Goal: Task Accomplishment & Management: Use online tool/utility

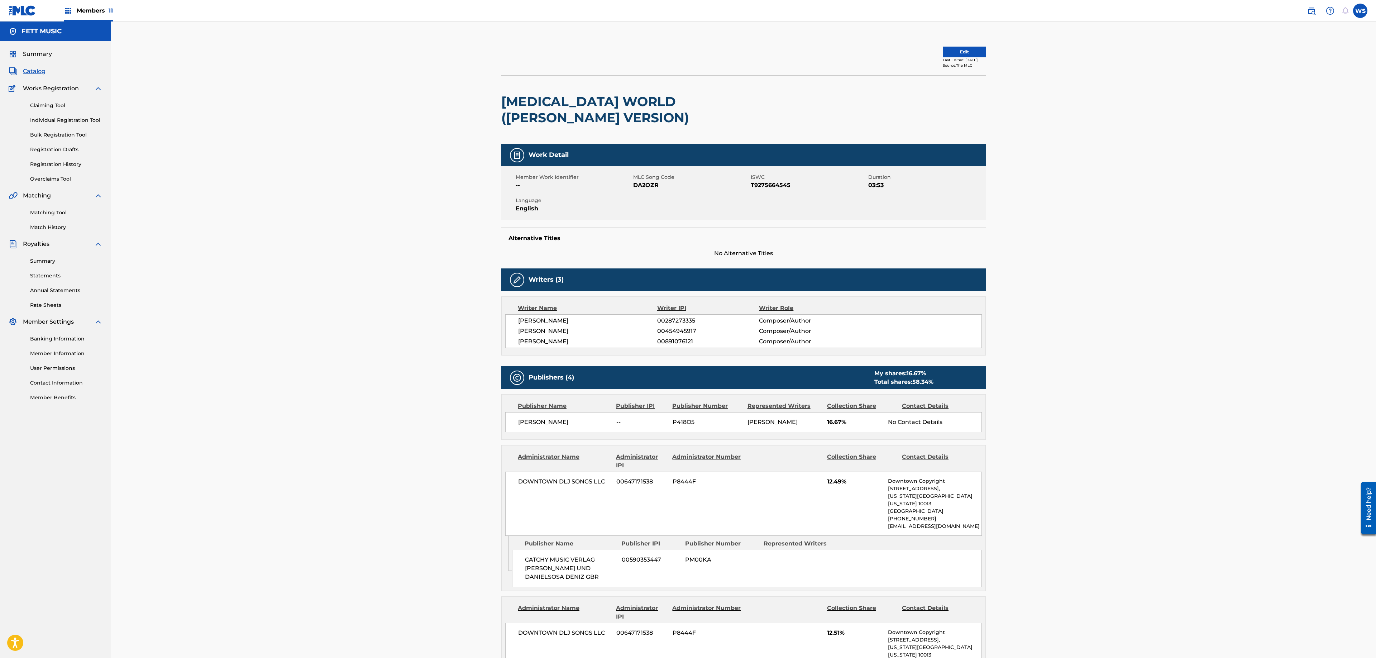
click at [36, 76] on div "Summary Catalog Works Registration Claiming Tool Individual Registration Tool B…" at bounding box center [55, 225] width 111 height 369
click at [89, 14] on div "Members 11" at bounding box center [88, 10] width 49 height 21
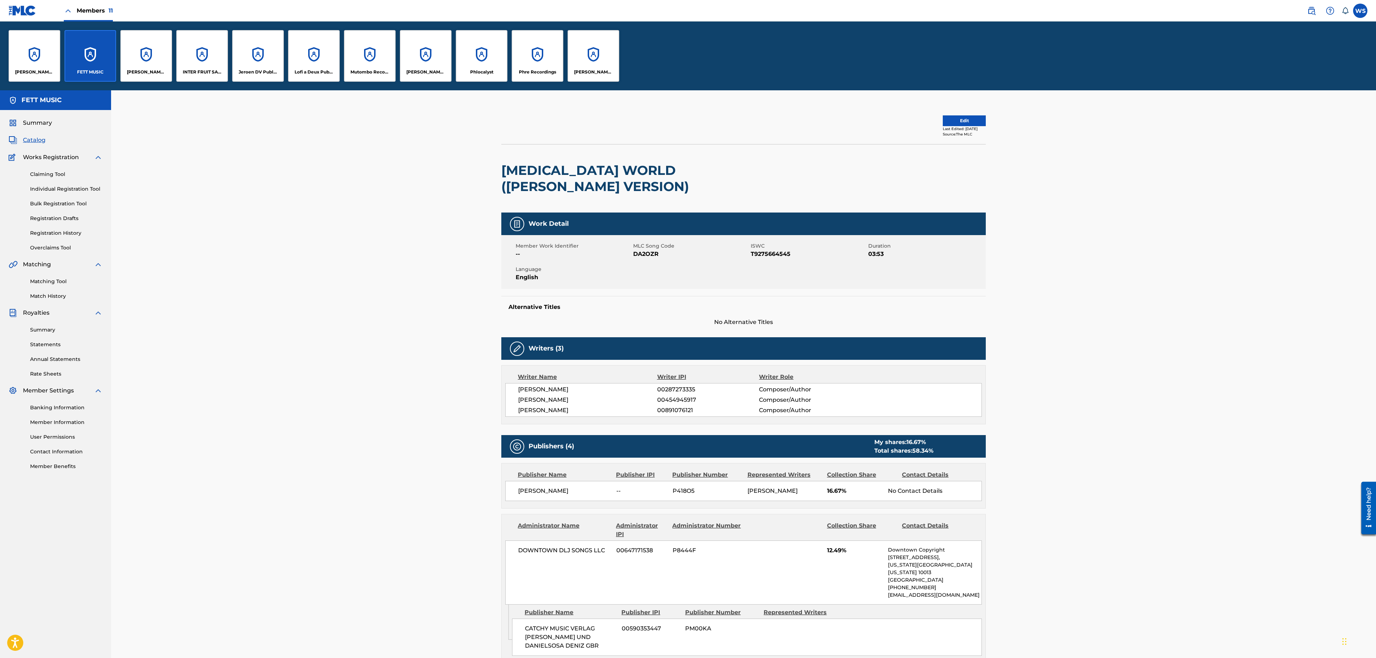
click at [194, 46] on div "INTER FRUIT SALAD S.R.O." at bounding box center [202, 56] width 52 height 52
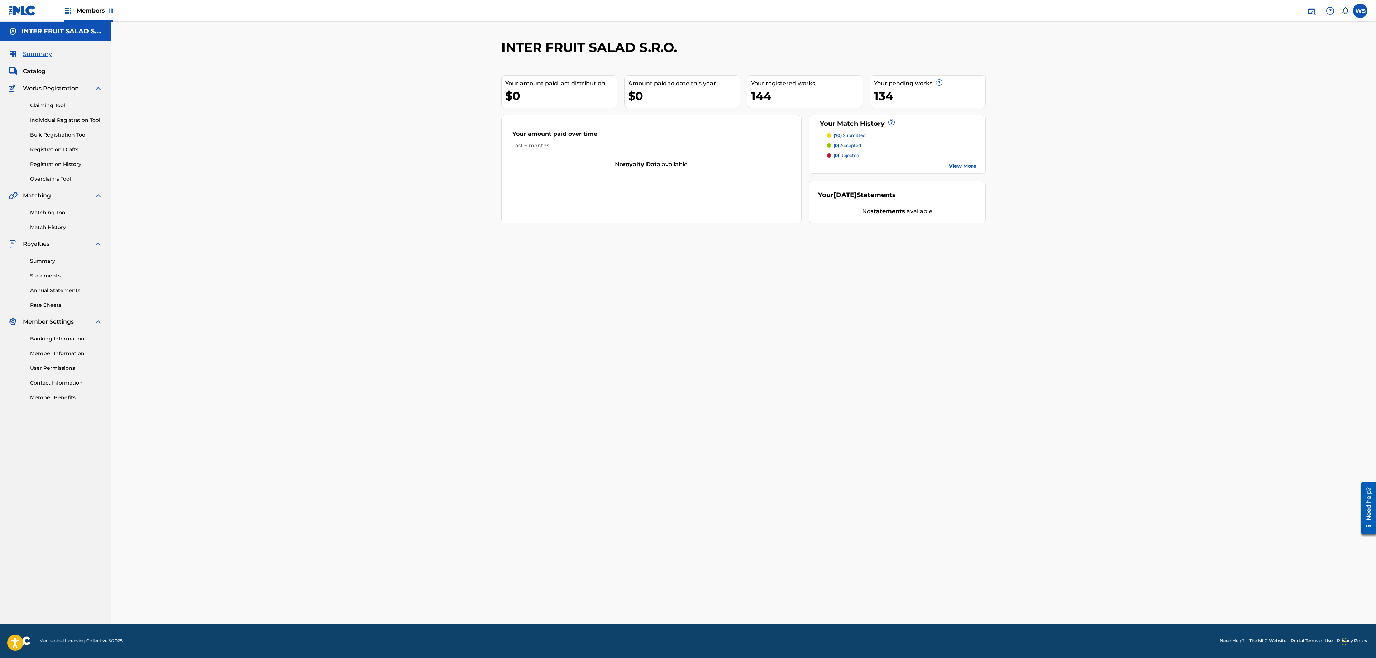
click at [396, 299] on div "INTER FRUIT SALAD S.R.O. Your amount paid last distribution $0 Amount paid to d…" at bounding box center [743, 323] width 1265 height 602
click at [50, 214] on link "Matching Tool" at bounding box center [66, 213] width 72 height 8
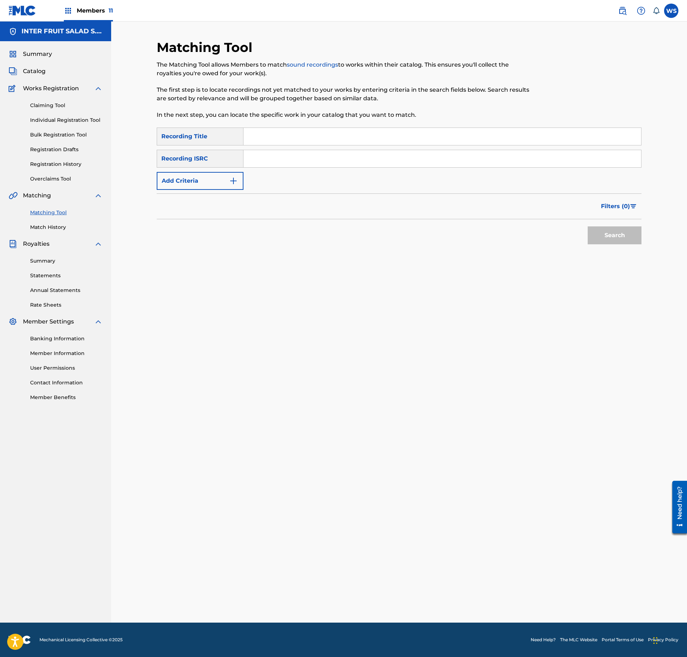
click at [52, 216] on link "Matching Tool" at bounding box center [66, 213] width 72 height 8
click at [305, 138] on input "Search Form" at bounding box center [441, 136] width 397 height 17
click at [312, 128] on input "Search Form" at bounding box center [441, 136] width 397 height 17
click at [330, 141] on input "Search Form" at bounding box center [441, 136] width 397 height 17
paste input "FIRST DATE"
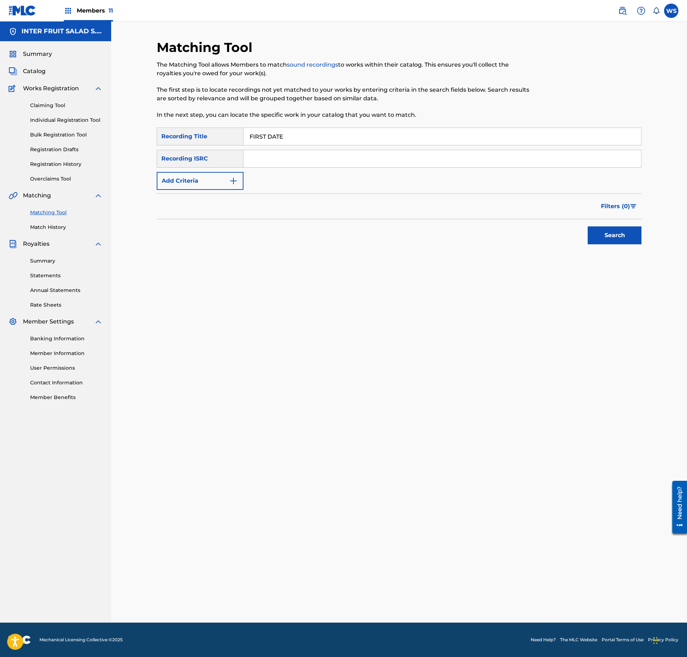
type input "FIRST DATE"
click at [313, 171] on div "SearchWithCriteriaae93e99d-3d7e-496b-ae6d-6dfb8676b07f Recording Title FIRST DA…" at bounding box center [399, 159] width 485 height 62
click at [315, 166] on div "Search Form" at bounding box center [442, 159] width 398 height 18
click at [324, 159] on input "Search Form" at bounding box center [441, 158] width 397 height 17
paste input "QM3DF2224264"
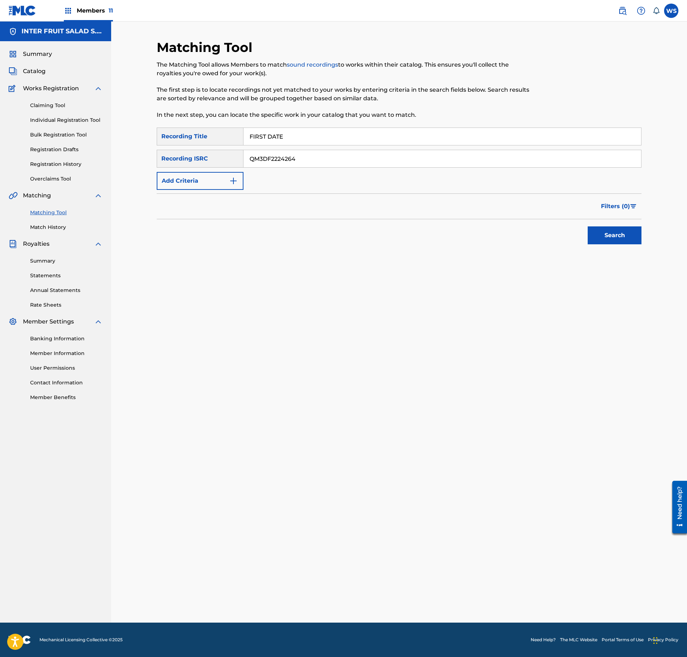
type input "QM3DF2224264"
click at [605, 230] on button "Search" at bounding box center [614, 236] width 54 height 18
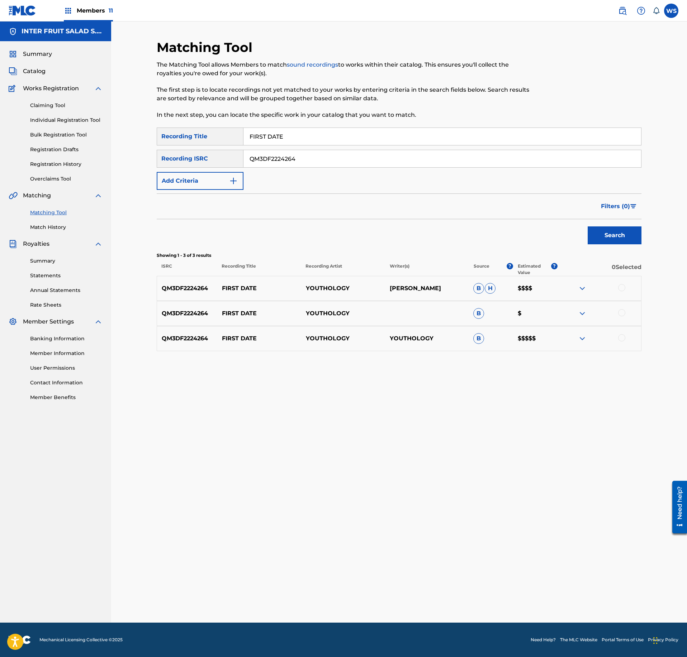
click at [621, 290] on div at bounding box center [621, 287] width 7 height 7
click at [620, 313] on div at bounding box center [621, 312] width 7 height 7
drag, startPoint x: 622, startPoint y: 341, endPoint x: 614, endPoint y: 358, distance: 18.3
click at [621, 341] on div at bounding box center [621, 337] width 7 height 7
click at [499, 611] on div "Matching Tool The Matching Tool allows Members to match sound recordings to wor…" at bounding box center [399, 330] width 485 height 583
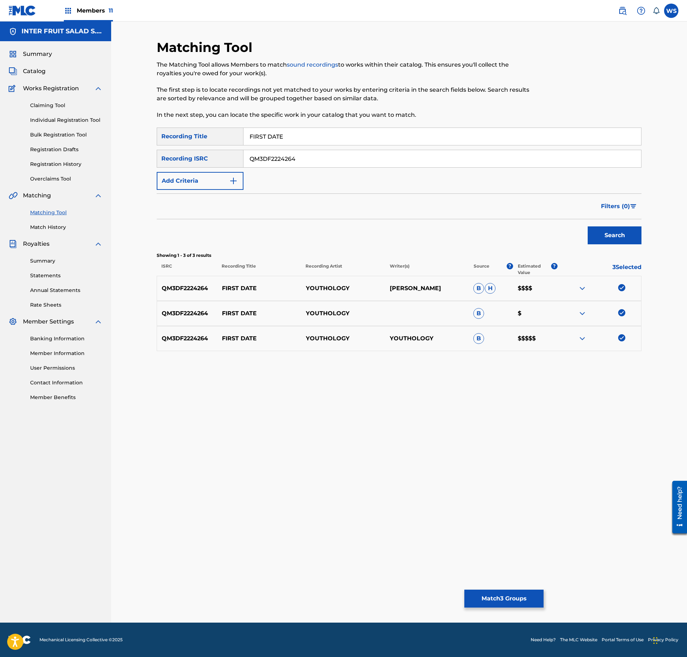
click at [501, 608] on div "Matching Tool The Matching Tool allows Members to match sound recordings to wor…" at bounding box center [399, 330] width 485 height 583
click at [506, 588] on div "Matching Tool The Matching Tool allows Members to match sound recordings to wor…" at bounding box center [399, 330] width 485 height 583
click at [506, 592] on button "Match 3 Groups" at bounding box center [503, 599] width 79 height 18
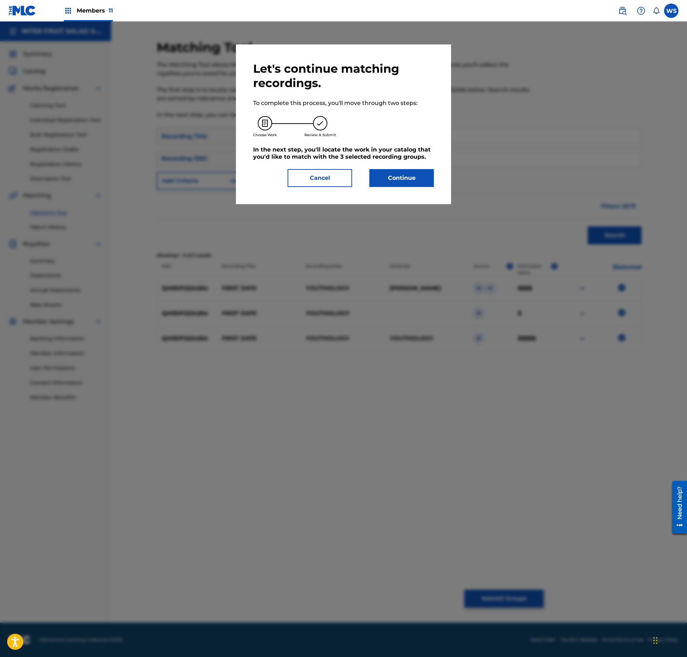
click at [407, 176] on button "Continue" at bounding box center [401, 178] width 65 height 18
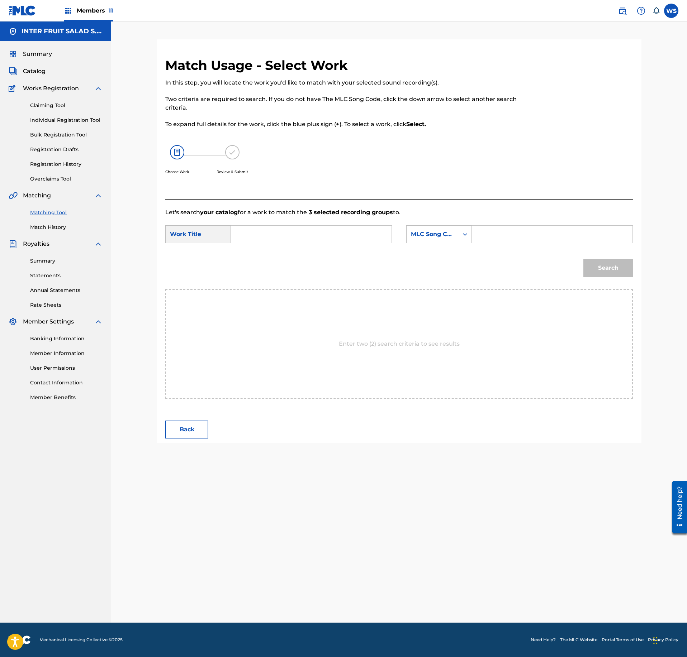
click at [288, 230] on input "Search Form" at bounding box center [311, 234] width 148 height 17
paste input "FIRST DATE"
type input "FIRST DATE"
click at [453, 227] on div "MLC Song Code" at bounding box center [439, 234] width 66 height 18
click at [482, 234] on input "Search Form" at bounding box center [552, 234] width 148 height 17
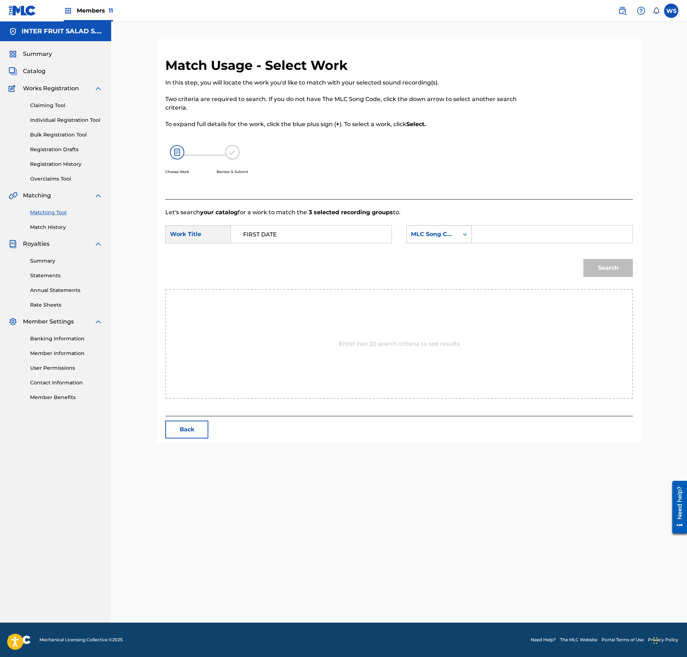
click at [454, 239] on div "MLC Song Code" at bounding box center [432, 235] width 52 height 14
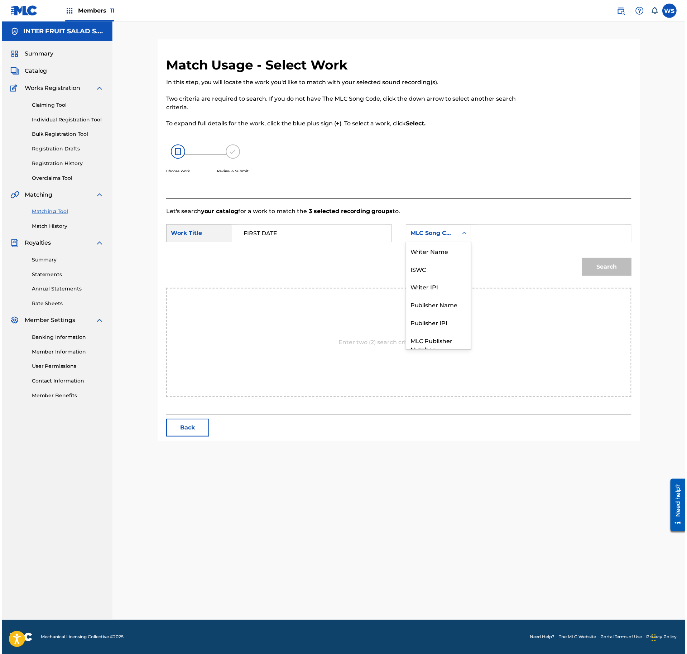
scroll to position [27, 0]
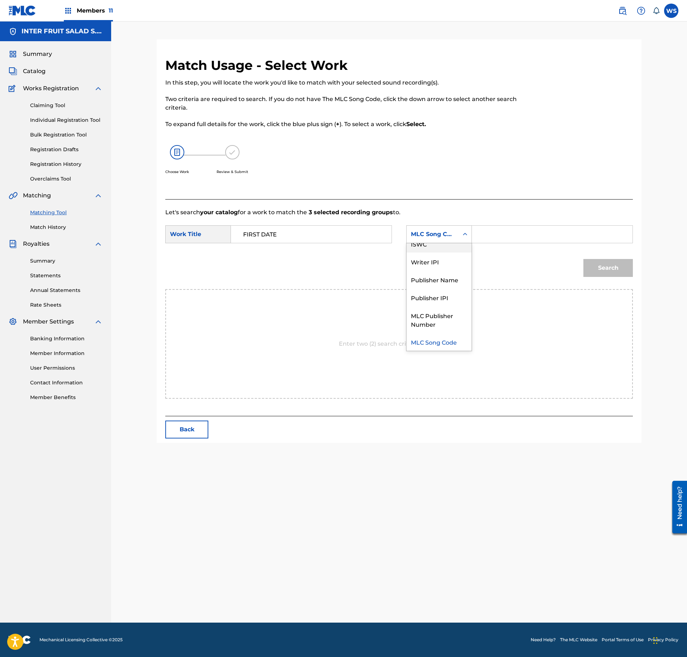
click at [523, 227] on input "Search Form" at bounding box center [552, 234] width 148 height 17
paste input "FB3XOK"
type input "FB3XOK"
click at [604, 263] on button "Search" at bounding box center [607, 268] width 49 height 18
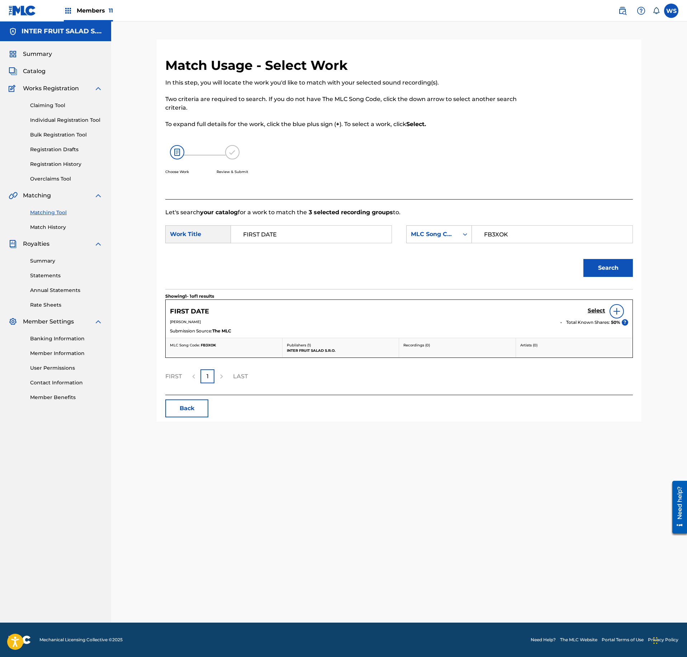
click at [592, 312] on h5 "Select" at bounding box center [596, 310] width 18 height 7
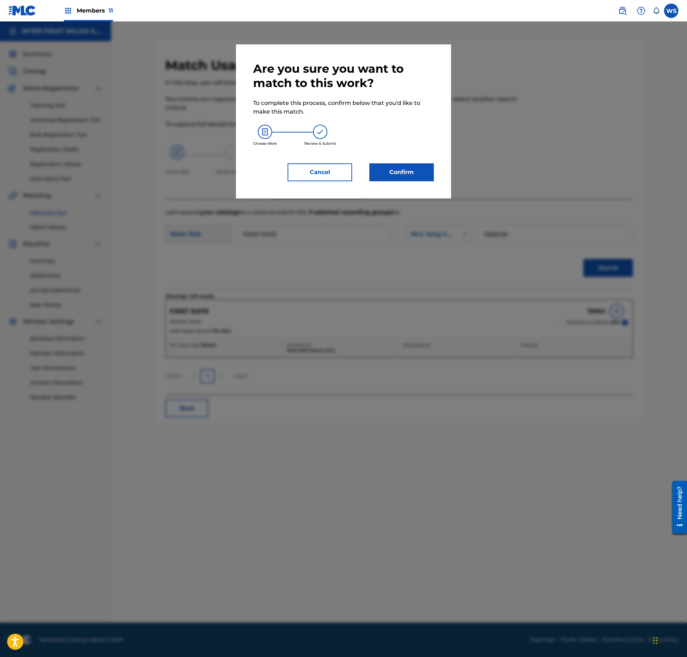
click at [416, 171] on button "Confirm" at bounding box center [401, 172] width 65 height 18
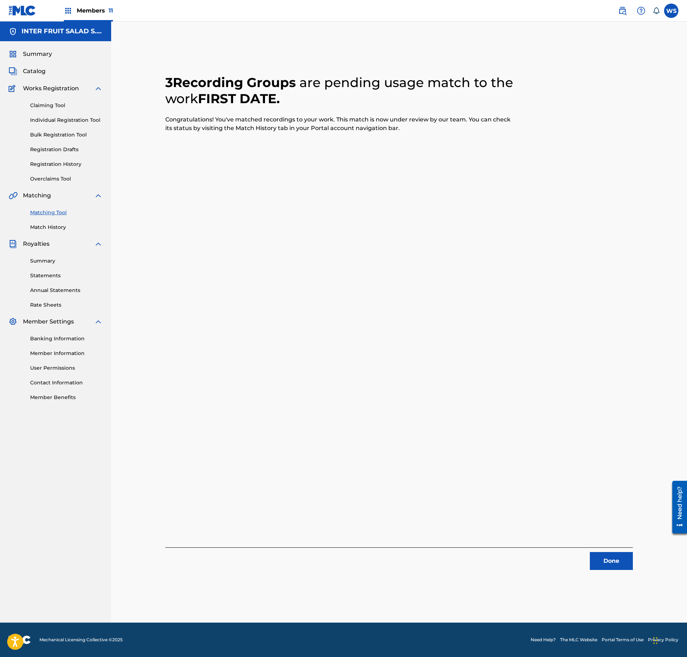
click at [616, 559] on button "Done" at bounding box center [611, 561] width 43 height 18
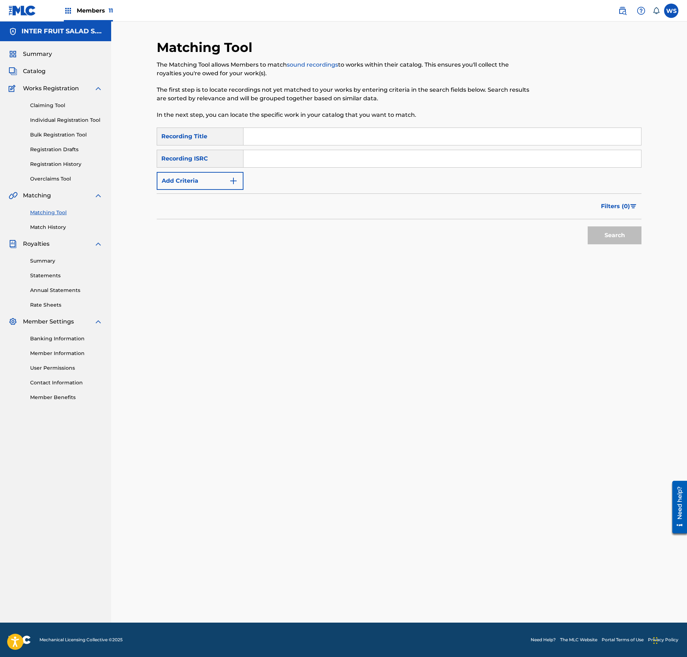
click at [315, 138] on input "Search Form" at bounding box center [441, 136] width 397 height 17
paste input "UMBRELLA"
type input "UMBRELLA"
click at [348, 161] on input "Search Form" at bounding box center [441, 158] width 397 height 17
click at [423, 153] on input "Search Form" at bounding box center [441, 158] width 397 height 17
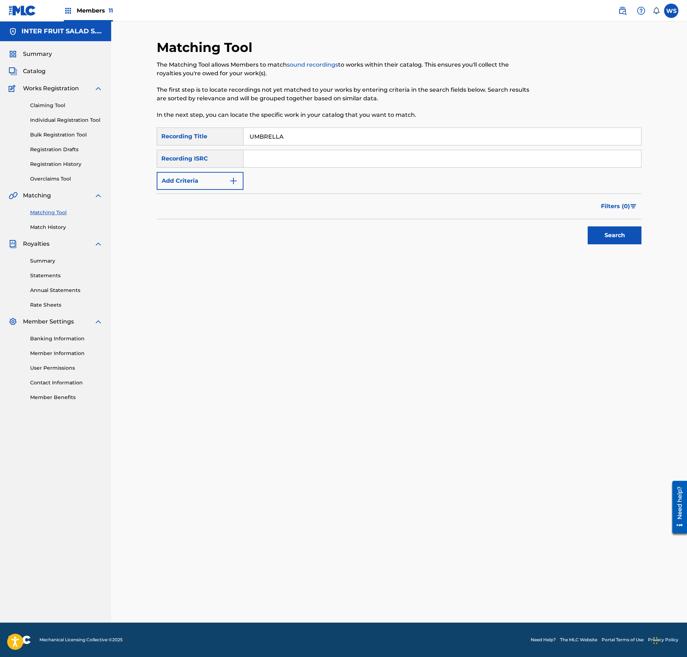
paste input "QM3DF2224320"
type input "QM3DF2224320"
click at [638, 224] on div "Search" at bounding box center [612, 233] width 57 height 29
click at [630, 232] on button "Search" at bounding box center [614, 236] width 54 height 18
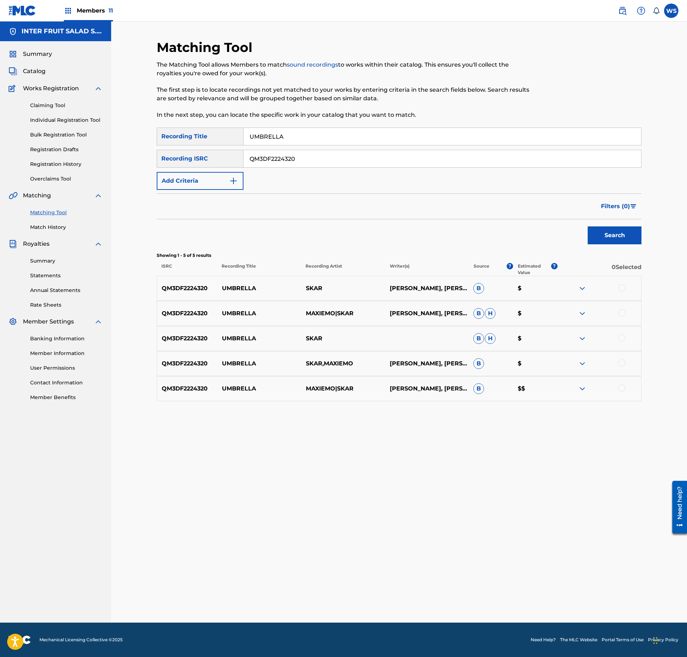
click at [619, 287] on div at bounding box center [621, 287] width 7 height 7
click at [620, 312] on div at bounding box center [621, 312] width 7 height 7
click at [620, 338] on div at bounding box center [621, 337] width 7 height 7
click at [620, 361] on div at bounding box center [621, 362] width 7 height 7
click at [621, 388] on div at bounding box center [621, 388] width 7 height 7
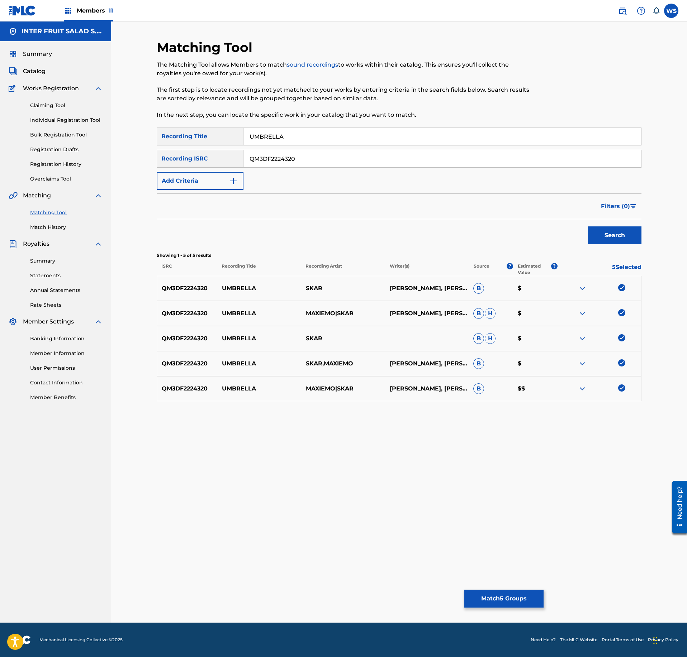
click at [515, 595] on button "Match 5 Groups" at bounding box center [503, 599] width 79 height 18
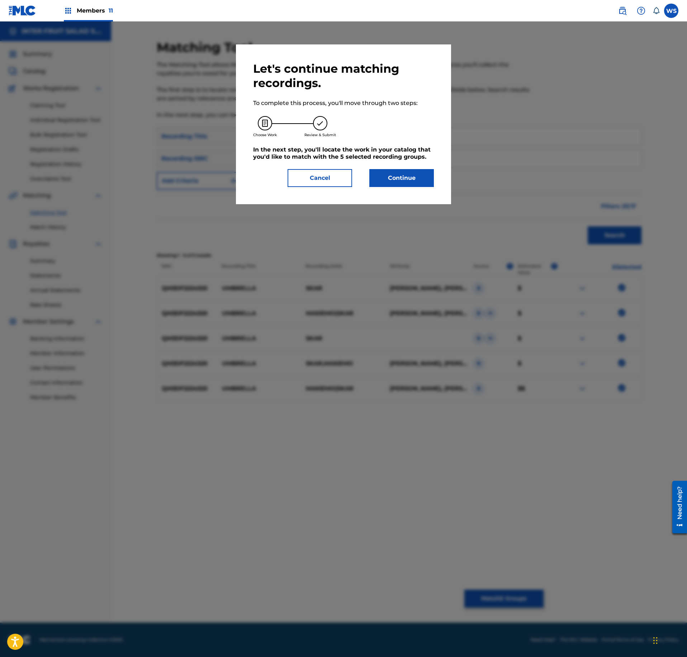
drag, startPoint x: 388, startPoint y: 177, endPoint x: 330, endPoint y: 177, distance: 58.8
click at [330, 177] on div "Cancel Continue" at bounding box center [343, 178] width 181 height 18
click at [328, 176] on button "Cancel" at bounding box center [319, 178] width 65 height 18
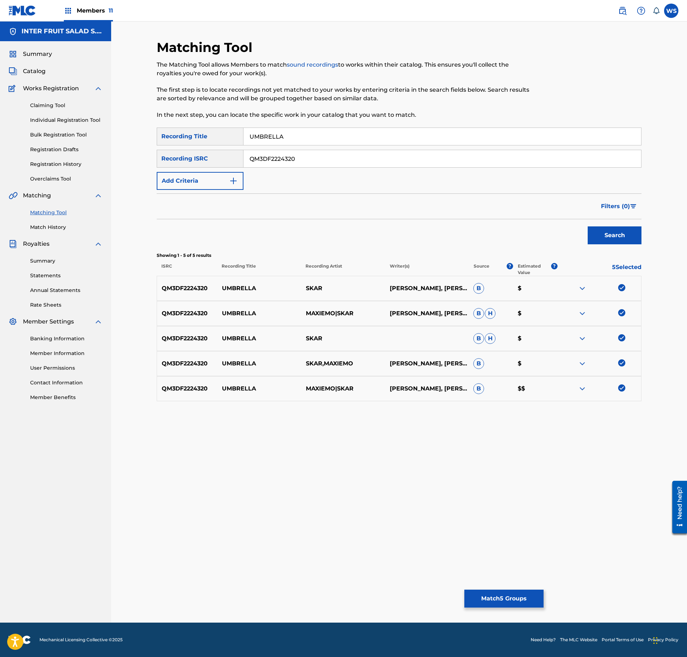
click at [505, 600] on button "Match 5 Groups" at bounding box center [503, 599] width 79 height 18
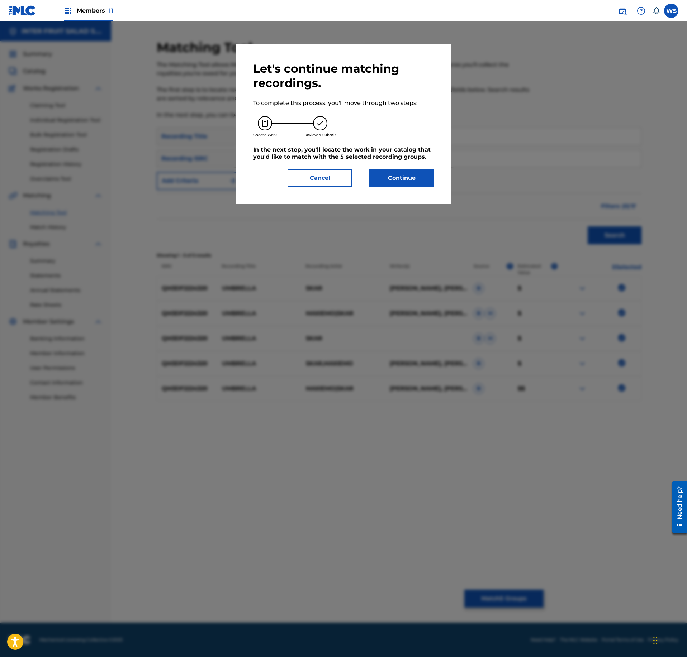
click at [373, 176] on button "Continue" at bounding box center [401, 178] width 65 height 18
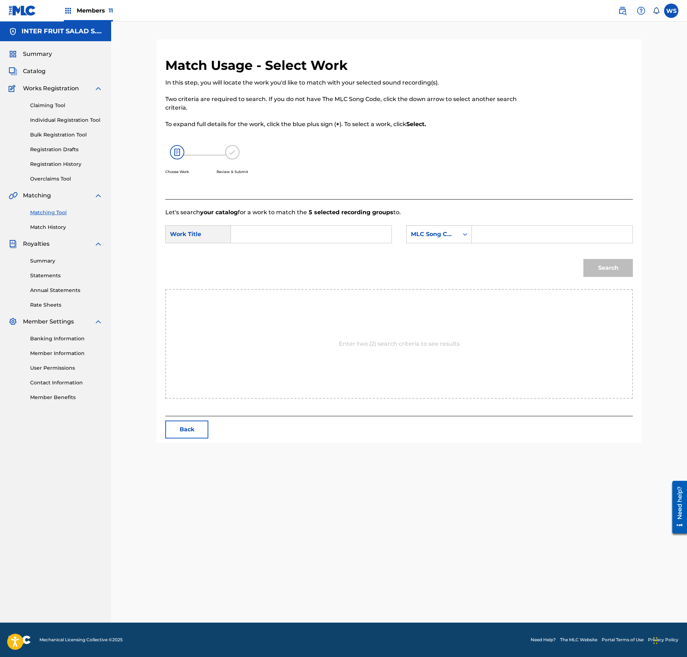
click at [325, 237] on input "Search Form" at bounding box center [311, 234] width 148 height 17
click at [344, 234] on input "Search Form" at bounding box center [311, 234] width 148 height 17
paste input "UMBRELLA"
type input "UMBRELLA"
click at [517, 239] on input "Search Form" at bounding box center [552, 234] width 148 height 17
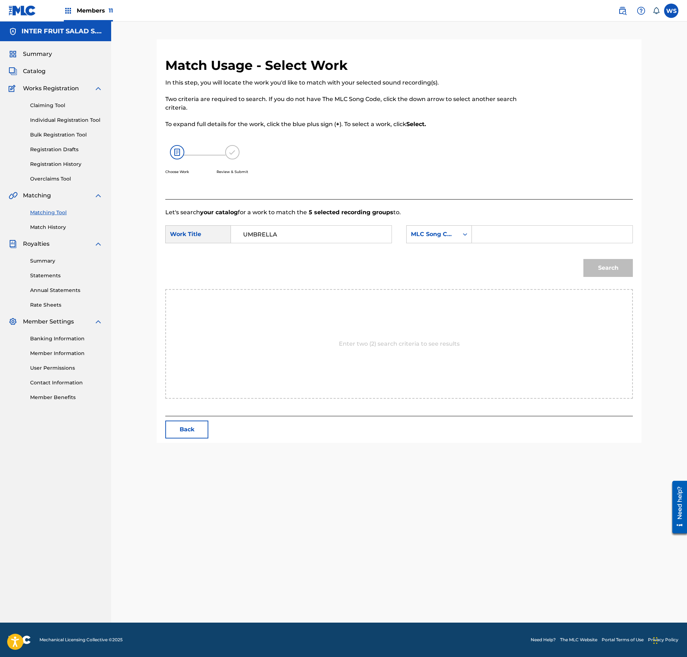
paste input "UX016Q"
type input "UX016Q"
click at [616, 274] on button "Search" at bounding box center [607, 268] width 49 height 18
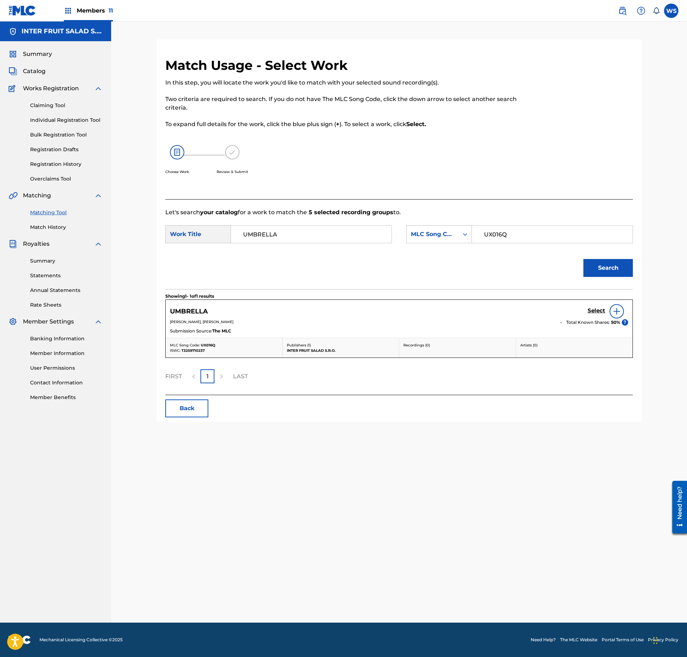
click at [598, 313] on h5 "Select" at bounding box center [596, 310] width 18 height 7
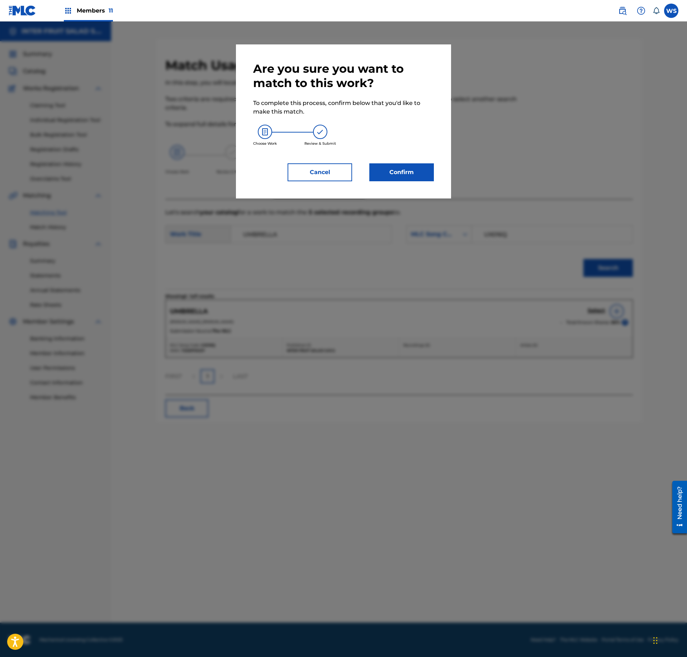
click at [419, 172] on button "Confirm" at bounding box center [401, 172] width 65 height 18
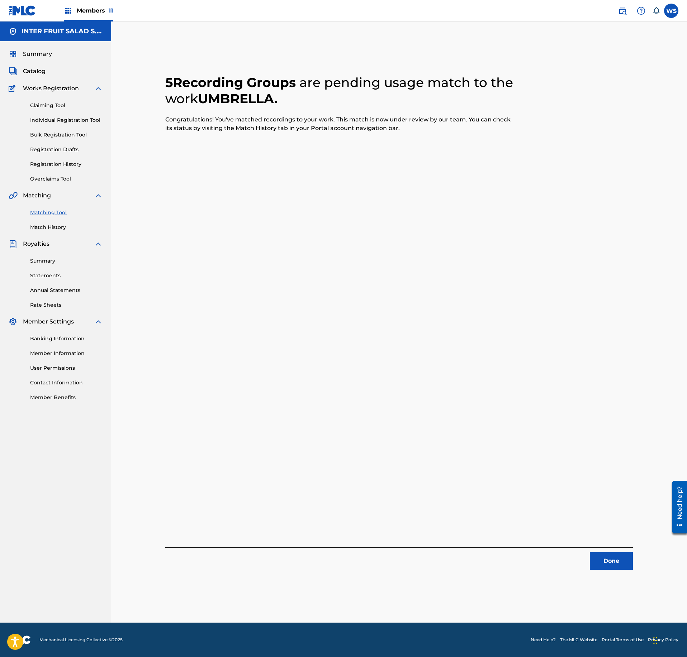
click at [622, 555] on button "Done" at bounding box center [611, 561] width 43 height 18
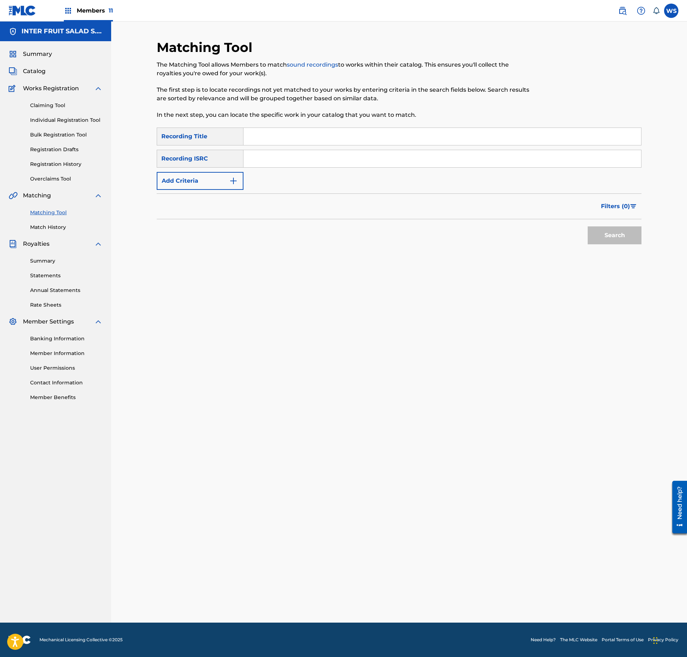
click at [317, 146] on div "SearchWithCriteriaae93e99d-3d7e-496b-ae6d-6dfb8676b07f Recording Title SearchWi…" at bounding box center [399, 159] width 485 height 62
drag, startPoint x: 315, startPoint y: 139, endPoint x: 454, endPoint y: 194, distance: 149.6
click at [315, 138] on input "Search Form" at bounding box center [441, 136] width 397 height 17
paste input "COFFEE BEANS"
type input "COFFEE BEANS"
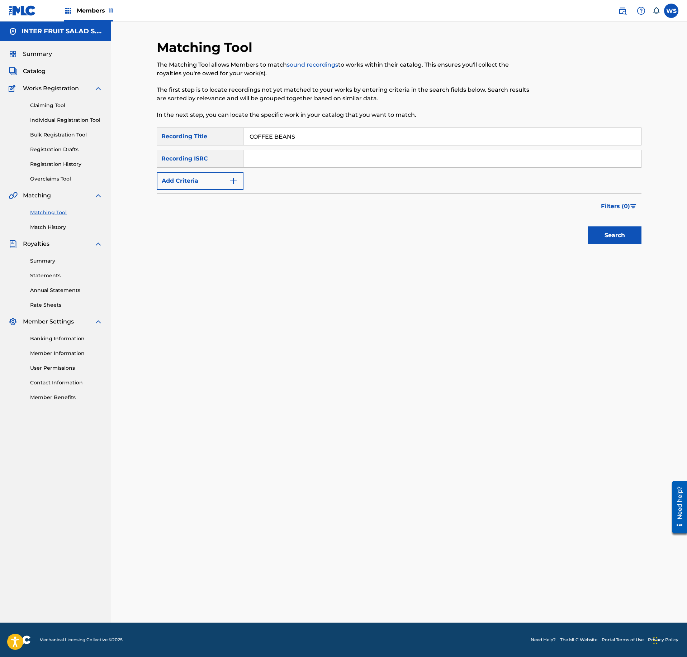
click at [348, 163] on input "Search Form" at bounding box center [441, 158] width 397 height 17
paste input "QM3DF2243865"
type input "QM3DF2243865"
click at [564, 234] on div "Search" at bounding box center [399, 233] width 485 height 29
click at [598, 232] on button "Search" at bounding box center [614, 236] width 54 height 18
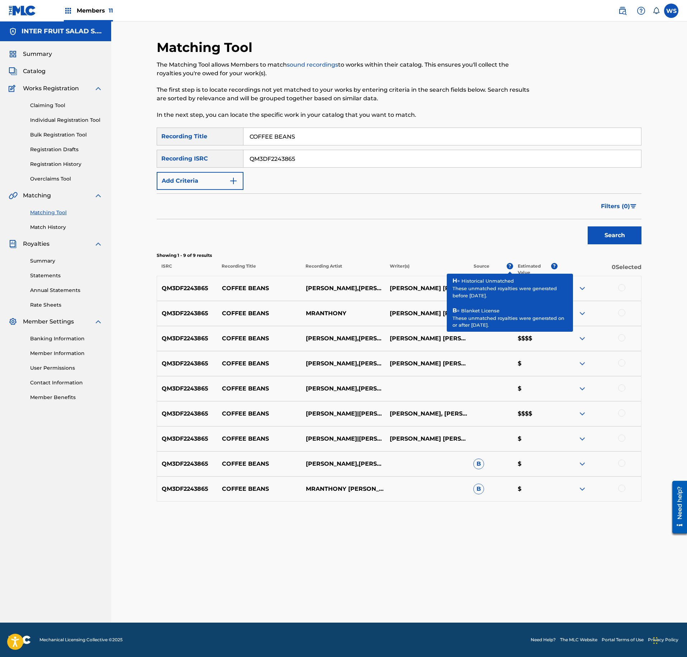
click at [619, 290] on div at bounding box center [621, 287] width 7 height 7
drag, startPoint x: 620, startPoint y: 317, endPoint x: 620, endPoint y: 327, distance: 10.0
click at [620, 316] on div at bounding box center [621, 312] width 7 height 7
click at [620, 340] on div at bounding box center [621, 337] width 7 height 7
click at [621, 362] on div at bounding box center [621, 362] width 7 height 7
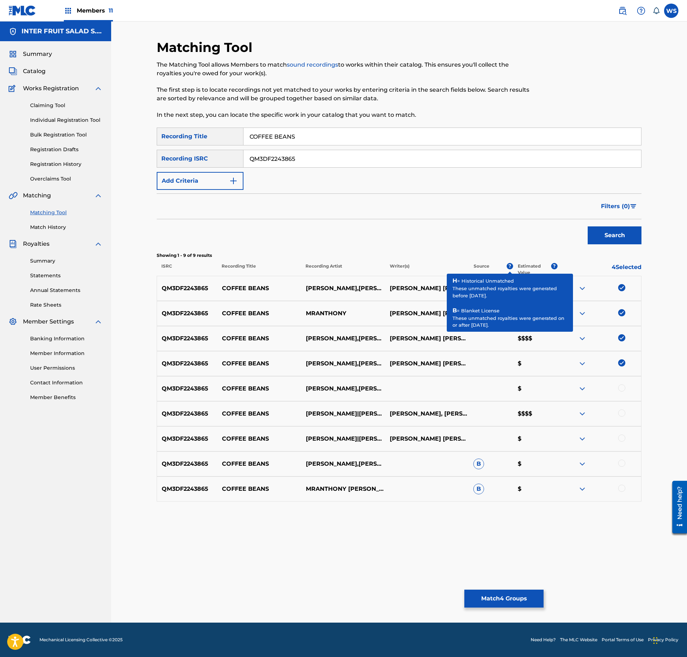
click at [621, 389] on div at bounding box center [621, 388] width 7 height 7
click at [620, 416] on div at bounding box center [621, 413] width 7 height 7
click at [620, 443] on div at bounding box center [599, 439] width 84 height 9
click at [622, 438] on div at bounding box center [621, 438] width 7 height 7
click at [621, 464] on div at bounding box center [621, 463] width 7 height 7
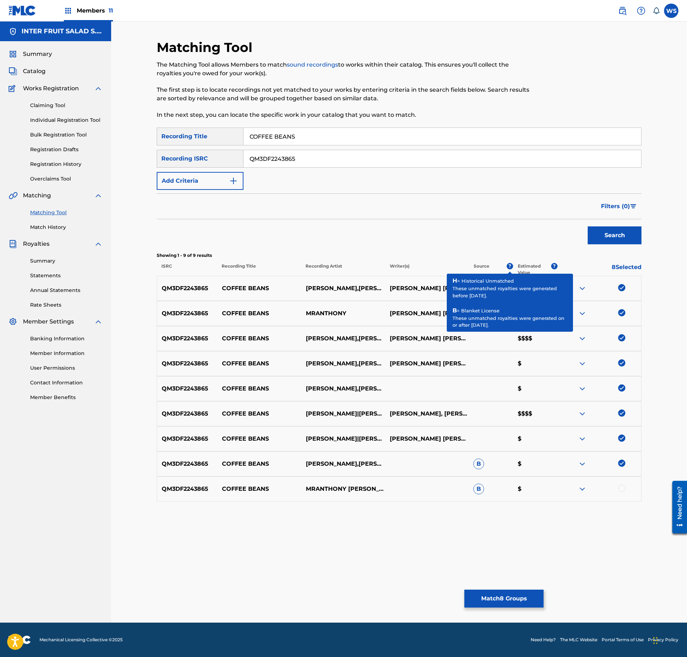
click at [621, 491] on div at bounding box center [621, 488] width 7 height 7
click at [525, 596] on button "Match 9 Groups" at bounding box center [503, 599] width 79 height 18
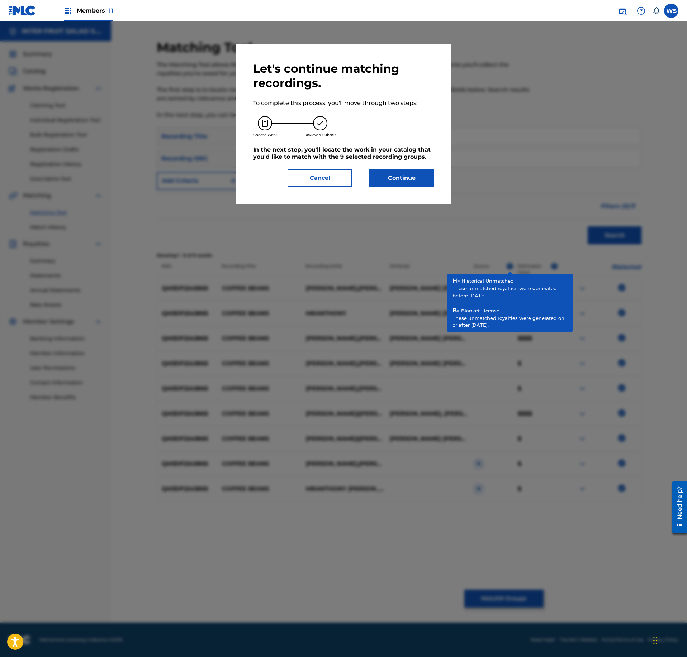
click at [396, 186] on button "Continue" at bounding box center [401, 178] width 65 height 18
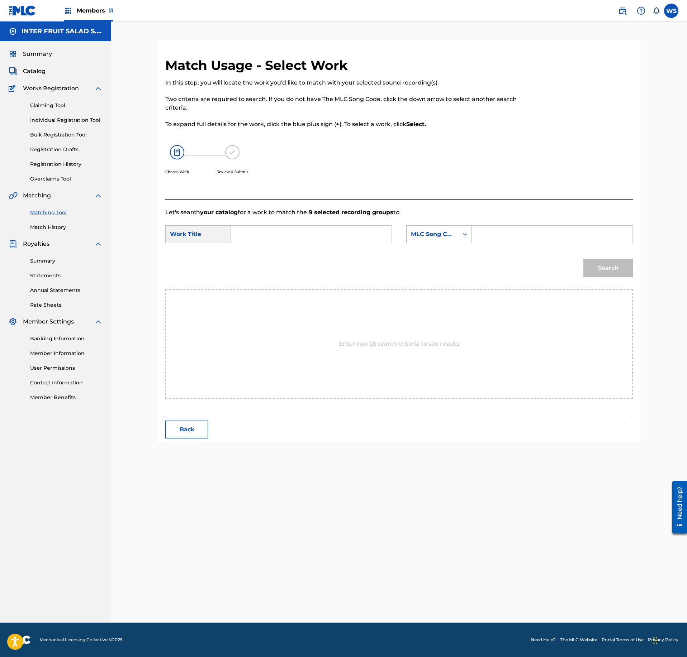
click at [294, 239] on input "Search Form" at bounding box center [311, 234] width 148 height 17
click at [293, 231] on input "Search Form" at bounding box center [311, 234] width 148 height 17
paste input "COFFEE BEANS"
type input "COFFEE BEANS"
click at [485, 230] on input "Search Form" at bounding box center [552, 234] width 148 height 17
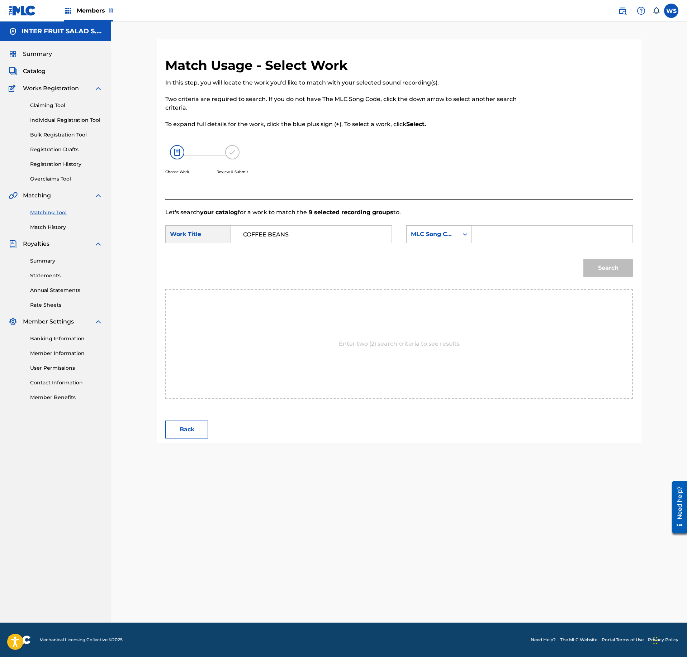
click at [519, 239] on input "Search Form" at bounding box center [552, 234] width 148 height 17
paste input "CL06TM"
type input "CL06TM"
click at [631, 275] on button "Search" at bounding box center [607, 268] width 49 height 18
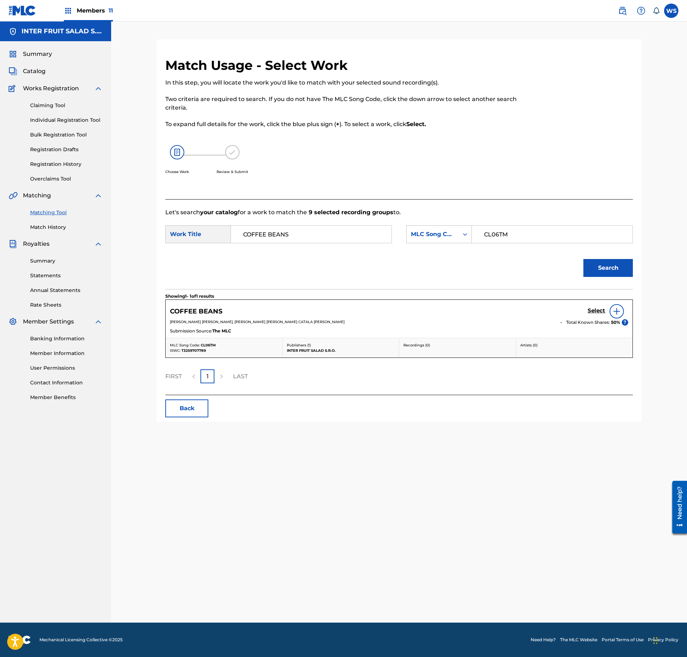
click at [591, 310] on h5 "Select" at bounding box center [596, 310] width 18 height 7
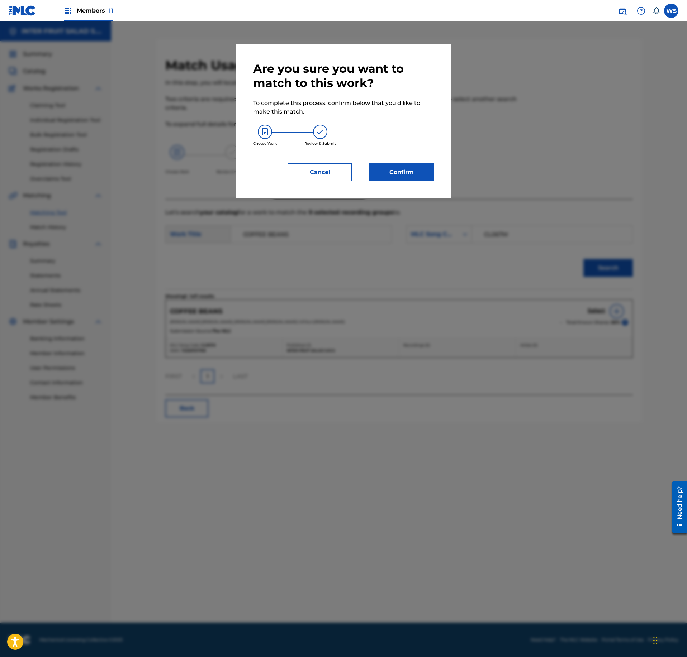
click at [389, 171] on button "Confirm" at bounding box center [401, 172] width 65 height 18
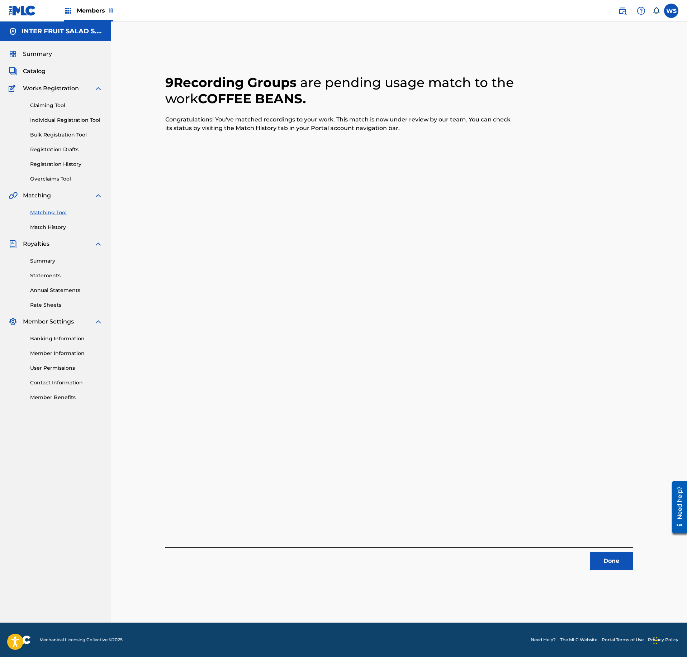
click at [600, 555] on button "Done" at bounding box center [611, 561] width 43 height 18
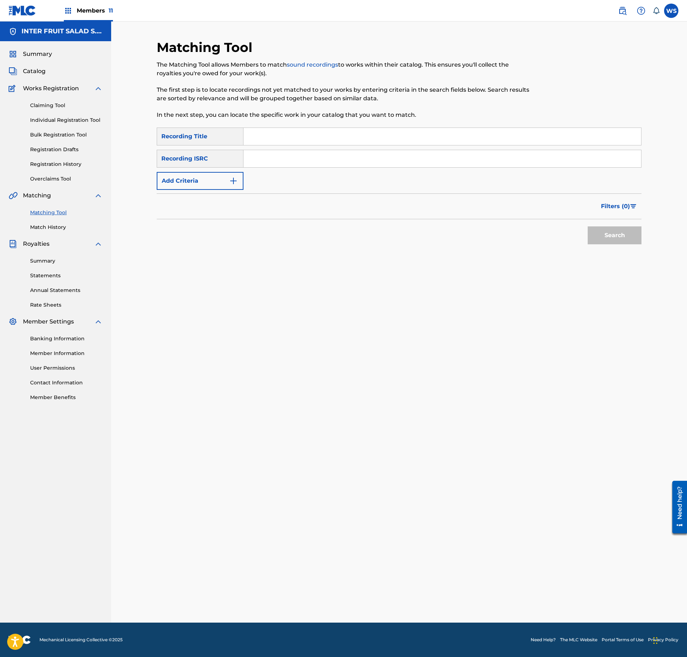
click at [353, 137] on input "Search Form" at bounding box center [441, 136] width 397 height 17
paste input "SUNNY SIDE UP"
type input "SUNNY SIDE UP"
click at [381, 154] on input "Search Form" at bounding box center [441, 158] width 397 height 17
click at [480, 157] on input "Search Form" at bounding box center [441, 158] width 397 height 17
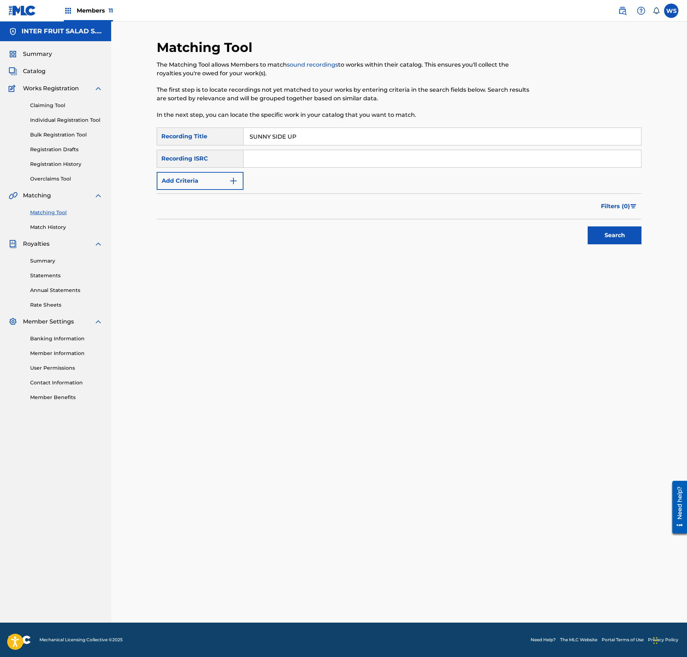
paste input "QM3DF2252779"
type input "QM3DF2252779"
click at [624, 244] on button "Search" at bounding box center [614, 236] width 54 height 18
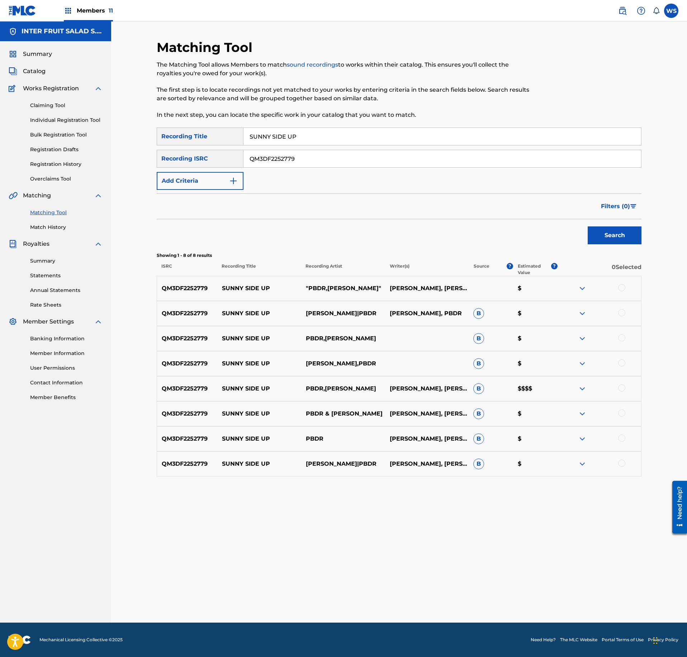
click at [619, 287] on div at bounding box center [621, 287] width 7 height 7
click at [623, 312] on div at bounding box center [621, 312] width 7 height 7
click at [619, 339] on div at bounding box center [621, 337] width 7 height 7
click at [621, 366] on div at bounding box center [621, 362] width 7 height 7
click at [621, 391] on div at bounding box center [621, 388] width 7 height 7
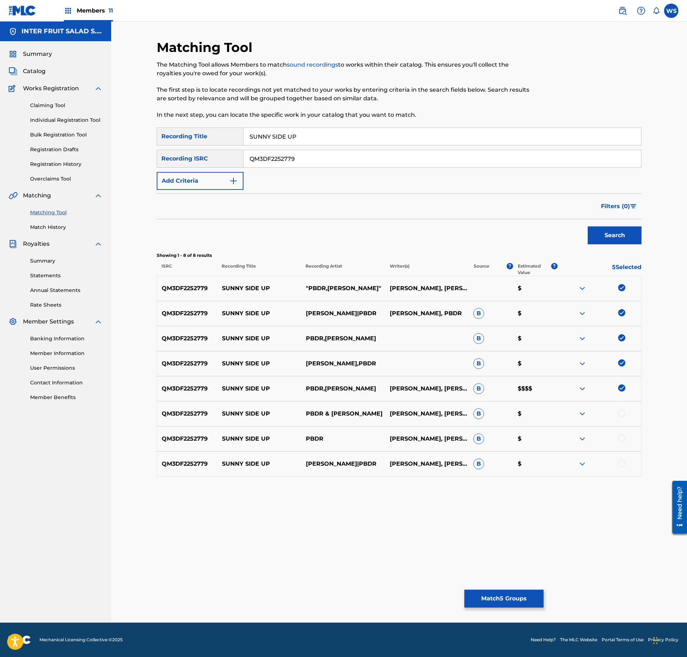
click at [621, 421] on div "QM3DF2252779 SUNNY SIDE UP PBDR & [PERSON_NAME] [PERSON_NAME], [PERSON_NAME] B $" at bounding box center [399, 413] width 485 height 25
click at [621, 414] on div at bounding box center [621, 413] width 7 height 7
click at [620, 438] on div at bounding box center [621, 438] width 7 height 7
click at [619, 462] on div at bounding box center [621, 463] width 7 height 7
click at [510, 597] on button "Match 8 Groups" at bounding box center [503, 599] width 79 height 18
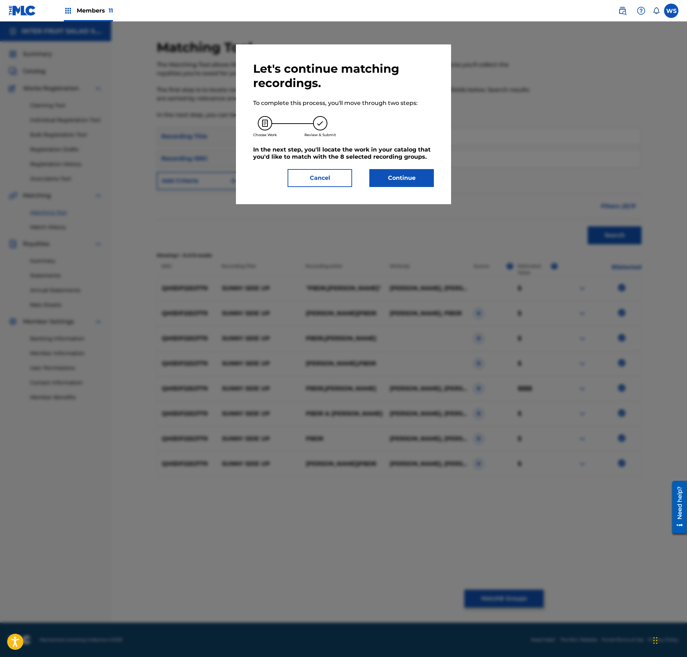
drag, startPoint x: 396, startPoint y: 174, endPoint x: 316, endPoint y: 174, distance: 79.6
click at [317, 174] on div "Cancel Continue" at bounding box center [343, 178] width 181 height 18
click at [316, 174] on button "Cancel" at bounding box center [319, 178] width 65 height 18
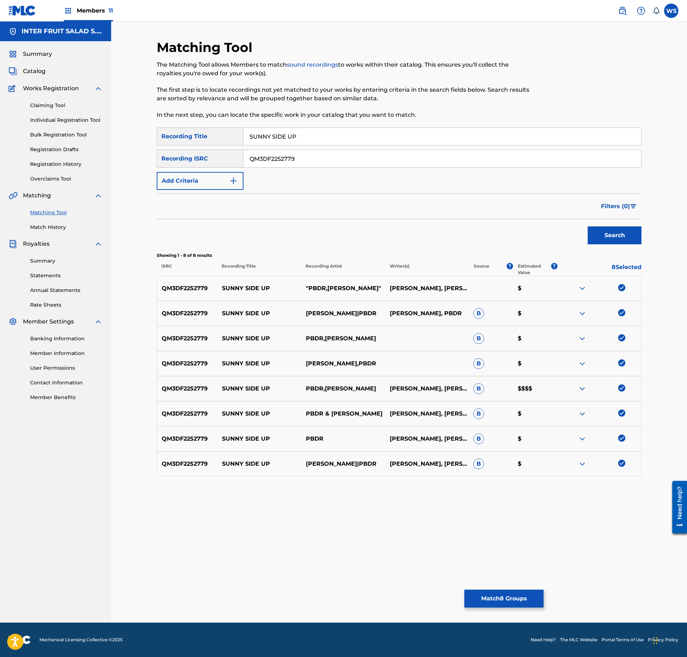
click at [515, 595] on button "Match 8 Groups" at bounding box center [503, 599] width 79 height 18
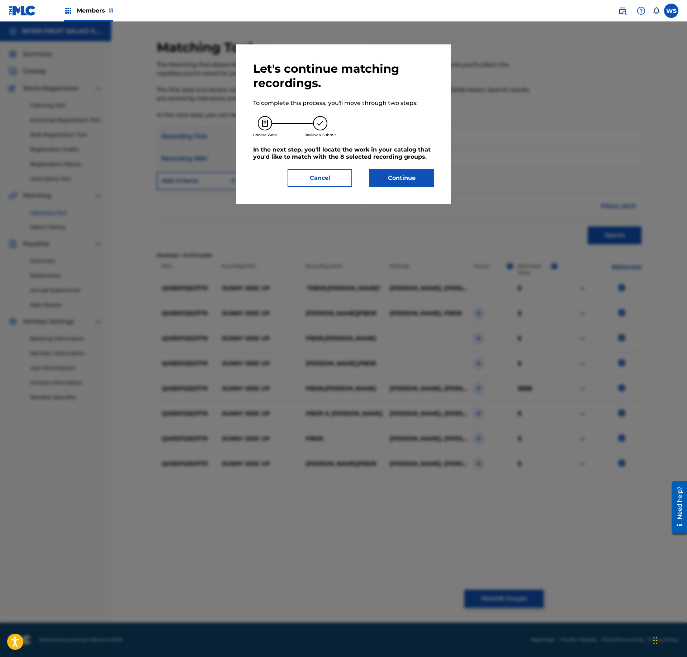
click at [420, 179] on button "Continue" at bounding box center [401, 178] width 65 height 18
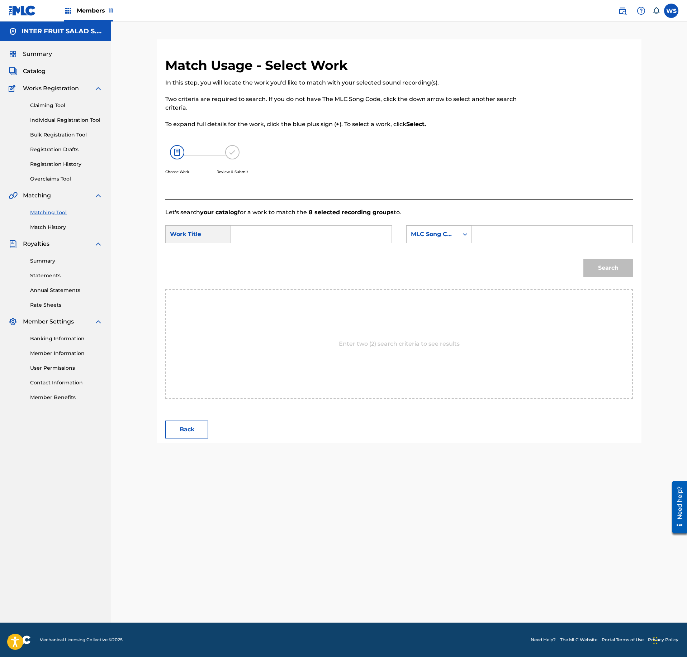
click at [347, 230] on input "Search Form" at bounding box center [311, 234] width 148 height 17
click at [361, 242] on input "Search Form" at bounding box center [311, 234] width 148 height 17
paste input "SUNNY SIDE UP"
type input "SUNNY SIDE UP"
click at [504, 238] on input "Search Form" at bounding box center [552, 234] width 148 height 17
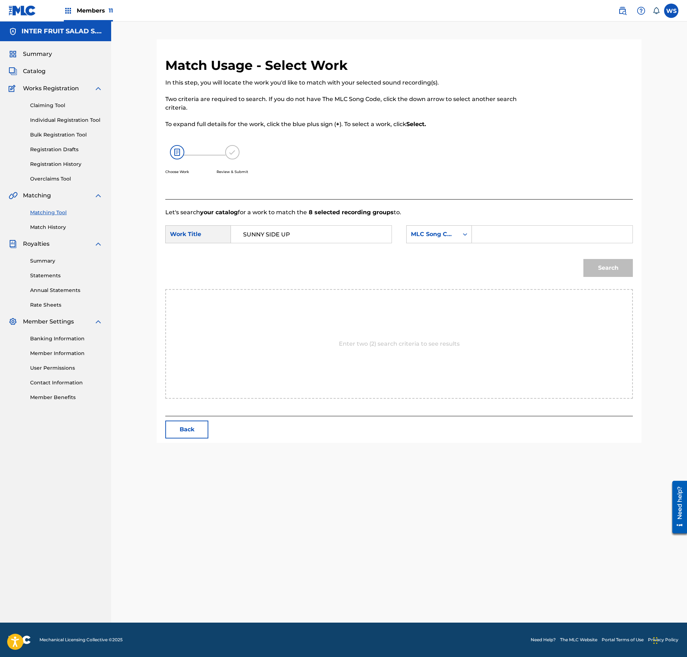
paste input "S77ISU"
type input "S77ISU"
click at [619, 272] on button "Search" at bounding box center [607, 268] width 49 height 18
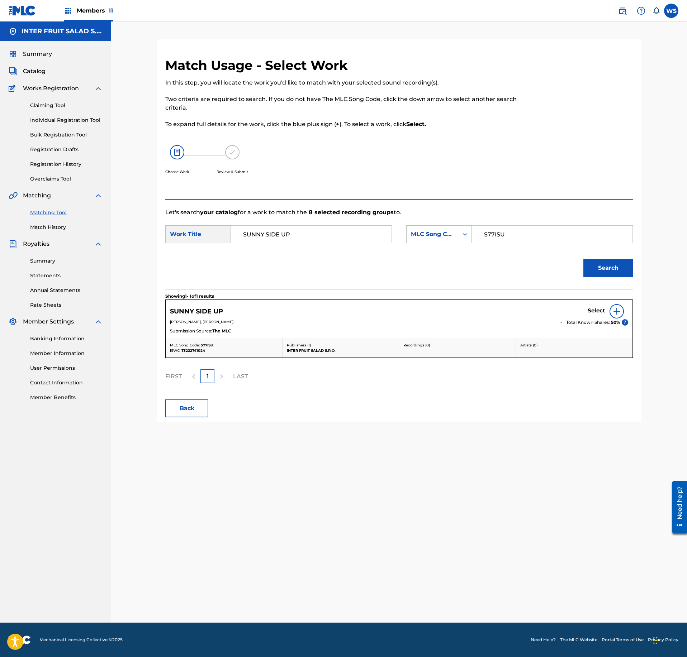
click at [595, 310] on h5 "Select" at bounding box center [596, 310] width 18 height 7
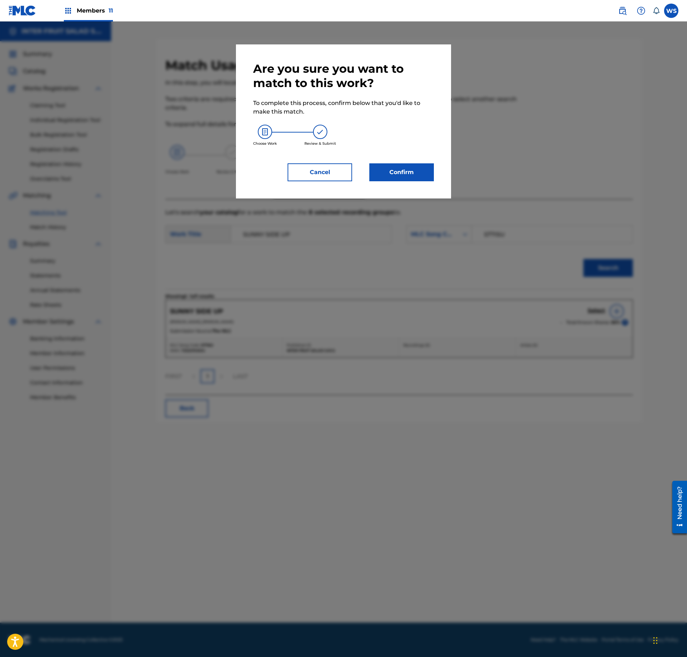
click at [405, 175] on button "Confirm" at bounding box center [401, 172] width 65 height 18
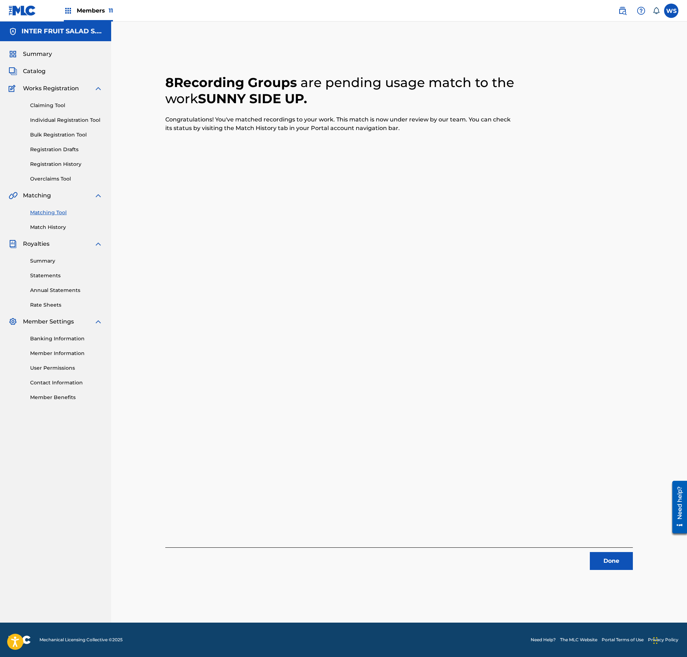
click at [611, 563] on button "Done" at bounding box center [611, 561] width 43 height 18
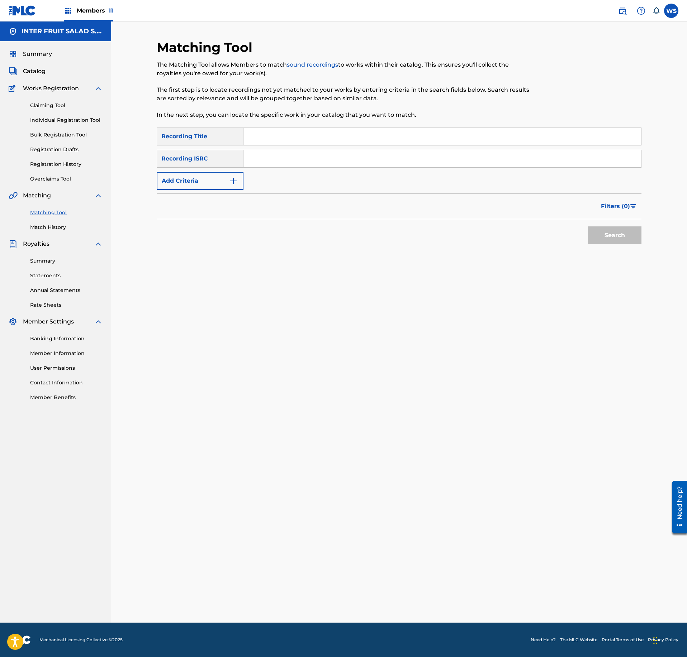
click at [340, 128] on input "Search Form" at bounding box center [441, 136] width 397 height 17
paste input "WALKING ON SUNSHINE"
type input "WALKING ON SUNSHINE"
click at [389, 149] on div "SearchWithCriteriaae93e99d-3d7e-496b-ae6d-6dfb8676b07f Recording Title WALKING …" at bounding box center [399, 159] width 485 height 62
click at [389, 151] on input "Search Form" at bounding box center [441, 158] width 397 height 17
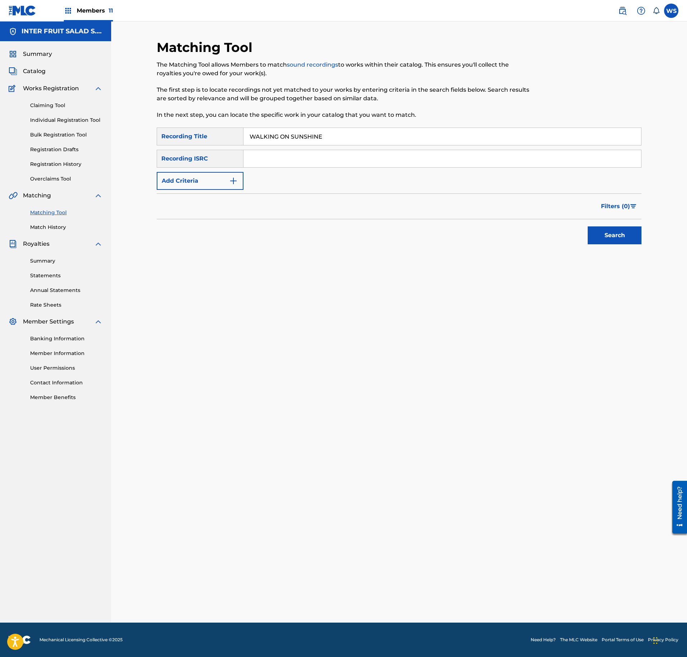
paste input "QM3DF2255119"
type input "QM3DF2255119"
click at [598, 244] on button "Search" at bounding box center [614, 236] width 54 height 18
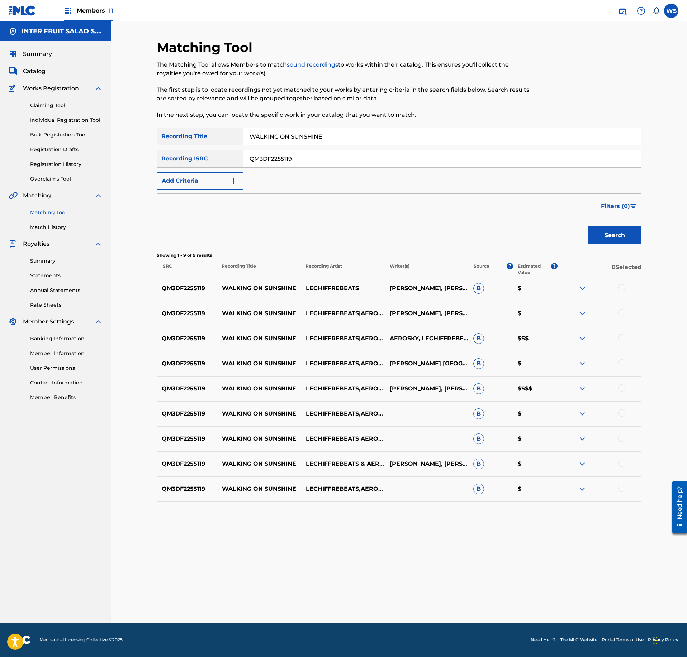
click at [617, 287] on div at bounding box center [599, 288] width 84 height 9
click at [623, 292] on div at bounding box center [599, 288] width 84 height 9
click at [619, 295] on div "QM3DF2255119 WALKING ON SUNSHINE LECHIFFREBEATS [PERSON_NAME], [PERSON_NAME] $" at bounding box center [399, 288] width 485 height 25
click at [621, 292] on div at bounding box center [599, 288] width 84 height 9
click at [621, 314] on div at bounding box center [621, 312] width 7 height 7
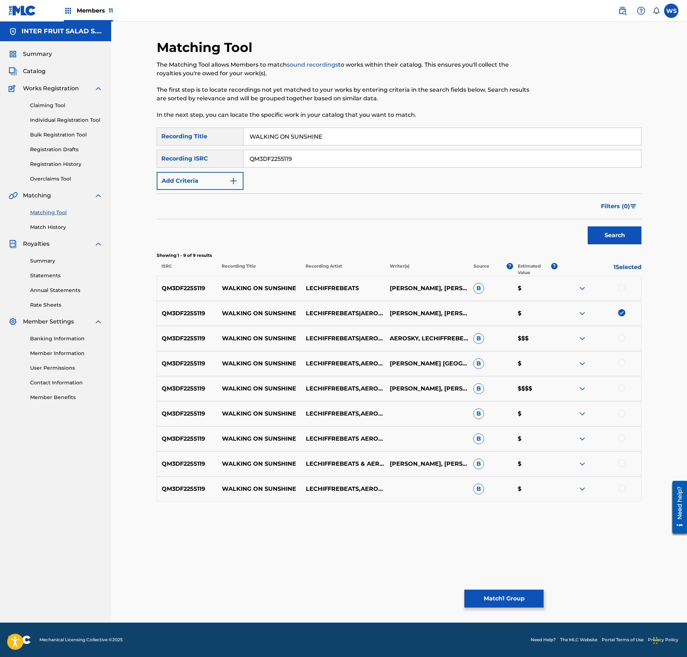
click at [620, 289] on div at bounding box center [621, 287] width 7 height 7
click at [621, 340] on div at bounding box center [621, 337] width 7 height 7
click at [621, 365] on div at bounding box center [621, 362] width 7 height 7
click at [621, 393] on div at bounding box center [599, 389] width 84 height 9
click at [621, 388] on div at bounding box center [621, 388] width 7 height 7
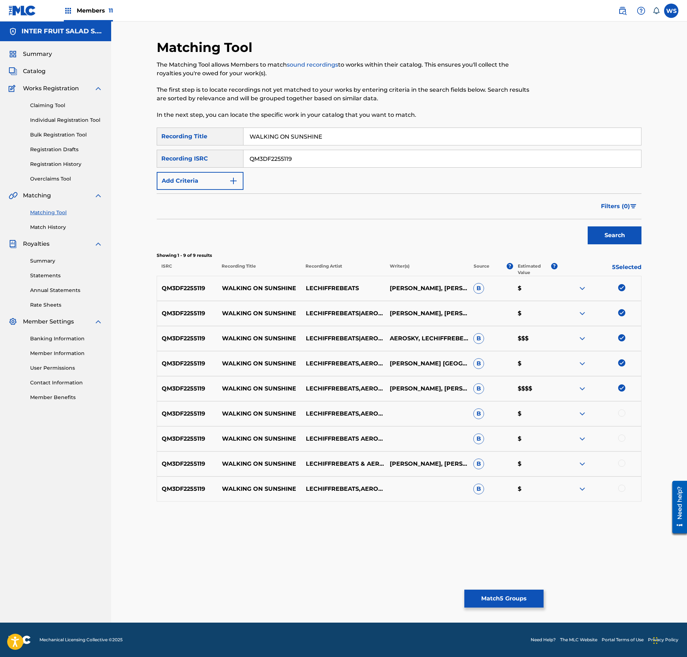
click at [620, 416] on div at bounding box center [621, 413] width 7 height 7
click at [620, 436] on div at bounding box center [621, 438] width 7 height 7
click at [620, 465] on div at bounding box center [621, 463] width 7 height 7
click at [623, 491] on div at bounding box center [621, 488] width 7 height 7
click at [520, 599] on button "Match 9 Groups" at bounding box center [503, 599] width 79 height 18
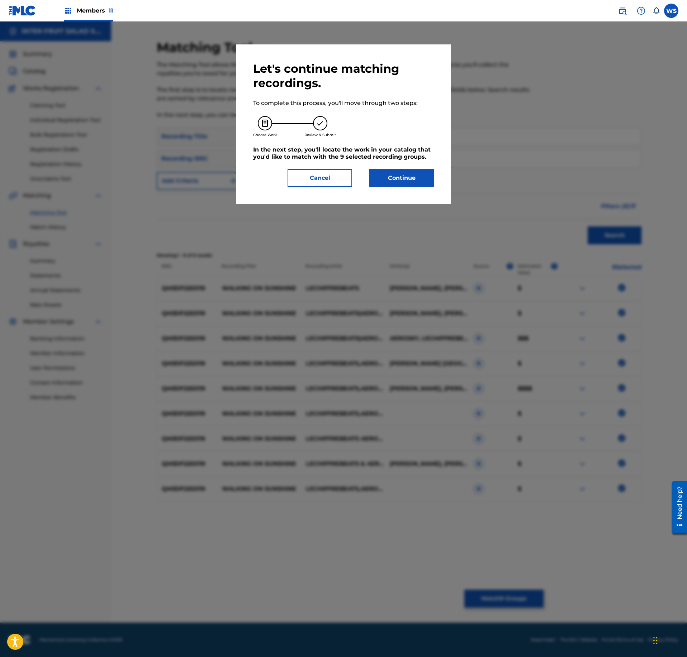
click at [396, 176] on button "Continue" at bounding box center [401, 178] width 65 height 18
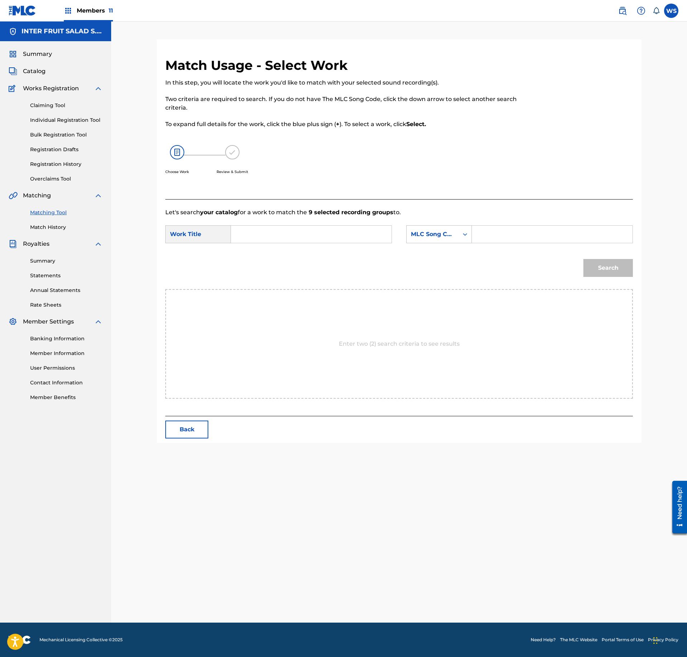
click at [320, 227] on input "Search Form" at bounding box center [311, 234] width 148 height 17
paste input "WALKING ON SUNSHINE"
type input "WALKING ON SUNSHINE"
click at [476, 227] on div "Search Form" at bounding box center [552, 234] width 161 height 18
click at [488, 228] on input "Search Form" at bounding box center [552, 234] width 148 height 17
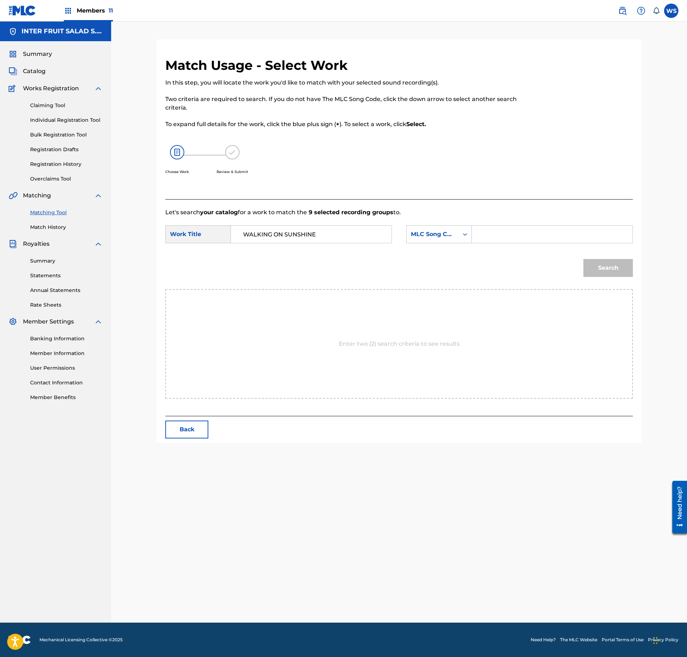
paste input "W54KPB"
type input "W54KPB"
click at [626, 260] on button "Search" at bounding box center [607, 268] width 49 height 18
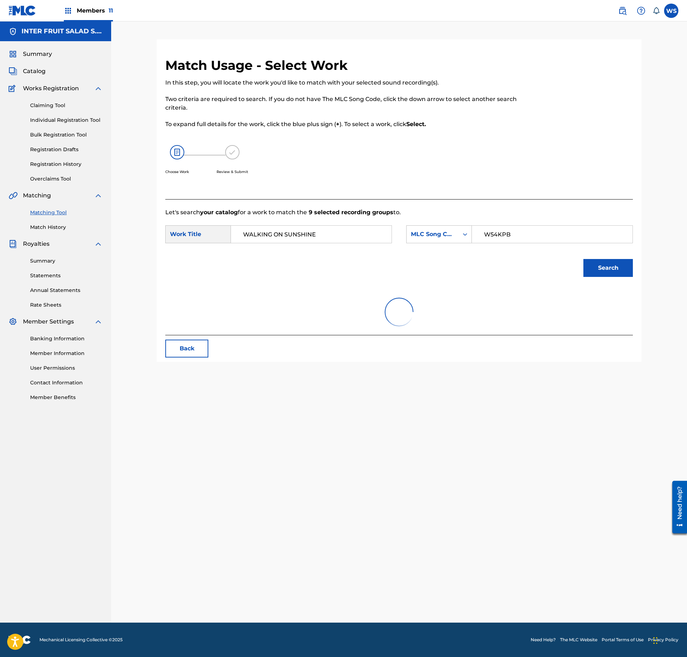
click at [609, 270] on button "Search" at bounding box center [607, 268] width 49 height 18
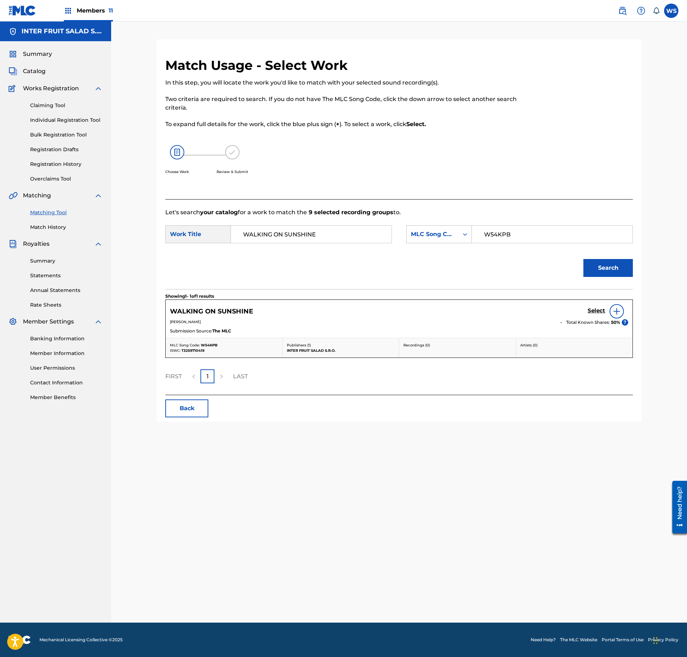
click at [595, 315] on link "Select" at bounding box center [596, 311] width 18 height 8
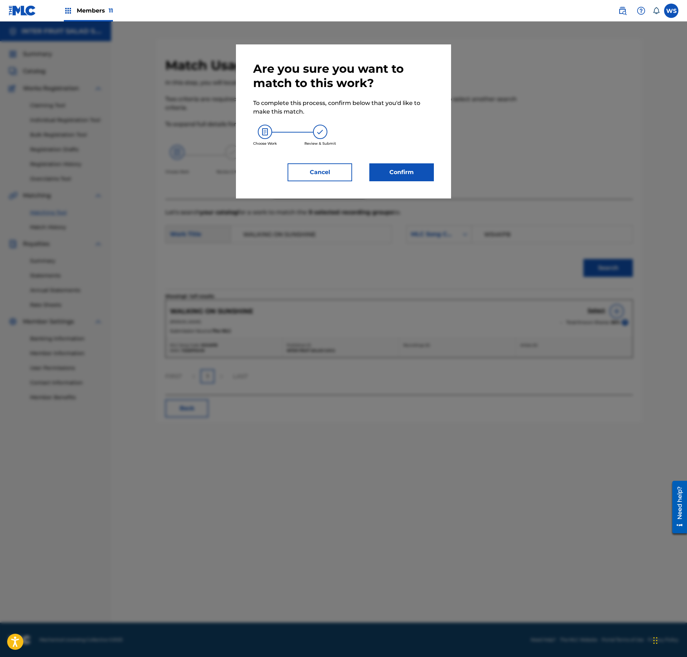
click at [338, 175] on button "Cancel" at bounding box center [319, 172] width 65 height 18
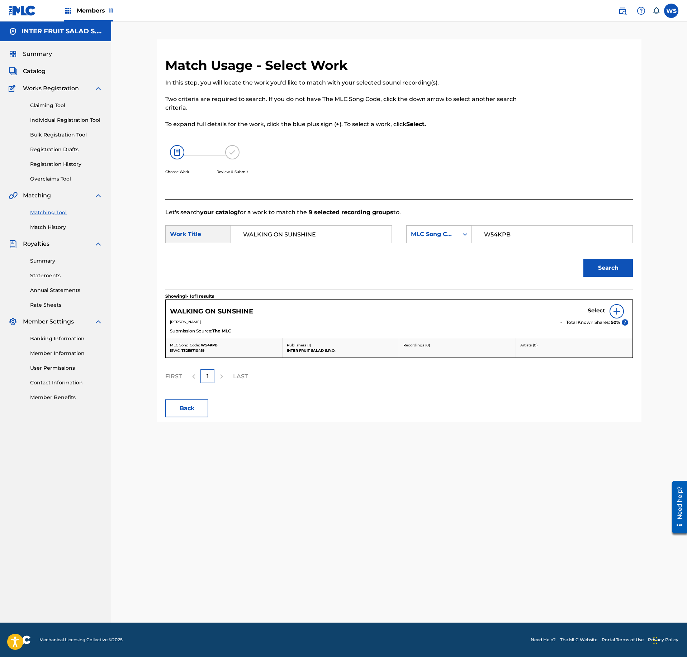
click at [591, 312] on h5 "Select" at bounding box center [596, 310] width 18 height 7
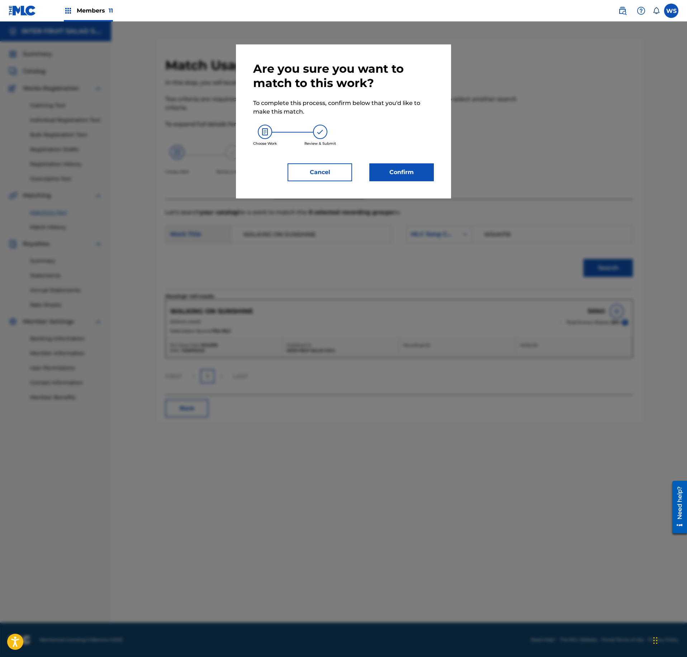
click at [412, 168] on button "Confirm" at bounding box center [401, 172] width 65 height 18
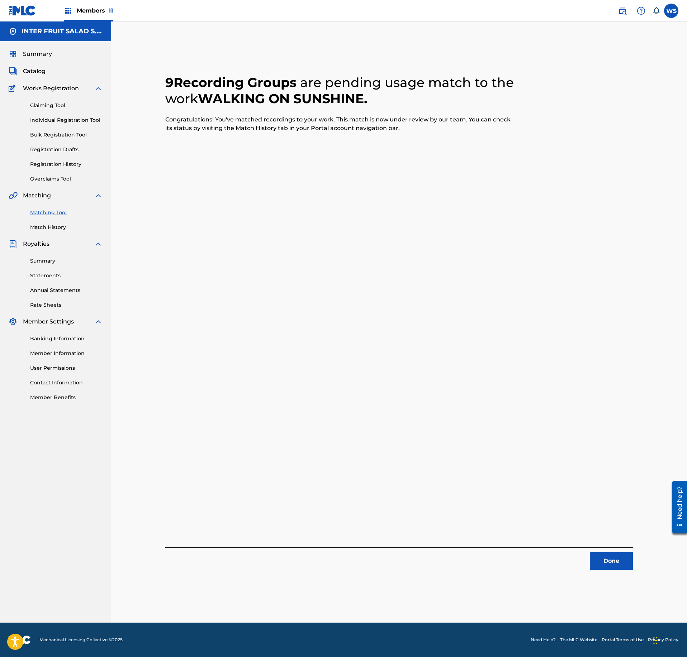
click at [615, 567] on button "Done" at bounding box center [611, 561] width 43 height 18
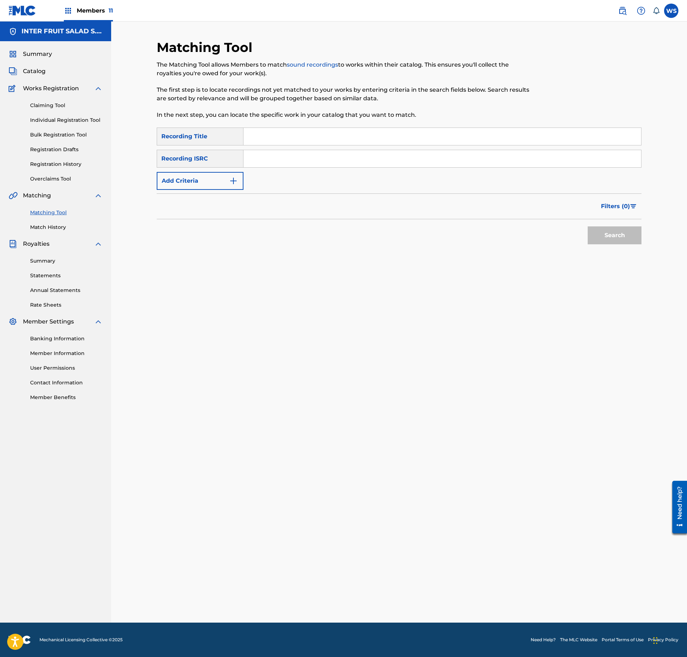
click at [302, 142] on input "Search Form" at bounding box center [441, 136] width 397 height 17
paste input "RURAL AFTERNOON"
type input "RURAL AFTERNOON"
drag, startPoint x: 310, startPoint y: 144, endPoint x: 296, endPoint y: 161, distance: 21.4
click at [309, 143] on input "RURAL AFTERNOON" at bounding box center [441, 136] width 397 height 17
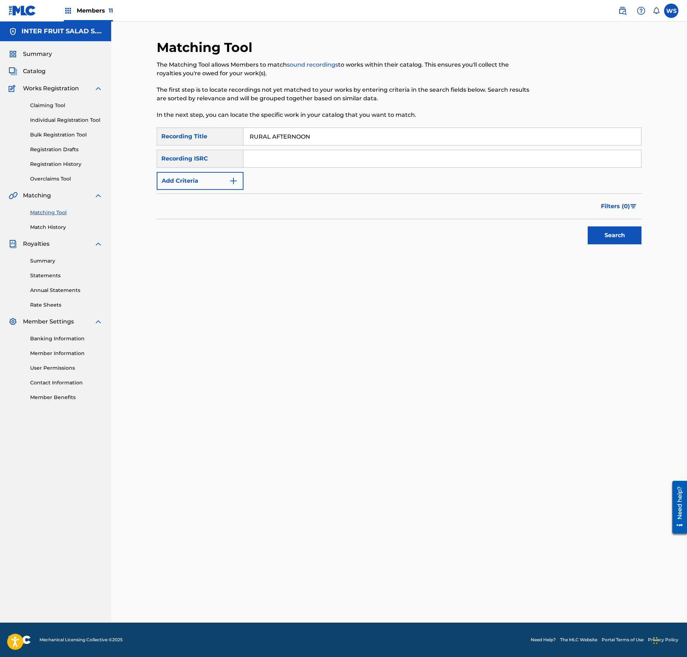
click at [295, 162] on input "Search Form" at bounding box center [441, 158] width 397 height 17
paste input "QM3DF2257973"
type input "QM3DF2257973"
click at [603, 227] on button "Search" at bounding box center [614, 236] width 54 height 18
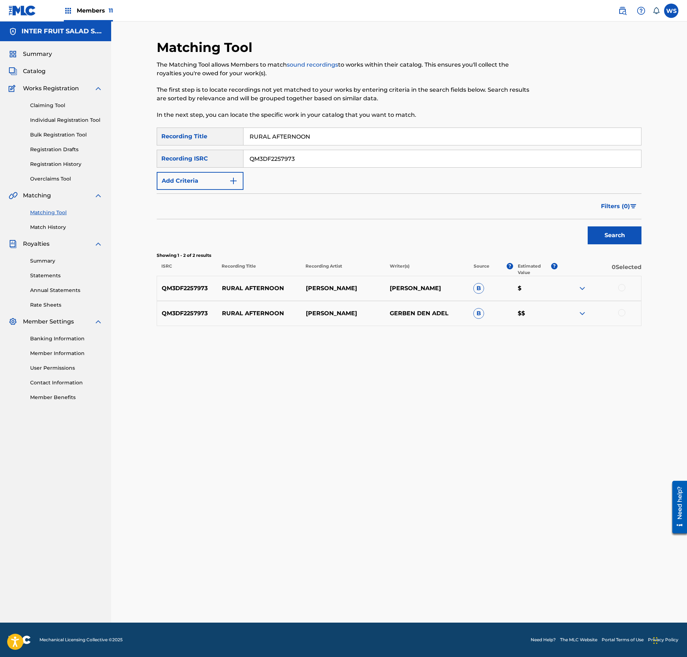
click at [624, 292] on div at bounding box center [599, 288] width 84 height 9
drag, startPoint x: 621, startPoint y: 291, endPoint x: 617, endPoint y: 310, distance: 19.7
click at [620, 291] on div at bounding box center [621, 287] width 7 height 7
click at [618, 313] on div at bounding box center [621, 312] width 7 height 7
click at [520, 591] on button "Match 2 Groups" at bounding box center [503, 599] width 79 height 18
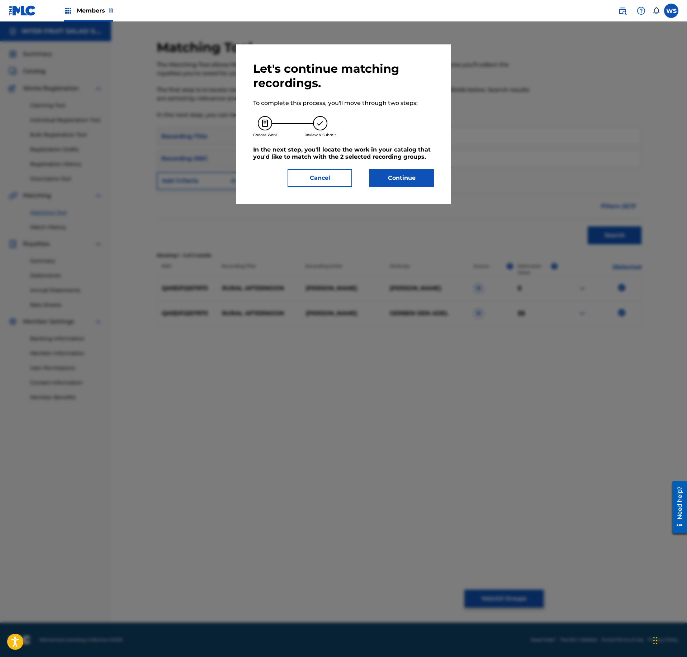
drag, startPoint x: 407, startPoint y: 178, endPoint x: 338, endPoint y: 185, distance: 69.8
click at [341, 186] on div "Cancel Continue" at bounding box center [343, 178] width 181 height 18
click at [290, 166] on div "Let's continue matching recordings. To complete this process, you'll move throu…" at bounding box center [343, 124] width 181 height 125
click at [325, 190] on div "Let's continue matching recordings. To complete this process, you'll move throu…" at bounding box center [343, 124] width 215 height 160
click at [329, 186] on div "Let's continue matching recordings. To complete this process, you'll move throu…" at bounding box center [343, 124] width 215 height 160
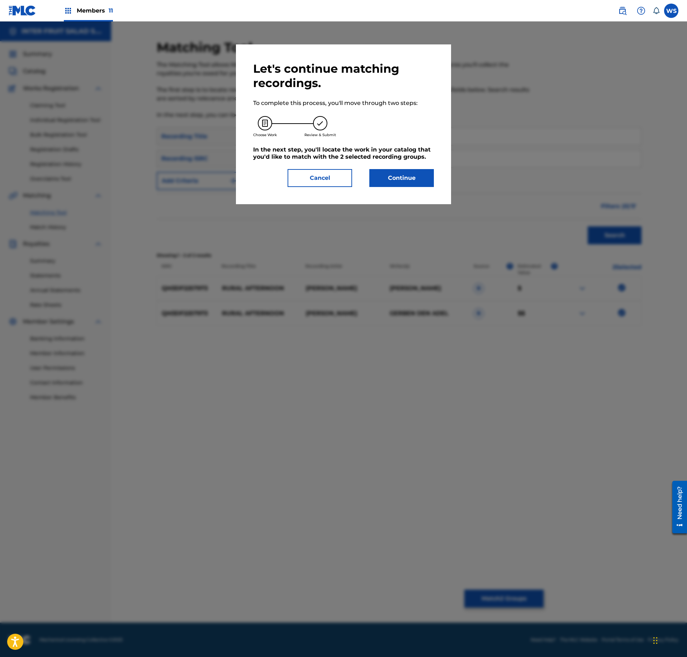
click at [329, 175] on button "Cancel" at bounding box center [319, 178] width 65 height 18
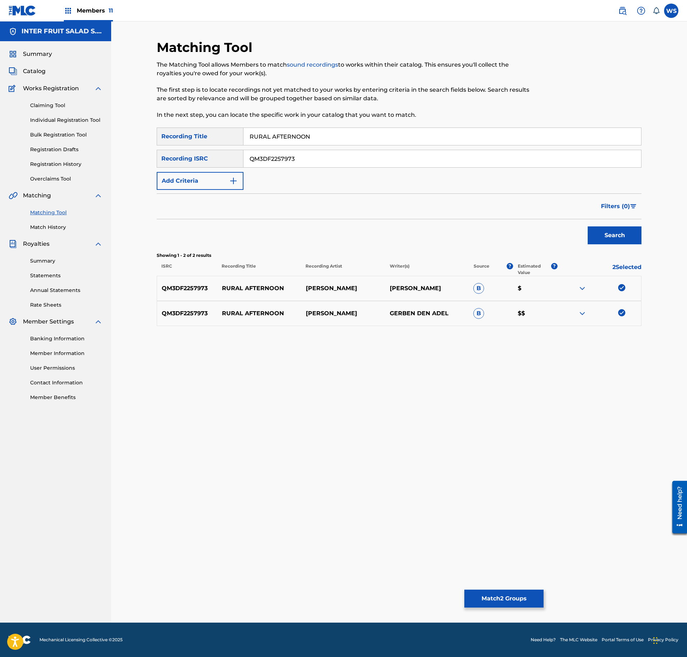
click at [511, 601] on button "Match 2 Groups" at bounding box center [503, 599] width 79 height 18
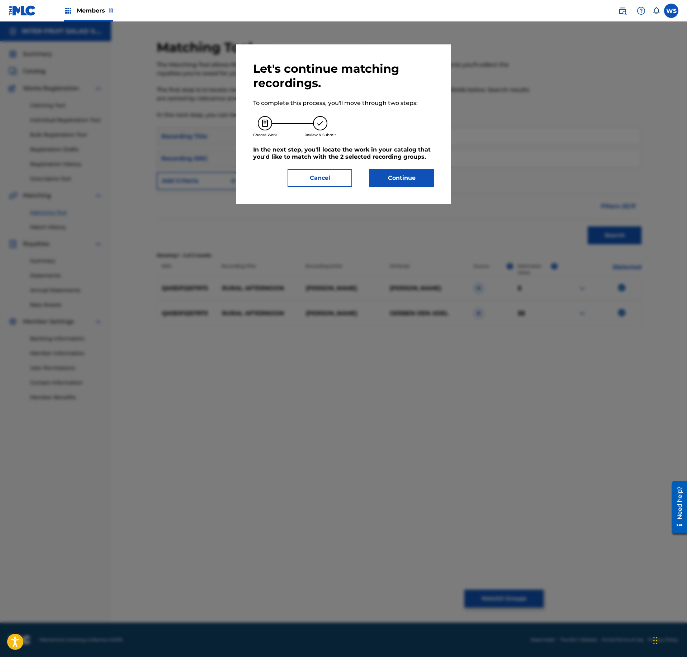
click at [400, 183] on button "Continue" at bounding box center [401, 178] width 65 height 18
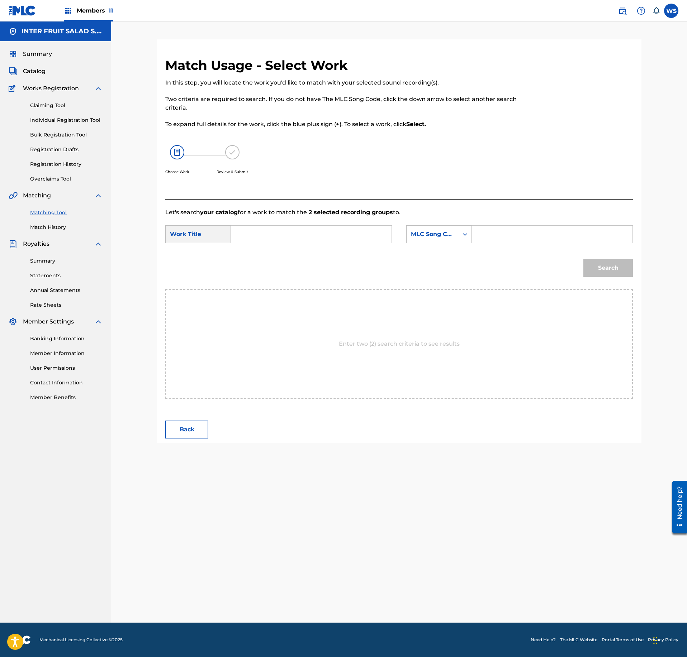
click at [523, 229] on input "Search Form" at bounding box center [552, 234] width 148 height 17
paste input "RO1P46"
type input "RO1P46"
click at [277, 238] on input "Search Form" at bounding box center [311, 234] width 148 height 17
paste input "RURAL AFTERNOON"
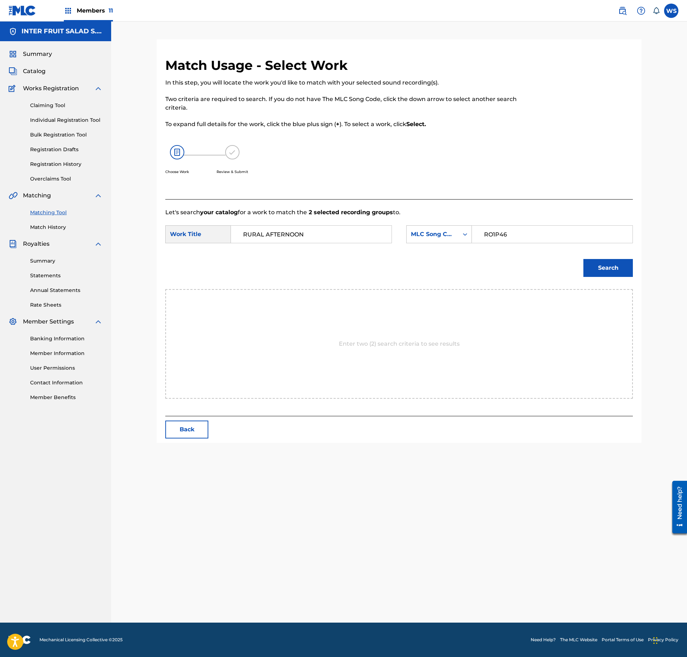
type input "RURAL AFTERNOON"
click at [614, 275] on button "Search" at bounding box center [607, 268] width 49 height 18
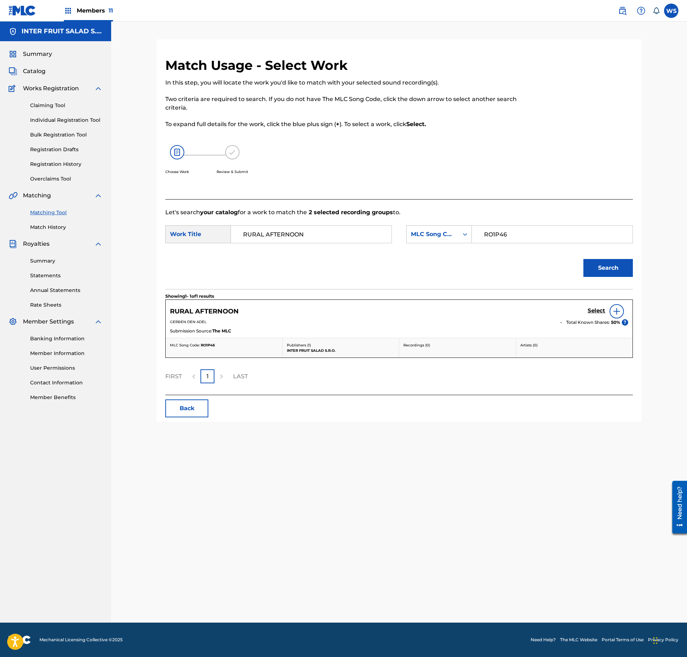
click at [596, 311] on h5 "Select" at bounding box center [596, 310] width 18 height 7
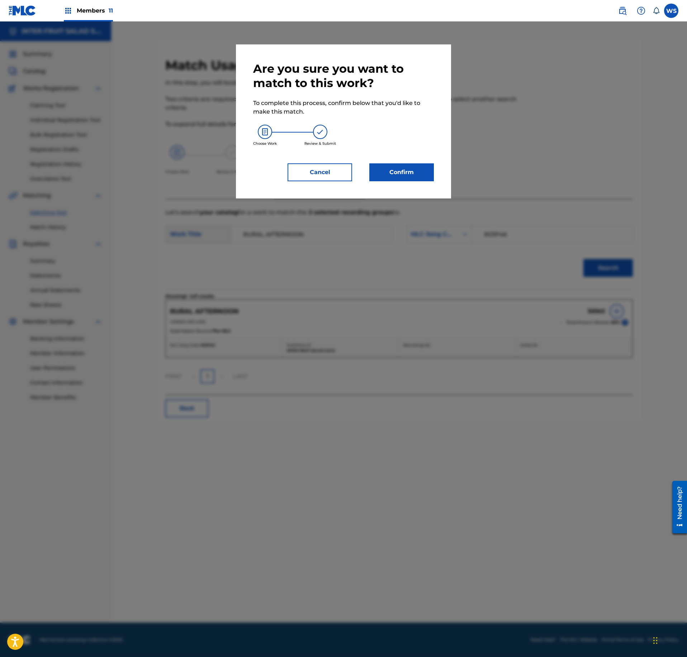
click at [385, 157] on div "Are you sure you want to match to this work? To complete this process, confirm …" at bounding box center [343, 122] width 181 height 120
click at [396, 175] on button "Confirm" at bounding box center [401, 172] width 65 height 18
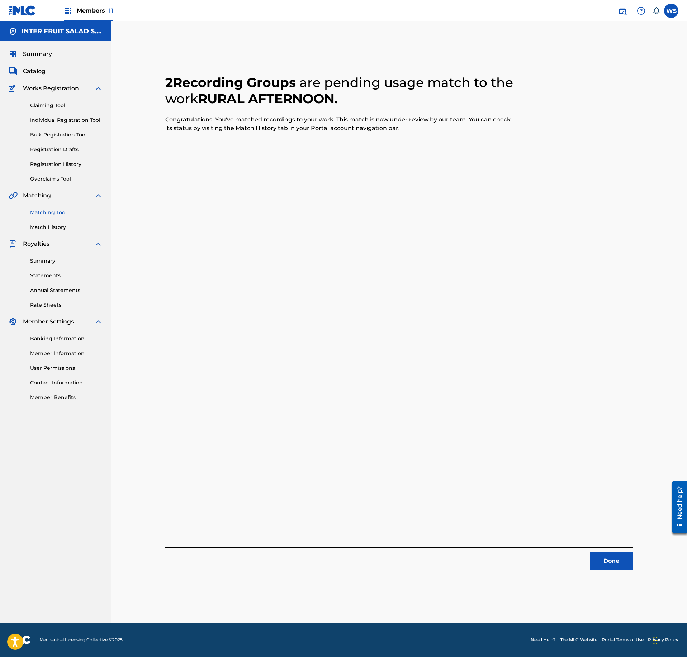
click at [620, 554] on button "Done" at bounding box center [611, 561] width 43 height 18
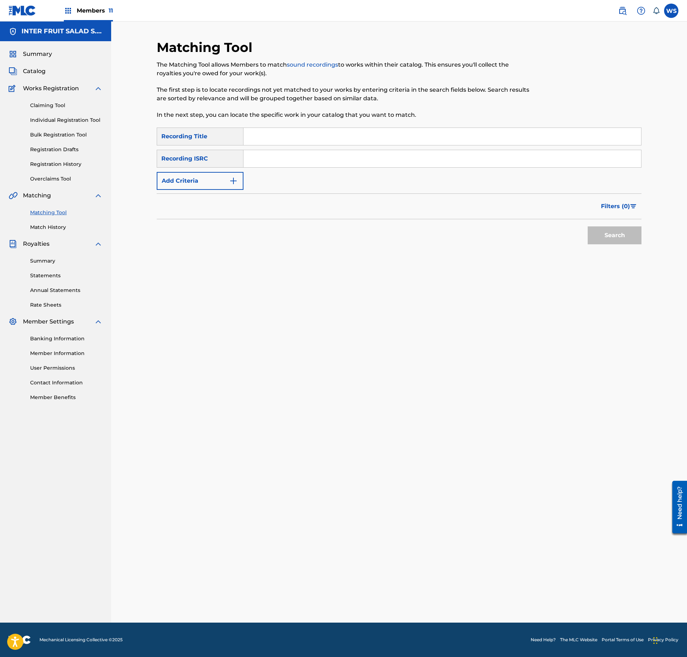
click at [306, 145] on div "SearchWithCriteriaae93e99d-3d7e-496b-ae6d-6dfb8676b07f Recording Title SearchWi…" at bounding box center [399, 159] width 485 height 62
click at [321, 132] on input "Search Form" at bounding box center [441, 136] width 397 height 17
paste input "THE PLAINS"
type input "THE PLAINS"
click at [309, 161] on input "Search Form" at bounding box center [441, 158] width 397 height 17
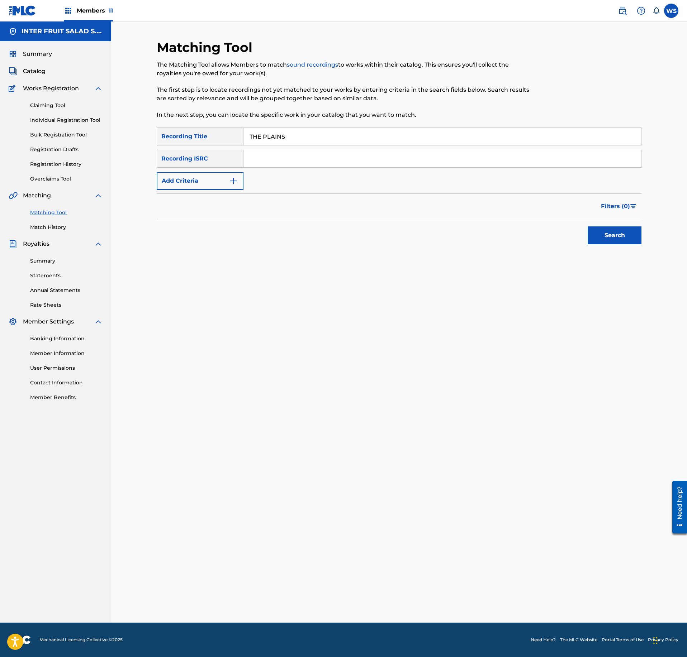
paste input "QM3DF2265889"
type input "QM3DF2265889"
click at [619, 230] on button "Search" at bounding box center [614, 236] width 54 height 18
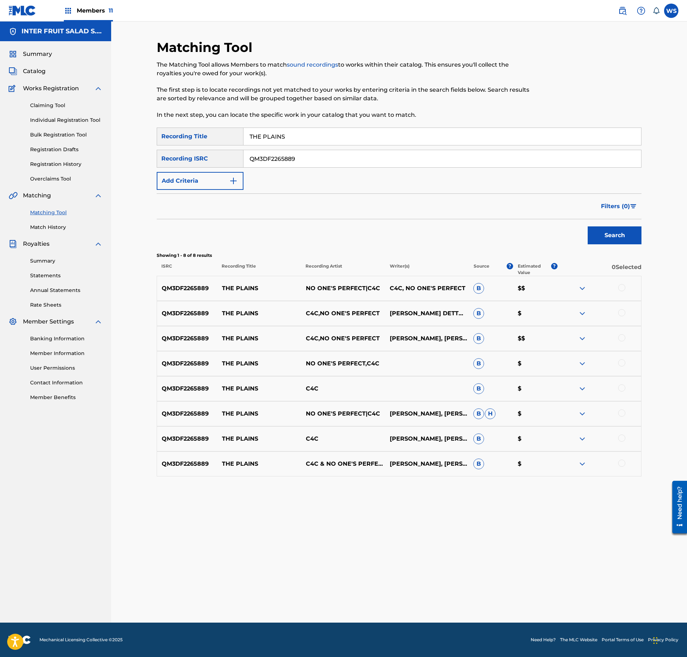
click at [620, 287] on div at bounding box center [621, 287] width 7 height 7
click at [620, 314] on div at bounding box center [621, 312] width 7 height 7
click at [623, 342] on div at bounding box center [599, 338] width 84 height 9
click at [620, 342] on div at bounding box center [621, 337] width 7 height 7
click at [621, 365] on div at bounding box center [621, 362] width 7 height 7
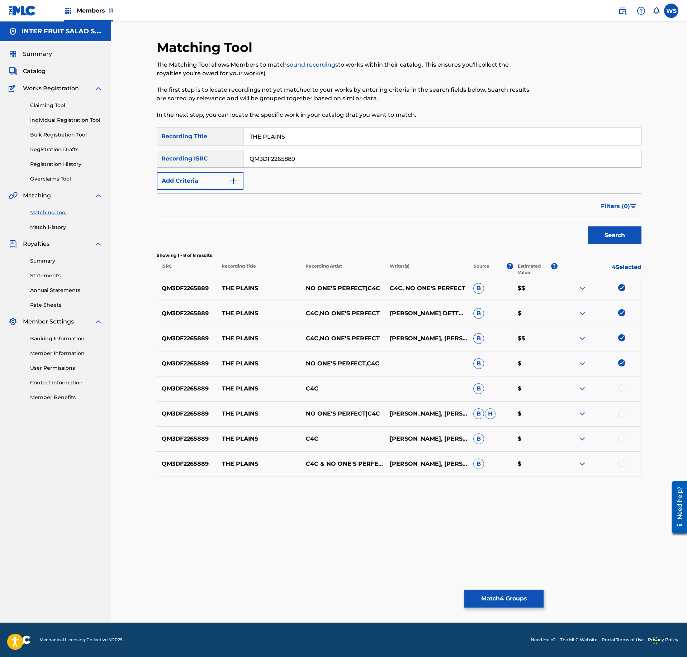
drag, startPoint x: 622, startPoint y: 391, endPoint x: 621, endPoint y: 396, distance: 4.4
click at [621, 391] on div at bounding box center [621, 388] width 7 height 7
click at [623, 415] on div at bounding box center [621, 413] width 7 height 7
click at [621, 443] on div at bounding box center [599, 439] width 84 height 9
click at [619, 438] on div at bounding box center [621, 438] width 7 height 7
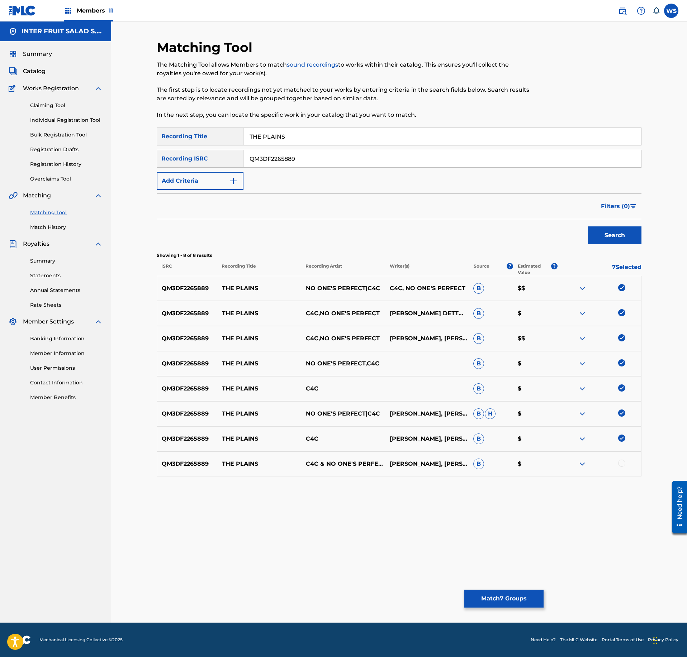
click at [619, 461] on div at bounding box center [599, 464] width 84 height 9
click at [619, 467] on div at bounding box center [599, 464] width 84 height 9
click at [622, 467] on div at bounding box center [621, 463] width 7 height 7
click at [505, 603] on button "Match 8 Groups" at bounding box center [503, 599] width 79 height 18
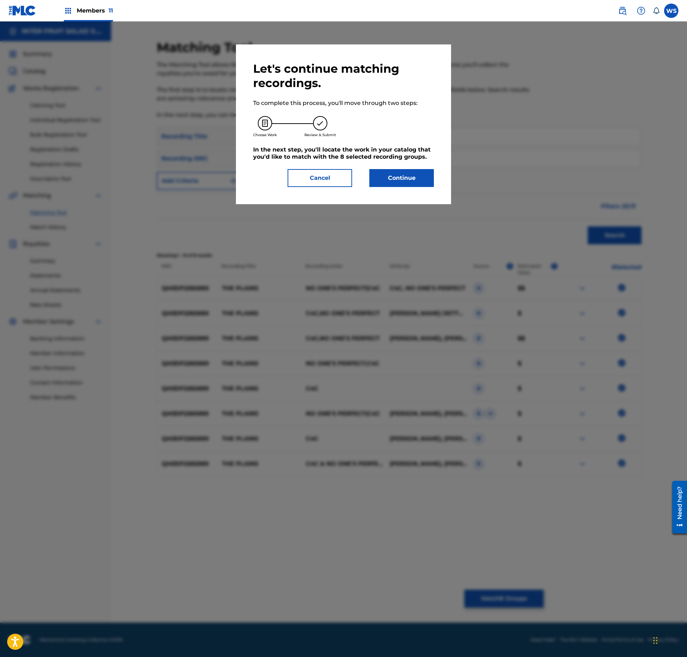
drag, startPoint x: 323, startPoint y: 171, endPoint x: 339, endPoint y: 205, distance: 37.2
click at [323, 171] on button "Cancel" at bounding box center [319, 178] width 65 height 18
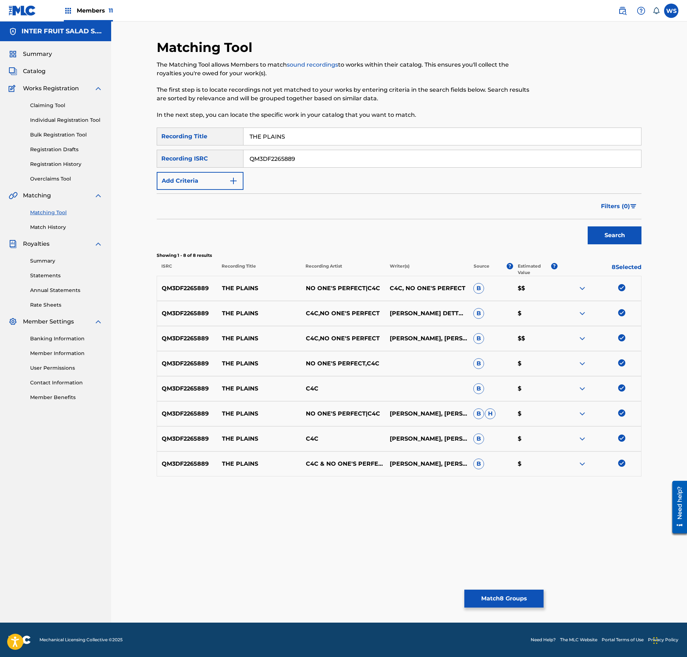
click at [492, 596] on button "Match 8 Groups" at bounding box center [503, 599] width 79 height 18
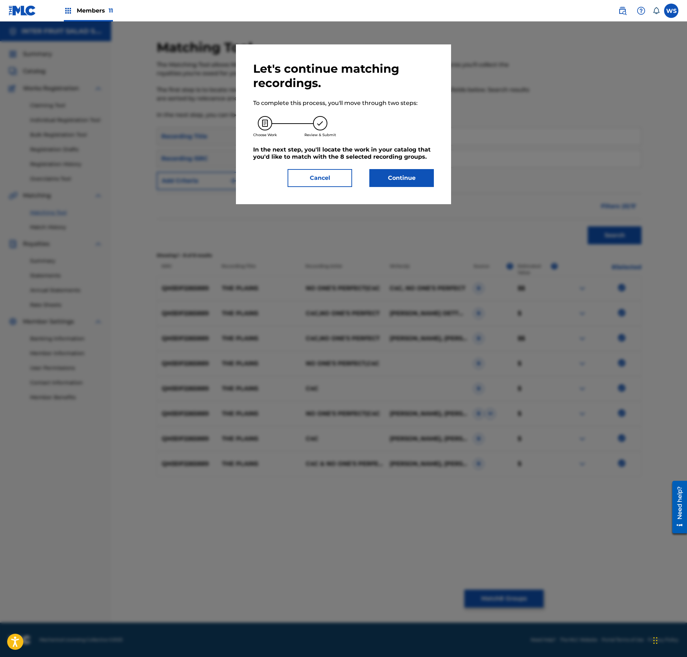
click at [399, 161] on div "Let's continue matching recordings. To complete this process, you'll move throu…" at bounding box center [343, 124] width 181 height 125
click at [403, 170] on button "Continue" at bounding box center [401, 178] width 65 height 18
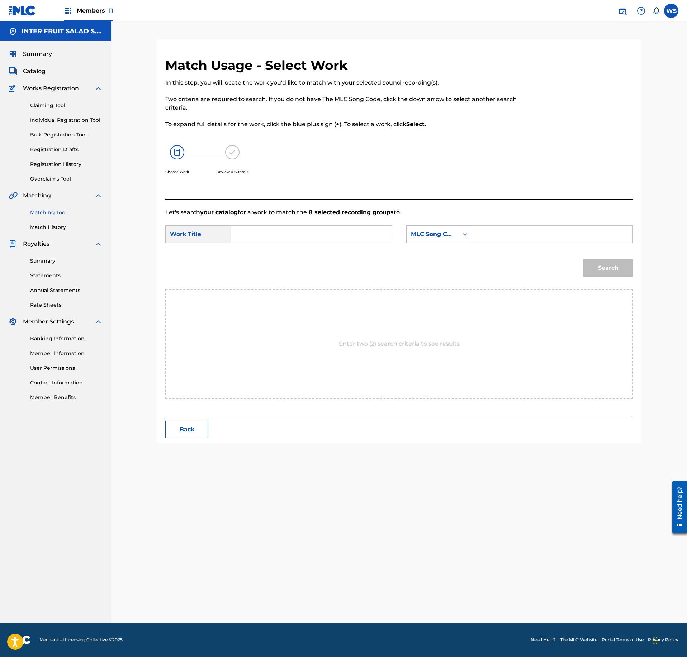
click at [351, 226] on input "Search Form" at bounding box center [311, 234] width 148 height 17
click at [277, 227] on input "Search Form" at bounding box center [311, 234] width 148 height 17
paste input "THE PLAINS"
type input "THE PLAINS"
click at [498, 237] on input "Search Form" at bounding box center [552, 234] width 148 height 17
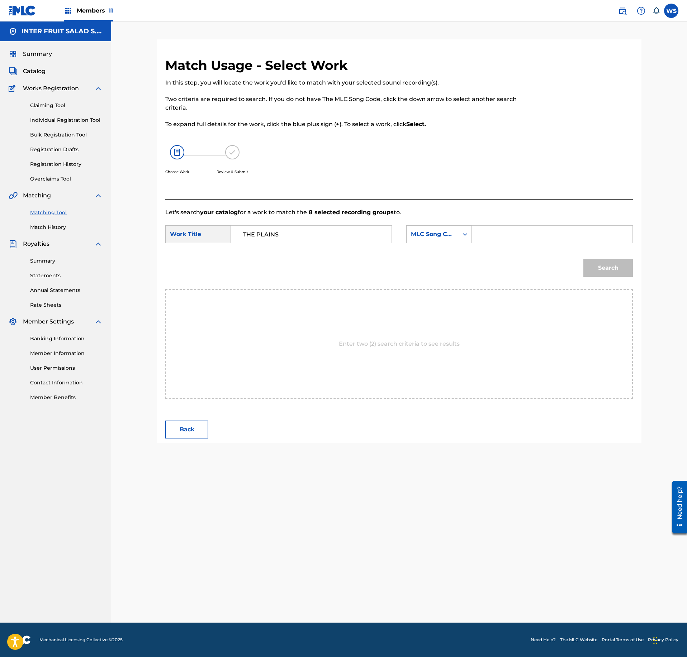
click at [512, 234] on input "Search Form" at bounding box center [552, 234] width 148 height 17
paste input "T493SL"
type input "T493SL"
click at [629, 280] on div "Search" at bounding box center [606, 266] width 53 height 29
click at [622, 272] on button "Search" at bounding box center [607, 268] width 49 height 18
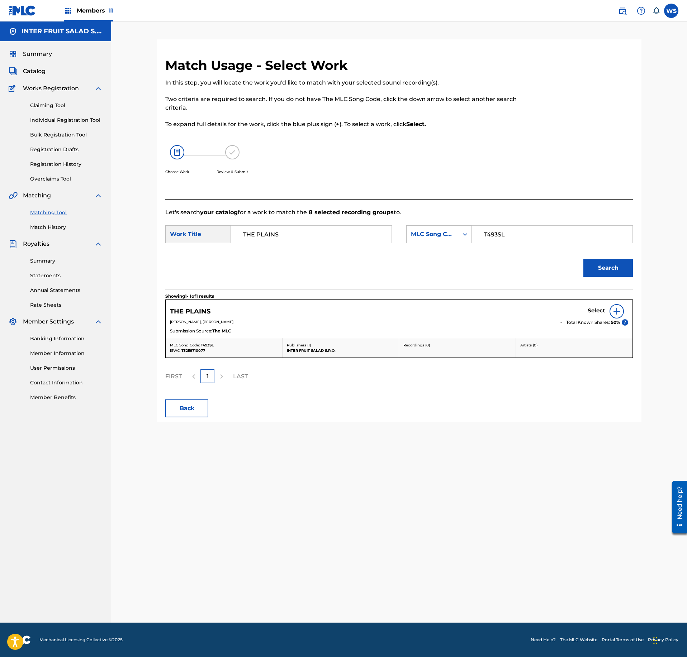
click at [595, 316] on div "Select" at bounding box center [607, 311] width 40 height 14
click at [595, 313] on h5 "Select" at bounding box center [596, 310] width 18 height 7
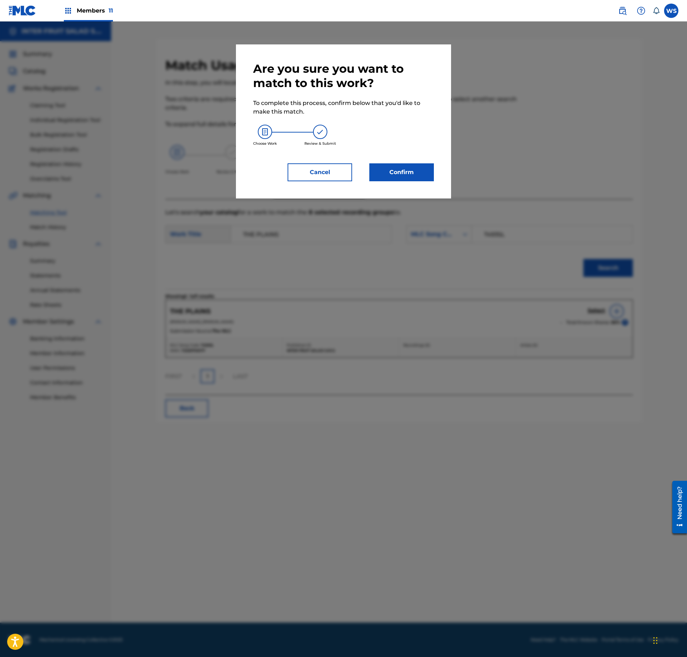
click at [395, 174] on button "Confirm" at bounding box center [401, 172] width 65 height 18
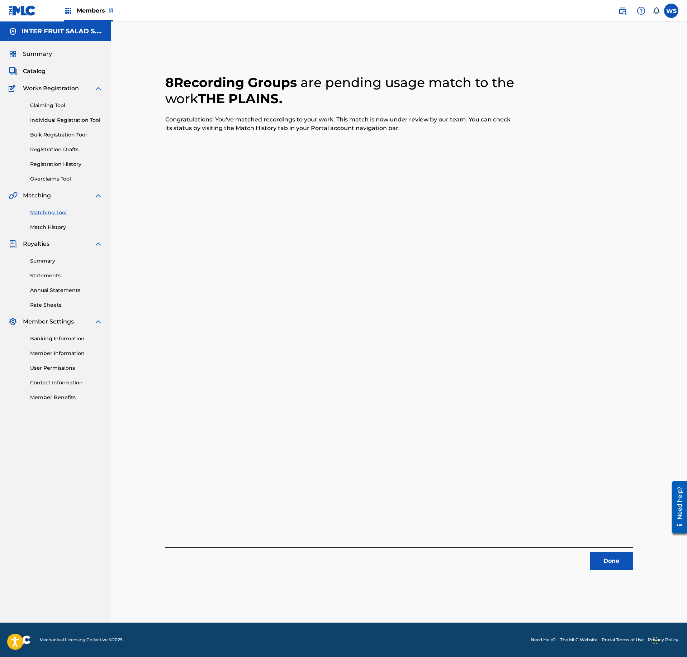
click at [604, 562] on button "Done" at bounding box center [611, 561] width 43 height 18
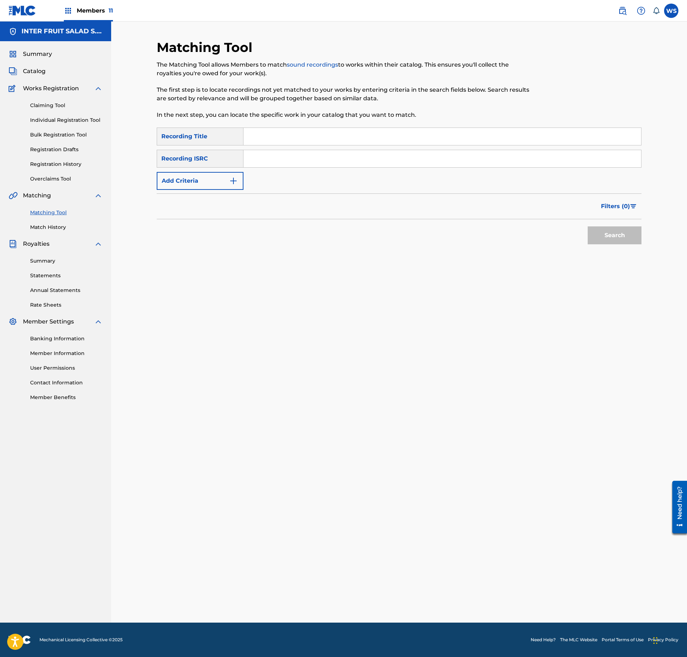
click at [302, 155] on input "Search Form" at bounding box center [441, 158] width 397 height 17
click at [298, 134] on input "Search Form" at bounding box center [441, 136] width 397 height 17
paste input "[GEOGRAPHIC_DATA]"
type input "[GEOGRAPHIC_DATA]"
click at [348, 162] on input "Search Form" at bounding box center [441, 158] width 397 height 17
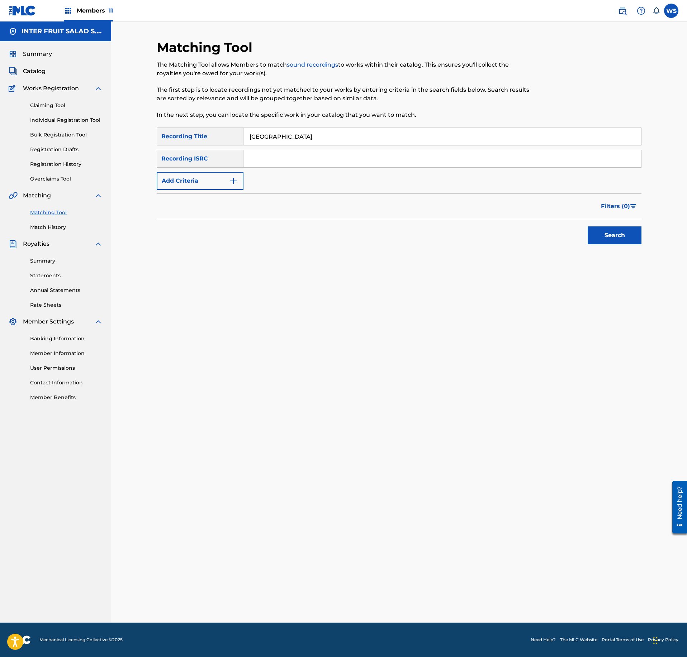
paste input "QM3DF2265918"
type input "QM3DF2265918"
click at [654, 238] on div "Matching Tool The Matching Tool allows Members to match sound recordings to wor…" at bounding box center [399, 322] width 576 height 601
click at [629, 234] on button "Search" at bounding box center [614, 236] width 54 height 18
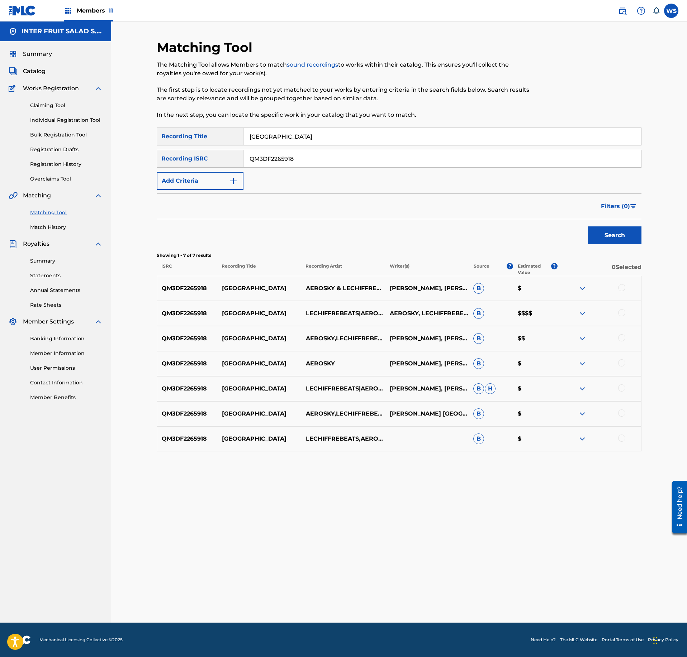
click at [583, 315] on img at bounding box center [582, 313] width 9 height 9
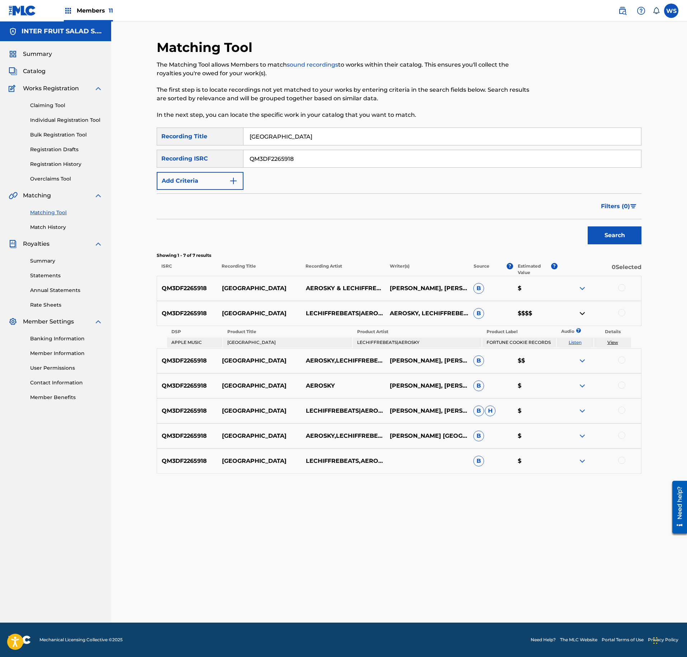
click at [583, 315] on img at bounding box center [582, 313] width 9 height 9
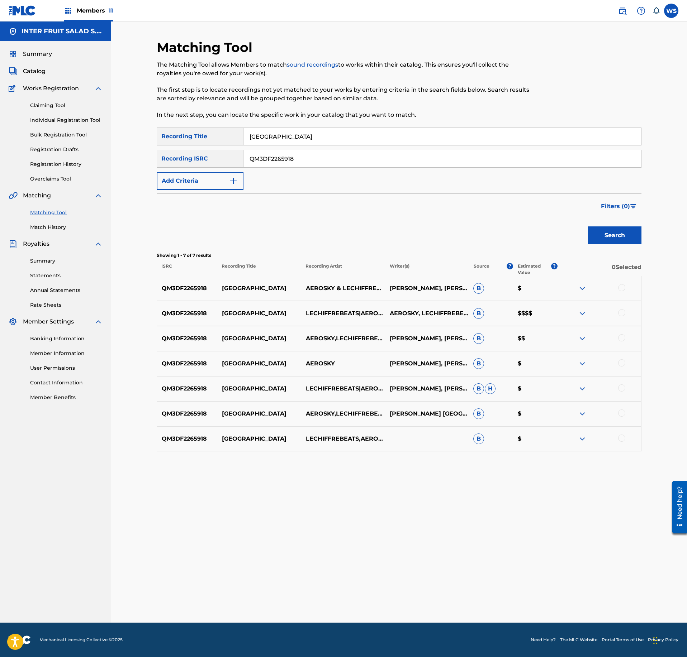
click at [622, 287] on div at bounding box center [621, 287] width 7 height 7
click at [621, 316] on div at bounding box center [621, 312] width 7 height 7
click at [622, 339] on div at bounding box center [621, 337] width 7 height 7
click at [622, 361] on div at bounding box center [621, 362] width 7 height 7
click at [623, 386] on div at bounding box center [621, 388] width 7 height 7
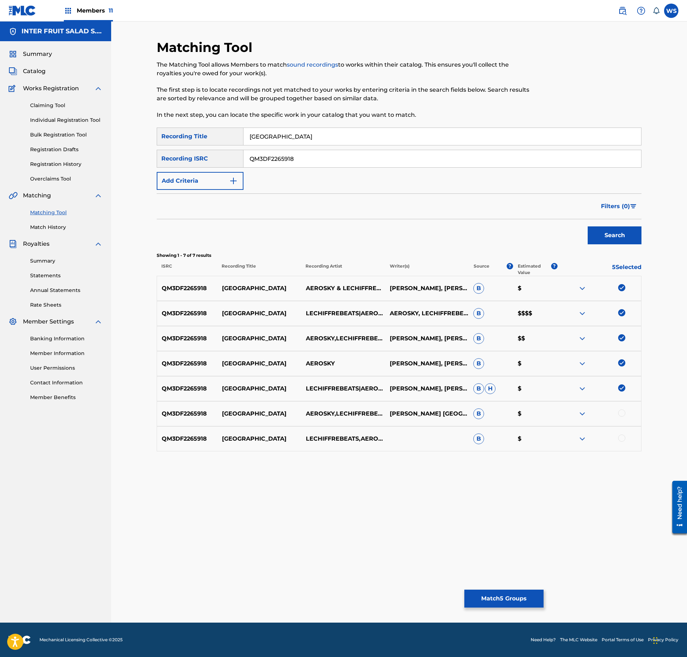
click at [623, 416] on div at bounding box center [621, 413] width 7 height 7
click at [622, 444] on div "QM3DF2265918 LAKE HOUSE LECHIFFREBEATS,AEROSKY B $" at bounding box center [399, 438] width 485 height 25
drag, startPoint x: 623, startPoint y: 437, endPoint x: 616, endPoint y: 439, distance: 6.8
click at [619, 437] on div at bounding box center [621, 438] width 7 height 7
click at [581, 287] on img at bounding box center [582, 288] width 9 height 9
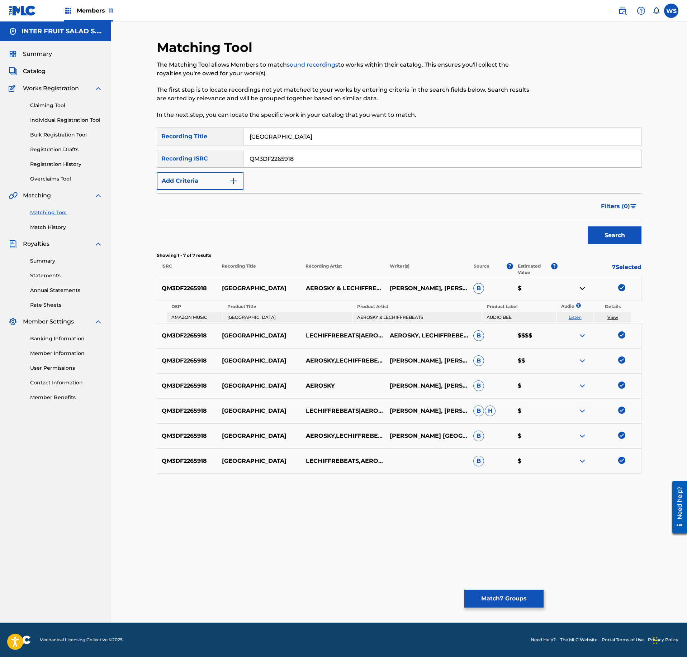
click at [581, 287] on img at bounding box center [582, 288] width 9 height 9
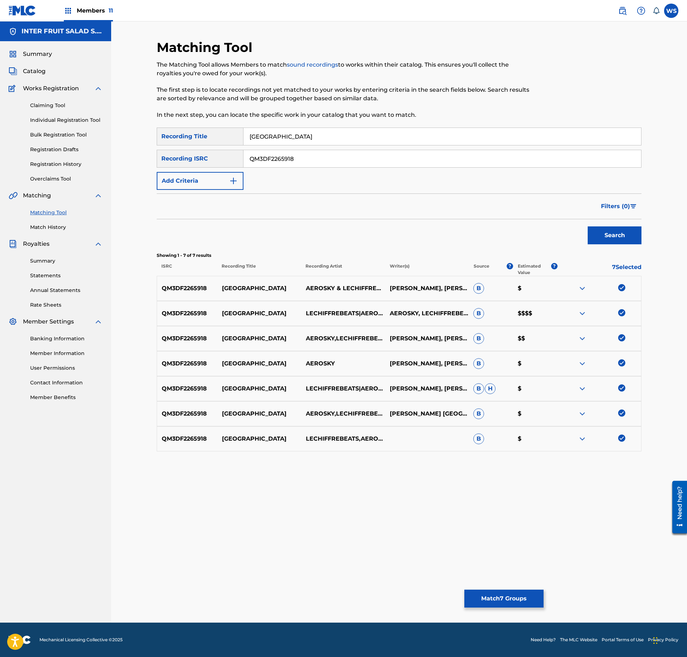
click at [584, 343] on img at bounding box center [582, 338] width 9 height 9
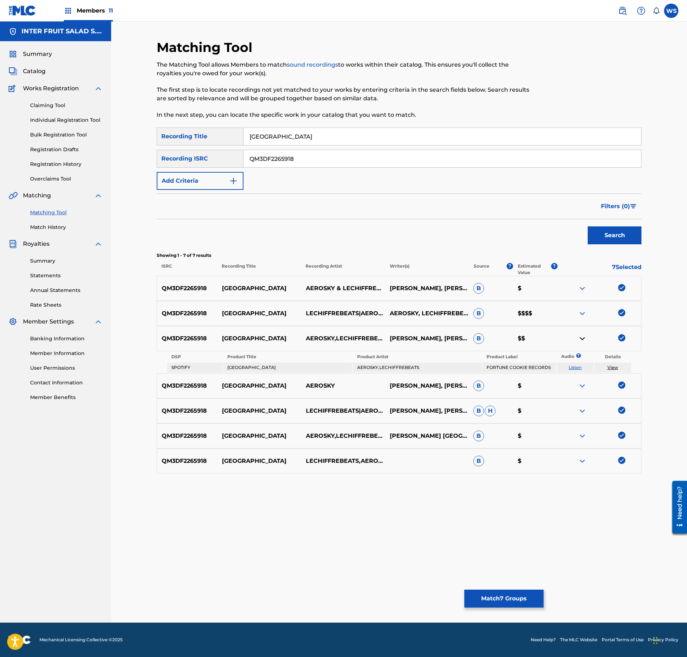
click at [583, 343] on img at bounding box center [582, 338] width 9 height 9
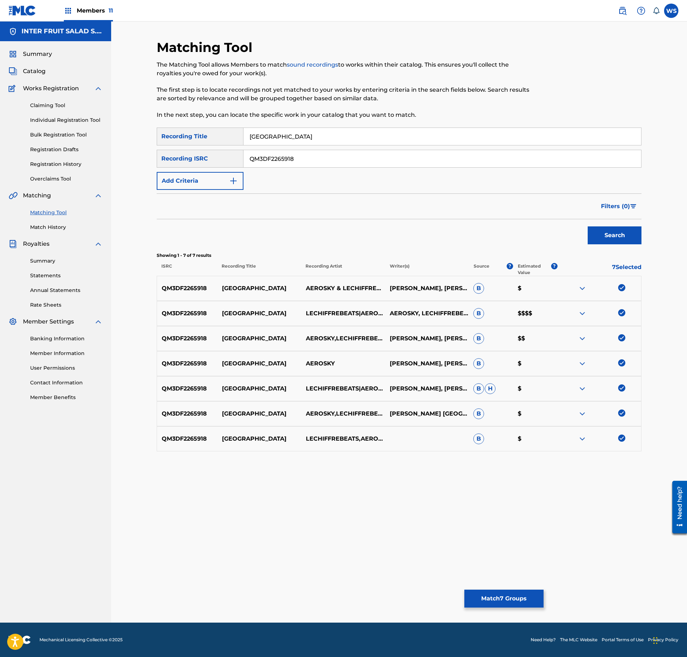
click at [582, 339] on img at bounding box center [582, 338] width 9 height 9
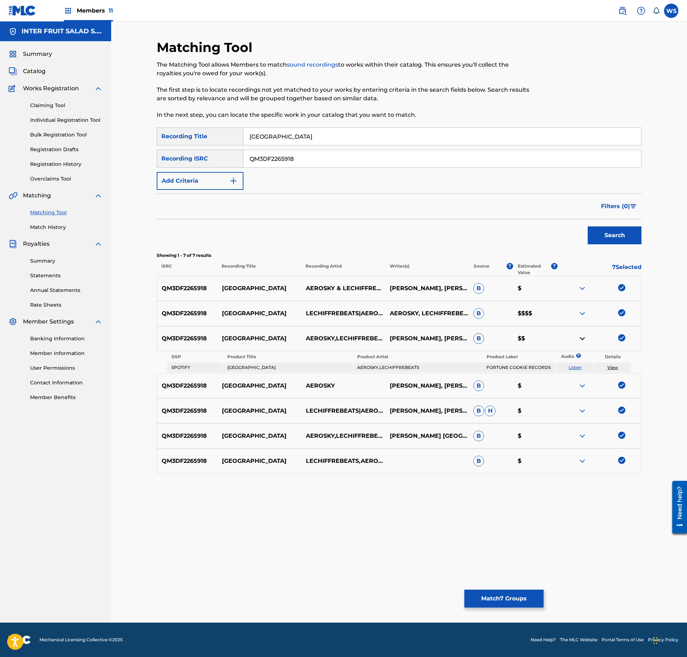
click at [582, 339] on img at bounding box center [582, 338] width 9 height 9
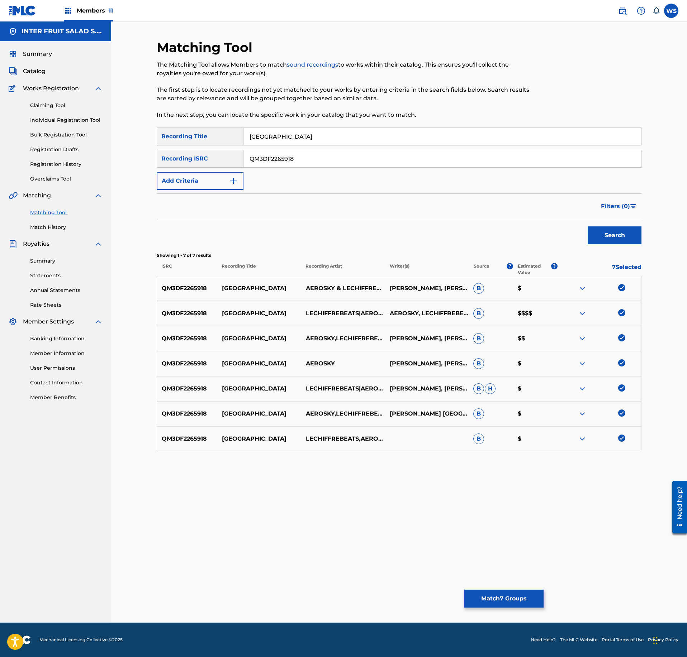
click at [501, 600] on button "Match 7 Groups" at bounding box center [503, 599] width 79 height 18
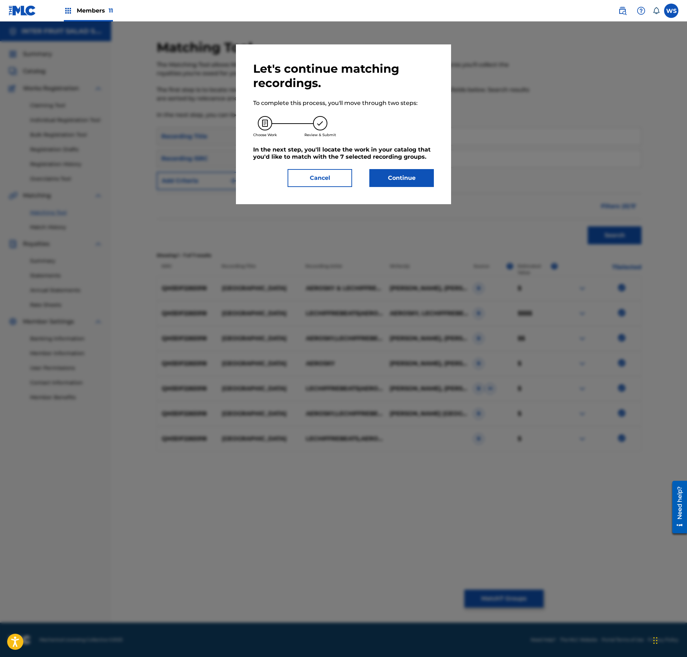
drag, startPoint x: 343, startPoint y: 186, endPoint x: 338, endPoint y: 180, distance: 7.2
click at [342, 185] on button "Cancel" at bounding box center [319, 178] width 65 height 18
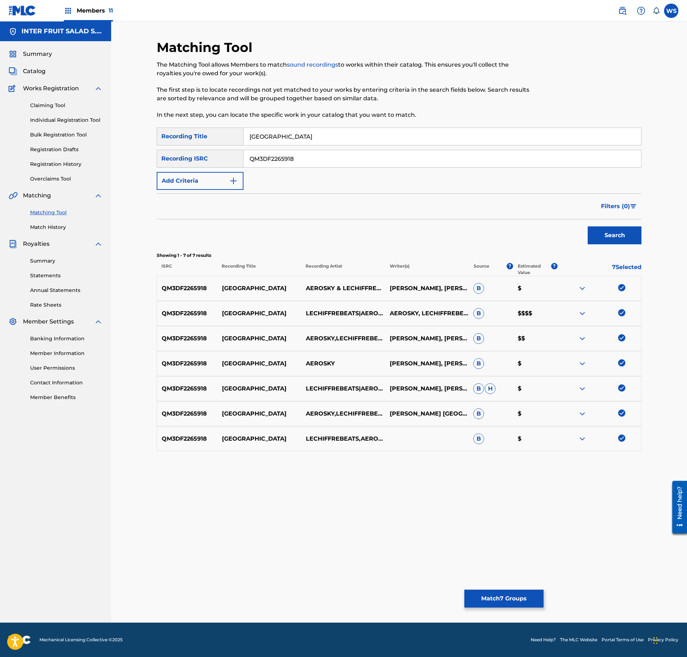
click at [523, 606] on button "Match 7 Groups" at bounding box center [503, 599] width 79 height 18
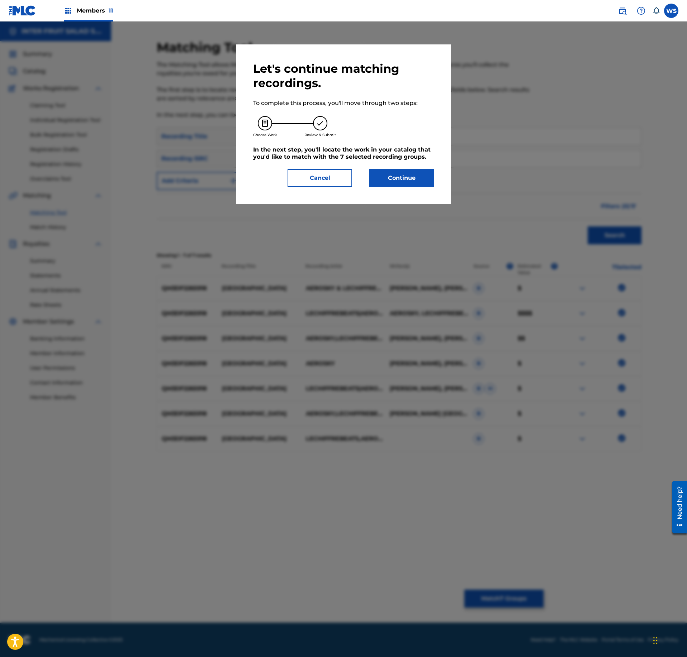
click at [519, 604] on div at bounding box center [343, 350] width 687 height 657
click at [420, 175] on button "Continue" at bounding box center [401, 178] width 65 height 18
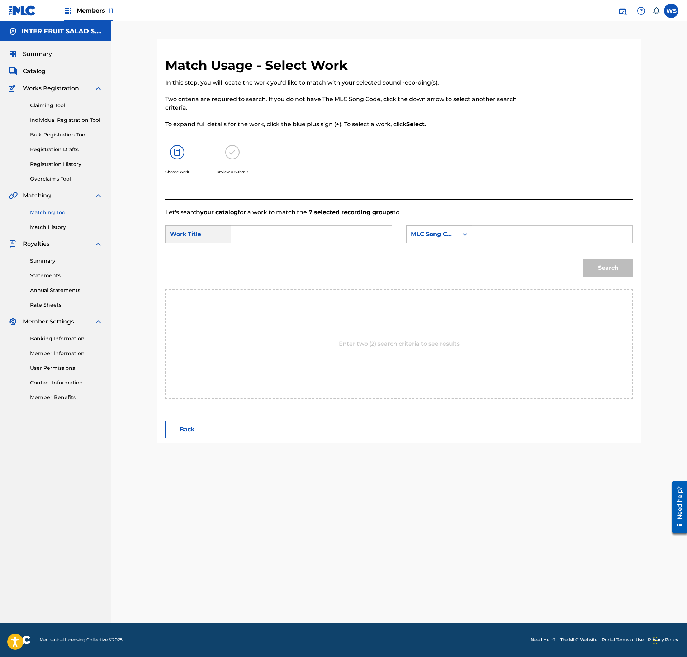
click at [316, 227] on input "Search Form" at bounding box center [311, 234] width 148 height 17
paste input "[GEOGRAPHIC_DATA]"
type input "[GEOGRAPHIC_DATA]"
click at [495, 238] on input "Search Form" at bounding box center [552, 234] width 148 height 17
paste input "LS8H21"
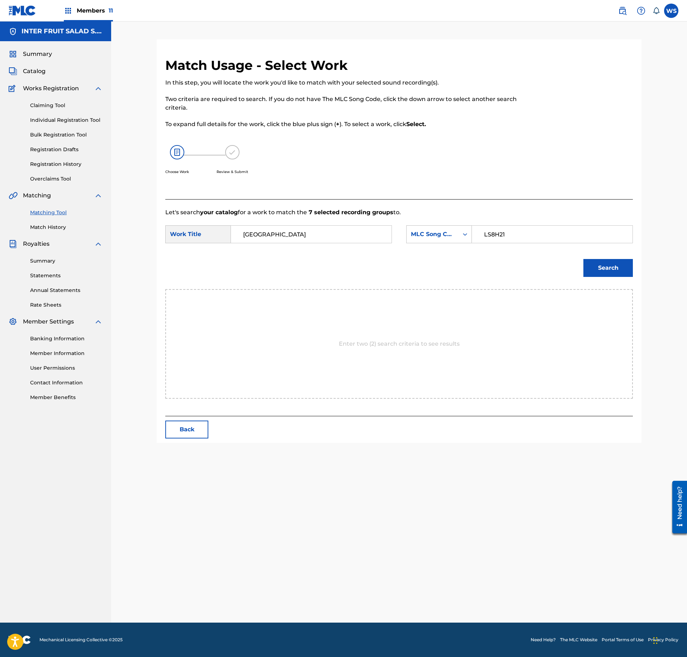
type input "LS8H21"
click at [612, 271] on button "Search" at bounding box center [607, 268] width 49 height 18
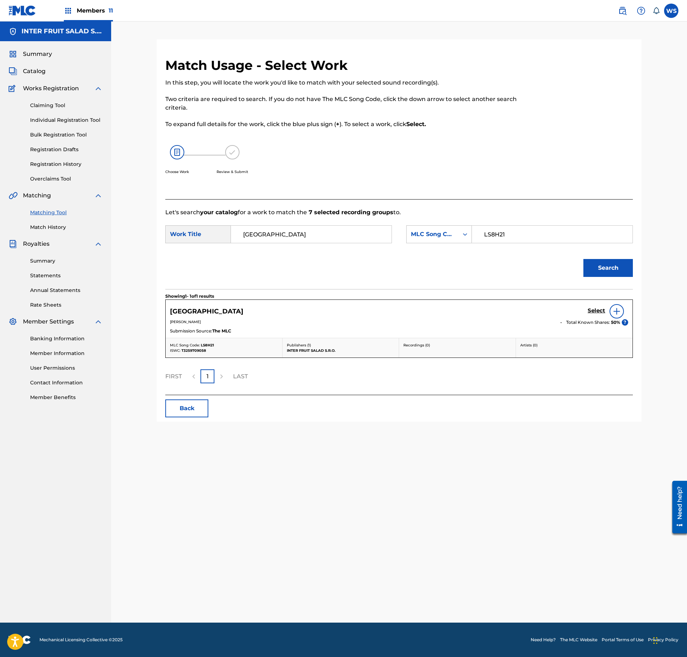
click at [593, 315] on link "Select" at bounding box center [596, 311] width 18 height 8
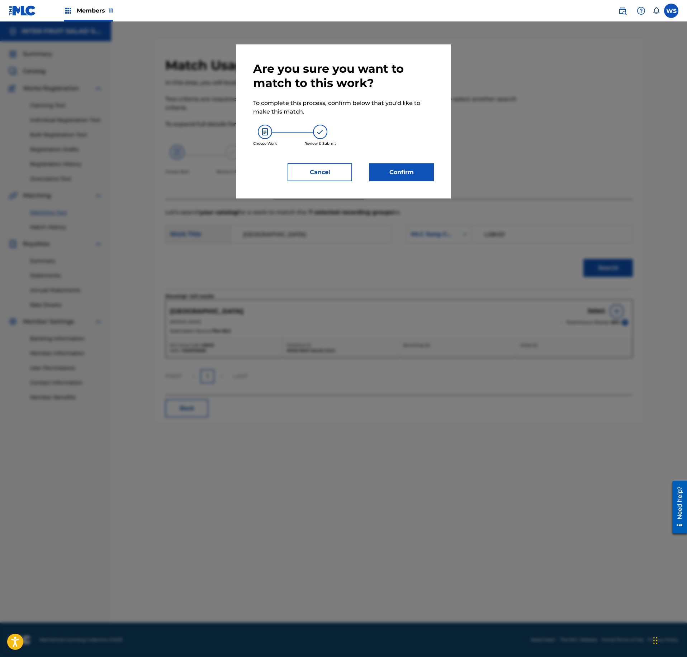
click at [386, 177] on button "Confirm" at bounding box center [401, 172] width 65 height 18
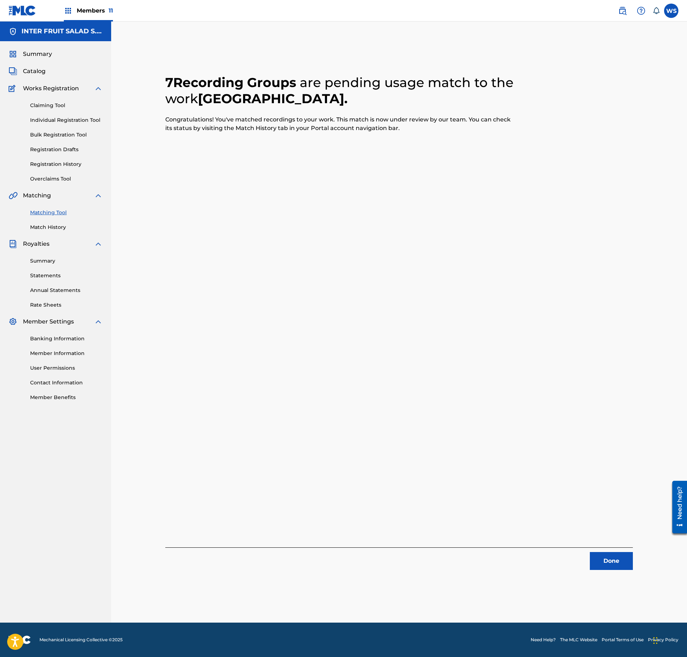
click at [614, 549] on div "Done" at bounding box center [398, 559] width 467 height 23
click at [611, 553] on button "Done" at bounding box center [611, 561] width 43 height 18
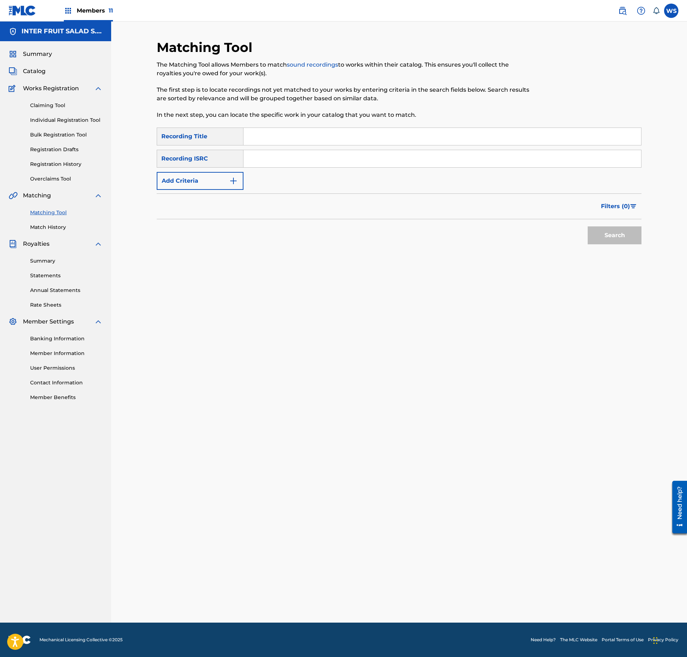
click at [275, 138] on input "Search Form" at bounding box center [441, 136] width 397 height 17
paste input "OASIS"
type input "OASIS"
click at [320, 161] on input "Search Form" at bounding box center [441, 158] width 397 height 17
paste input "QM3DF2278507"
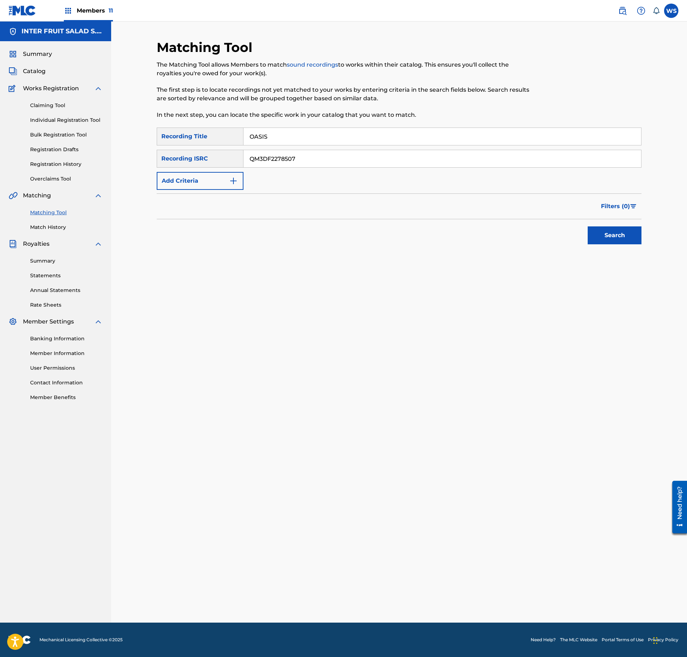
type input "QM3DF2278507"
click at [586, 240] on div "Search" at bounding box center [612, 233] width 57 height 29
click at [602, 236] on button "Search" at bounding box center [614, 236] width 54 height 18
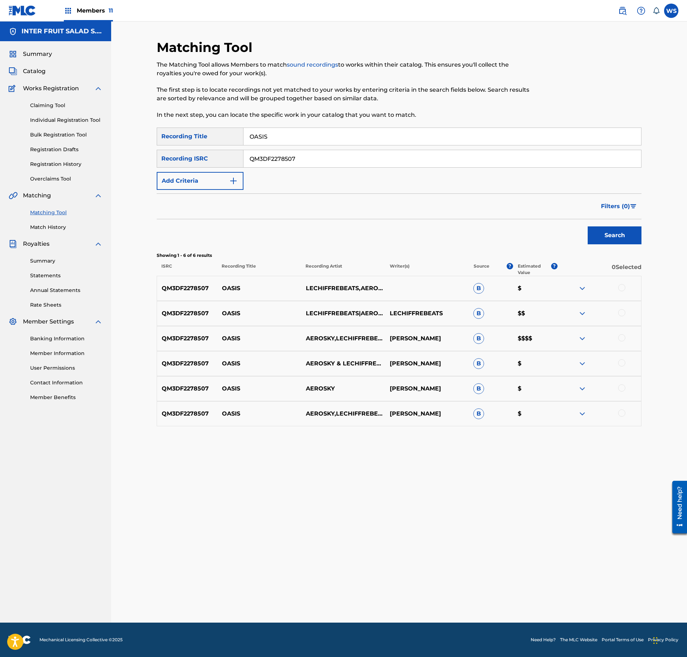
click at [619, 289] on div at bounding box center [621, 287] width 7 height 7
click at [621, 312] on div at bounding box center [621, 312] width 7 height 7
click at [621, 329] on div "QM3DF2278507 OASIS AEROSKY,LECHIFFREBEATS [PERSON_NAME] B $$$$" at bounding box center [399, 338] width 485 height 25
click at [621, 343] on div at bounding box center [599, 338] width 84 height 9
click at [620, 340] on div at bounding box center [621, 337] width 7 height 7
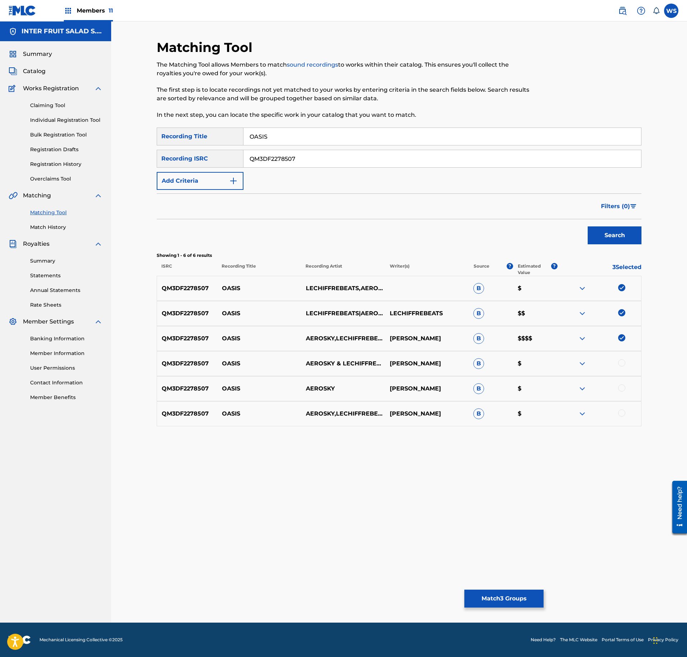
click at [573, 346] on div "QM3DF2278507 OASIS AEROSKY,LECHIFFREBEATS [PERSON_NAME] B $$$$" at bounding box center [399, 338] width 485 height 25
click at [578, 344] on div "QM3DF2278507 OASIS AEROSKY,LECHIFFREBEATS [PERSON_NAME] B $$$$" at bounding box center [399, 338] width 485 height 25
click at [581, 343] on img at bounding box center [582, 338] width 9 height 9
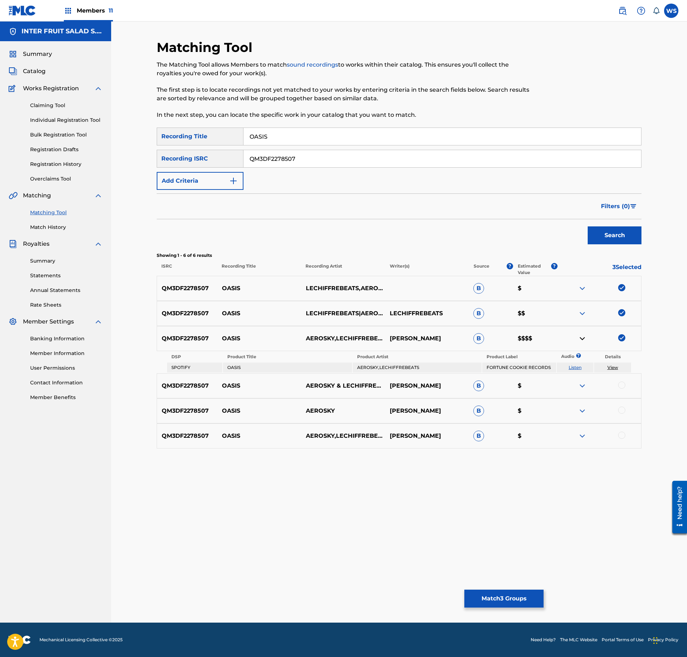
click at [581, 343] on img at bounding box center [582, 338] width 9 height 9
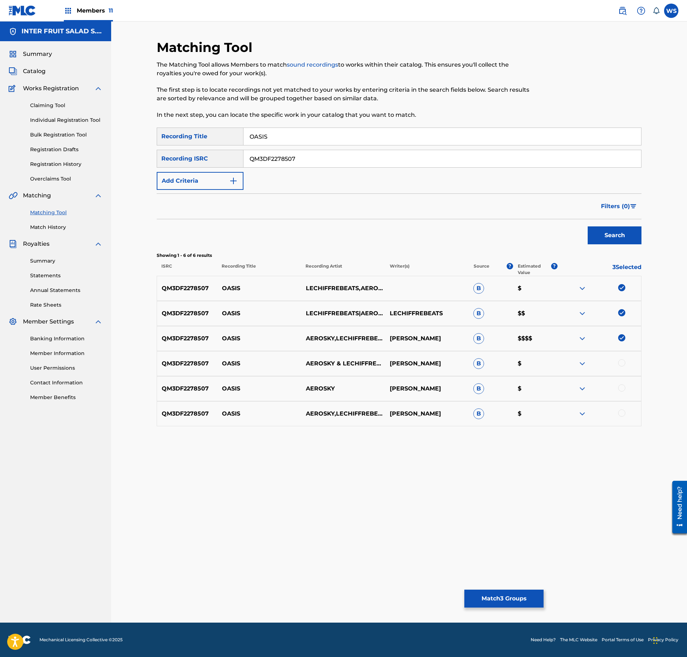
click at [620, 364] on div at bounding box center [621, 362] width 7 height 7
click at [621, 388] on div at bounding box center [621, 388] width 7 height 7
click at [625, 415] on div at bounding box center [599, 414] width 84 height 9
click at [619, 416] on div at bounding box center [621, 413] width 7 height 7
click at [511, 597] on button "Match 6 Groups" at bounding box center [503, 599] width 79 height 18
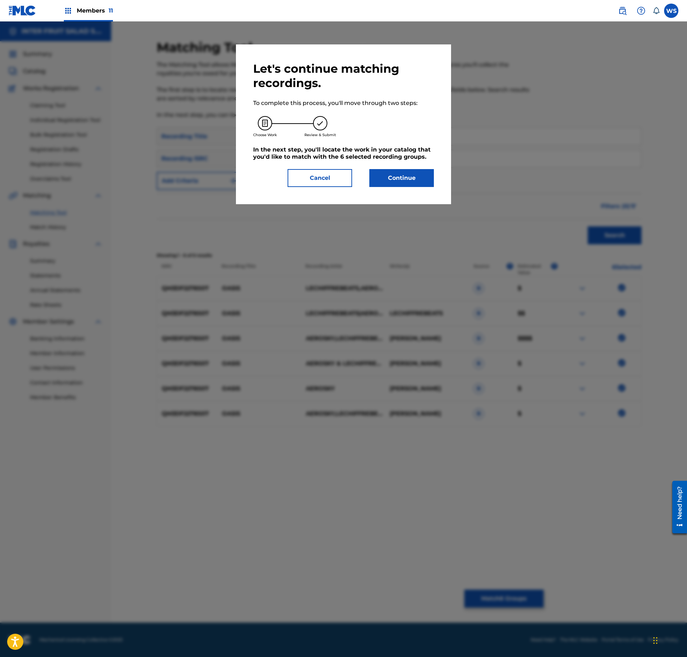
click at [411, 185] on button "Continue" at bounding box center [401, 178] width 65 height 18
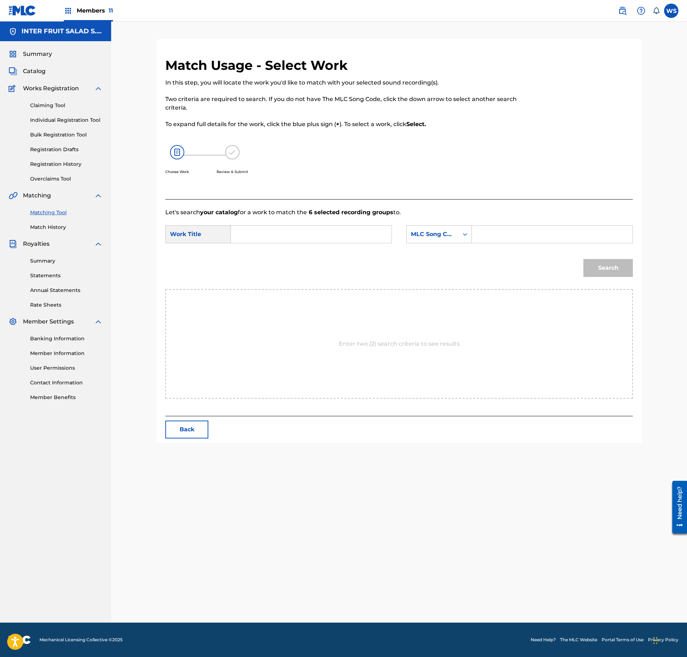
click at [543, 229] on input "Search Form" at bounding box center [552, 234] width 148 height 17
paste input "OM0N81"
type input "OM0N81"
click at [333, 230] on input "Search Form" at bounding box center [311, 234] width 148 height 17
click at [353, 235] on input "Search Form" at bounding box center [311, 234] width 148 height 17
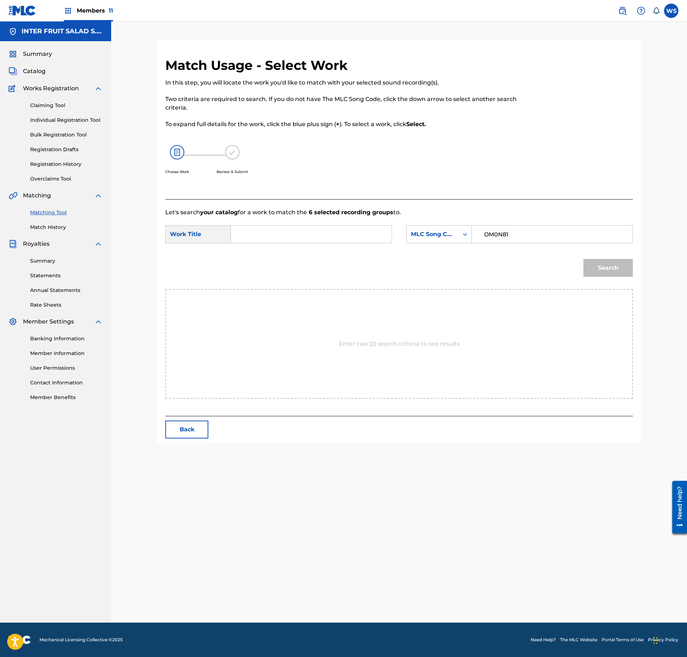
paste input "OASIS"
type input "OASIS"
click at [630, 273] on button "Search" at bounding box center [607, 268] width 49 height 18
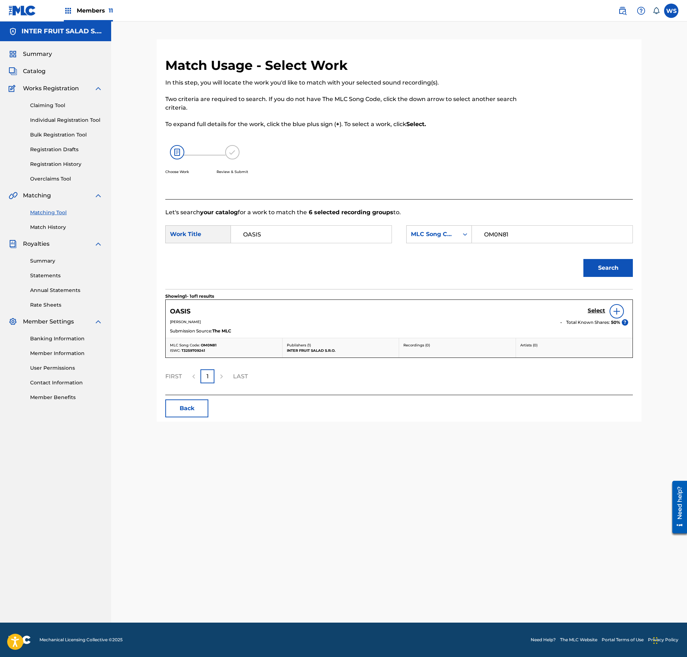
click at [593, 314] on h5 "Select" at bounding box center [596, 310] width 18 height 7
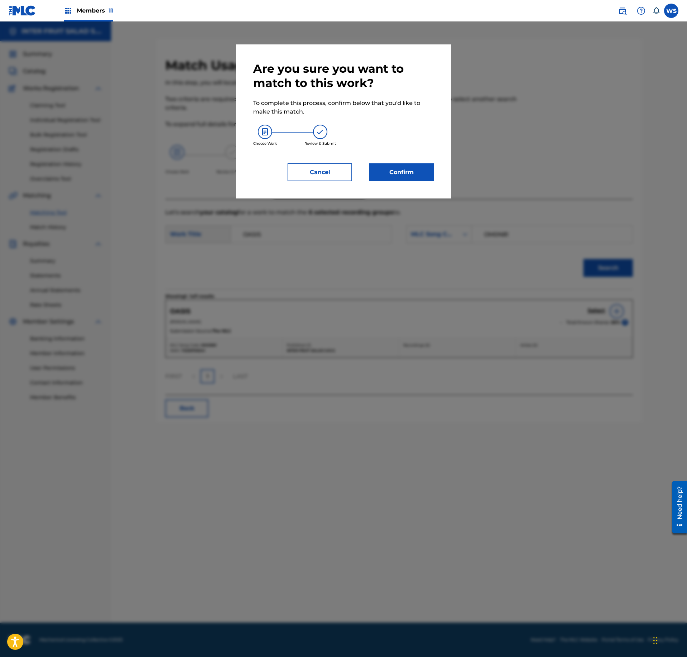
click at [416, 167] on button "Confirm" at bounding box center [401, 172] width 65 height 18
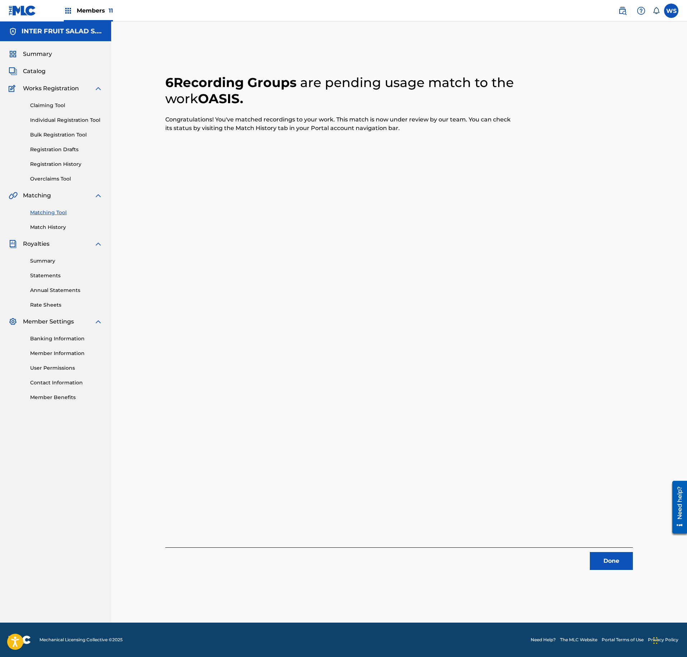
click at [611, 556] on button "Done" at bounding box center [611, 561] width 43 height 18
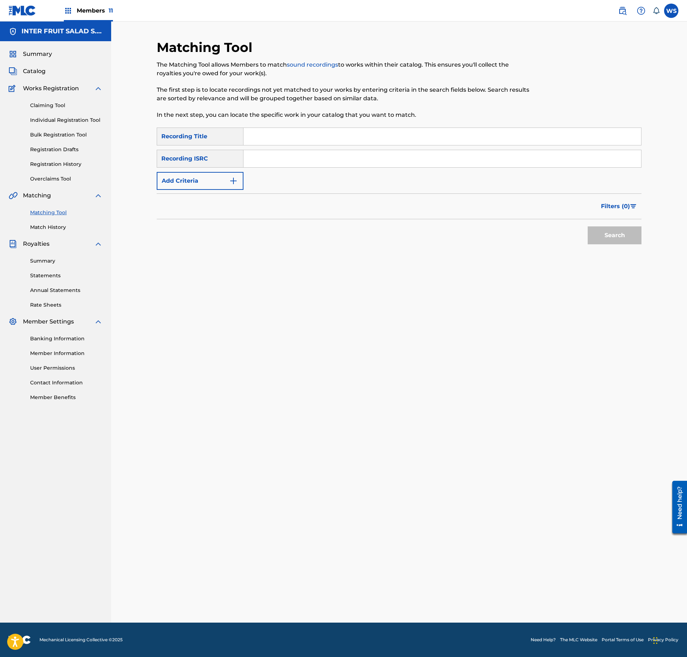
click at [322, 138] on input "Search Form" at bounding box center [441, 136] width 397 height 17
paste input "DEW"
type input "DEW"
drag, startPoint x: 397, startPoint y: 168, endPoint x: 397, endPoint y: 163, distance: 5.0
click at [397, 166] on div "SearchWithCriteriaae93e99d-3d7e-496b-ae6d-6dfb8676b07f Recording Title DEW Sear…" at bounding box center [399, 159] width 485 height 62
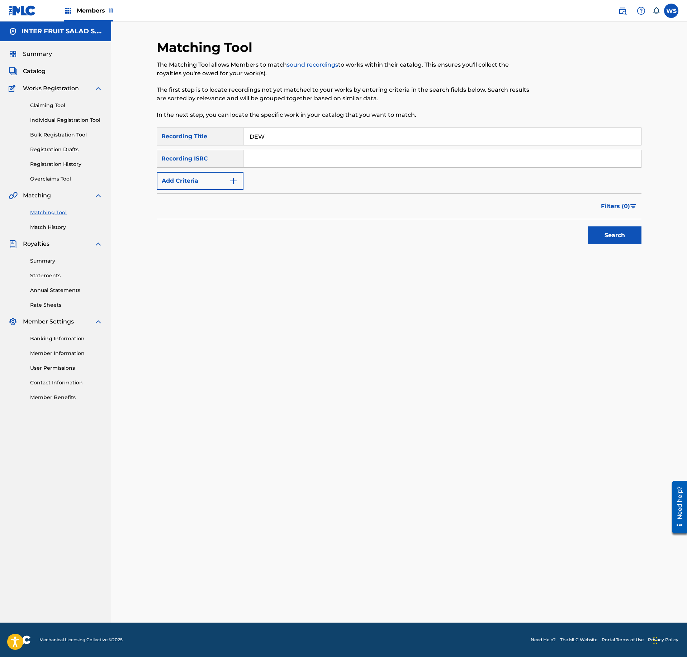
click at [401, 153] on input "Search Form" at bounding box center [441, 158] width 397 height 17
paste input "QM3DF2284758"
type input "QM3DF2284758"
click at [611, 221] on div "Search" at bounding box center [612, 233] width 57 height 29
click at [611, 236] on button "Search" at bounding box center [614, 236] width 54 height 18
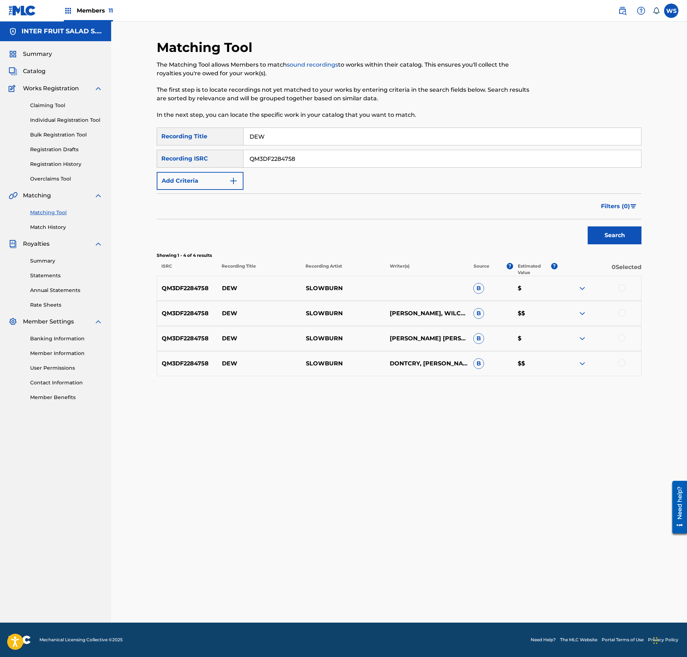
click at [622, 290] on div at bounding box center [621, 287] width 7 height 7
click at [623, 314] on div at bounding box center [621, 312] width 7 height 7
click at [621, 338] on div at bounding box center [621, 337] width 7 height 7
click at [621, 361] on div at bounding box center [621, 362] width 7 height 7
click at [507, 598] on button "Match 4 Groups" at bounding box center [503, 599] width 79 height 18
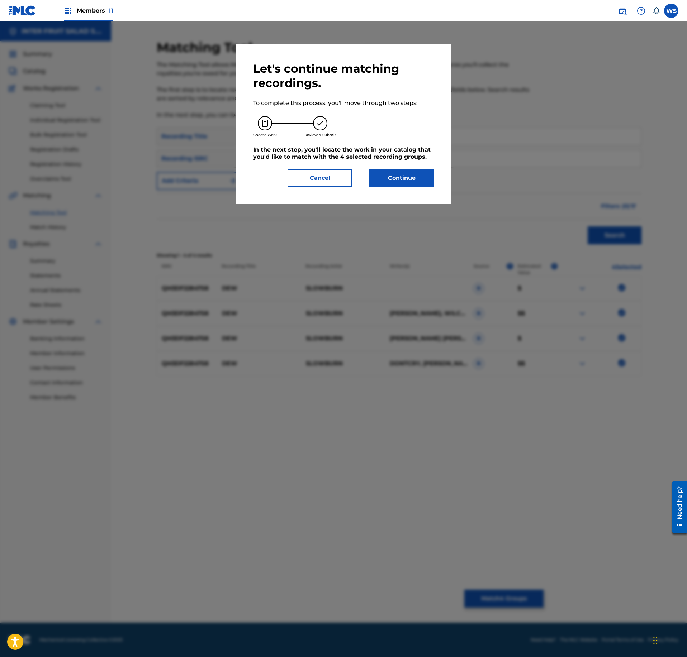
click at [413, 166] on div "Let's continue matching recordings. To complete this process, you'll move throu…" at bounding box center [343, 124] width 181 height 125
click at [409, 177] on button "Continue" at bounding box center [401, 178] width 65 height 18
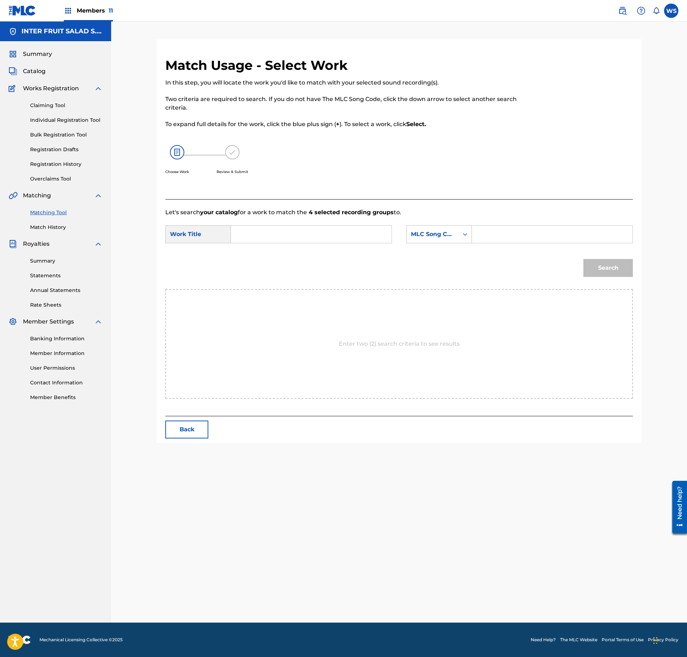
click at [528, 232] on input "Search Form" at bounding box center [552, 234] width 148 height 17
paste input "DS244R"
type input "DS244R"
click at [340, 234] on input "Search Form" at bounding box center [311, 234] width 148 height 17
click at [340, 233] on input "Search Form" at bounding box center [311, 234] width 148 height 17
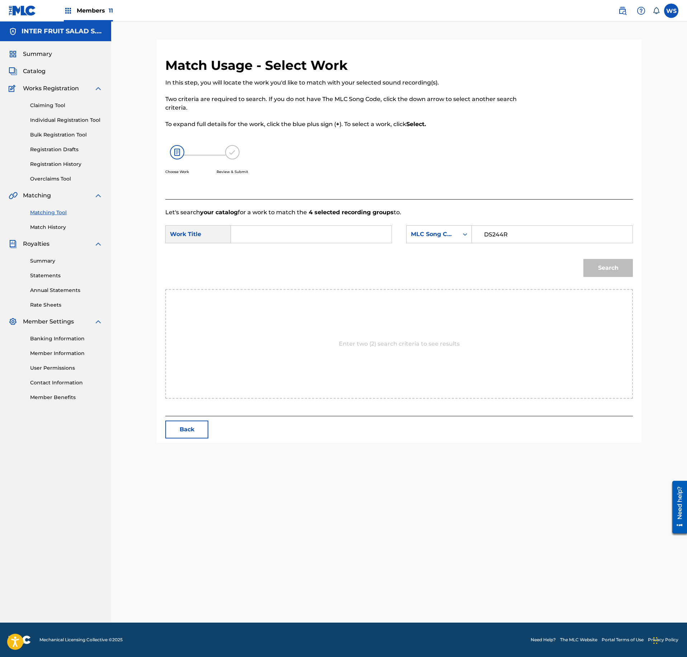
paste input "DEW"
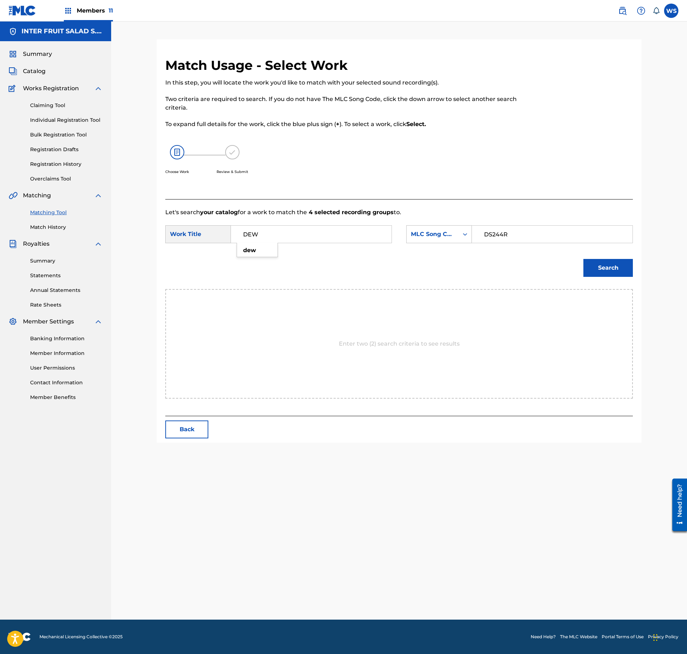
type input "DEW"
click at [603, 268] on button "Search" at bounding box center [607, 268] width 49 height 18
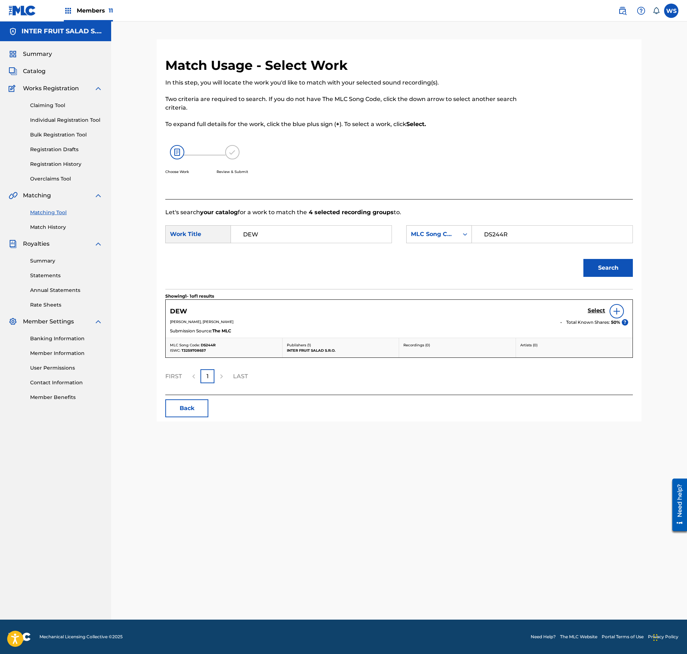
click at [588, 313] on h5 "Select" at bounding box center [596, 310] width 18 height 7
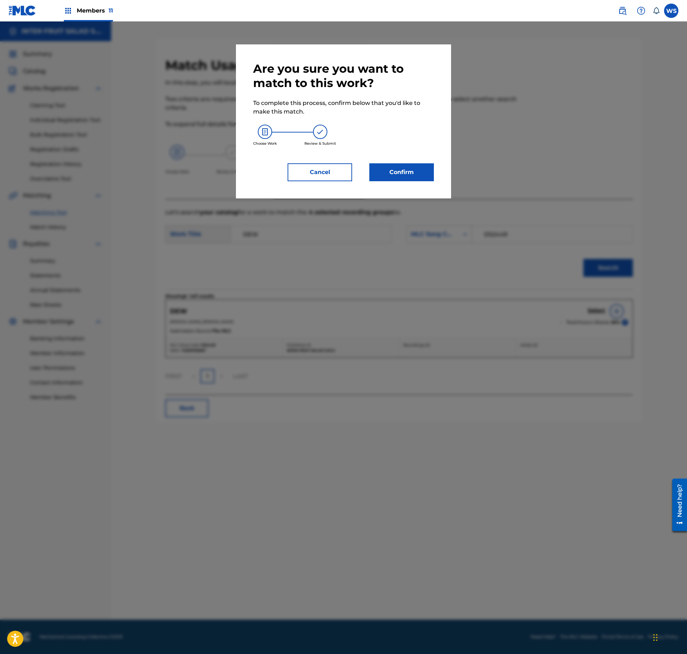
click at [418, 181] on div "Are you sure you want to match to this work? To complete this process, confirm …" at bounding box center [343, 121] width 215 height 154
click at [412, 172] on button "Confirm" at bounding box center [401, 172] width 65 height 18
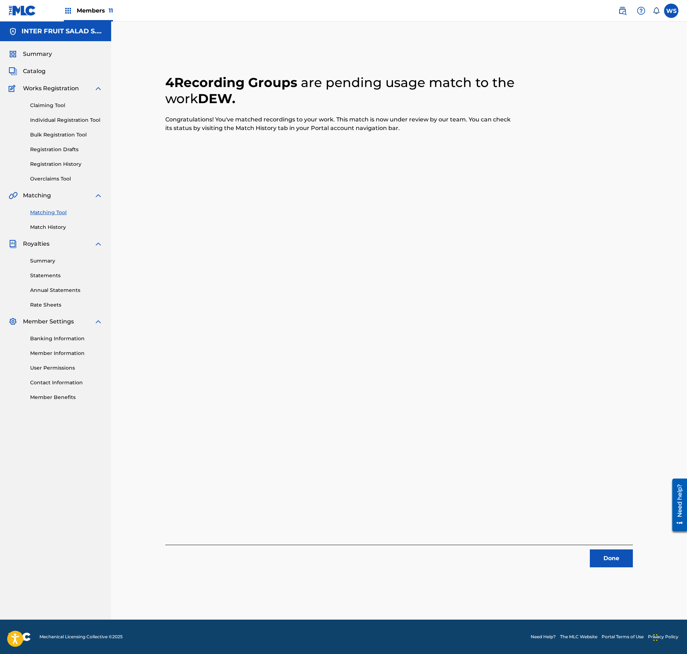
click at [612, 553] on button "Done" at bounding box center [611, 559] width 43 height 18
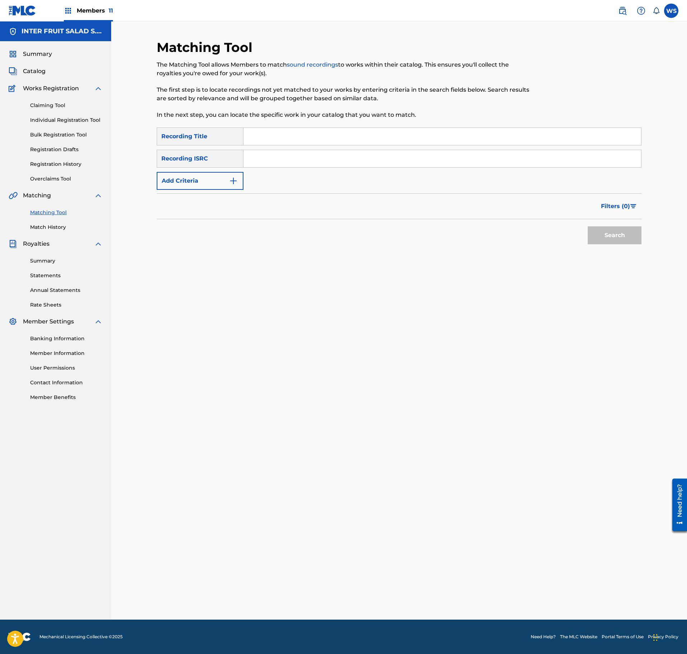
drag, startPoint x: 328, startPoint y: 142, endPoint x: 329, endPoint y: 135, distance: 6.6
click at [327, 142] on input "Search Form" at bounding box center [441, 136] width 397 height 17
paste input "VIEW FROM ABOVE"
type input "VIEW FROM ABOVE"
click at [335, 163] on input "Search Form" at bounding box center [441, 158] width 397 height 17
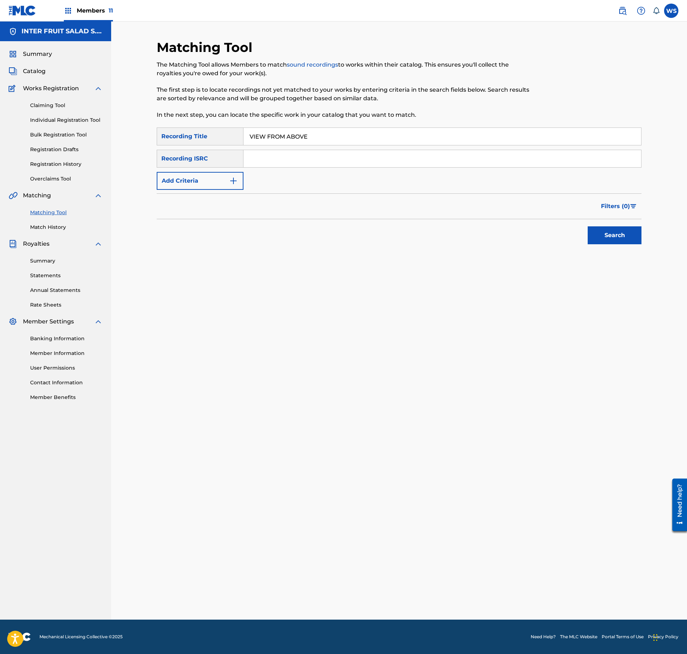
paste input "VIEW FROM ABOVE"
click at [317, 156] on input "VIEW FROM ABOVE" at bounding box center [441, 158] width 397 height 17
paste input "QM3DF2284760"
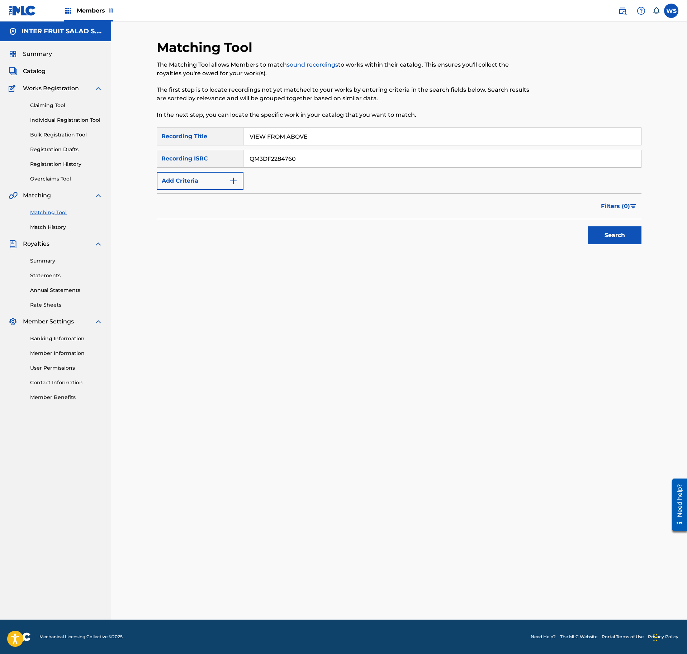
type input "QM3DF2284760"
click at [616, 243] on button "Search" at bounding box center [614, 236] width 54 height 18
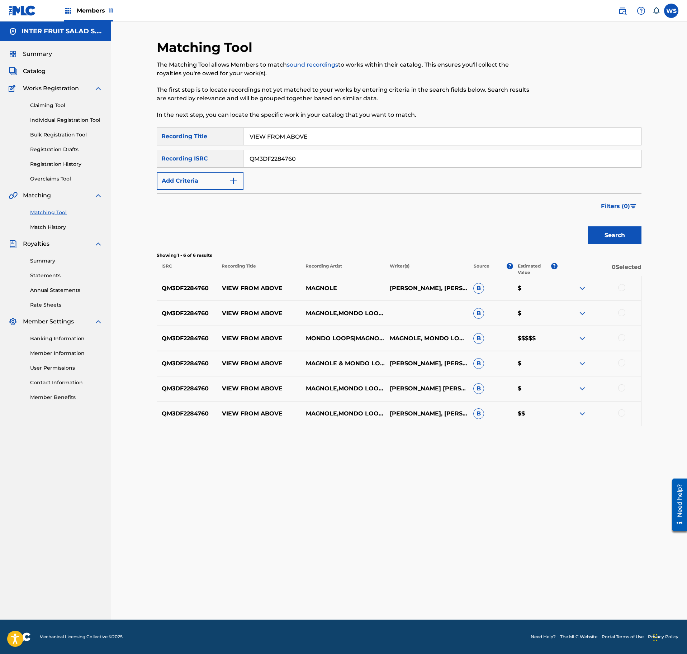
click at [593, 338] on div at bounding box center [599, 338] width 84 height 9
click at [590, 340] on div at bounding box center [599, 338] width 84 height 9
click at [586, 341] on div at bounding box center [599, 338] width 84 height 9
click at [581, 342] on img at bounding box center [582, 338] width 9 height 9
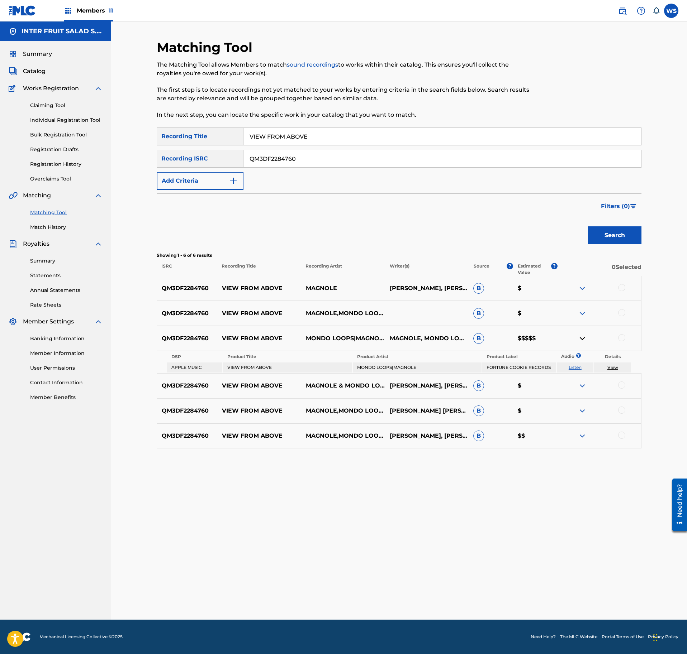
click at [581, 342] on img at bounding box center [582, 338] width 9 height 9
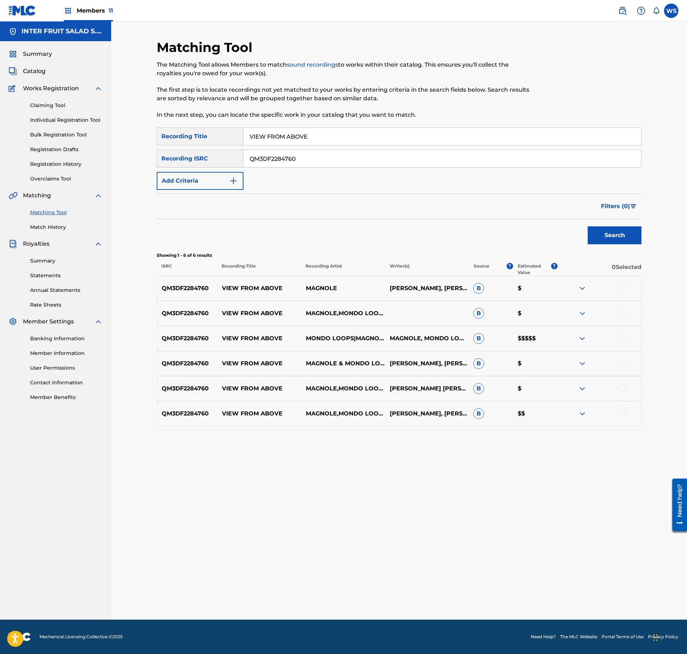
click at [621, 340] on div at bounding box center [621, 337] width 7 height 7
click at [621, 314] on div at bounding box center [621, 312] width 7 height 7
click at [620, 287] on div at bounding box center [621, 287] width 7 height 7
click at [621, 365] on div at bounding box center [621, 362] width 7 height 7
click at [624, 391] on div at bounding box center [599, 389] width 84 height 9
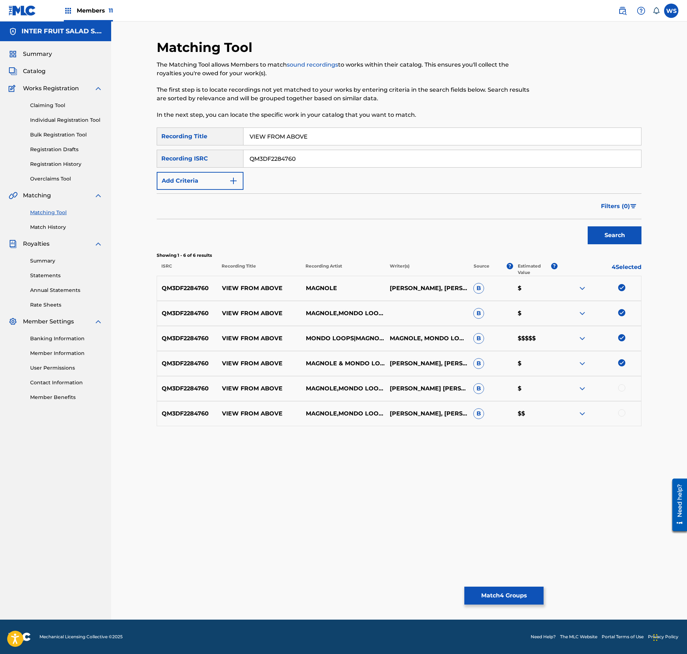
click at [621, 388] on div at bounding box center [621, 388] width 7 height 7
click at [621, 414] on div at bounding box center [621, 413] width 7 height 7
click at [494, 600] on button "Match 6 Groups" at bounding box center [503, 596] width 79 height 18
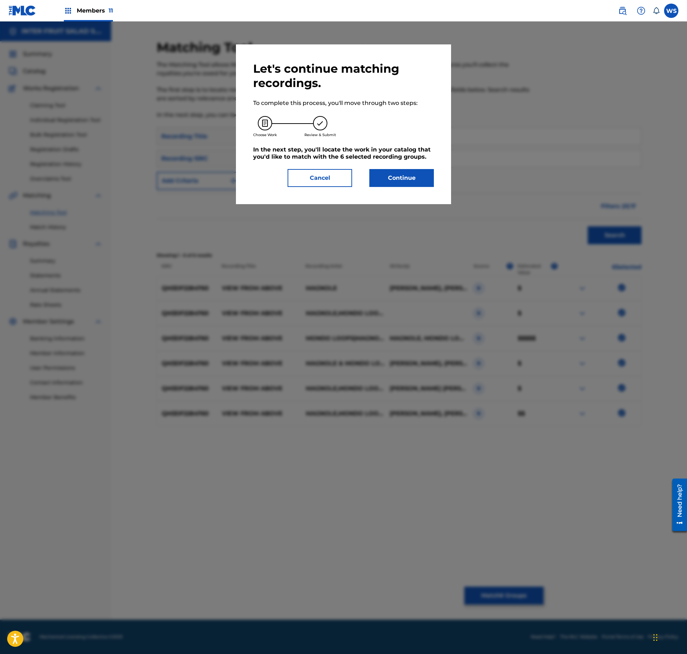
click at [414, 186] on button "Continue" at bounding box center [401, 178] width 65 height 18
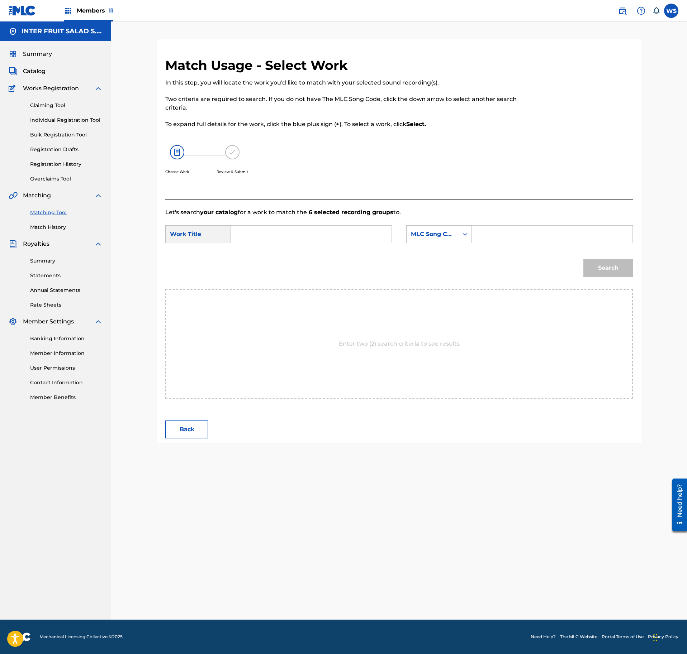
click at [315, 240] on input "Search Form" at bounding box center [311, 234] width 148 height 17
click at [315, 227] on input "Search Form" at bounding box center [311, 234] width 148 height 17
paste input "VIEW FROM ABOVE"
type input "VIEW FROM ABOVE"
click at [493, 232] on input "Search Form" at bounding box center [552, 234] width 148 height 17
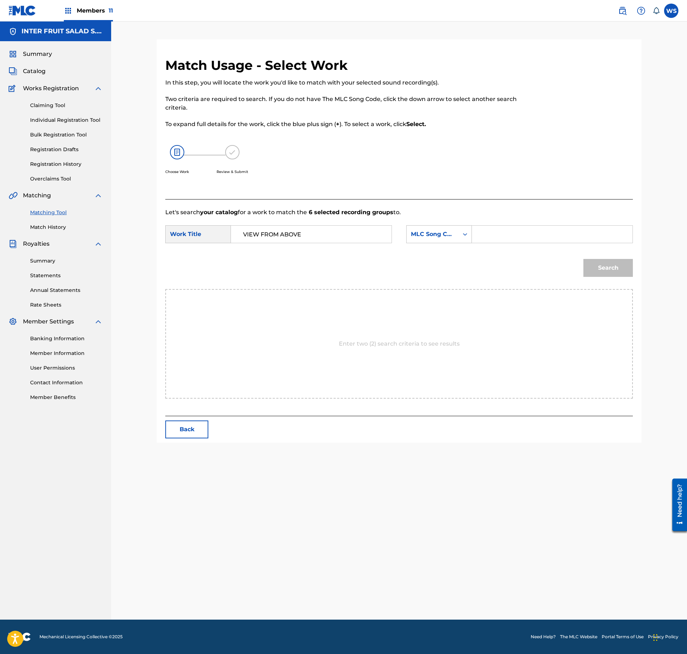
click at [613, 272] on div "Search" at bounding box center [606, 266] width 53 height 29
drag, startPoint x: 613, startPoint y: 272, endPoint x: 576, endPoint y: 259, distance: 38.5
click at [595, 269] on div "Search" at bounding box center [606, 266] width 53 height 29
click at [540, 235] on input "Search Form" at bounding box center [552, 234] width 148 height 17
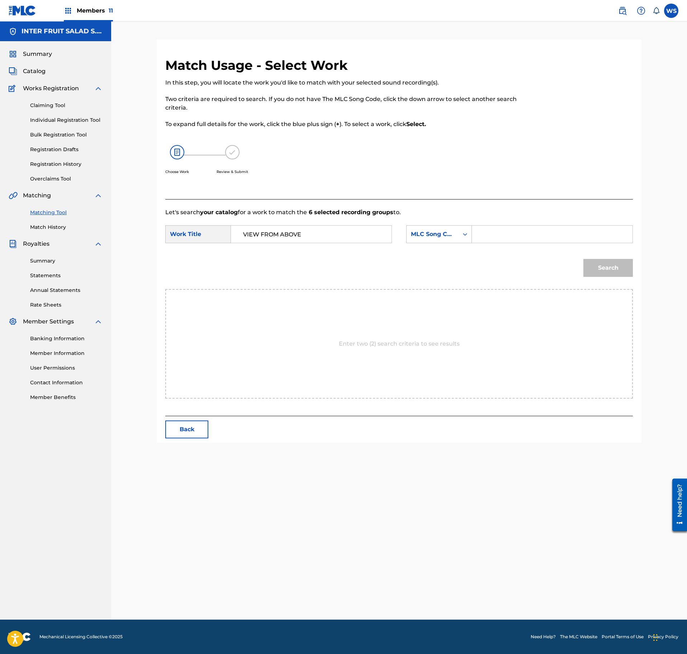
paste input "VW414Q"
type input "VW414Q"
click at [601, 260] on button "Search" at bounding box center [607, 268] width 49 height 18
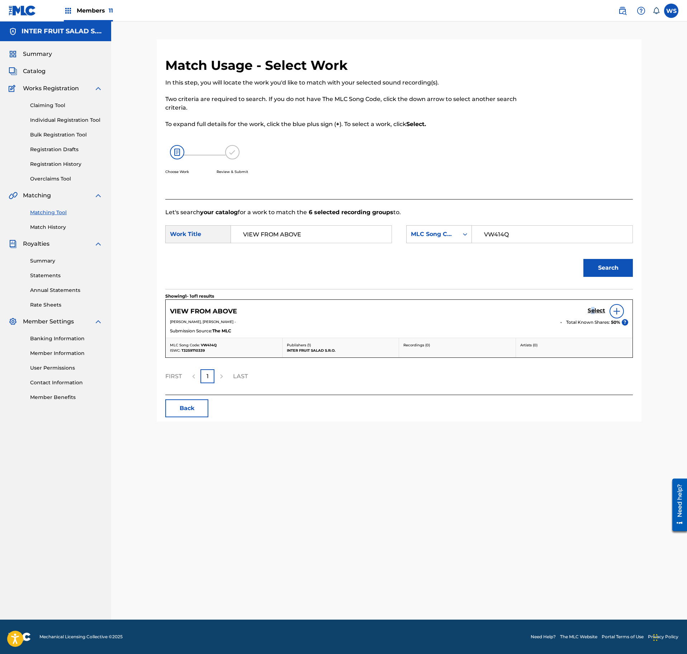
click at [592, 310] on h5 "Select" at bounding box center [596, 310] width 18 height 7
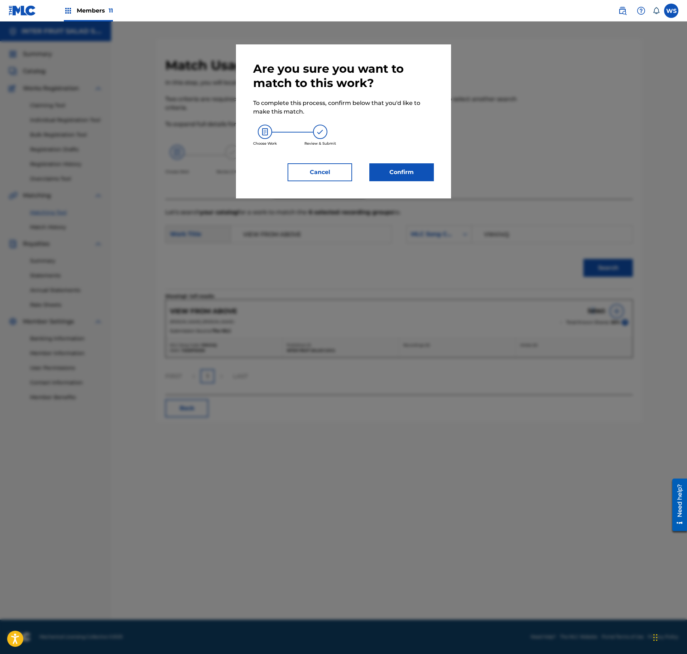
click at [413, 164] on button "Confirm" at bounding box center [401, 172] width 65 height 18
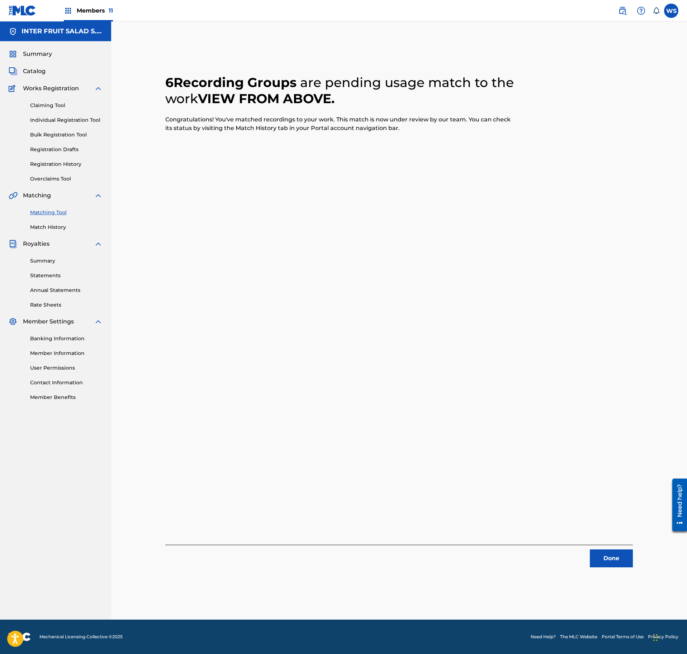
click at [615, 556] on button "Done" at bounding box center [611, 559] width 43 height 18
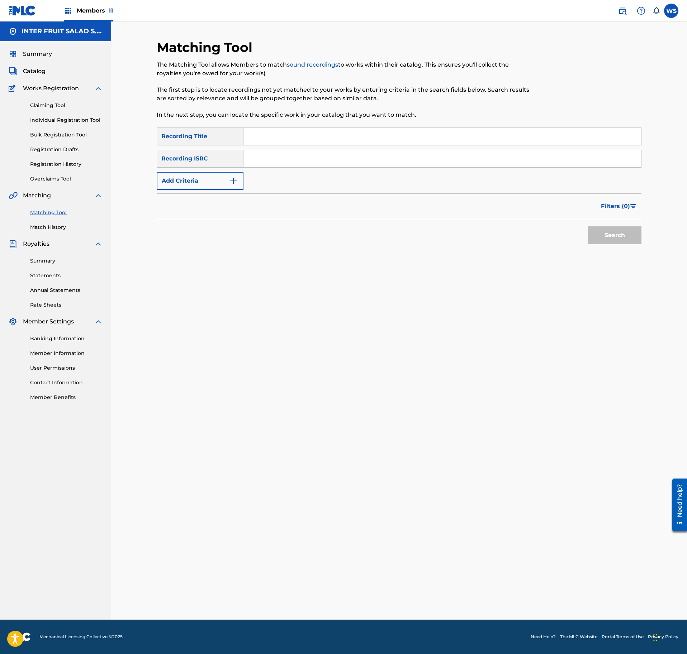
click at [319, 148] on div "SearchWithCriteriaae93e99d-3d7e-496b-ae6d-6dfb8676b07f Recording Title SearchWi…" at bounding box center [399, 159] width 485 height 62
click at [325, 137] on input "Search Form" at bounding box center [441, 136] width 397 height 17
paste input "INDAH"
type input "INDAH"
click at [340, 153] on input "Search Form" at bounding box center [441, 158] width 397 height 17
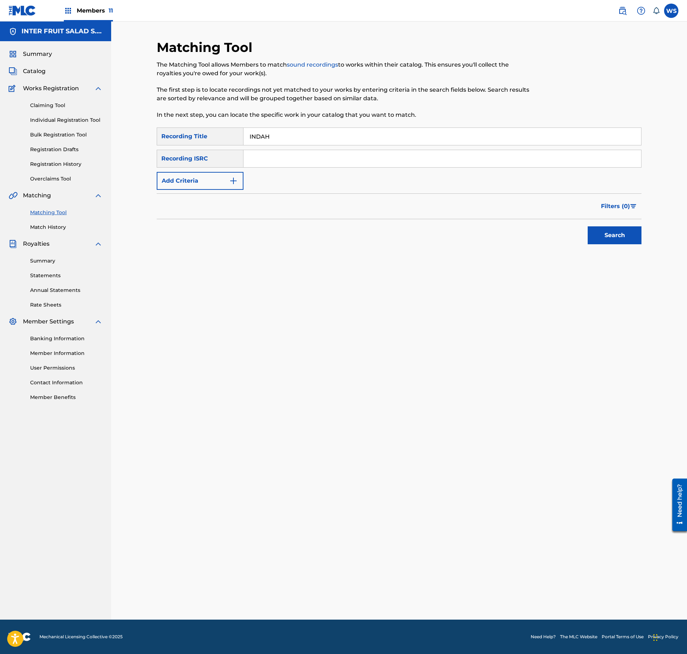
paste input "QM3DF2292343"
type input "QM3DF2292343"
click at [619, 239] on button "Search" at bounding box center [614, 236] width 54 height 18
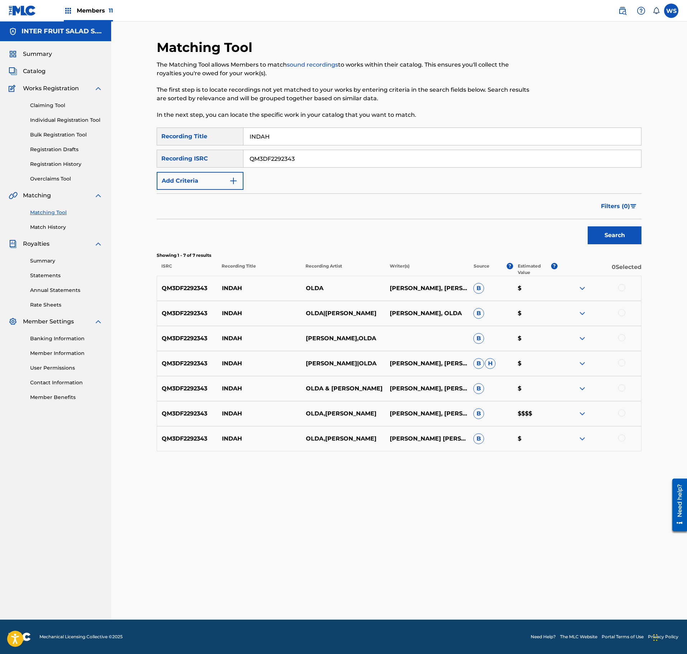
click at [621, 287] on div at bounding box center [621, 287] width 7 height 7
click at [621, 310] on div "QM3DF2292343 INDAH OLDA|[PERSON_NAME] [PERSON_NAME], OLDA B $" at bounding box center [399, 313] width 485 height 25
click at [621, 312] on div at bounding box center [621, 312] width 7 height 7
click at [621, 338] on div at bounding box center [621, 337] width 7 height 7
click at [621, 361] on div at bounding box center [621, 362] width 7 height 7
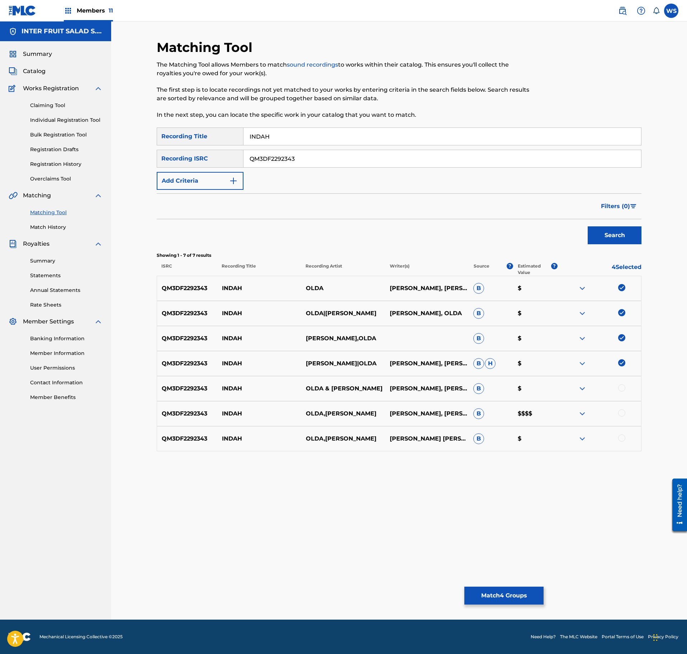
click at [619, 376] on div "QM3DF2292343 [PERSON_NAME]|OLDA [PERSON_NAME], [PERSON_NAME] [PERSON_NAME] $" at bounding box center [399, 363] width 485 height 25
click at [619, 387] on div at bounding box center [621, 388] width 7 height 7
click at [621, 418] on div at bounding box center [599, 414] width 84 height 9
click at [622, 412] on div at bounding box center [621, 413] width 7 height 7
drag, startPoint x: 621, startPoint y: 452, endPoint x: 620, endPoint y: 445, distance: 7.2
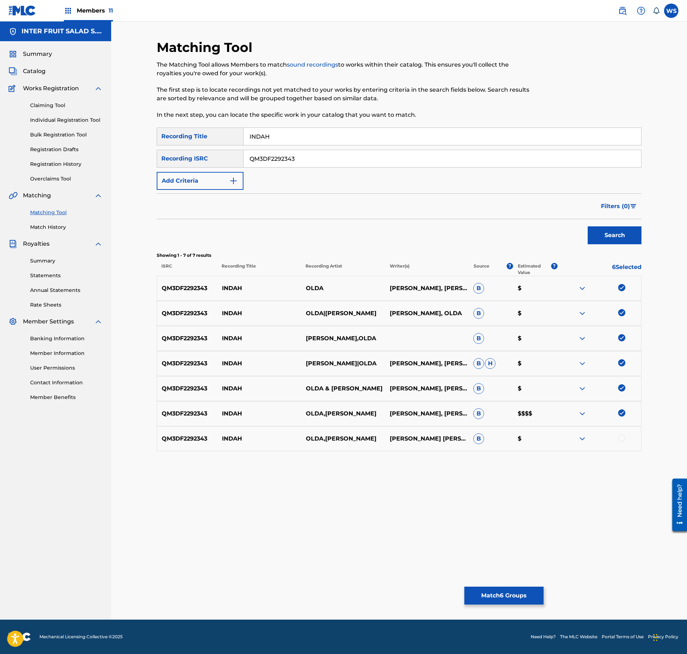
click at [620, 452] on div "Matching Tool The Matching Tool allows Members to match sound recordings to wor…" at bounding box center [399, 329] width 485 height 581
click at [620, 442] on div at bounding box center [621, 438] width 7 height 7
click at [499, 599] on button "Match 7 Groups" at bounding box center [503, 596] width 79 height 18
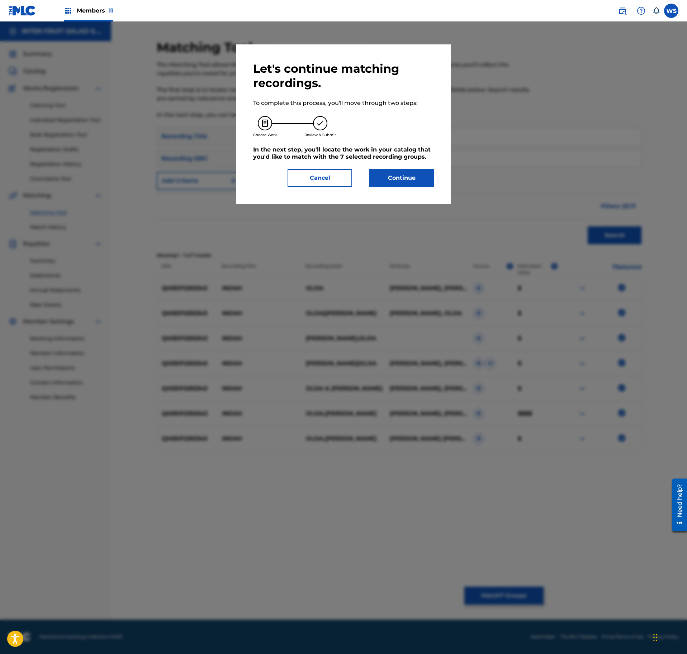
click at [401, 167] on div "Let's continue matching recordings. To complete this process, you'll move throu…" at bounding box center [343, 124] width 181 height 125
click at [400, 180] on button "Continue" at bounding box center [401, 178] width 65 height 18
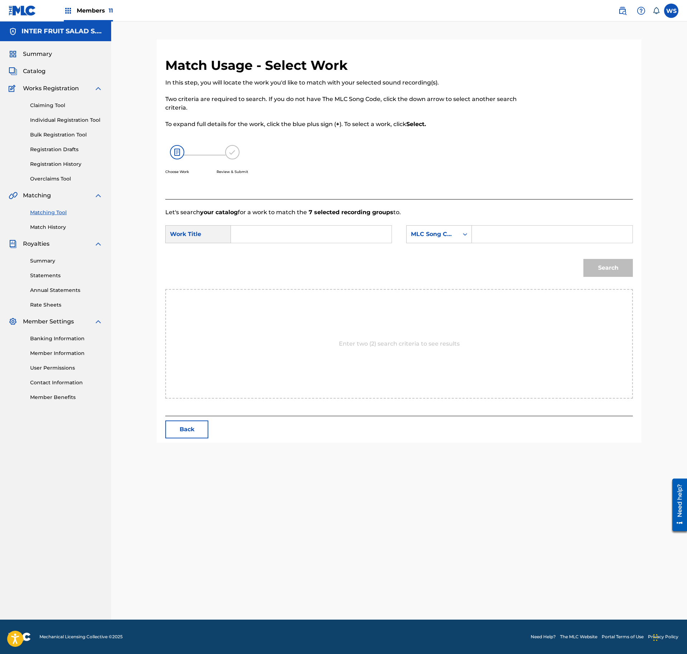
click at [517, 237] on input "Search Form" at bounding box center [552, 234] width 148 height 17
paste input "IY92IC"
type input "IY92IC"
click at [331, 221] on form "SearchWithCriteria0fc80225-0492-47fb-9b42-5d38993e7300 Work Title SearchWithCri…" at bounding box center [398, 253] width 467 height 72
click at [328, 232] on input "Search Form" at bounding box center [311, 234] width 148 height 17
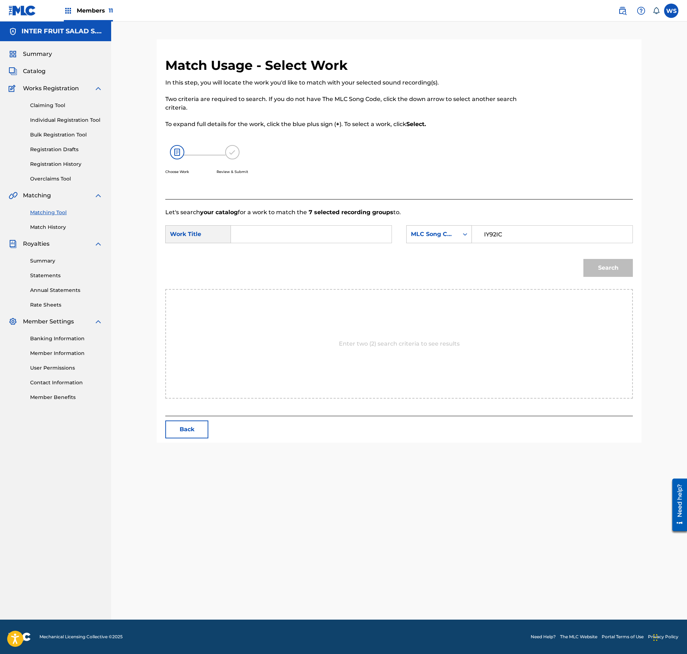
paste input "INDAH"
type input "INDAH"
click at [501, 267] on div "Search" at bounding box center [398, 270] width 467 height 37
click at [626, 277] on button "Search" at bounding box center [607, 268] width 49 height 18
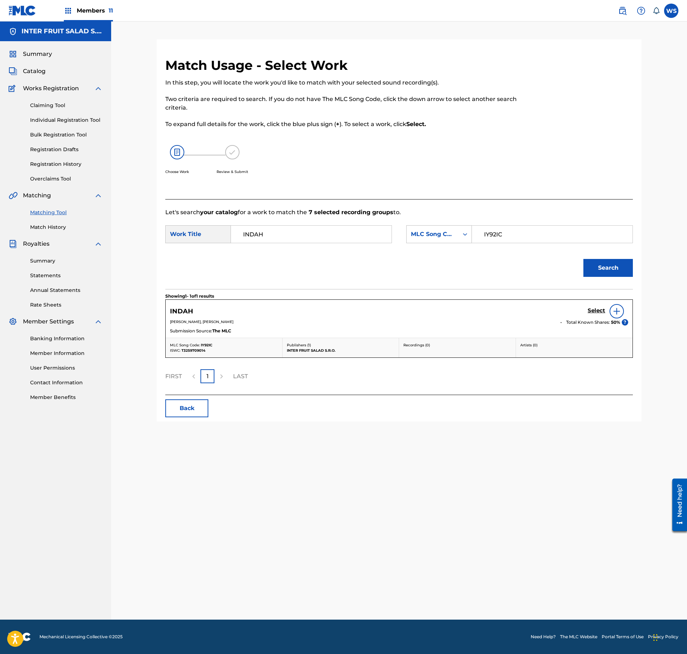
click at [590, 310] on h5 "Select" at bounding box center [596, 310] width 18 height 7
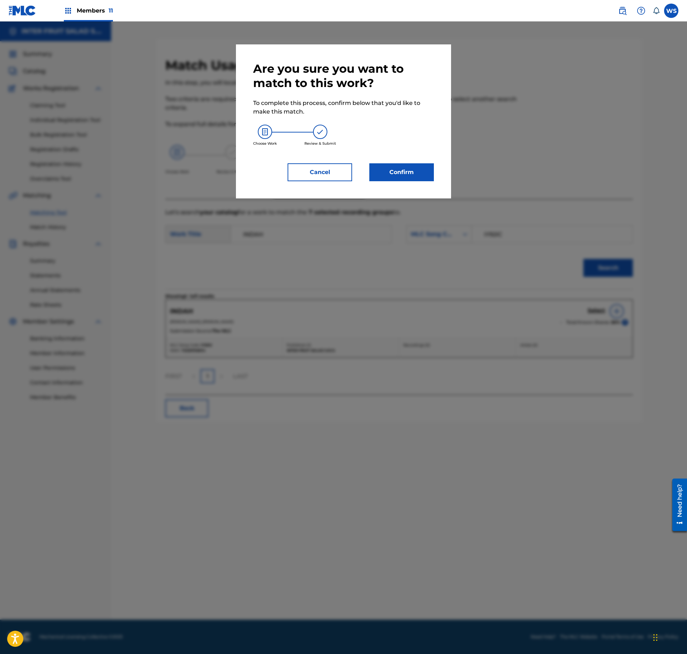
click at [410, 173] on button "Confirm" at bounding box center [401, 172] width 65 height 18
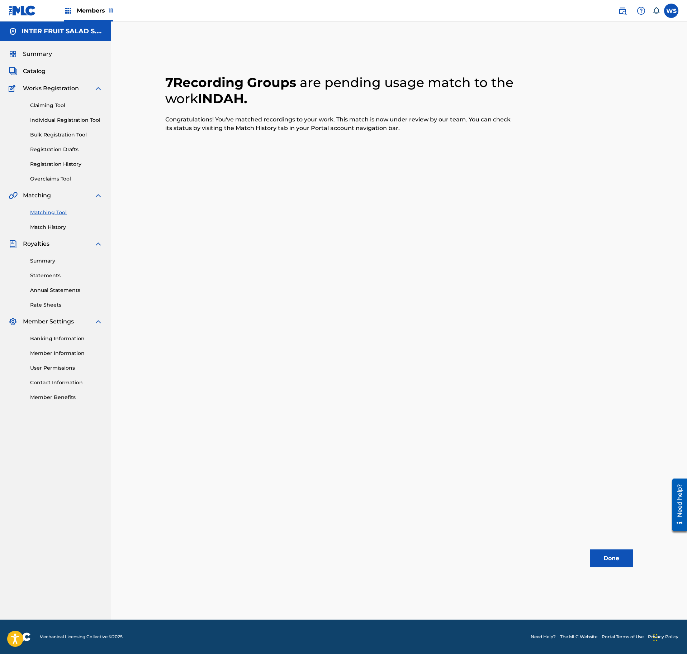
click at [611, 562] on button "Done" at bounding box center [611, 559] width 43 height 18
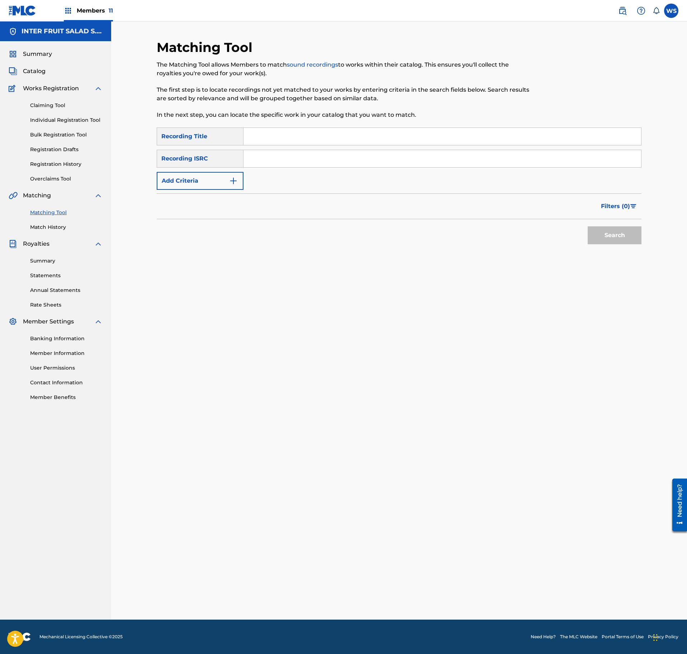
click at [326, 140] on input "Search Form" at bounding box center [441, 136] width 397 height 17
paste input "MORNING KISS"
type input "MORNING KISS"
click at [407, 145] on div "MORNING KISS" at bounding box center [442, 137] width 398 height 18
click at [391, 152] on input "Search Form" at bounding box center [441, 158] width 397 height 17
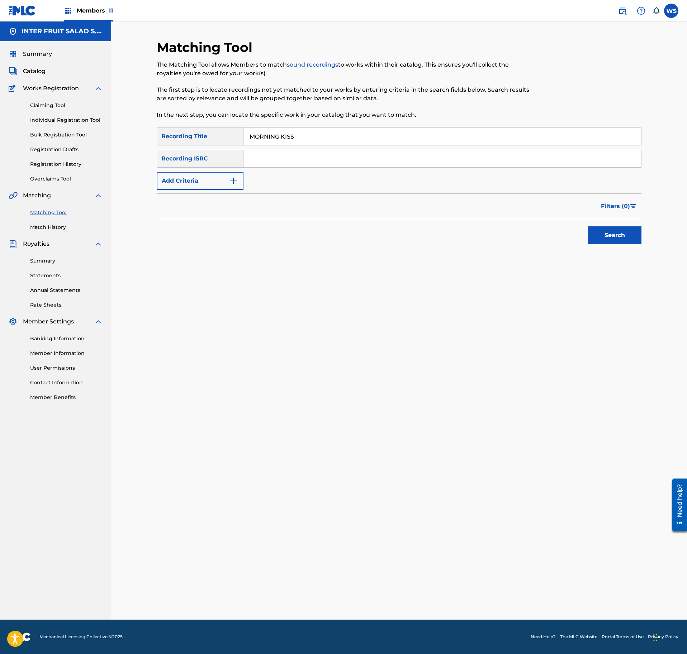
paste input "MN58NE"
click at [613, 242] on button "Search" at bounding box center [614, 236] width 54 height 18
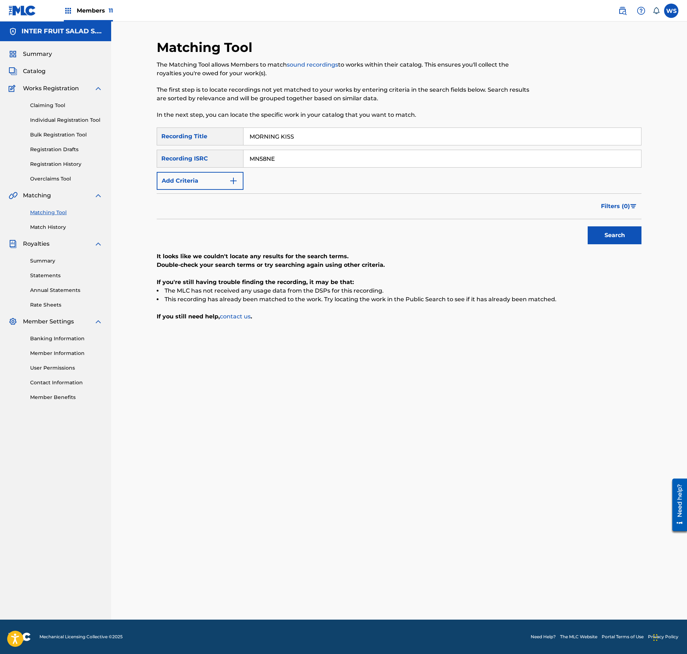
click at [310, 156] on input "MN58NE" at bounding box center [441, 158] width 397 height 17
paste input "QMANG2203035"
type input "QMANG2203035"
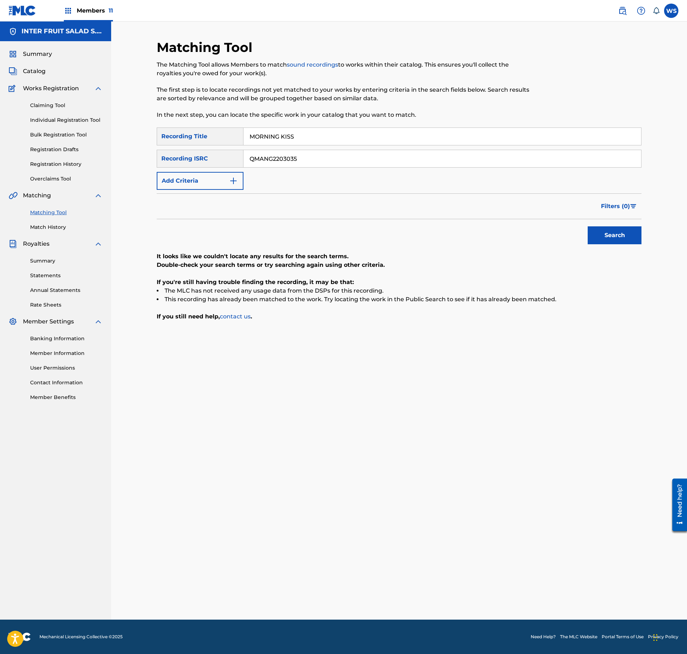
click at [597, 234] on button "Search" at bounding box center [614, 236] width 54 height 18
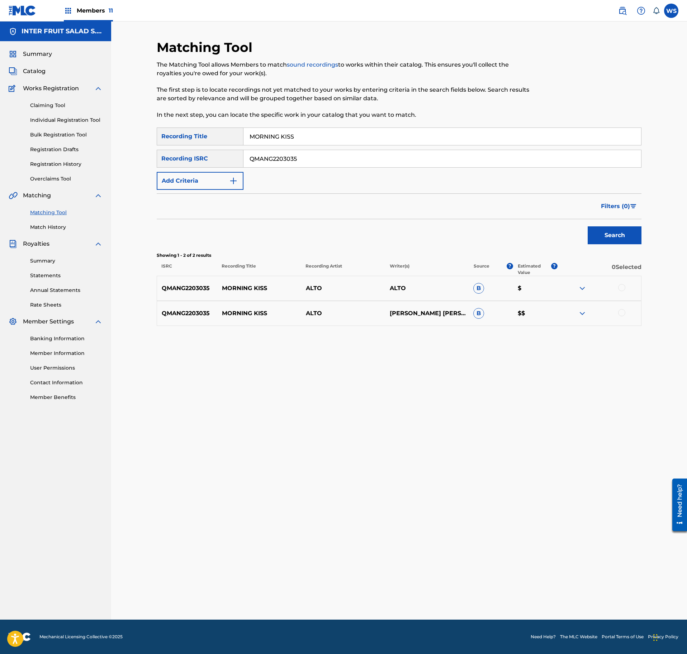
click at [619, 288] on div at bounding box center [621, 287] width 7 height 7
click at [619, 314] on div at bounding box center [621, 312] width 7 height 7
click at [521, 593] on button "Match 2 Groups" at bounding box center [503, 596] width 79 height 18
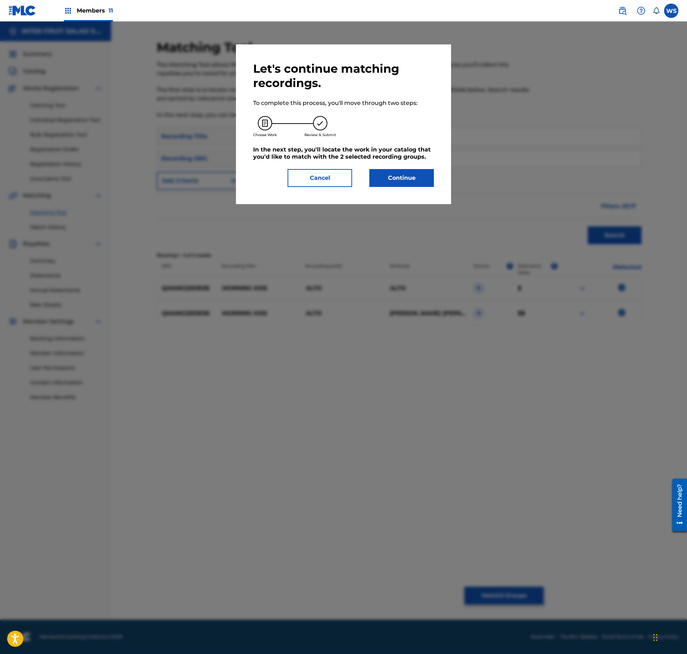
click at [397, 166] on div "Let's continue matching recordings. To complete this process, you'll move throu…" at bounding box center [343, 124] width 181 height 125
click at [409, 177] on button "Continue" at bounding box center [401, 178] width 65 height 18
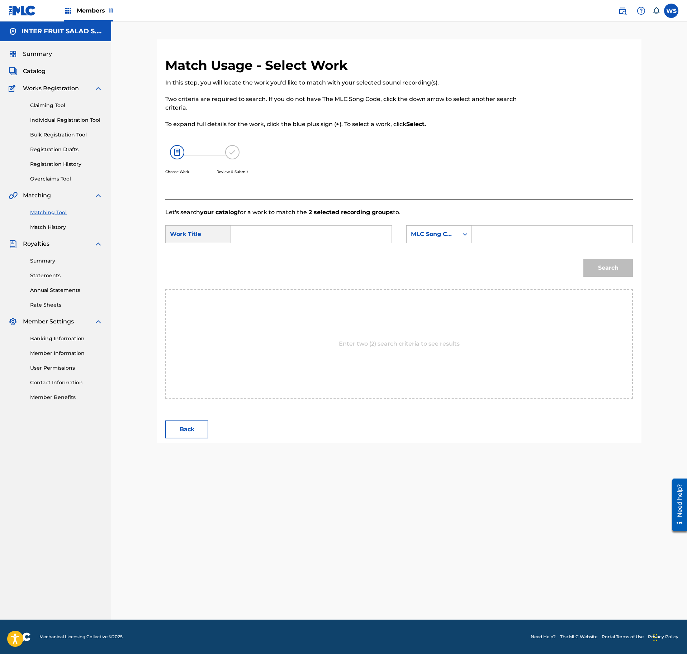
drag, startPoint x: 556, startPoint y: 251, endPoint x: 555, endPoint y: 246, distance: 5.1
click at [556, 250] on form "SearchWithCriteria0fc80225-0492-47fb-9b42-5d38993e7300 Work Title SearchWithCri…" at bounding box center [398, 253] width 467 height 72
click at [551, 234] on input "Search Form" at bounding box center [552, 234] width 148 height 17
paste input "MN58NE"
type input "MN58NE"
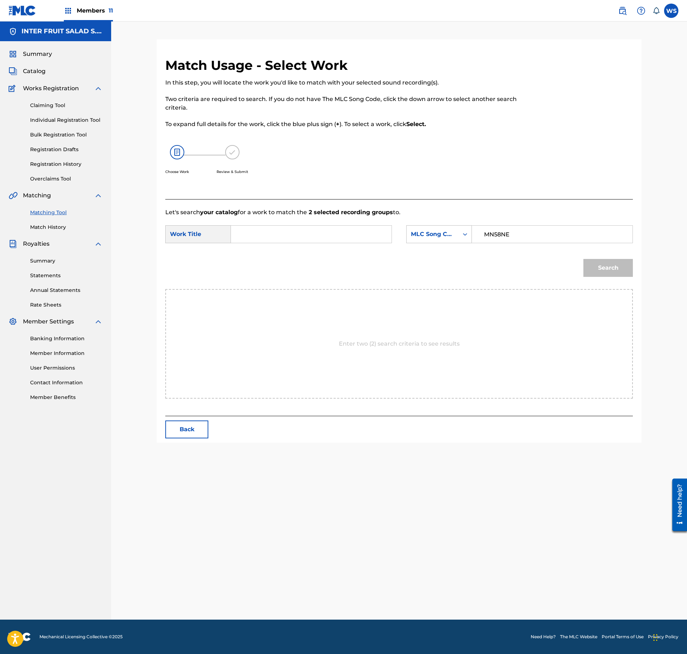
click at [333, 244] on div "SearchWithCriteria0fc80225-0492-47fb-9b42-5d38993e7300 Work Title SearchWithCri…" at bounding box center [398, 236] width 467 height 22
click at [335, 233] on input "Search Form" at bounding box center [311, 234] width 148 height 17
paste input "MORNING KISS"
type input "MORNING KISS"
click at [621, 278] on div "Search" at bounding box center [606, 266] width 53 height 29
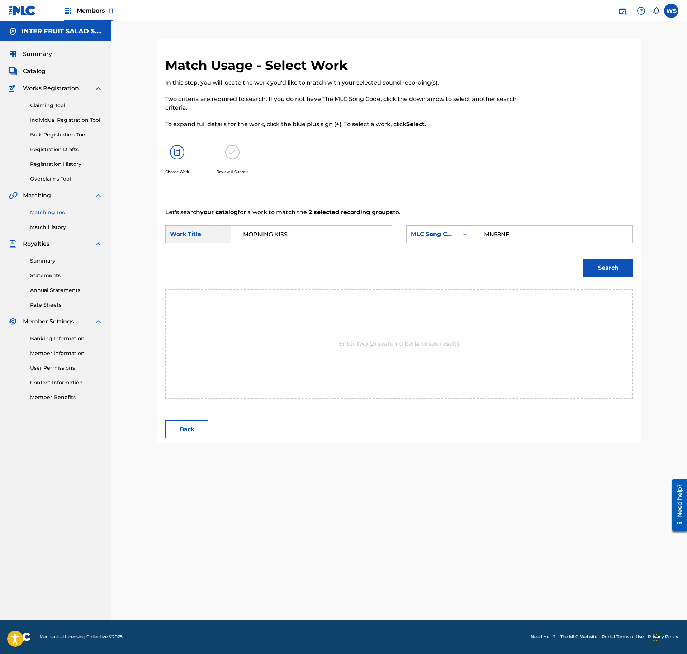
click at [621, 268] on button "Search" at bounding box center [607, 268] width 49 height 18
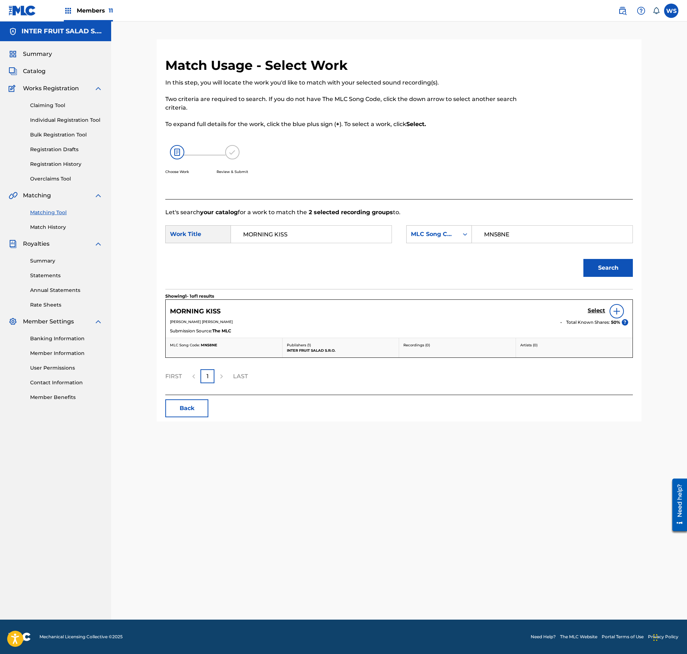
click at [591, 310] on h5 "Select" at bounding box center [596, 310] width 18 height 7
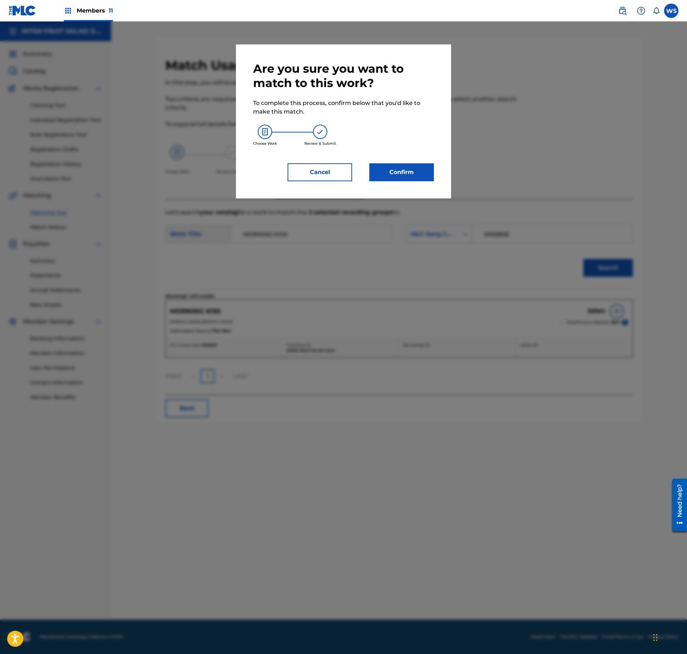
click at [319, 173] on button "Cancel" at bounding box center [319, 172] width 65 height 18
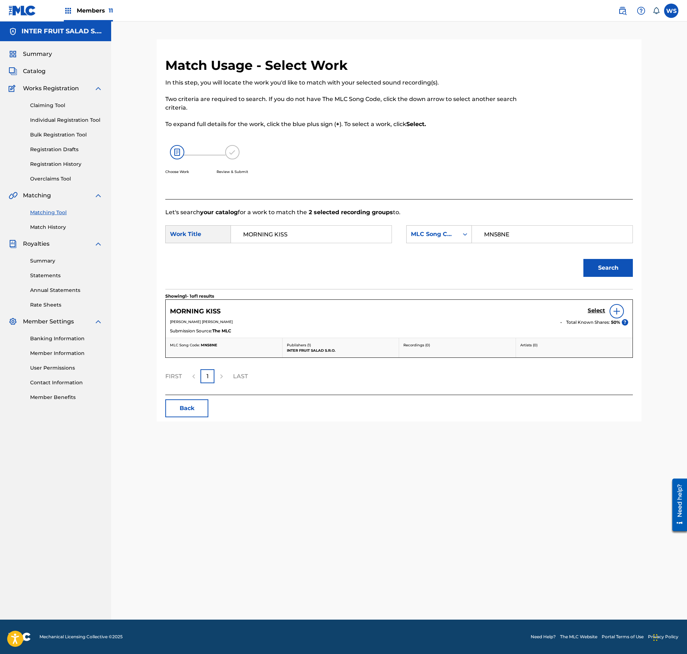
click at [595, 311] on h5 "Select" at bounding box center [596, 310] width 18 height 7
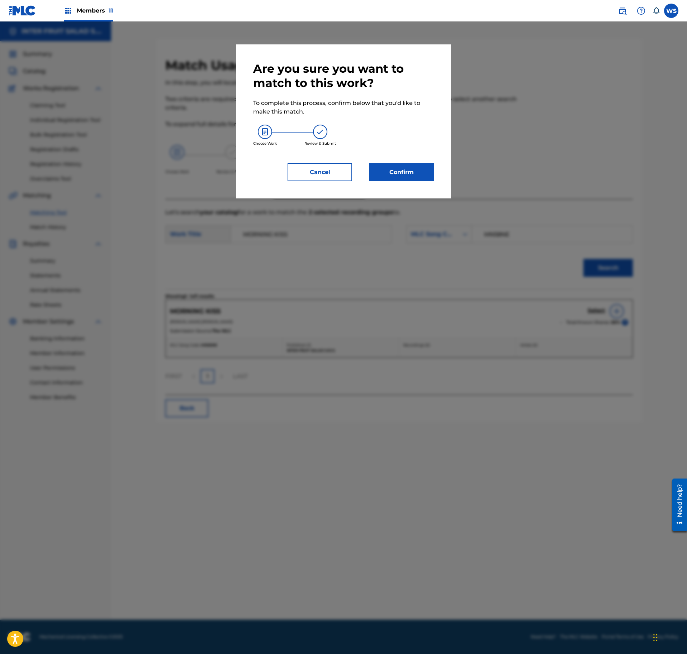
click at [445, 174] on div "Are you sure you want to match to this work? To complete this process, confirm …" at bounding box center [343, 121] width 215 height 154
click at [424, 172] on button "Confirm" at bounding box center [401, 172] width 65 height 18
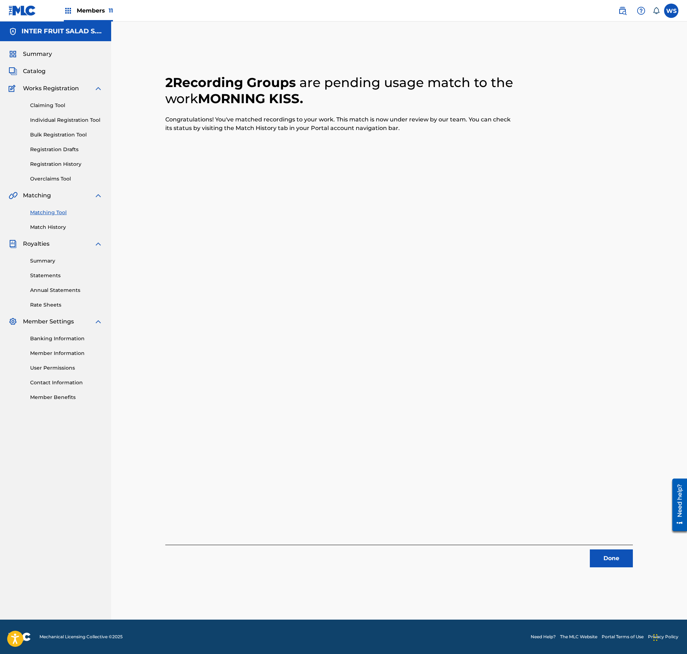
click at [614, 556] on button "Done" at bounding box center [611, 559] width 43 height 18
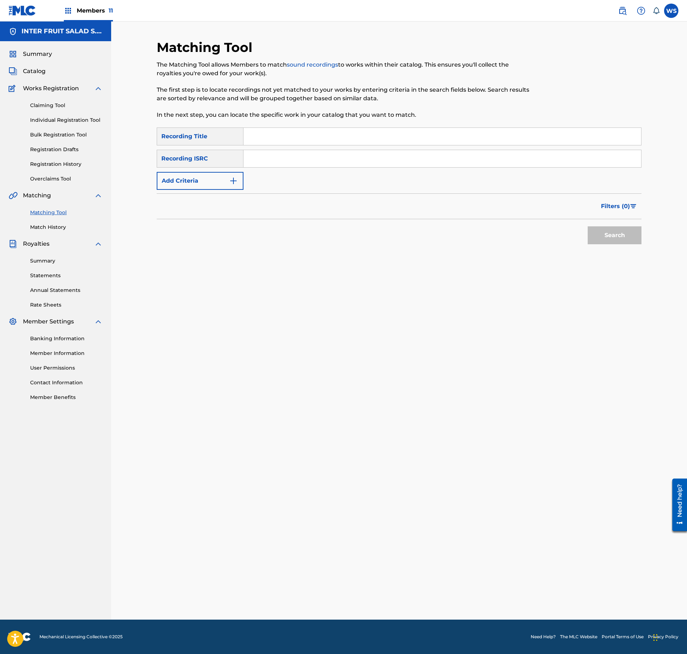
click at [371, 142] on input "Search Form" at bounding box center [441, 136] width 397 height 17
paste input "ELEVATION"
type input "ELEVATION"
click at [321, 155] on input "Search Form" at bounding box center [441, 158] width 397 height 17
paste input "QM3DF2265682"
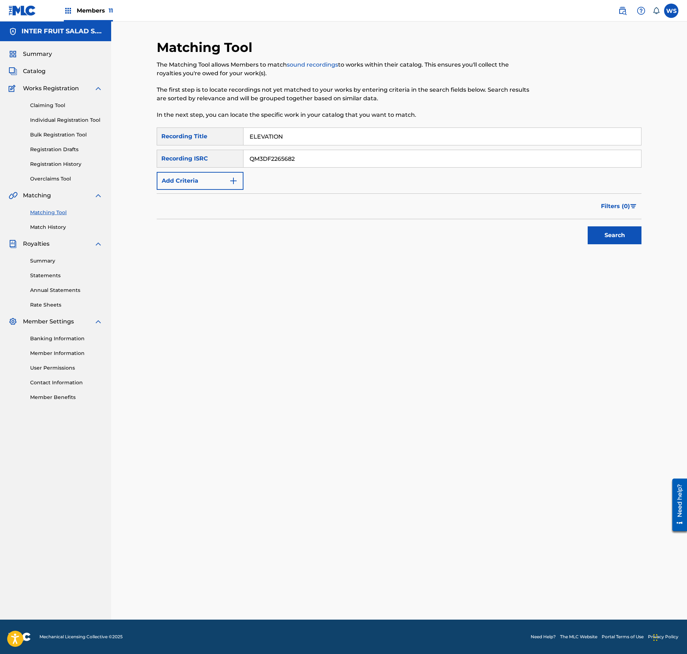
type input "QM3DF2265682"
click at [645, 254] on div "Matching Tool The Matching Tool allows Members to match sound recordings to wor…" at bounding box center [399, 329] width 502 height 581
click at [619, 215] on div "Filters ( 0 )" at bounding box center [399, 207] width 485 height 26
click at [616, 226] on div "Search" at bounding box center [612, 233] width 57 height 29
click at [616, 232] on button "Search" at bounding box center [614, 236] width 54 height 18
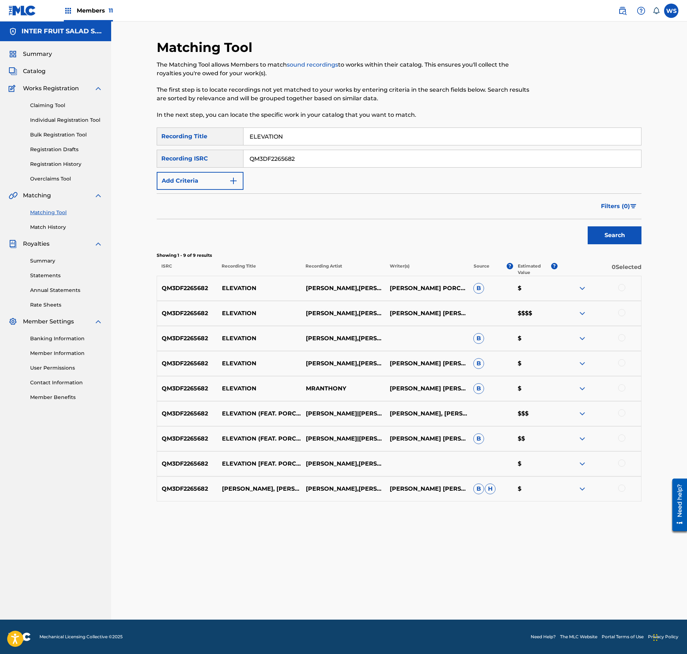
click at [621, 288] on div at bounding box center [621, 287] width 7 height 7
click at [621, 316] on div at bounding box center [621, 312] width 7 height 7
click at [621, 340] on div at bounding box center [621, 337] width 7 height 7
click at [620, 366] on div at bounding box center [621, 362] width 7 height 7
click at [621, 390] on div at bounding box center [621, 388] width 7 height 7
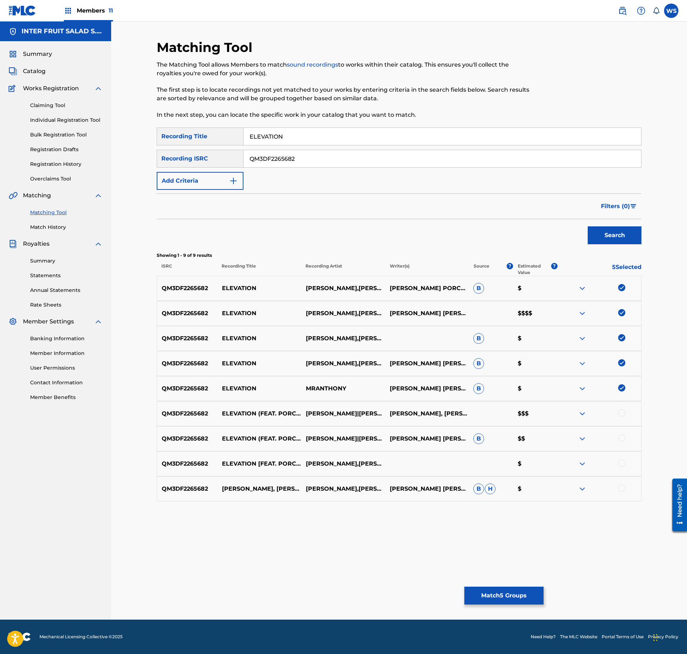
drag, startPoint x: 620, startPoint y: 413, endPoint x: 619, endPoint y: 428, distance: 15.1
click at [619, 413] on div at bounding box center [621, 413] width 7 height 7
click at [620, 434] on div "QM3DF2265682 ELEVATION (FEAT. PORCEL) [PERSON_NAME]|[PERSON_NAME]|[PERSON_NAME]…" at bounding box center [399, 438] width 485 height 25
click at [620, 440] on div at bounding box center [621, 438] width 7 height 7
click at [622, 466] on div at bounding box center [621, 463] width 7 height 7
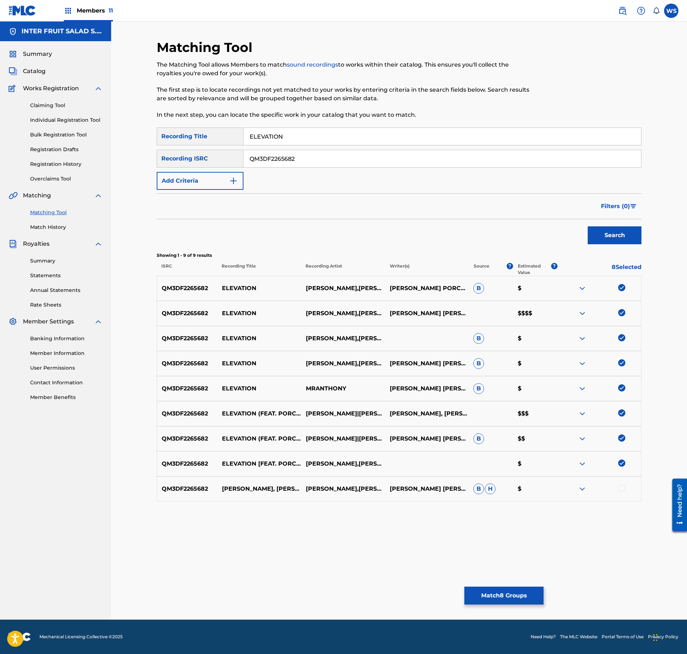
click at [622, 487] on div at bounding box center [621, 488] width 7 height 7
click at [508, 590] on button "Match 9 Groups" at bounding box center [503, 596] width 79 height 18
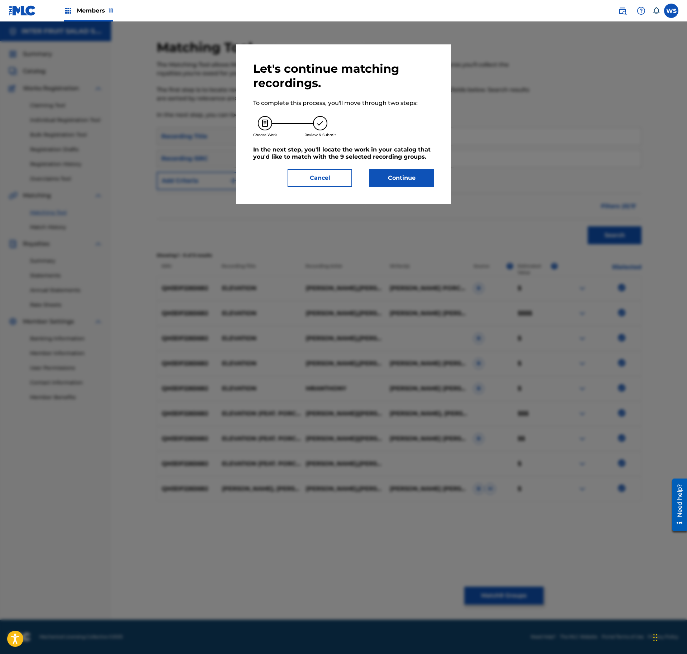
click at [390, 178] on button "Continue" at bounding box center [401, 178] width 65 height 18
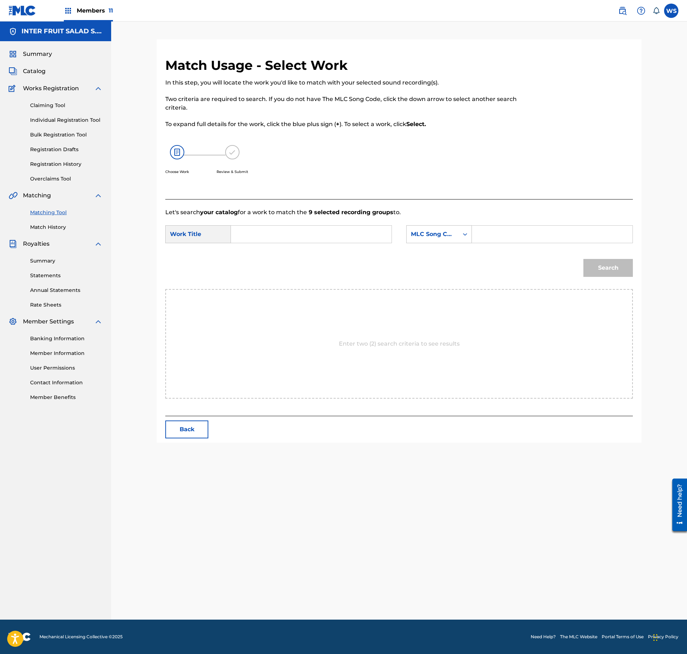
drag, startPoint x: 327, startPoint y: 245, endPoint x: 320, endPoint y: 238, distance: 10.1
click at [320, 238] on div "SearchWithCriteria0fc80225-0492-47fb-9b42-5d38993e7300 Work Title SearchWithCri…" at bounding box center [398, 236] width 467 height 22
click at [317, 232] on input "Search Form" at bounding box center [311, 234] width 148 height 17
paste input "ELEVATION"
type input "ELEVATION"
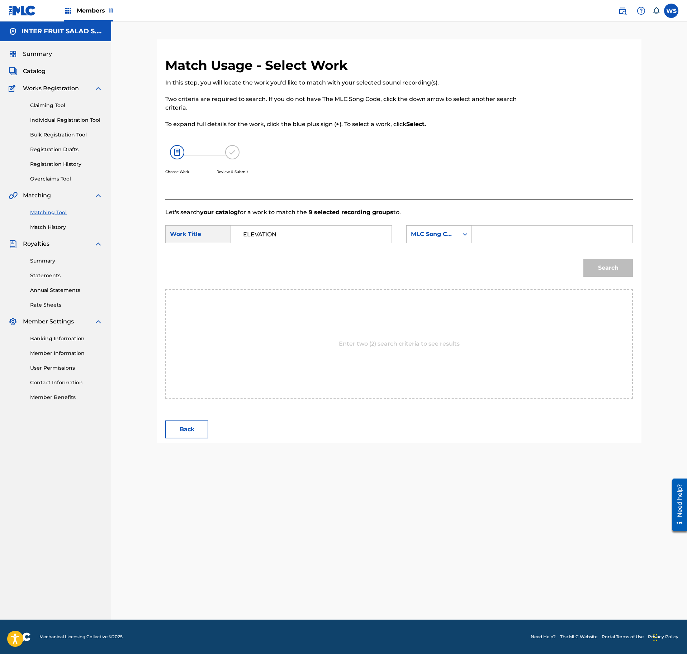
click at [499, 229] on input "Search Form" at bounding box center [552, 234] width 148 height 17
paste input "ES3O9Z"
type input "ES3O9Z"
click at [606, 270] on button "Search" at bounding box center [607, 268] width 49 height 18
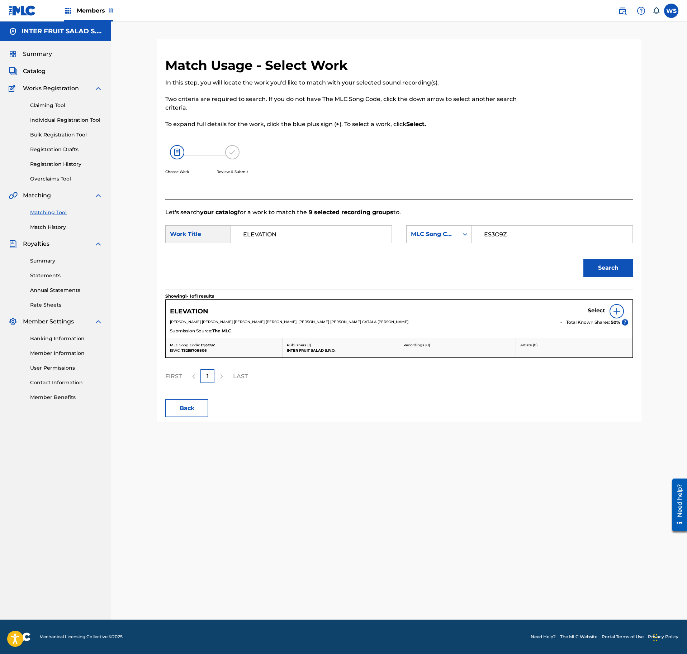
click at [593, 310] on h5 "Select" at bounding box center [596, 310] width 18 height 7
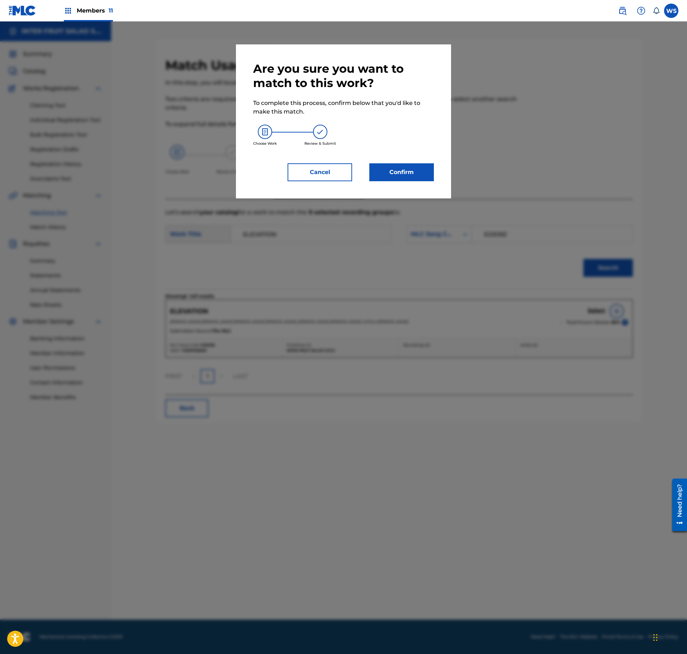
click at [411, 181] on div "Are you sure you want to match to this work? To complete this process, confirm …" at bounding box center [343, 121] width 215 height 154
click at [411, 178] on button "Confirm" at bounding box center [401, 172] width 65 height 18
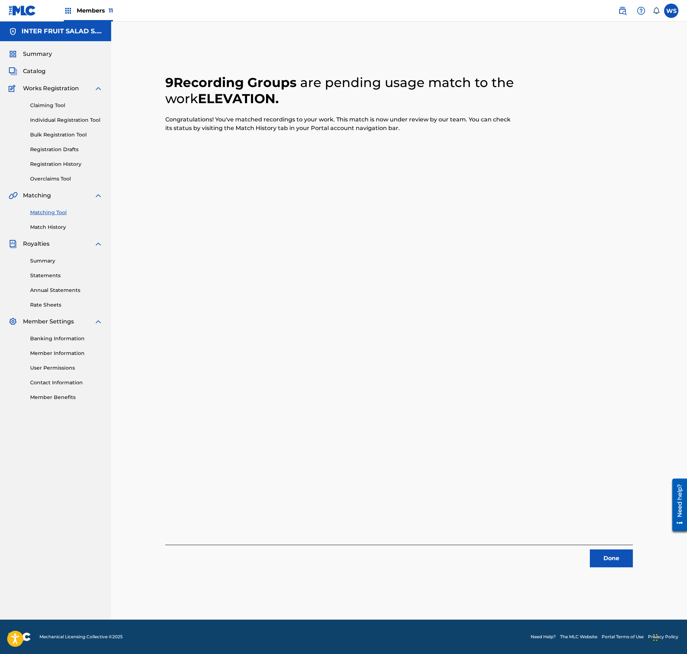
click at [630, 562] on button "Done" at bounding box center [611, 559] width 43 height 18
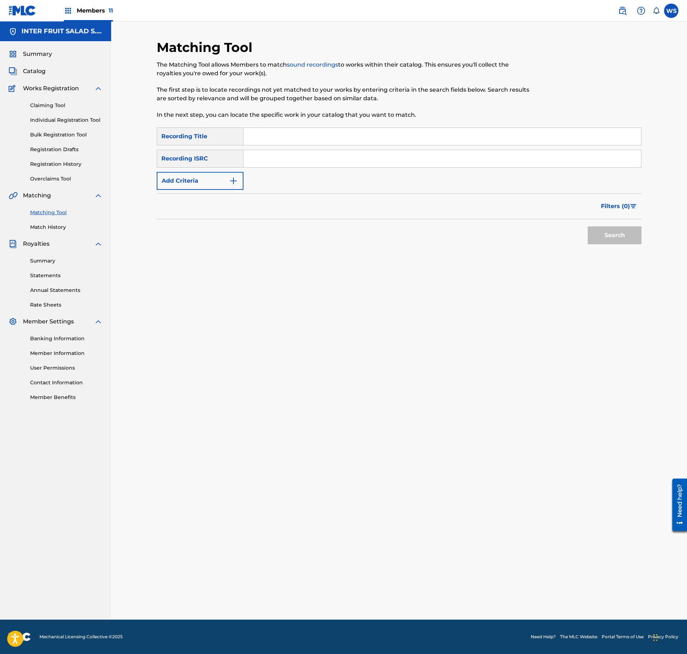
drag, startPoint x: 290, startPoint y: 119, endPoint x: 275, endPoint y: 138, distance: 23.5
click at [290, 118] on p "In the next step, you can locate the specific work in your catalog that you wan…" at bounding box center [343, 115] width 373 height 9
click at [275, 138] on input "Search Form" at bounding box center [441, 136] width 397 height 17
paste input "WAITING IN LINE"
type input "WAITING IN LINE"
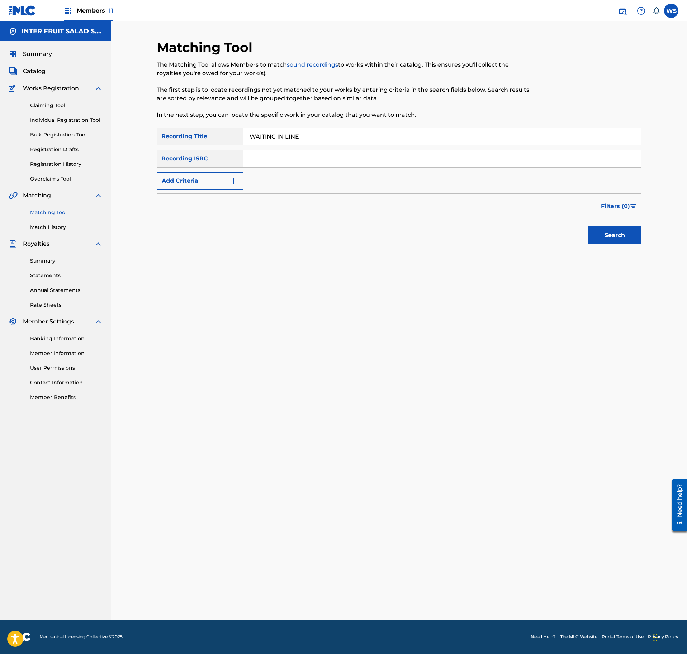
click at [378, 168] on div "SearchWithCriteriaae93e99d-3d7e-496b-ae6d-6dfb8676b07f Recording Title WAITING …" at bounding box center [399, 159] width 485 height 62
click at [376, 161] on input "Search Form" at bounding box center [441, 158] width 397 height 17
paste input "QM3DF2278186"
type input "QM3DF2278186"
click at [626, 237] on button "Search" at bounding box center [614, 236] width 54 height 18
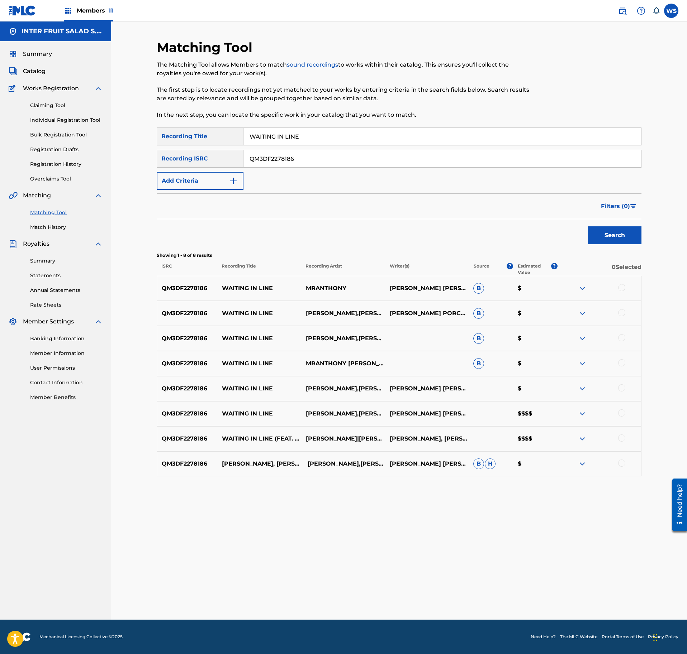
click at [619, 290] on div at bounding box center [621, 287] width 7 height 7
click at [621, 314] on div at bounding box center [621, 312] width 7 height 7
click at [621, 338] on div at bounding box center [621, 337] width 7 height 7
drag, startPoint x: 621, startPoint y: 363, endPoint x: 621, endPoint y: 368, distance: 5.0
click at [621, 364] on div at bounding box center [621, 362] width 7 height 7
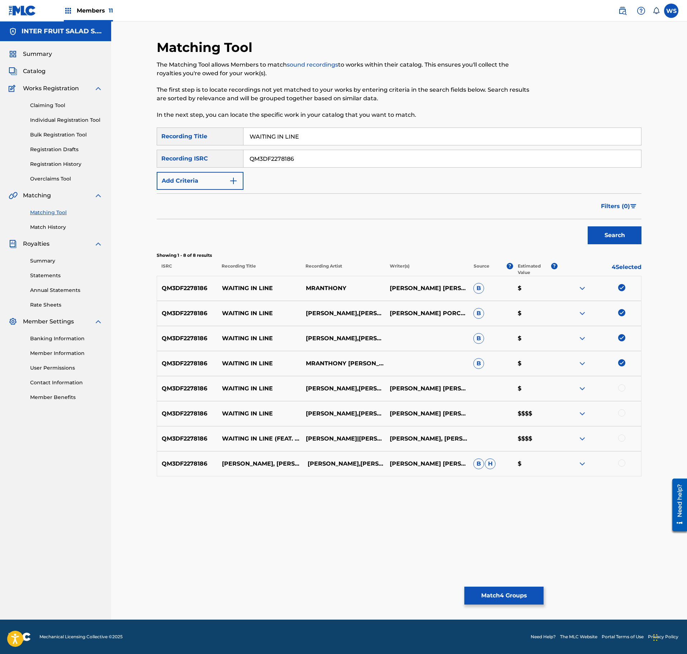
click at [623, 388] on div at bounding box center [621, 388] width 7 height 7
click at [621, 413] on div at bounding box center [621, 413] width 7 height 7
click at [620, 438] on div at bounding box center [621, 438] width 7 height 7
click at [621, 464] on div at bounding box center [621, 463] width 7 height 7
click at [518, 593] on button "Match 8 Groups" at bounding box center [503, 596] width 79 height 18
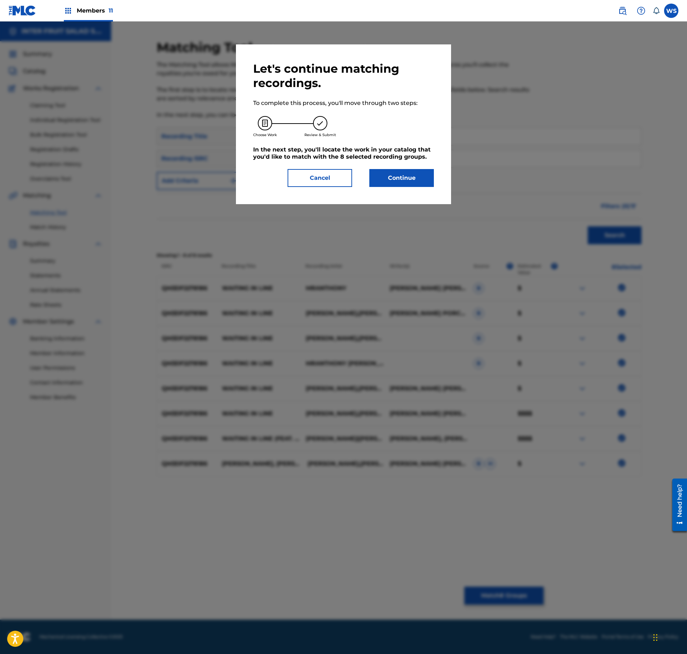
click at [409, 184] on button "Continue" at bounding box center [401, 178] width 65 height 18
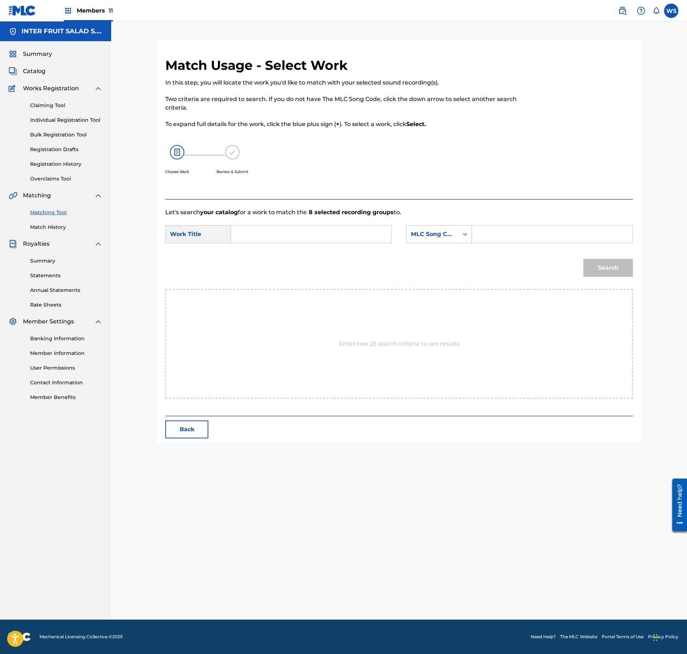
click at [335, 235] on input "Search Form" at bounding box center [311, 234] width 148 height 17
paste input "WAITING IN LINE"
type input "WAITING IN LINE"
click at [510, 231] on input "Search Form" at bounding box center [552, 234] width 148 height 17
paste input "W54KO4"
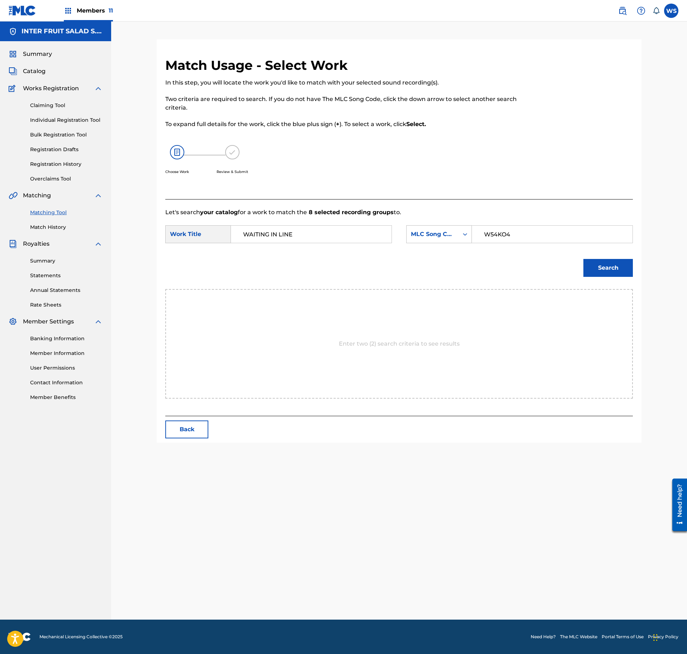
type input "W54KO4"
click at [601, 268] on button "Search" at bounding box center [607, 268] width 49 height 18
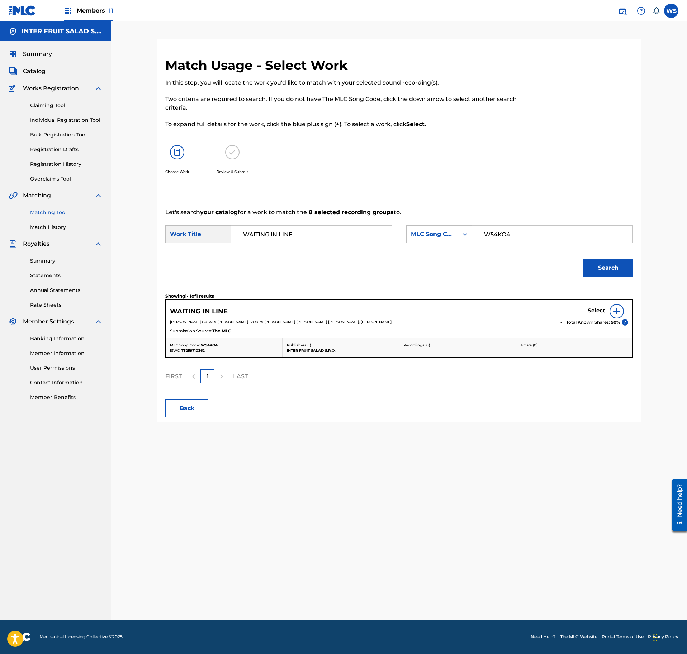
click at [592, 315] on link "Select" at bounding box center [596, 311] width 18 height 8
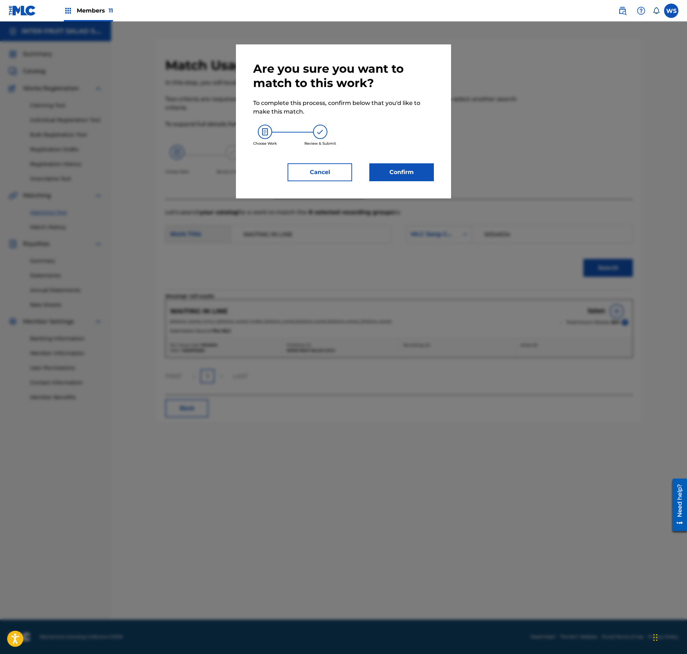
click at [419, 173] on button "Confirm" at bounding box center [401, 172] width 65 height 18
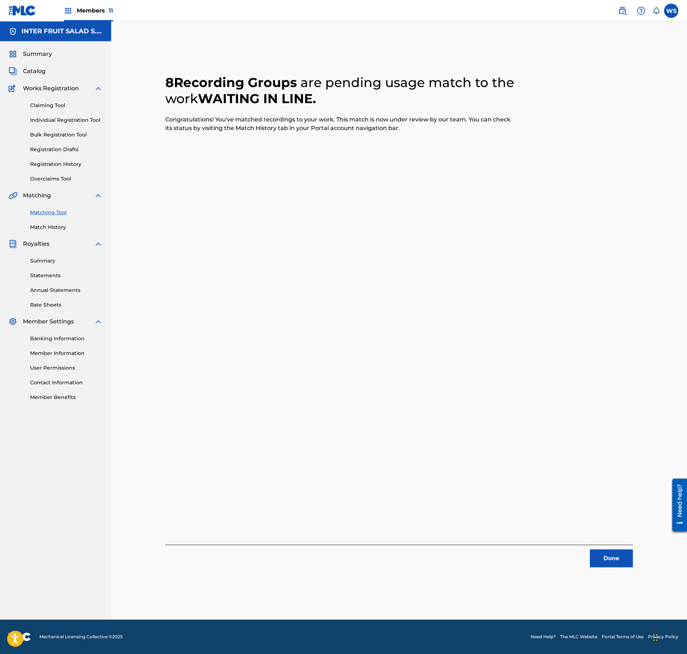
click at [609, 561] on button "Done" at bounding box center [611, 559] width 43 height 18
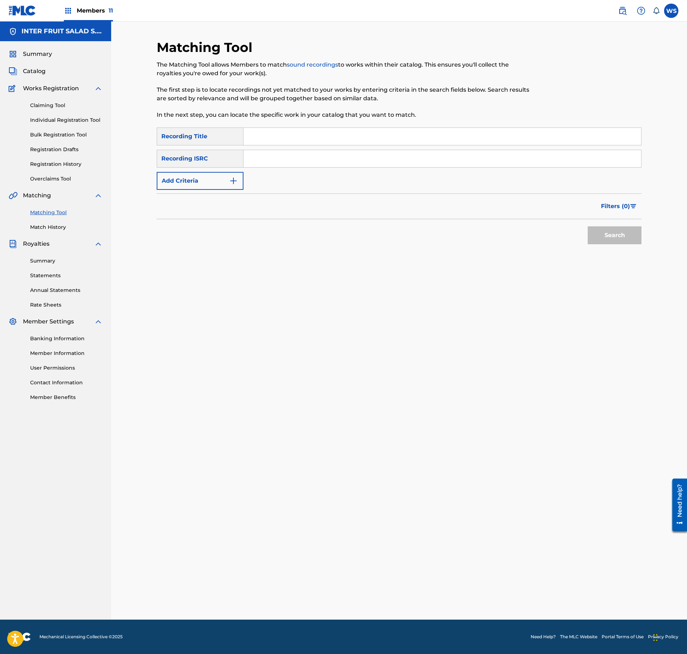
drag, startPoint x: 280, startPoint y: 146, endPoint x: 280, endPoint y: 140, distance: 5.8
click at [279, 146] on div "SearchWithCriteriaae93e99d-3d7e-496b-ae6d-6dfb8676b07f Recording Title SearchWi…" at bounding box center [399, 159] width 485 height 62
click at [280, 138] on input "Search Form" at bounding box center [441, 136] width 397 height 17
paste input "S77BG4"
click at [260, 138] on input "S77BG4" at bounding box center [441, 136] width 397 height 17
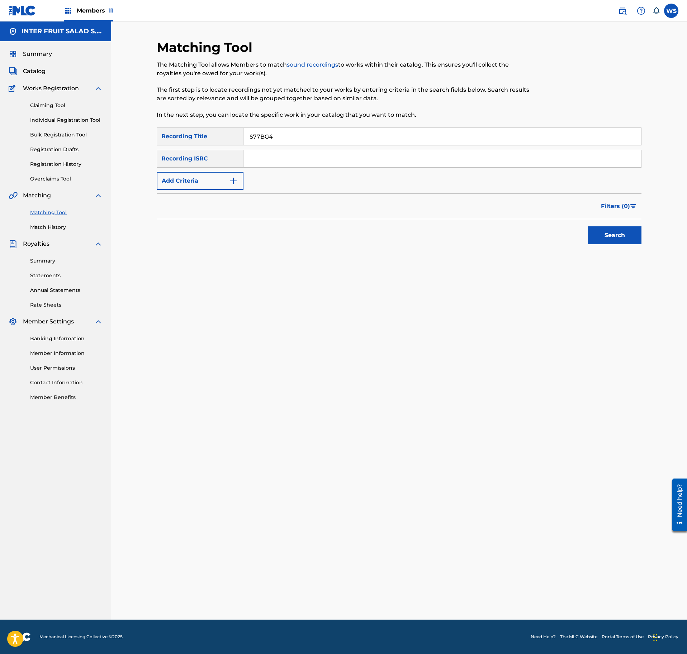
click at [260, 138] on input "S77BG4" at bounding box center [441, 136] width 397 height 17
paste input "USHI BAR"
type input "SUSHI BAR"
click at [338, 161] on input "Search Form" at bounding box center [441, 158] width 397 height 17
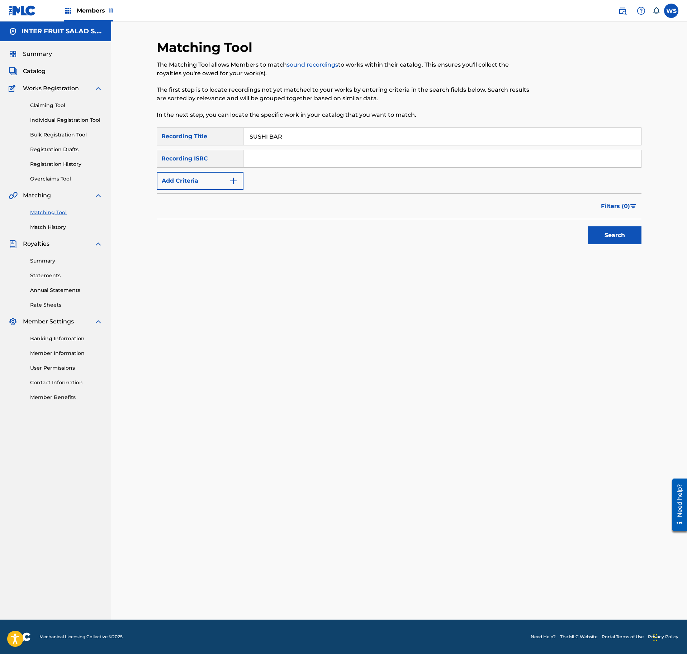
paste input "QM3DF2280670"
type input "QM3DF2280670"
click at [614, 242] on button "Search" at bounding box center [614, 236] width 54 height 18
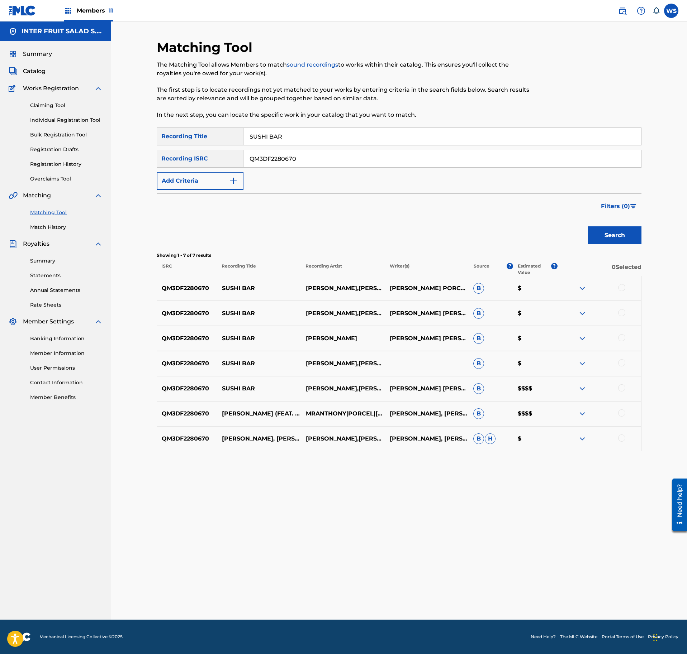
click at [620, 288] on div at bounding box center [621, 287] width 7 height 7
click at [621, 313] on div at bounding box center [621, 312] width 7 height 7
click at [621, 341] on div at bounding box center [621, 337] width 7 height 7
click at [621, 368] on div at bounding box center [599, 363] width 84 height 9
click at [622, 361] on div at bounding box center [621, 362] width 7 height 7
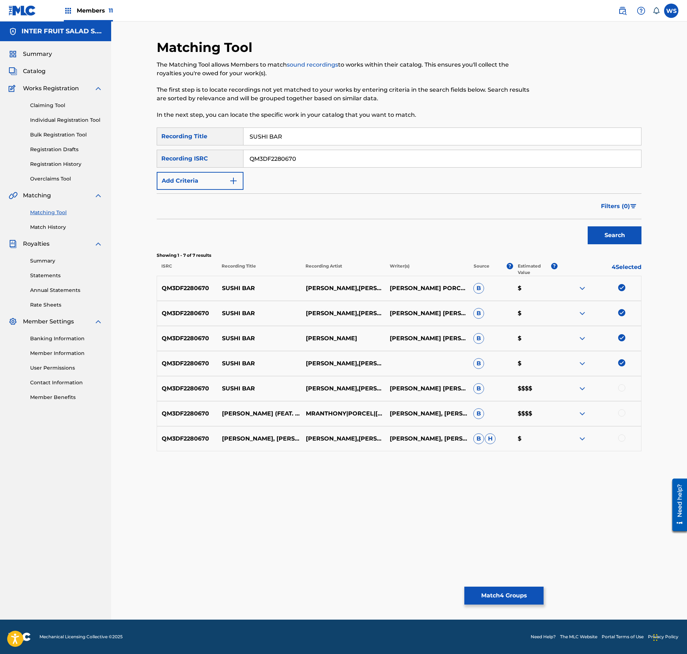
click at [619, 391] on div at bounding box center [621, 388] width 7 height 7
click at [620, 416] on div at bounding box center [621, 413] width 7 height 7
click at [621, 442] on div at bounding box center [621, 438] width 7 height 7
click at [512, 595] on button "Match 7 Groups" at bounding box center [503, 596] width 79 height 18
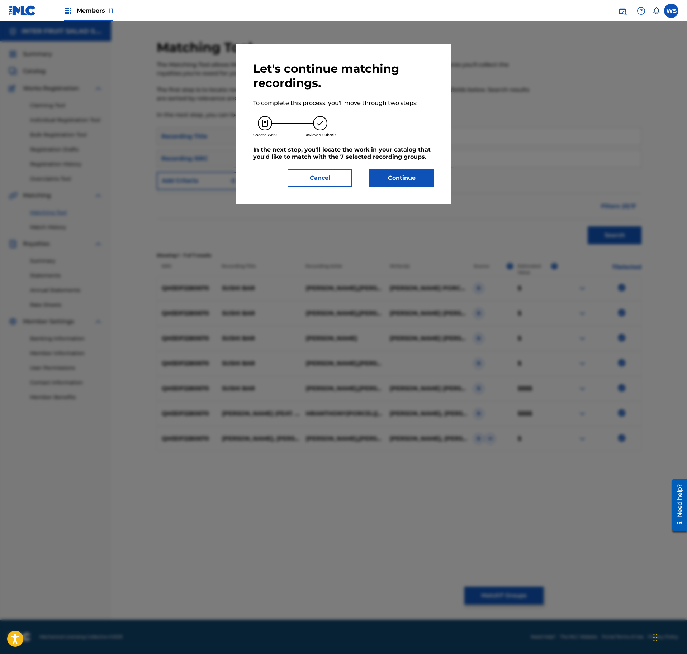
drag, startPoint x: 319, startPoint y: 168, endPoint x: 353, endPoint y: 200, distance: 46.1
click at [319, 168] on div "Let's continue matching recordings. To complete this process, you'll move throu…" at bounding box center [343, 124] width 181 height 125
click at [312, 186] on button "Cancel" at bounding box center [319, 178] width 65 height 18
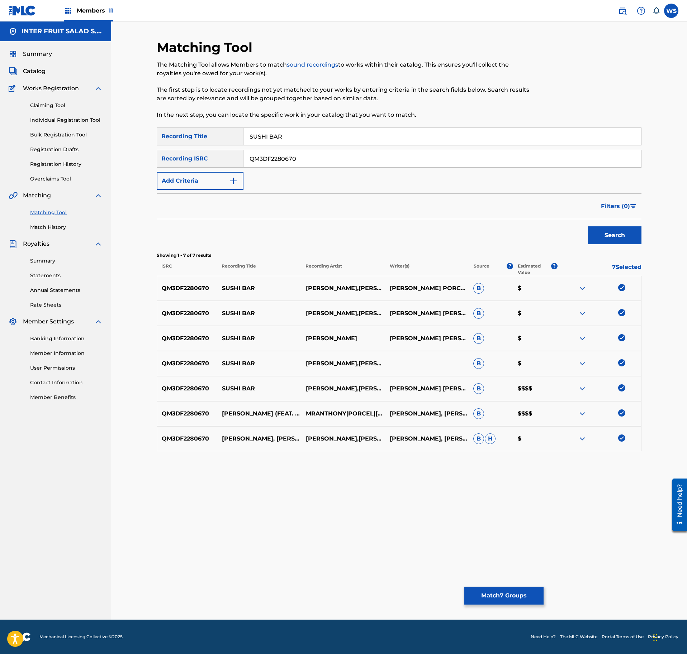
click at [579, 441] on img at bounding box center [582, 439] width 9 height 9
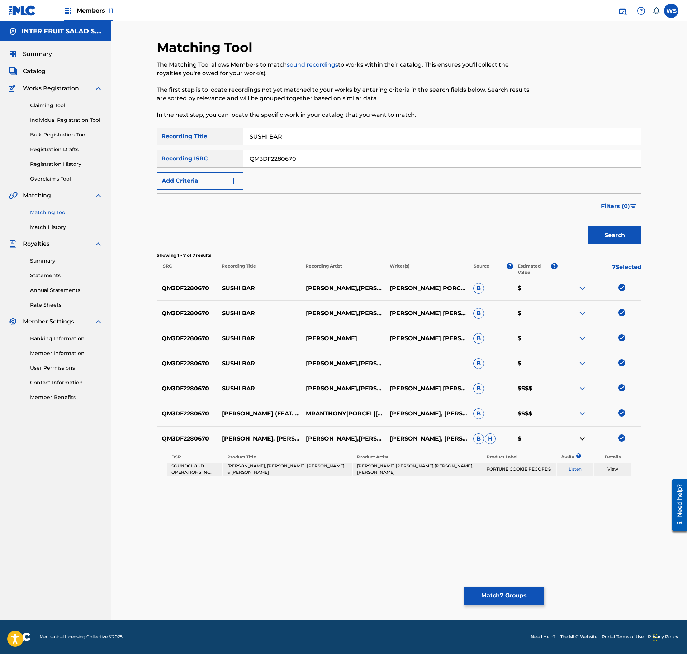
click at [579, 441] on img at bounding box center [582, 439] width 9 height 9
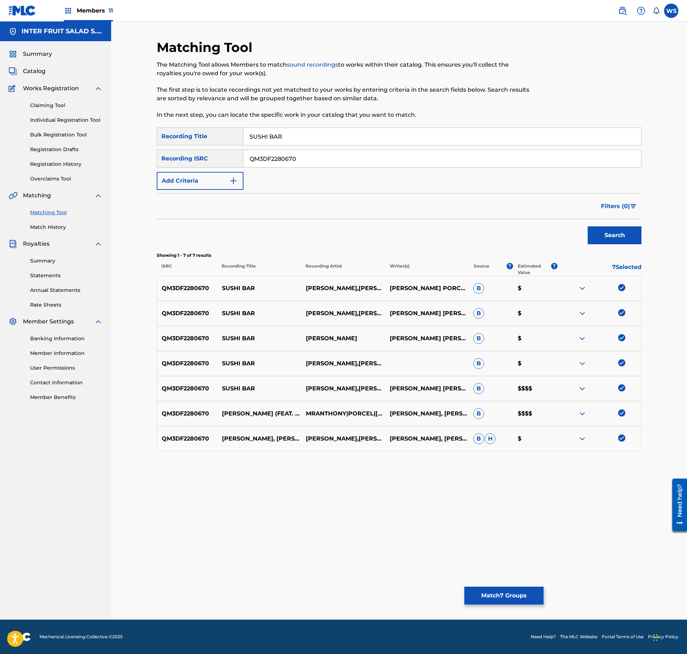
click at [507, 594] on button "Match 7 Groups" at bounding box center [503, 596] width 79 height 18
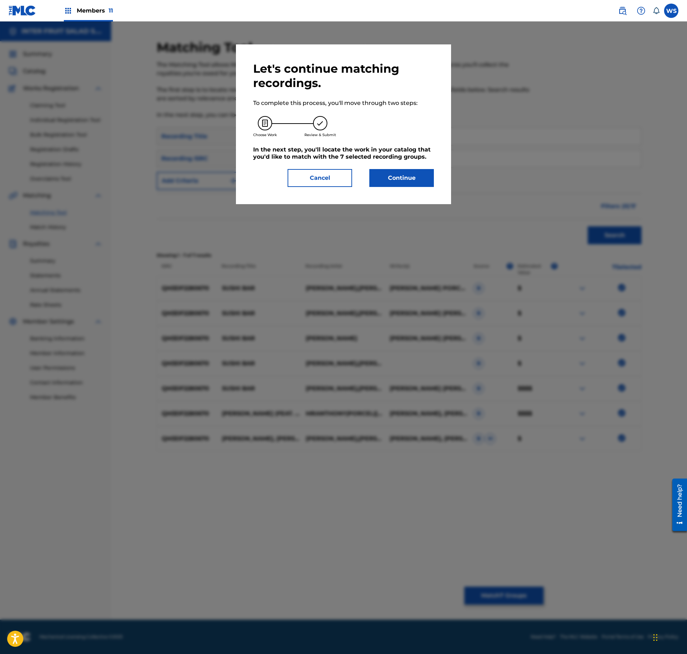
click at [387, 176] on button "Continue" at bounding box center [401, 178] width 65 height 18
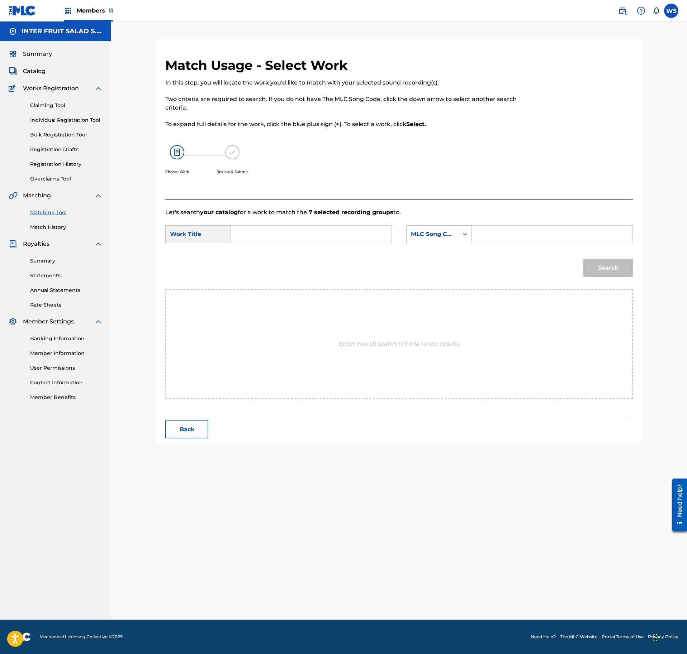
click at [322, 232] on input "Search Form" at bounding box center [311, 234] width 148 height 17
paste input "SUSHI BAR"
type input "SUSHI BAR"
click at [474, 230] on div "Search Form" at bounding box center [552, 234] width 161 height 18
click at [485, 233] on input "Search Form" at bounding box center [552, 234] width 148 height 17
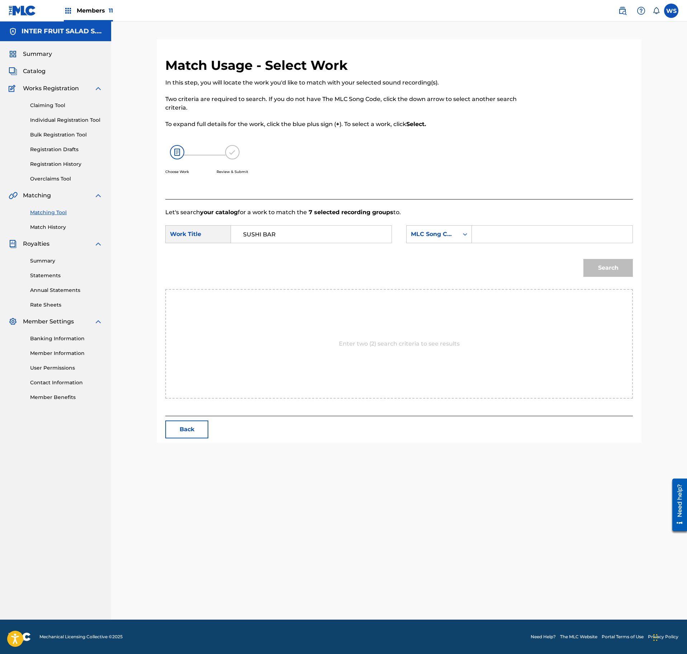
paste input "S77BG4"
type input "S77BG4"
click at [610, 267] on button "Search" at bounding box center [607, 268] width 49 height 18
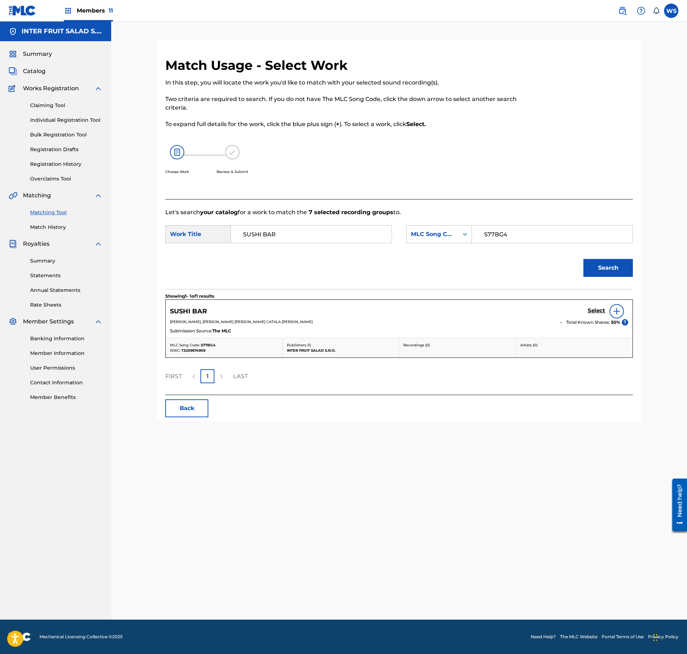
click at [593, 314] on h5 "Select" at bounding box center [596, 310] width 18 height 7
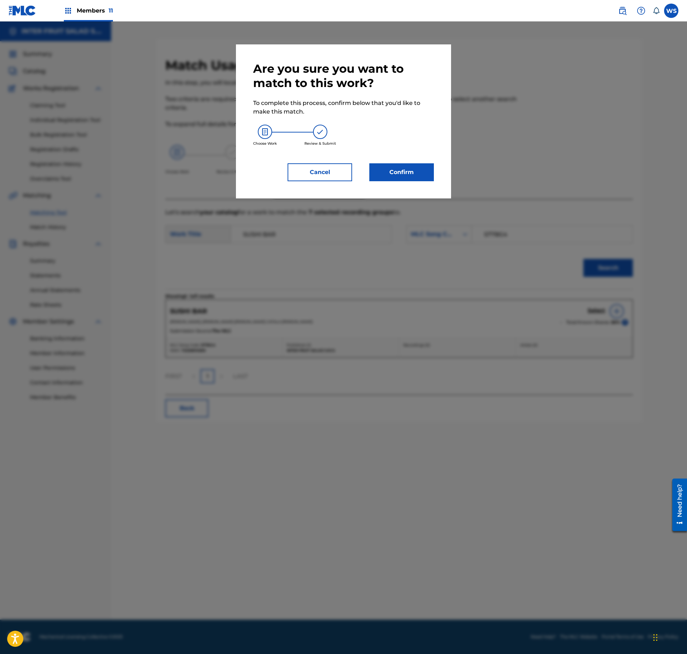
click at [428, 172] on button "Confirm" at bounding box center [401, 172] width 65 height 18
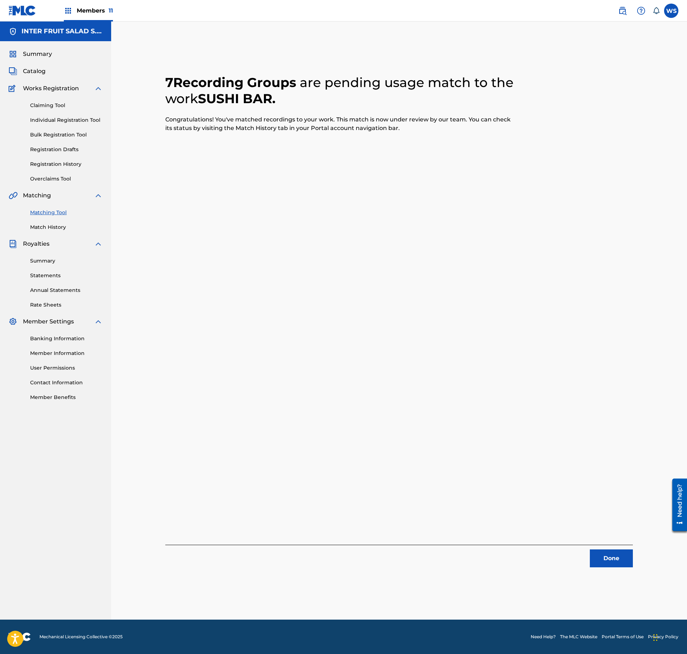
click at [607, 558] on button "Done" at bounding box center [611, 559] width 43 height 18
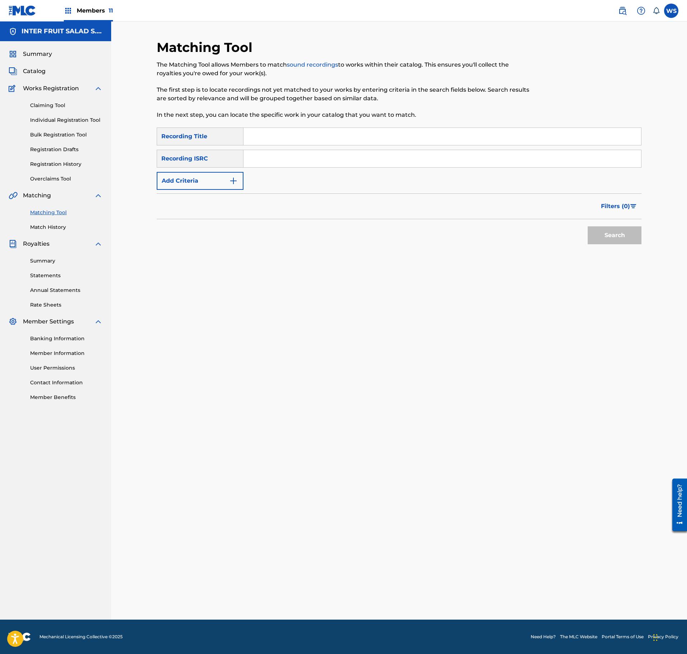
click at [302, 126] on div "Matching Tool The Matching Tool allows Members to match sound recordings to wor…" at bounding box center [343, 83] width 373 height 88
click at [295, 136] on input "Search Form" at bounding box center [441, 136] width 397 height 17
paste input "WILD TRIP"
type input "WILD TRIP"
click at [383, 166] on input "Search Form" at bounding box center [441, 158] width 397 height 17
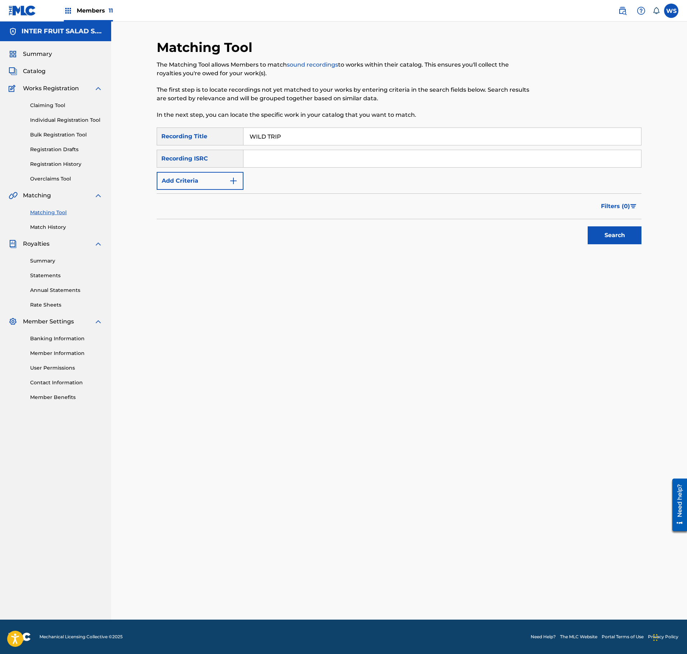
paste input "QM3DF2289603"
type input "QM3DF2289603"
click at [634, 236] on button "Search" at bounding box center [614, 236] width 54 height 18
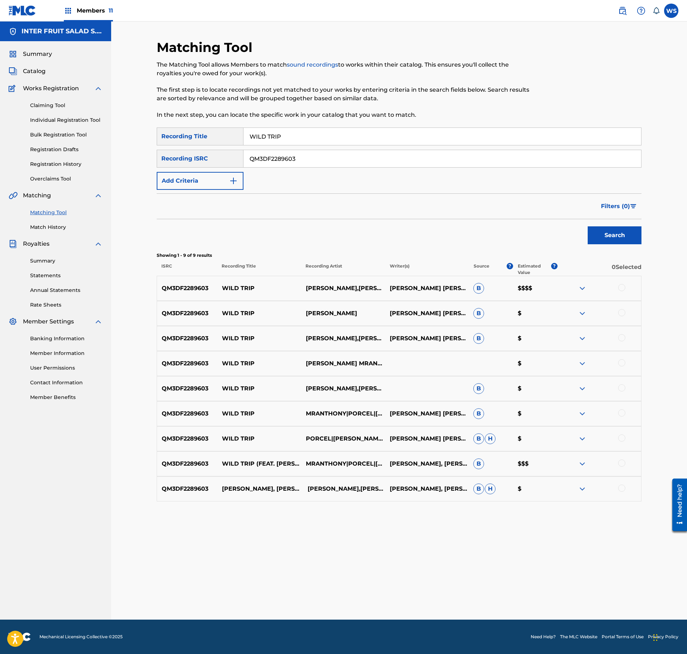
click at [619, 289] on div at bounding box center [621, 287] width 7 height 7
click at [620, 313] on div at bounding box center [621, 312] width 7 height 7
click at [621, 337] on div at bounding box center [621, 337] width 7 height 7
click at [621, 366] on div at bounding box center [621, 362] width 7 height 7
click at [622, 389] on div at bounding box center [621, 388] width 7 height 7
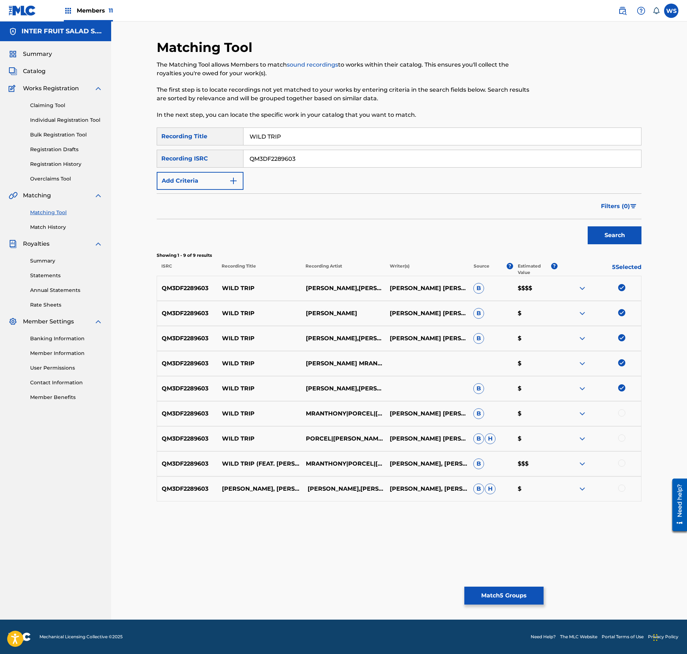
click at [621, 414] on div at bounding box center [621, 413] width 7 height 7
click at [622, 439] on div at bounding box center [621, 438] width 7 height 7
click at [621, 461] on div at bounding box center [621, 463] width 7 height 7
click at [621, 493] on div at bounding box center [599, 489] width 84 height 9
click at [622, 491] on div at bounding box center [621, 488] width 7 height 7
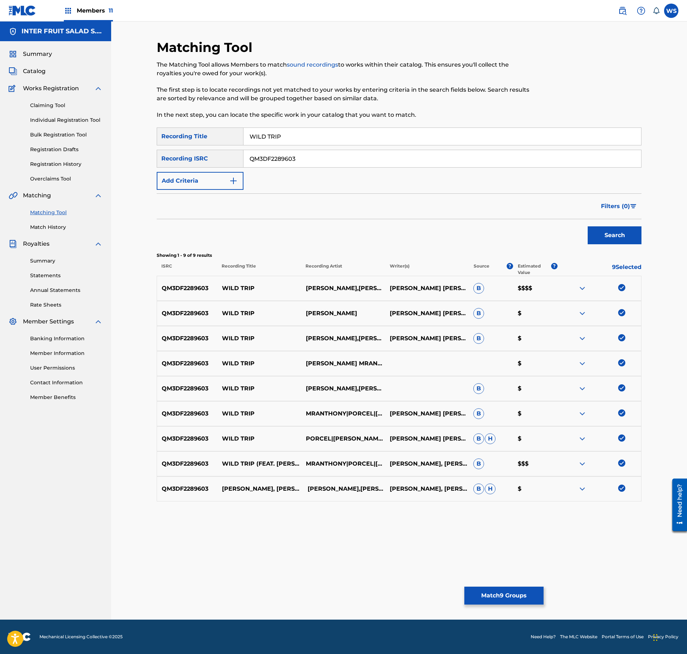
click at [474, 588] on button "Match 9 Groups" at bounding box center [503, 596] width 79 height 18
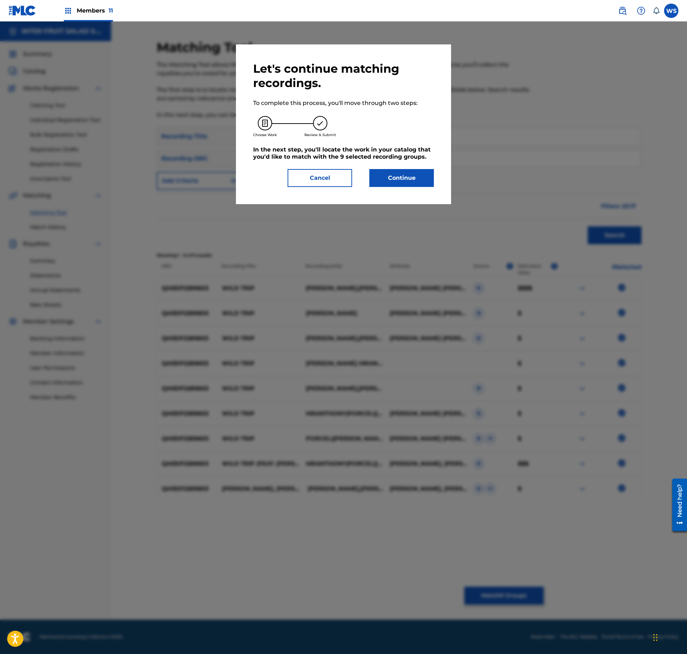
click at [401, 192] on div "Let's continue matching recordings. To complete this process, you'll move throu…" at bounding box center [343, 124] width 215 height 160
click at [352, 183] on div "Cancel Continue" at bounding box center [343, 178] width 181 height 18
click at [333, 182] on button "Cancel" at bounding box center [319, 178] width 65 height 18
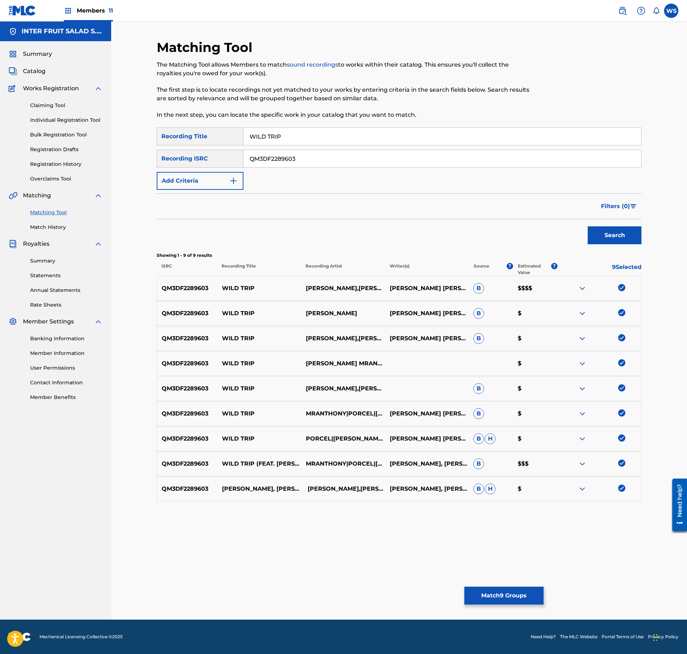
click at [493, 597] on button "Match 9 Groups" at bounding box center [503, 596] width 79 height 18
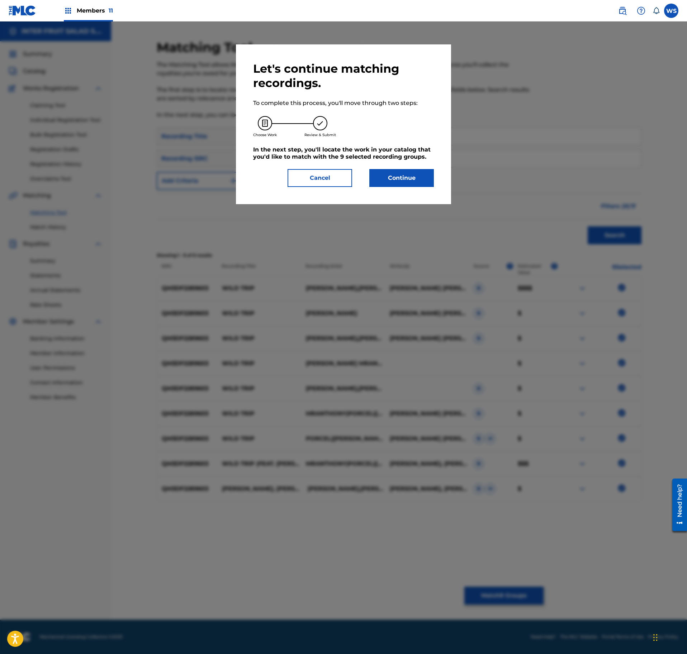
click at [393, 152] on h5 "In the next step, you'll locate the work in your catalog that you'd like to mat…" at bounding box center [343, 153] width 181 height 14
click at [399, 181] on button "Continue" at bounding box center [401, 178] width 65 height 18
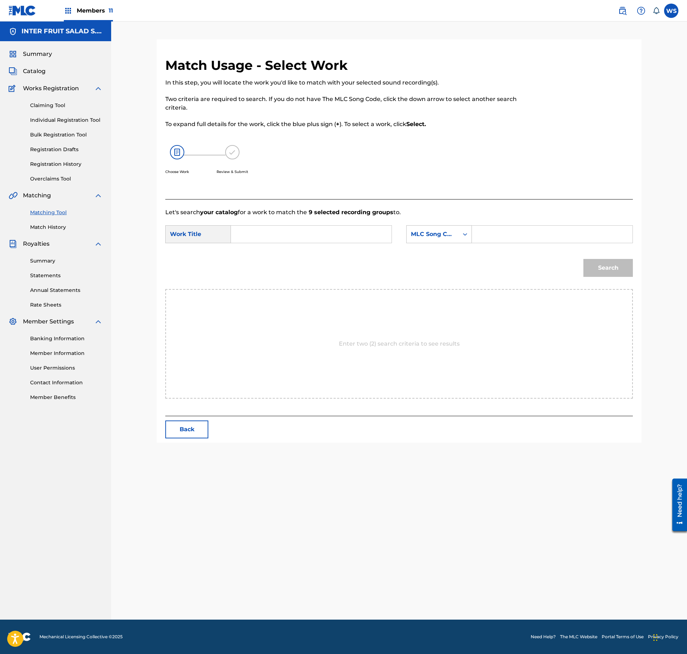
click at [310, 243] on div "Search Form" at bounding box center [311, 234] width 161 height 18
click at [313, 232] on input "Search Form" at bounding box center [311, 234] width 148 height 17
paste input "WILD TRIP"
type input "WILD TRIP"
click at [501, 230] on input "Search Form" at bounding box center [552, 234] width 148 height 17
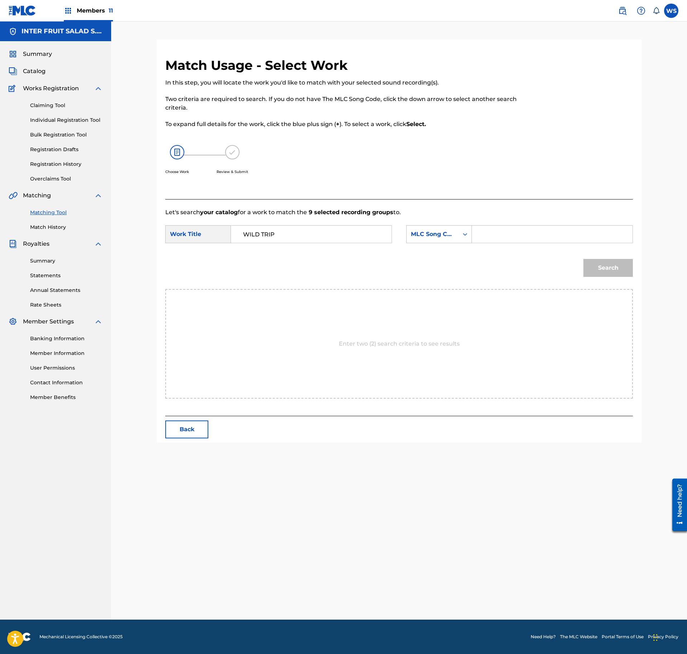
paste input "W54KMF"
type input "W54KMF"
click at [598, 271] on button "Search" at bounding box center [607, 268] width 49 height 18
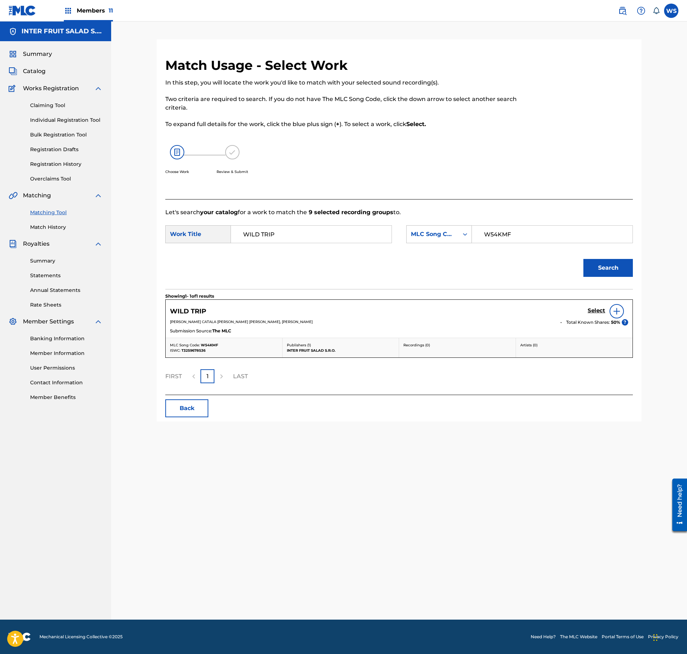
click at [593, 312] on h5 "Select" at bounding box center [596, 310] width 18 height 7
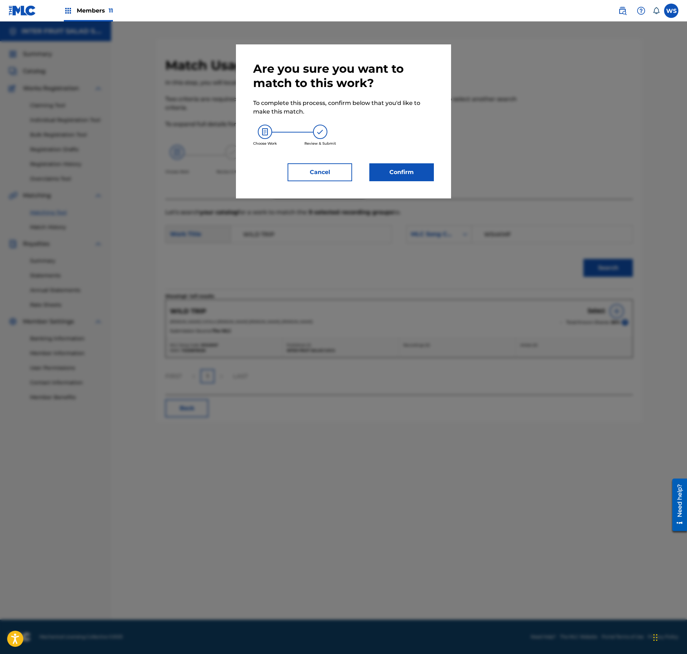
click at [432, 184] on div "Are you sure you want to match to this work? To complete this process, confirm …" at bounding box center [343, 121] width 215 height 154
click at [424, 178] on button "Confirm" at bounding box center [401, 172] width 65 height 18
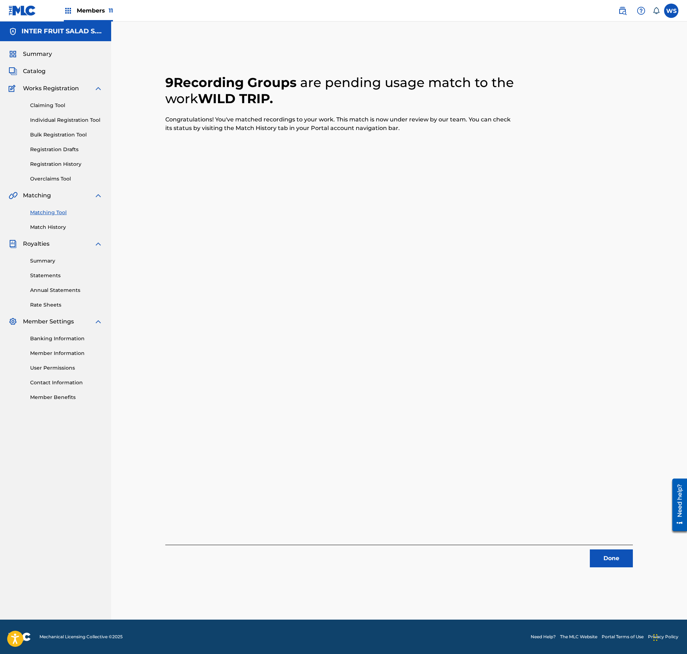
click at [616, 560] on button "Done" at bounding box center [611, 559] width 43 height 18
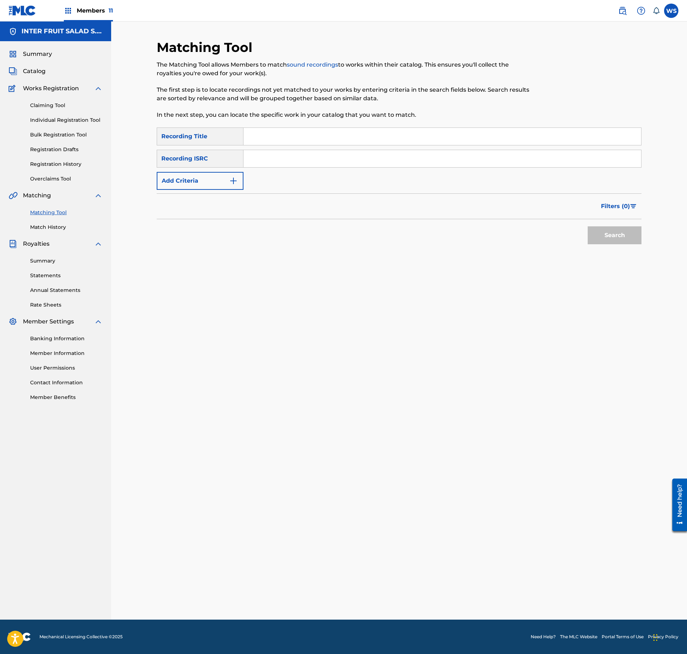
click at [303, 144] on input "Search Form" at bounding box center [441, 136] width 397 height 17
paste input "URBAN DAYDREAMS"
type input "URBAN DAYDREAMS"
click at [310, 160] on input "Search Form" at bounding box center [441, 158] width 397 height 17
paste input "QMANG2204191"
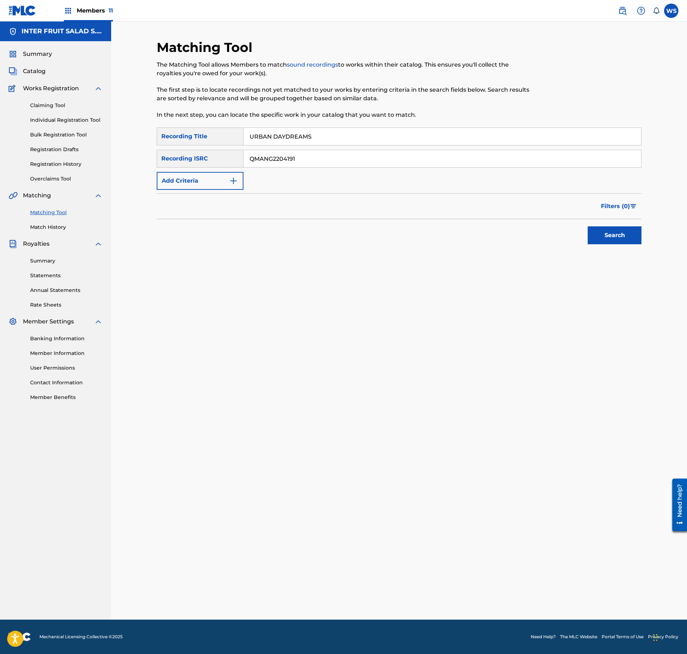
type input "QMANG2204191"
click at [613, 227] on button "Search" at bounding box center [614, 236] width 54 height 18
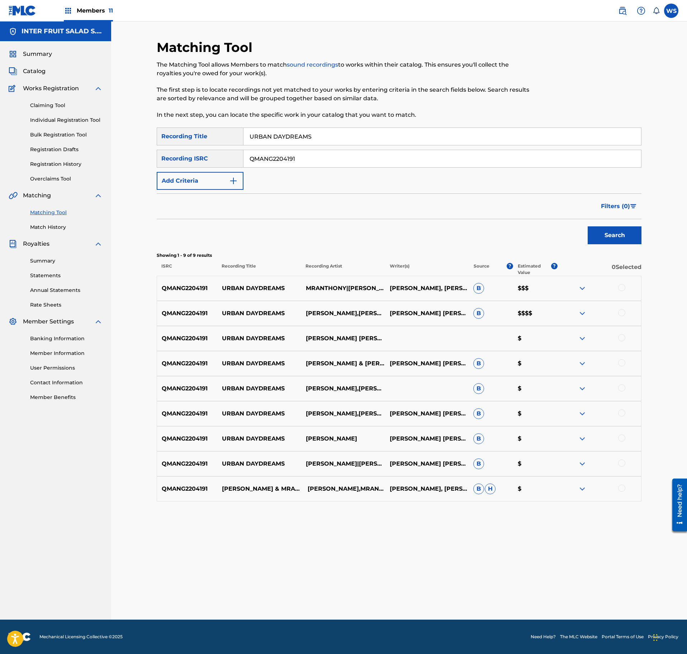
click at [621, 287] on div at bounding box center [621, 287] width 7 height 7
click at [624, 309] on div "QMANG2204191 URBAN DAYDREAMS [PERSON_NAME],MRANTHONY [PERSON_NAME] [PERSON_NAME…" at bounding box center [399, 313] width 485 height 25
click at [624, 313] on div at bounding box center [621, 312] width 7 height 7
drag, startPoint x: 618, startPoint y: 333, endPoint x: 619, endPoint y: 338, distance: 5.1
click at [618, 337] on div "QMANG2204191 URBAN DAYDREAMS [PERSON_NAME] MRANTHONY $" at bounding box center [399, 338] width 485 height 25
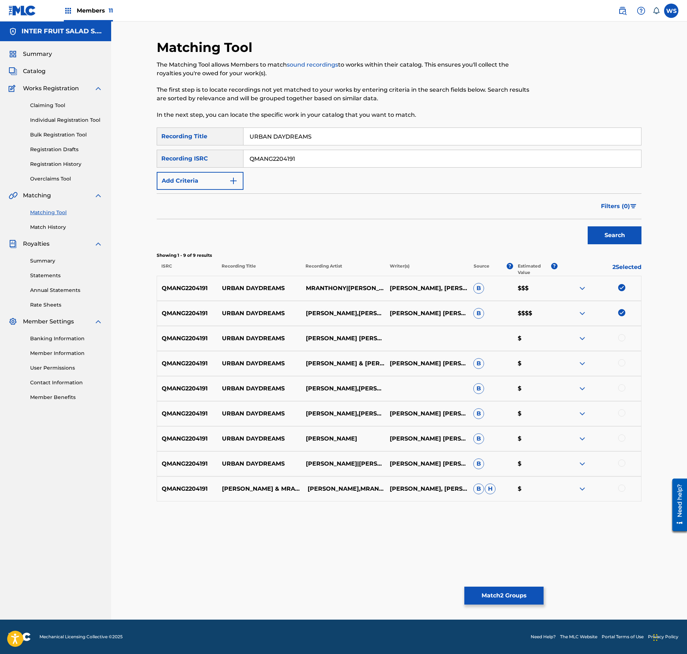
click at [619, 344] on div "QMANG2204191 URBAN DAYDREAMS [PERSON_NAME] MRANTHONY $" at bounding box center [399, 338] width 485 height 25
click at [620, 340] on div at bounding box center [621, 337] width 7 height 7
click at [621, 366] on div at bounding box center [621, 362] width 7 height 7
click at [621, 387] on div at bounding box center [621, 388] width 7 height 7
click at [621, 413] on div at bounding box center [621, 413] width 7 height 7
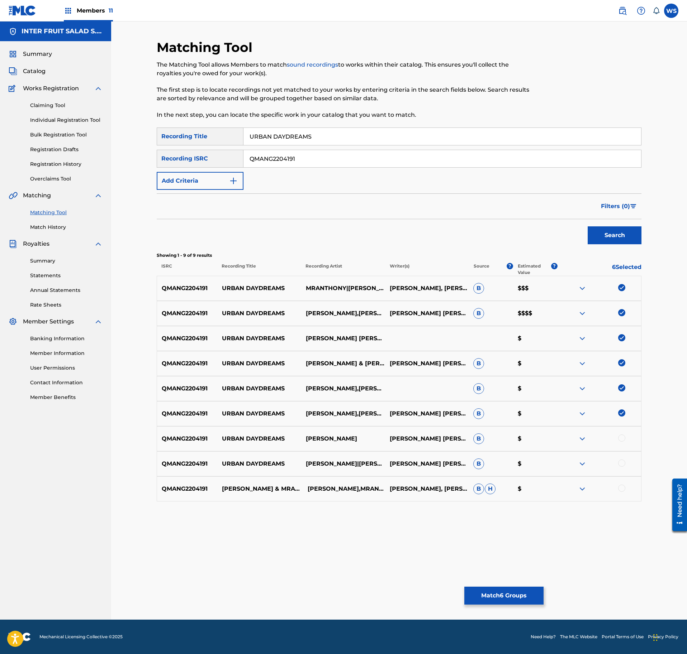
click at [620, 454] on div "QMANG2204191 URBAN DAYDREAMS [PERSON_NAME]|MRANTHONY [PERSON_NAME] [PERSON_NAME…" at bounding box center [399, 464] width 485 height 25
click at [622, 439] on div at bounding box center [621, 438] width 7 height 7
click at [621, 460] on div "QMANG2204191 URBAN DAYDREAMS [PERSON_NAME]|MRANTHONY [PERSON_NAME] [PERSON_NAME…" at bounding box center [399, 464] width 485 height 25
click at [621, 464] on div at bounding box center [621, 463] width 7 height 7
click at [621, 490] on div at bounding box center [621, 488] width 7 height 7
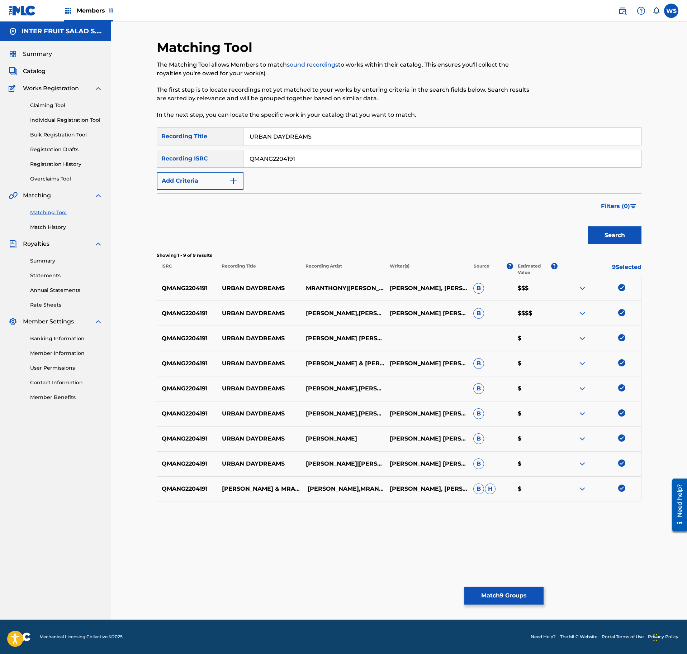
click at [525, 591] on button "Match 9 Groups" at bounding box center [503, 596] width 79 height 18
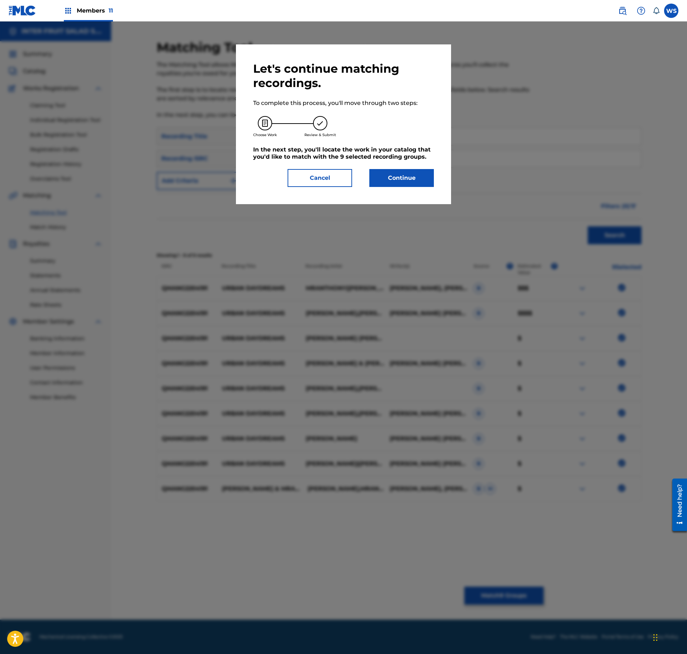
click at [394, 177] on button "Continue" at bounding box center [401, 178] width 65 height 18
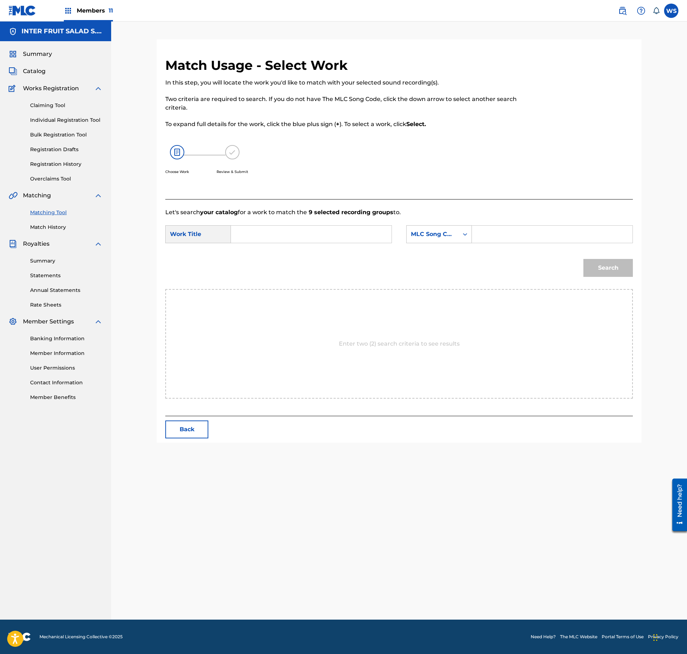
click at [255, 234] on input "Search Form" at bounding box center [311, 234] width 148 height 17
paste input "URBAN DAYDREAMS"
type input "URBAN DAYDREAMS"
click at [538, 242] on input "Search Form" at bounding box center [552, 234] width 148 height 17
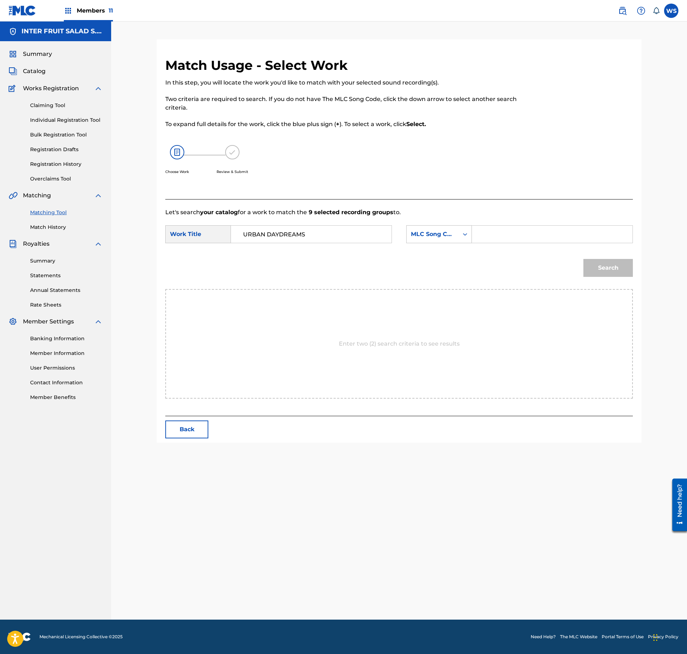
click at [543, 232] on input "Search Form" at bounding box center [552, 234] width 148 height 17
paste input "UX017Y"
type input "UX017Y"
click at [611, 272] on button "Search" at bounding box center [607, 268] width 49 height 18
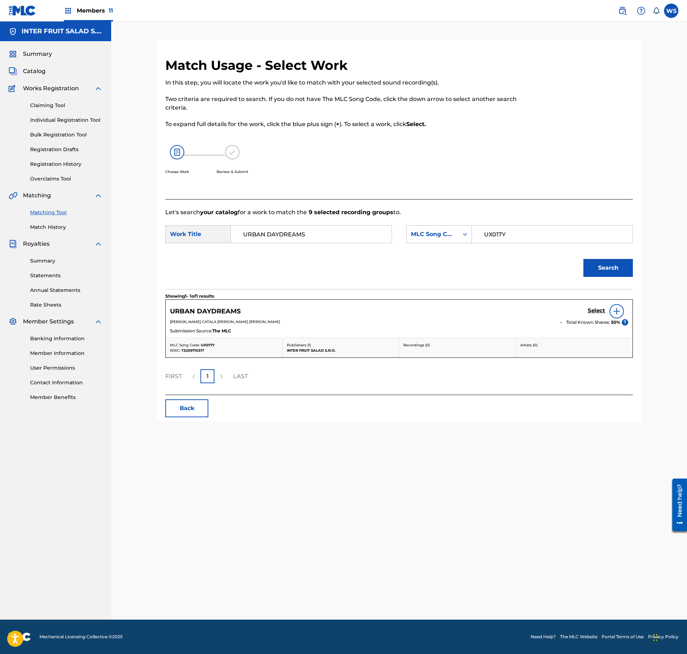
click at [591, 311] on h5 "Select" at bounding box center [596, 310] width 18 height 7
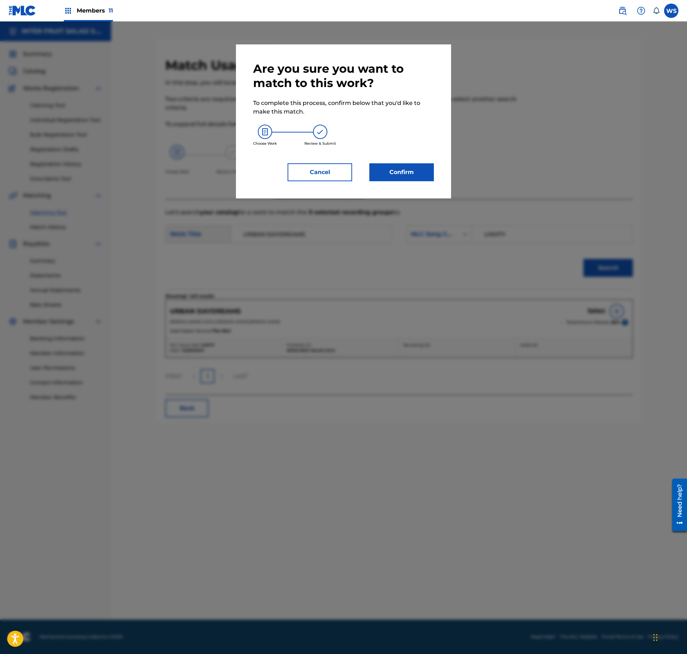
click at [401, 160] on div "Are you sure you want to match to this work? To complete this process, confirm …" at bounding box center [343, 122] width 181 height 120
click at [404, 168] on button "Confirm" at bounding box center [401, 172] width 65 height 18
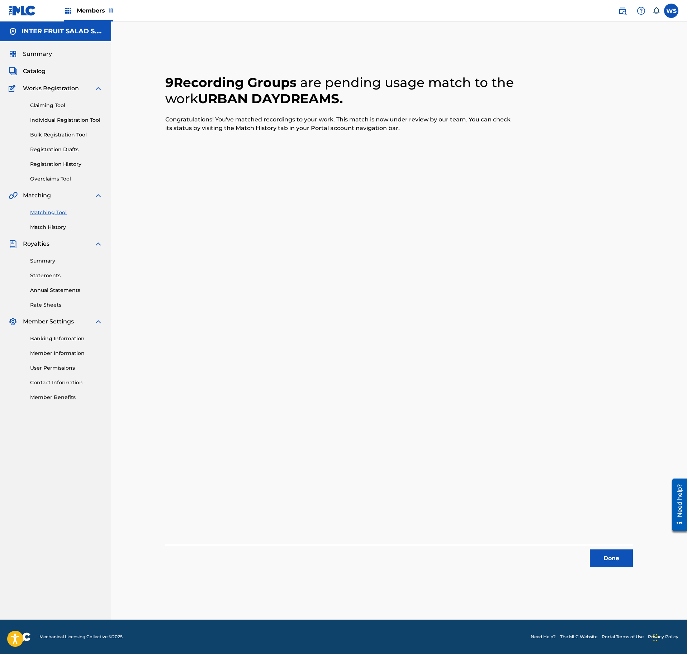
click at [614, 553] on button "Done" at bounding box center [611, 559] width 43 height 18
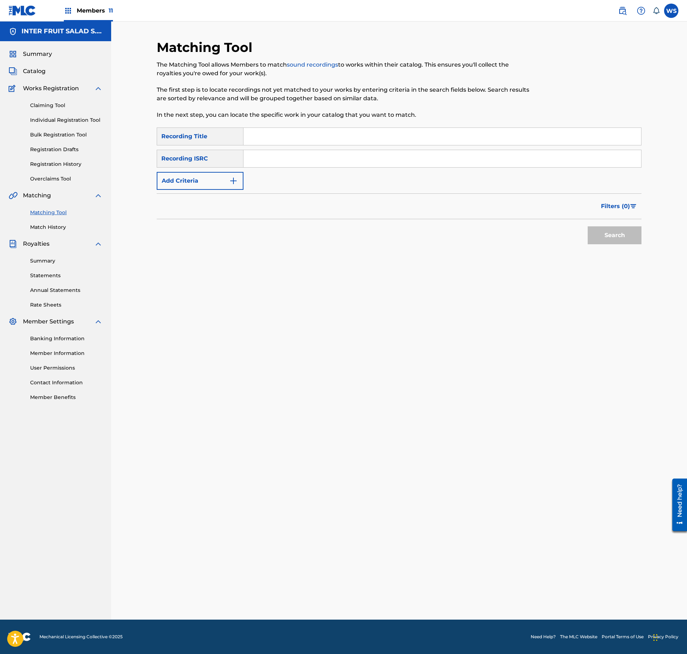
click at [258, 146] on div "SearchWithCriteriaae93e99d-3d7e-496b-ae6d-6dfb8676b07f Recording Title SearchWi…" at bounding box center [399, 159] width 485 height 62
click at [269, 138] on input "Search Form" at bounding box center [441, 136] width 397 height 17
paste input "MIDNIGHT REFLECTIONS"
type input "MIDNIGHT REFLECTIONS"
click at [350, 161] on input "Search Form" at bounding box center [441, 158] width 397 height 17
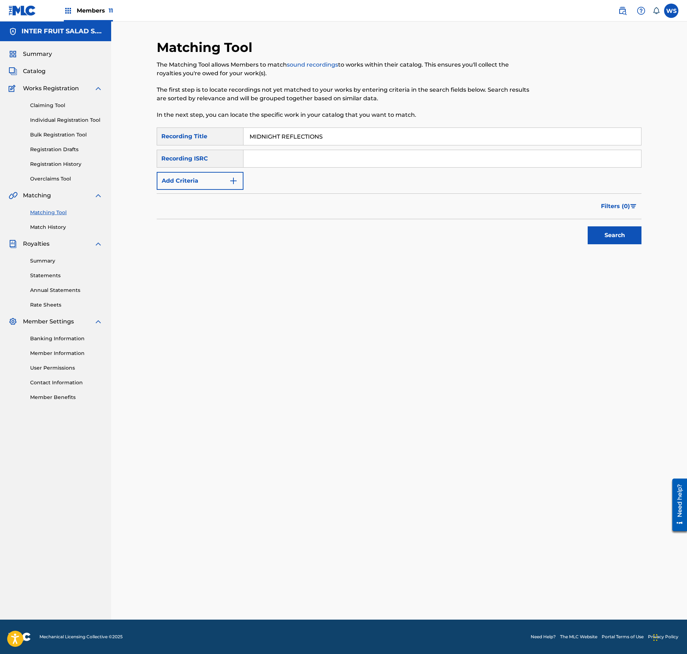
paste input "QMANG2204205"
type input "QMANG2204205"
click at [572, 231] on div "Search" at bounding box center [399, 233] width 485 height 29
click at [609, 232] on button "Search" at bounding box center [614, 236] width 54 height 18
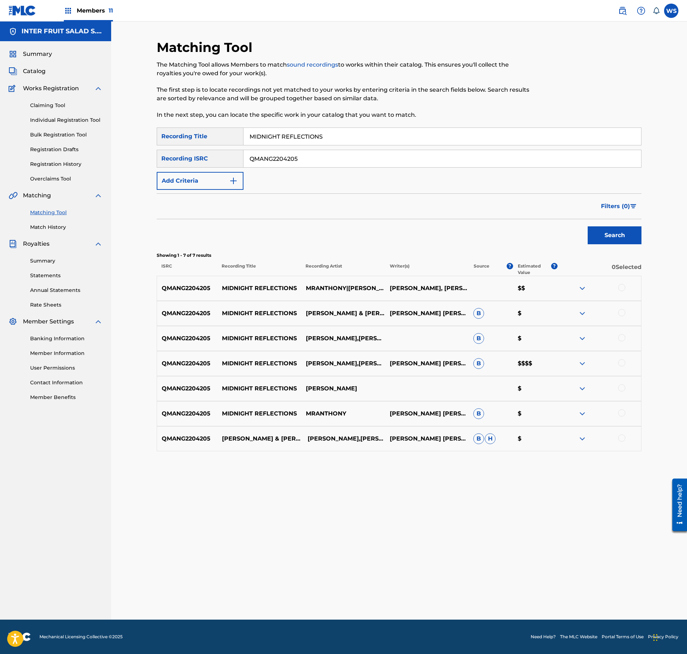
click at [616, 288] on div at bounding box center [599, 288] width 84 height 9
click at [620, 291] on div at bounding box center [621, 287] width 7 height 7
click at [622, 315] on div at bounding box center [621, 312] width 7 height 7
click at [621, 338] on div at bounding box center [621, 337] width 7 height 7
click at [623, 363] on div at bounding box center [621, 362] width 7 height 7
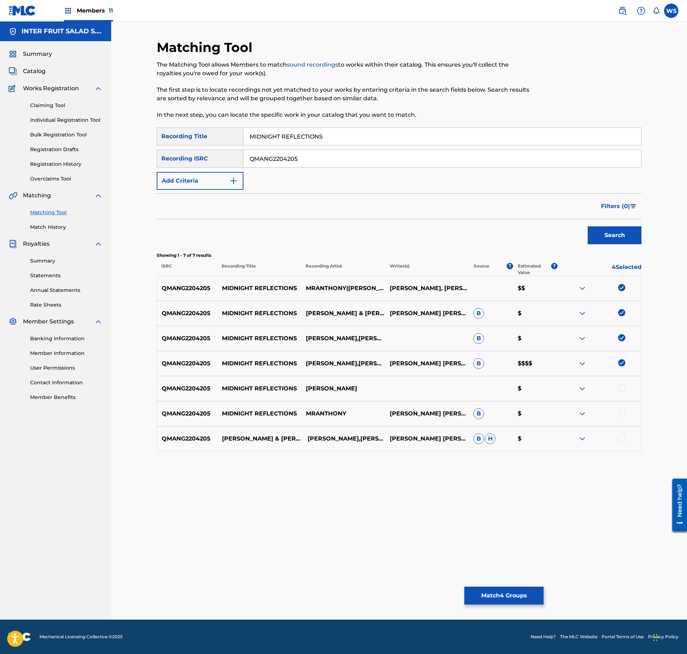
click at [623, 389] on div at bounding box center [621, 388] width 7 height 7
click at [622, 410] on div "QMANG2204205 MIDNIGHT REFLECTIONS MRANTHONY [PERSON_NAME] [PERSON_NAME] B $" at bounding box center [399, 413] width 485 height 25
click at [621, 418] on div at bounding box center [599, 414] width 84 height 9
click at [619, 416] on div at bounding box center [621, 413] width 7 height 7
click at [620, 443] on div at bounding box center [599, 439] width 84 height 9
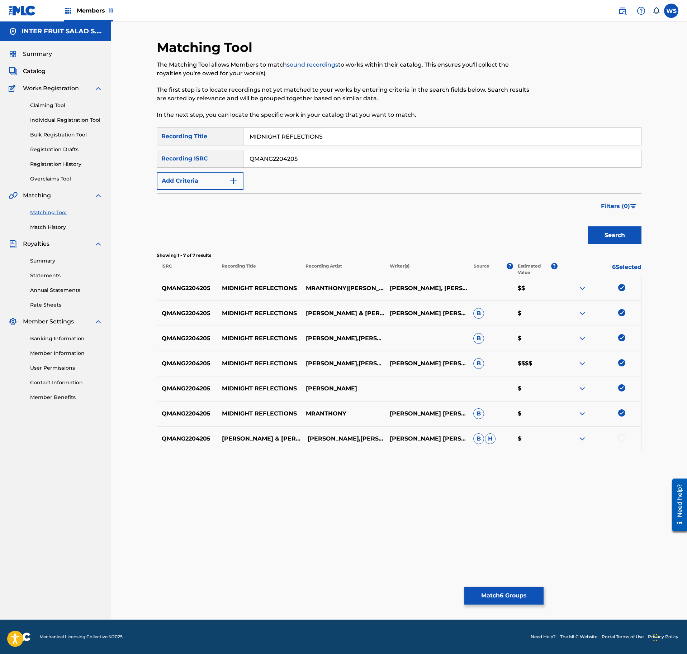
click at [619, 441] on div at bounding box center [621, 438] width 7 height 7
click at [518, 591] on button "Match 7 Groups" at bounding box center [503, 596] width 79 height 18
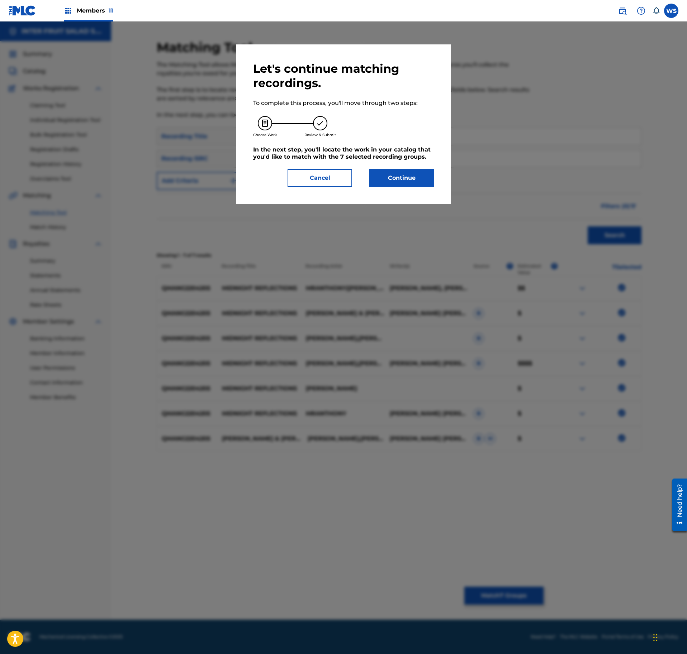
click at [328, 183] on div "Let's continue matching recordings. To complete this process, you'll move throu…" at bounding box center [343, 124] width 215 height 160
click at [328, 183] on button "Cancel" at bounding box center [319, 178] width 65 height 18
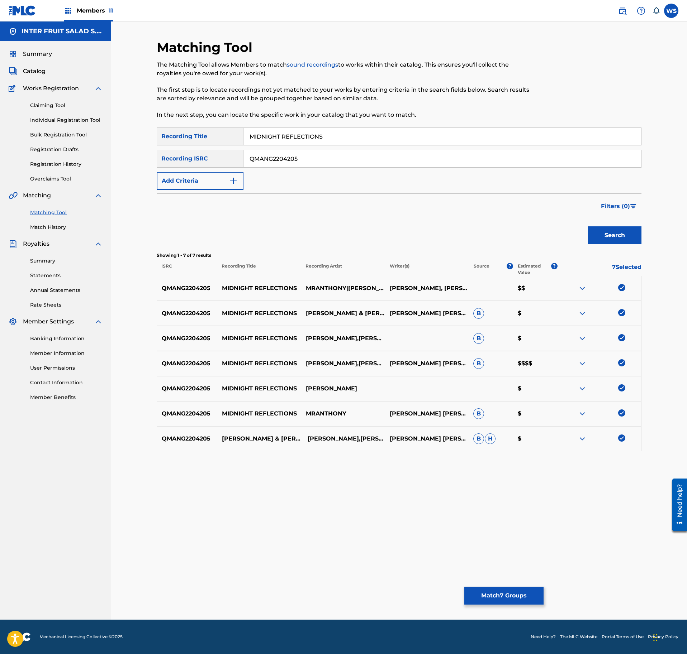
click at [505, 589] on button "Match 7 Groups" at bounding box center [503, 596] width 79 height 18
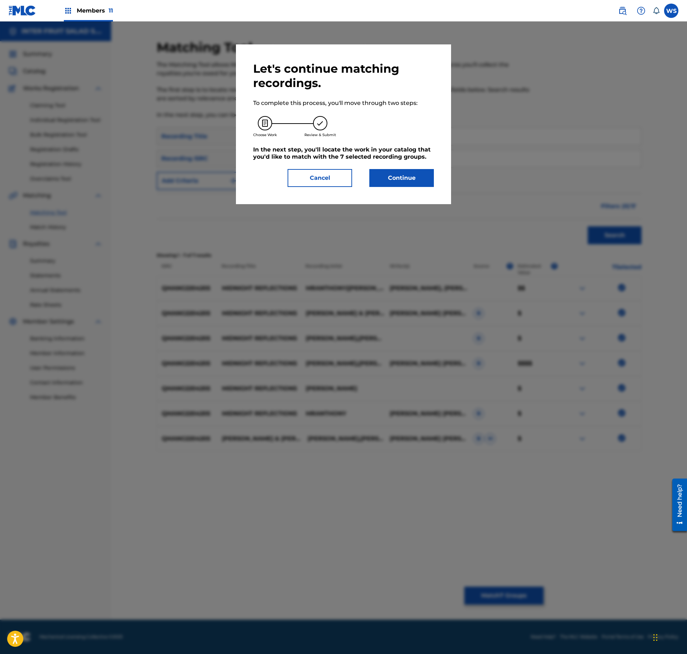
click at [397, 175] on button "Continue" at bounding box center [401, 178] width 65 height 18
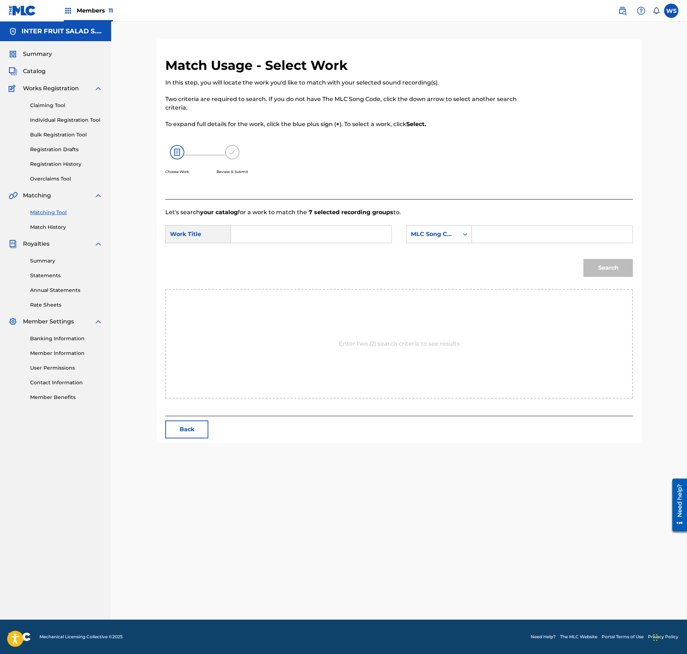
click at [330, 235] on input "Search Form" at bounding box center [311, 234] width 148 height 17
paste input "MIDNIGHT REFLECTIONS"
type input "MIDNIGHT REFLECTIONS"
click at [490, 234] on input "Search Form" at bounding box center [552, 234] width 148 height 17
paste input "MN58LF"
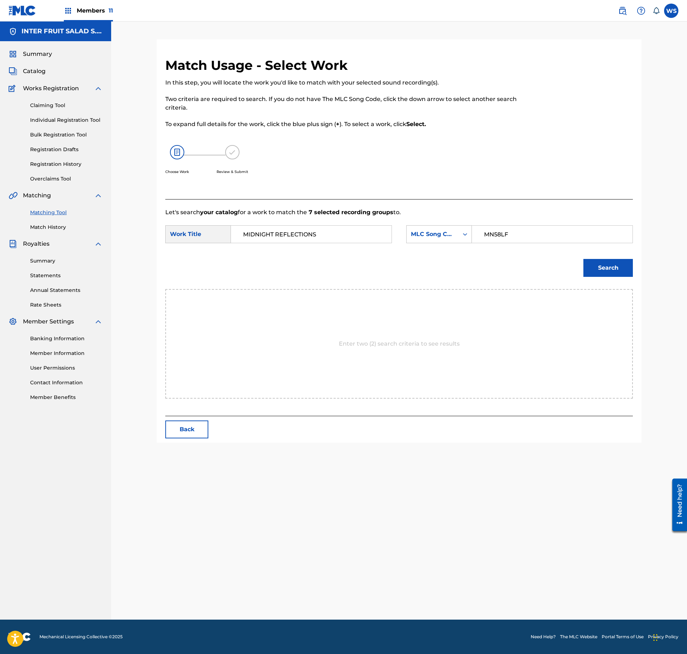
type input "MN58LF"
click at [612, 269] on button "Search" at bounding box center [607, 268] width 49 height 18
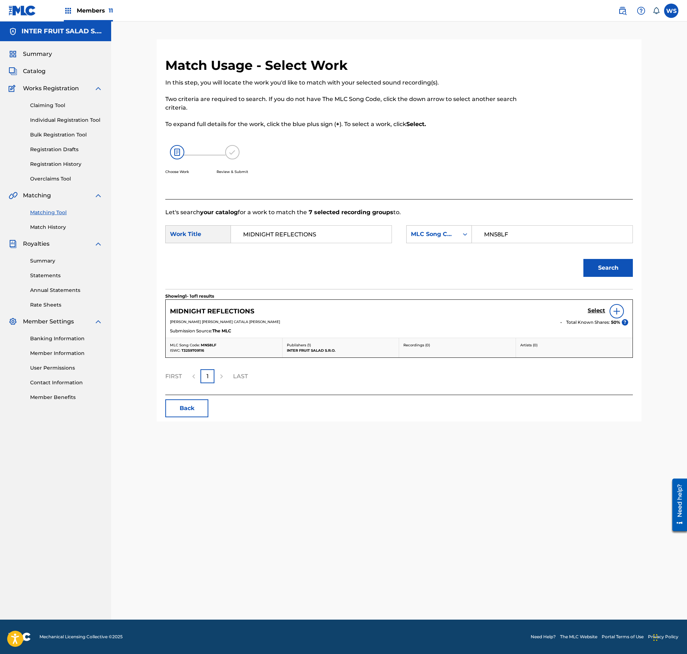
click at [598, 311] on h5 "Select" at bounding box center [596, 310] width 18 height 7
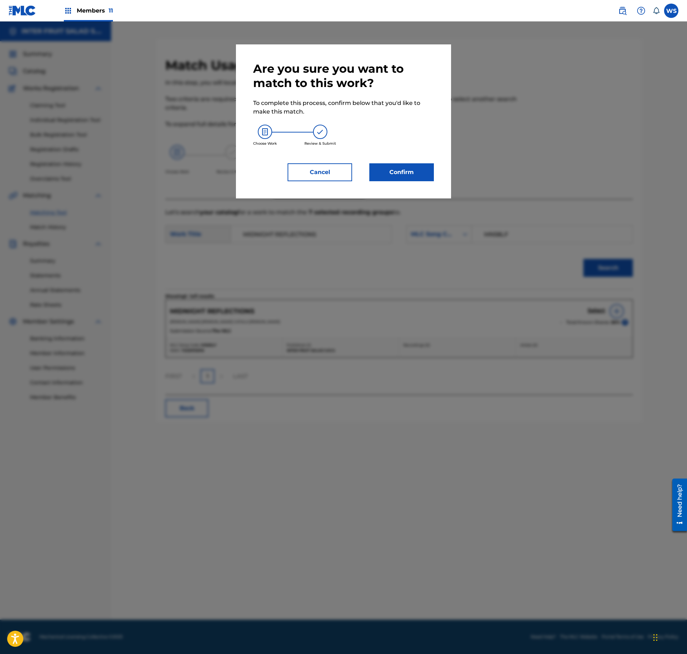
click at [416, 168] on button "Confirm" at bounding box center [401, 172] width 65 height 18
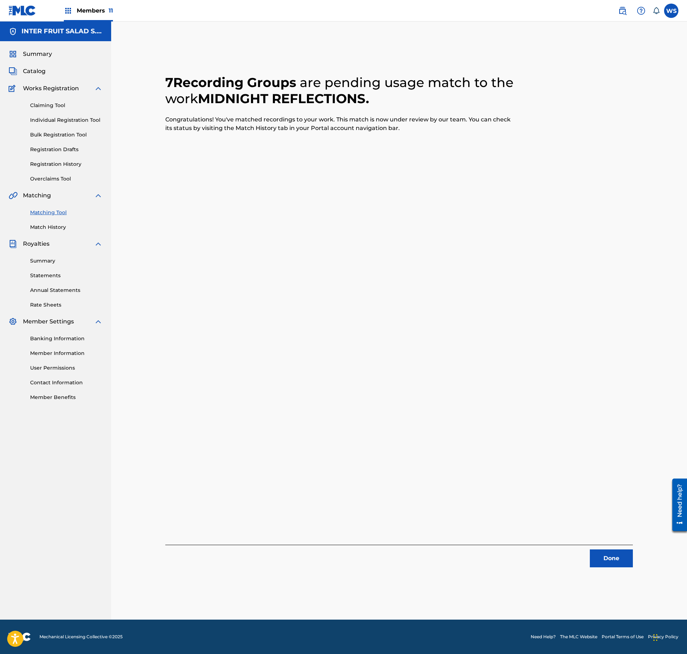
drag, startPoint x: 613, startPoint y: 572, endPoint x: 614, endPoint y: 558, distance: 14.4
click at [614, 572] on div "7 Recording Groups are pending usage match to the work MIDNIGHT REFLECTIONS . C…" at bounding box center [399, 329] width 502 height 581
click at [614, 557] on button "Done" at bounding box center [611, 559] width 43 height 18
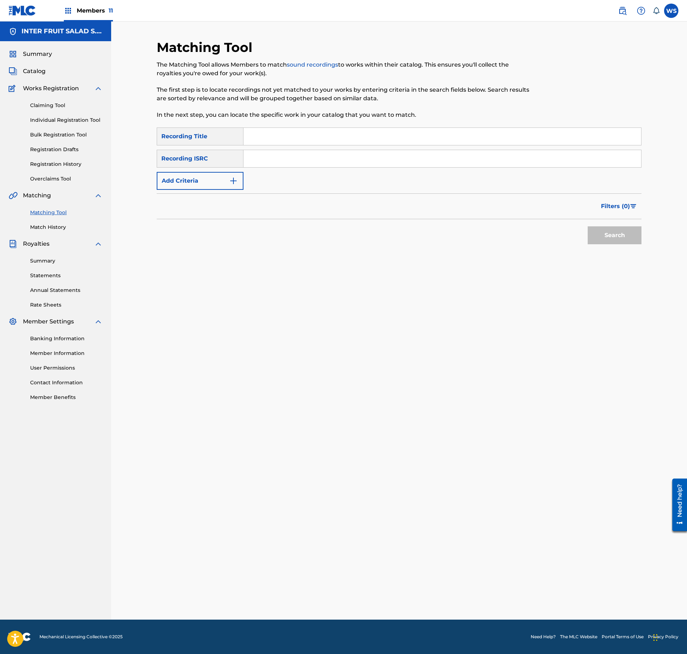
click at [342, 146] on div "SearchWithCriteriaae93e99d-3d7e-496b-ae6d-6dfb8676b07f Recording Title SearchWi…" at bounding box center [399, 159] width 485 height 62
click at [344, 139] on input "Search Form" at bounding box center [441, 136] width 397 height 17
paste input "SHADE"
type input "SHADE"
click at [355, 160] on input "Search Form" at bounding box center [441, 158] width 397 height 17
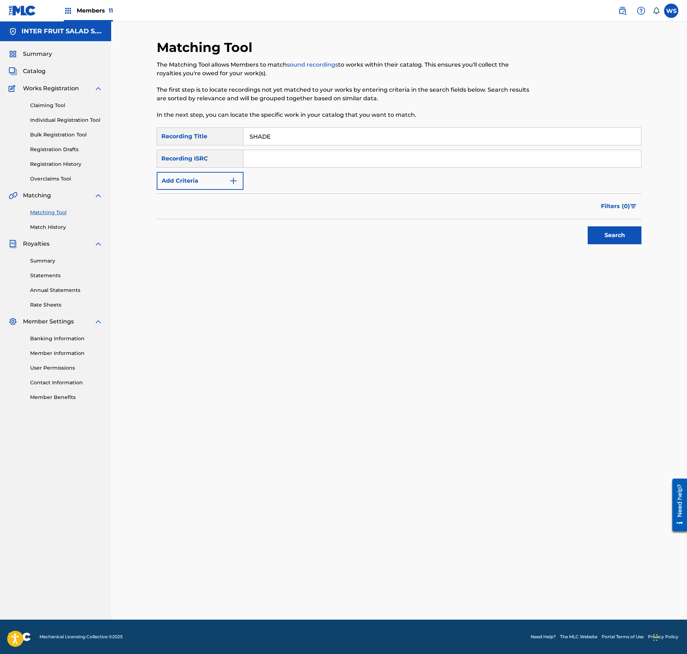
click at [359, 156] on input "Search Form" at bounding box center [441, 158] width 397 height 17
paste input "QM3DF2255117"
type input "QM3DF2255117"
click at [612, 219] on div "Filters ( 0 )" at bounding box center [399, 207] width 485 height 26
click at [614, 229] on button "Search" at bounding box center [614, 236] width 54 height 18
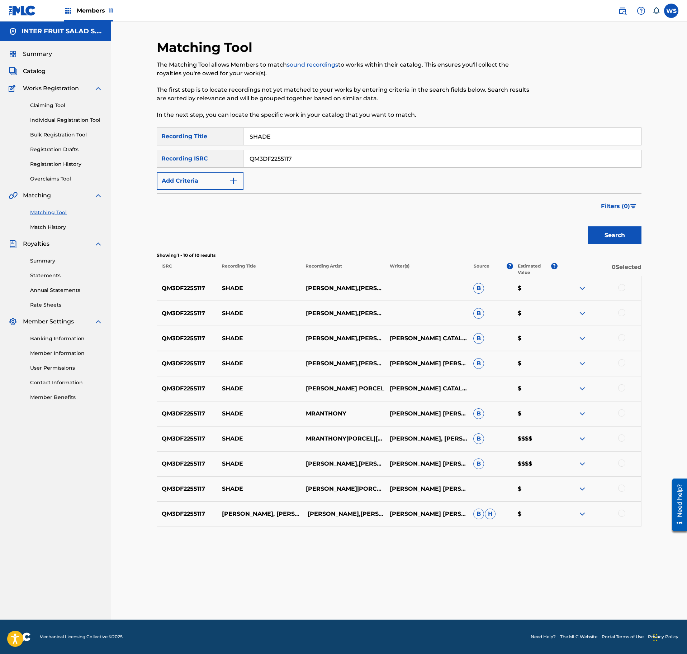
click at [619, 290] on div at bounding box center [621, 287] width 7 height 7
click at [622, 314] on div at bounding box center [621, 312] width 7 height 7
click at [622, 340] on div at bounding box center [621, 337] width 7 height 7
click at [619, 365] on div at bounding box center [621, 362] width 7 height 7
click at [619, 389] on div at bounding box center [621, 388] width 7 height 7
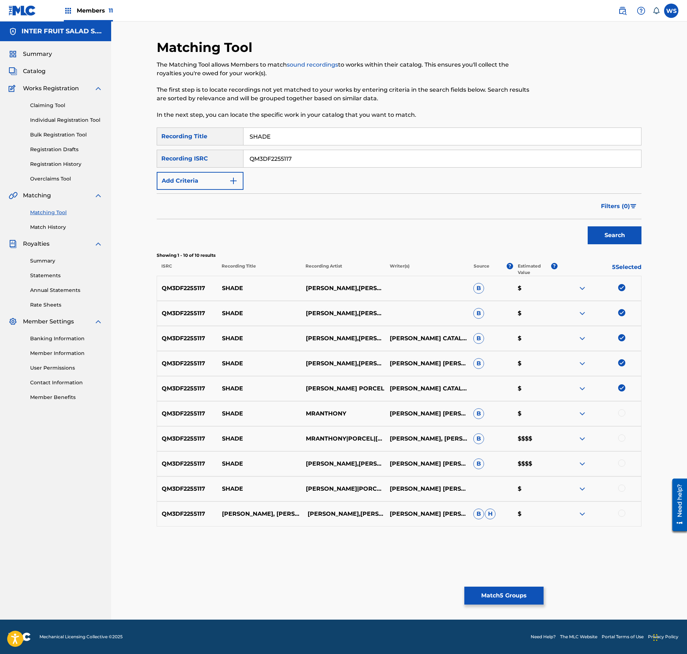
click at [621, 418] on div at bounding box center [599, 414] width 84 height 9
click at [621, 417] on div at bounding box center [621, 413] width 7 height 7
click at [620, 442] on div at bounding box center [621, 438] width 7 height 7
click at [621, 468] on div at bounding box center [599, 464] width 84 height 9
click at [619, 467] on div at bounding box center [599, 464] width 84 height 9
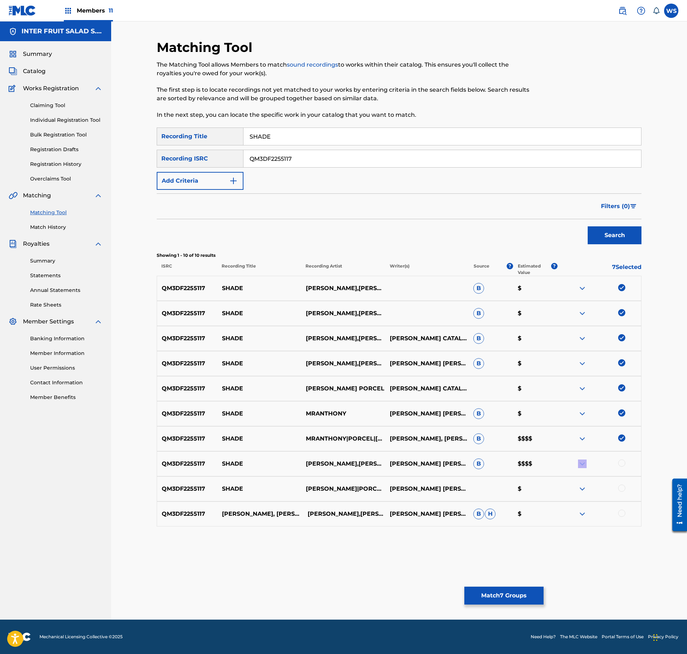
click at [619, 467] on div at bounding box center [621, 463] width 7 height 7
click at [619, 492] on div at bounding box center [599, 489] width 84 height 9
click at [620, 492] on div at bounding box center [621, 488] width 7 height 7
click at [623, 516] on div at bounding box center [621, 513] width 7 height 7
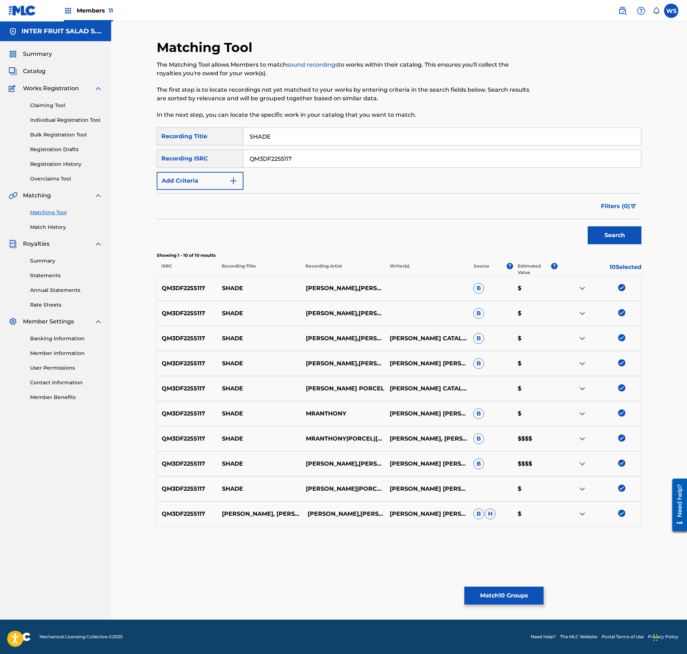
click at [516, 598] on button "Match 10 Groups" at bounding box center [503, 596] width 79 height 18
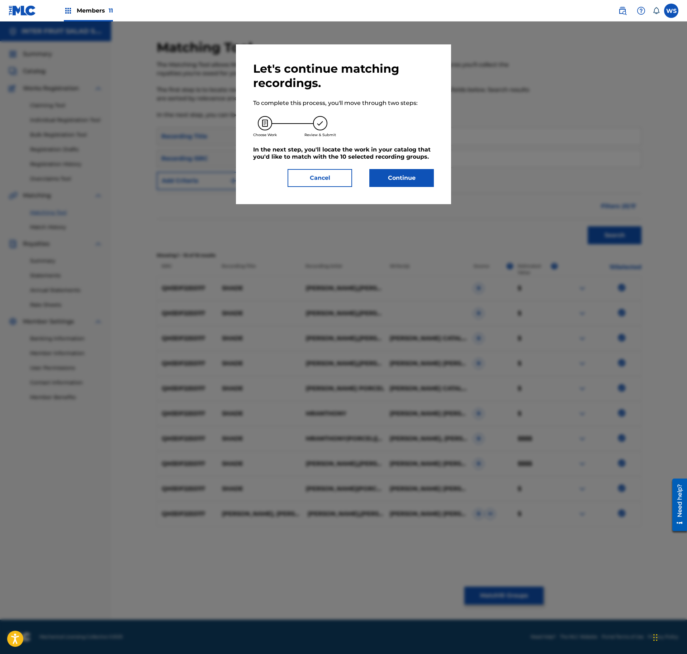
click at [316, 171] on button "Cancel" at bounding box center [319, 178] width 65 height 18
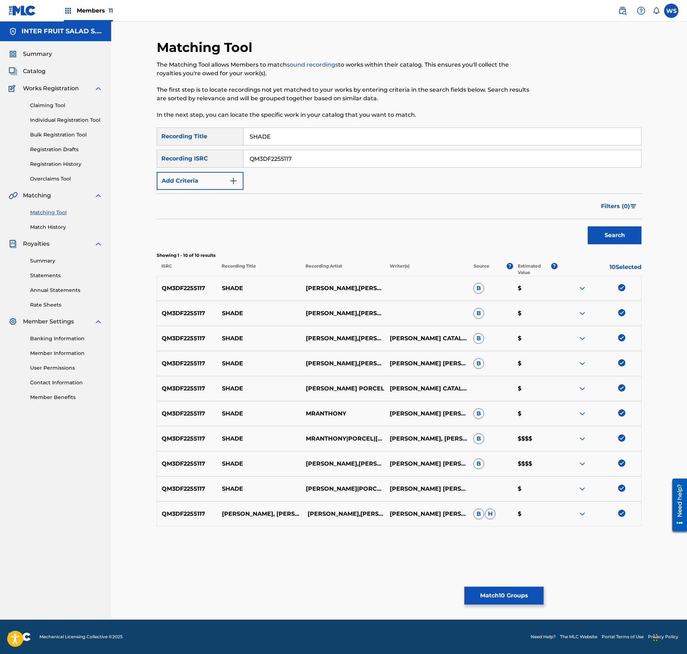
click at [494, 599] on button "Match 10 Groups" at bounding box center [503, 596] width 79 height 18
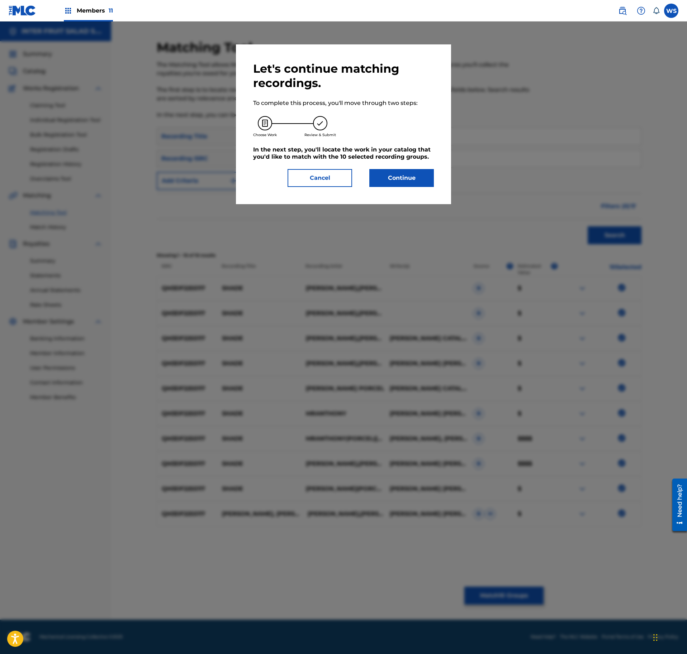
click at [424, 184] on button "Continue" at bounding box center [401, 178] width 65 height 18
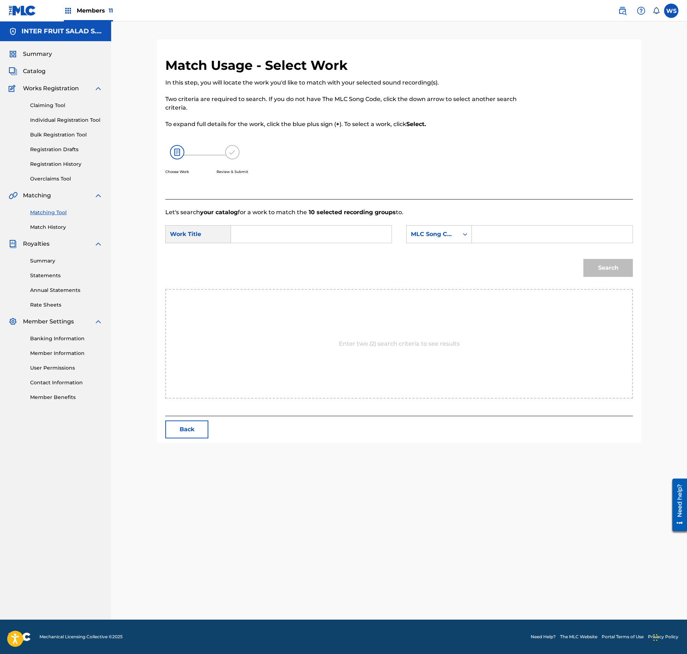
click at [294, 218] on form "SearchWithCriteria0fc80225-0492-47fb-9b42-5d38993e7300 Work Title SearchWithCri…" at bounding box center [398, 253] width 467 height 72
click at [291, 232] on input "Search Form" at bounding box center [311, 234] width 148 height 17
click at [184, 432] on button "Back" at bounding box center [186, 430] width 43 height 18
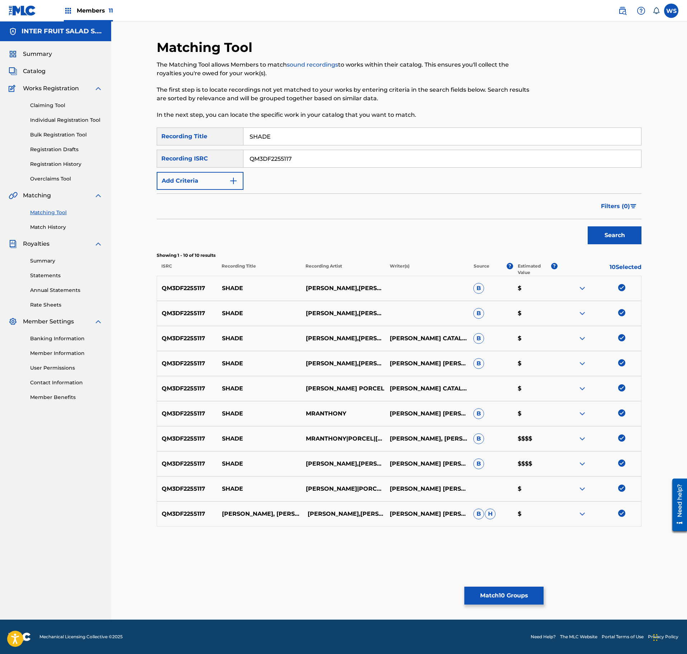
click at [518, 594] on button "Match 10 Groups" at bounding box center [503, 596] width 79 height 18
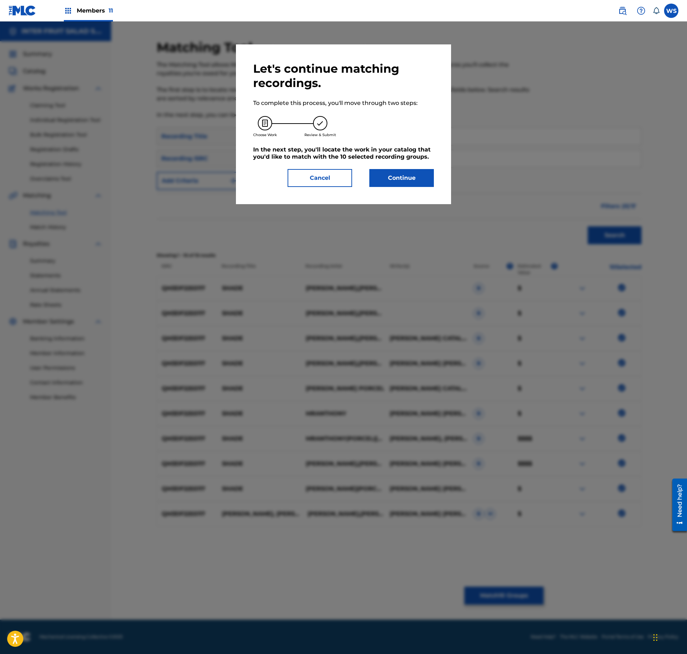
click at [406, 170] on button "Continue" at bounding box center [401, 178] width 65 height 18
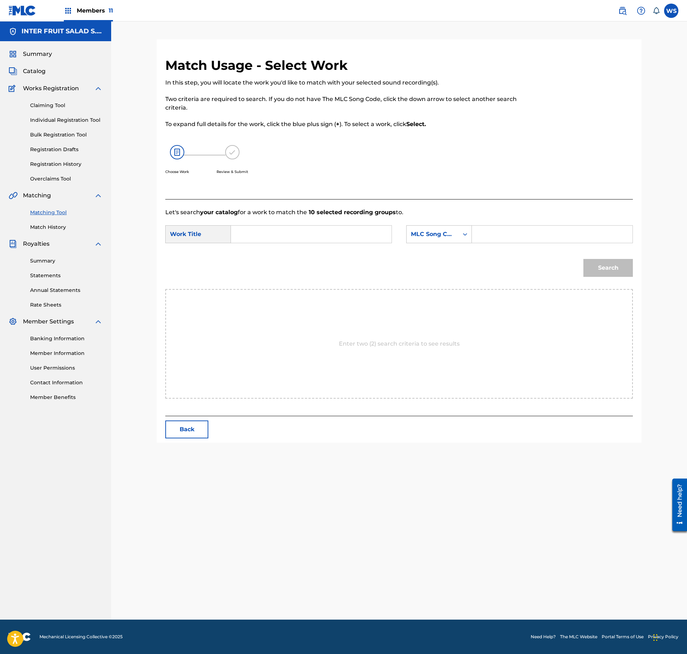
click at [259, 242] on input "Search Form" at bounding box center [311, 234] width 148 height 17
paste input "SHADE"
type input "SHADE"
click at [510, 240] on input "Search Form" at bounding box center [552, 234] width 148 height 17
drag, startPoint x: 513, startPoint y: 232, endPoint x: 519, endPoint y: 234, distance: 5.9
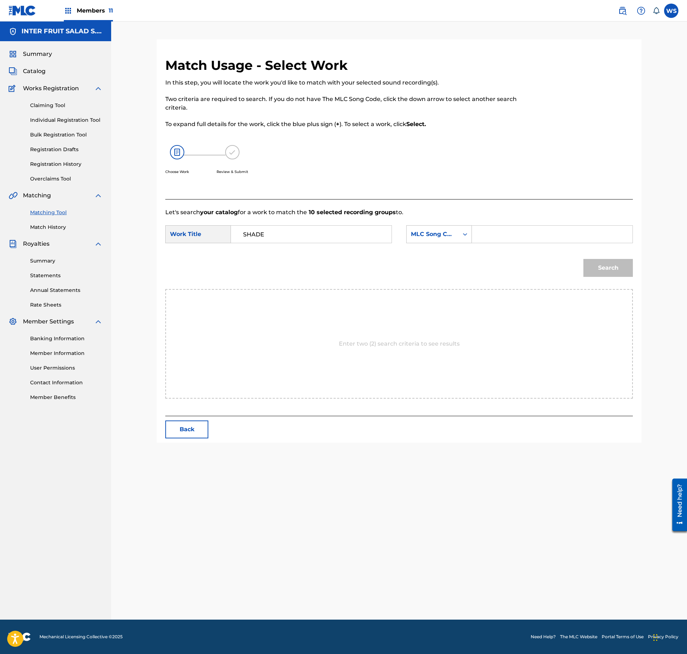
click at [513, 232] on input "Search Form" at bounding box center [552, 234] width 148 height 17
paste input "[PERSON_NAME]"
click at [570, 228] on input "[PERSON_NAME]" at bounding box center [552, 234] width 148 height 17
click at [569, 228] on input "[PERSON_NAME]" at bounding box center [552, 234] width 148 height 17
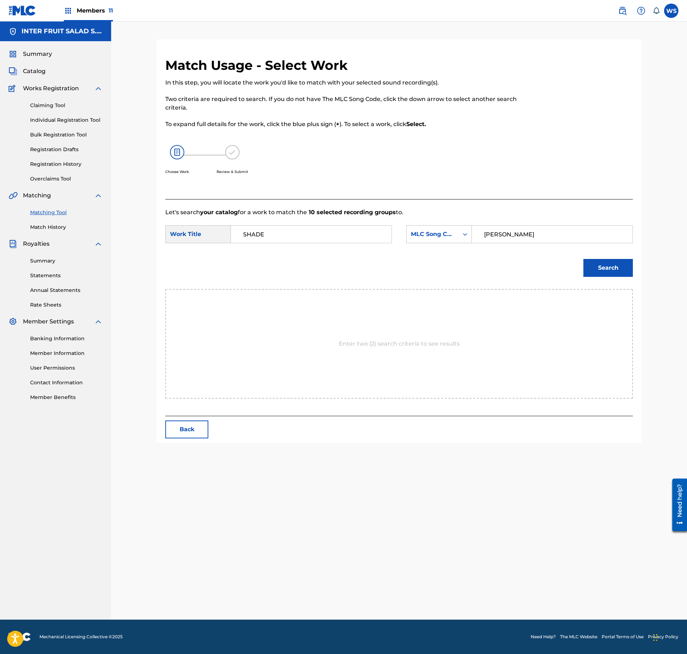
paste input "S77IQ1"
type input "S77IQ1"
click at [619, 275] on button "Search" at bounding box center [607, 268] width 49 height 18
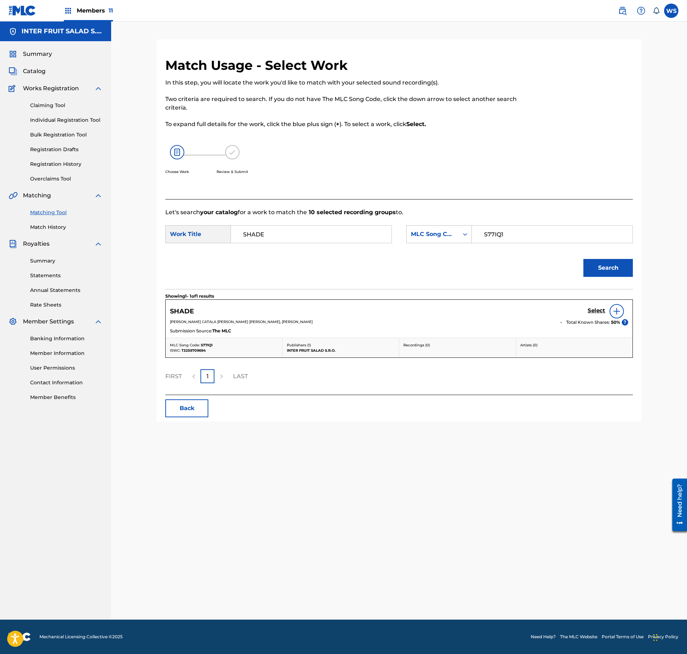
click at [594, 312] on h5 "Select" at bounding box center [596, 310] width 18 height 7
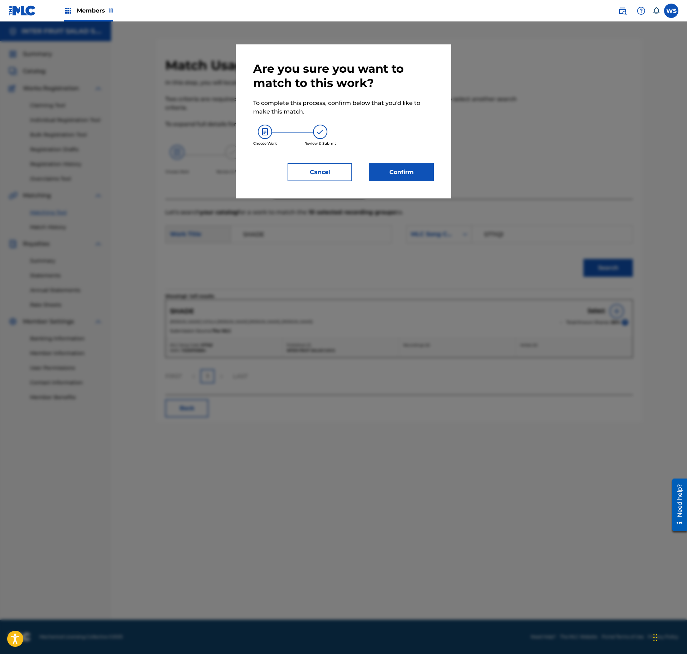
click at [413, 172] on button "Confirm" at bounding box center [401, 172] width 65 height 18
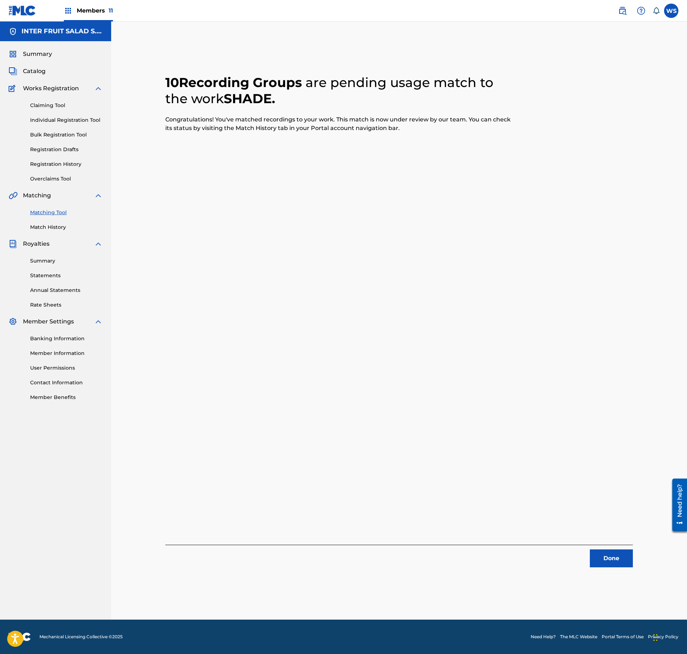
click at [607, 547] on div "Done" at bounding box center [398, 556] width 467 height 23
click at [609, 556] on button "Done" at bounding box center [611, 559] width 43 height 18
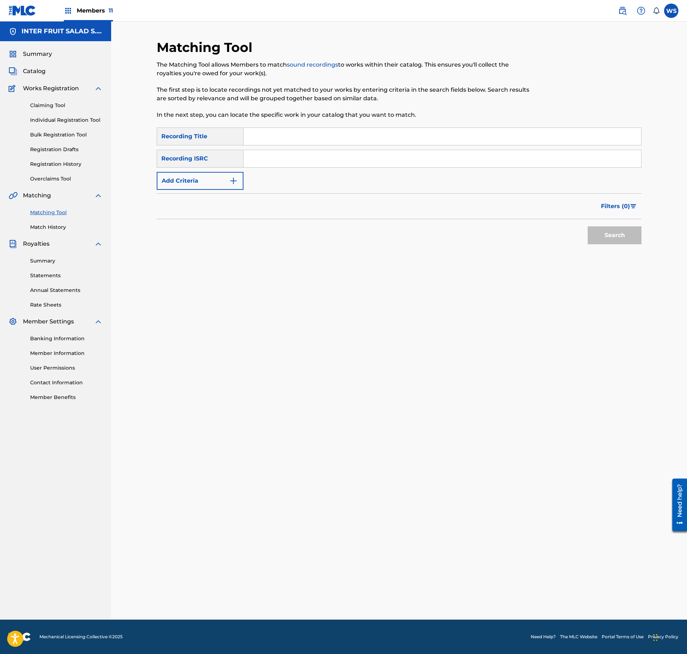
click at [335, 150] on input "Search Form" at bounding box center [441, 158] width 397 height 17
click at [336, 135] on input "Search Form" at bounding box center [441, 136] width 397 height 17
paste input "MORNING BREW"
type input "MORNING BREW"
click at [311, 156] on input "Search Form" at bounding box center [441, 158] width 397 height 17
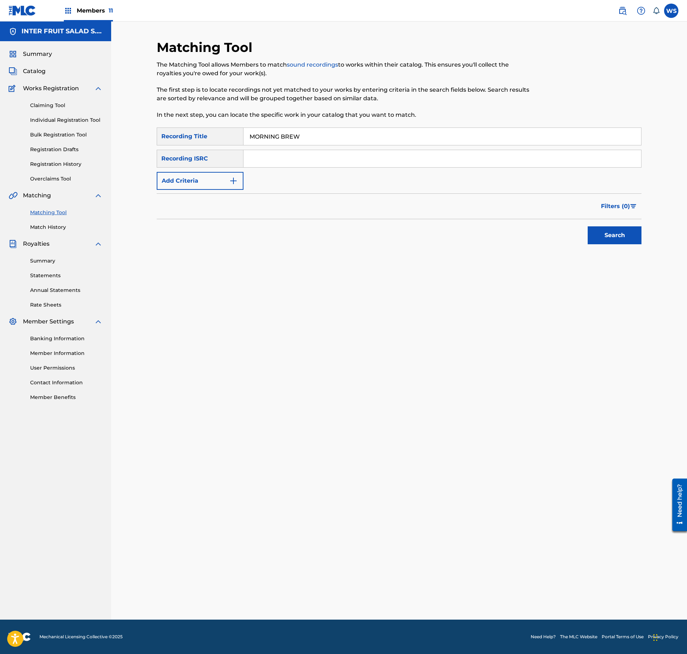
paste input "QMANG2204208"
type input "QMANG2204208"
click at [578, 229] on div "Search" at bounding box center [399, 233] width 485 height 29
click at [617, 230] on button "Search" at bounding box center [614, 236] width 54 height 18
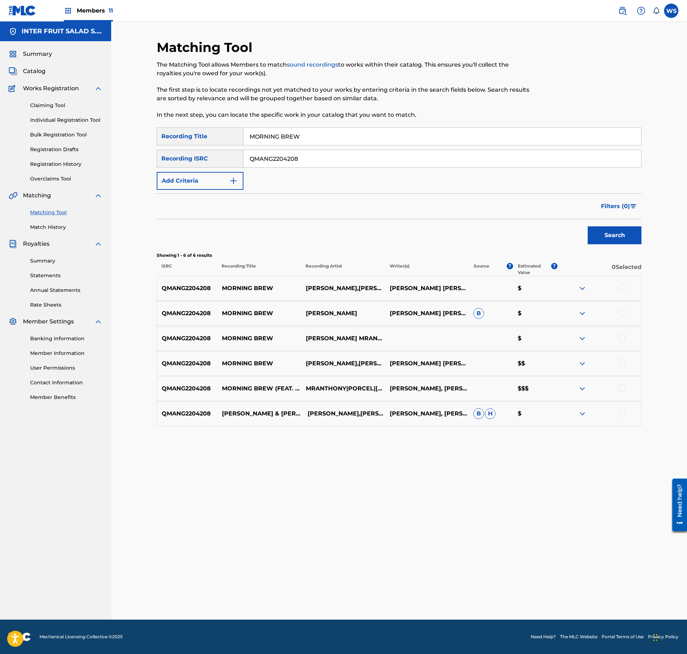
click at [621, 287] on div at bounding box center [621, 287] width 7 height 7
click at [621, 311] on div at bounding box center [621, 312] width 7 height 7
click at [621, 338] on div at bounding box center [621, 337] width 7 height 7
click at [617, 361] on div at bounding box center [599, 363] width 84 height 9
click at [619, 365] on div at bounding box center [621, 362] width 7 height 7
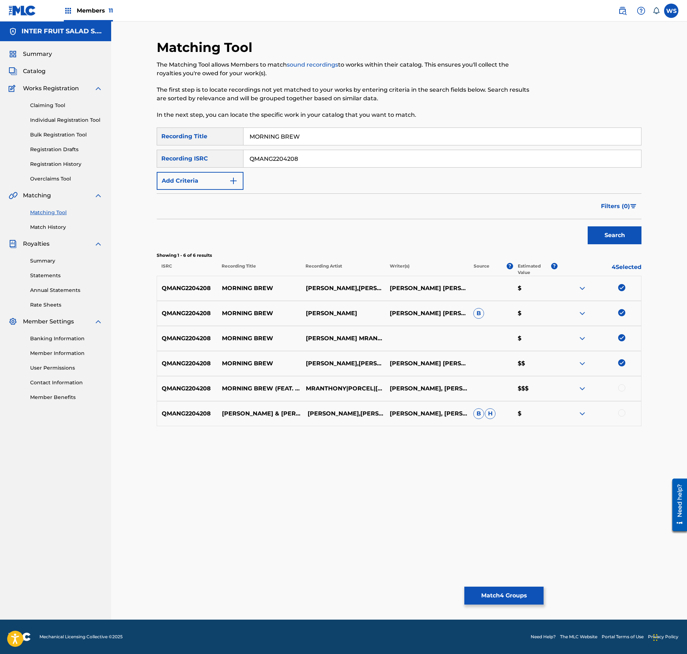
click at [621, 391] on div at bounding box center [621, 388] width 7 height 7
click at [623, 416] on div at bounding box center [621, 413] width 7 height 7
click at [515, 497] on div "Matching Tool The Matching Tool allows Members to match sound recordings to wor…" at bounding box center [399, 329] width 485 height 581
click at [512, 599] on button "Match 6 Groups" at bounding box center [503, 596] width 79 height 18
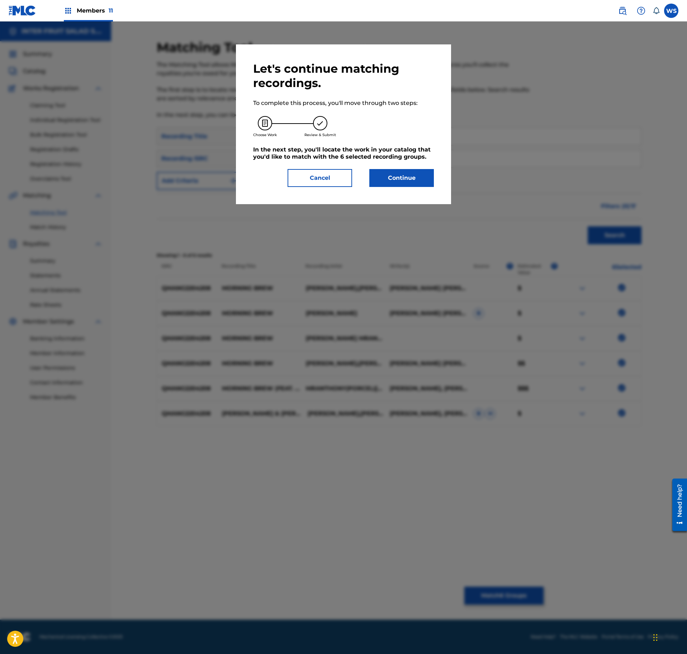
click at [315, 187] on div "Let's continue matching recordings. To complete this process, you'll move throu…" at bounding box center [343, 124] width 215 height 160
click at [315, 183] on button "Cancel" at bounding box center [319, 178] width 65 height 18
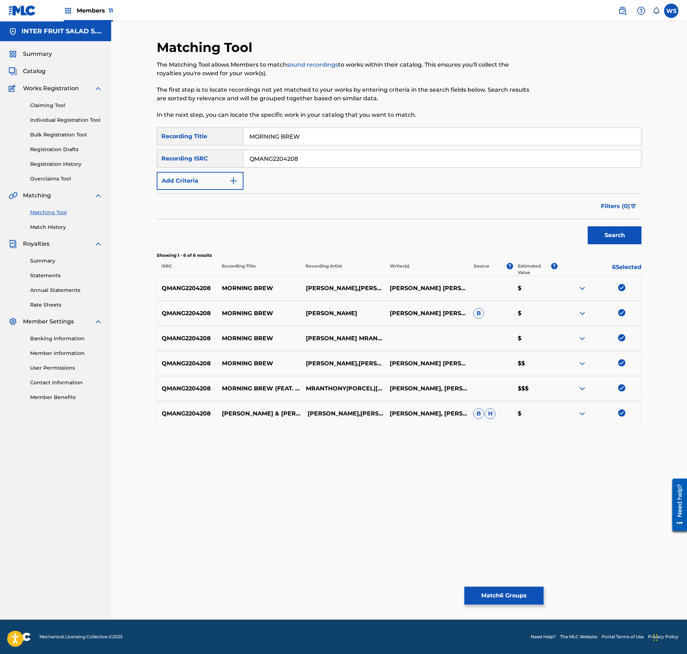
click at [530, 601] on button "Match 6 Groups" at bounding box center [503, 596] width 79 height 18
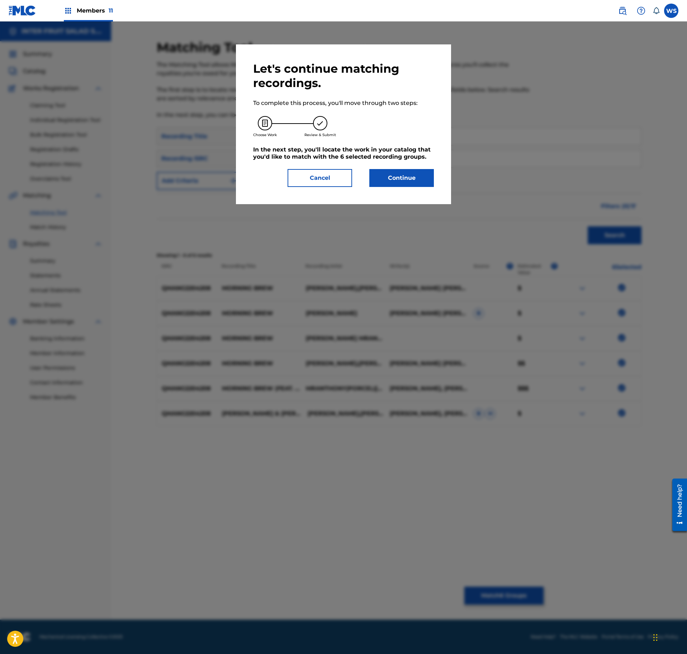
click at [404, 170] on button "Continue" at bounding box center [401, 178] width 65 height 18
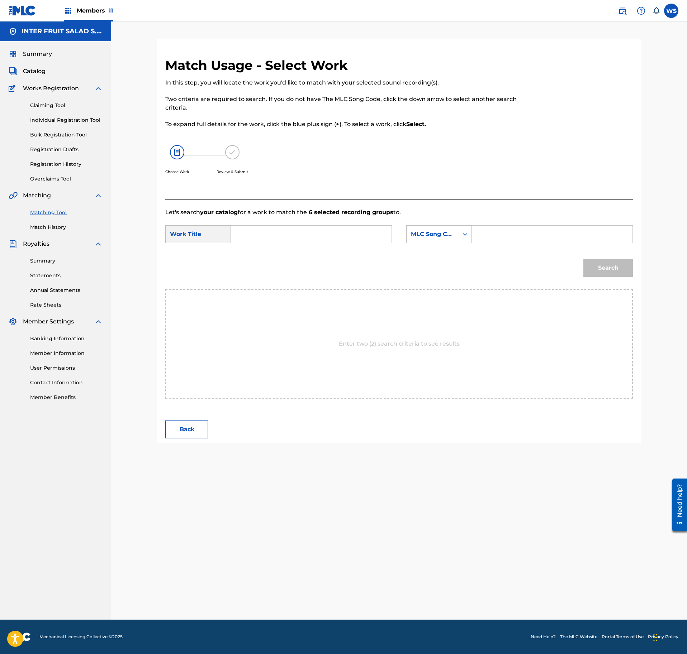
click at [376, 233] on input "Search Form" at bounding box center [311, 234] width 148 height 17
paste input "MORNING BREW"
type input "MORNING BREW"
click at [508, 228] on input "Search Form" at bounding box center [552, 234] width 148 height 17
paste input "MN58UA"
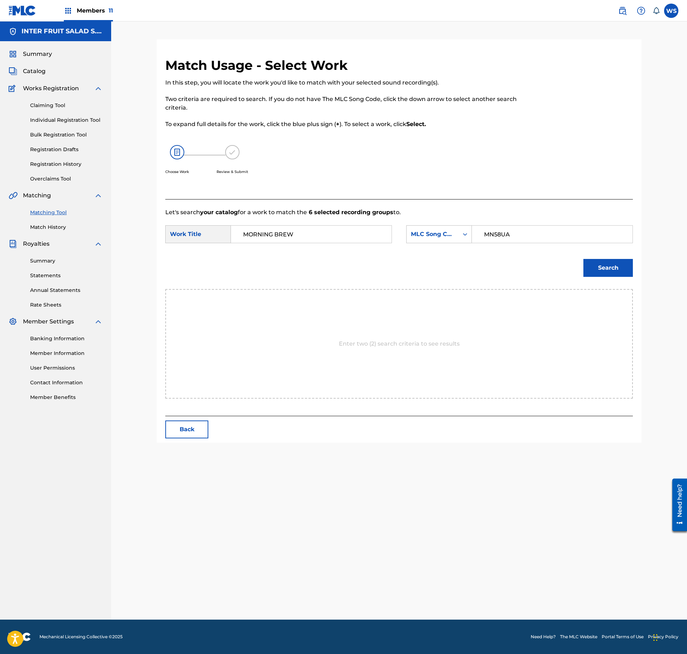
type input "MN58UA"
click at [599, 264] on button "Search" at bounding box center [607, 268] width 49 height 18
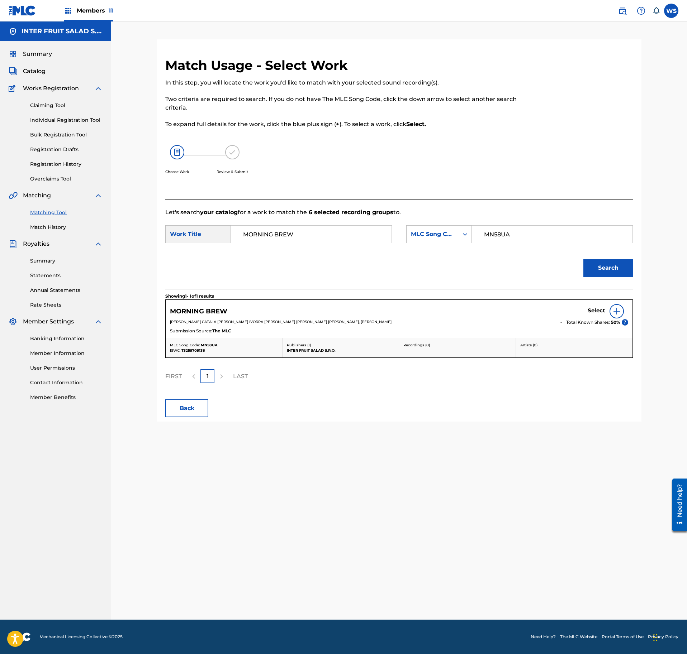
click at [592, 312] on h5 "Select" at bounding box center [596, 310] width 18 height 7
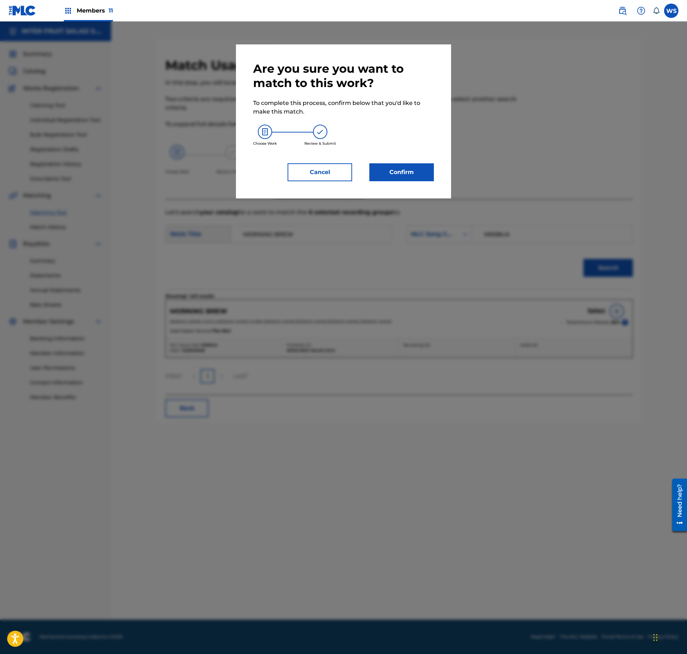
click at [411, 178] on button "Confirm" at bounding box center [401, 172] width 65 height 18
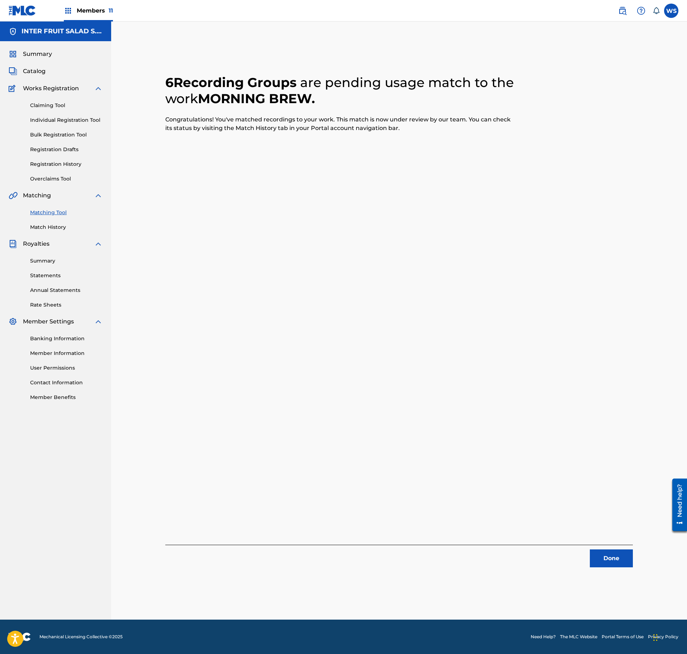
click at [614, 561] on button "Done" at bounding box center [611, 559] width 43 height 18
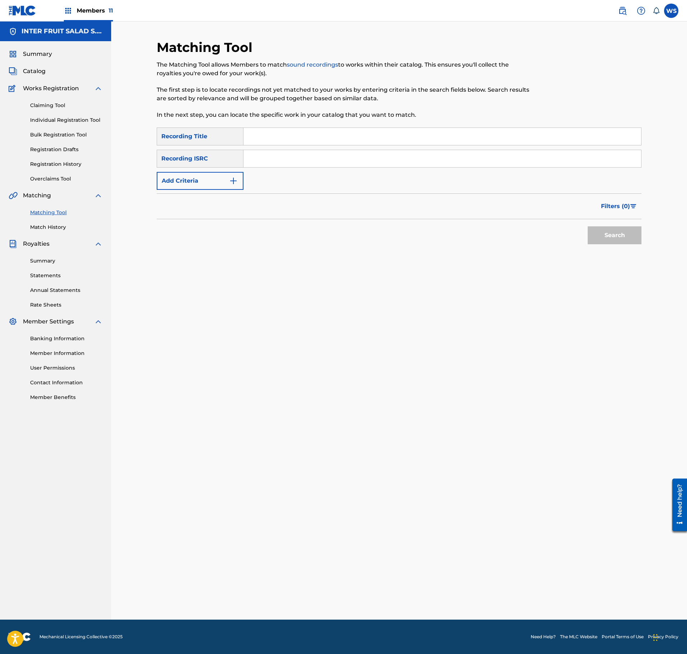
click at [366, 146] on div "SearchWithCriteriaae93e99d-3d7e-496b-ae6d-6dfb8676b07f Recording Title SearchWi…" at bounding box center [399, 159] width 485 height 62
click at [364, 140] on input "Search Form" at bounding box center [441, 136] width 397 height 17
paste input "NO WONDER"
type input "NO WONDER"
click at [340, 157] on input "Search Form" at bounding box center [441, 158] width 397 height 17
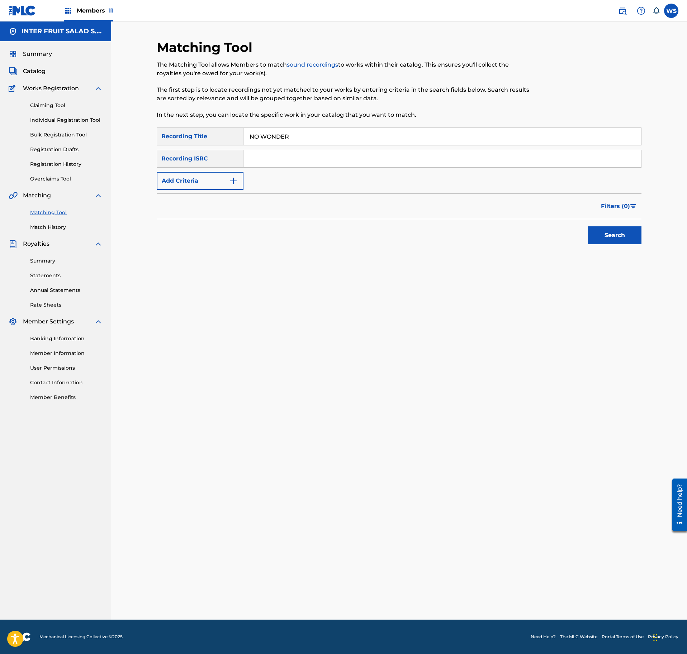
paste input "QMANG2204209"
type input "QMANG2204209"
click at [620, 242] on button "Search" at bounding box center [614, 236] width 54 height 18
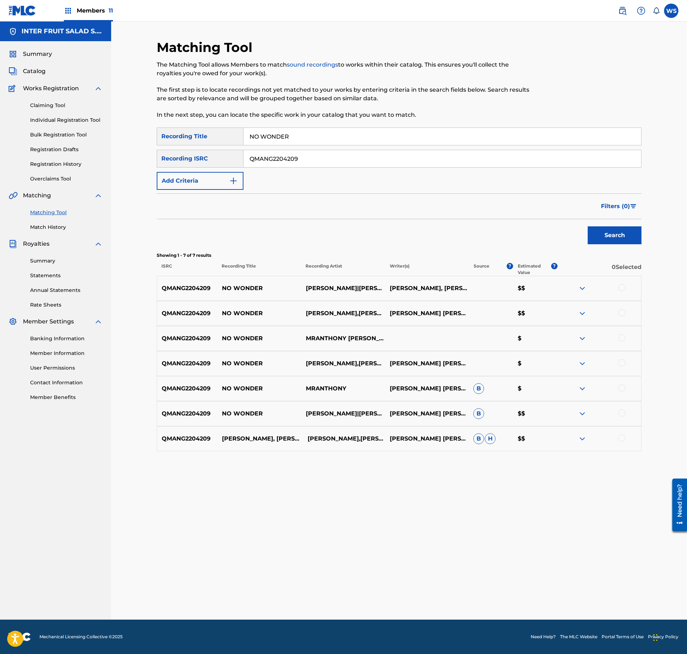
click at [621, 289] on div at bounding box center [621, 287] width 7 height 7
click at [621, 320] on div "QMANG2204209 NO WONDER MRANTHONY,[PERSON_NAME],[PERSON_NAME] [PERSON_NAME] [PER…" at bounding box center [399, 313] width 485 height 25
click at [620, 314] on div at bounding box center [621, 312] width 7 height 7
click at [621, 335] on div at bounding box center [621, 337] width 7 height 7
click at [621, 363] on div at bounding box center [621, 362] width 7 height 7
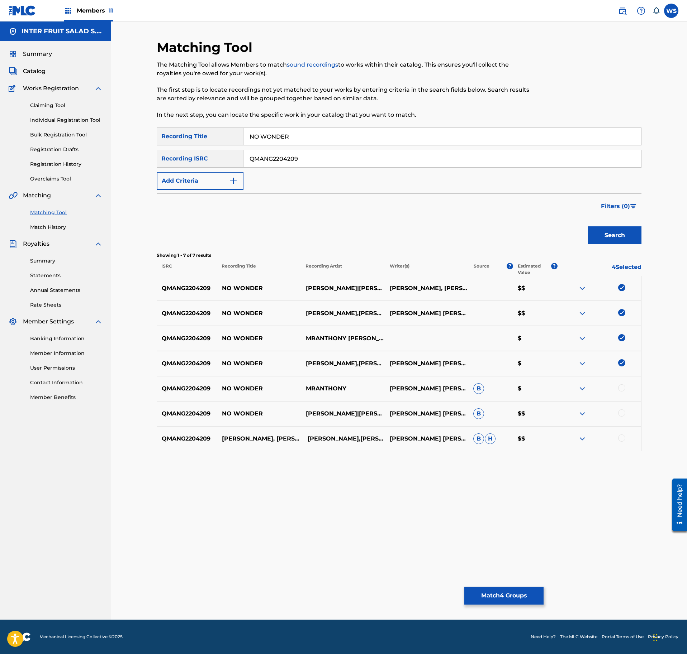
click at [621, 386] on div at bounding box center [621, 388] width 7 height 7
click at [619, 415] on div at bounding box center [621, 413] width 7 height 7
click at [621, 439] on div at bounding box center [621, 438] width 7 height 7
click at [507, 596] on button "Match 7 Groups" at bounding box center [503, 596] width 79 height 18
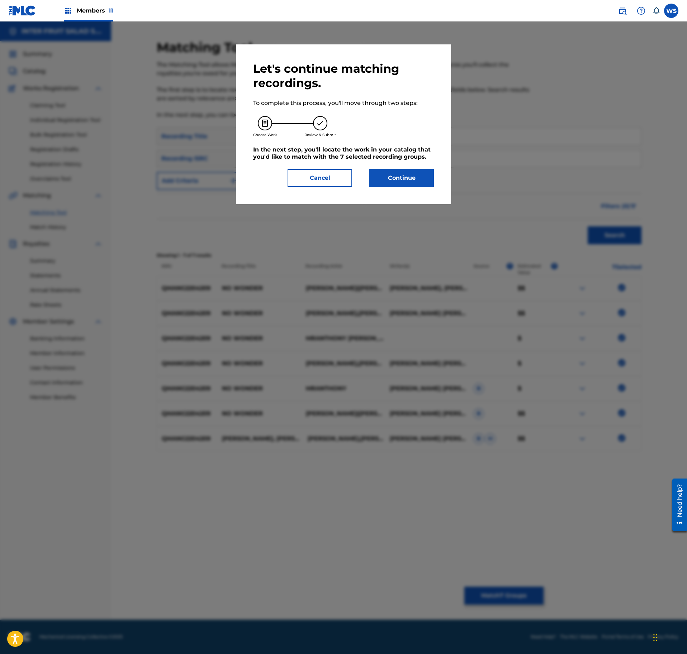
click at [412, 176] on button "Continue" at bounding box center [401, 178] width 65 height 18
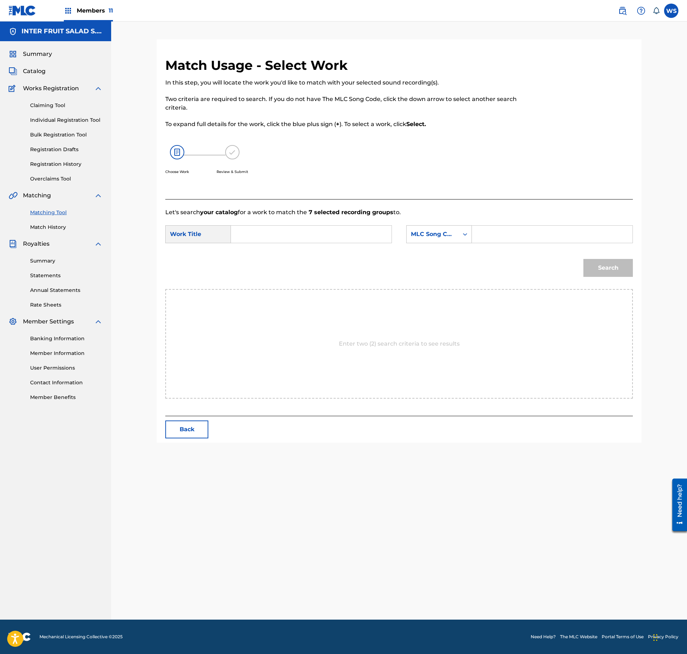
drag, startPoint x: 343, startPoint y: 220, endPoint x: 337, endPoint y: 227, distance: 9.2
click at [343, 219] on form "SearchWithCriteria0fc80225-0492-47fb-9b42-5d38993e7300 Work Title SearchWithCri…" at bounding box center [398, 253] width 467 height 72
click at [335, 229] on input "Search Form" at bounding box center [311, 234] width 148 height 17
paste input "NO WONDER"
type input "NO WONDER"
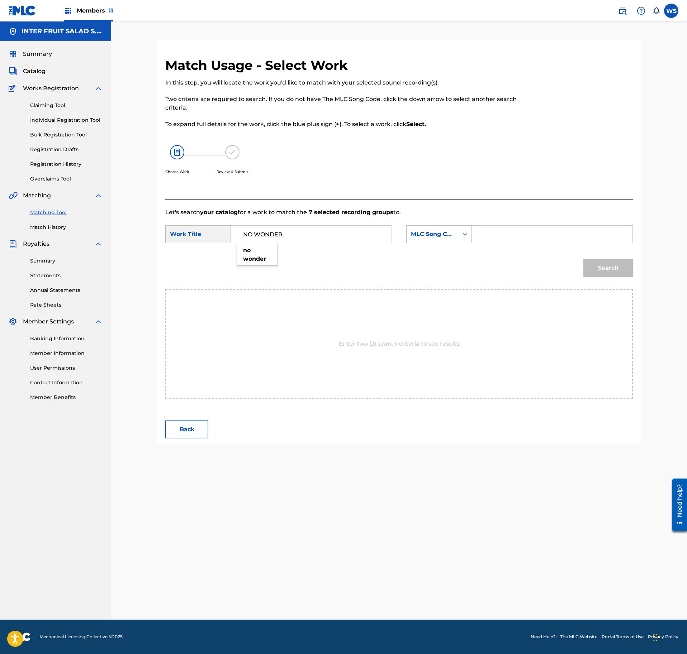
drag, startPoint x: 502, startPoint y: 238, endPoint x: 512, endPoint y: 237, distance: 9.3
click at [503, 237] on input "Search Form" at bounding box center [552, 234] width 148 height 17
click at [617, 265] on div "Search" at bounding box center [606, 266] width 53 height 29
click at [578, 240] on input "Search Form" at bounding box center [552, 234] width 148 height 17
paste input "N99TRZ"
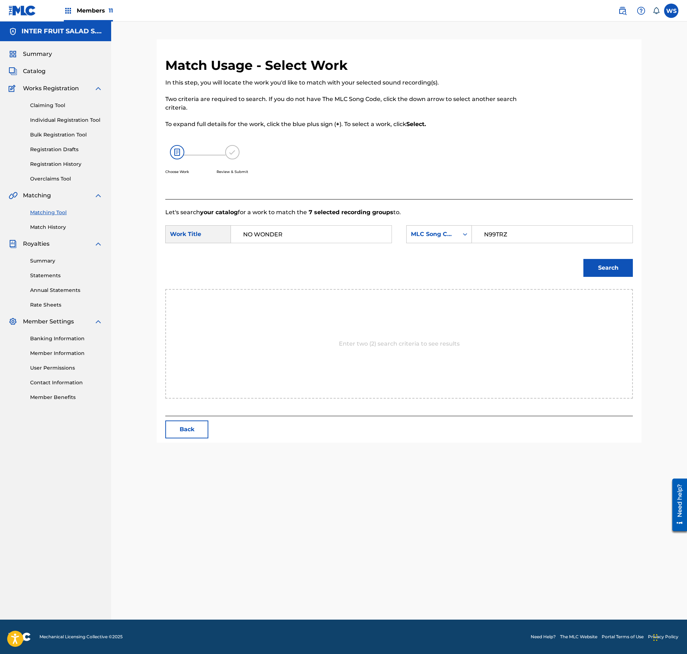
type input "N99TRZ"
click at [614, 264] on button "Search" at bounding box center [607, 268] width 49 height 18
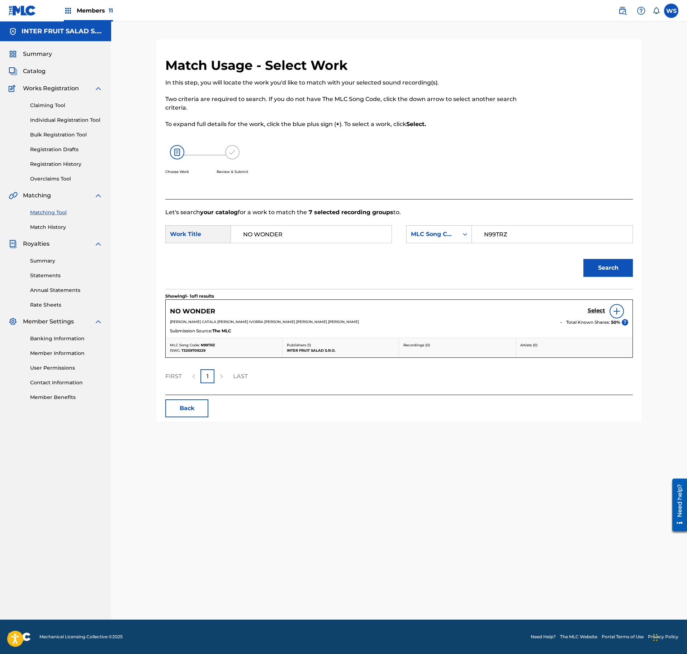
click at [596, 311] on h5 "Select" at bounding box center [596, 310] width 18 height 7
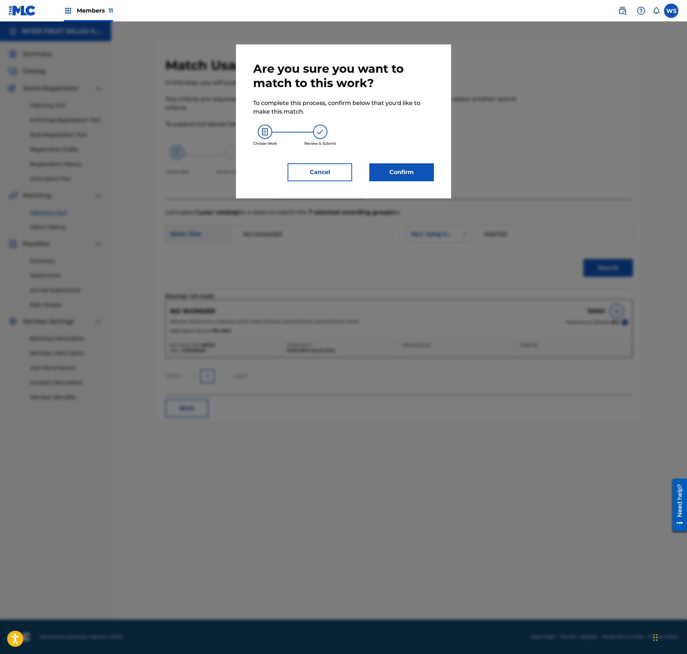
click at [383, 169] on button "Confirm" at bounding box center [401, 172] width 65 height 18
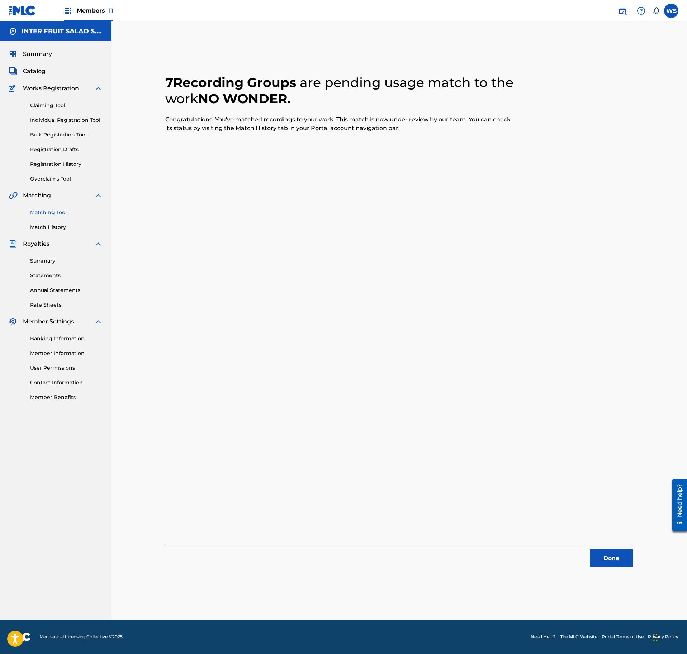
click at [599, 556] on button "Done" at bounding box center [611, 559] width 43 height 18
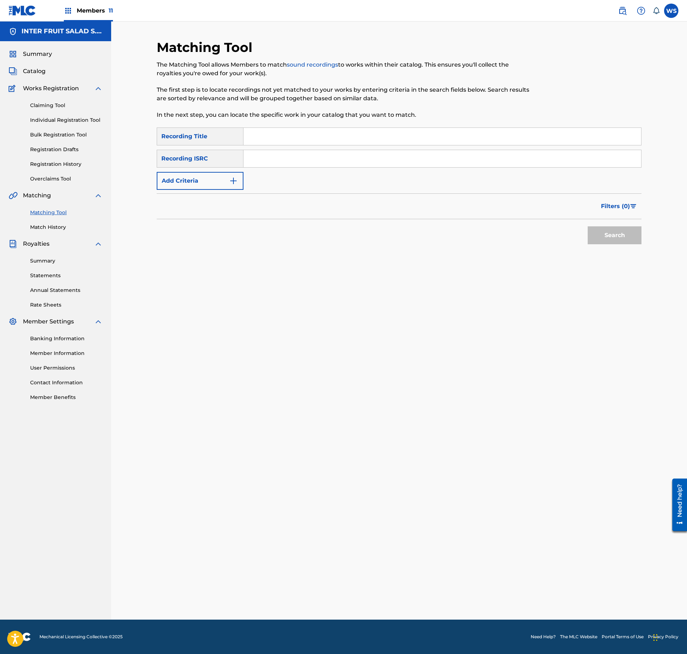
click at [294, 147] on div "SearchWithCriteriaae93e99d-3d7e-496b-ae6d-6dfb8676b07f Recording Title SearchWi…" at bounding box center [399, 159] width 485 height 62
click at [297, 136] on input "Search Form" at bounding box center [441, 136] width 397 height 17
paste input "COINCIDENCES"
type input "COINCIDENCES"
drag, startPoint x: 328, startPoint y: 157, endPoint x: 297, endPoint y: 154, distance: 31.0
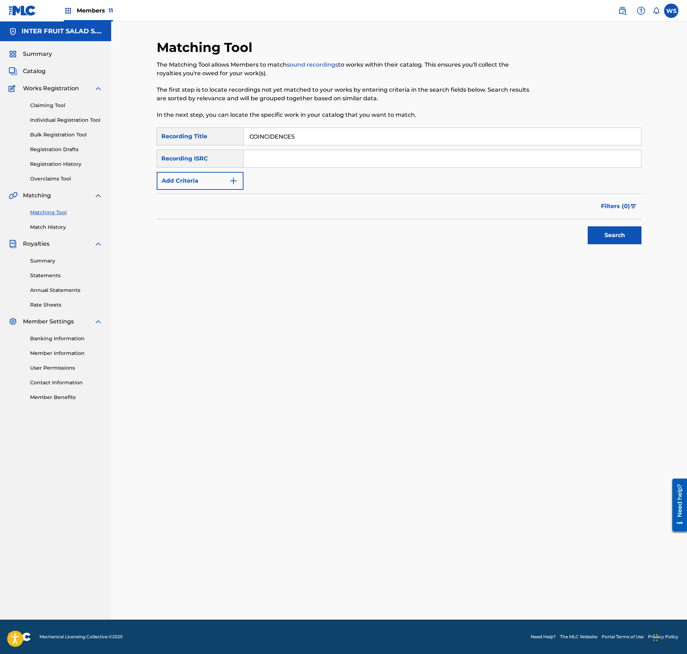
click at [328, 156] on input "Search Form" at bounding box center [441, 158] width 397 height 17
click at [278, 156] on input "Search Form" at bounding box center [441, 158] width 397 height 17
paste input "QMANG2218993"
type input "QMANG2218993"
click at [654, 228] on div "Matching Tool The Matching Tool allows Members to match sound recordings to wor…" at bounding box center [399, 321] width 576 height 599
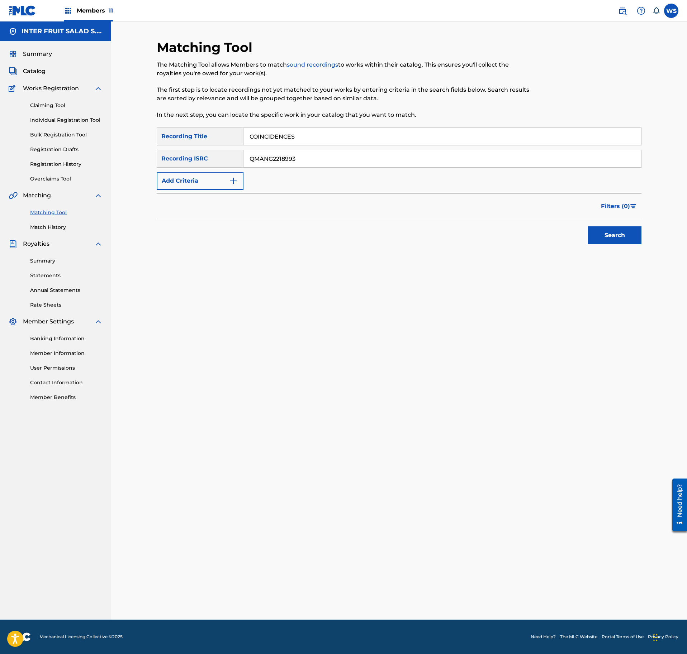
click at [619, 235] on button "Search" at bounding box center [614, 236] width 54 height 18
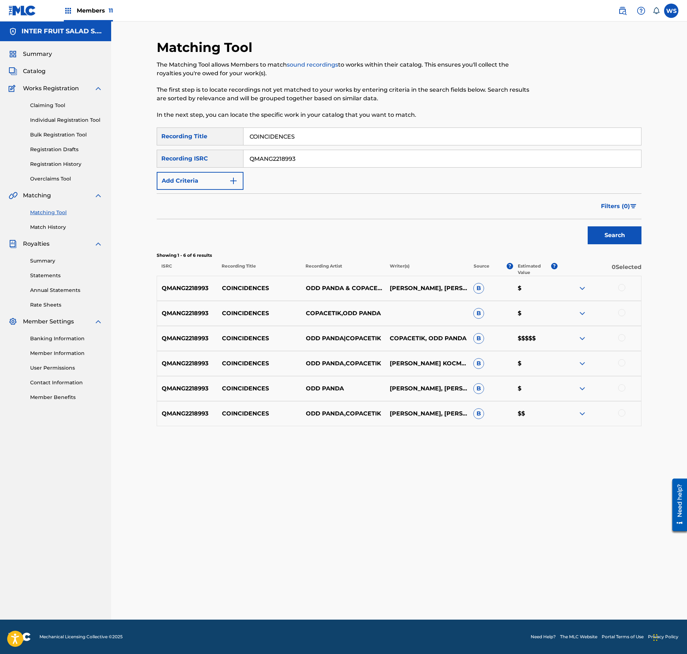
drag, startPoint x: 621, startPoint y: 287, endPoint x: 621, endPoint y: 311, distance: 24.4
click at [621, 286] on div at bounding box center [621, 287] width 7 height 7
click at [621, 313] on div at bounding box center [621, 312] width 7 height 7
click at [621, 339] on div at bounding box center [621, 337] width 7 height 7
click at [622, 361] on div at bounding box center [621, 362] width 7 height 7
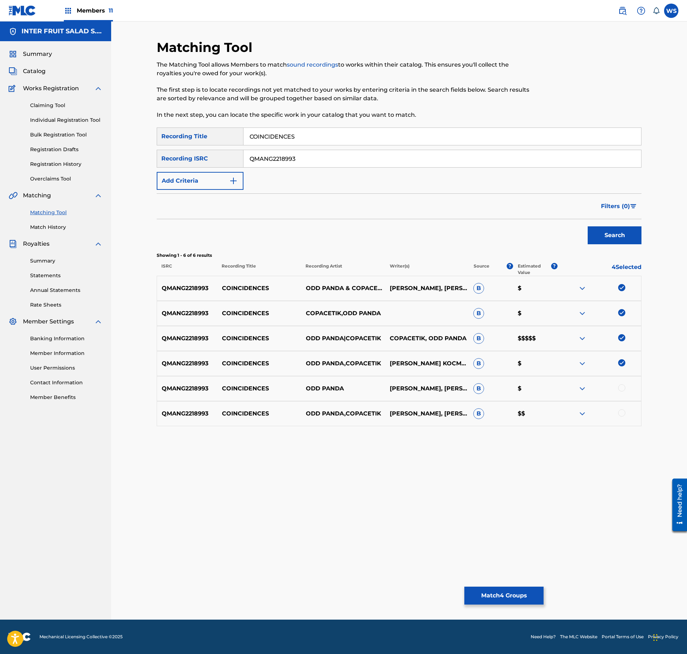
click at [621, 383] on div "QMANG2218993 COINCIDENCES ODD PANDA [PERSON_NAME], [PERSON_NAME] B $" at bounding box center [399, 388] width 485 height 25
click at [621, 387] on div at bounding box center [621, 388] width 7 height 7
click at [621, 415] on div at bounding box center [621, 413] width 7 height 7
click at [510, 594] on button "Match 6 Groups" at bounding box center [503, 596] width 79 height 18
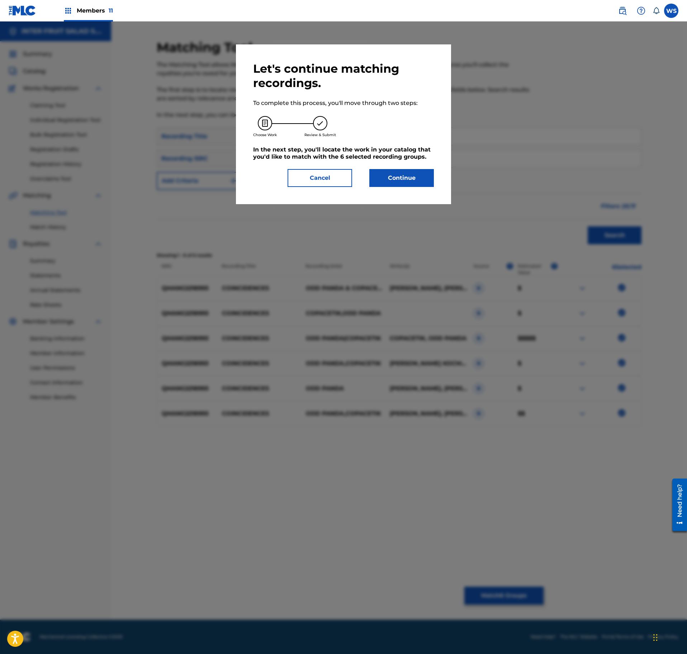
click at [408, 168] on div "Let's continue matching recordings. To complete this process, you'll move throu…" at bounding box center [343, 124] width 181 height 125
click at [404, 180] on button "Continue" at bounding box center [401, 178] width 65 height 18
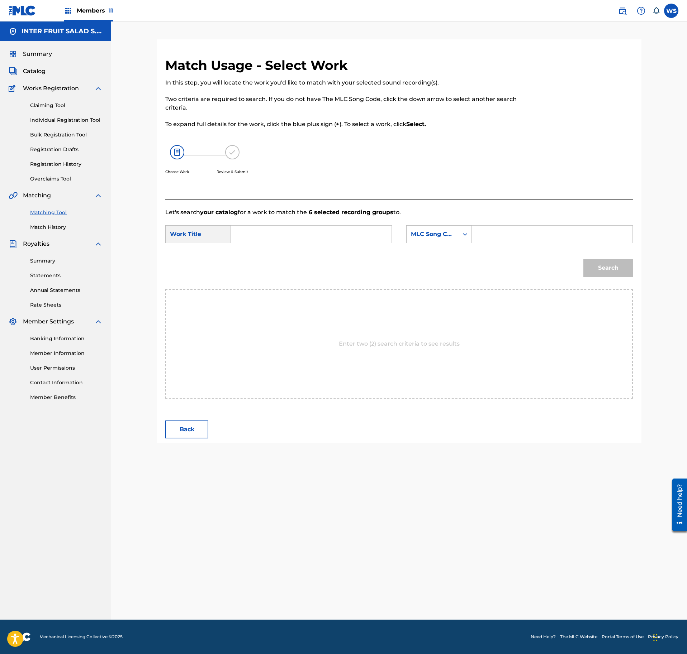
click at [329, 229] on input "Search Form" at bounding box center [311, 234] width 148 height 17
click at [300, 235] on input "Search Form" at bounding box center [311, 234] width 148 height 17
paste input "COINCIDENCES"
type input "COINCIDENCES"
click at [540, 229] on input "Search Form" at bounding box center [552, 234] width 148 height 17
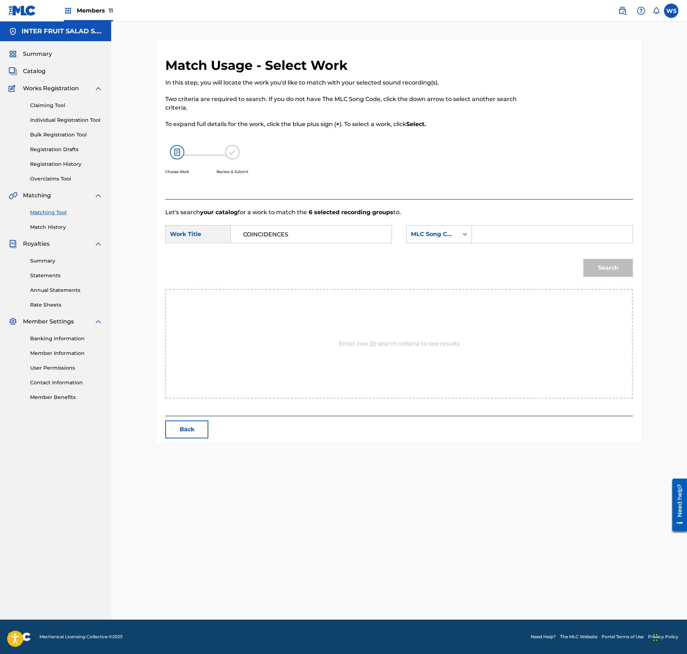
paste input "CL0ZLQ"
type input "CL0ZLQ"
click at [608, 260] on button "Search" at bounding box center [607, 268] width 49 height 18
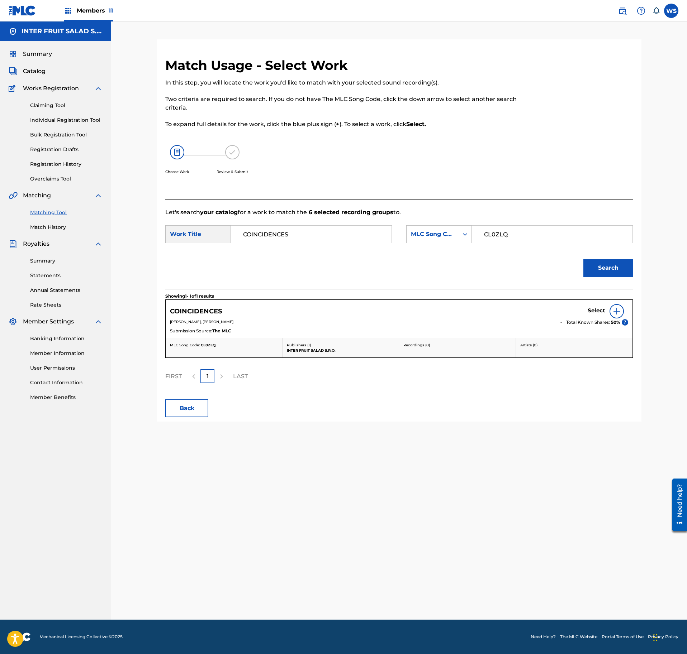
click at [577, 310] on div "COINCIDENCES Select" at bounding box center [399, 311] width 458 height 14
click at [588, 310] on div "COINCIDENCES Select" at bounding box center [399, 311] width 458 height 14
click at [595, 313] on h5 "Select" at bounding box center [596, 310] width 18 height 7
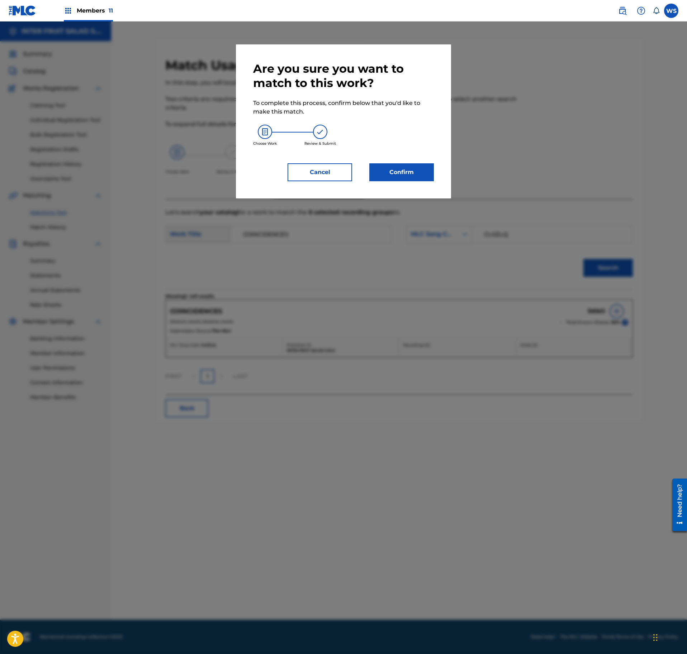
click at [383, 169] on button "Confirm" at bounding box center [401, 172] width 65 height 18
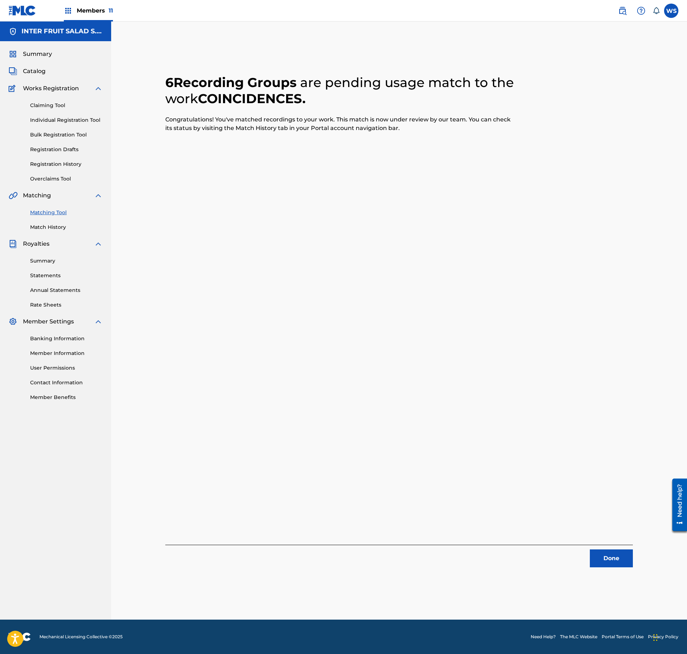
click at [618, 561] on button "Done" at bounding box center [611, 559] width 43 height 18
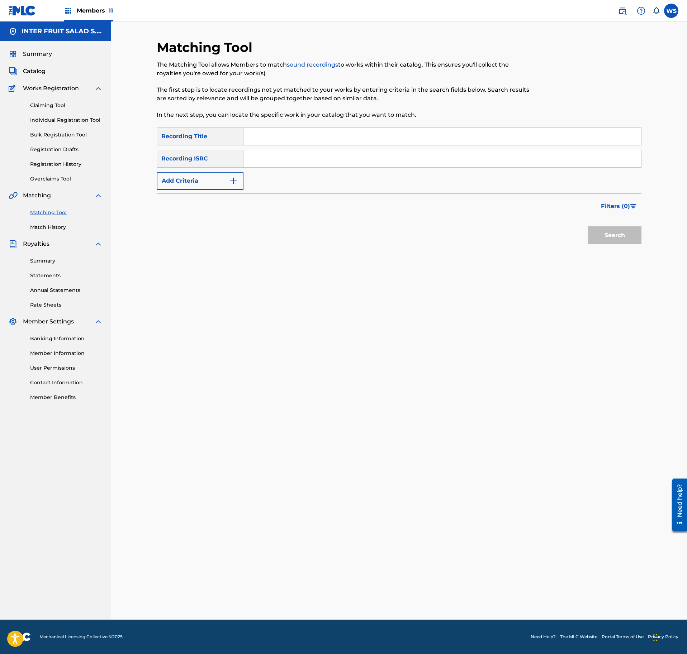
drag, startPoint x: 318, startPoint y: 149, endPoint x: 314, endPoint y: 142, distance: 8.4
click at [318, 148] on div "SearchWithCriteriaae93e99d-3d7e-496b-ae6d-6dfb8676b07f Recording Title SearchWi…" at bounding box center [399, 159] width 485 height 62
click at [314, 140] on input "Search Form" at bounding box center [441, 136] width 397 height 17
paste input "FOOLY IN LOVE"
type input "FOOLY IN LOVE"
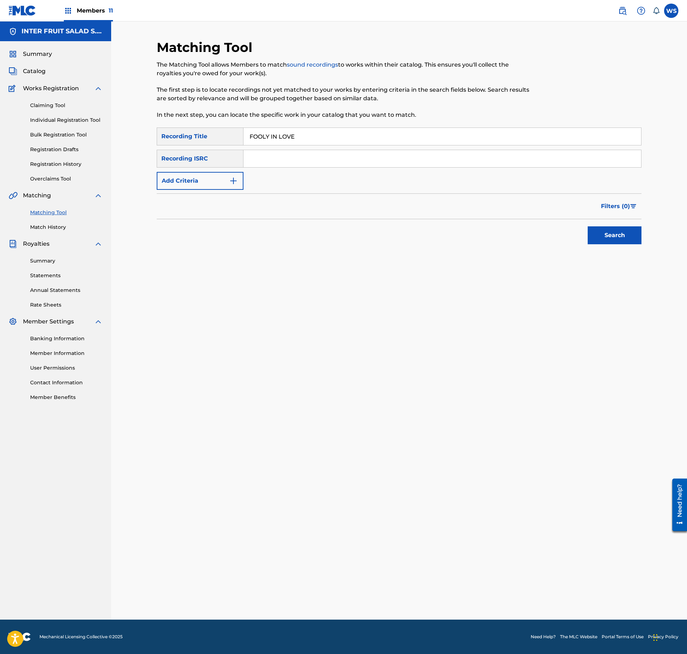
click at [350, 156] on input "Search Form" at bounding box center [441, 158] width 397 height 17
paste input "FB34TX"
click at [624, 244] on div "Search" at bounding box center [612, 233] width 57 height 29
click at [287, 151] on input "FB34TX" at bounding box center [441, 158] width 397 height 17
click at [271, 155] on input "FB34TX" at bounding box center [441, 158] width 397 height 17
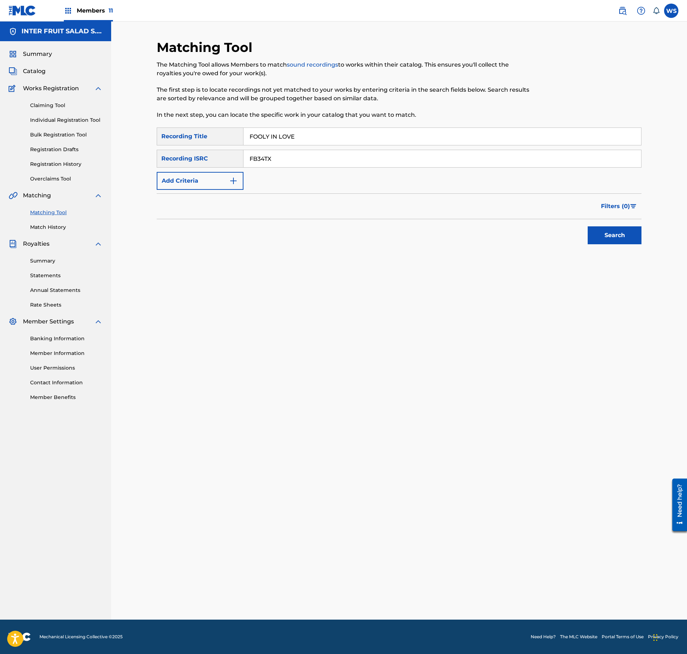
click at [271, 155] on input "FB34TX" at bounding box center [441, 158] width 397 height 17
paste input "QMANG2218994"
type input "QMANG2218994"
click at [587, 227] on button "Search" at bounding box center [614, 236] width 54 height 18
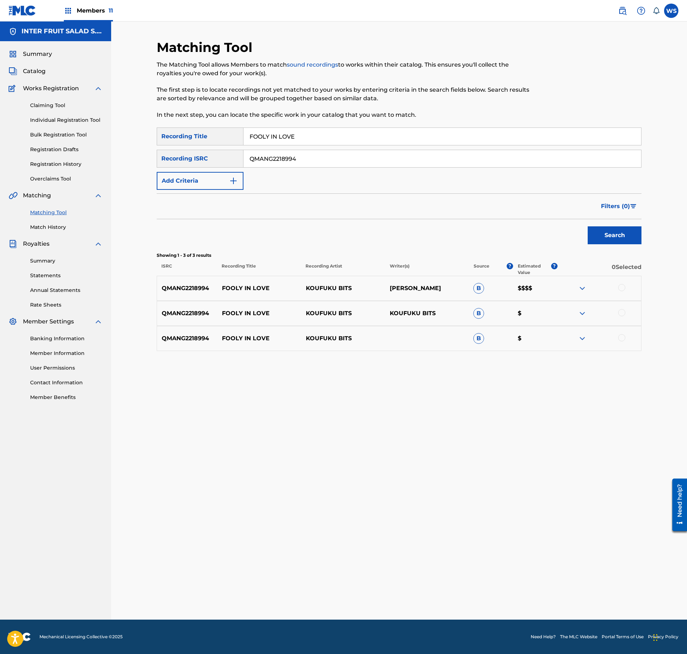
click at [619, 290] on div at bounding box center [621, 287] width 7 height 7
click at [619, 313] on div at bounding box center [621, 312] width 7 height 7
click at [618, 340] on div at bounding box center [621, 337] width 7 height 7
click at [502, 592] on button "Match 3 Groups" at bounding box center [503, 596] width 79 height 18
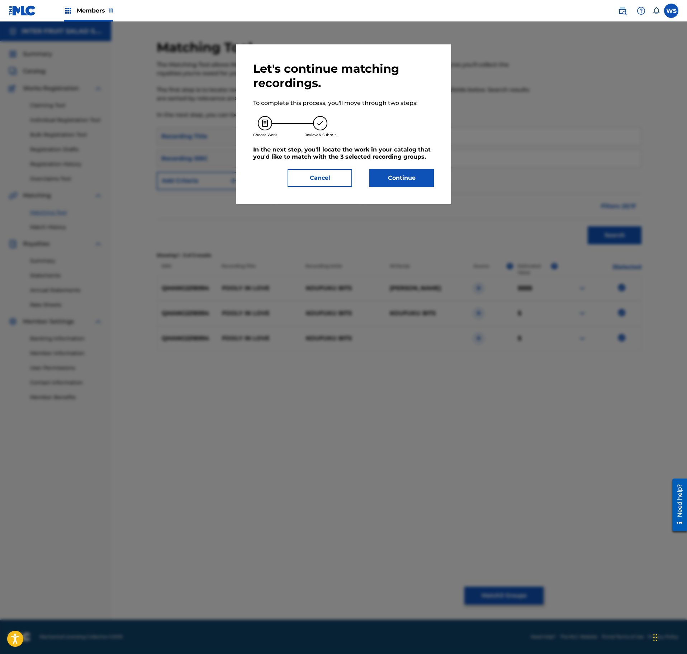
click at [389, 173] on button "Continue" at bounding box center [401, 178] width 65 height 18
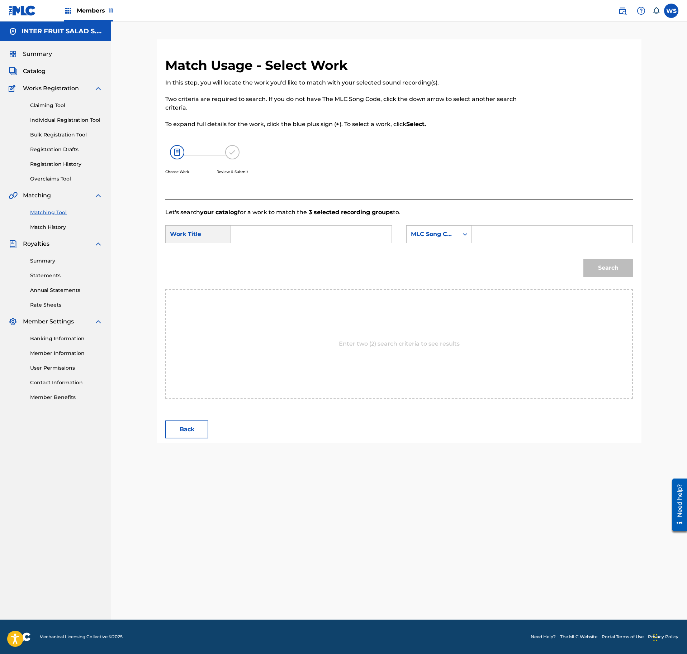
click at [508, 224] on form "SearchWithCriteria0fc80225-0492-47fb-9b42-5d38993e7300 Work Title SearchWithCri…" at bounding box center [398, 253] width 467 height 72
click at [502, 235] on input "Search Form" at bounding box center [552, 234] width 148 height 17
paste input "FB34TX"
type input "FB34TX"
click at [263, 229] on input "Search Form" at bounding box center [311, 234] width 148 height 17
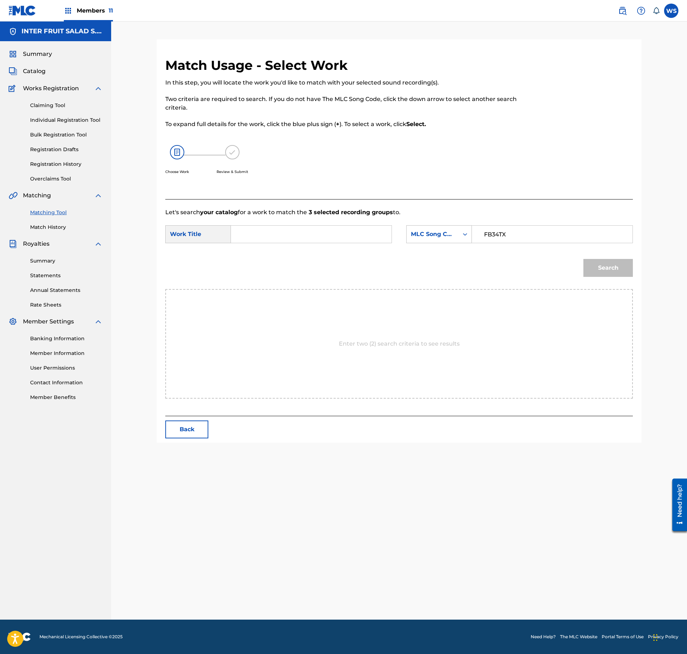
paste
type input "FOOLY IN LOVE"
click at [614, 268] on button "Search" at bounding box center [607, 268] width 49 height 18
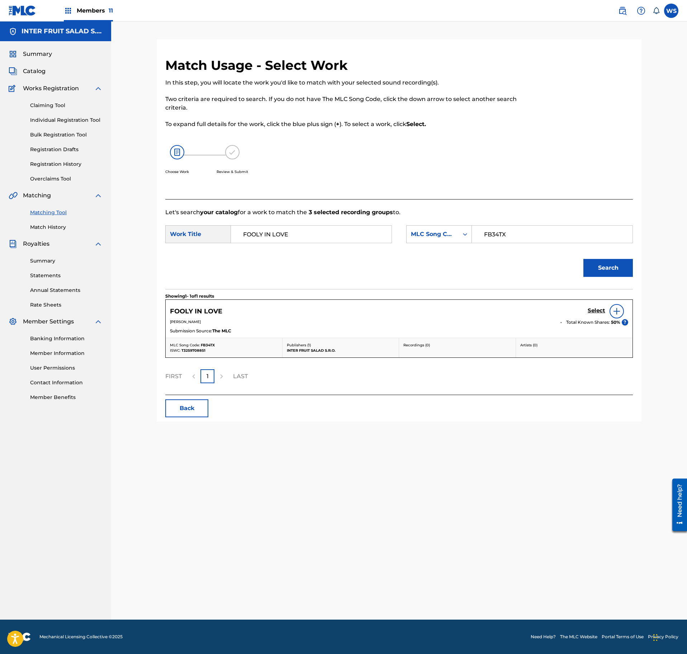
click at [594, 317] on div "Select" at bounding box center [607, 311] width 40 height 14
click at [594, 310] on h5 "Select" at bounding box center [596, 310] width 18 height 7
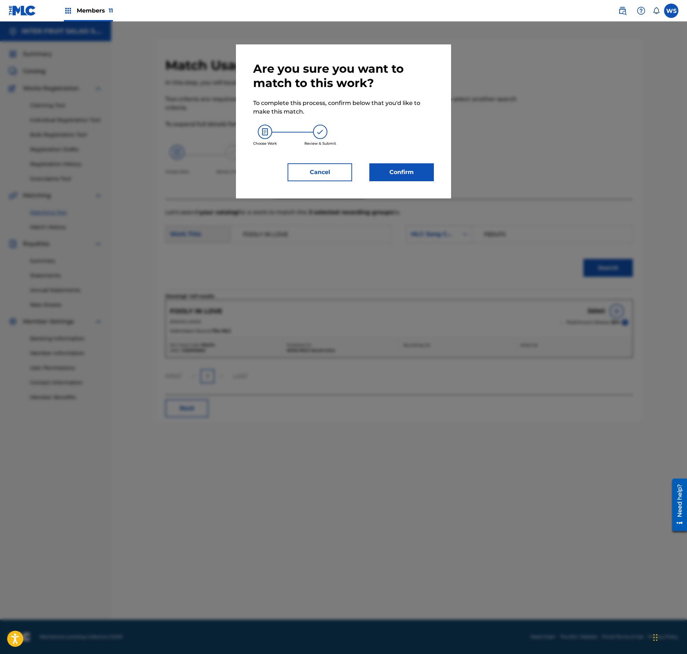
click at [406, 176] on button "Confirm" at bounding box center [401, 172] width 65 height 18
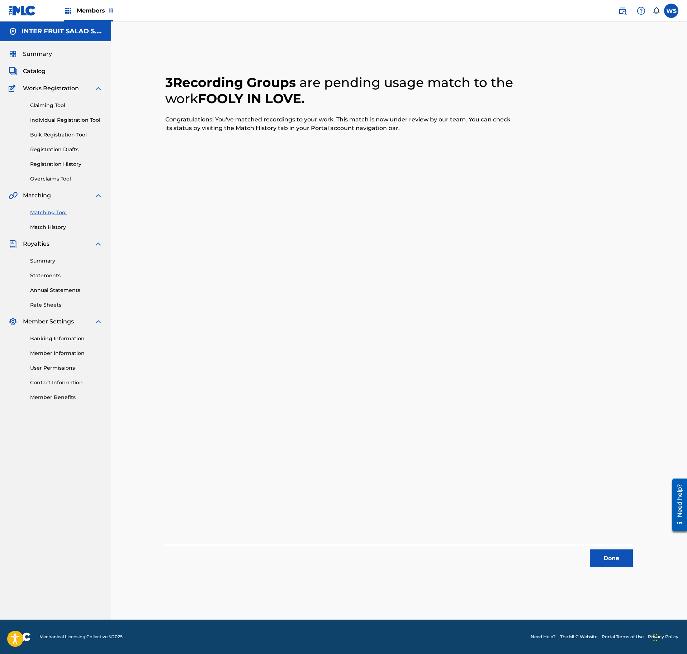
click at [604, 548] on div "Done" at bounding box center [398, 556] width 467 height 23
click at [607, 551] on button "Done" at bounding box center [611, 559] width 43 height 18
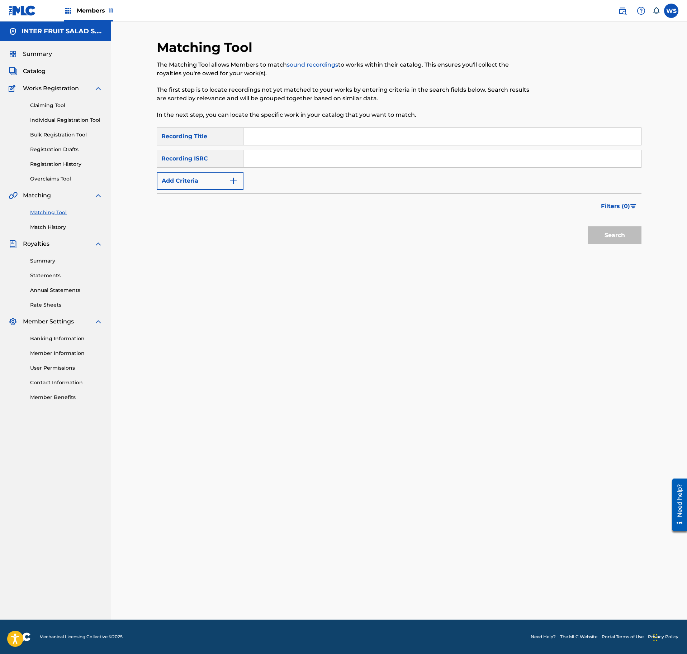
click at [277, 125] on div "Matching Tool The Matching Tool allows Members to match sound recordings to wor…" at bounding box center [343, 83] width 373 height 88
click at [272, 138] on input "Search Form" at bounding box center [441, 136] width 397 height 17
type input "QUEEN"
click at [357, 156] on input "Search Form" at bounding box center [441, 158] width 397 height 17
type input "QMANG2236426"
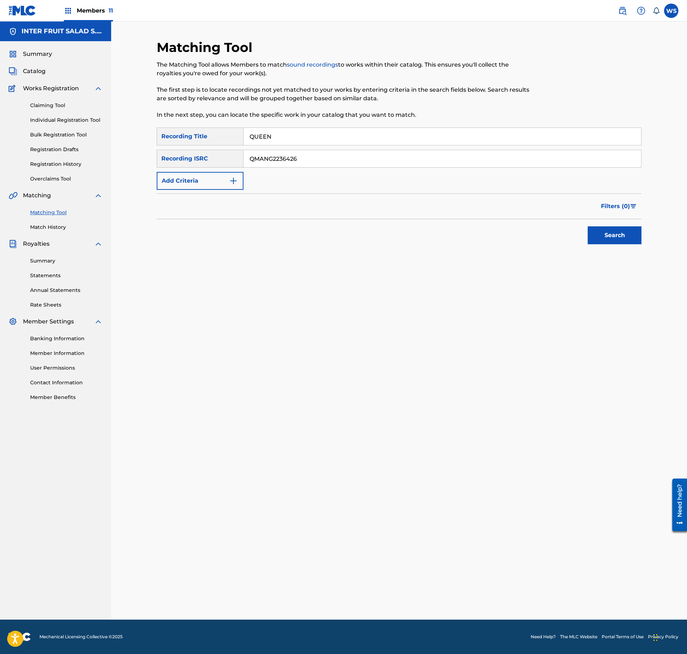
click at [619, 232] on button "Search" at bounding box center [614, 236] width 54 height 18
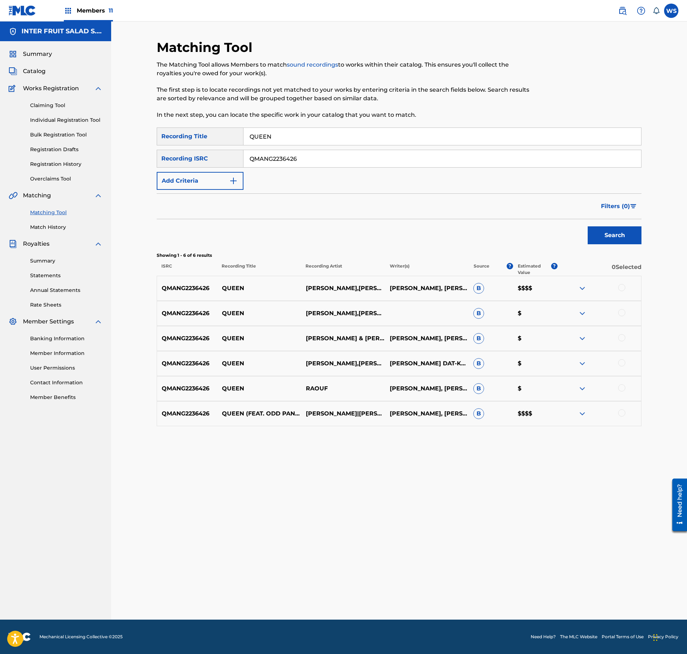
click at [621, 287] on div at bounding box center [621, 287] width 7 height 7
click at [620, 313] on div at bounding box center [621, 312] width 7 height 7
click at [619, 335] on div at bounding box center [599, 338] width 84 height 9
click at [619, 342] on div at bounding box center [599, 338] width 84 height 9
click at [621, 339] on div at bounding box center [621, 337] width 7 height 7
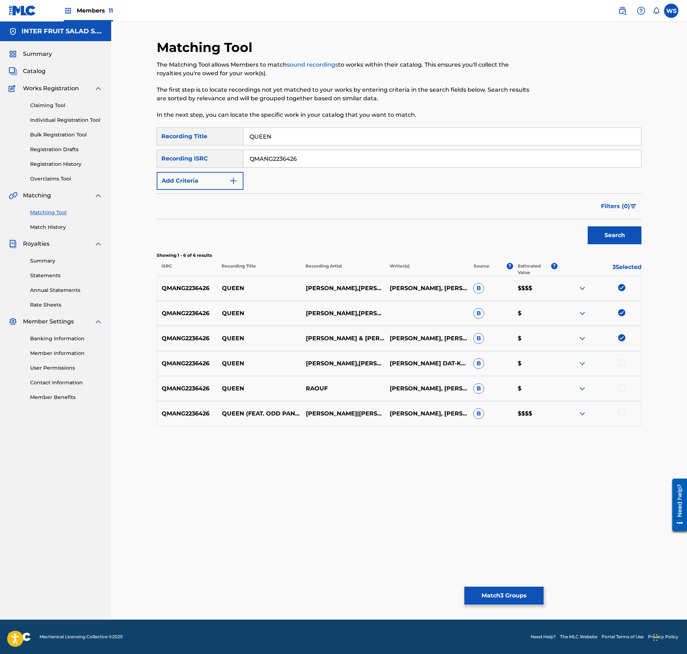
click at [621, 363] on div at bounding box center [621, 362] width 7 height 7
click at [621, 393] on div at bounding box center [599, 389] width 84 height 9
click at [620, 389] on div at bounding box center [621, 388] width 7 height 7
click at [620, 417] on div at bounding box center [599, 414] width 84 height 9
click at [619, 412] on div at bounding box center [621, 413] width 7 height 7
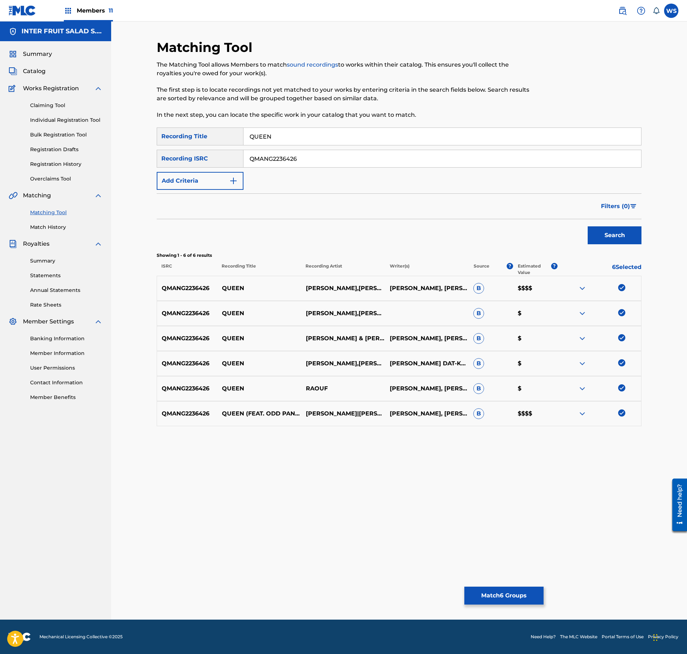
click at [500, 593] on button "Match 6 Groups" at bounding box center [503, 596] width 79 height 18
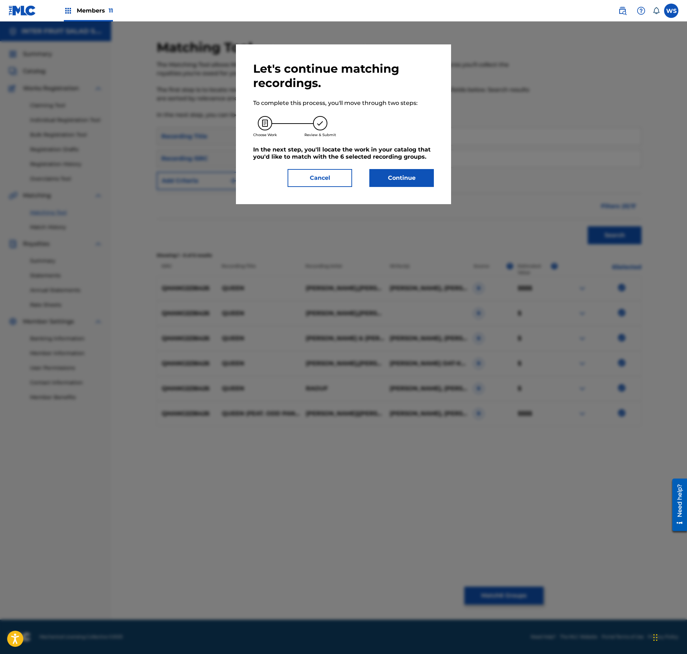
click at [390, 171] on button "Continue" at bounding box center [401, 178] width 65 height 18
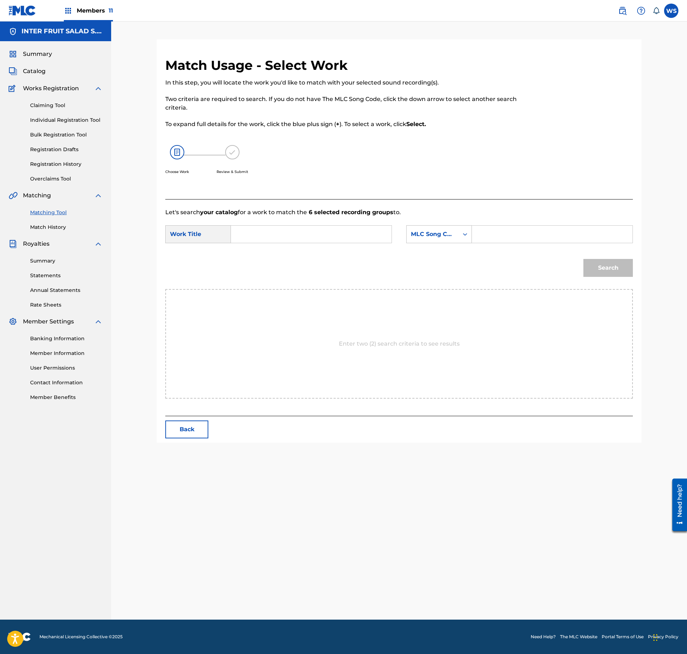
click at [302, 234] on input "Search Form" at bounding box center [311, 234] width 148 height 17
type input "QUEEN"
click at [496, 232] on input "Search Form" at bounding box center [552, 234] width 148 height 17
type input "QP5ZSF"
click at [611, 276] on button "Search" at bounding box center [607, 268] width 49 height 18
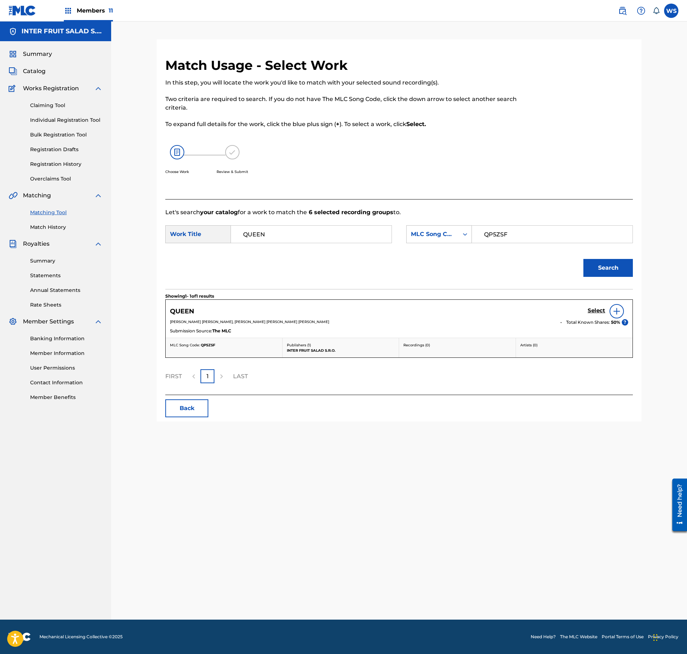
click at [597, 309] on h5 "Select" at bounding box center [596, 310] width 18 height 7
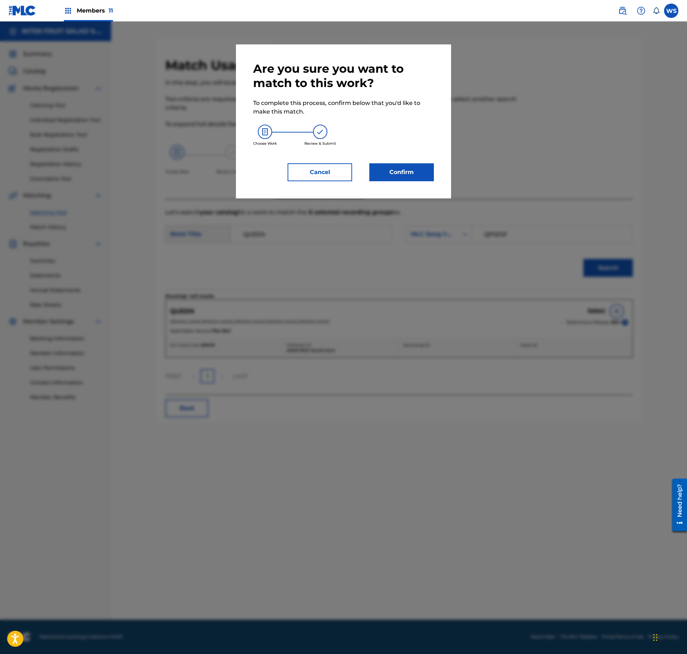
click at [421, 177] on button "Confirm" at bounding box center [401, 172] width 65 height 18
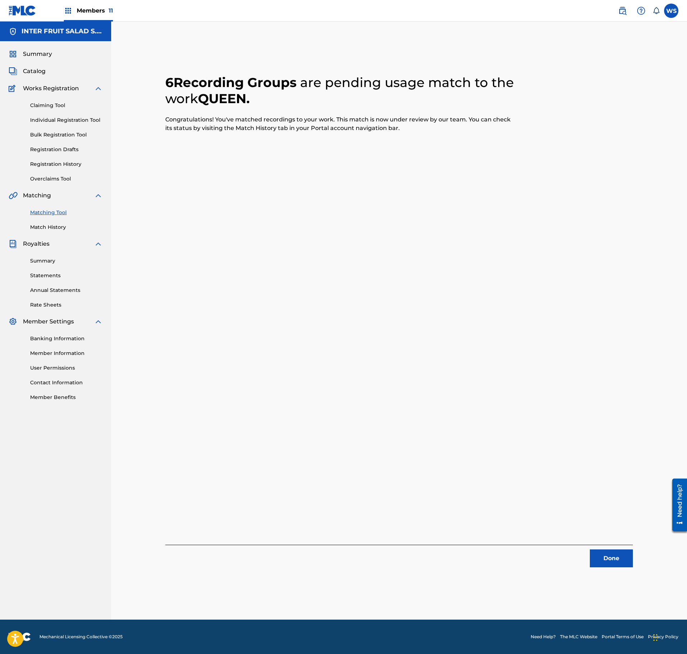
click at [617, 558] on button "Done" at bounding box center [611, 559] width 43 height 18
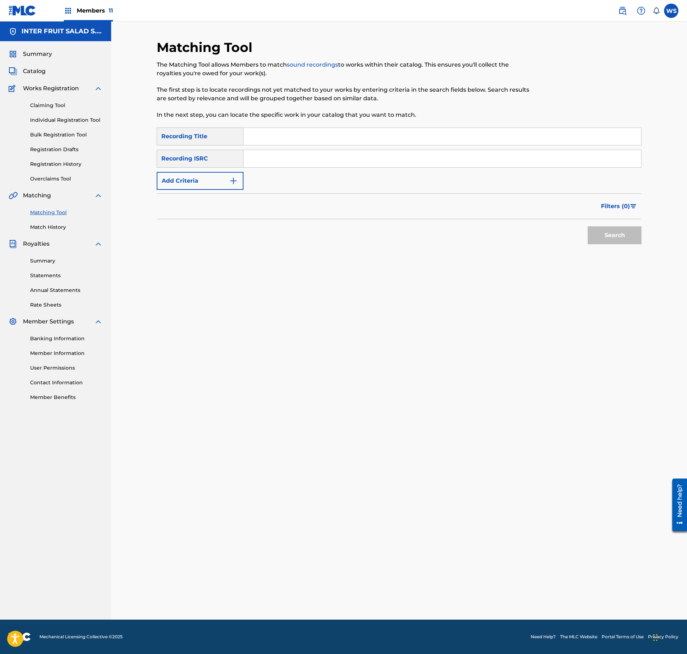
click at [318, 142] on input "Search Form" at bounding box center [441, 136] width 397 height 17
type input "FINDING THE WAY"
click at [328, 150] on input "Search Form" at bounding box center [441, 158] width 397 height 17
type input "QMANG2256817"
click at [652, 240] on div "Matching Tool The Matching Tool allows Members to match sound recordings to wor…" at bounding box center [399, 321] width 576 height 599
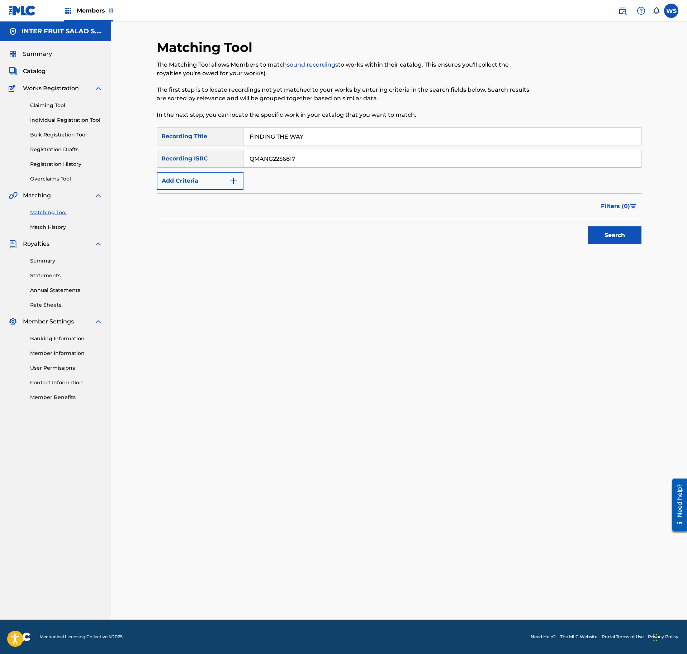
click at [620, 237] on button "Search" at bounding box center [614, 236] width 54 height 18
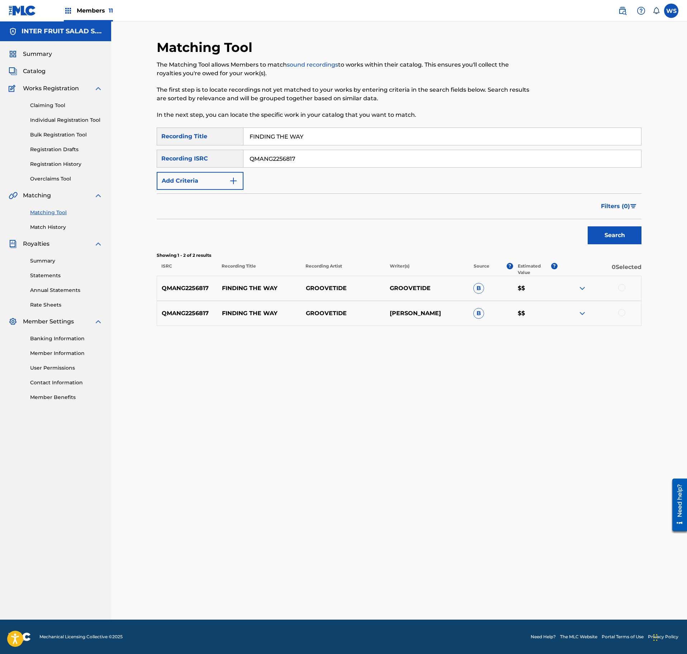
click at [621, 289] on div at bounding box center [621, 287] width 7 height 7
click at [621, 310] on div "QMANG2256817 FINDING THE WAY GROOVETIDE [PERSON_NAME] B $$" at bounding box center [399, 313] width 485 height 25
click at [622, 314] on div at bounding box center [621, 312] width 7 height 7
click at [498, 588] on button "Match 2 Groups" at bounding box center [503, 596] width 79 height 18
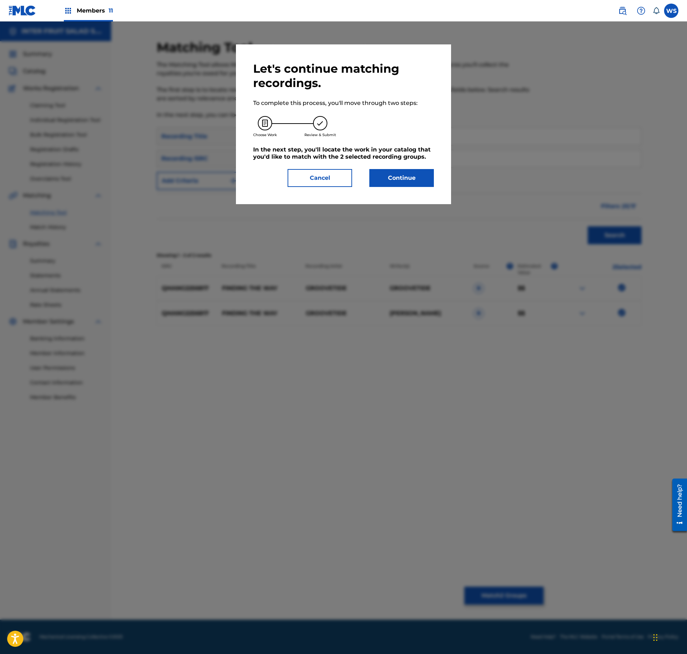
click at [407, 173] on button "Continue" at bounding box center [401, 178] width 65 height 18
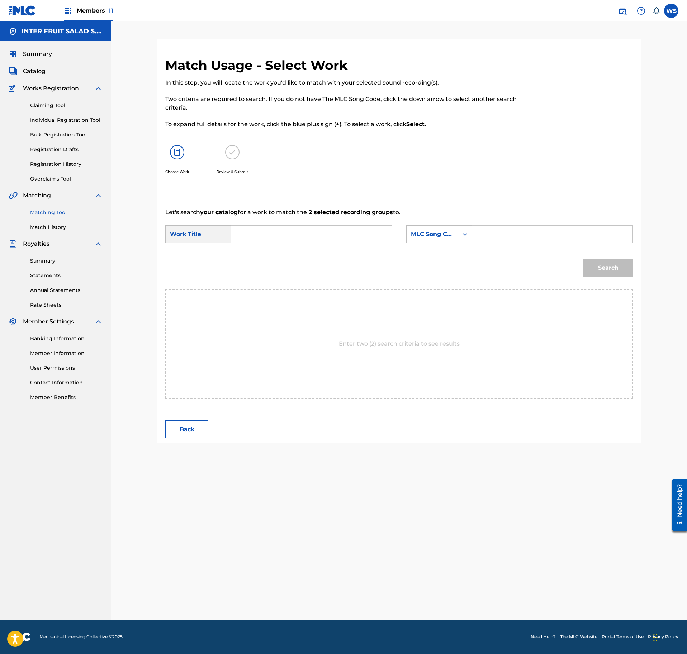
click at [290, 224] on form "SearchWithCriteria0fc80225-0492-47fb-9b42-5d38993e7300 Work Title SearchWithCri…" at bounding box center [398, 253] width 467 height 72
click at [275, 235] on input "Search Form" at bounding box center [311, 234] width 148 height 17
type input "FINDING THE WAY"
drag, startPoint x: 540, startPoint y: 239, endPoint x: 541, endPoint y: 230, distance: 8.7
click at [540, 236] on input "Search Form" at bounding box center [552, 234] width 148 height 17
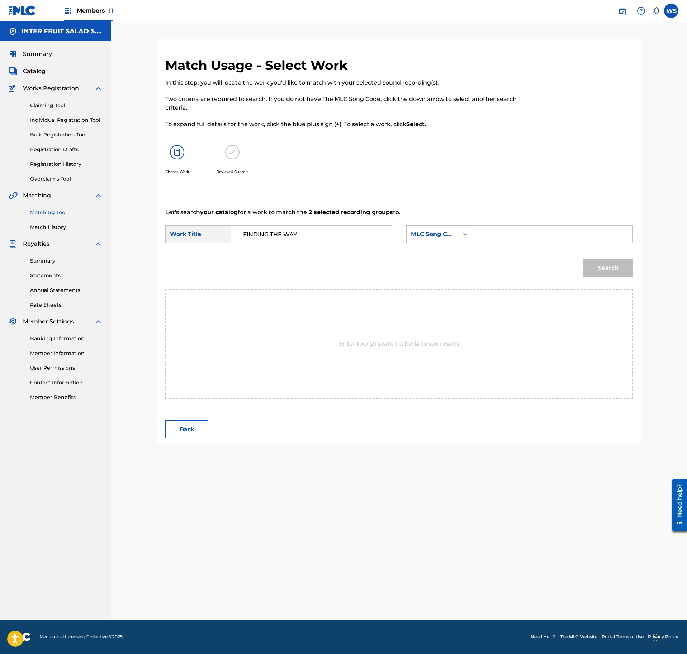
click at [541, 230] on input "Search Form" at bounding box center [552, 234] width 148 height 17
click at [564, 237] on input "Search Form" at bounding box center [552, 234] width 148 height 17
type input "FB3XK0"
click at [614, 269] on button "Search" at bounding box center [607, 268] width 49 height 18
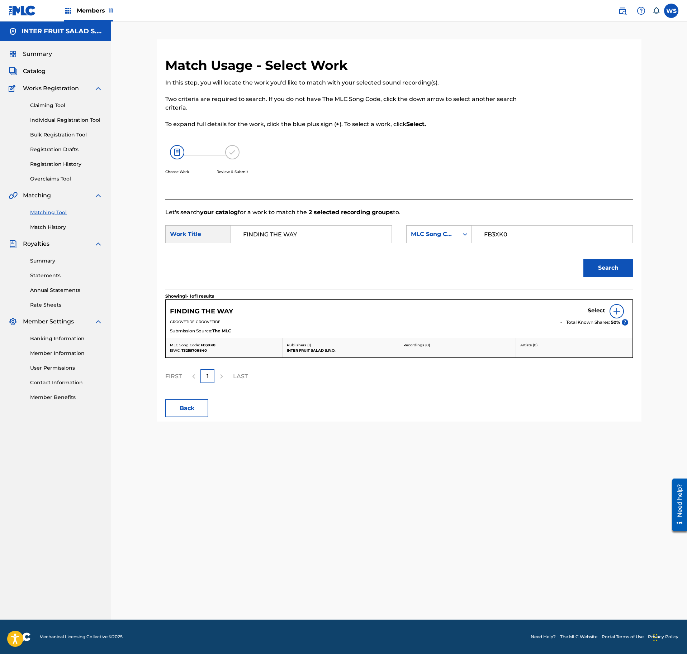
click at [593, 312] on h5 "Select" at bounding box center [596, 310] width 18 height 7
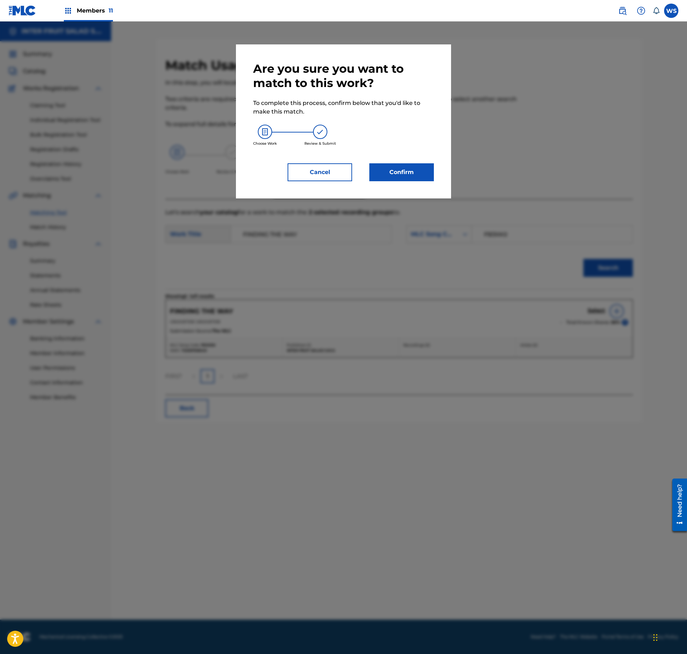
click at [416, 181] on div "Are you sure you want to match to this work? To complete this process, confirm …" at bounding box center [343, 121] width 215 height 154
click at [408, 173] on button "Confirm" at bounding box center [401, 172] width 65 height 18
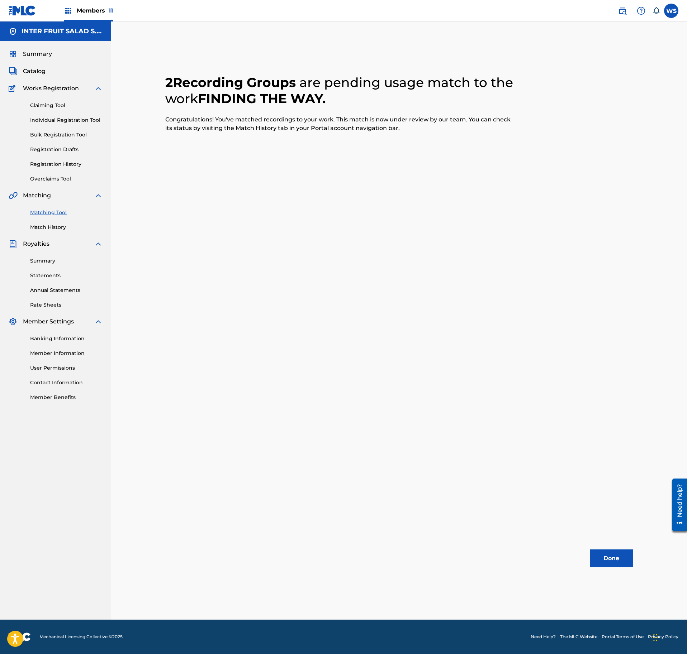
click at [616, 553] on button "Done" at bounding box center [611, 559] width 43 height 18
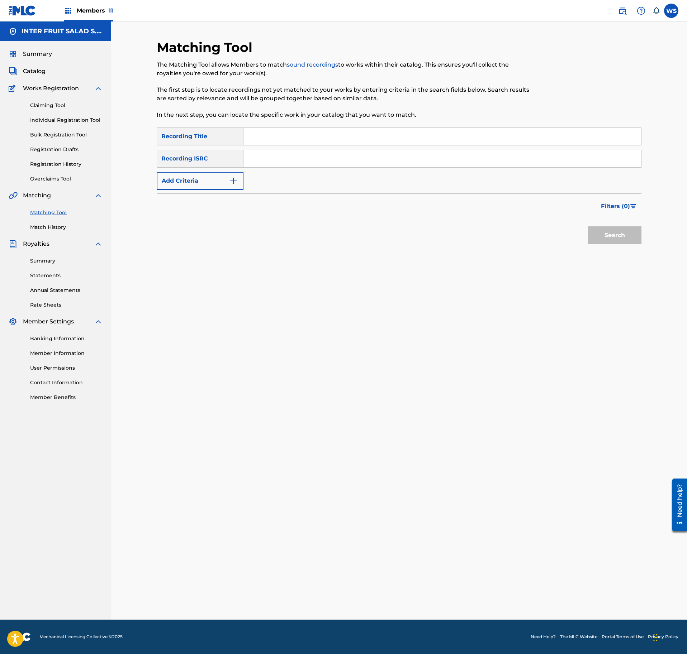
click at [386, 141] on input "Search Form" at bounding box center [441, 136] width 397 height 17
type input "LOST PARADISE"
click at [341, 161] on input "Search Form" at bounding box center [441, 158] width 397 height 17
click at [601, 243] on button "Search" at bounding box center [614, 236] width 54 height 18
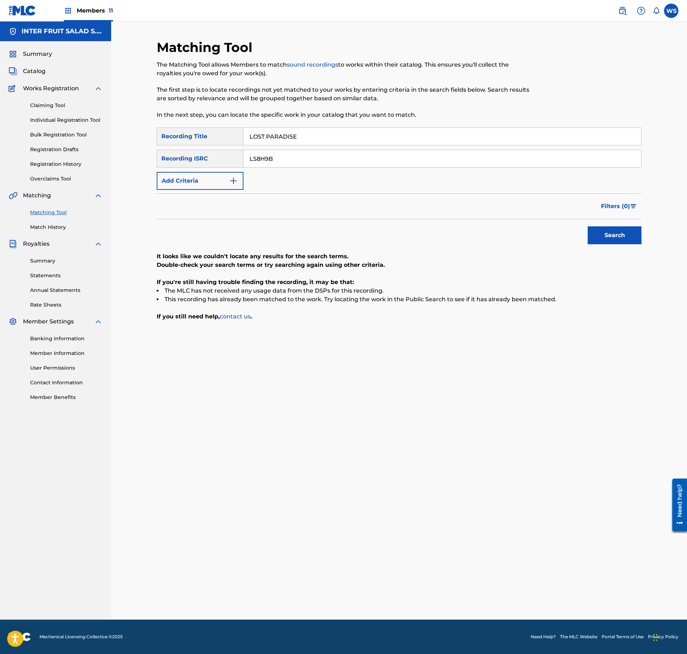
click at [313, 171] on div "SearchWithCriteriaae93e99d-3d7e-496b-ae6d-6dfb8676b07f Recording Title LOST PAR…" at bounding box center [399, 159] width 485 height 62
click at [314, 166] on input "LS8H9B" at bounding box center [441, 158] width 397 height 17
click at [315, 163] on input "LS8H9B" at bounding box center [441, 158] width 397 height 17
type input "QMANG2256819"
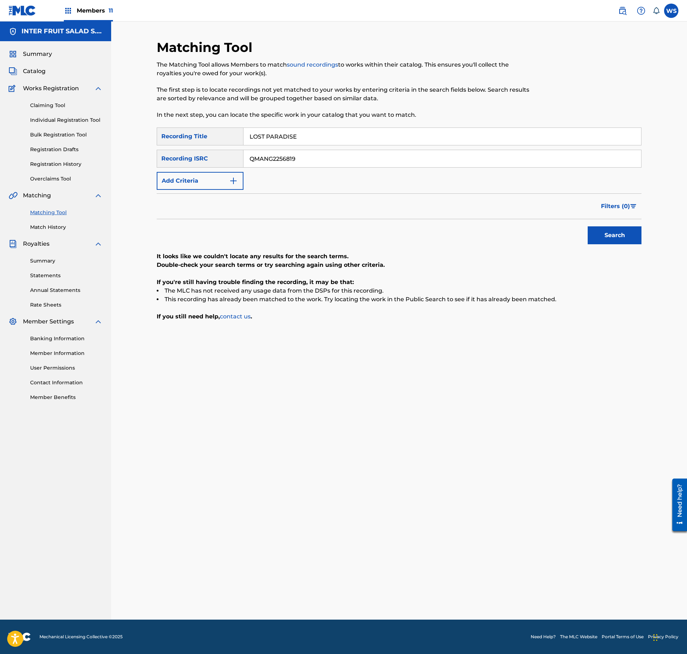
click at [652, 239] on div "Matching Tool The Matching Tool allows Members to match sound recordings to wor…" at bounding box center [399, 321] width 576 height 599
click at [604, 236] on button "Search" at bounding box center [614, 236] width 54 height 18
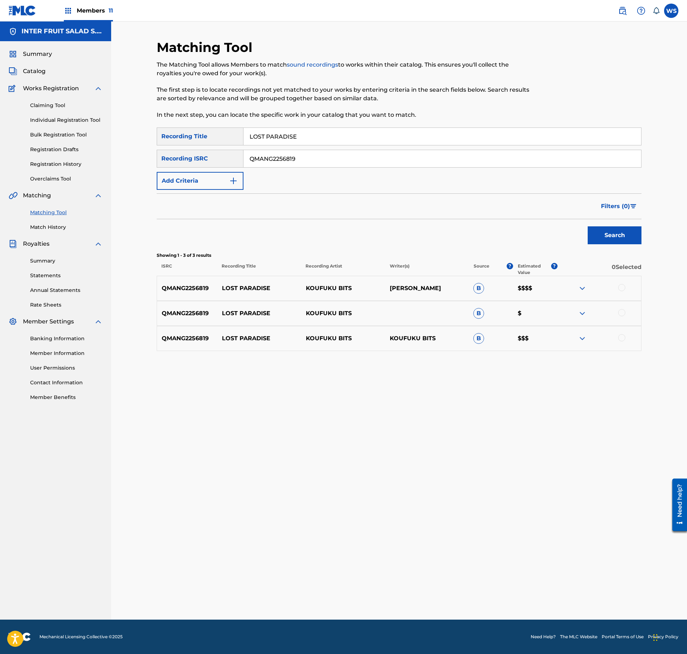
click at [622, 287] on div at bounding box center [621, 287] width 7 height 7
click at [622, 313] on div at bounding box center [621, 312] width 7 height 7
click at [625, 340] on div at bounding box center [599, 338] width 84 height 9
click at [621, 340] on div at bounding box center [621, 337] width 7 height 7
click at [512, 592] on button "Match 3 Groups" at bounding box center [503, 596] width 79 height 18
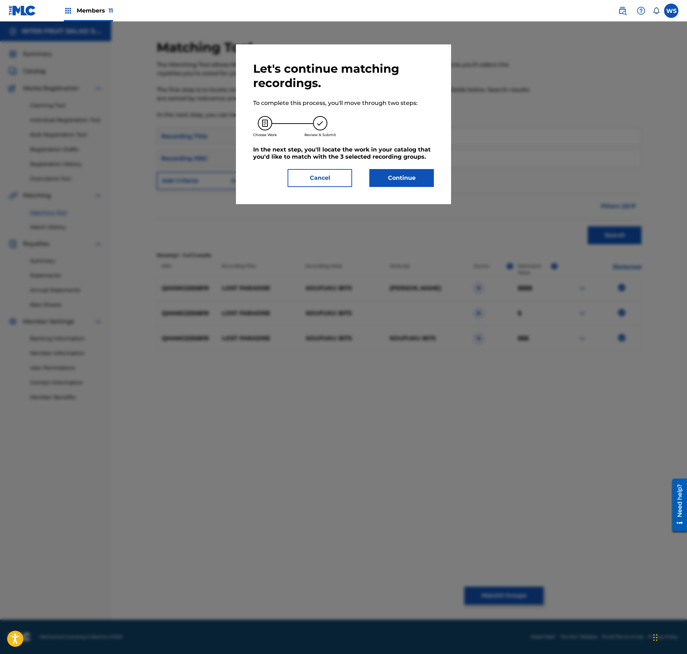
click at [425, 177] on button "Continue" at bounding box center [401, 178] width 65 height 18
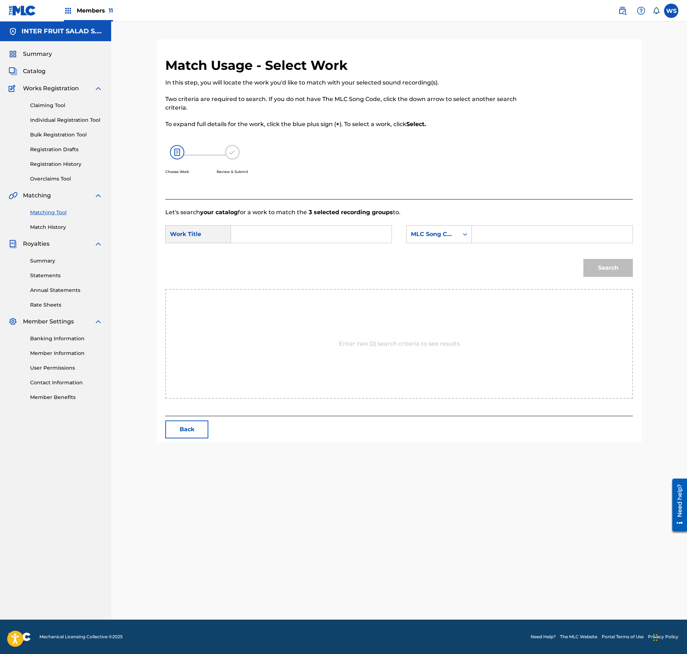
click at [251, 233] on input "Search Form" at bounding box center [311, 234] width 148 height 17
type input "LOST PARADISE"
drag, startPoint x: 517, startPoint y: 242, endPoint x: 515, endPoint y: 234, distance: 8.2
click at [516, 240] on input "Search Form" at bounding box center [552, 234] width 148 height 17
click at [515, 234] on input "Search Form" at bounding box center [552, 234] width 148 height 17
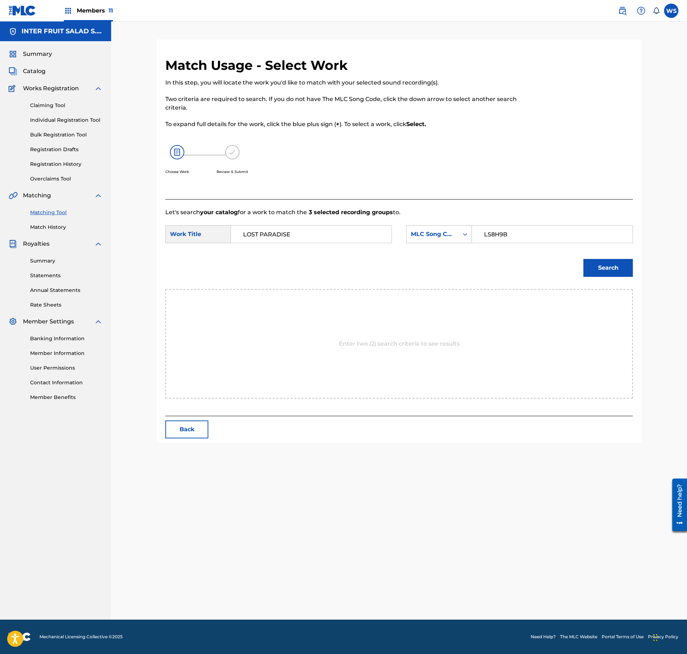
type input "LS8H9B"
click at [624, 270] on button "Search" at bounding box center [607, 268] width 49 height 18
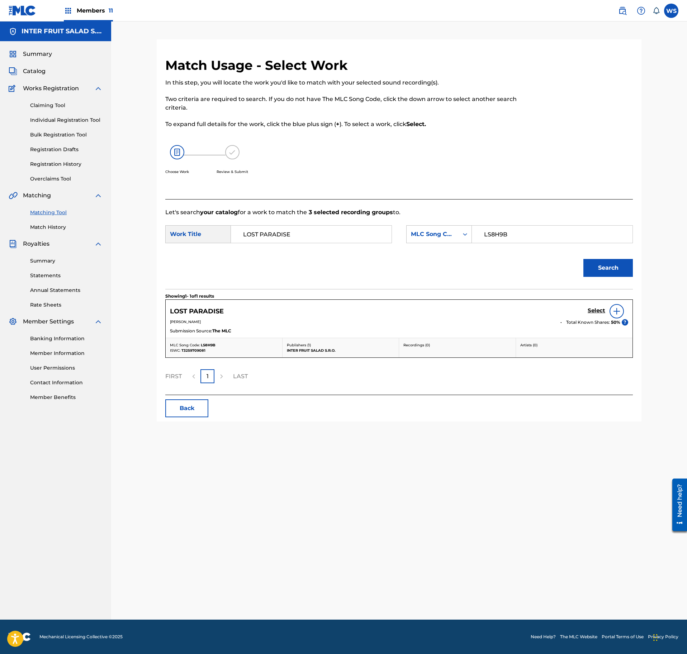
click at [594, 312] on h5 "Select" at bounding box center [596, 310] width 18 height 7
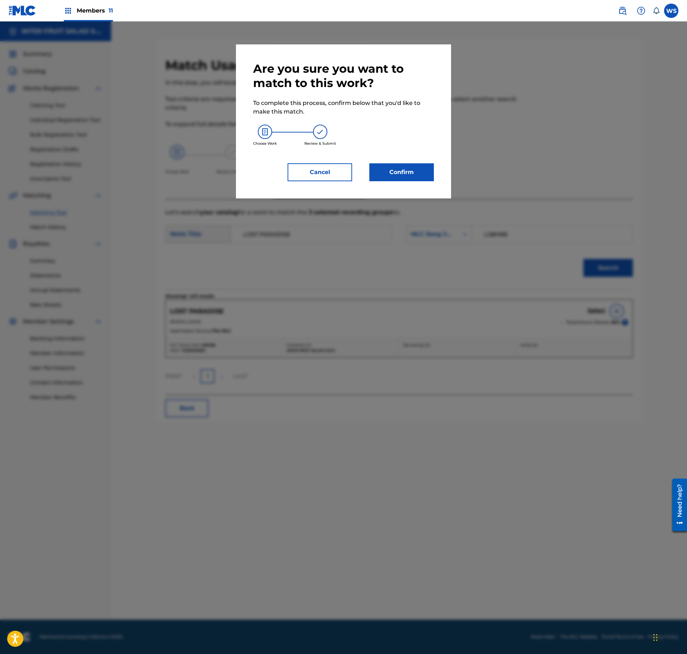
drag, startPoint x: 416, startPoint y: 177, endPoint x: 351, endPoint y: 178, distance: 64.5
click at [356, 178] on div "Cancel Confirm" at bounding box center [343, 172] width 181 height 18
click at [315, 177] on button "Cancel" at bounding box center [319, 172] width 65 height 18
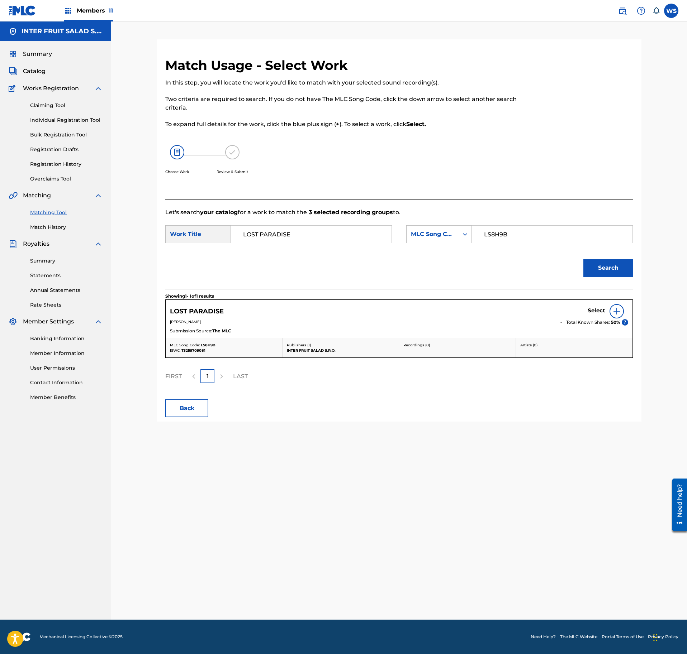
click at [600, 312] on h5 "Select" at bounding box center [596, 310] width 18 height 7
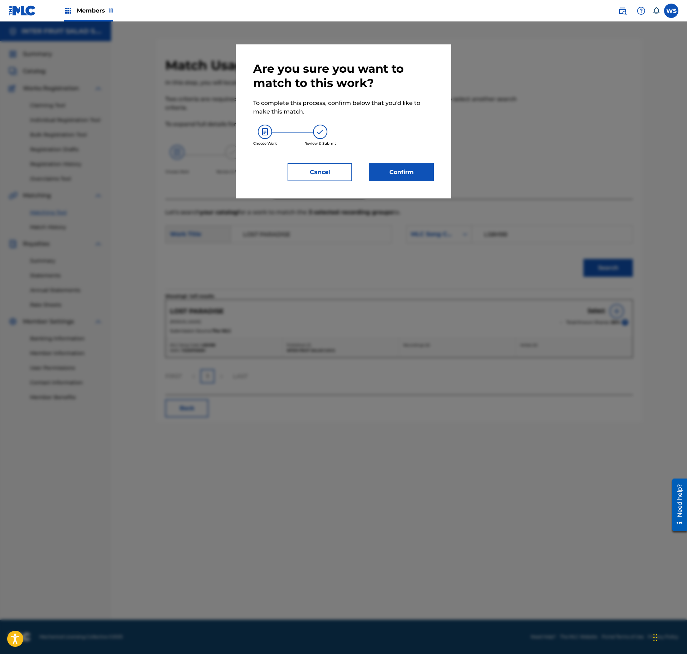
click at [391, 158] on div "Are you sure you want to match to this work? To complete this process, confirm …" at bounding box center [343, 122] width 181 height 120
click at [399, 175] on button "Confirm" at bounding box center [401, 172] width 65 height 18
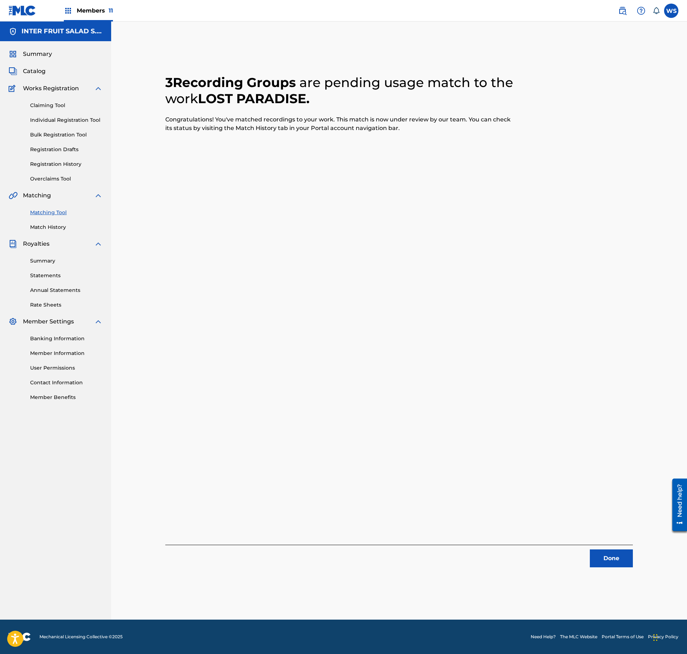
click at [624, 562] on button "Done" at bounding box center [611, 559] width 43 height 18
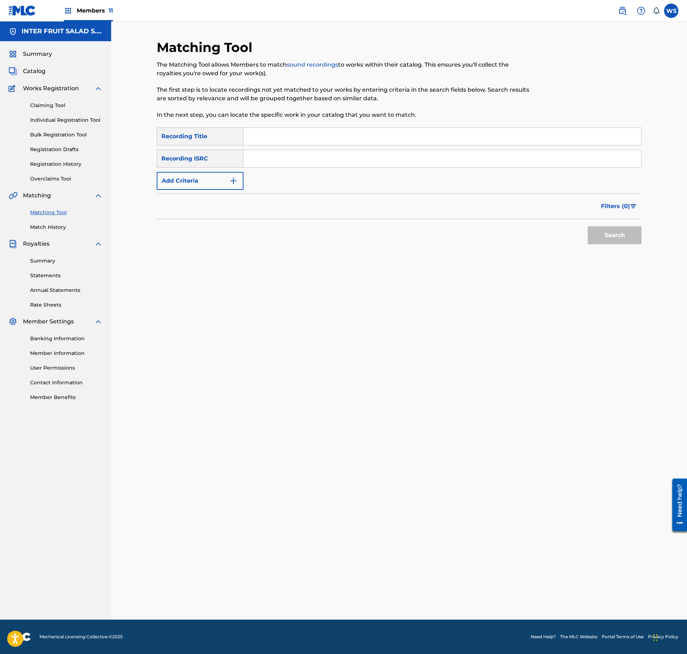
click at [286, 157] on input "Search Form" at bounding box center [441, 158] width 397 height 17
click at [291, 137] on input "Search Form" at bounding box center [441, 136] width 397 height 17
type input "SHORELINE"
click at [292, 165] on input "Search Form" at bounding box center [441, 158] width 397 height 17
type input "QMANG2256840"
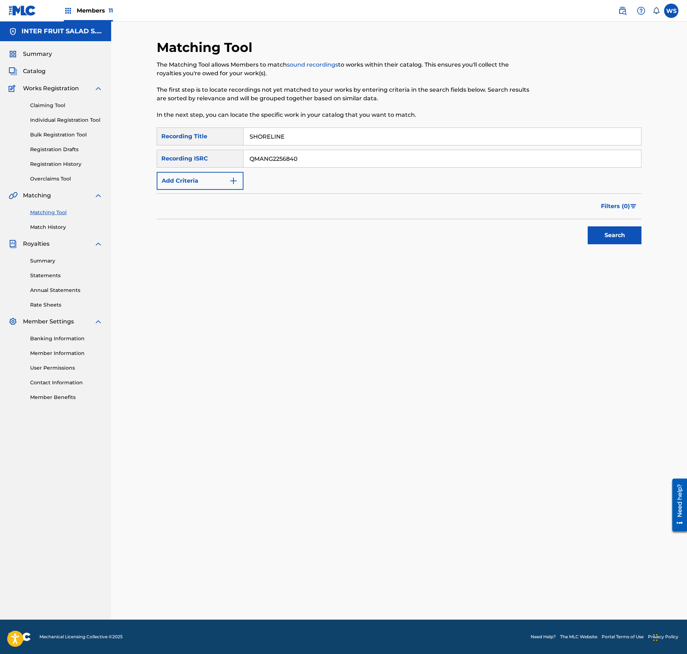
click at [619, 230] on button "Search" at bounding box center [614, 236] width 54 height 18
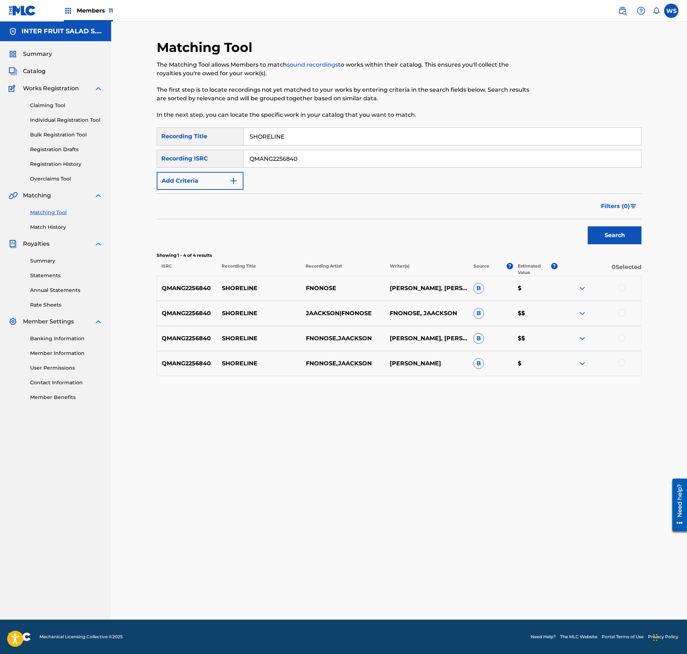
click at [625, 287] on div at bounding box center [599, 288] width 84 height 9
click at [623, 287] on div at bounding box center [621, 287] width 7 height 7
click at [625, 315] on div at bounding box center [599, 313] width 84 height 9
click at [620, 315] on div at bounding box center [621, 312] width 7 height 7
click at [622, 340] on div at bounding box center [621, 337] width 7 height 7
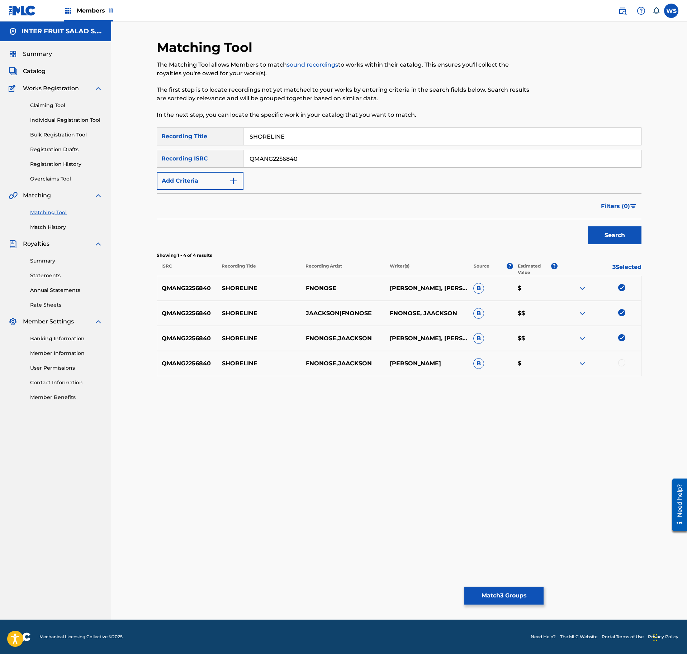
click at [621, 363] on div at bounding box center [621, 362] width 7 height 7
click at [510, 594] on button "Match 4 Groups" at bounding box center [503, 596] width 79 height 18
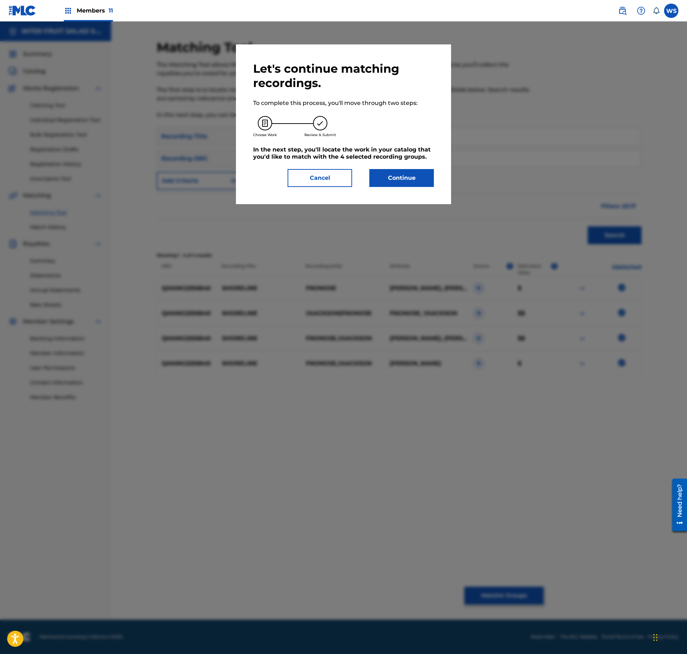
click at [401, 177] on button "Continue" at bounding box center [401, 178] width 65 height 18
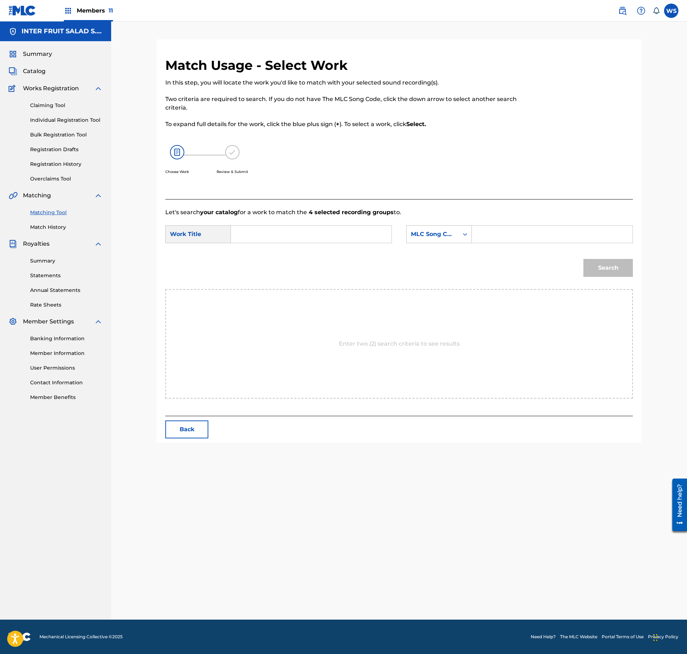
drag, startPoint x: 330, startPoint y: 232, endPoint x: 325, endPoint y: 229, distance: 5.8
click at [325, 229] on input "Search Form" at bounding box center [311, 234] width 148 height 17
type input "SHORELINE"
click at [503, 229] on input "Search Form" at bounding box center [552, 234] width 148 height 17
type input "S77IU8"
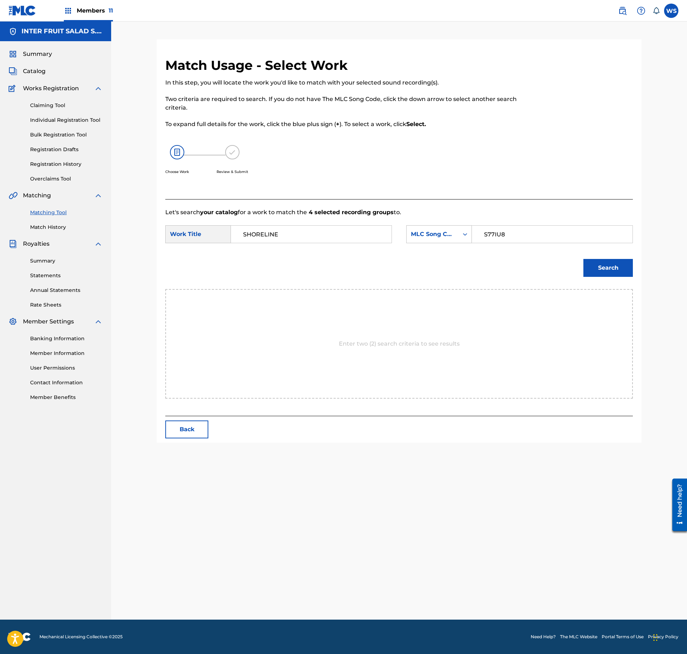
click at [619, 262] on button "Search" at bounding box center [607, 268] width 49 height 18
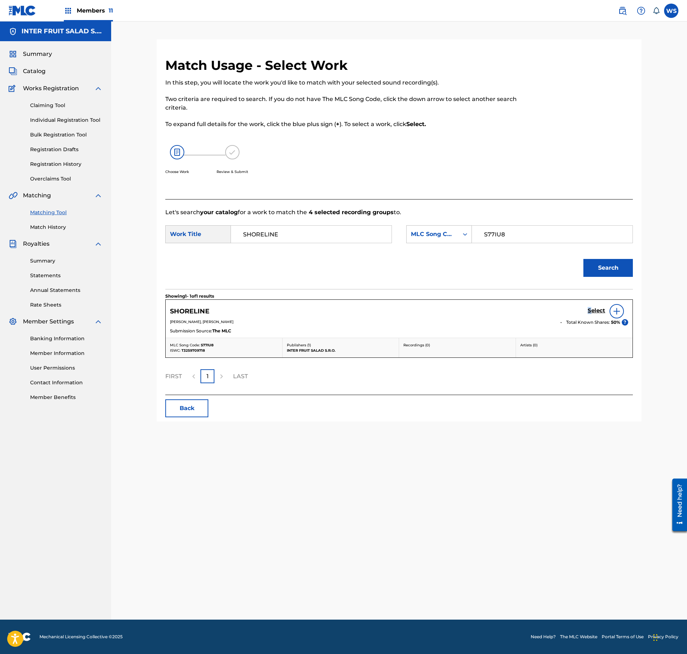
click at [588, 313] on h5 "Select" at bounding box center [596, 310] width 18 height 7
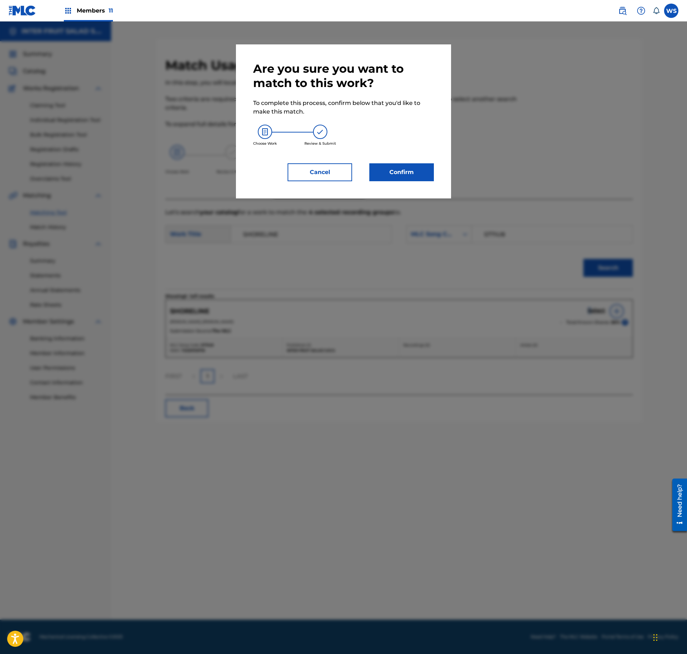
click at [415, 173] on button "Confirm" at bounding box center [401, 172] width 65 height 18
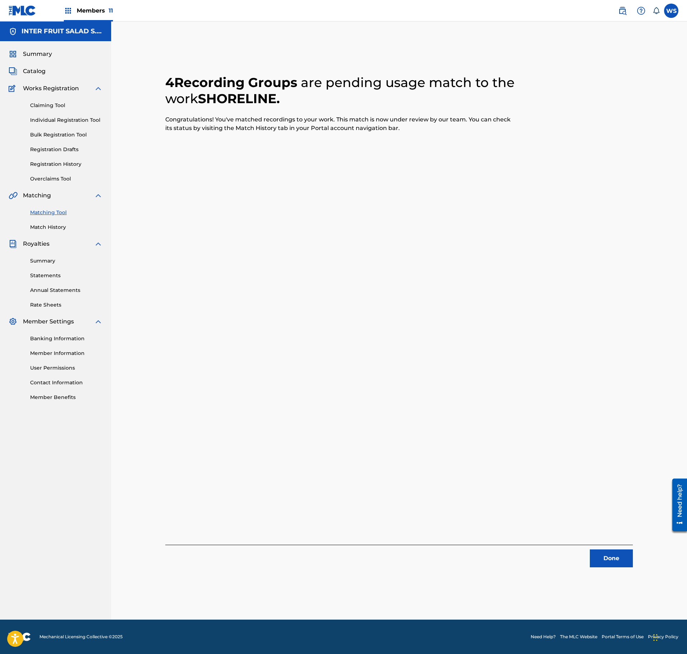
click at [611, 553] on button "Done" at bounding box center [611, 559] width 43 height 18
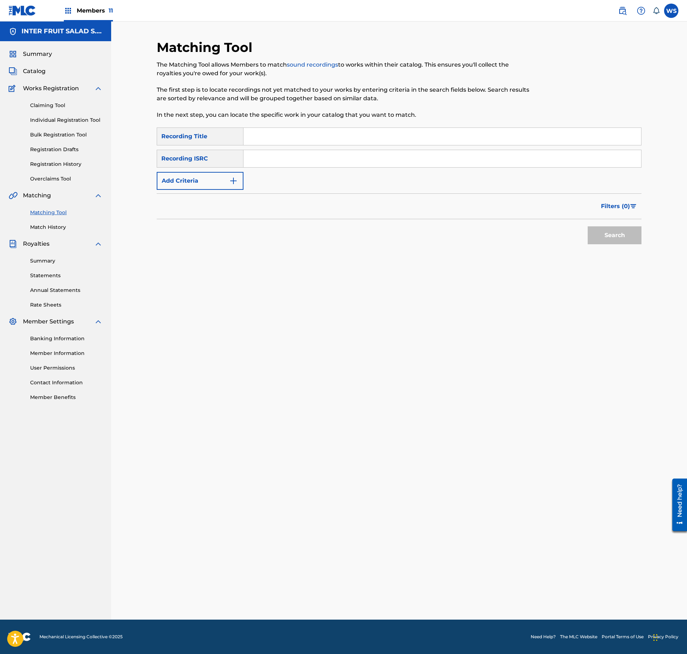
click at [348, 133] on input "Search Form" at bounding box center [441, 136] width 397 height 17
type input "THIS FLOWER"
click at [315, 166] on div "SearchWithCriteriaae93e99d-3d7e-496b-ae6d-6dfb8676b07f Recording Title THIS FLO…" at bounding box center [399, 159] width 485 height 62
click at [316, 158] on input "Search Form" at bounding box center [441, 158] width 397 height 17
type input "USANG2411999"
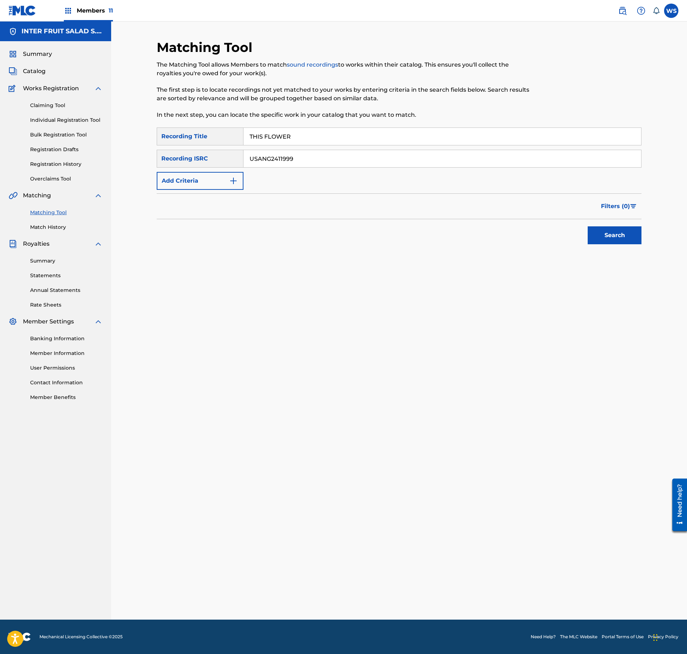
click at [598, 240] on button "Search" at bounding box center [614, 236] width 54 height 18
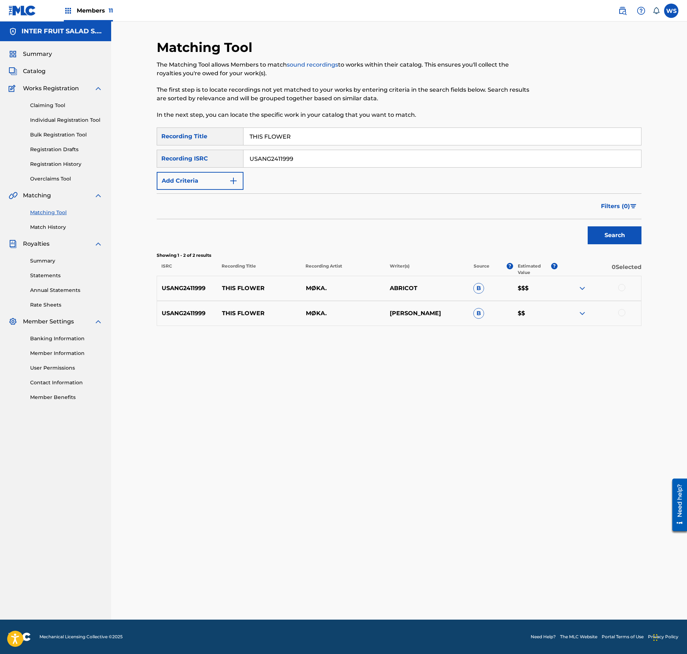
click at [621, 286] on div at bounding box center [621, 287] width 7 height 7
click at [619, 315] on div at bounding box center [621, 312] width 7 height 7
click at [502, 592] on button "Match 2 Groups" at bounding box center [503, 596] width 79 height 18
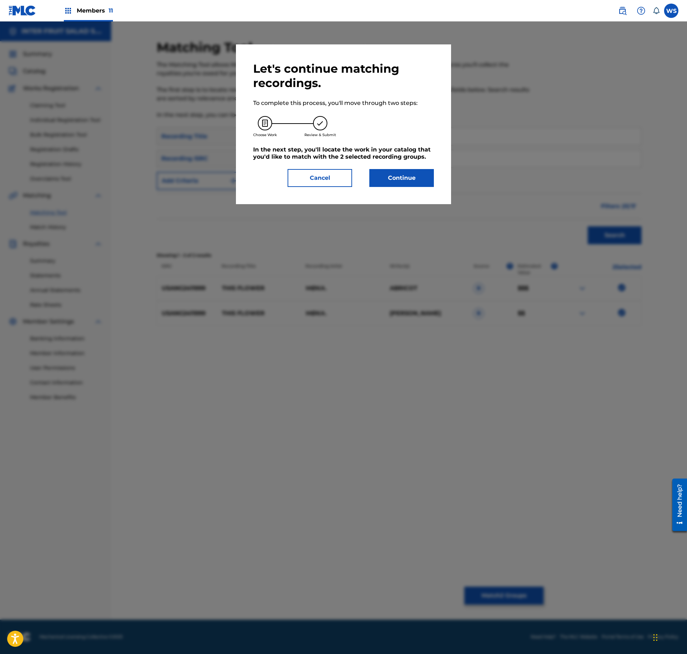
click at [366, 178] on div "Continue" at bounding box center [397, 178] width 73 height 18
click at [393, 183] on button "Continue" at bounding box center [401, 178] width 65 height 18
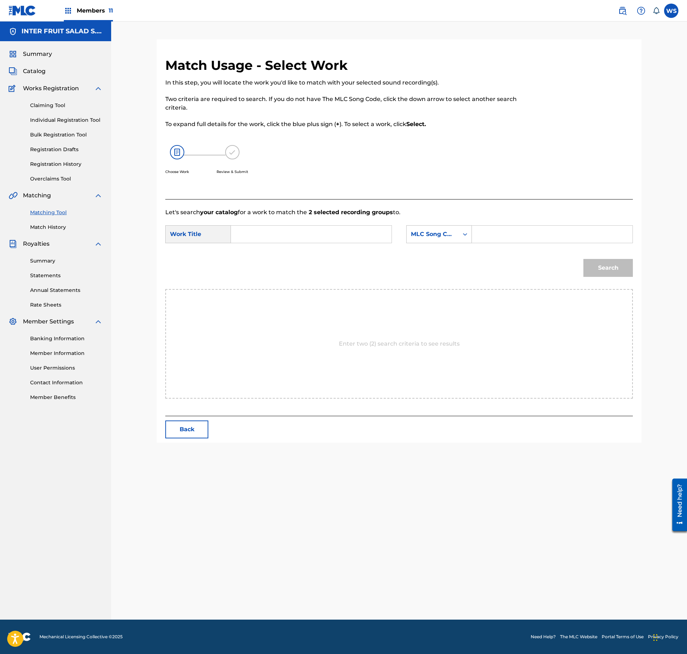
click at [298, 239] on input "Search Form" at bounding box center [311, 234] width 148 height 17
type input "THIS FLOWER"
click at [485, 233] on input "Search Form" at bounding box center [552, 234] width 148 height 17
type input "T49WIY"
click at [623, 274] on button "Search" at bounding box center [607, 268] width 49 height 18
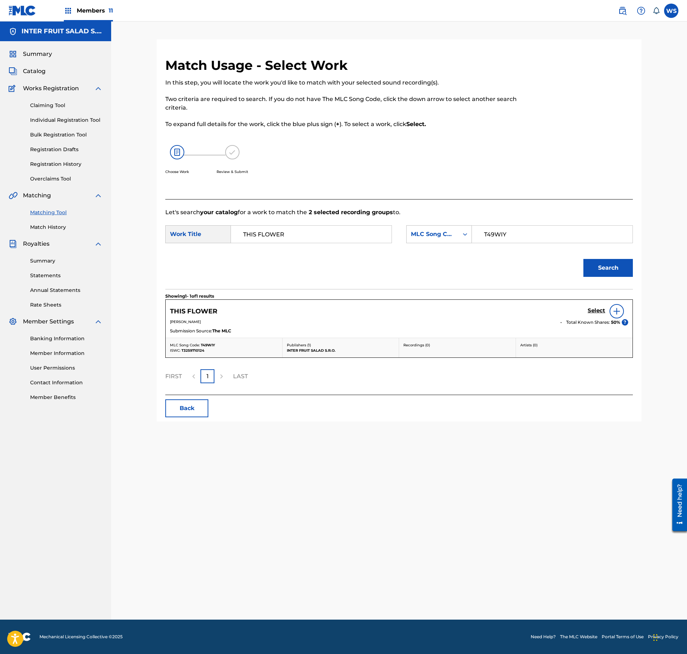
click at [593, 313] on h5 "Select" at bounding box center [596, 310] width 18 height 7
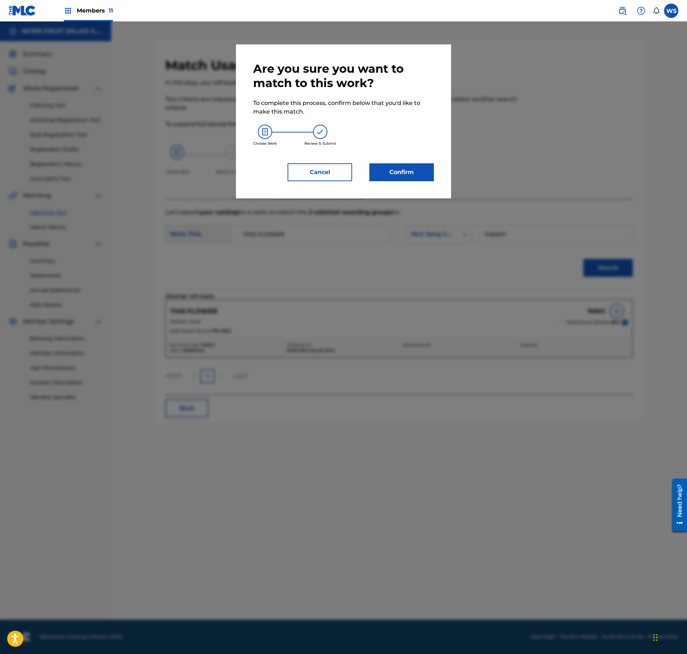
click at [311, 165] on button "Cancel" at bounding box center [319, 172] width 65 height 18
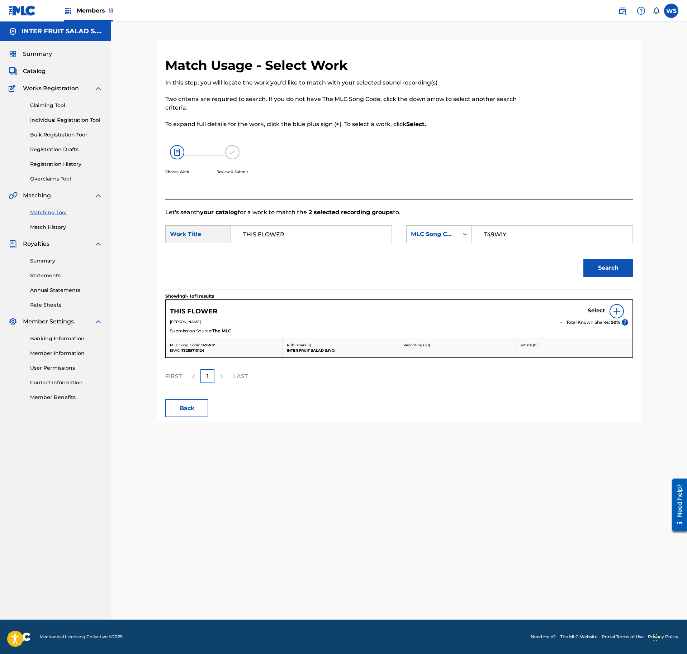
click at [587, 313] on div "THIS FLOWER Select" at bounding box center [399, 311] width 458 height 14
click at [591, 310] on h5 "Select" at bounding box center [596, 310] width 18 height 7
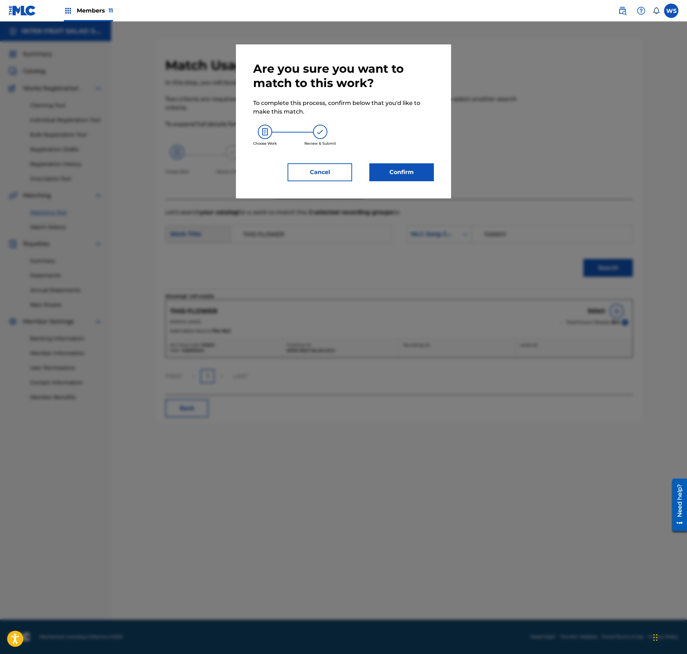
click at [389, 170] on button "Confirm" at bounding box center [401, 172] width 65 height 18
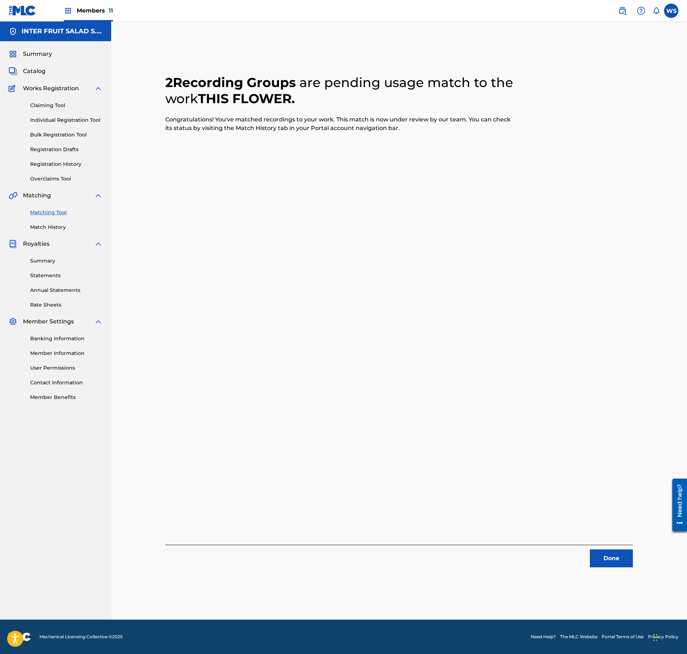
click at [621, 534] on div "2 Recording Groups are pending usage match to the work THIS FLOWER . Congratula…" at bounding box center [398, 312] width 467 height 510
click at [616, 553] on button "Done" at bounding box center [611, 559] width 43 height 18
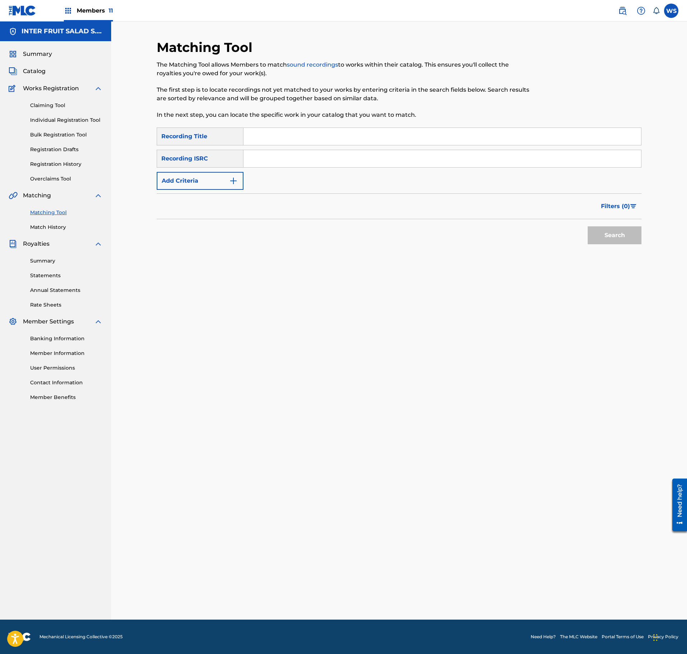
click at [287, 138] on input "Search Form" at bounding box center [441, 136] width 397 height 17
type input "NO CAP"
click at [272, 162] on input "Search Form" at bounding box center [441, 158] width 397 height 17
click at [356, 172] on div "SearchWithCriteriaae93e99d-3d7e-496b-ae6d-6dfb8676b07f Recording Title NO CAP S…" at bounding box center [399, 159] width 485 height 62
click at [505, 163] on input "Search Form" at bounding box center [441, 158] width 397 height 17
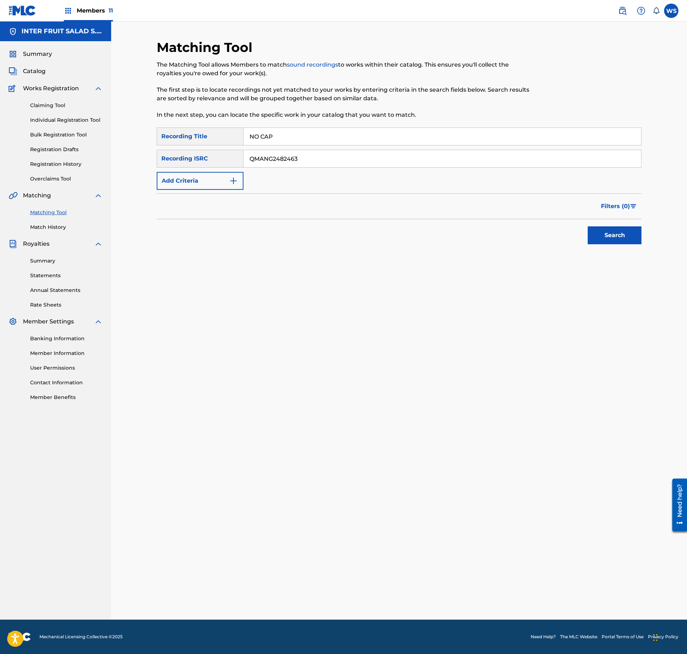
type input "QMANG2482463"
click
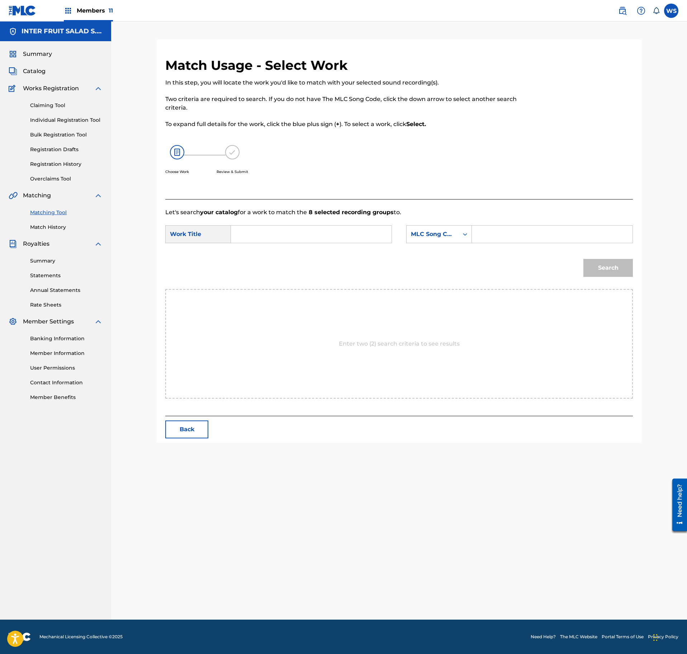
drag, startPoint x: 355, startPoint y: 231, endPoint x: 343, endPoint y: 227, distance: 12.0
type input "NO CAP"
drag, startPoint x: 472, startPoint y: 229, endPoint x: 485, endPoint y: 234, distance: 13.6
type input "N99TR0"
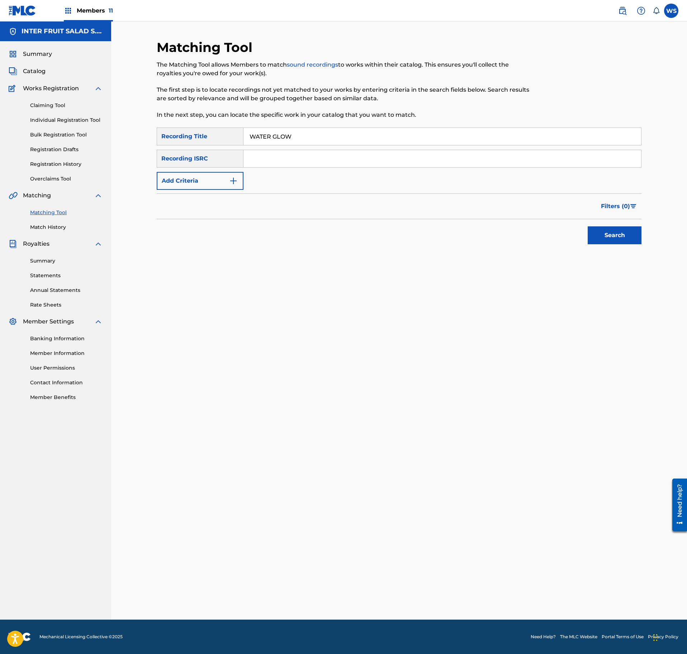
type input "WATER GLOW"
type input "US3DF2401114"
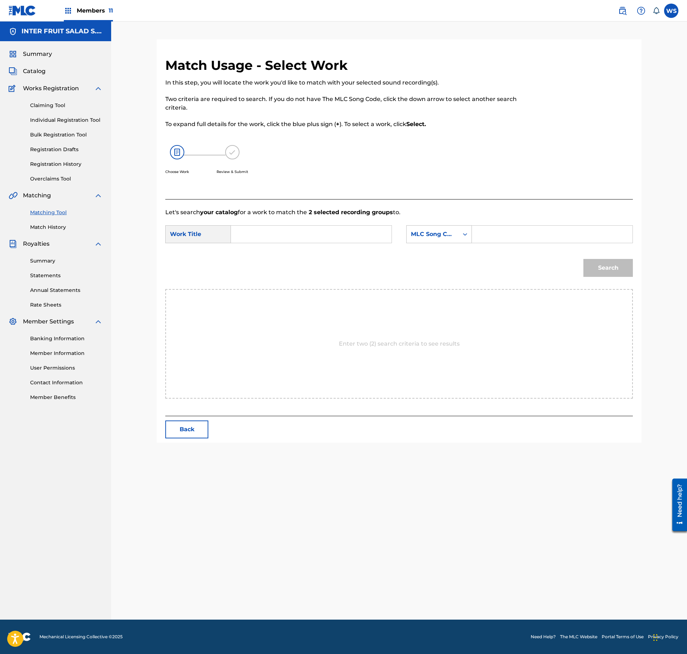
drag, startPoint x: 318, startPoint y: 235, endPoint x: 313, endPoint y: 231, distance: 6.6
type input "WATER GLOW"
type input "W54KOC"
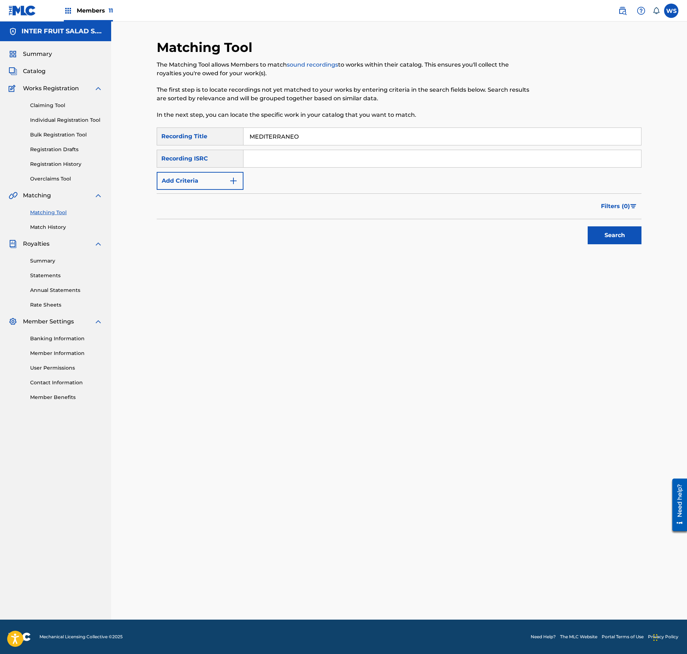
type input "MEDITERRANEO"
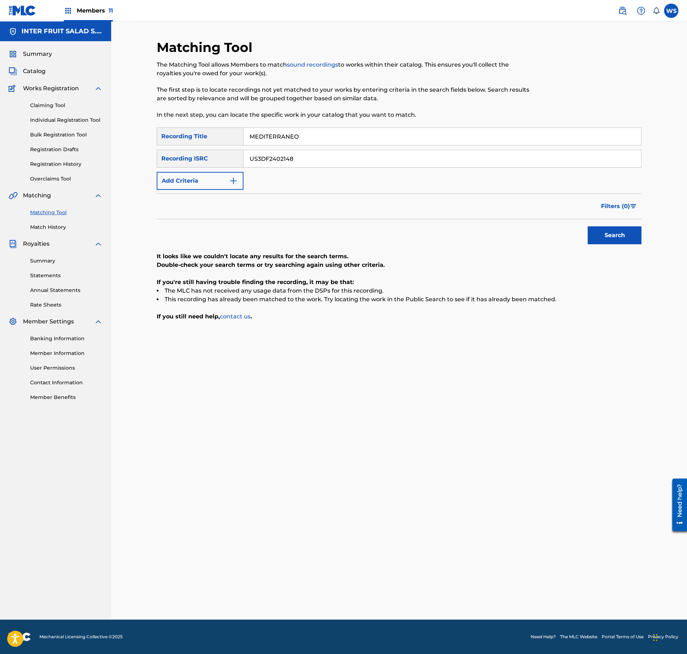
type input "US3DF2402148"
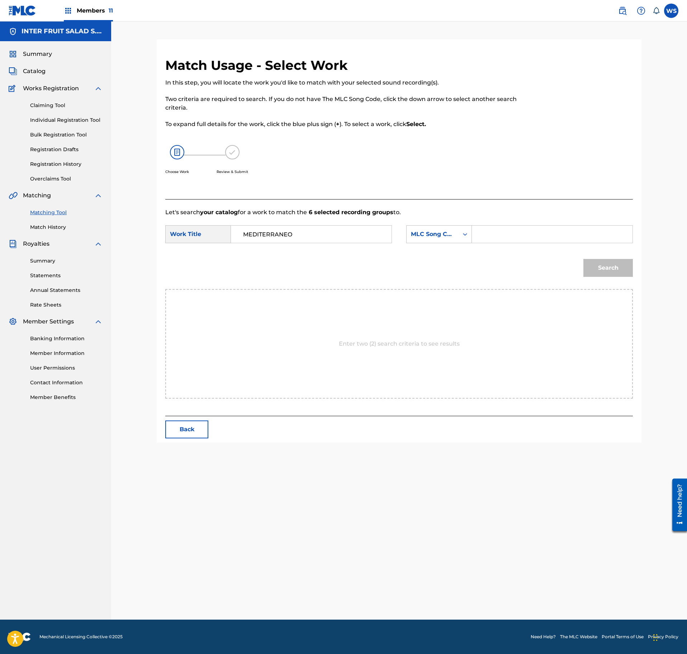
type input "MEDITERRANEO"
type input "MN58LV"
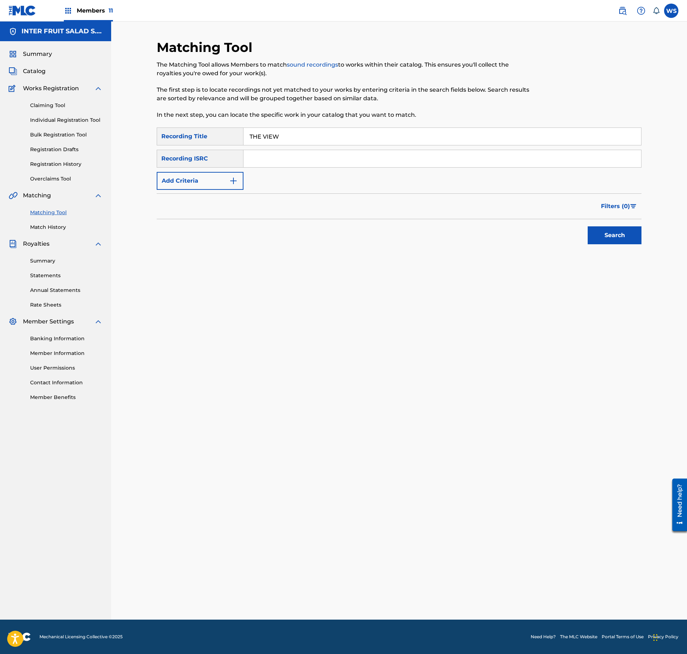
type input "THE VIEW"
type input "US3DF2409271"
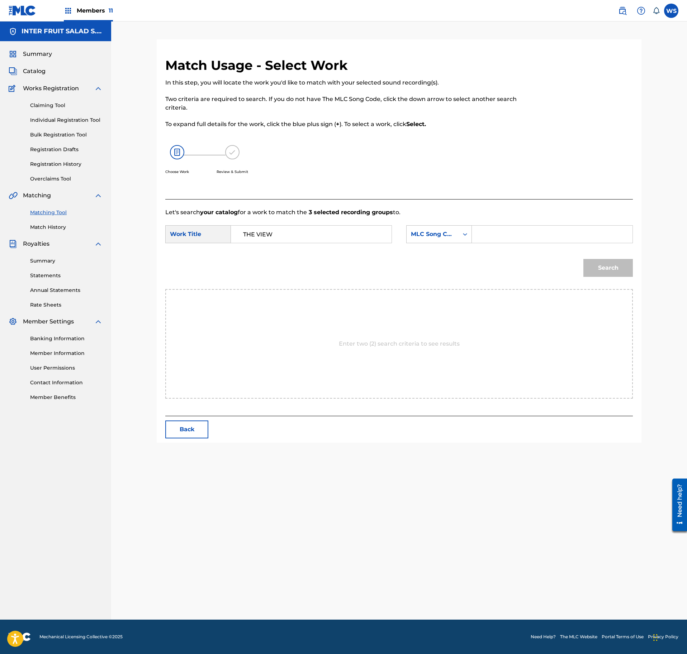
type input "THE VIEW"
type input "T493UM"
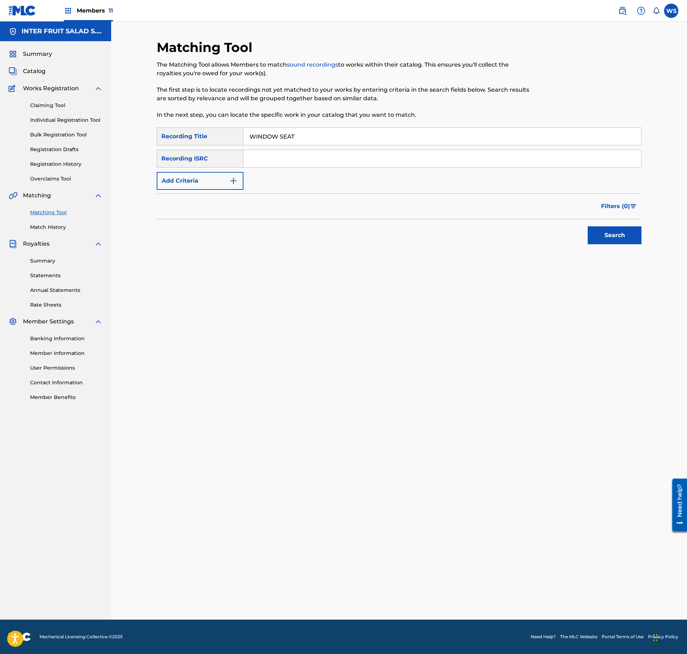
type input "WINDOW SEAT"
type input "US3DF2409273"
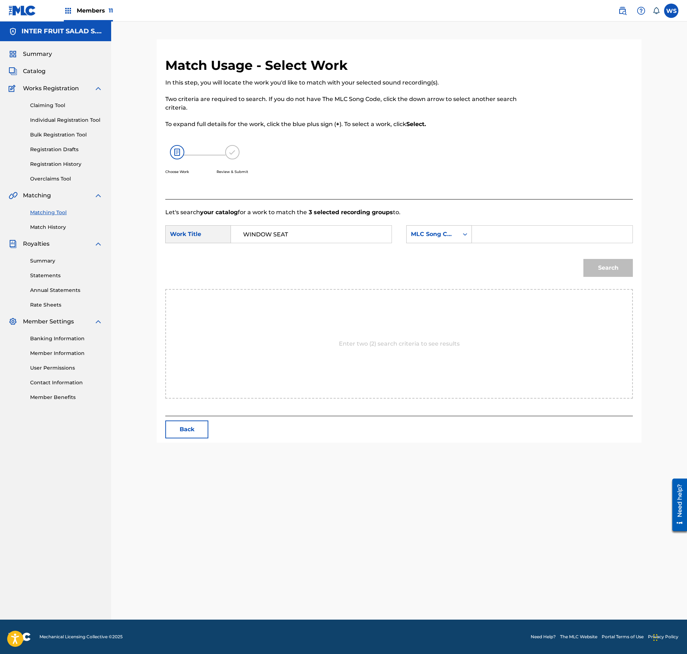
type input "WINDOW SEAT"
type input "W54KML"
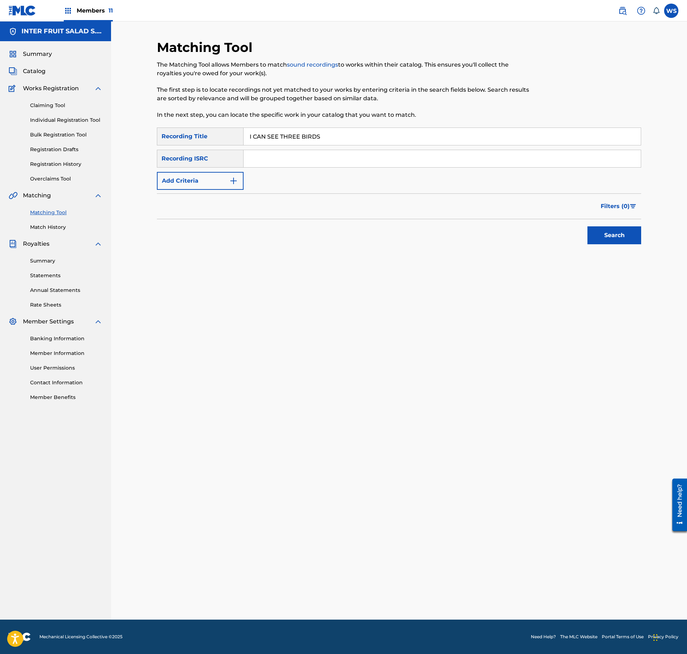
type input "I CAN SEE THREE BIRDS"
type input "US3DF2410942"
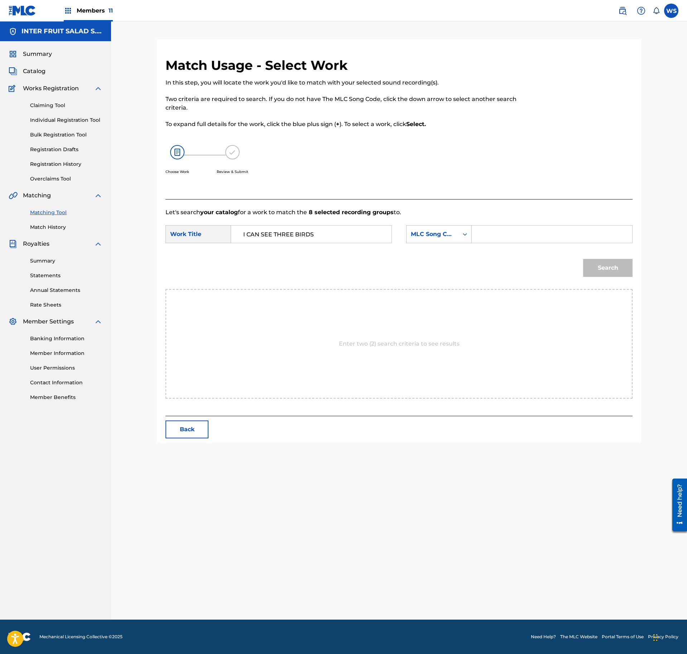
type input "I CAN SEE THREE BIRDS"
type input "IY99OD"
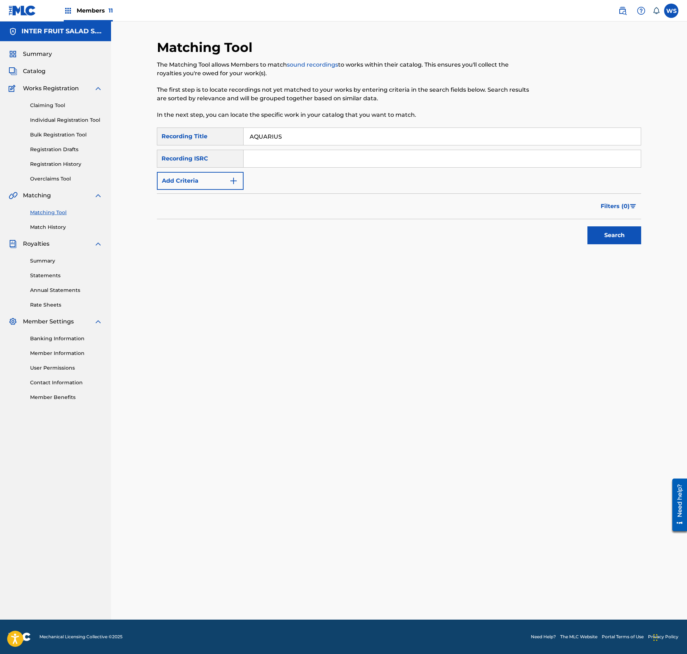
type input "AQUARIUS"
type input "US3DF2414492"
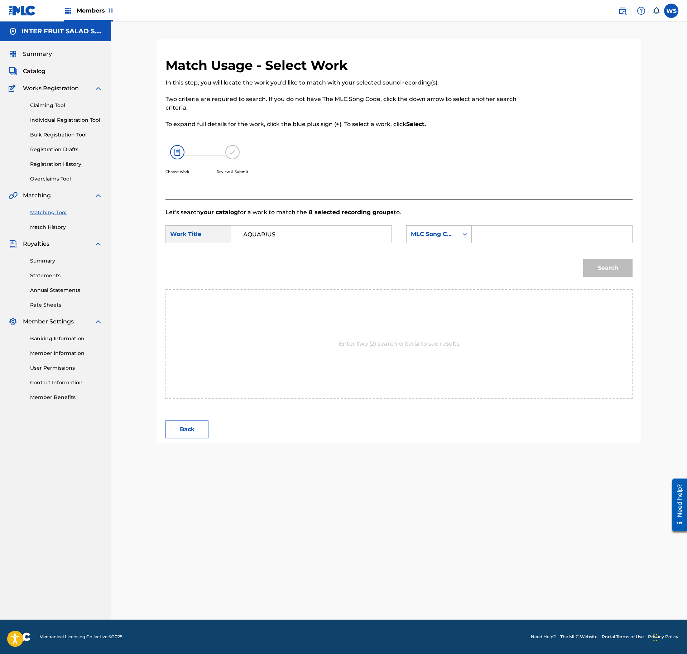
type input "AQUARIUS"
type input "A99Q2R"
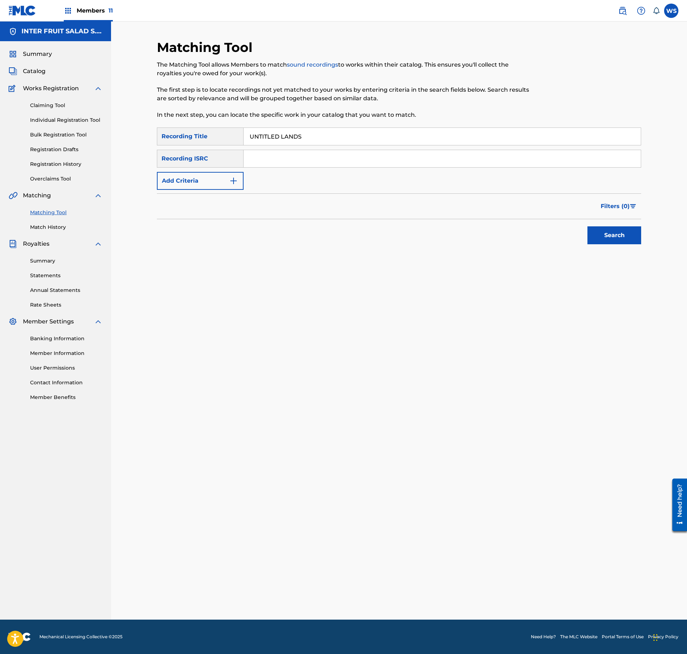
type input "UNTITLED LANDS"
type input "QM3DF2403788"
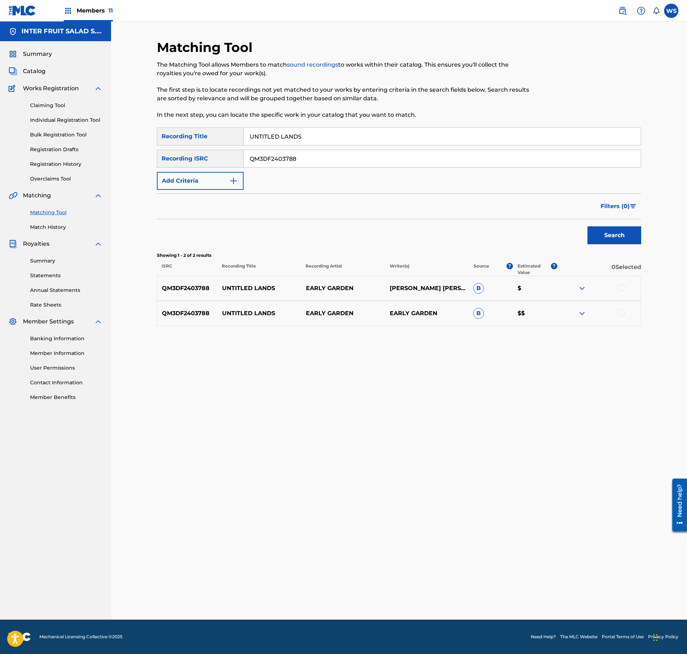
drag, startPoint x: 620, startPoint y: 288, endPoint x: 620, endPoint y: 305, distance: 17.2
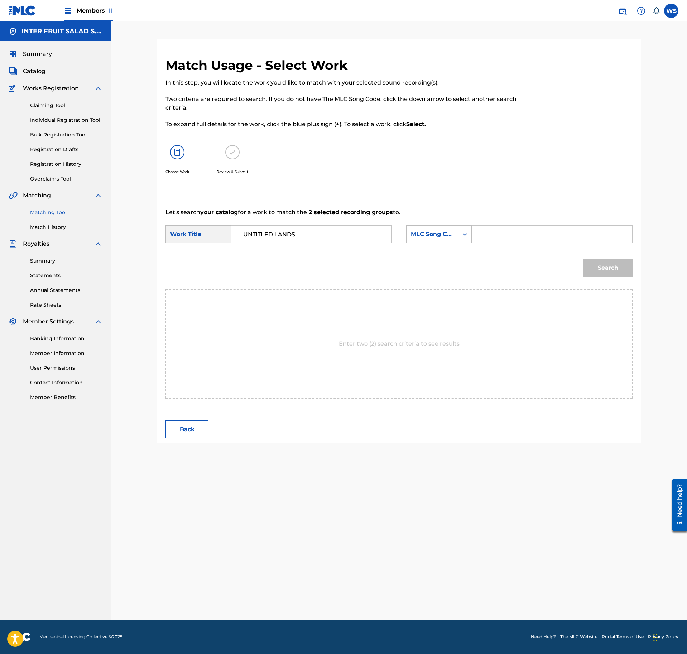
type input "UNTITLED LANDS"
type input "UX0178"
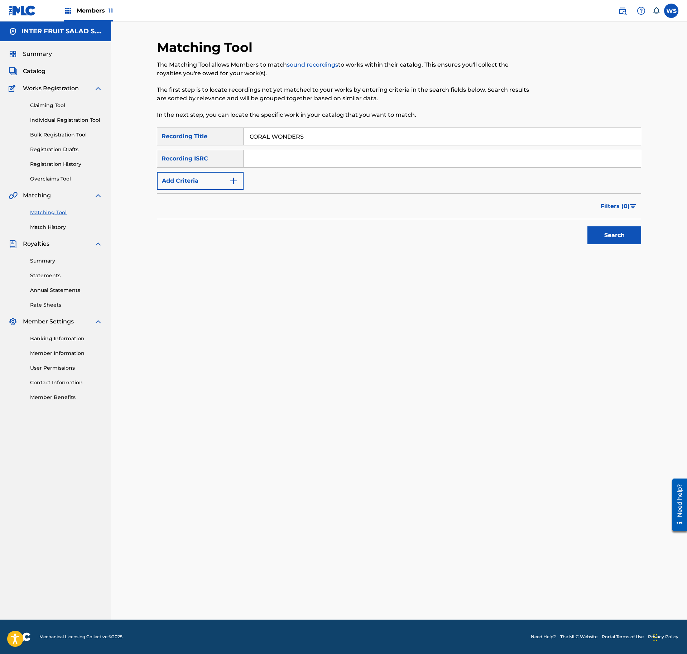
type input "CORAL WONDERS"
type input "US3DF2414542"
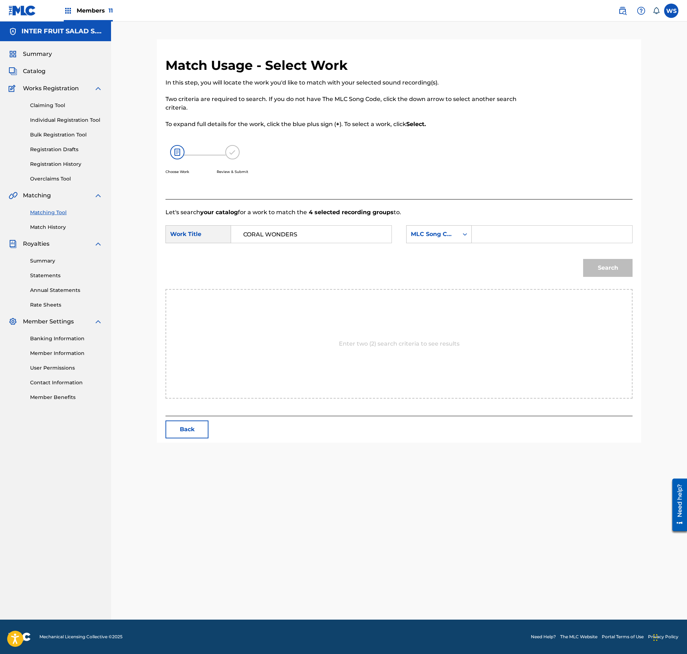
type input "CORAL WONDERS"
type input "CL0ZJY"
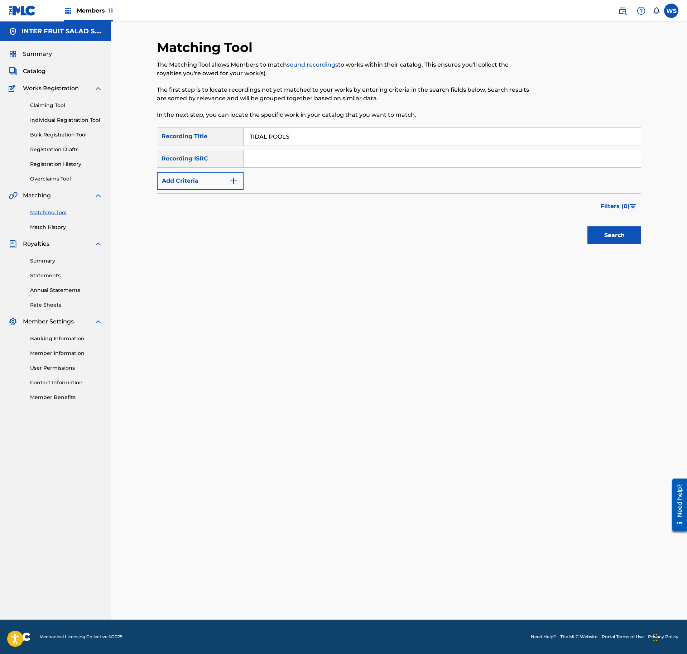
type input "TIDAL POOLS"
type input "QMANG2256890"
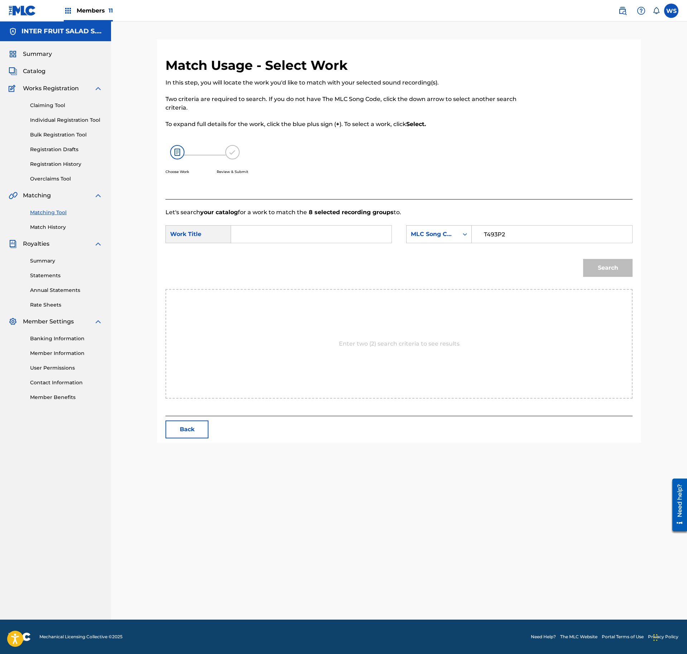
type input "T493P2"
type input "TIDAL POOLS"
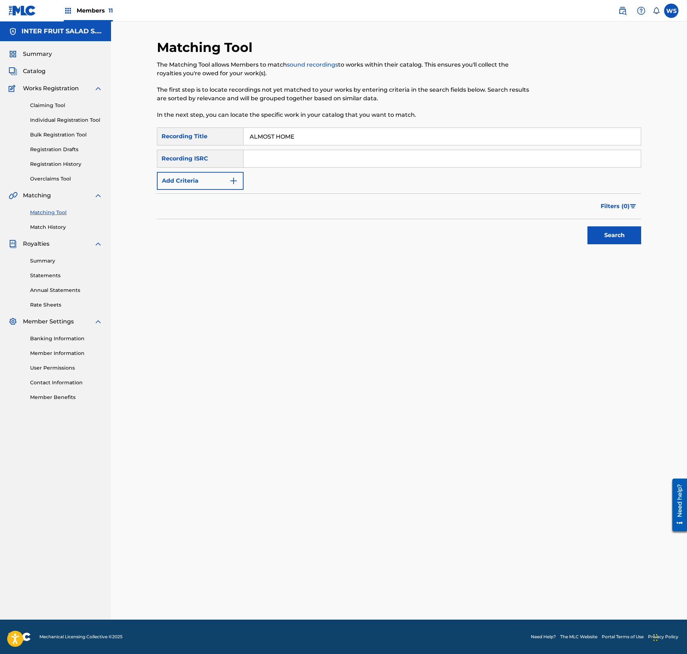
type input "ALMOST HOME"
type input "US3DF2414596"
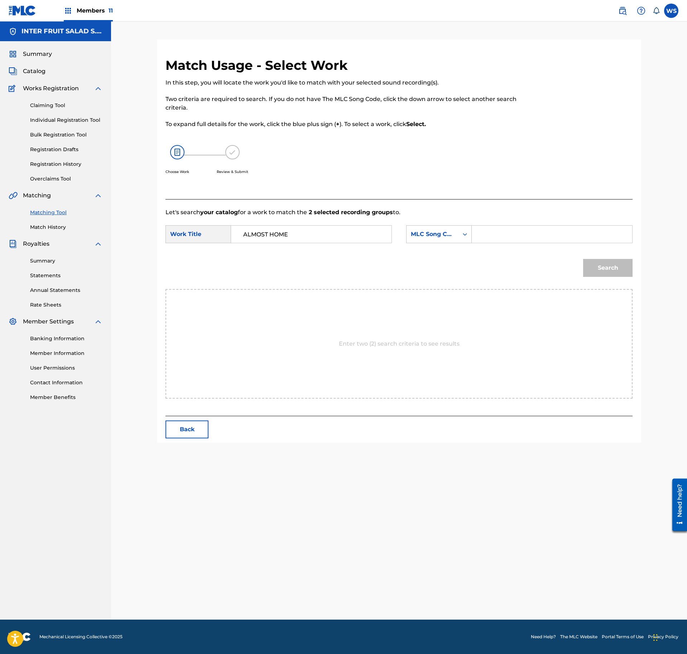
type input "ALMOST HOME"
type input "A99JZ0"
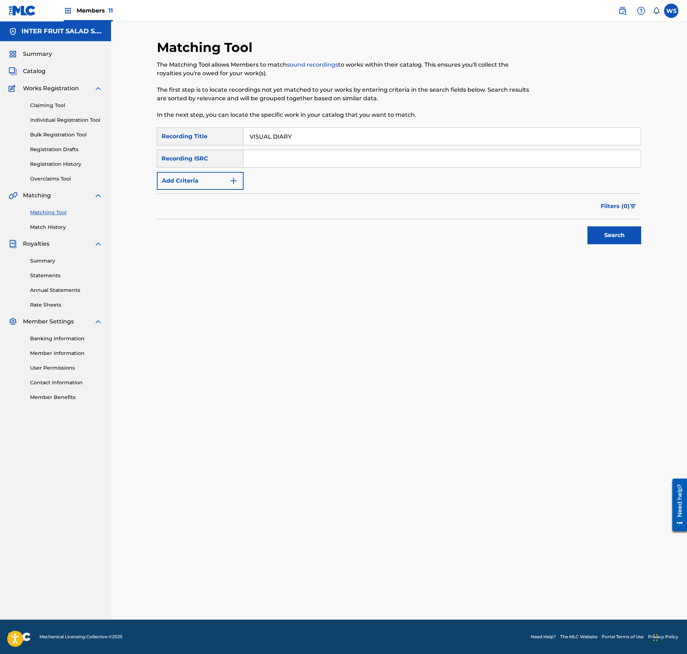
type input "VISUAL DIARY"
type input "US3DF2422696"
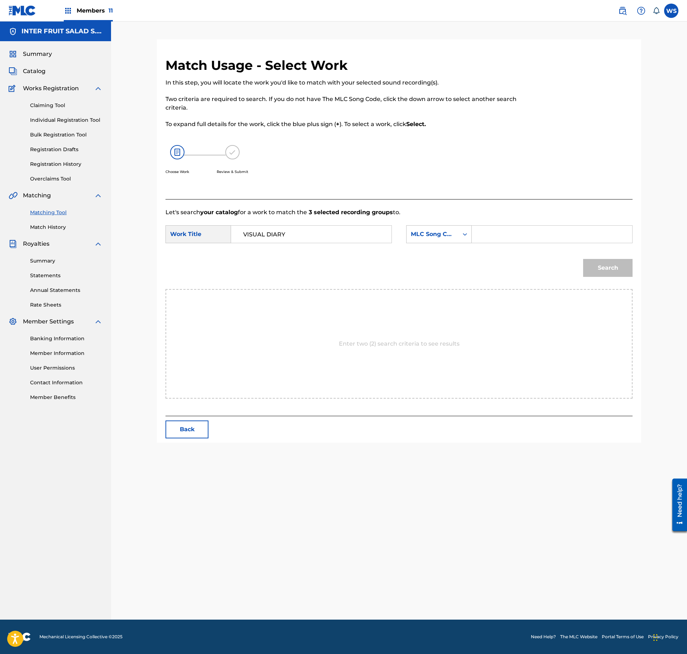
type input "VISUAL DIARY"
type input "VW414B"
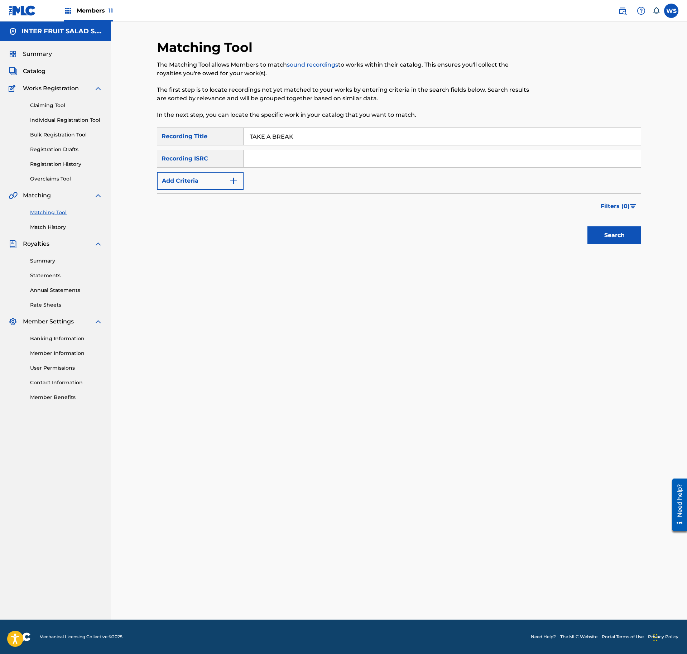
type input "TAKE A BREAK"
type input "US3DF2431521"
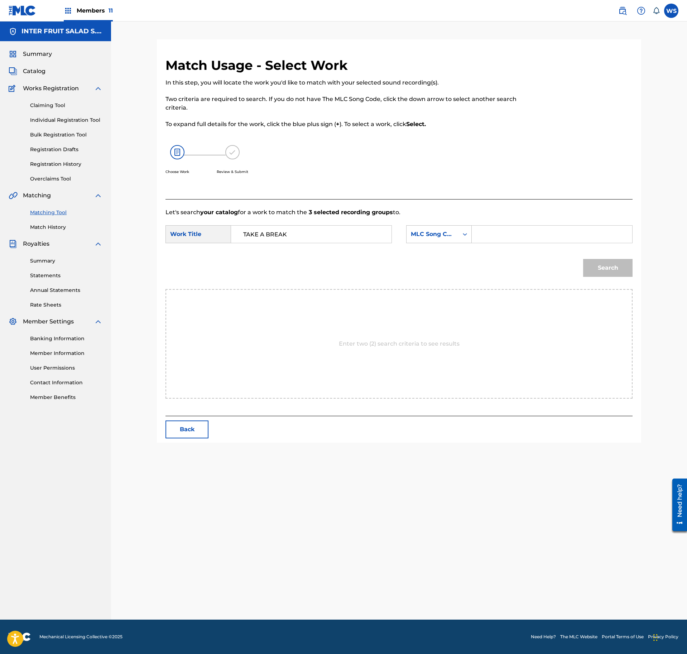
type input "TAKE A BREAK"
type input "T49WI0"
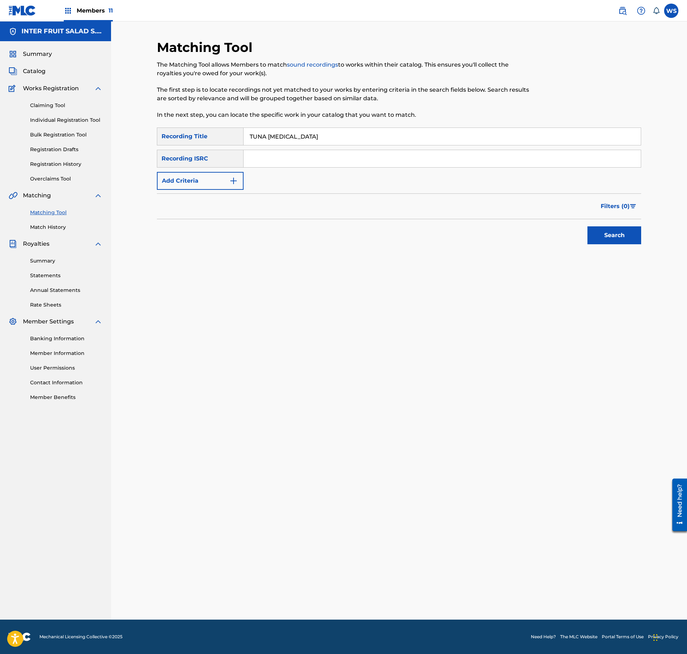
type input "TUNA [MEDICAL_DATA]"
type input "US3DF2431523"
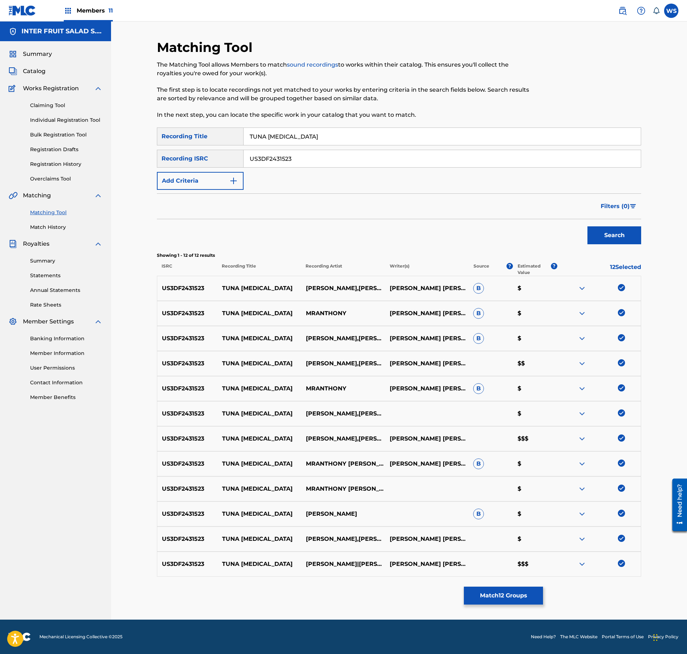
drag, startPoint x: 575, startPoint y: 562, endPoint x: 582, endPoint y: 564, distance: 7.5
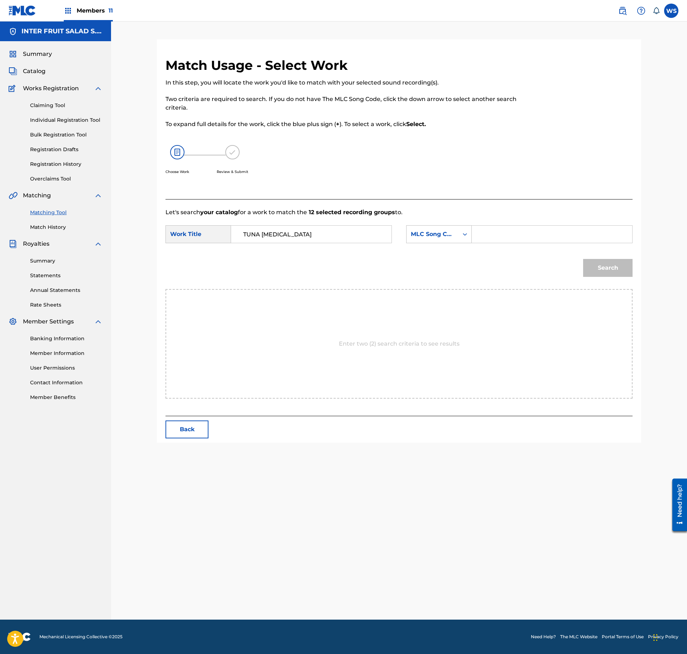
type input "TUNA [MEDICAL_DATA]"
type input "T49WD1"
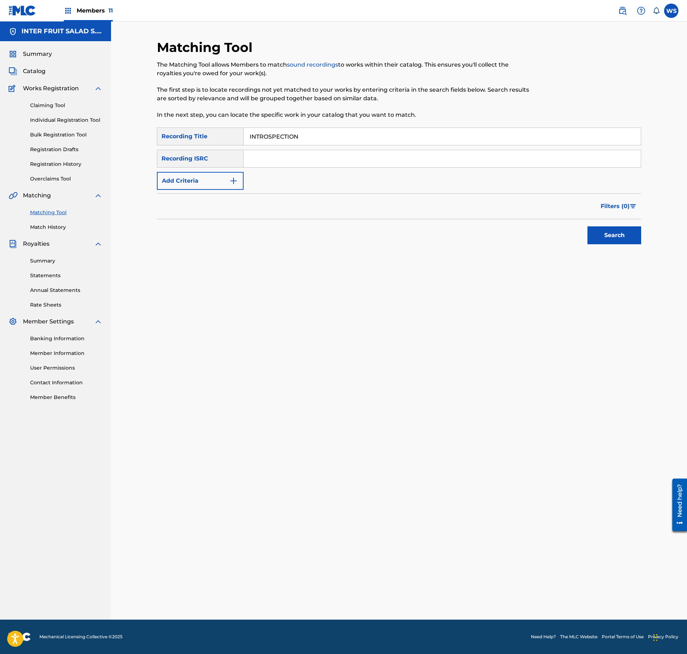
type input "INTROSPECTION"
type input "US3DF2440170"
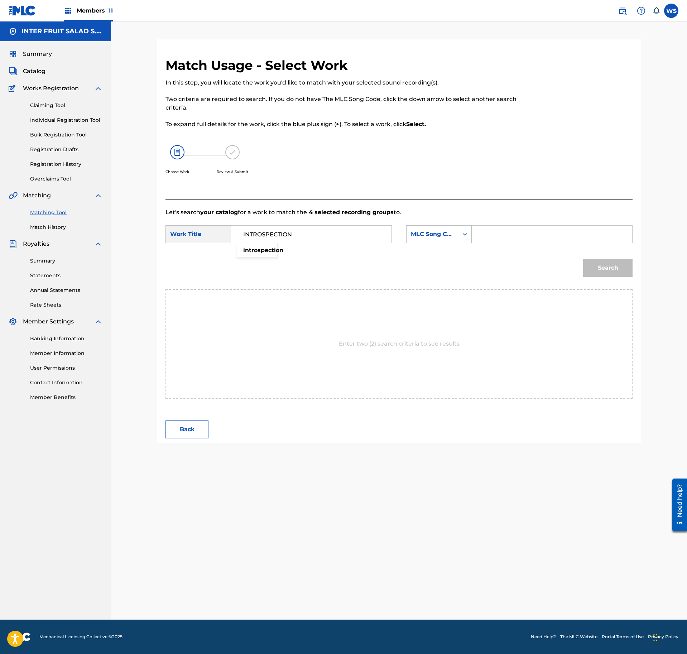
type input "INTROSPECTION"
type input "IY92H0"
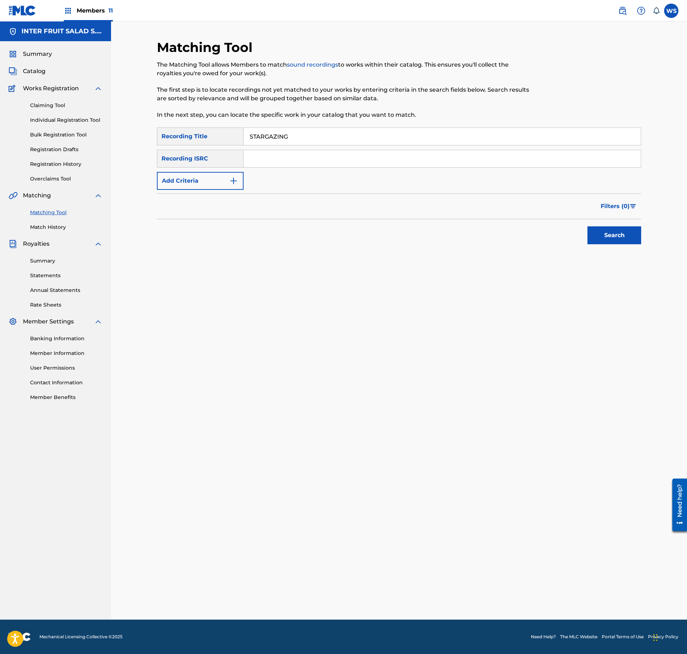
type input "STARGAZING"
type input "US3DF2435188"
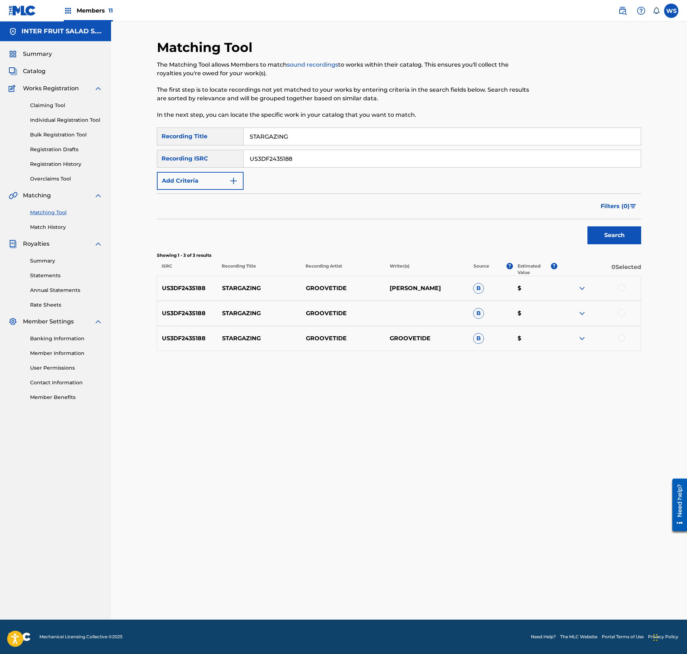
drag, startPoint x: 623, startPoint y: 290, endPoint x: 622, endPoint y: 300, distance: 10.8
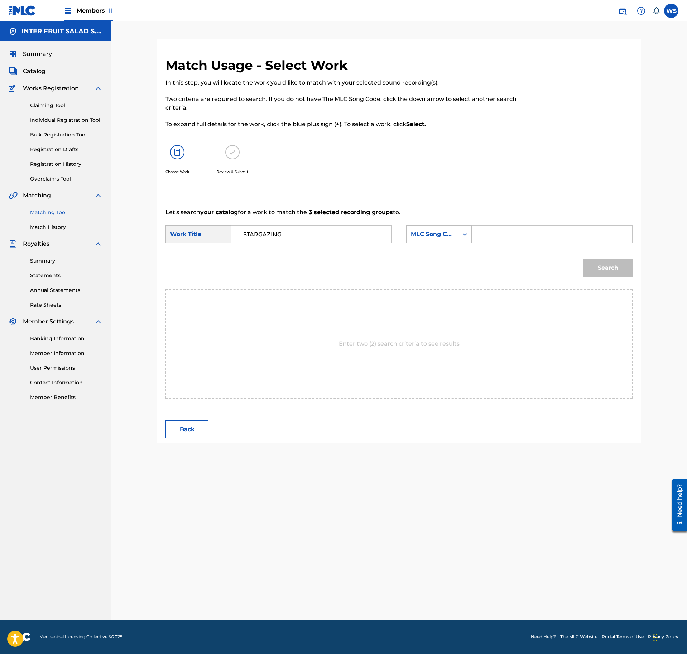
type input "STARGAZING"
drag, startPoint x: 469, startPoint y: 235, endPoint x: 473, endPoint y: 235, distance: 4.3
type input "S77BD1"
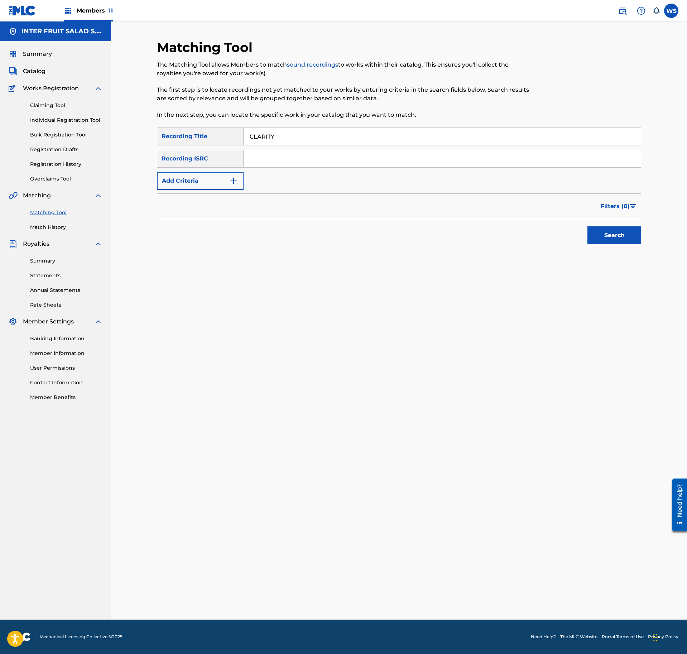
type input "CLARITY"
type input "US3DF2422516"
drag, startPoint x: 596, startPoint y: 222, endPoint x: 605, endPoint y: 233, distance: 13.8
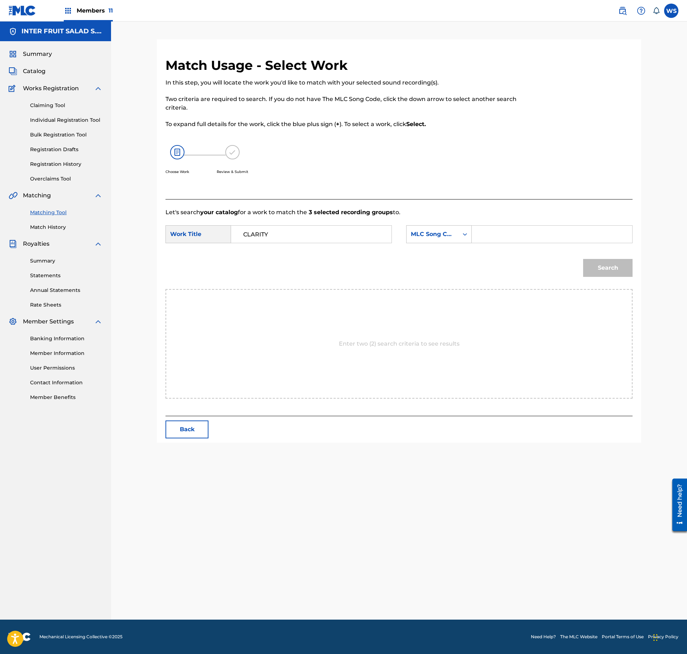
type input "CLARITY"
type input "CL0ZOS"
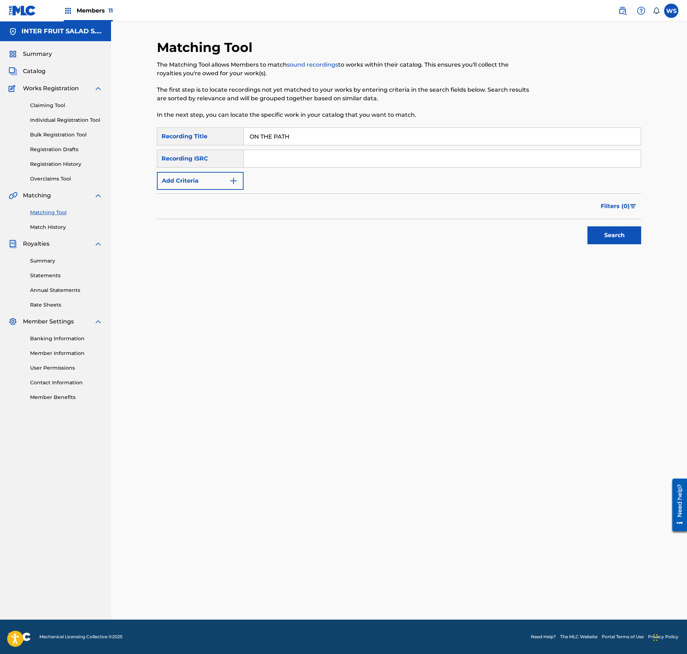
type input "ON THE PATH"
type input "US3DF2431519"
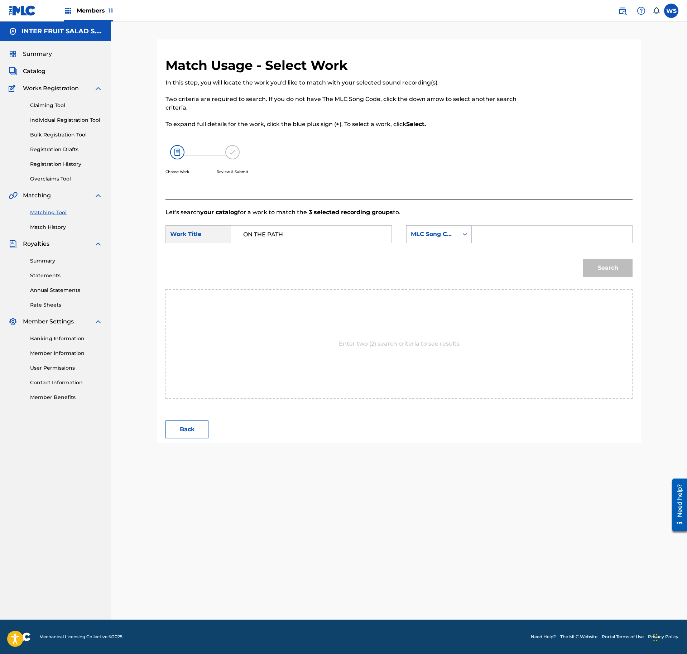
type input "ON THE PATH"
type input "OM0N58"
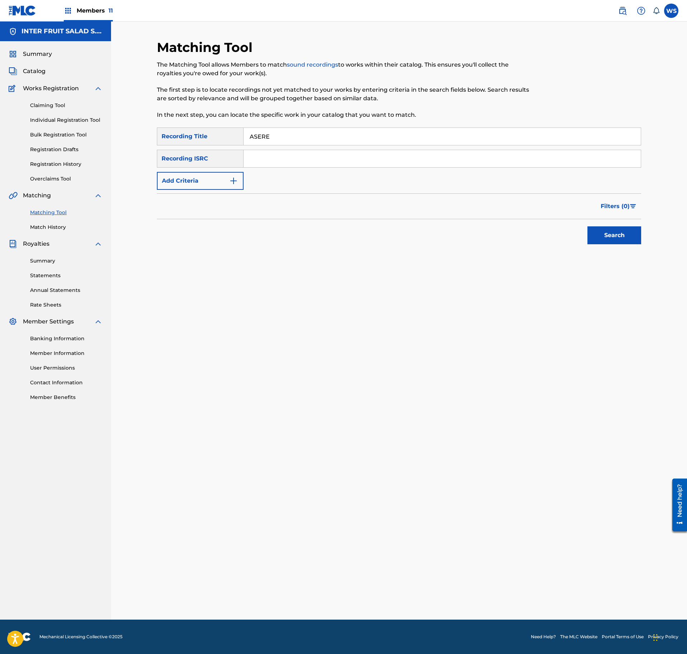
type input "ASERE"
type input "US3DF2440168"
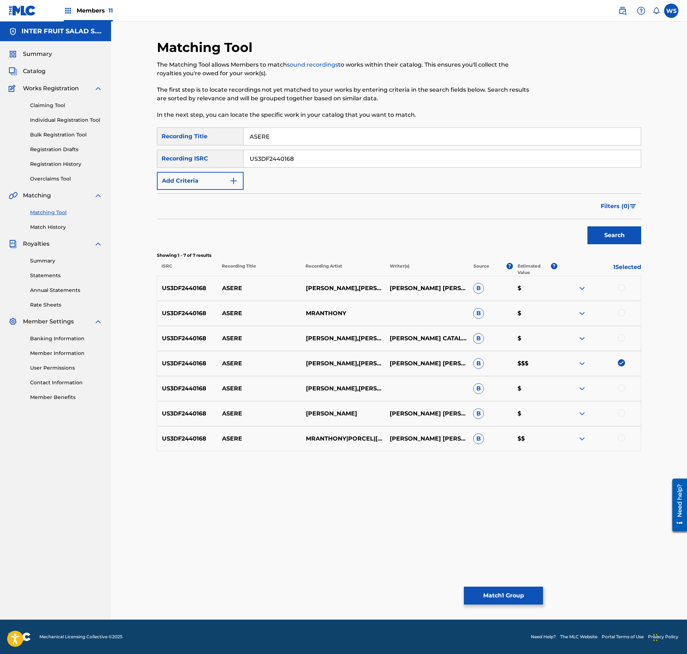
drag, startPoint x: 620, startPoint y: 338, endPoint x: 623, endPoint y: 329, distance: 9.7
drag, startPoint x: 621, startPoint y: 386, endPoint x: 621, endPoint y: 394, distance: 7.2
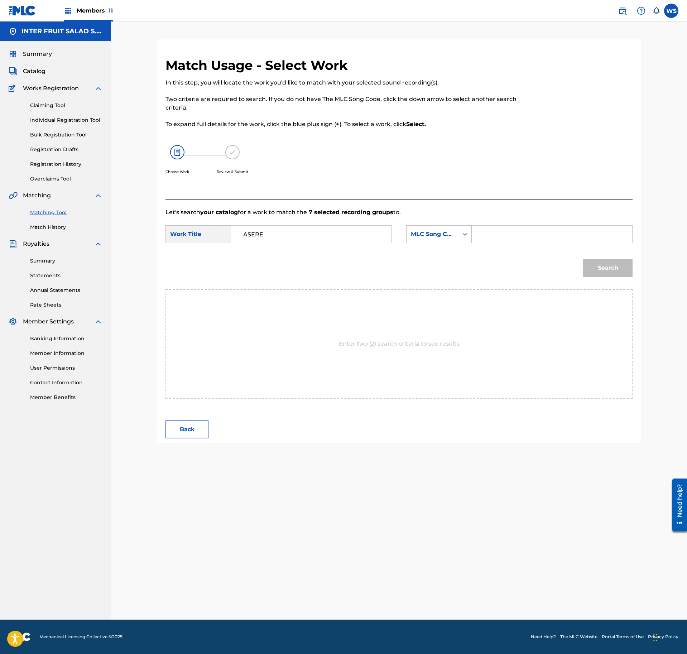
type input "ASERE"
type input "A99Q46"
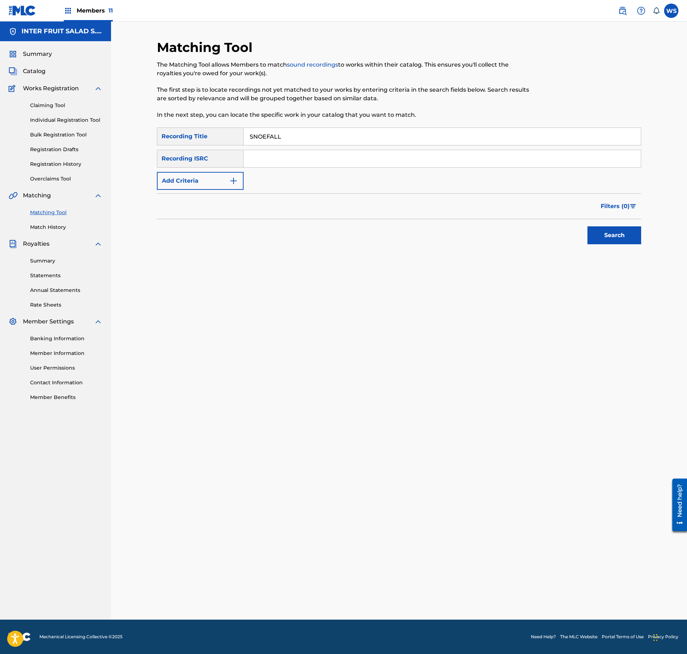
type input "SNOEFALL"
type input "QMANG2248036"
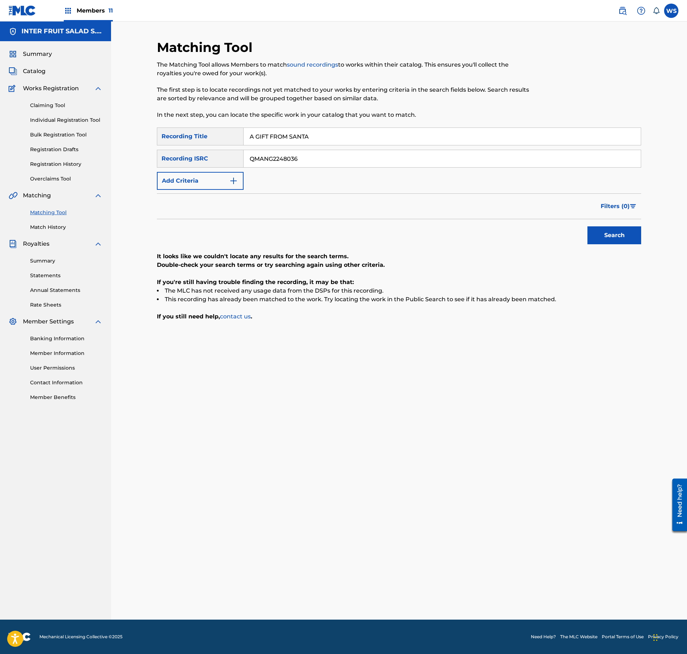
type input "A GIFT FROM SANTA"
type input "QMANG2248037"
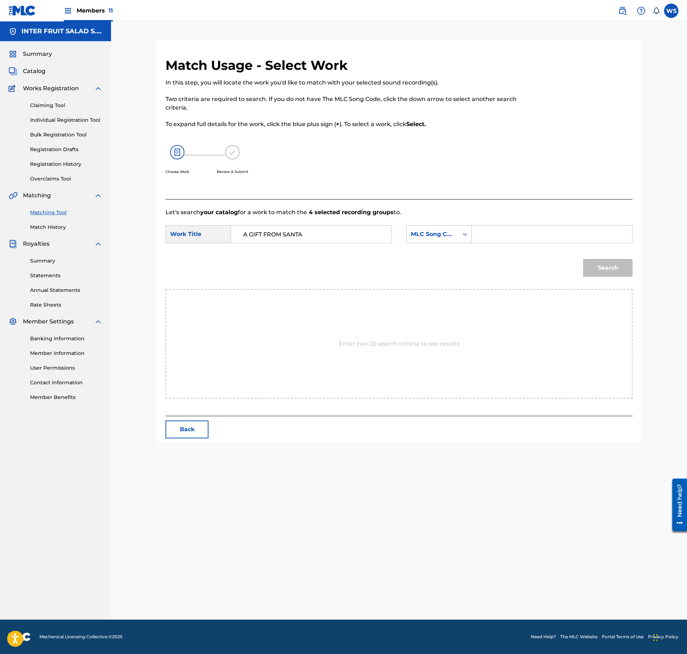
type input "A GIFT FROM SANTA"
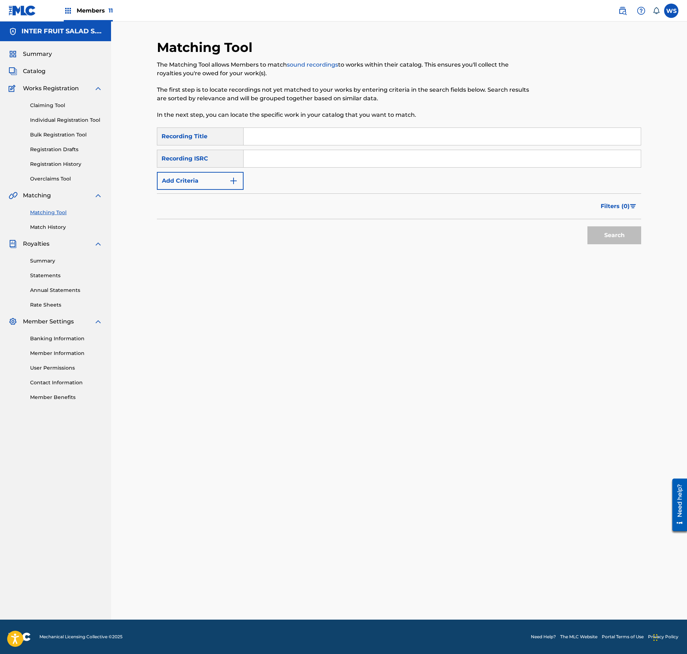
click at [62, 163] on link "Registration History" at bounding box center [66, 165] width 72 height 8
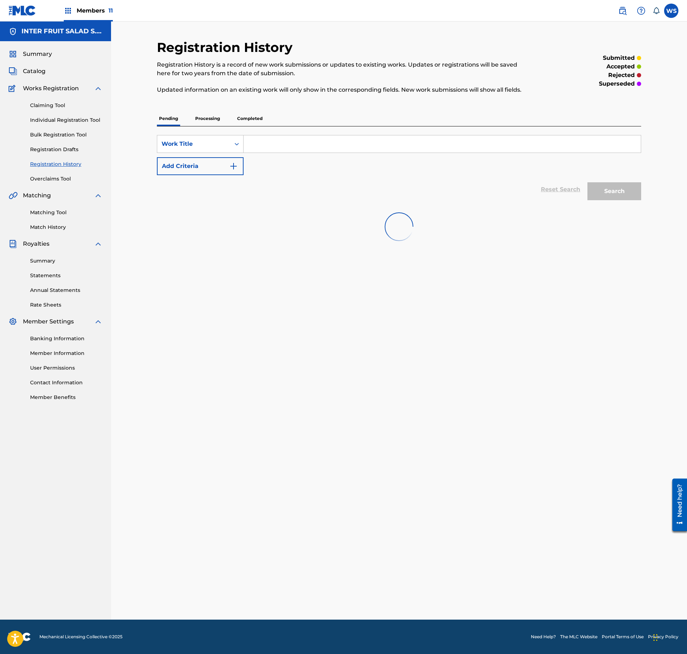
click at [59, 206] on div "Matching Tool Match History" at bounding box center [56, 215] width 94 height 31
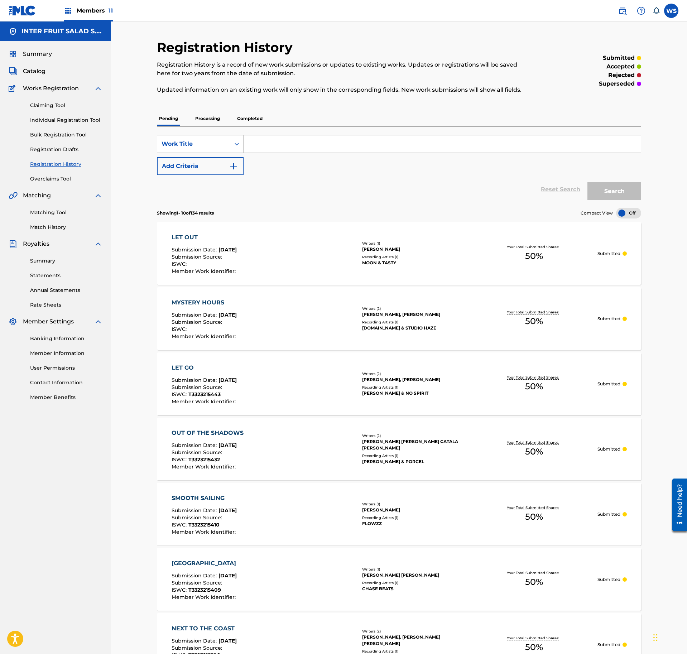
click at [58, 211] on link "Matching Tool" at bounding box center [66, 213] width 72 height 8
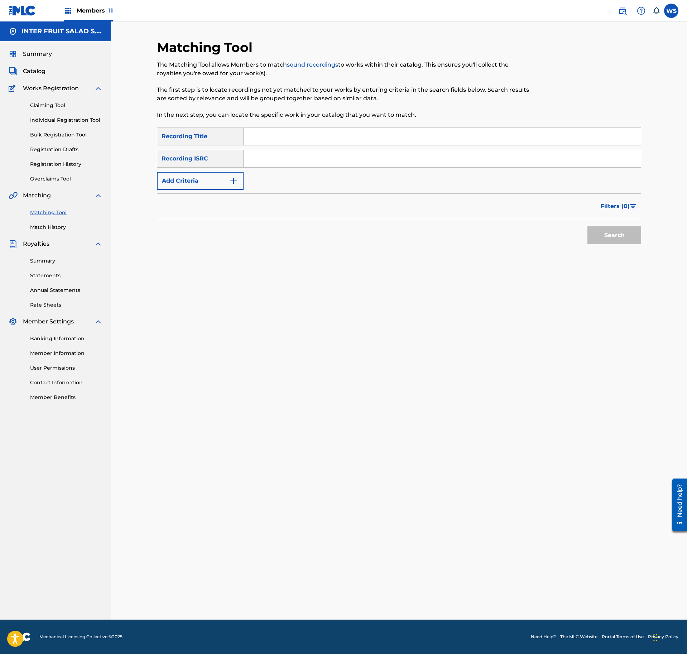
click at [54, 225] on link "Match History" at bounding box center [66, 228] width 72 height 8
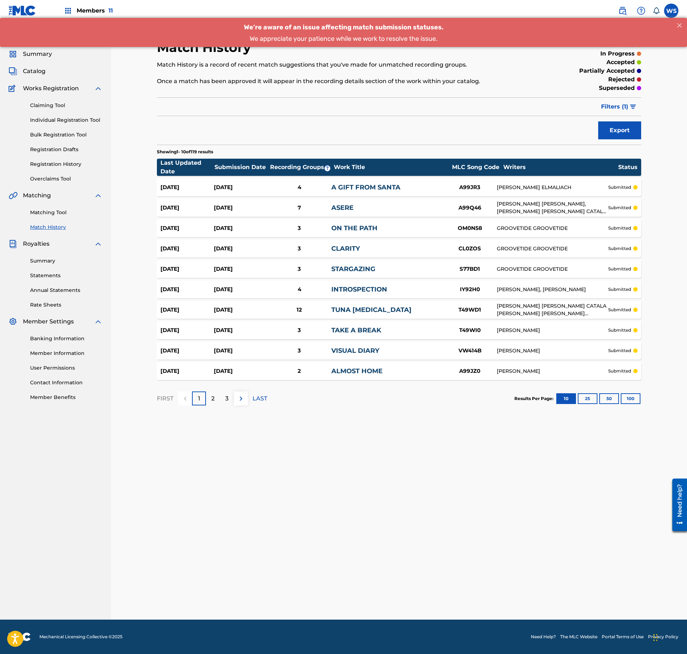
click at [54, 168] on div "Claiming Tool Individual Registration Tool Bulk Registration Tool Registration …" at bounding box center [56, 138] width 94 height 90
click at [64, 162] on link "Registration History" at bounding box center [66, 165] width 72 height 8
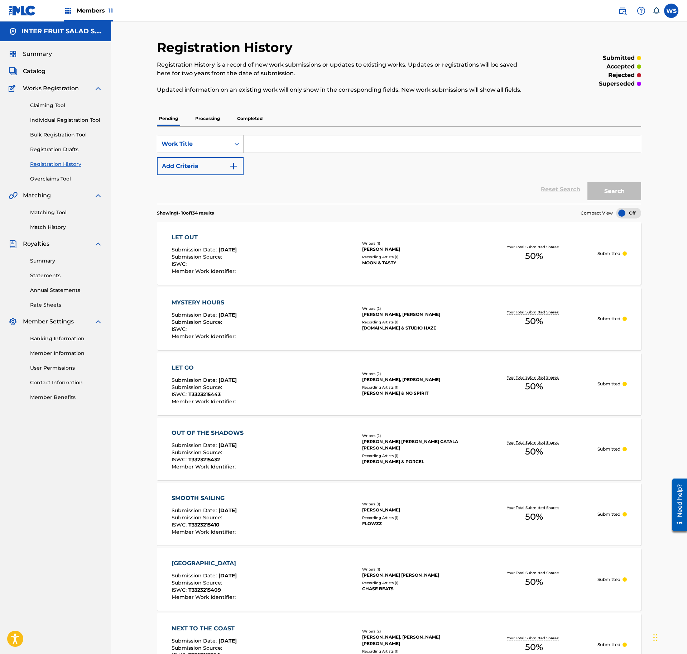
click at [46, 104] on link "Claiming Tool" at bounding box center [66, 106] width 72 height 8
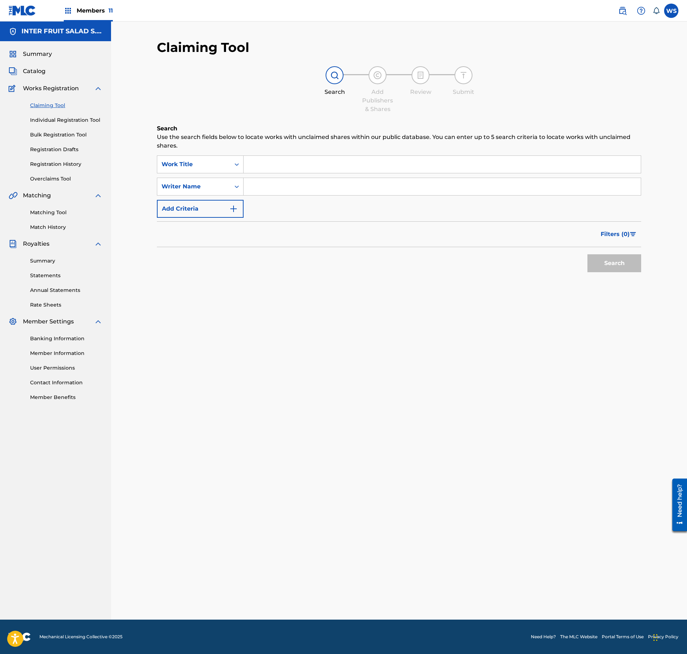
click at [337, 173] on div "SearchWithCriteriac457aaf4-3219-41ad-bb4a-8504a3bc2884 Work Title SearchWithCri…" at bounding box center [399, 187] width 485 height 62
click at [335, 158] on input "Search Form" at bounding box center [442, 164] width 397 height 17
click at [51, 214] on link "Matching Tool" at bounding box center [66, 213] width 72 height 8
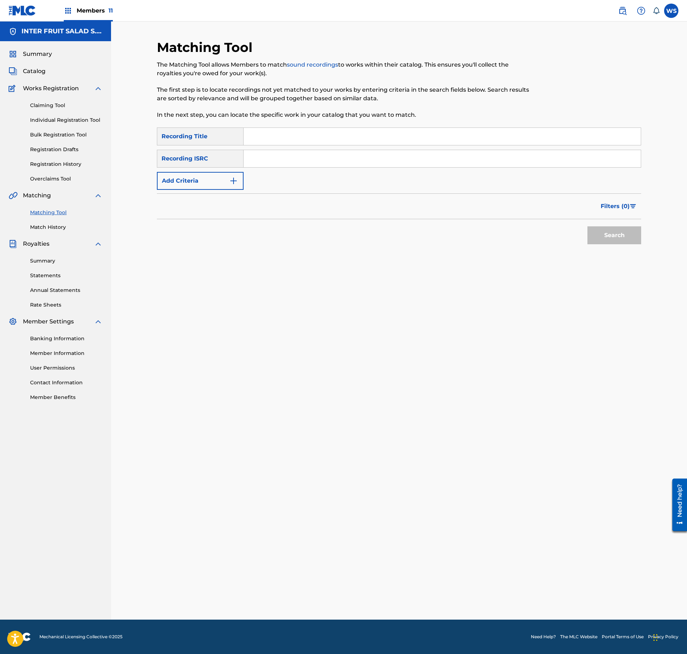
click at [298, 141] on input "Search Form" at bounding box center [442, 136] width 397 height 17
click at [331, 166] on div "Search Form" at bounding box center [443, 159] width 398 height 18
click at [335, 156] on input "Search Form" at bounding box center [442, 158] width 397 height 17
click at [588, 227] on button "Search" at bounding box center [615, 236] width 54 height 18
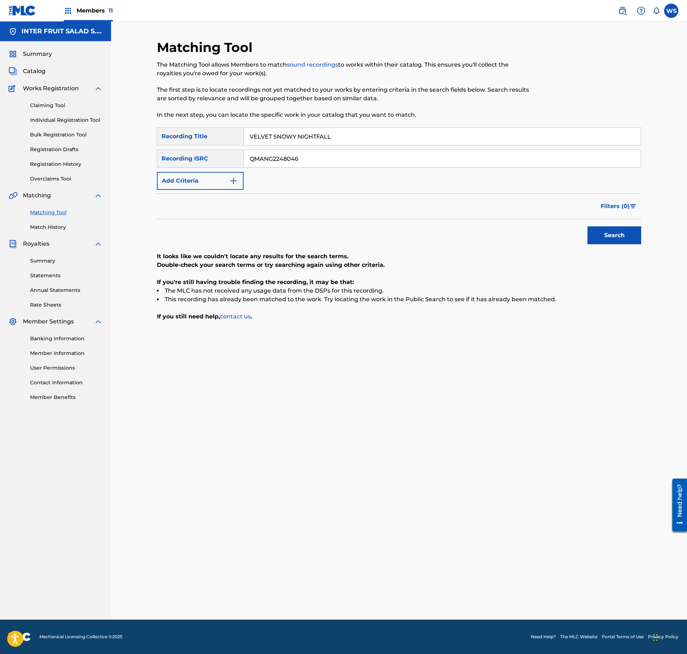
click at [588, 227] on button "Search" at bounding box center [615, 236] width 54 height 18
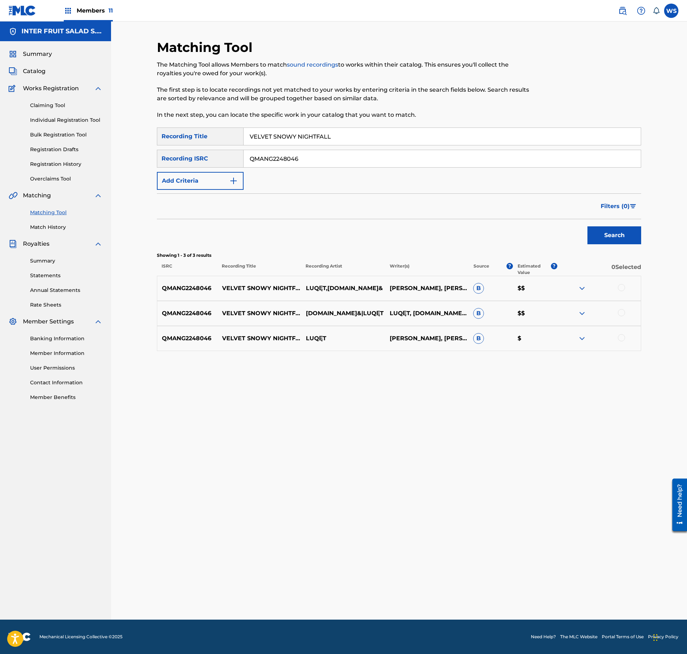
click at [622, 291] on div at bounding box center [621, 287] width 7 height 7
click at [621, 313] on div at bounding box center [621, 312] width 7 height 7
click at [621, 339] on div at bounding box center [621, 337] width 7 height 7
click at [510, 594] on button "Match 3 Groups" at bounding box center [503, 596] width 79 height 18
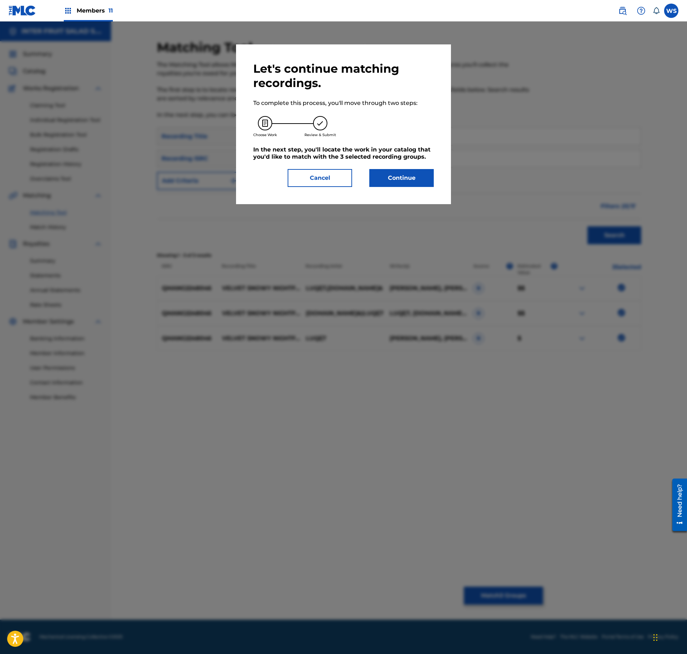
click at [401, 182] on button "Continue" at bounding box center [402, 178] width 65 height 18
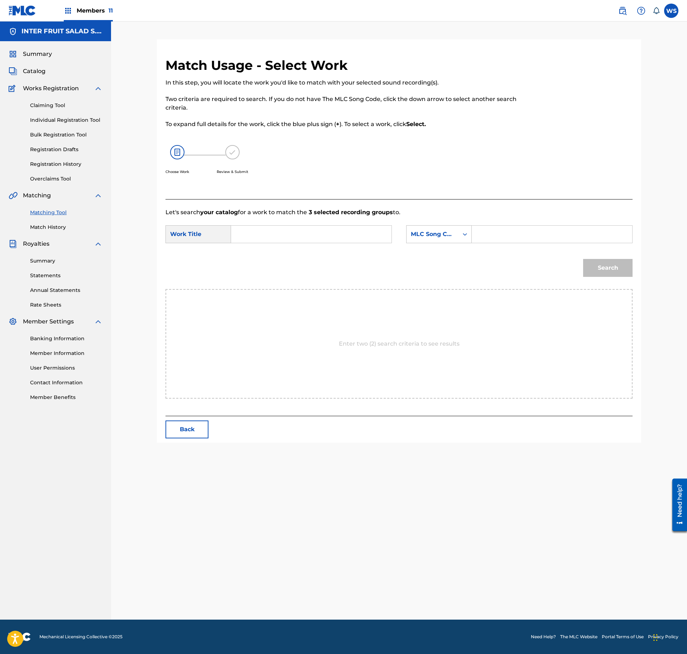
click at [334, 242] on input "Search Form" at bounding box center [311, 234] width 148 height 17
click at [521, 232] on input "Search Form" at bounding box center [552, 234] width 148 height 17
click at [550, 239] on input "Search Form" at bounding box center [552, 234] width 148 height 17
click at [607, 270] on button "Search" at bounding box center [607, 268] width 49 height 18
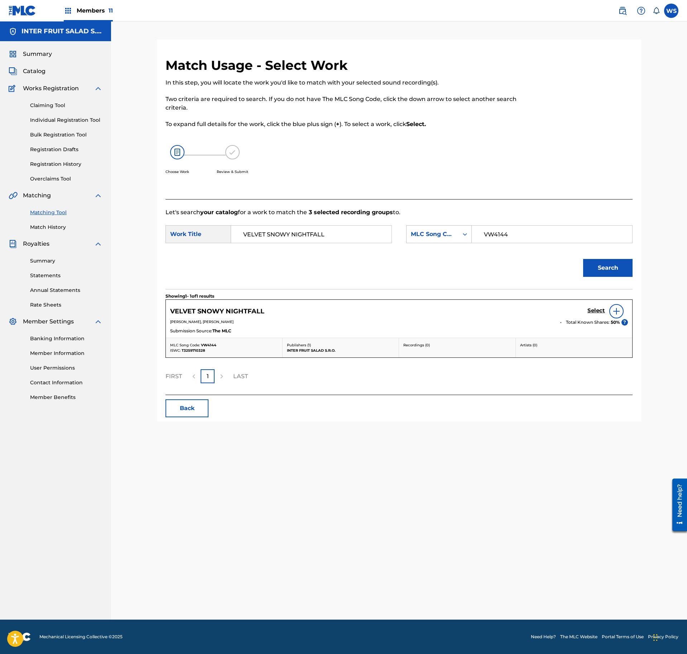
click at [596, 313] on h5 "Select" at bounding box center [597, 310] width 18 height 7
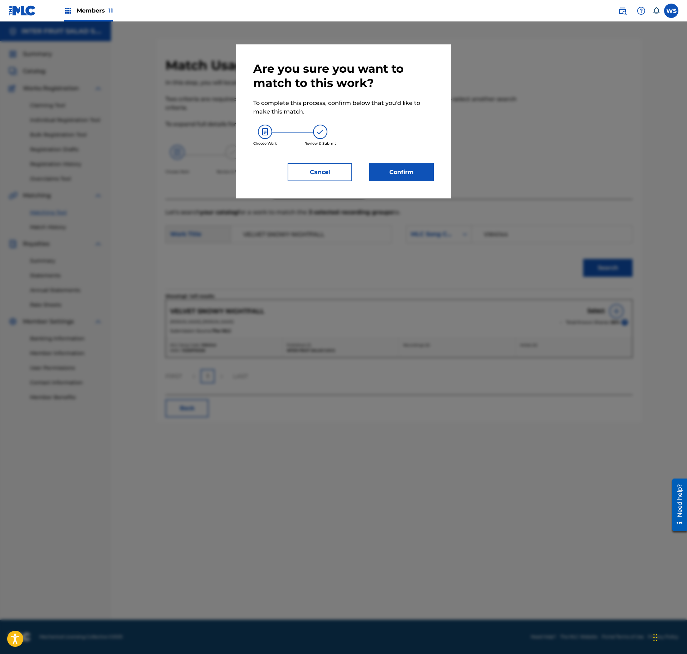
click at [408, 176] on button "Confirm" at bounding box center [402, 172] width 65 height 18
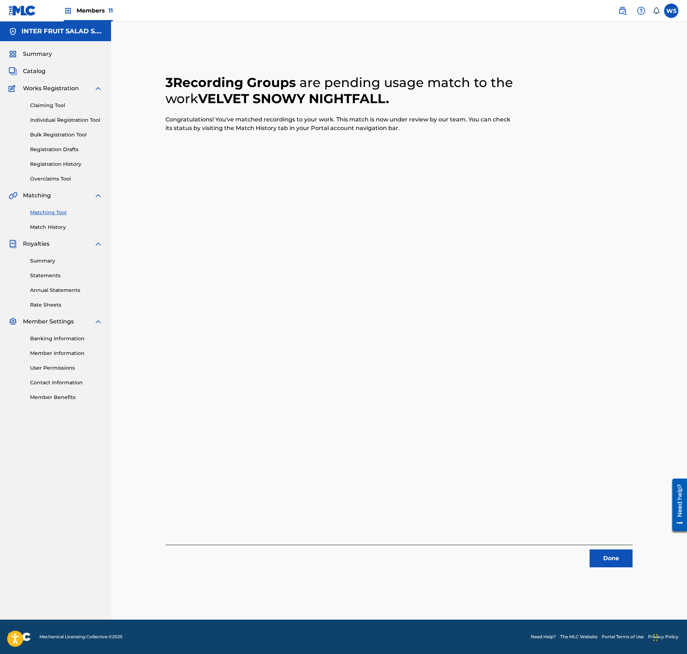
click at [608, 556] on button "Done" at bounding box center [611, 559] width 43 height 18
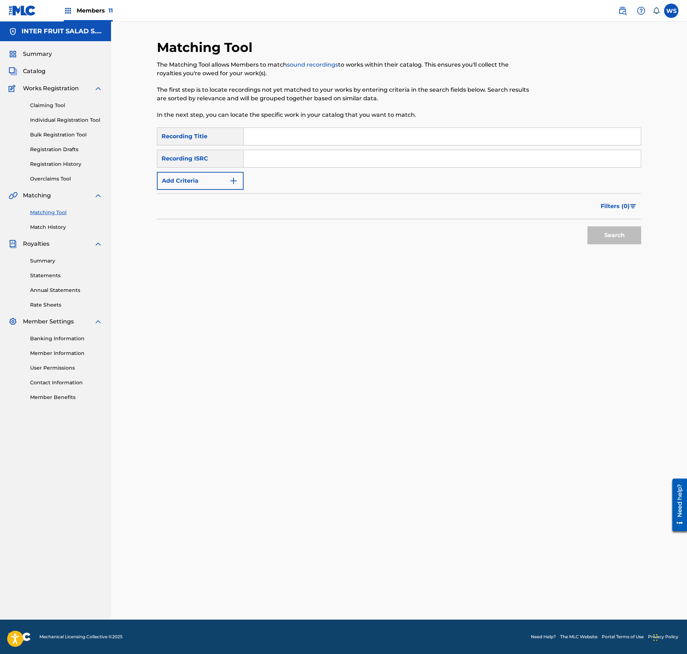
click at [283, 143] on input "Search Form" at bounding box center [442, 136] width 397 height 17
click at [323, 156] on input "Search Form" at bounding box center [442, 158] width 397 height 17
click at [624, 249] on div "SearchWithCriteriaae93e99d-3d7e-496b-ae6d-6dfb8676b07f Recording Title SNOWPOIN…" at bounding box center [399, 190] width 485 height 125
click at [619, 235] on button "Search" at bounding box center [615, 236] width 54 height 18
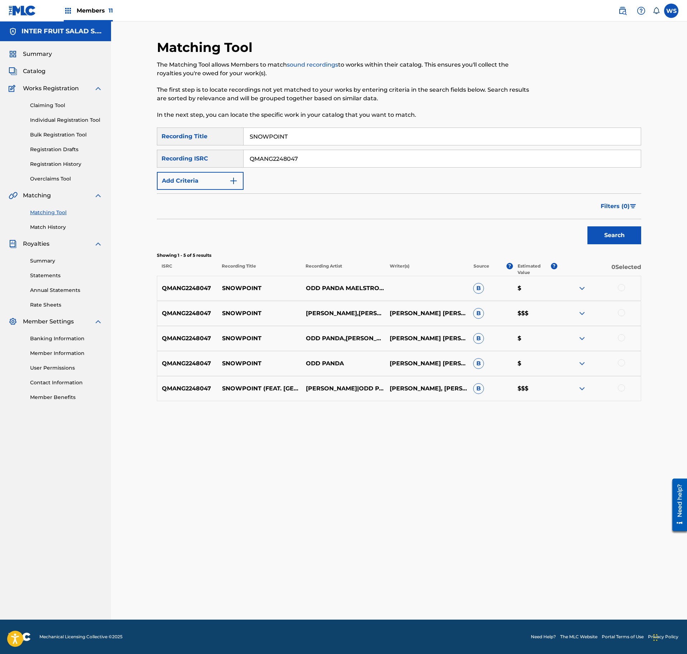
click at [626, 290] on div at bounding box center [599, 288] width 84 height 9
click at [621, 290] on div at bounding box center [621, 287] width 7 height 7
click at [620, 316] on div at bounding box center [621, 312] width 7 height 7
click at [623, 337] on div at bounding box center [621, 337] width 7 height 7
click at [622, 360] on div "QMANG2248047 SNOWPOINT ODD PANDA [PERSON_NAME] [PERSON_NAME], [PERSON_NAME], [P…" at bounding box center [399, 363] width 485 height 25
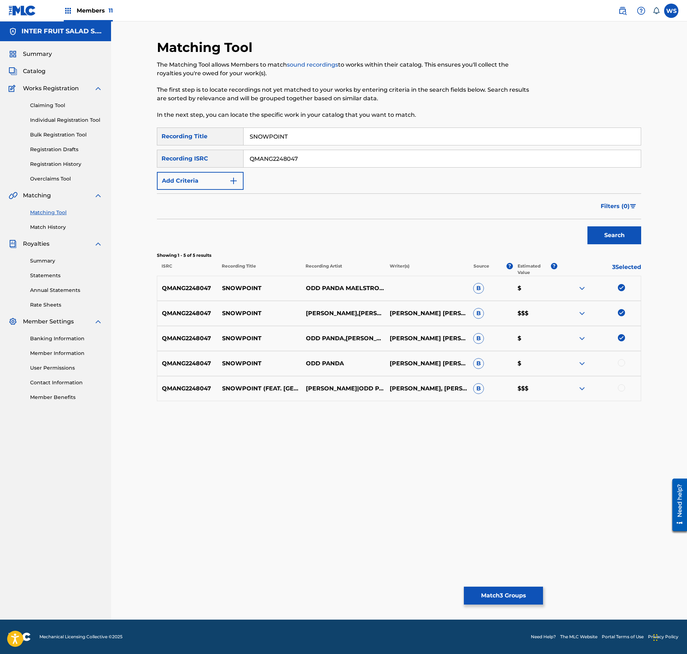
click at [620, 369] on div "QMANG2248047 SNOWPOINT ODD PANDA [PERSON_NAME] [PERSON_NAME], [PERSON_NAME], [P…" at bounding box center [399, 363] width 485 height 25
click at [620, 363] on div at bounding box center [621, 362] width 7 height 7
click at [619, 388] on div at bounding box center [621, 388] width 7 height 7
click at [489, 599] on button "Match 5 Groups" at bounding box center [503, 596] width 79 height 18
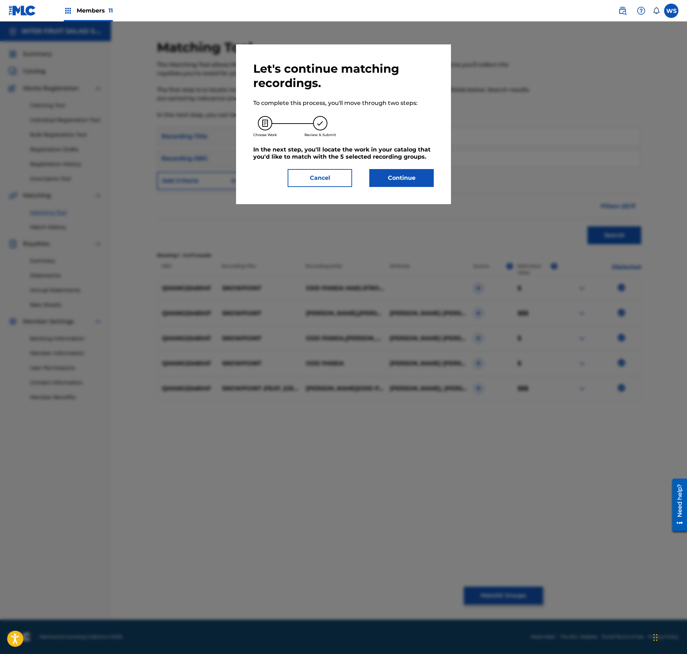
click at [421, 194] on div "Let's continue matching recordings. To complete this process, you'll move throu…" at bounding box center [343, 124] width 215 height 160
click at [421, 184] on button "Continue" at bounding box center [402, 178] width 65 height 18
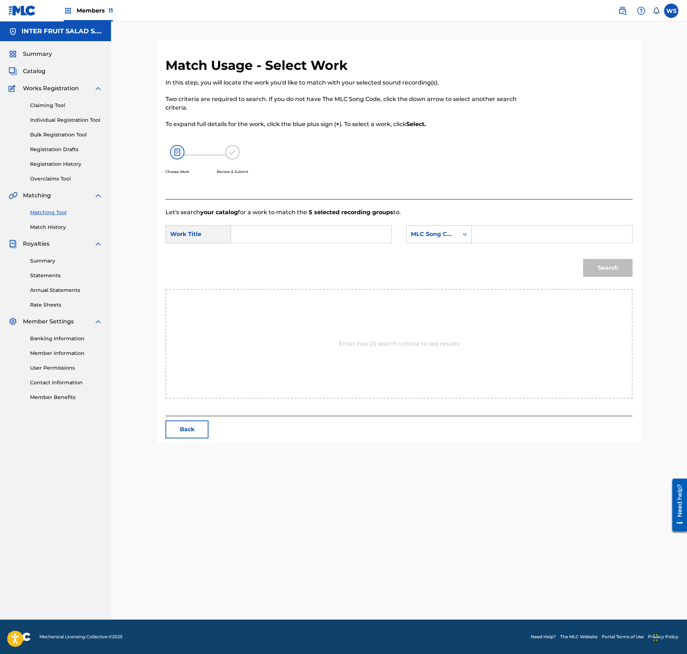
click at [533, 237] on input "Search Form" at bounding box center [552, 234] width 148 height 17
click at [307, 238] on input "Search Form" at bounding box center [311, 234] width 148 height 17
click at [611, 280] on div "Search" at bounding box center [399, 270] width 467 height 37
click at [615, 272] on button "Search" at bounding box center [607, 268] width 49 height 18
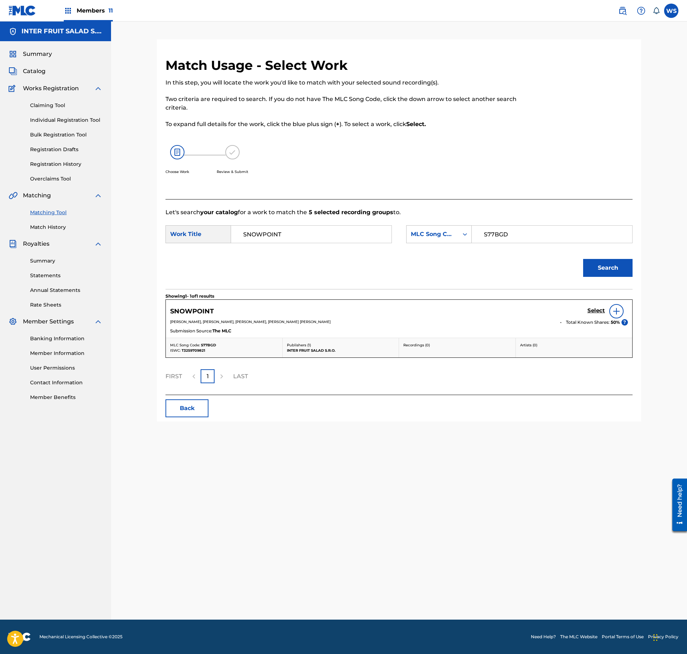
click at [599, 310] on h5 "Select" at bounding box center [597, 310] width 18 height 7
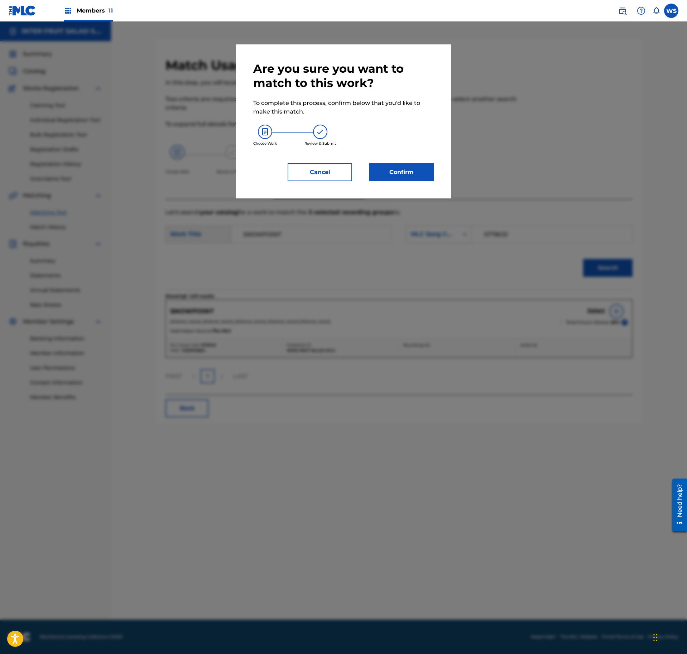
click at [409, 167] on button "Confirm" at bounding box center [402, 172] width 65 height 18
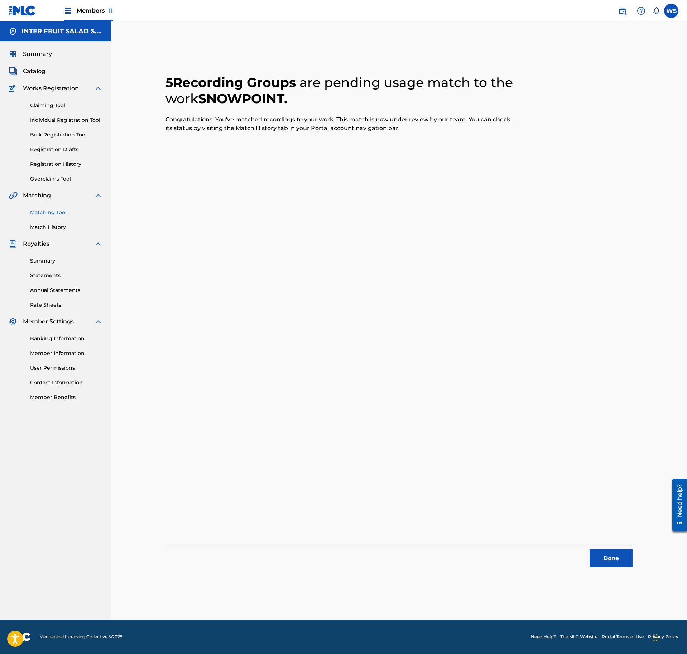
click at [613, 541] on div "5 Recording Groups are pending usage match to the work SNOWPOINT . Congratulati…" at bounding box center [399, 312] width 467 height 510
click at [611, 556] on button "Done" at bounding box center [611, 559] width 43 height 18
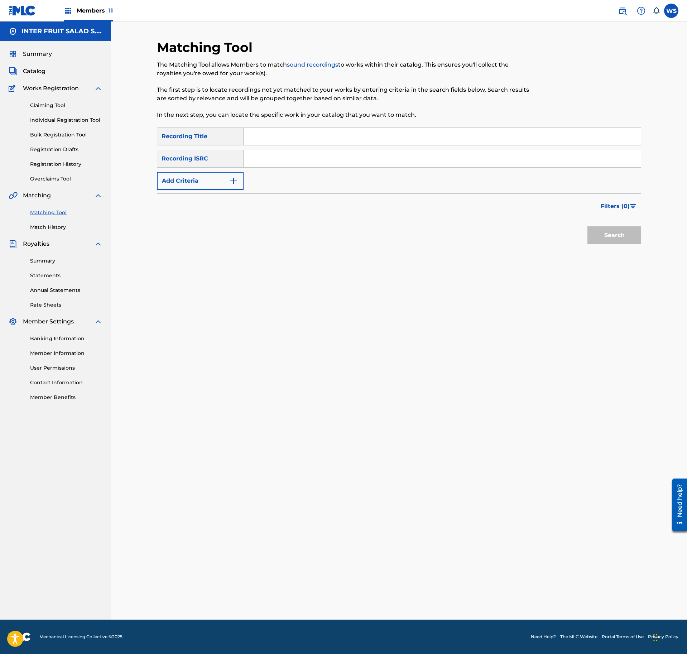
click at [306, 97] on p "The first step is to locate recordings not yet matched to your works by enterin…" at bounding box center [343, 94] width 373 height 17
click at [295, 136] on input "Search Form" at bounding box center [442, 136] width 397 height 17
click at [381, 162] on input "Search Form" at bounding box center [442, 158] width 397 height 17
click at [588, 227] on button "Search" at bounding box center [615, 236] width 54 height 18
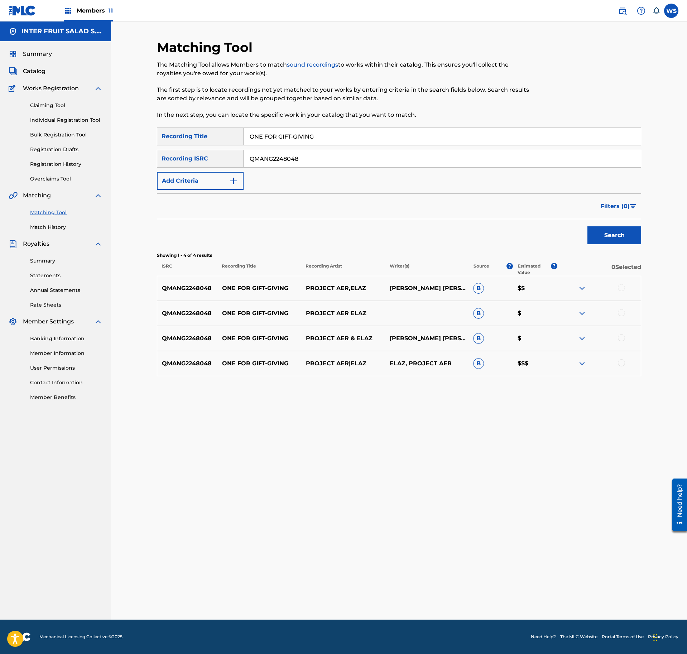
click at [621, 288] on div at bounding box center [621, 287] width 7 height 7
click at [622, 316] on div at bounding box center [621, 312] width 7 height 7
click at [621, 345] on div "QMANG2248048 ONE FOR GIFT-GIVING PROJECT AER & [PERSON_NAME] [PERSON_NAME], [PE…" at bounding box center [399, 338] width 485 height 25
click at [621, 342] on div at bounding box center [621, 337] width 7 height 7
click at [621, 363] on div at bounding box center [621, 362] width 7 height 7
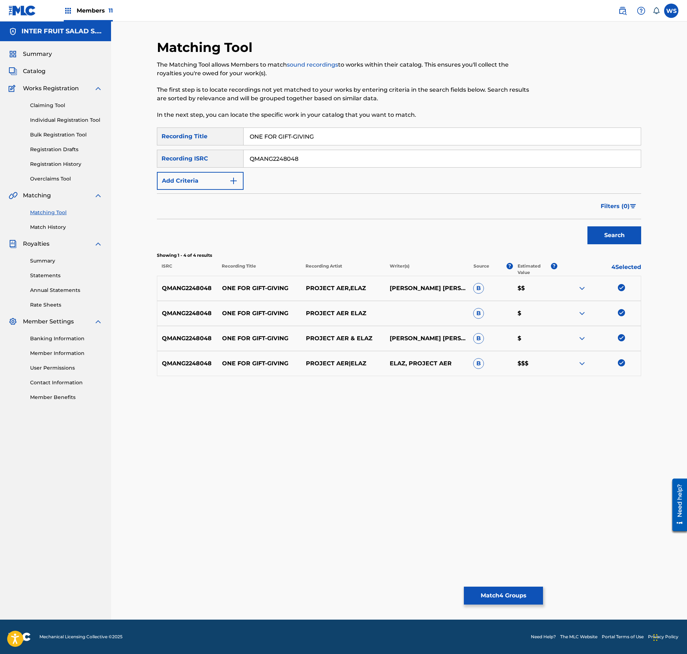
click at [522, 593] on button "Match 4 Groups" at bounding box center [503, 596] width 79 height 18
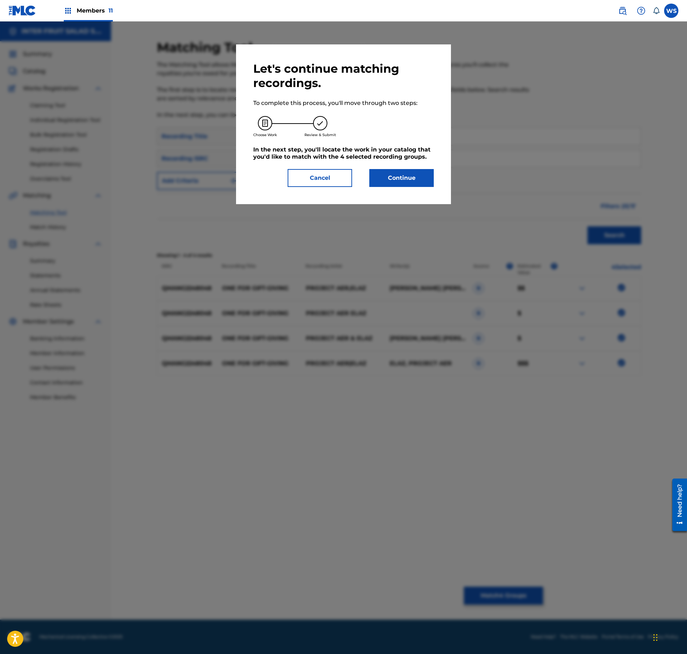
click at [386, 189] on div "Let's continue matching recordings. To complete this process, you'll move throu…" at bounding box center [343, 124] width 215 height 160
click at [391, 178] on button "Continue" at bounding box center [402, 178] width 65 height 18
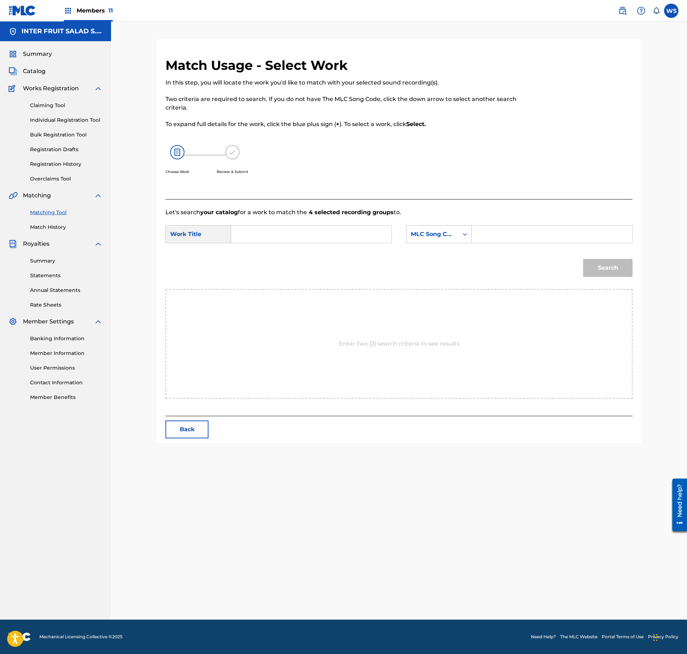
click at [335, 239] on input "Search Form" at bounding box center [311, 234] width 148 height 17
click at [535, 244] on div "SearchWithCriteria0fc80225-0492-47fb-9b42-5d38993e7300 Work Title ONE FOR GIFT-…" at bounding box center [399, 236] width 467 height 22
click at [528, 229] on input "Search Form" at bounding box center [552, 234] width 148 height 17
click at [607, 270] on button "Search" at bounding box center [607, 268] width 49 height 18
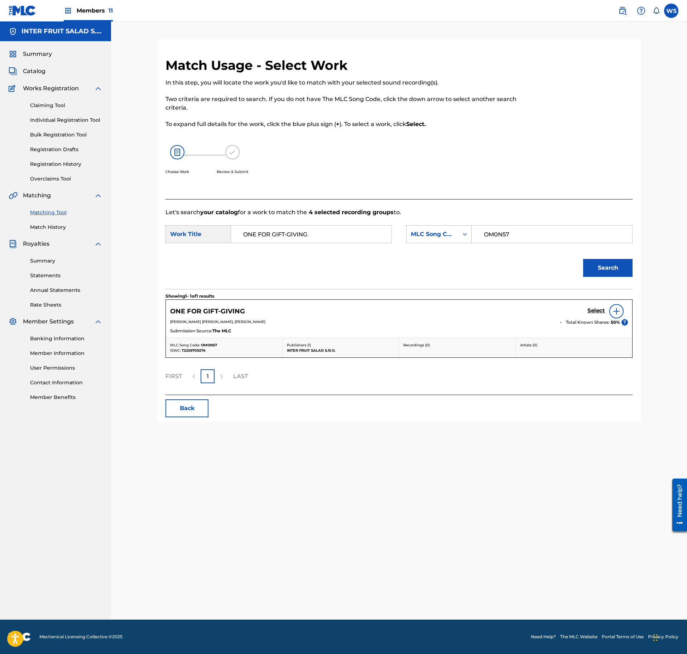
click at [591, 314] on h5 "Select" at bounding box center [597, 310] width 18 height 7
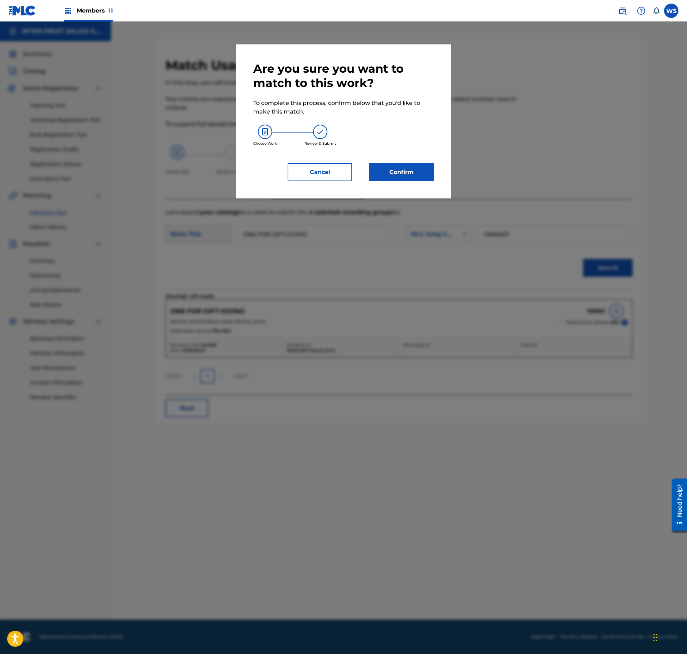
click at [400, 174] on button "Confirm" at bounding box center [402, 172] width 65 height 18
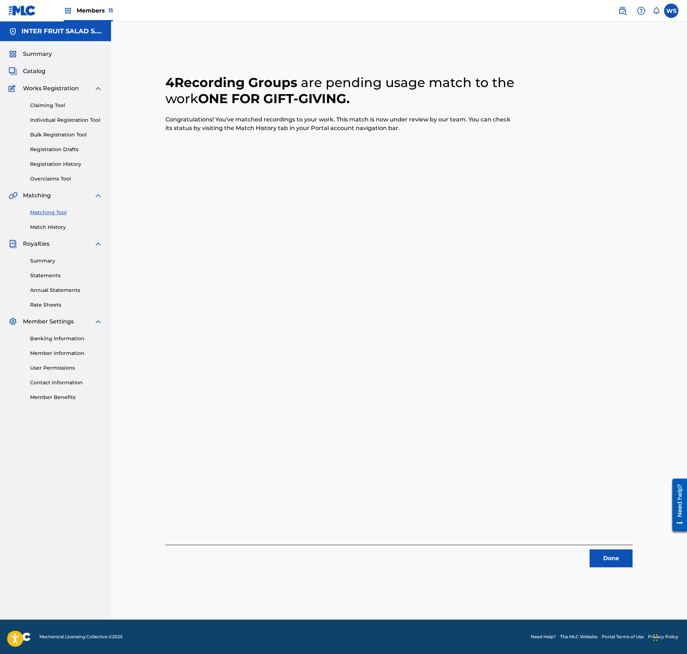
click at [610, 559] on button "Done" at bounding box center [611, 559] width 43 height 18
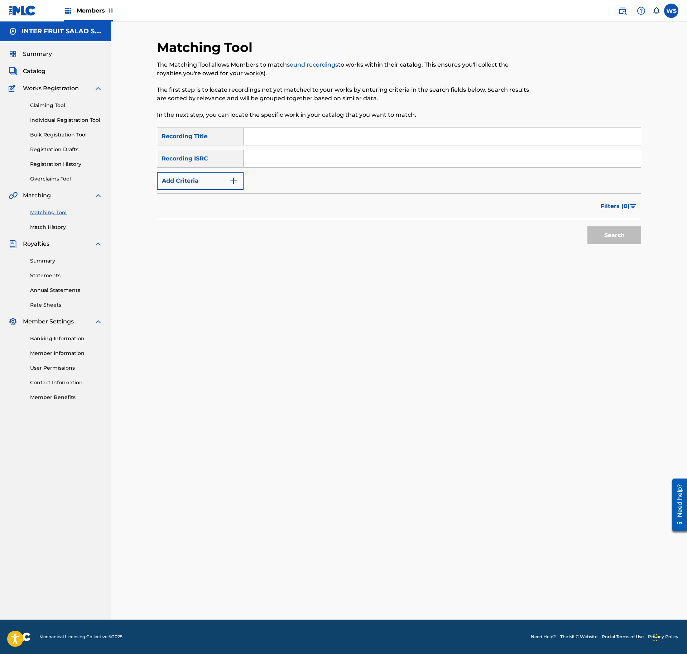
click at [299, 146] on div "SearchWithCriteriaae93e99d-3d7e-496b-ae6d-6dfb8676b07f Recording Title SearchWi…" at bounding box center [399, 159] width 485 height 62
click at [302, 140] on input "Search Form" at bounding box center [442, 136] width 397 height 17
click at [306, 143] on input "QUALITY TIME" at bounding box center [442, 136] width 397 height 17
click at [292, 158] on input "Search Form" at bounding box center [442, 158] width 397 height 17
click at [640, 237] on button "Search" at bounding box center [615, 236] width 54 height 18
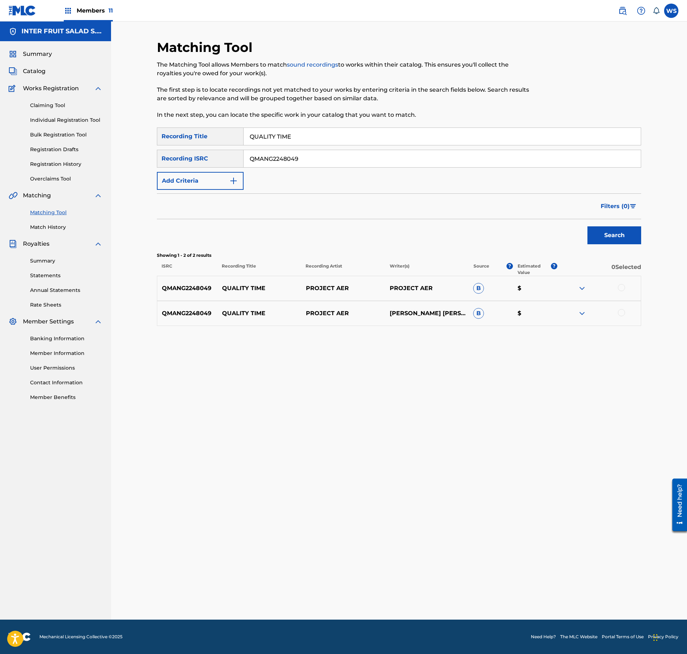
click at [619, 287] on div at bounding box center [621, 287] width 7 height 7
click at [621, 318] on div at bounding box center [599, 313] width 84 height 9
click at [625, 308] on div "QMANG2248049 QUALITY TIME PROJECT AER [PERSON_NAME] [PERSON_NAME] B $" at bounding box center [399, 313] width 485 height 25
click at [620, 312] on div at bounding box center [621, 312] width 7 height 7
click at [497, 591] on button "Match 2 Groups" at bounding box center [503, 596] width 79 height 18
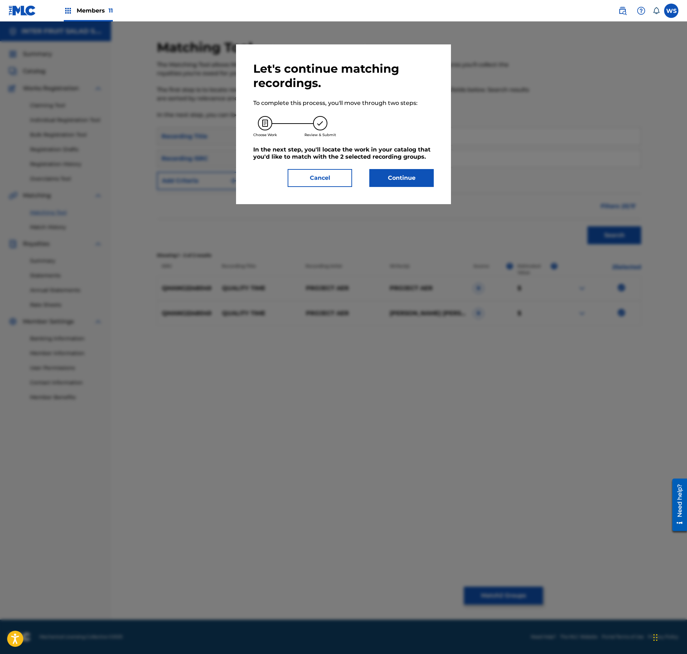
click at [413, 176] on button "Continue" at bounding box center [402, 178] width 65 height 18
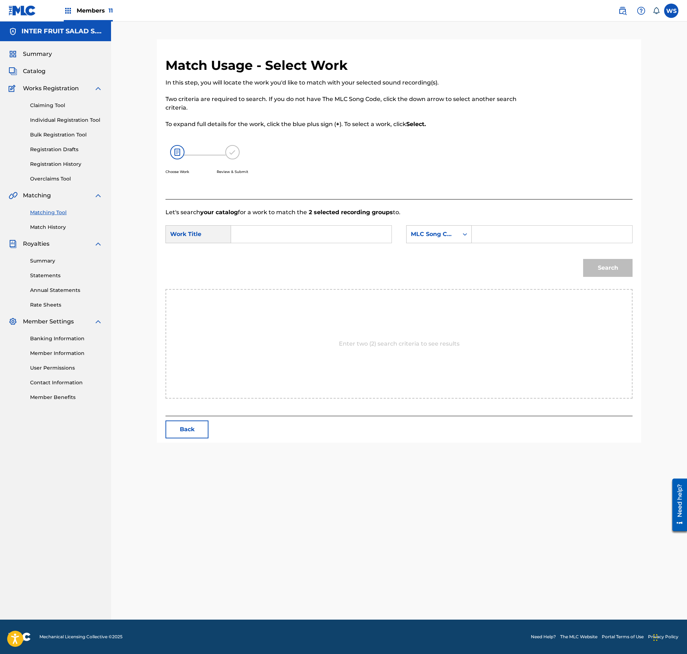
click at [362, 229] on input "Search Form" at bounding box center [311, 234] width 148 height 17
click at [505, 231] on input "Search Form" at bounding box center [552, 234] width 148 height 17
click at [506, 232] on input "Search Form" at bounding box center [552, 234] width 148 height 17
click at [197, 432] on button "Back" at bounding box center [187, 430] width 43 height 18
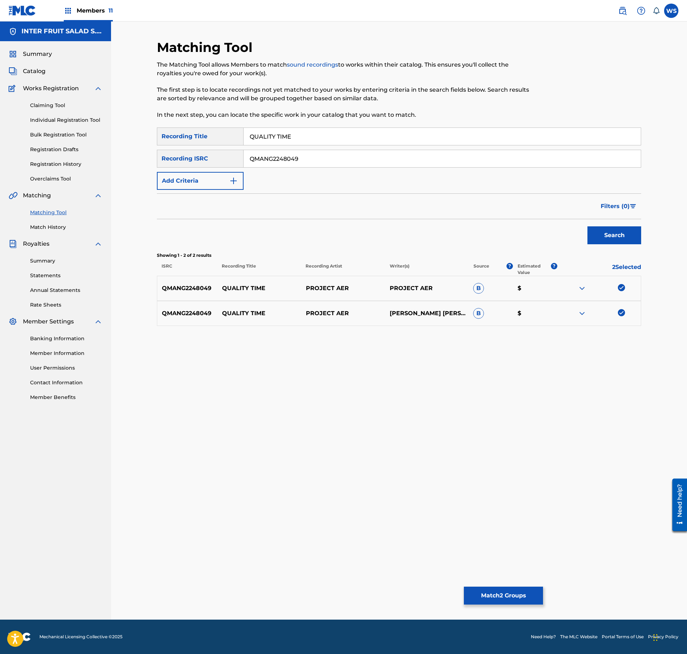
click at [512, 595] on button "Match 2 Groups" at bounding box center [503, 596] width 79 height 18
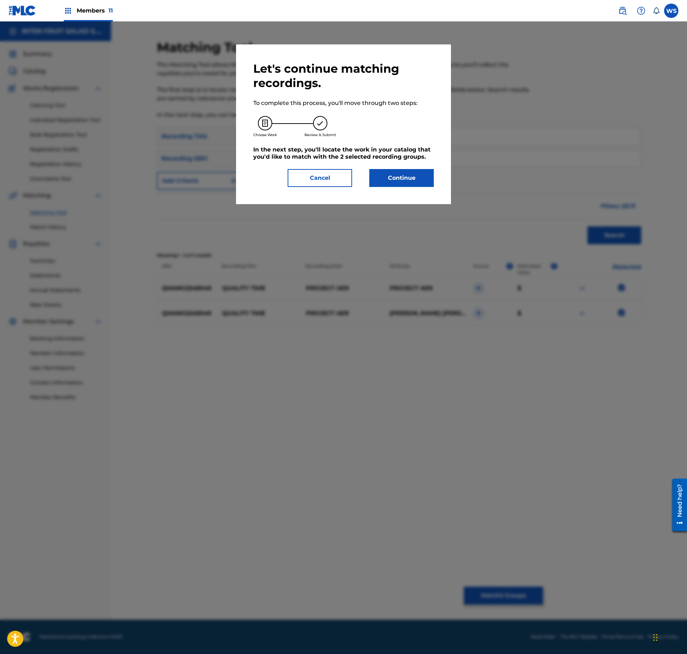
click at [402, 182] on button "Continue" at bounding box center [402, 178] width 65 height 18
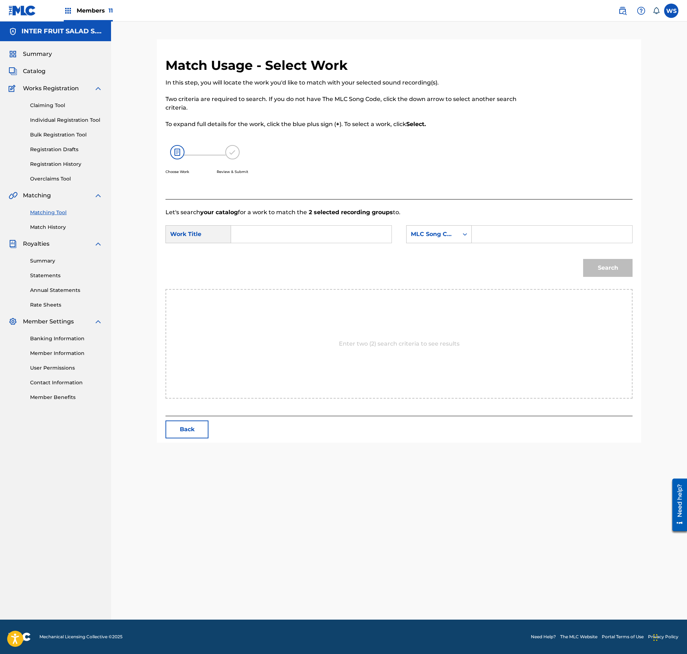
click at [522, 233] on input "Search Form" at bounding box center [552, 234] width 148 height 17
click at [351, 243] on div "Search Form" at bounding box center [311, 234] width 161 height 18
click at [345, 234] on input "Search Form" at bounding box center [311, 234] width 148 height 17
click at [616, 269] on button "Search" at bounding box center [607, 268] width 49 height 18
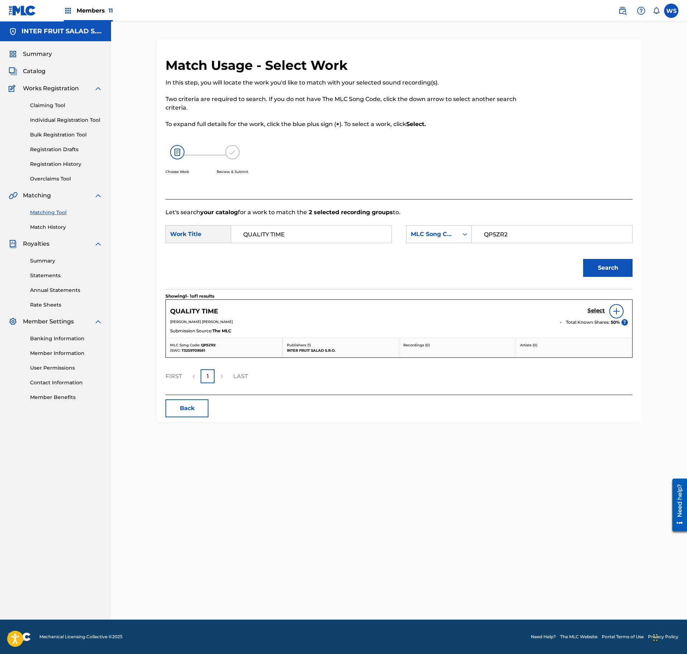
click at [591, 311] on h5 "Select" at bounding box center [597, 310] width 18 height 7
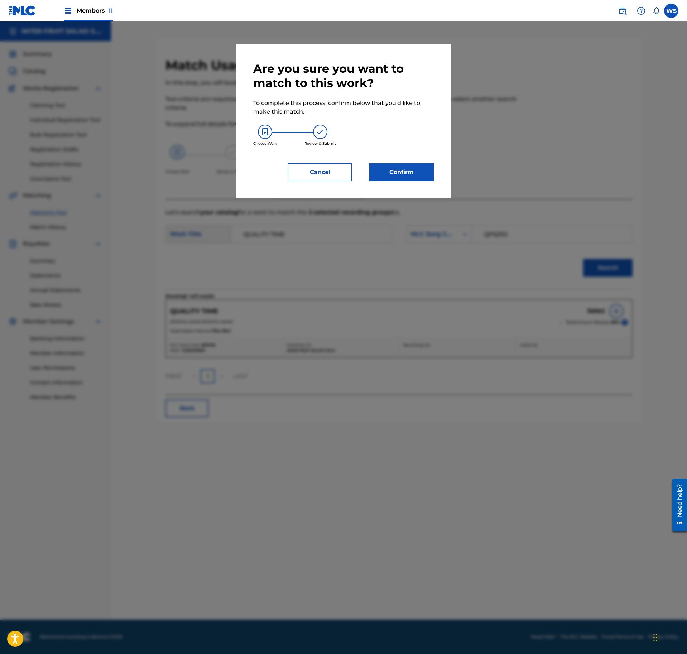
click at [416, 166] on button "Confirm" at bounding box center [402, 172] width 65 height 18
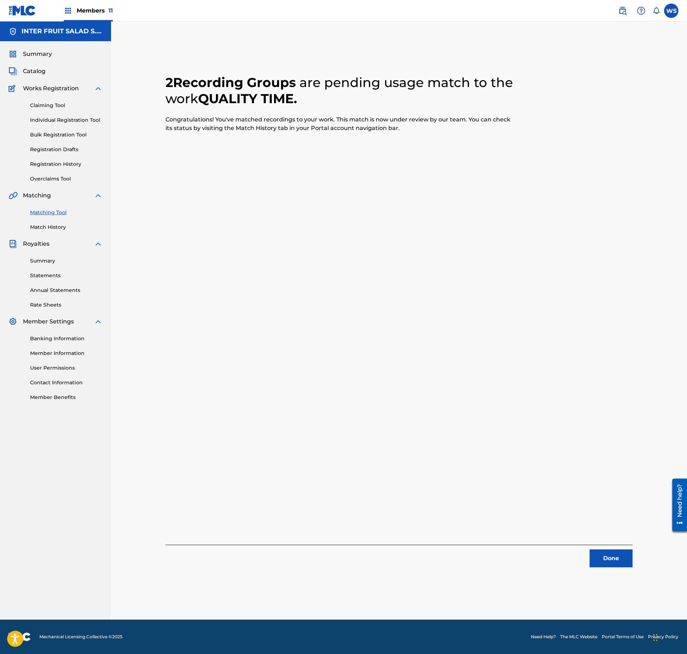
click at [607, 566] on button "Done" at bounding box center [611, 559] width 43 height 18
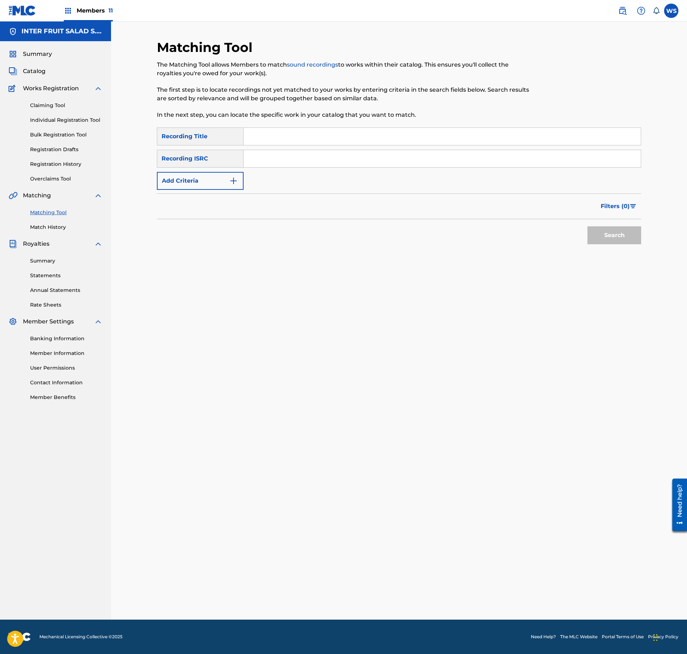
click at [348, 134] on input "Search Form" at bounding box center [442, 136] width 397 height 17
click at [326, 146] on div "SearchWithCriteriaae93e99d-3d7e-496b-ae6d-6dfb8676b07f Recording Title THE CHRI…" at bounding box center [399, 159] width 485 height 62
click at [306, 168] on div "SearchWithCriteriaae93e99d-3d7e-496b-ae6d-6dfb8676b07f Recording Title THE CHRI…" at bounding box center [399, 159] width 485 height 62
click at [307, 163] on input "Search Form" at bounding box center [442, 158] width 397 height 17
click at [586, 231] on div "Search" at bounding box center [612, 233] width 57 height 29
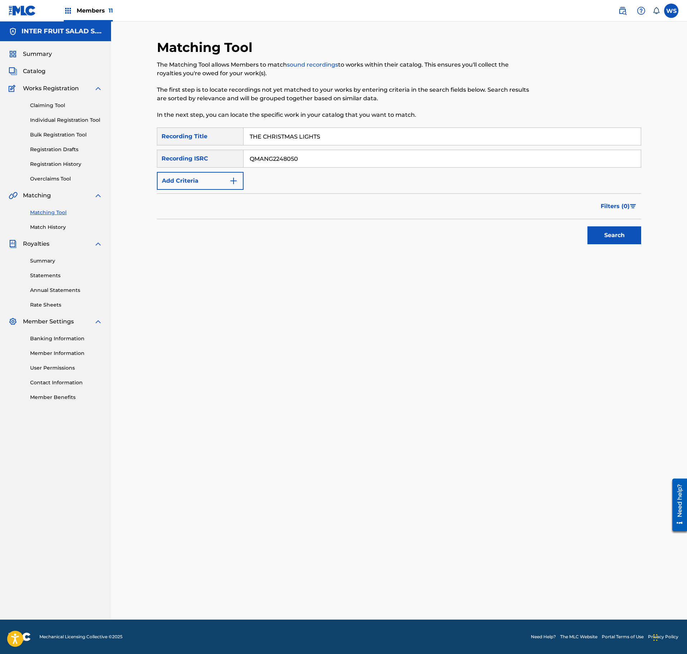
click at [603, 236] on button "Search" at bounding box center [615, 236] width 54 height 18
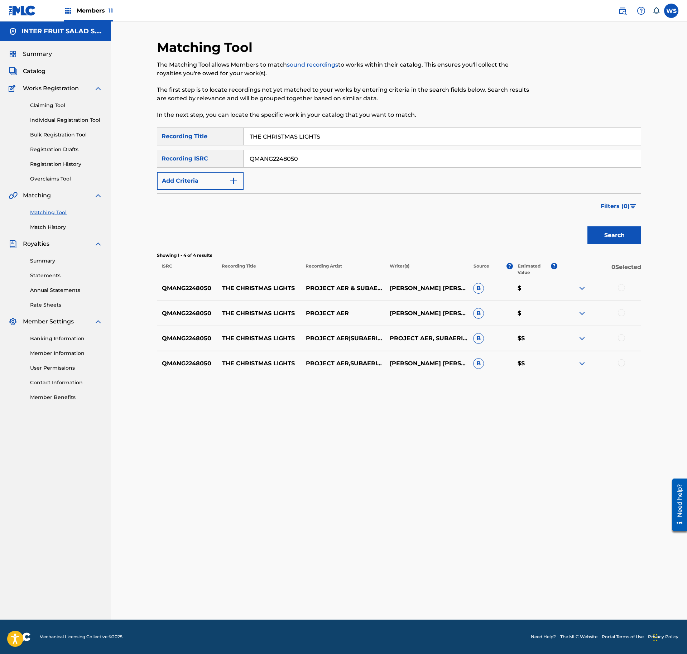
click at [623, 287] on div at bounding box center [621, 287] width 7 height 7
click at [621, 314] on div at bounding box center [621, 312] width 7 height 7
click at [622, 340] on div at bounding box center [621, 337] width 7 height 7
click at [624, 361] on div at bounding box center [621, 362] width 7 height 7
click at [502, 589] on button "Match 4 Groups" at bounding box center [503, 596] width 79 height 18
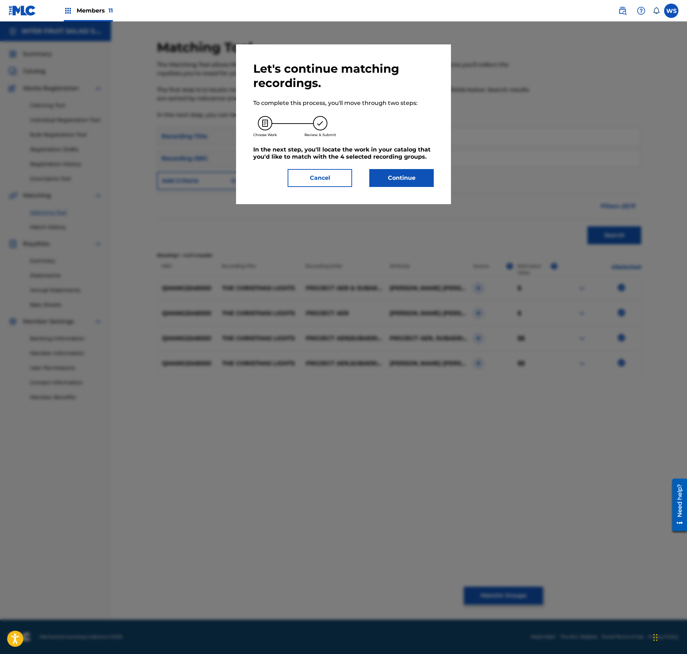
click at [406, 189] on div "Let's continue matching recordings. To complete this process, you'll move throu…" at bounding box center [343, 124] width 215 height 160
click at [406, 181] on button "Continue" at bounding box center [402, 178] width 65 height 18
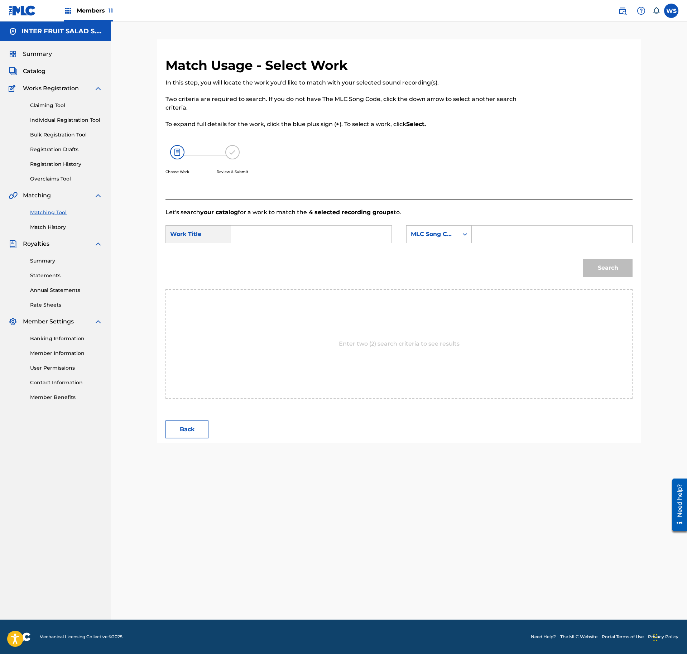
drag, startPoint x: 356, startPoint y: 246, endPoint x: 345, endPoint y: 232, distance: 17.9
click at [356, 245] on div "SearchWithCriteria0fc80225-0492-47fb-9b42-5d38993e7300 Work Title SearchWithCri…" at bounding box center [399, 236] width 467 height 22
click at [345, 232] on input "Search Form" at bounding box center [311, 234] width 148 height 17
click at [495, 241] on input "Search Form" at bounding box center [552, 234] width 148 height 17
click at [621, 274] on button "Search" at bounding box center [607, 268] width 49 height 18
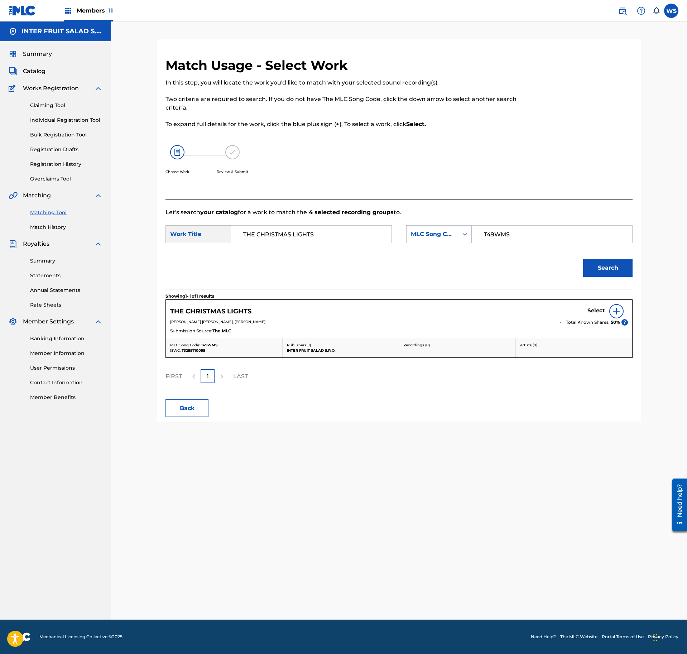
click at [593, 312] on h5 "Select" at bounding box center [597, 310] width 18 height 7
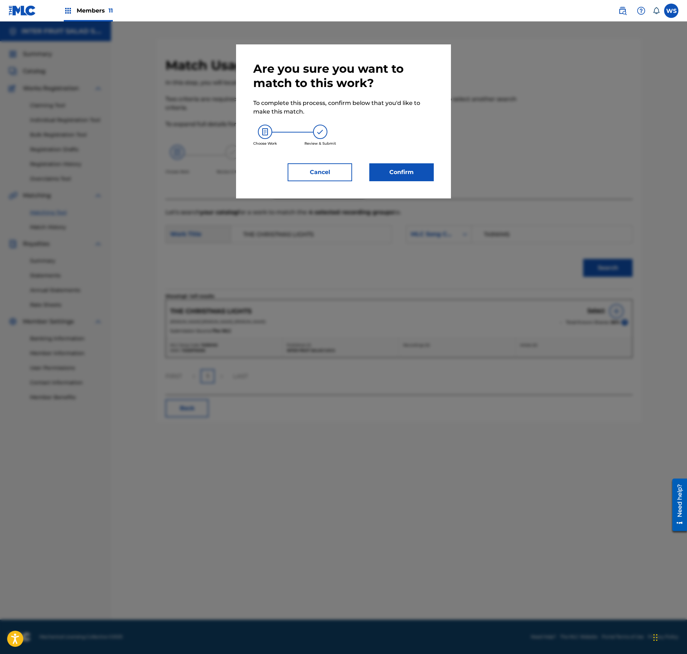
click at [424, 178] on button "Confirm" at bounding box center [402, 172] width 65 height 18
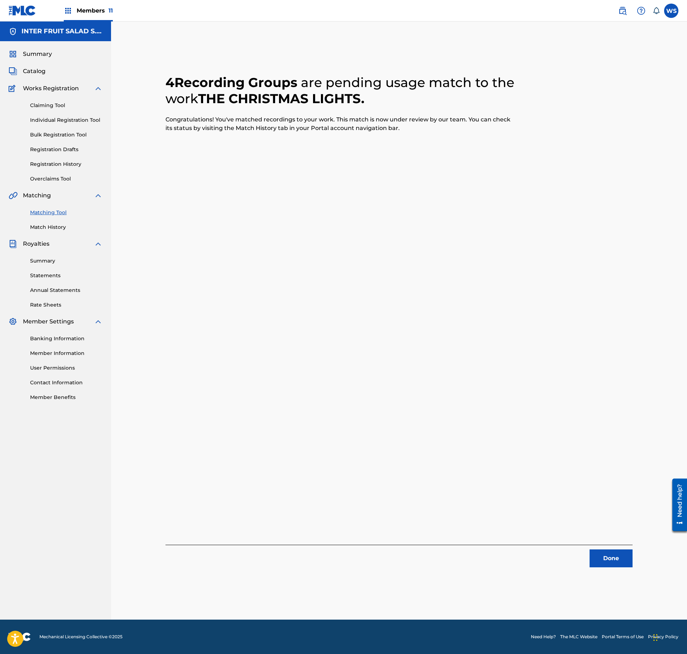
click at [612, 549] on div "Done" at bounding box center [399, 556] width 467 height 23
click at [609, 553] on button "Done" at bounding box center [611, 559] width 43 height 18
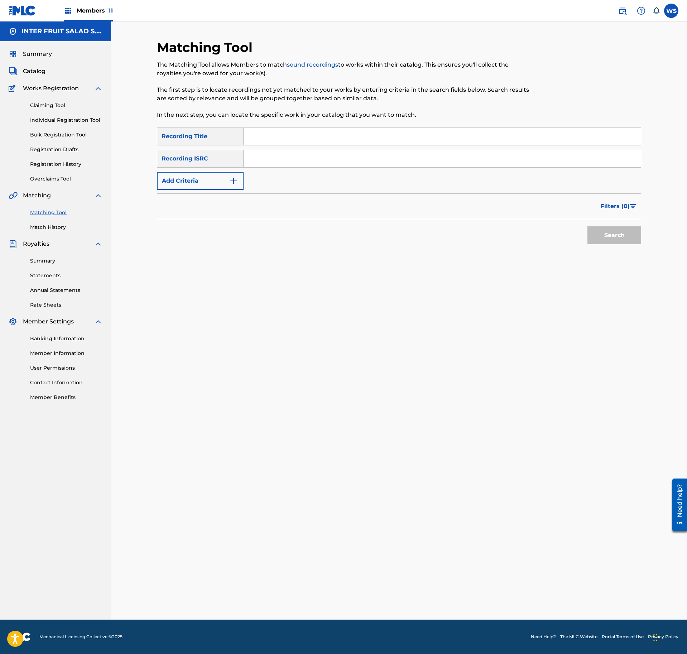
click at [290, 144] on div "Search Form" at bounding box center [443, 137] width 398 height 18
click at [302, 139] on input "Search Form" at bounding box center [442, 136] width 397 height 17
click at [353, 166] on input "Search Form" at bounding box center [442, 158] width 397 height 17
click at [612, 244] on button "Search" at bounding box center [615, 236] width 54 height 18
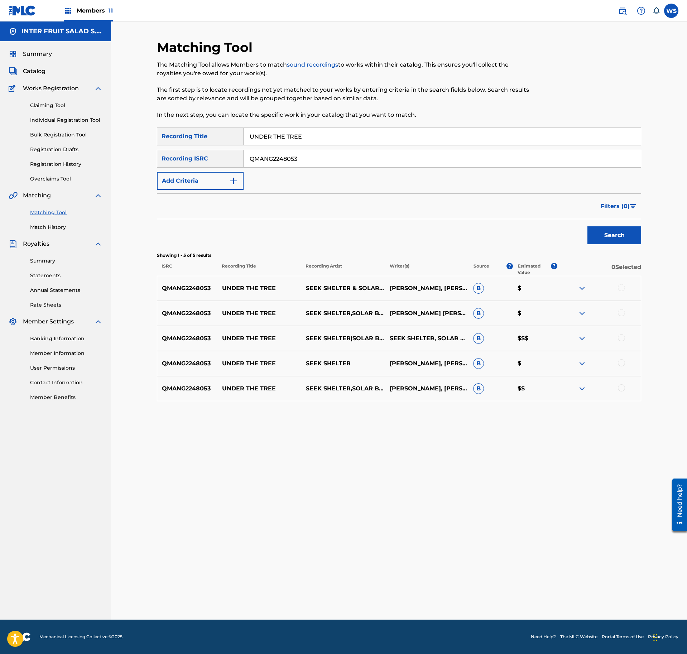
click at [621, 287] on div at bounding box center [621, 287] width 7 height 7
click at [619, 317] on div at bounding box center [599, 313] width 84 height 9
click at [624, 342] on div at bounding box center [599, 338] width 84 height 9
click at [621, 311] on div at bounding box center [621, 312] width 7 height 7
click at [621, 338] on div at bounding box center [621, 337] width 7 height 7
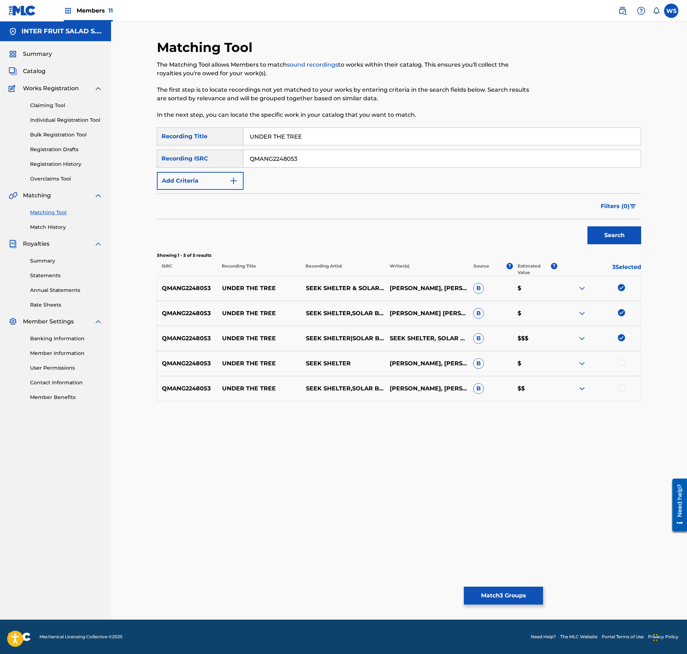
click at [620, 368] on div at bounding box center [599, 363] width 84 height 9
click at [621, 364] on div at bounding box center [621, 362] width 7 height 7
click at [621, 394] on div "QMANG2248053 UNDER THE TREE SEEK SHELTER,SOLAR BODY [PERSON_NAME], [PERSON_NAME…" at bounding box center [399, 388] width 485 height 25
click at [622, 384] on div "QMANG2248053 UNDER THE TREE SEEK SHELTER,SOLAR BODY [PERSON_NAME], [PERSON_NAME…" at bounding box center [399, 388] width 485 height 25
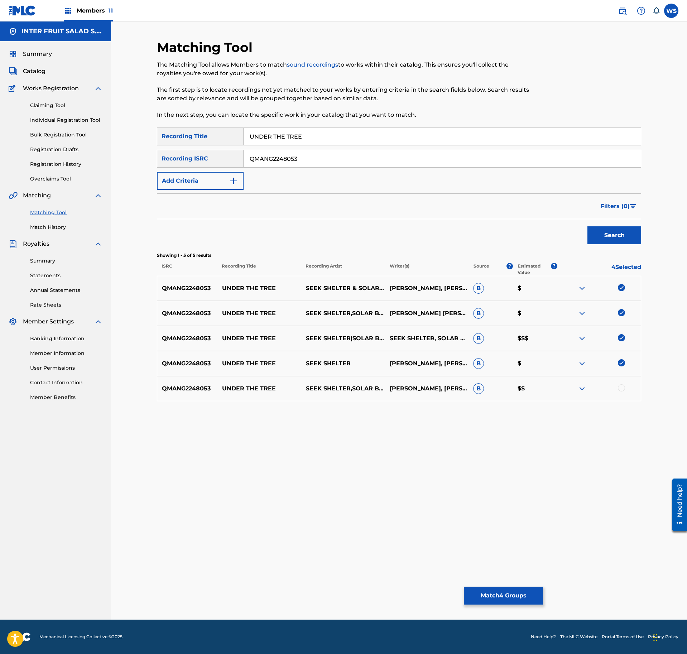
click at [621, 388] on div at bounding box center [621, 388] width 7 height 7
click at [502, 594] on button "Match 5 Groups" at bounding box center [503, 596] width 79 height 18
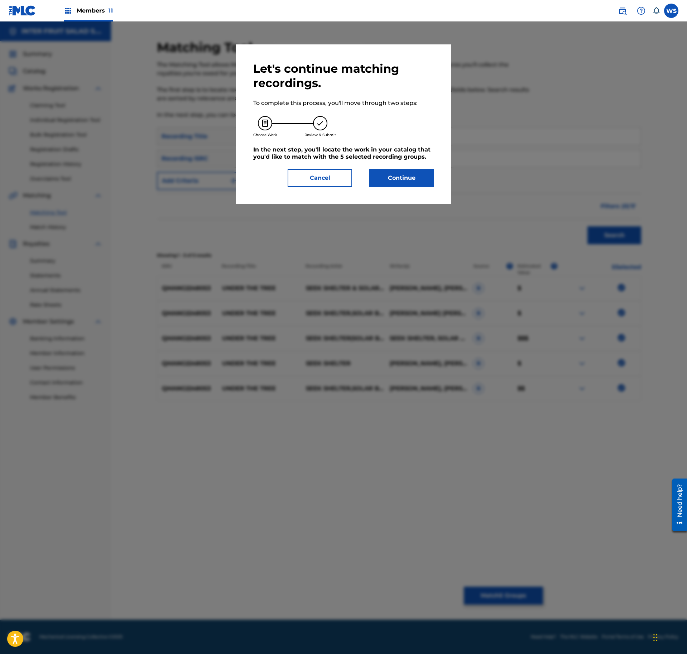
click at [406, 171] on button "Continue" at bounding box center [402, 178] width 65 height 18
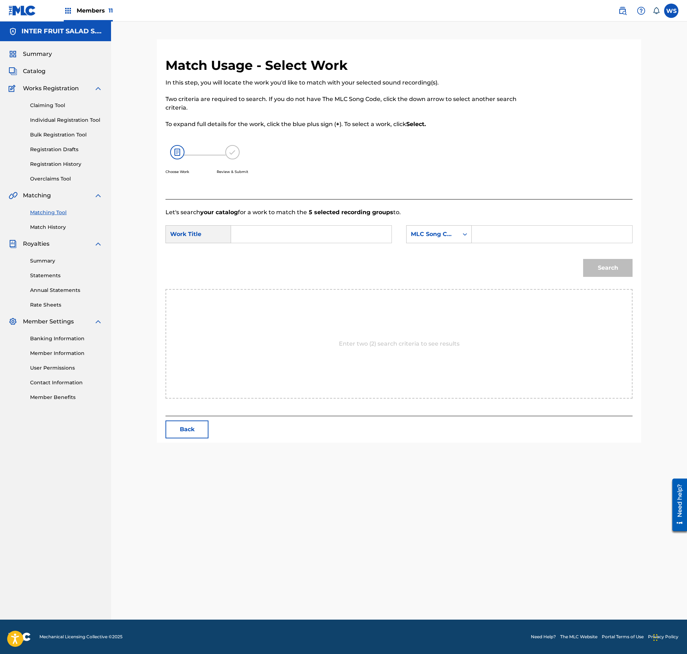
click at [317, 236] on input "Search Form" at bounding box center [311, 234] width 148 height 17
click at [311, 234] on input "Search Form" at bounding box center [311, 234] width 148 height 17
click at [523, 252] on form "SearchWithCriteria0fc80225-0492-47fb-9b42-5d38993e7300 Work Title UNDER THE TRE…" at bounding box center [399, 253] width 467 height 72
click at [519, 242] on input "Search Form" at bounding box center [552, 234] width 148 height 17
click at [604, 264] on button "Search" at bounding box center [607, 268] width 49 height 18
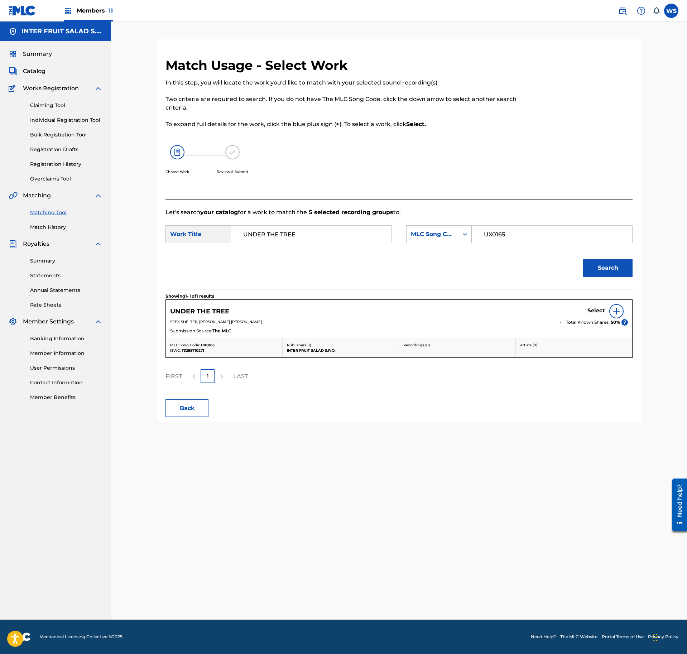
click at [590, 313] on h5 "Select" at bounding box center [597, 310] width 18 height 7
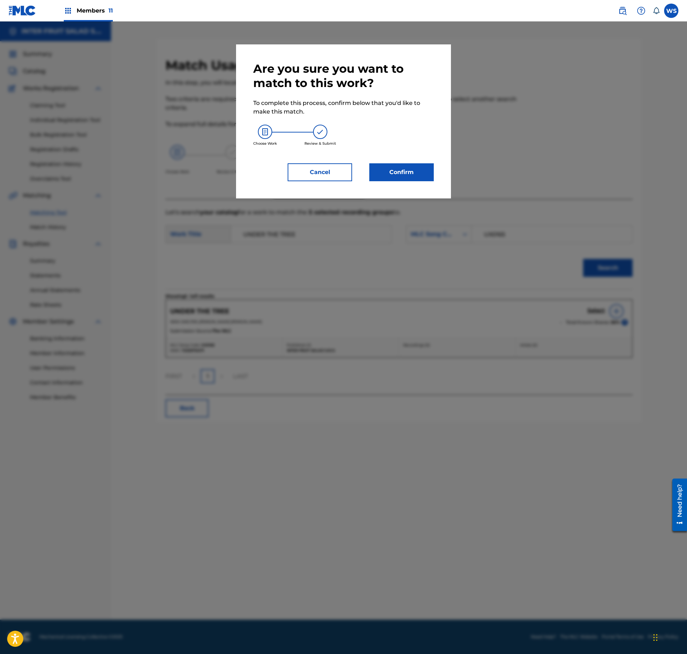
click at [415, 173] on button "Confirm" at bounding box center [402, 172] width 65 height 18
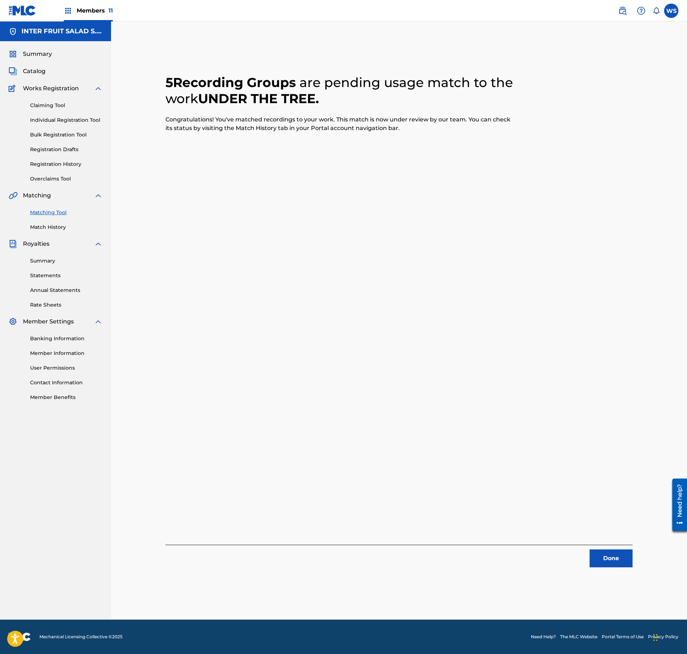
click at [601, 564] on button "Done" at bounding box center [611, 559] width 43 height 18
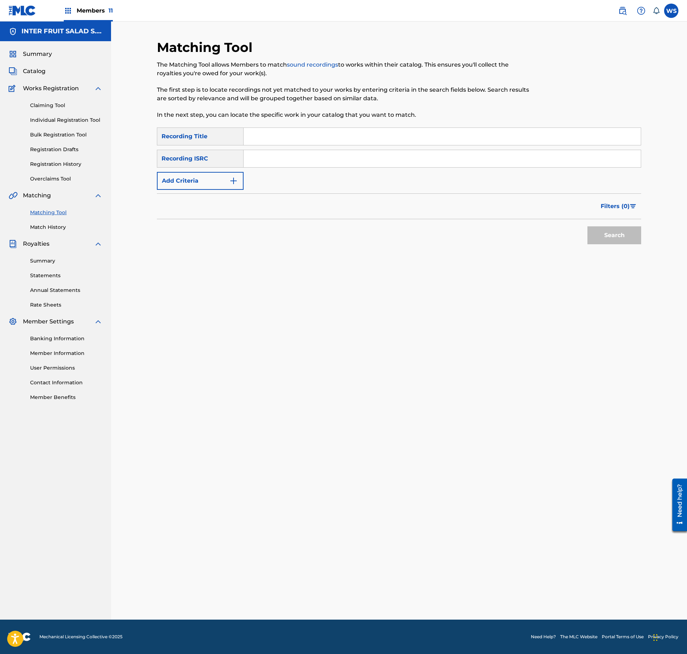
click at [301, 147] on div "SearchWithCriteriaae93e99d-3d7e-496b-ae6d-6dfb8676b07f Recording Title SearchWi…" at bounding box center [399, 159] width 485 height 62
click at [301, 144] on div "Search Form" at bounding box center [443, 137] width 398 height 18
click at [303, 135] on input "Search Form" at bounding box center [442, 136] width 397 height 17
click at [336, 158] on input "Search Form" at bounding box center [442, 158] width 397 height 17
click at [596, 235] on button "Search" at bounding box center [615, 236] width 54 height 18
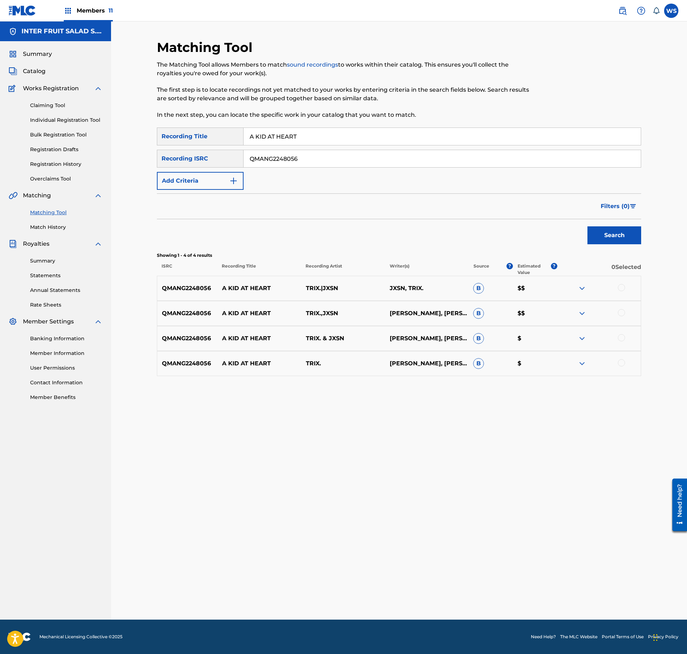
click at [623, 287] on div at bounding box center [621, 287] width 7 height 7
click at [623, 313] on div at bounding box center [621, 312] width 7 height 7
click at [621, 339] on div at bounding box center [621, 337] width 7 height 7
click at [621, 363] on div at bounding box center [621, 362] width 7 height 7
click at [499, 592] on button "Match 4 Groups" at bounding box center [503, 596] width 79 height 18
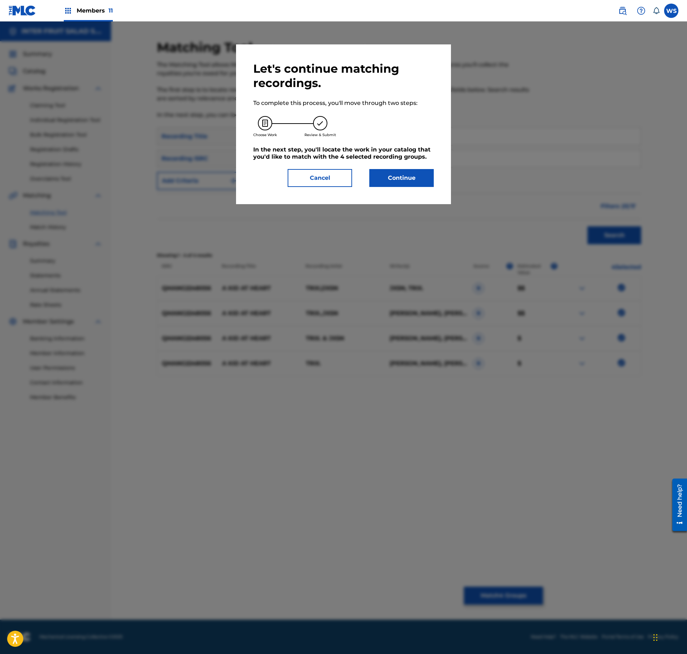
click at [400, 183] on button "Continue" at bounding box center [402, 178] width 65 height 18
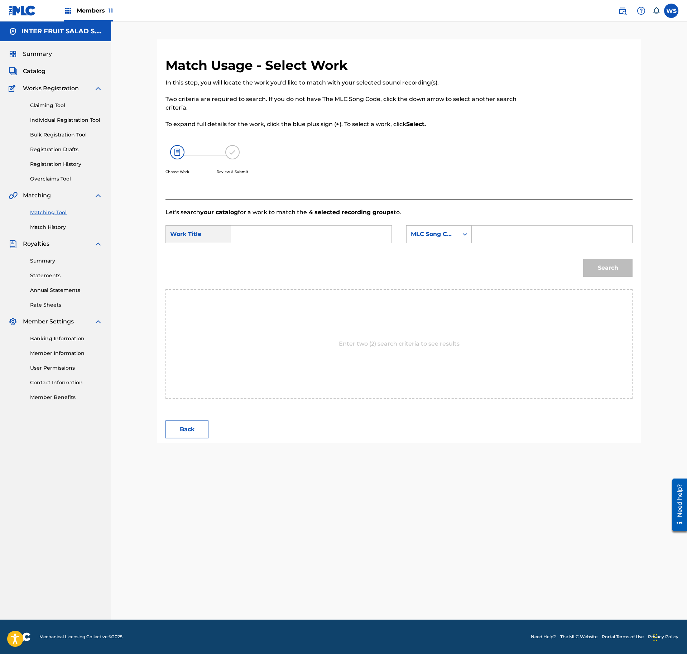
click at [500, 229] on input "Search Form" at bounding box center [552, 234] width 148 height 17
click at [297, 236] on input "Search Form" at bounding box center [311, 234] width 148 height 17
click at [582, 268] on div "Search" at bounding box center [606, 266] width 53 height 29
click at [601, 269] on button "Search" at bounding box center [607, 268] width 49 height 18
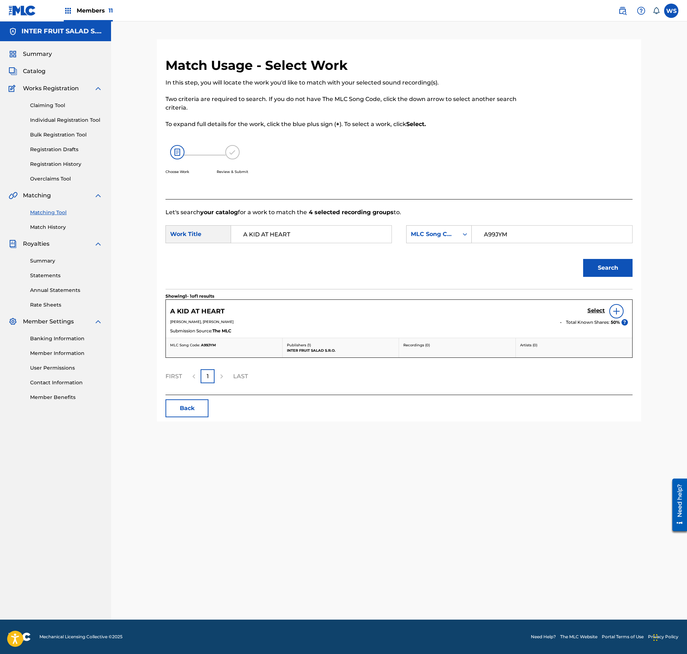
click at [593, 311] on h5 "Select" at bounding box center [597, 310] width 18 height 7
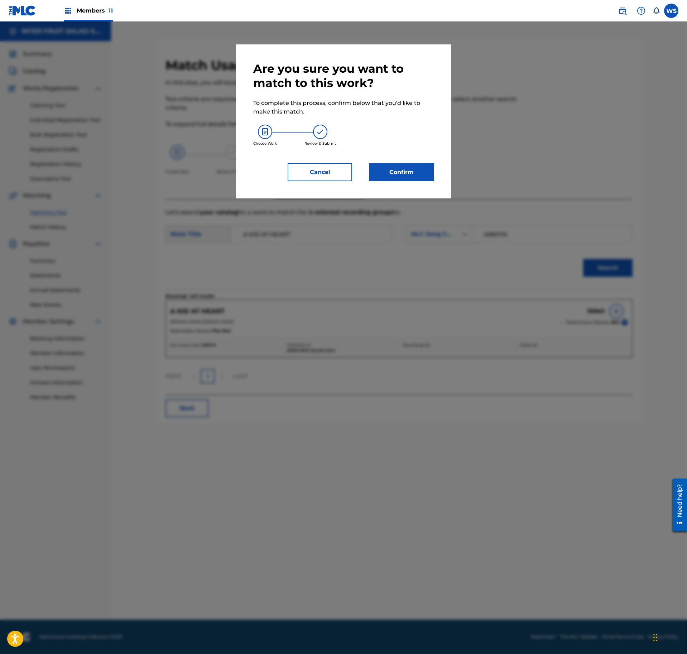
click at [397, 165] on button "Confirm" at bounding box center [402, 172] width 65 height 18
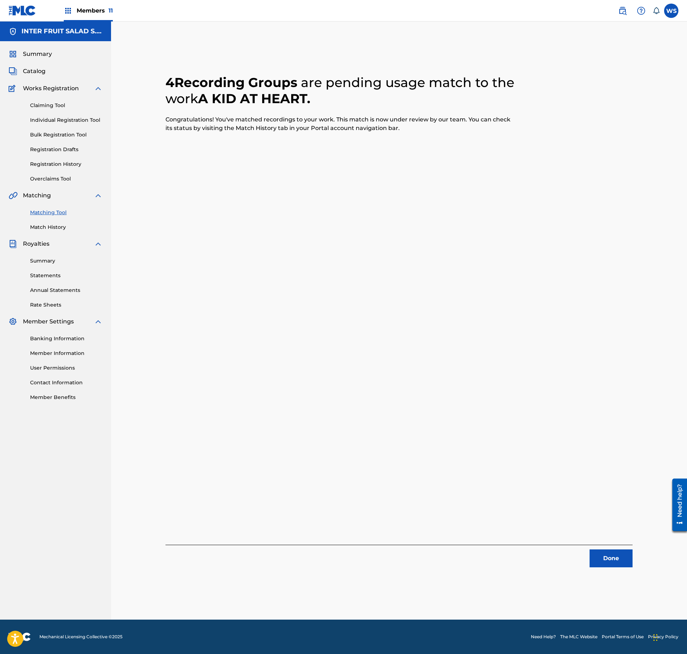
click at [613, 559] on button "Done" at bounding box center [611, 559] width 43 height 18
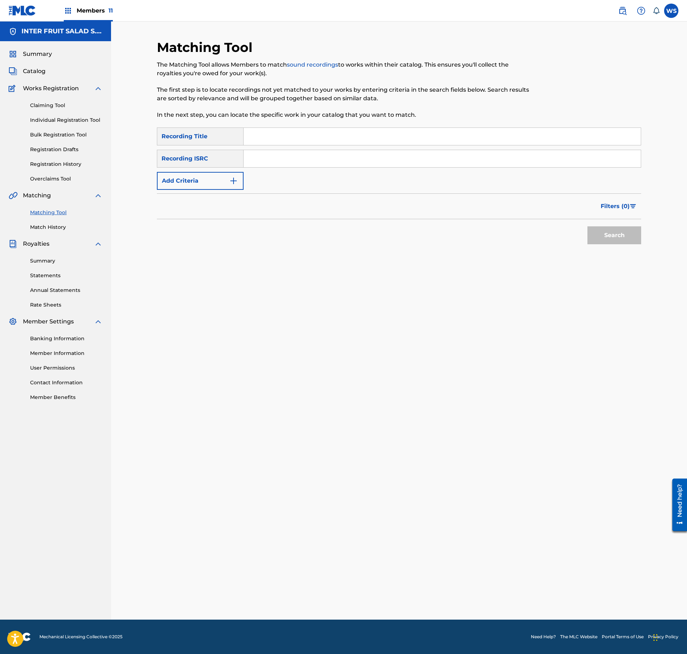
click at [270, 133] on input "Search Form" at bounding box center [442, 136] width 397 height 17
click at [295, 158] on input "Search Form" at bounding box center [442, 158] width 397 height 17
click at [637, 249] on div "SearchWithCriteriaae93e99d-3d7e-496b-ae6d-6dfb8676b07f Recording Title BABY SMI…" at bounding box center [399, 190] width 485 height 125
click at [598, 230] on button "Search" at bounding box center [615, 236] width 54 height 18
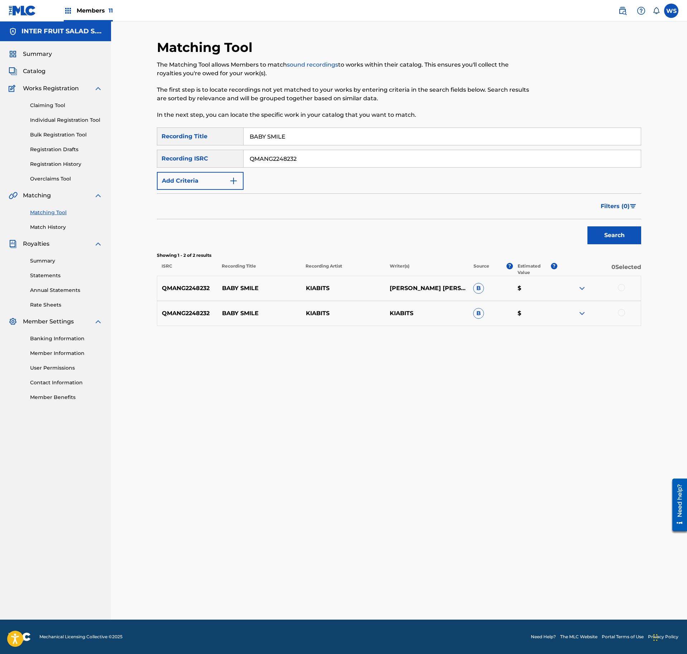
click at [627, 288] on div at bounding box center [599, 288] width 84 height 9
click at [616, 289] on div at bounding box center [599, 288] width 84 height 9
click at [619, 291] on div at bounding box center [621, 287] width 7 height 7
click at [624, 313] on div at bounding box center [621, 312] width 7 height 7
click at [515, 583] on div "Matching Tool The Matching Tool allows Members to match sound recordings to wor…" at bounding box center [399, 329] width 485 height 581
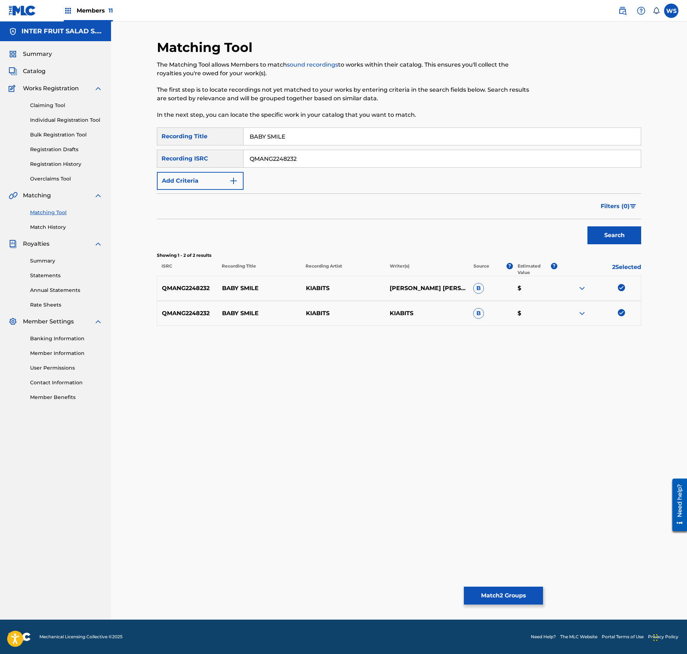
click at [514, 593] on button "Match 2 Groups" at bounding box center [503, 596] width 79 height 18
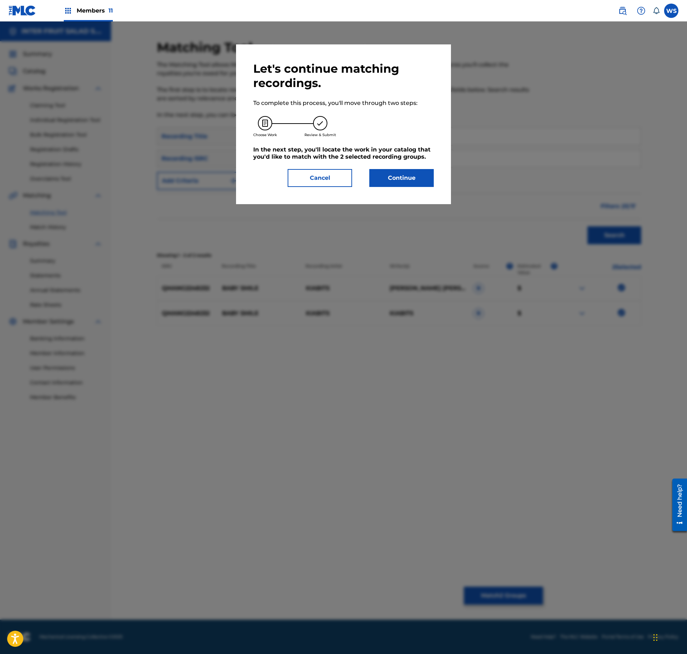
click at [404, 172] on button "Continue" at bounding box center [402, 178] width 65 height 18
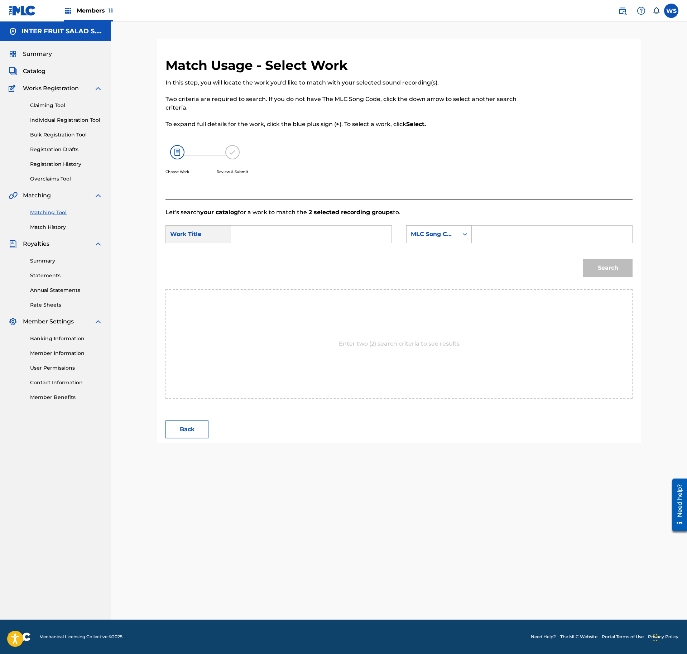
click at [318, 228] on input "Search Form" at bounding box center [311, 234] width 148 height 17
click at [482, 232] on input "Search Form" at bounding box center [552, 234] width 148 height 17
click at [600, 262] on div "Search" at bounding box center [606, 266] width 53 height 29
click at [609, 272] on div "Search" at bounding box center [606, 266] width 53 height 29
click at [542, 241] on input "Search Form" at bounding box center [552, 234] width 148 height 17
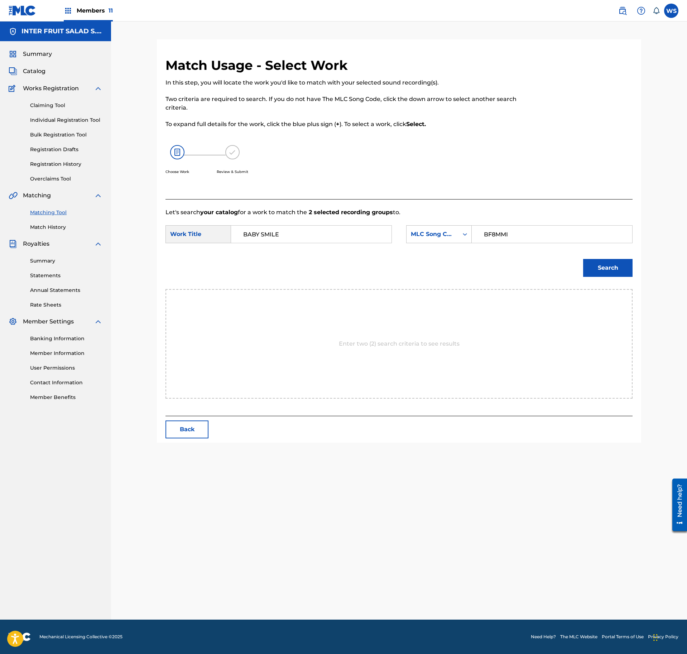
click at [614, 272] on button "Search" at bounding box center [607, 268] width 49 height 18
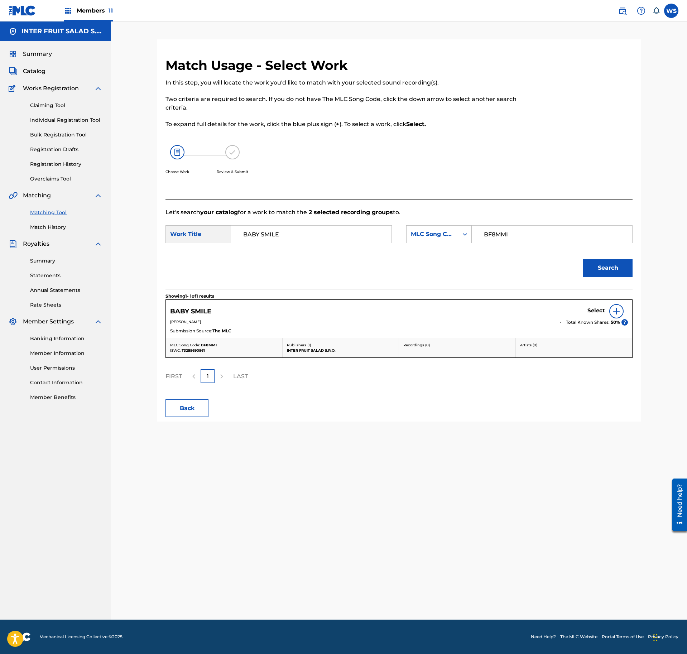
click at [596, 313] on h5 "Select" at bounding box center [597, 310] width 18 height 7
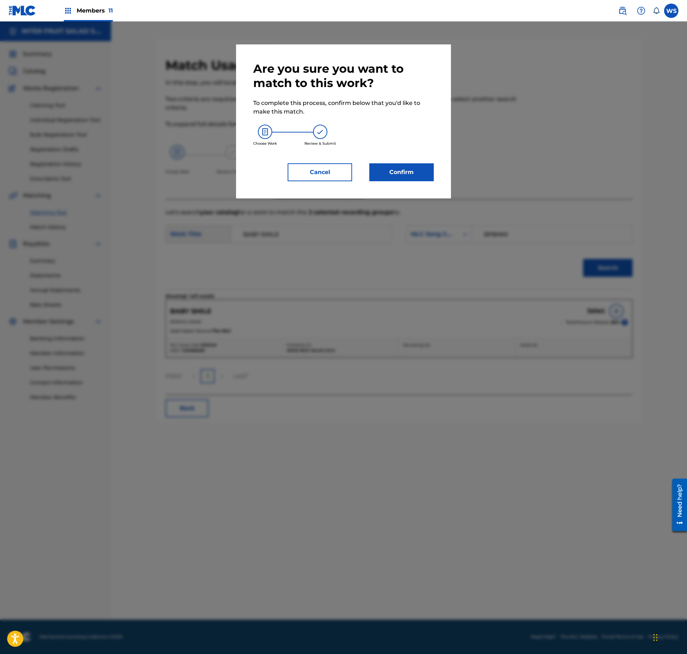
click at [406, 162] on div "Are you sure you want to match to this work? To complete this process, confirm …" at bounding box center [343, 122] width 181 height 120
click at [422, 180] on button "Confirm" at bounding box center [402, 172] width 65 height 18
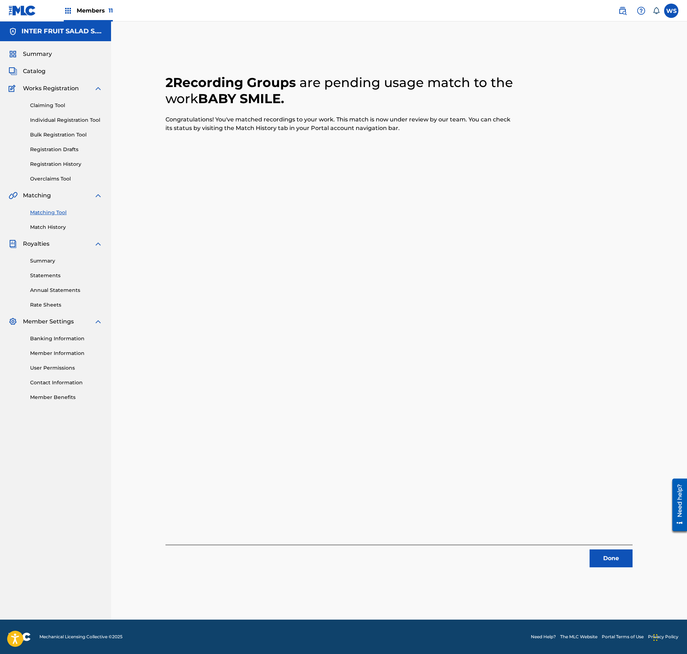
click at [614, 558] on button "Done" at bounding box center [611, 559] width 43 height 18
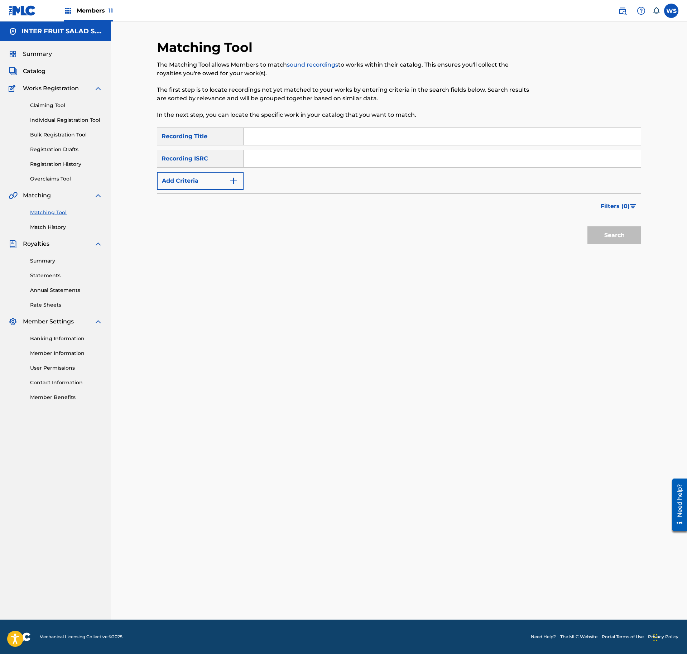
click at [358, 146] on div "SearchWithCriteriaae93e99d-3d7e-496b-ae6d-6dfb8676b07f Recording Title SearchWi…" at bounding box center [399, 159] width 485 height 62
click at [351, 141] on input "Search Form" at bounding box center [442, 136] width 397 height 17
click at [289, 163] on input "Search Form" at bounding box center [442, 158] width 397 height 17
click at [585, 233] on div "Search" at bounding box center [612, 233] width 57 height 29
click at [604, 234] on button "Search" at bounding box center [615, 236] width 54 height 18
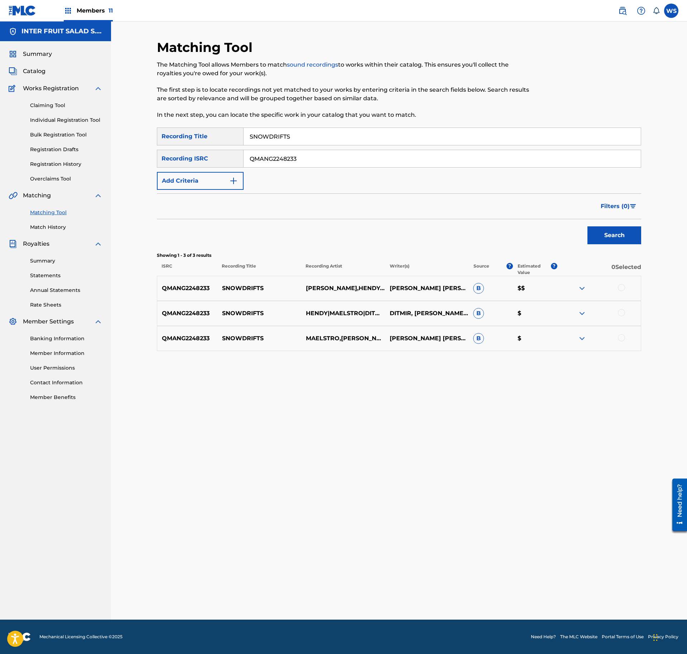
click at [621, 290] on div at bounding box center [621, 287] width 7 height 7
click at [622, 312] on div at bounding box center [621, 312] width 7 height 7
click at [624, 342] on div at bounding box center [599, 338] width 84 height 9
click at [621, 335] on div "QMANG2248233 SNOWDRIFTS MAELSTRO,[PERSON_NAME] & [PERSON_NAME] [PERSON_NAME], […" at bounding box center [399, 338] width 485 height 25
click at [621, 340] on div at bounding box center [621, 337] width 7 height 7
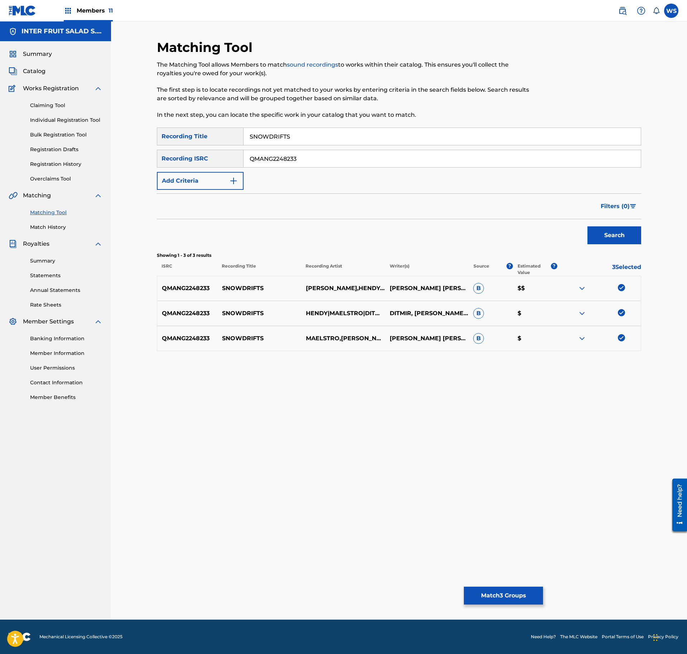
click at [502, 600] on button "Match 3 Groups" at bounding box center [503, 596] width 79 height 18
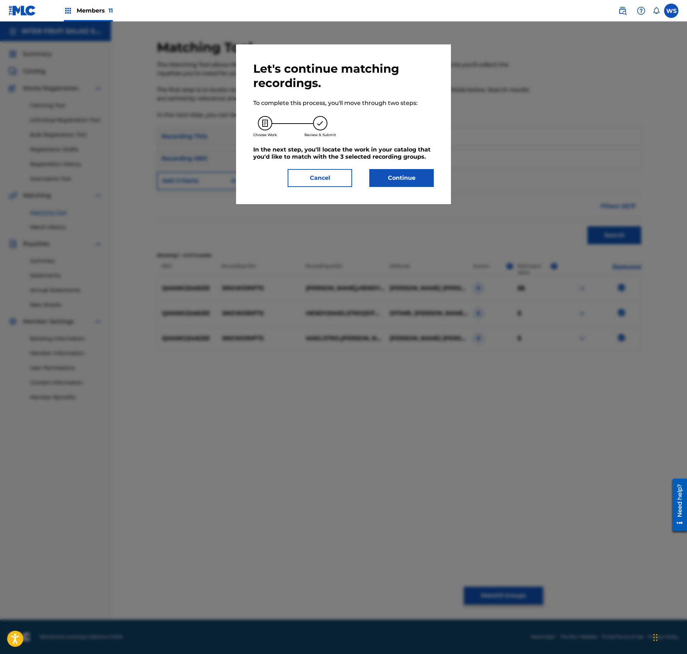
click at [318, 181] on button "Cancel" at bounding box center [320, 178] width 65 height 18
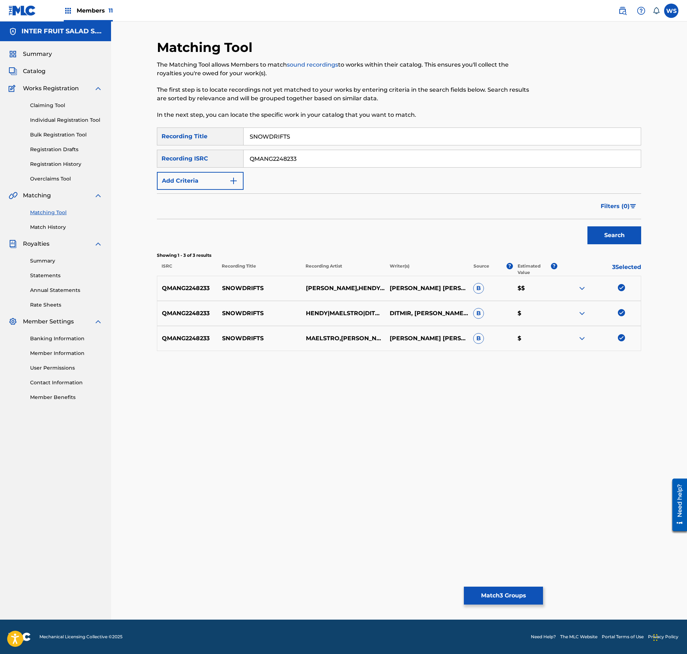
click at [505, 595] on button "Match 3 Groups" at bounding box center [503, 596] width 79 height 18
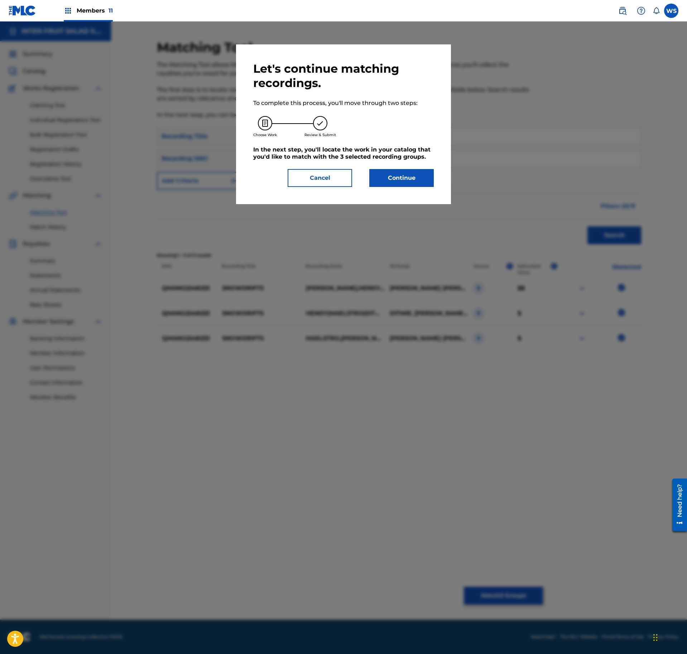
click at [404, 178] on button "Continue" at bounding box center [402, 178] width 65 height 18
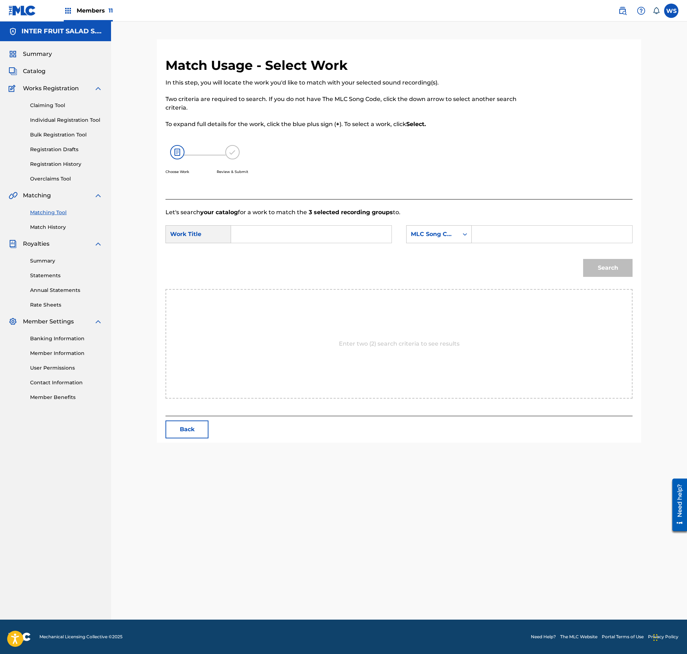
click at [296, 235] on input "Search Form" at bounding box center [311, 234] width 148 height 17
click at [534, 238] on input "Search Form" at bounding box center [552, 234] width 148 height 17
click at [497, 232] on input "QMANG2248233" at bounding box center [552, 234] width 148 height 17
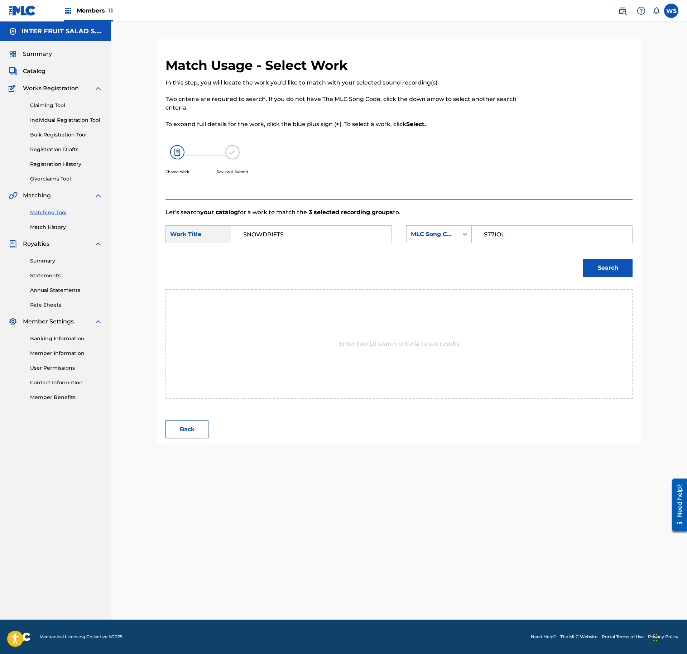
click at [621, 262] on button "Search" at bounding box center [607, 268] width 49 height 18
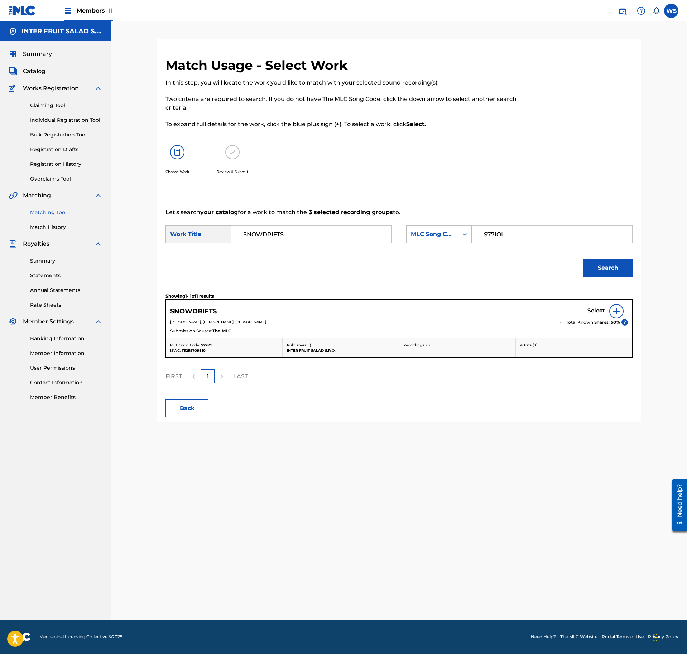
click at [592, 313] on h5 "Select" at bounding box center [597, 310] width 18 height 7
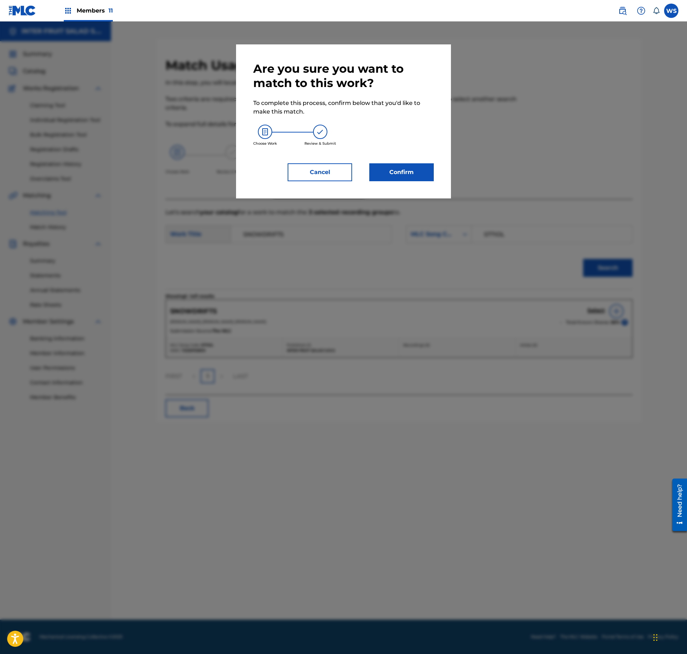
click at [405, 168] on button "Confirm" at bounding box center [402, 172] width 65 height 18
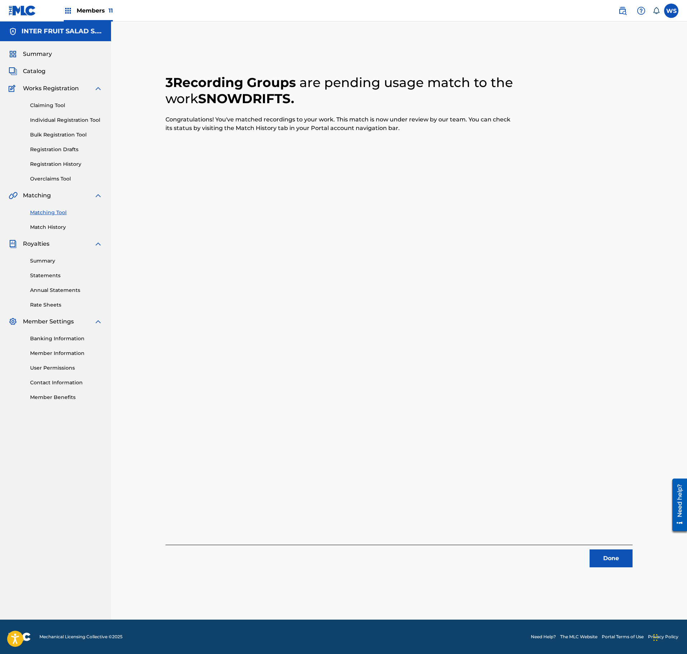
click at [593, 566] on button "Done" at bounding box center [611, 559] width 43 height 18
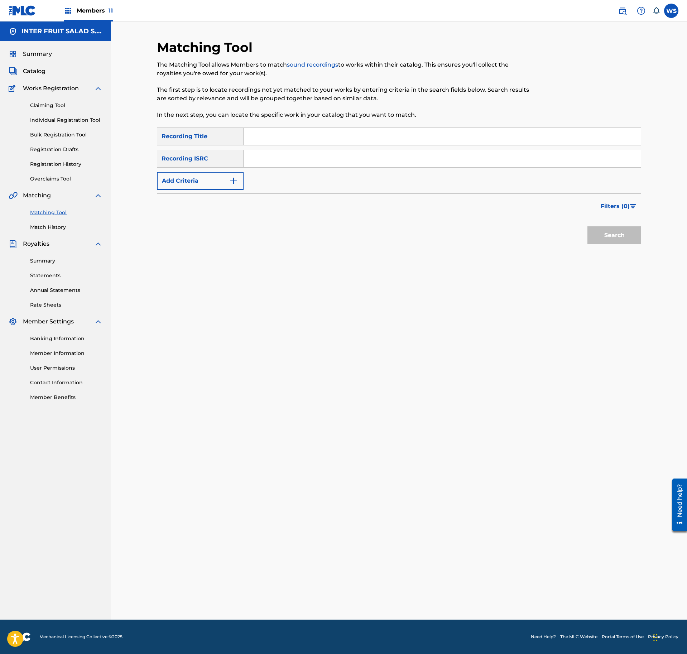
click at [600, 556] on div "Matching Tool The Matching Tool allows Members to match sound recordings to wor…" at bounding box center [399, 329] width 485 height 581
click at [326, 136] on input "Search Form" at bounding box center [442, 136] width 397 height 17
click at [357, 163] on input "Search Form" at bounding box center [442, 158] width 397 height 17
click at [352, 156] on input "Search Form" at bounding box center [442, 158] width 397 height 17
click at [639, 233] on button "Search" at bounding box center [615, 236] width 54 height 18
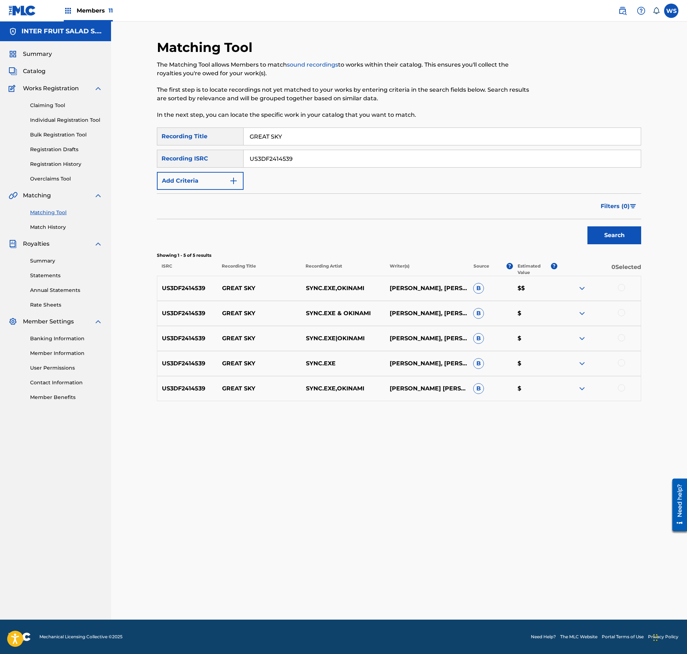
click at [621, 290] on div at bounding box center [621, 287] width 7 height 7
click at [621, 316] on div at bounding box center [621, 312] width 7 height 7
click at [621, 335] on div "US3DF2414539 GREAT SKY SYNC.EXE|OKINAMI [PERSON_NAME], [PERSON_NAME] B $" at bounding box center [399, 338] width 485 height 25
click at [621, 340] on div at bounding box center [621, 337] width 7 height 7
click at [623, 361] on div at bounding box center [621, 362] width 7 height 7
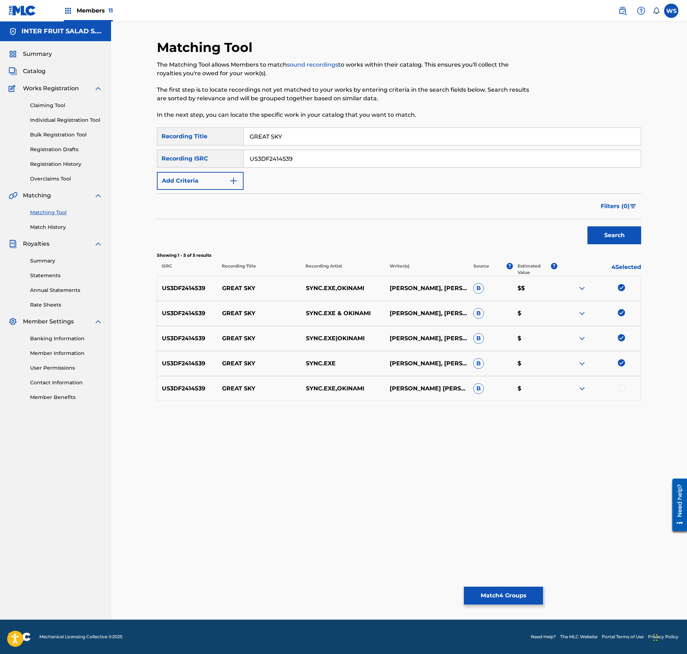
click at [621, 389] on div at bounding box center [621, 388] width 7 height 7
click at [503, 593] on button "Match 5 Groups" at bounding box center [503, 596] width 79 height 18
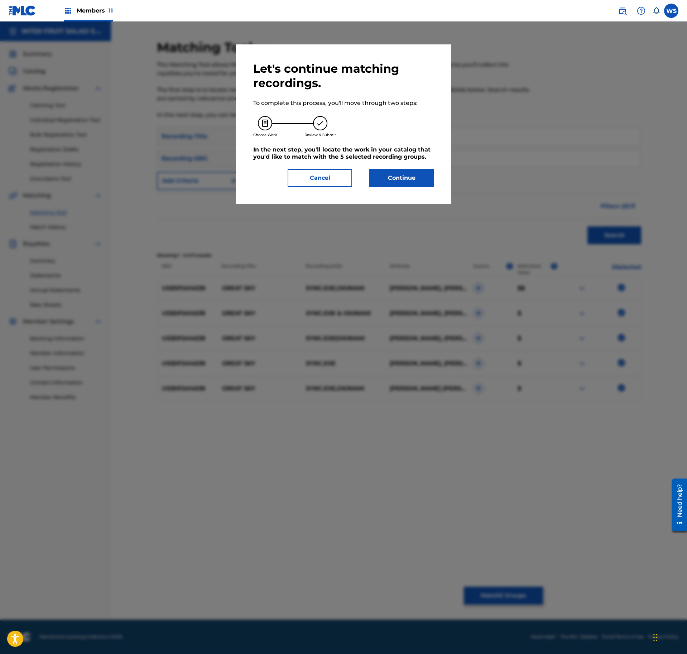
click at [412, 182] on button "Continue" at bounding box center [402, 178] width 65 height 18
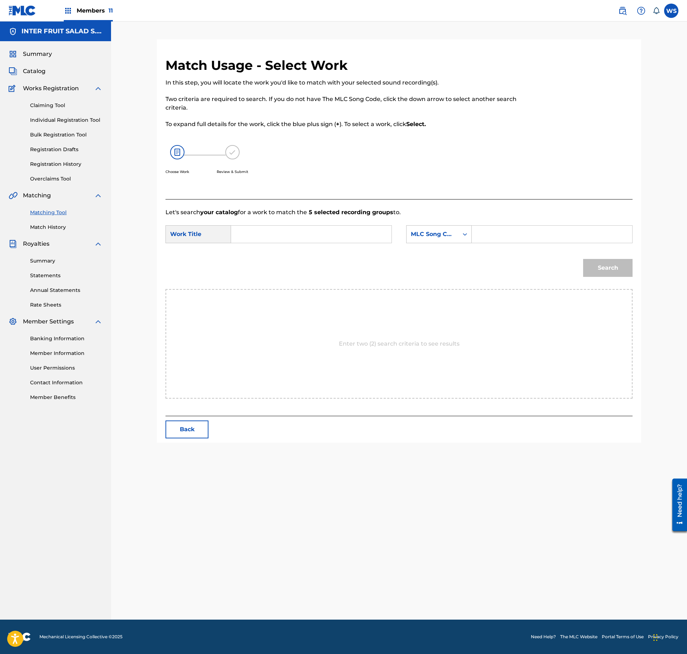
click at [320, 232] on input "Search Form" at bounding box center [311, 234] width 148 height 17
drag, startPoint x: 484, startPoint y: 241, endPoint x: 492, endPoint y: 239, distance: 8.2
click at [484, 239] on input "Search Form" at bounding box center [552, 234] width 148 height 17
click at [609, 269] on button "Search" at bounding box center [607, 268] width 49 height 18
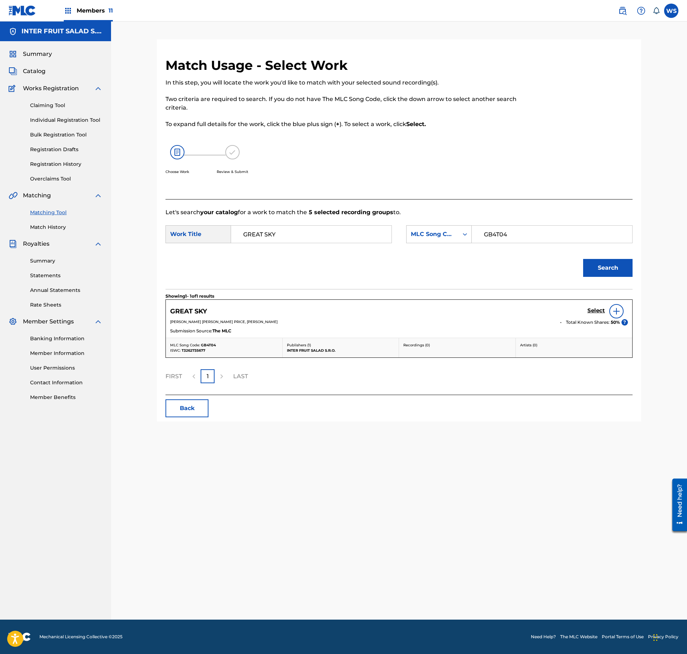
click at [595, 310] on h5 "Select" at bounding box center [597, 310] width 18 height 7
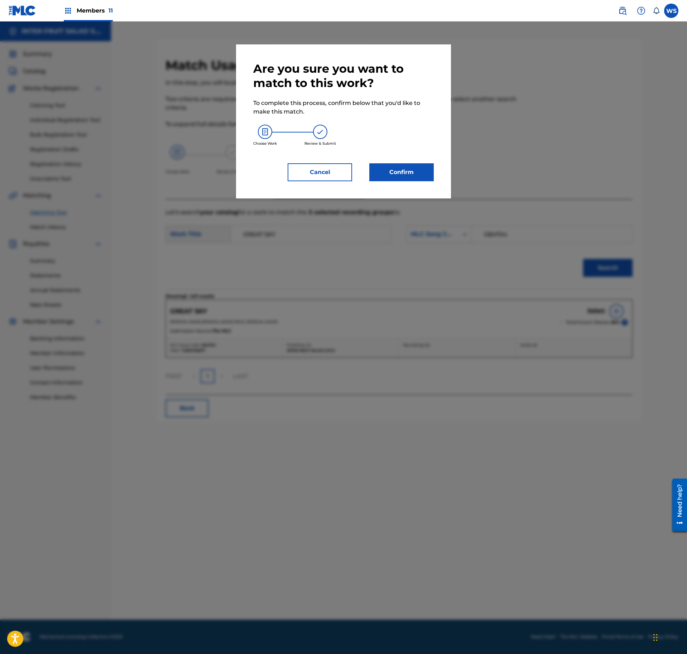
click at [352, 169] on button "Cancel" at bounding box center [320, 172] width 65 height 18
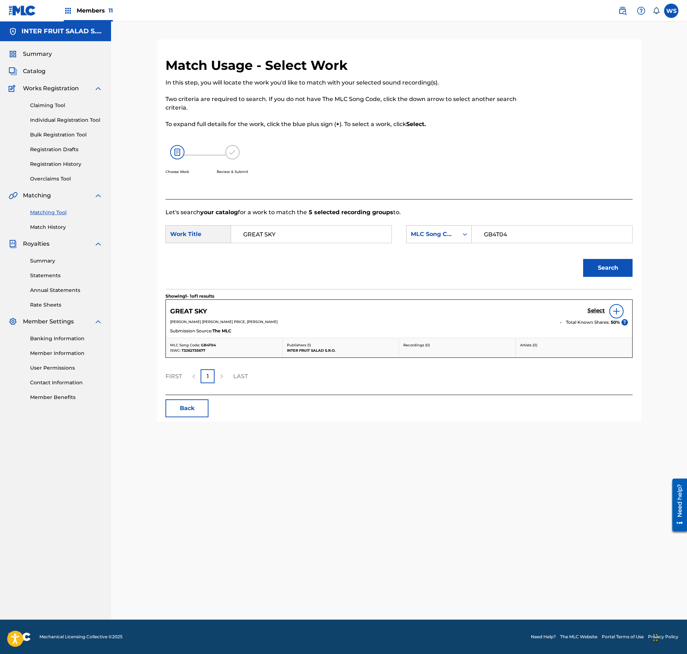
click at [591, 307] on div "Select" at bounding box center [608, 311] width 40 height 14
click at [596, 314] on h5 "Select" at bounding box center [597, 310] width 18 height 7
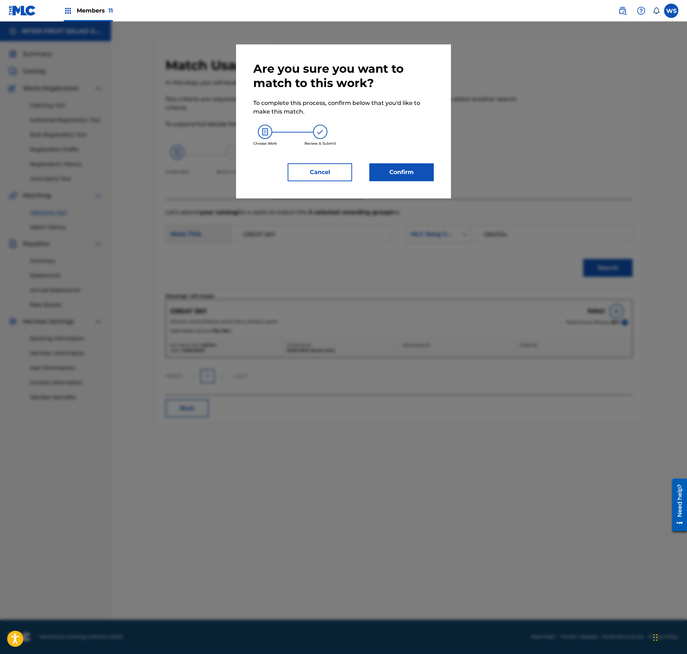
click at [420, 172] on button "Confirm" at bounding box center [402, 172] width 65 height 18
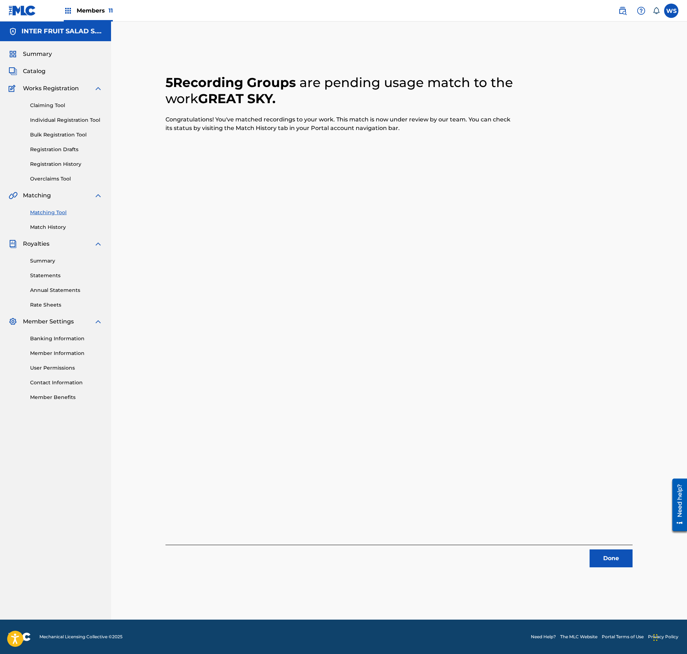
click at [614, 574] on div "5 Recording Groups are pending usage match to the work GREAT SKY . Congratulati…" at bounding box center [399, 329] width 502 height 581
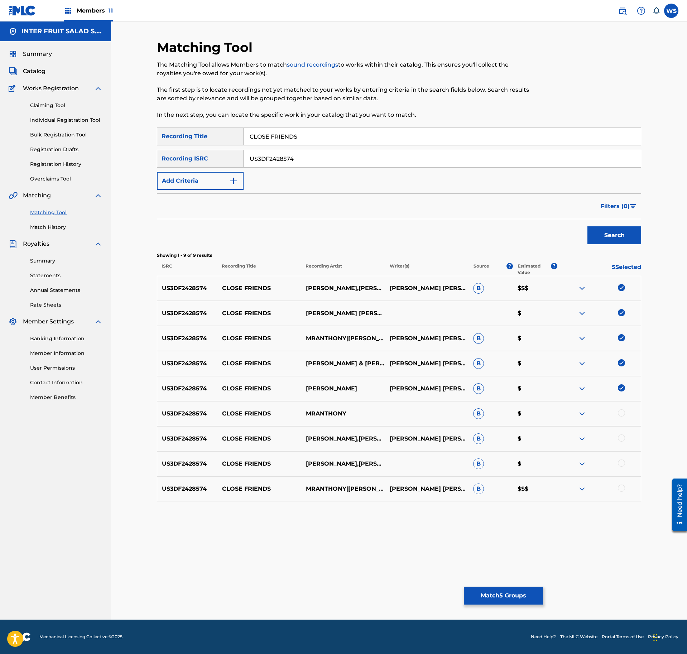
click at [622, 411] on div at bounding box center [621, 413] width 7 height 7
click at [621, 439] on div at bounding box center [621, 438] width 7 height 7
click at [623, 459] on div "US3DF2428574 CLOSE FRIENDS [PERSON_NAME],[PERSON_NAME] B $" at bounding box center [399, 464] width 485 height 25
click at [621, 463] on div at bounding box center [621, 463] width 7 height 7
click at [623, 490] on div at bounding box center [621, 488] width 7 height 7
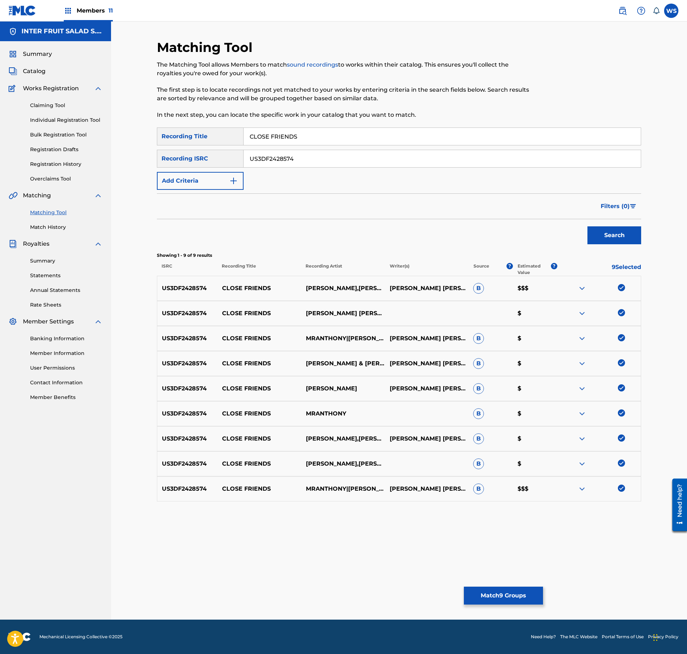
click at [523, 606] on div "Matching Tool The Matching Tool allows Members to match sound recordings to wor…" at bounding box center [399, 329] width 485 height 581
click at [519, 595] on button "Match 9 Groups" at bounding box center [503, 596] width 79 height 18
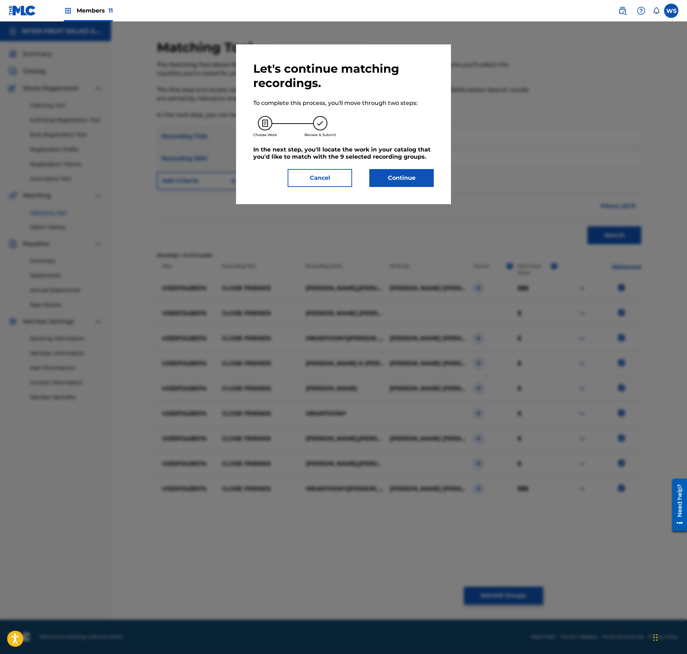
click at [406, 171] on button "Continue" at bounding box center [402, 178] width 65 height 18
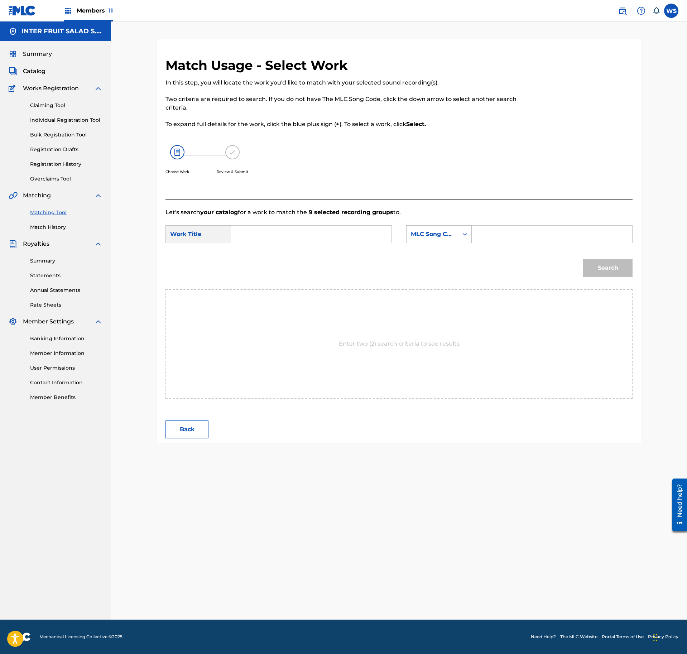
click at [307, 236] on input "Search Form" at bounding box center [311, 234] width 148 height 17
click at [535, 240] on input "Search Form" at bounding box center [552, 234] width 148 height 17
click at [546, 234] on input "Search Form" at bounding box center [552, 234] width 148 height 17
click at [618, 271] on button "Search" at bounding box center [607, 268] width 49 height 18
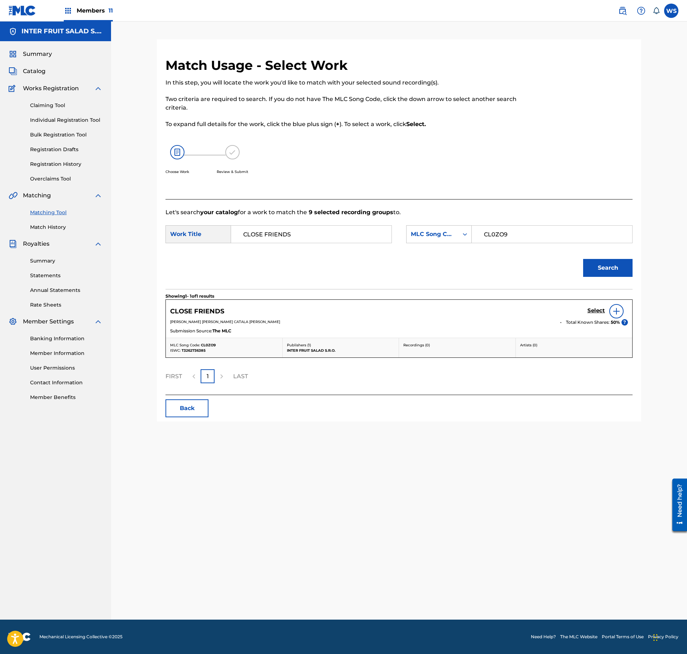
click at [595, 313] on h5 "Select" at bounding box center [597, 310] width 18 height 7
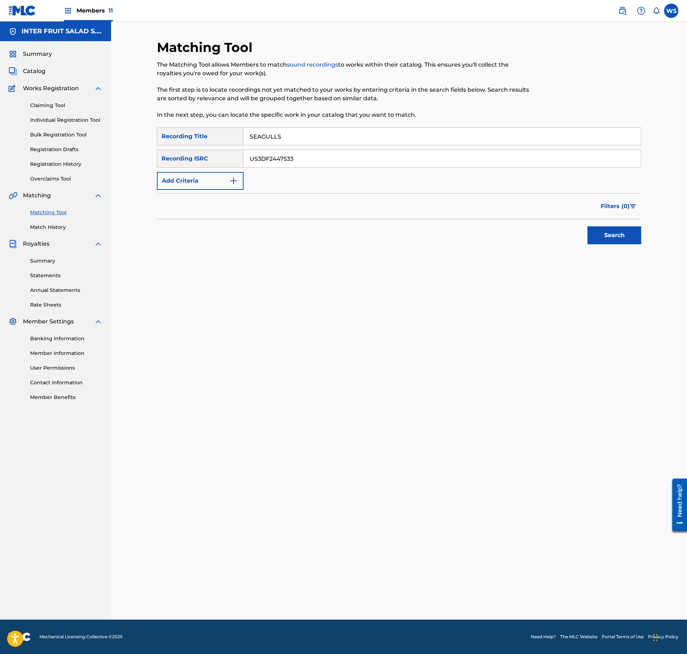
drag, startPoint x: 605, startPoint y: 234, endPoint x: 610, endPoint y: 236, distance: 5.2
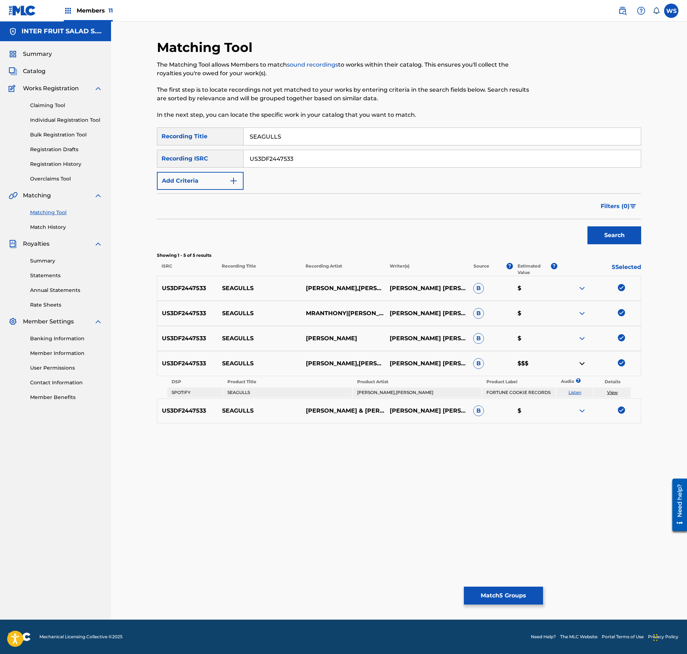
click at [581, 365] on img at bounding box center [582, 363] width 9 height 9
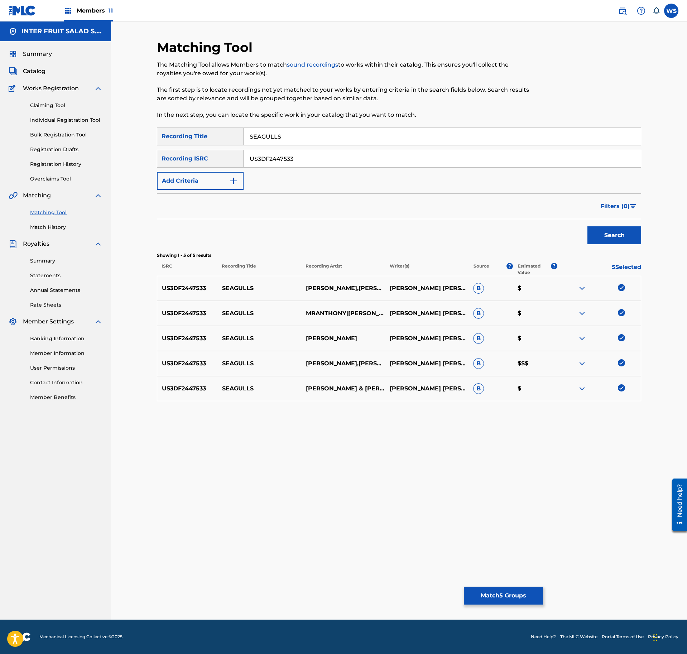
click at [519, 591] on button "Match 5 Groups" at bounding box center [503, 596] width 79 height 18
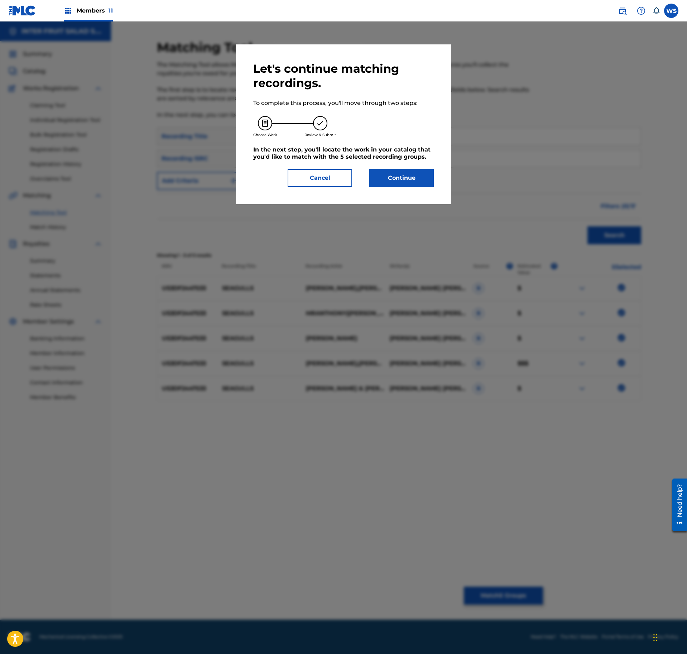
click at [417, 186] on button "Continue" at bounding box center [402, 178] width 65 height 18
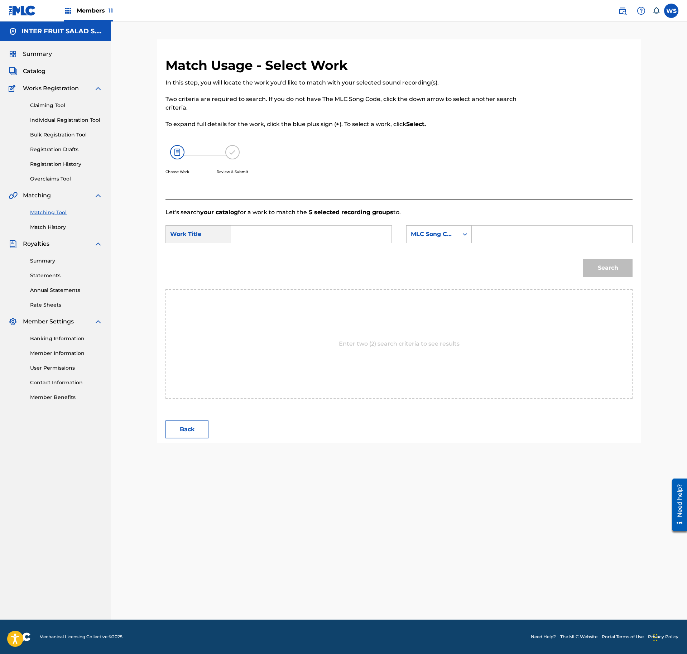
click at [314, 229] on input "Search Form" at bounding box center [311, 234] width 148 height 17
click at [529, 241] on input "Search Form" at bounding box center [552, 234] width 148 height 17
click at [614, 264] on button "Search" at bounding box center [607, 268] width 49 height 18
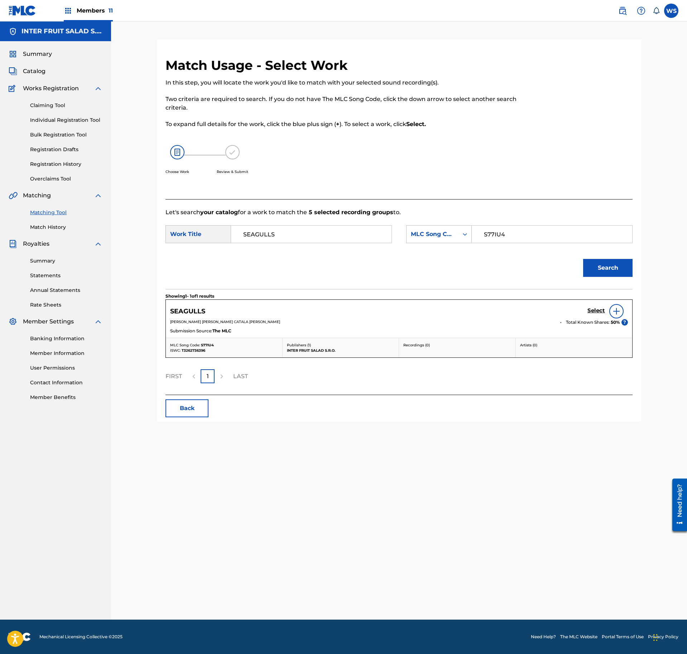
click at [591, 313] on h5 "Select" at bounding box center [597, 310] width 18 height 7
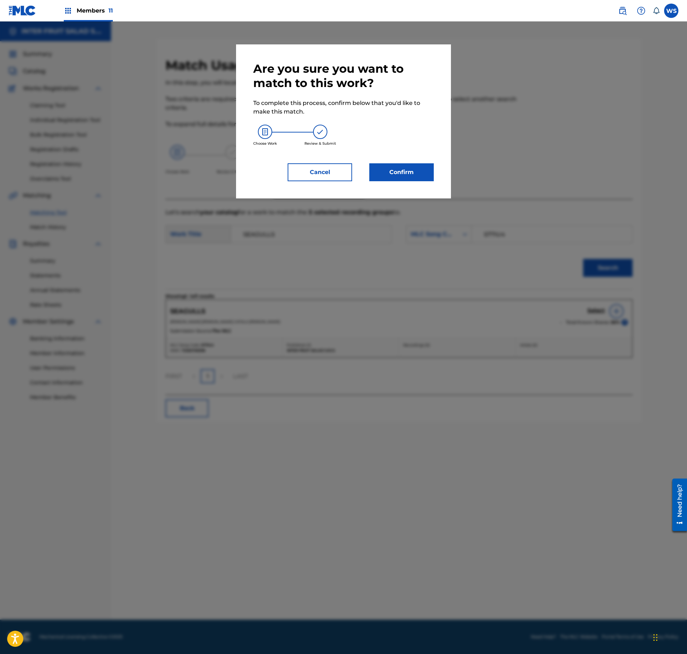
click at [400, 171] on button "Confirm" at bounding box center [402, 172] width 65 height 18
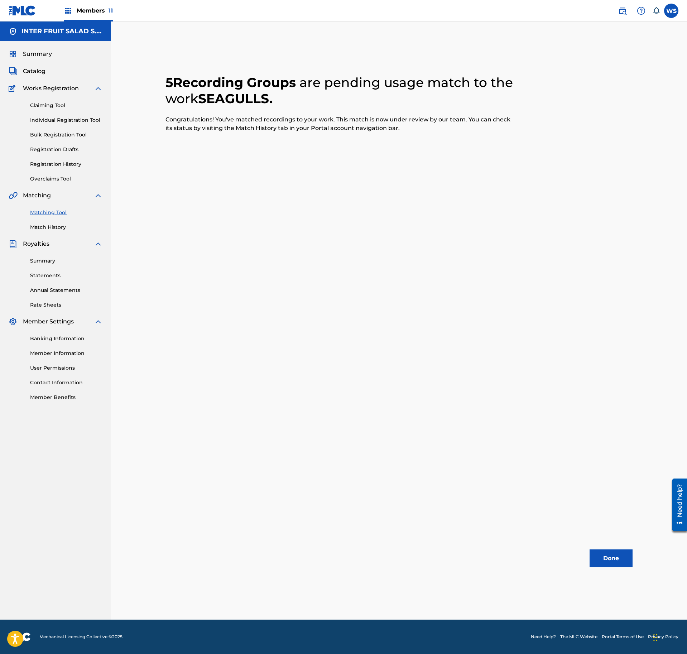
click at [612, 559] on button "Done" at bounding box center [611, 559] width 43 height 18
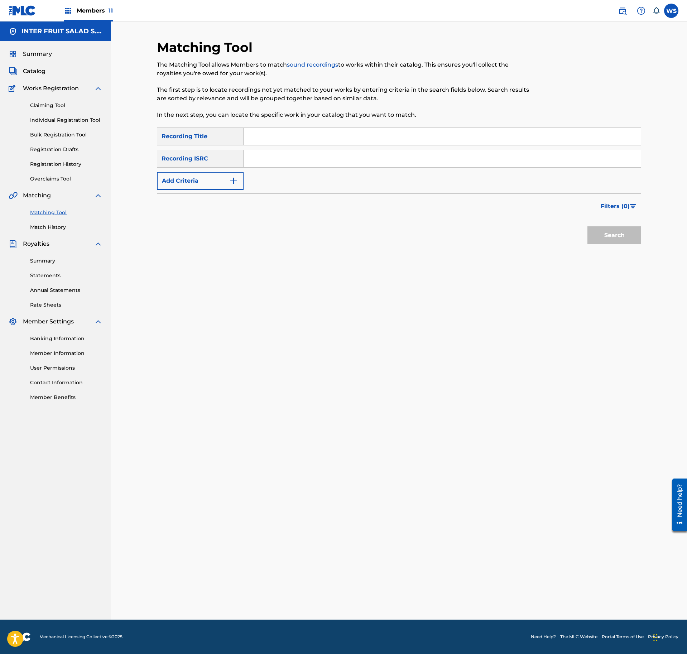
click at [312, 130] on input "Search Form" at bounding box center [442, 136] width 397 height 17
click at [306, 162] on input "Search Form" at bounding box center [442, 158] width 397 height 17
click at [667, 244] on div "Matching Tool The Matching Tool allows Members to match sound recordings to wor…" at bounding box center [399, 321] width 576 height 599
click at [627, 242] on button "Search" at bounding box center [615, 236] width 54 height 18
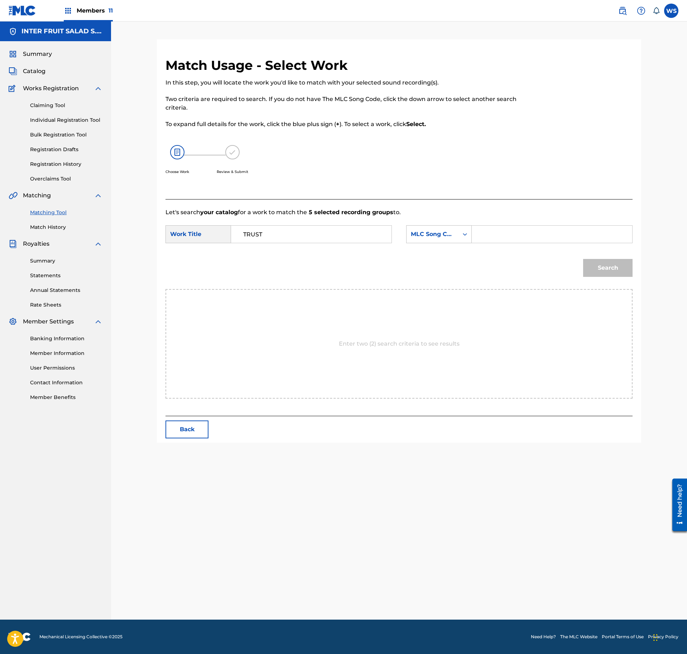
drag, startPoint x: 504, startPoint y: 234, endPoint x: 509, endPoint y: 234, distance: 5.1
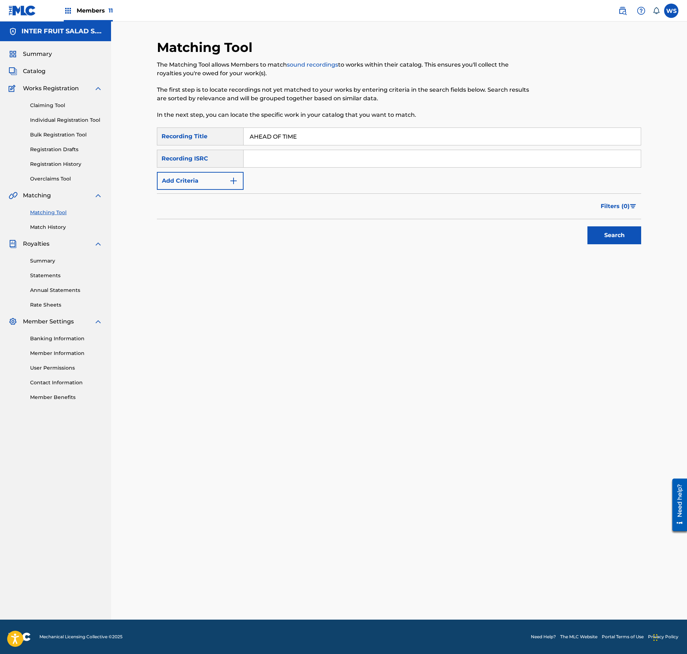
click at [244, 158] on input "Search Form" at bounding box center [442, 158] width 397 height 17
click at [262, 159] on input "Search Form" at bounding box center [442, 158] width 397 height 17
click at [303, 160] on input "A99JR5" at bounding box center [442, 158] width 397 height 17
click at [630, 235] on button "Search" at bounding box center [615, 236] width 54 height 18
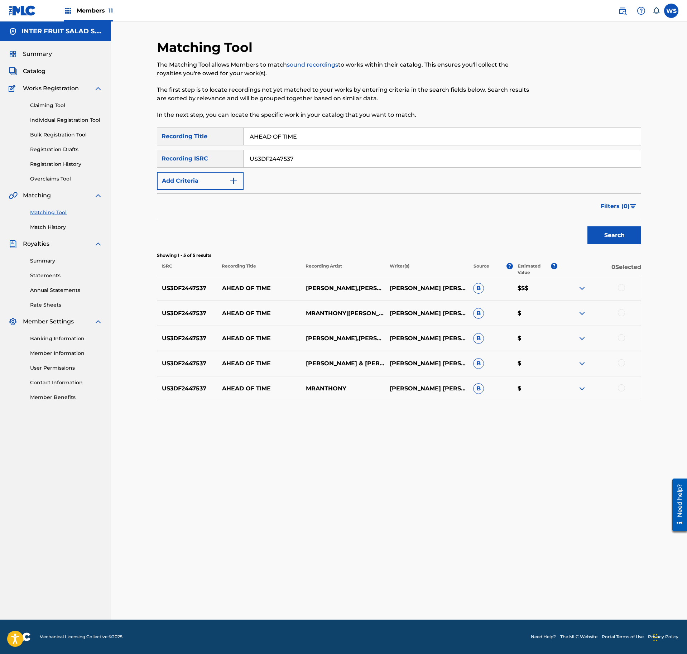
click at [618, 288] on div at bounding box center [621, 287] width 7 height 7
click at [620, 311] on div at bounding box center [621, 312] width 7 height 7
click at [621, 340] on div at bounding box center [621, 337] width 7 height 7
click at [621, 361] on div at bounding box center [621, 362] width 7 height 7
click at [619, 390] on div at bounding box center [621, 388] width 7 height 7
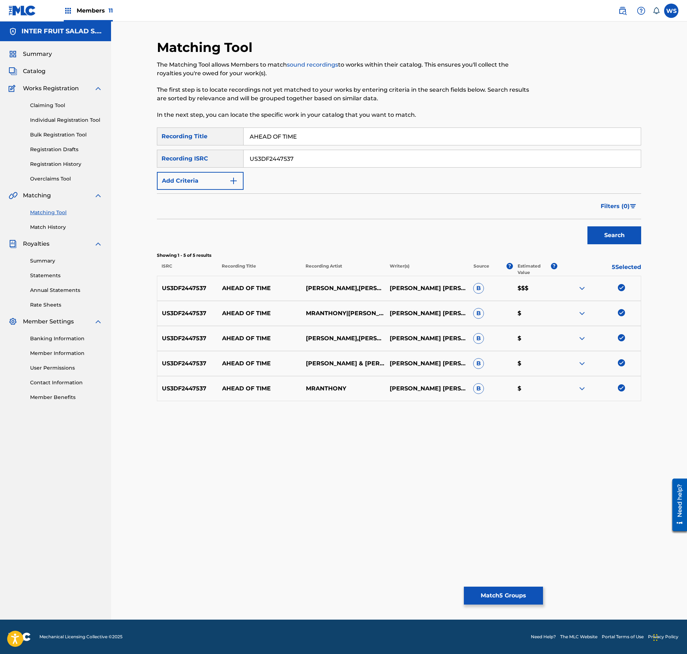
click at [497, 595] on button "Match 5 Groups" at bounding box center [503, 596] width 79 height 18
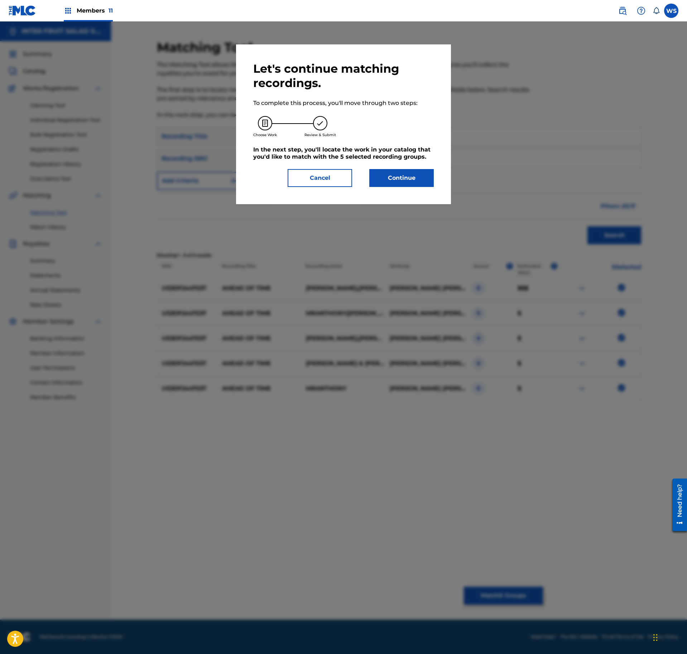
click at [394, 178] on button "Continue" at bounding box center [402, 178] width 65 height 18
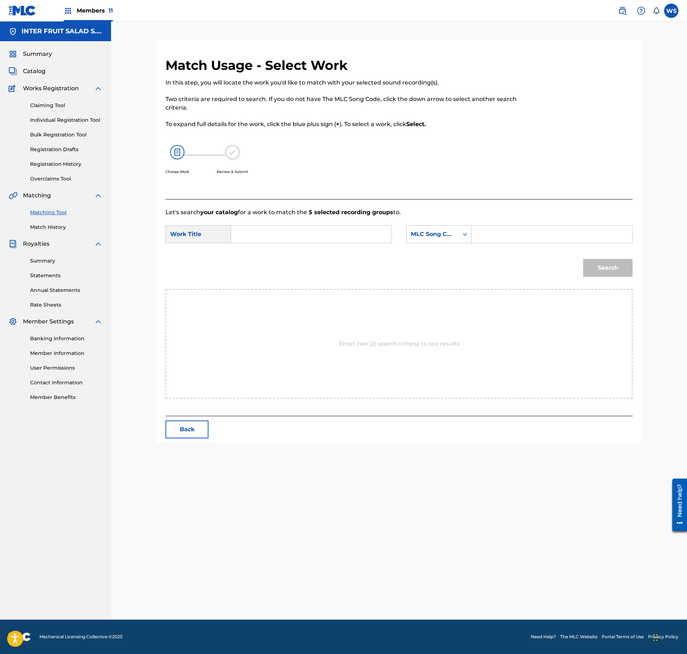
click at [318, 228] on input "Search Form" at bounding box center [311, 234] width 148 height 17
click at [542, 244] on div "SearchWithCriteria0fc80225-0492-47fb-9b42-5d38993e7300 Work Title AHEAD OF TIME…" at bounding box center [399, 236] width 467 height 22
click at [540, 242] on input "Search Form" at bounding box center [552, 234] width 148 height 17
click at [589, 257] on div "Search" at bounding box center [606, 266] width 53 height 29
click at [606, 266] on button "Search" at bounding box center [607, 268] width 49 height 18
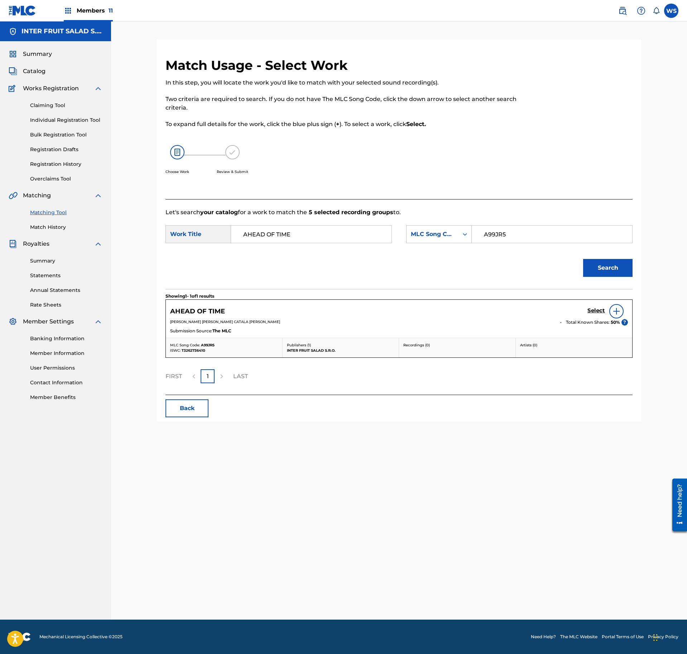
click at [593, 313] on h5 "Select" at bounding box center [597, 310] width 18 height 7
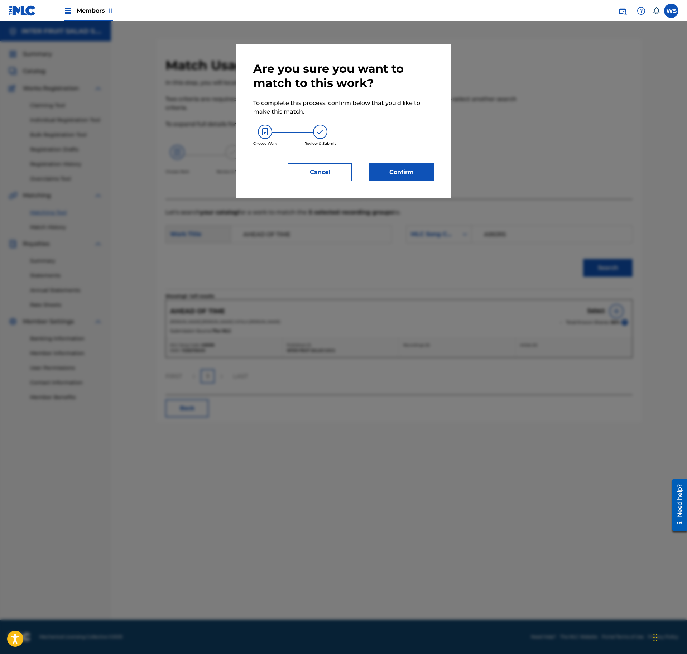
click at [290, 159] on div "Are you sure you want to match to this work? To complete this process, confirm …" at bounding box center [343, 122] width 181 height 120
click at [312, 166] on button "Cancel" at bounding box center [320, 172] width 65 height 18
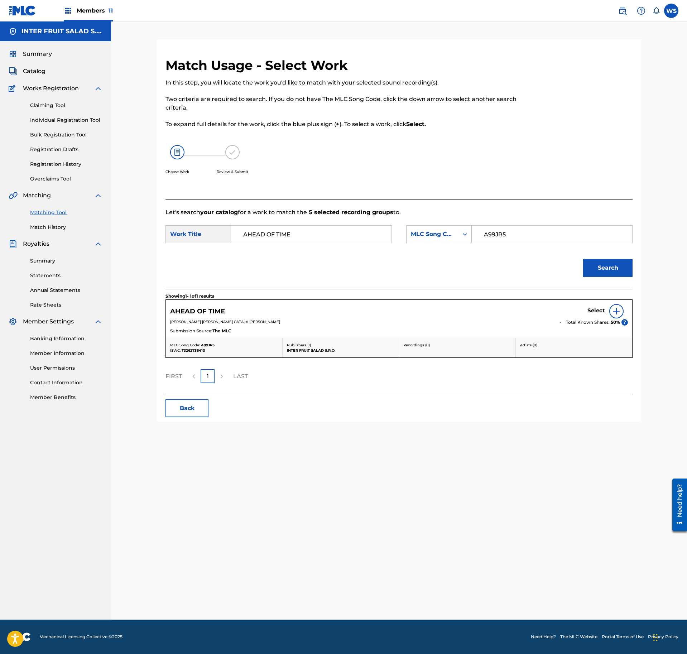
click at [593, 313] on h5 "Select" at bounding box center [597, 310] width 18 height 7
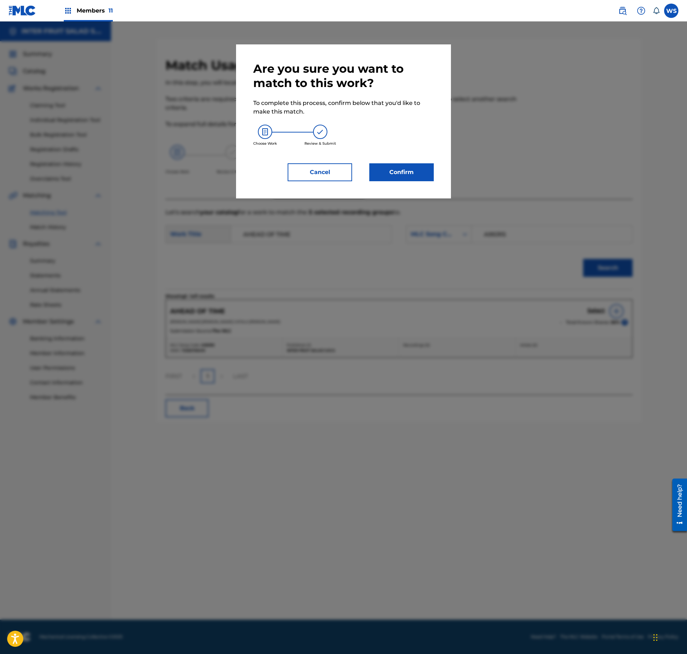
click at [392, 161] on div "Are you sure you want to match to this work? To complete this process, confirm …" at bounding box center [343, 122] width 181 height 120
click at [399, 166] on button "Confirm" at bounding box center [402, 172] width 65 height 18
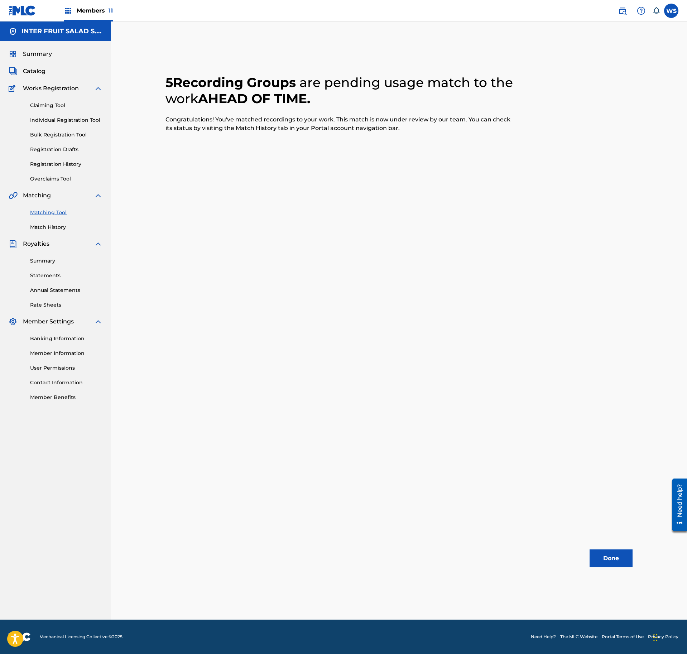
click at [611, 560] on button "Done" at bounding box center [611, 559] width 43 height 18
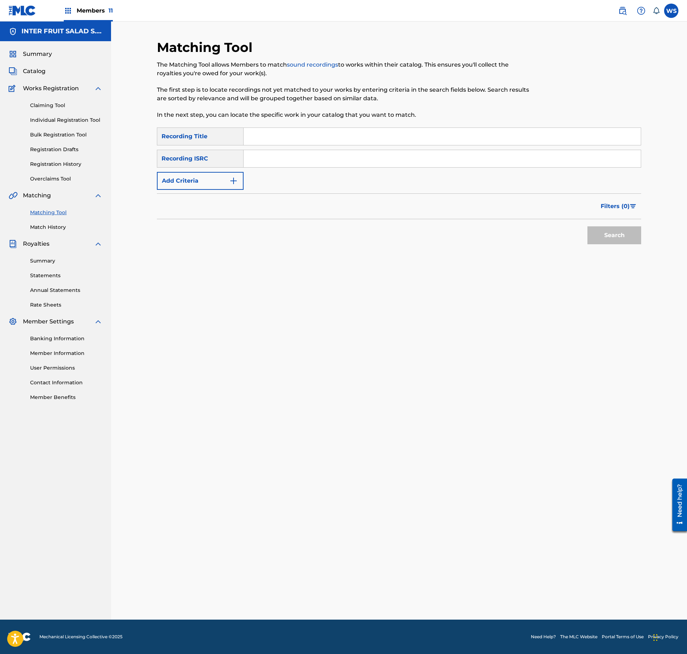
click at [256, 135] on input "Search Form" at bounding box center [442, 136] width 397 height 17
click at [299, 156] on input "Search Form" at bounding box center [442, 158] width 397 height 17
click at [624, 226] on div "Search" at bounding box center [612, 233] width 57 height 29
click at [622, 235] on button "Search" at bounding box center [615, 236] width 54 height 18
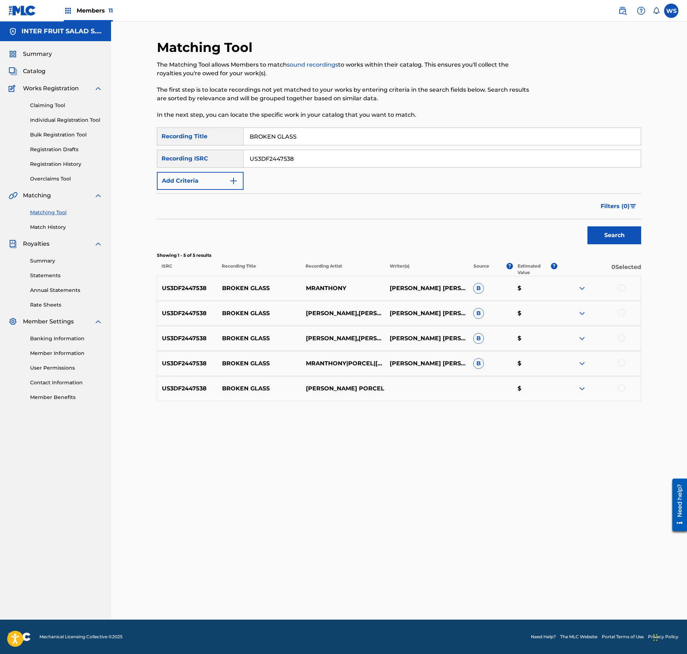
click at [623, 288] on div at bounding box center [621, 287] width 7 height 7
click at [621, 308] on div "US3DF2447538 BROKEN GLASS MRANTHONY,[PERSON_NAME],PORCEL [PERSON_NAME] [PERSON_…" at bounding box center [399, 313] width 485 height 25
click at [621, 316] on div at bounding box center [621, 312] width 7 height 7
click at [622, 340] on div at bounding box center [621, 337] width 7 height 7
click at [624, 363] on div at bounding box center [621, 362] width 7 height 7
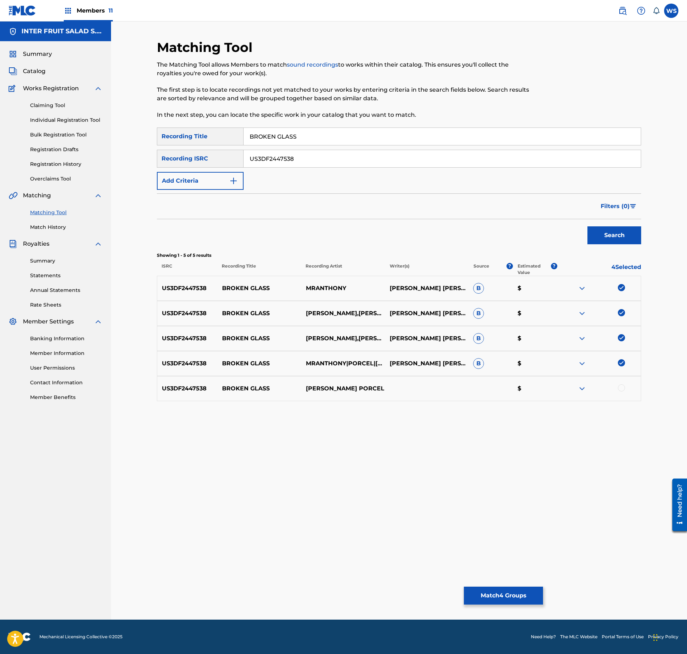
click at [622, 388] on div at bounding box center [621, 388] width 7 height 7
click at [513, 589] on button "Match 5 Groups" at bounding box center [503, 596] width 79 height 18
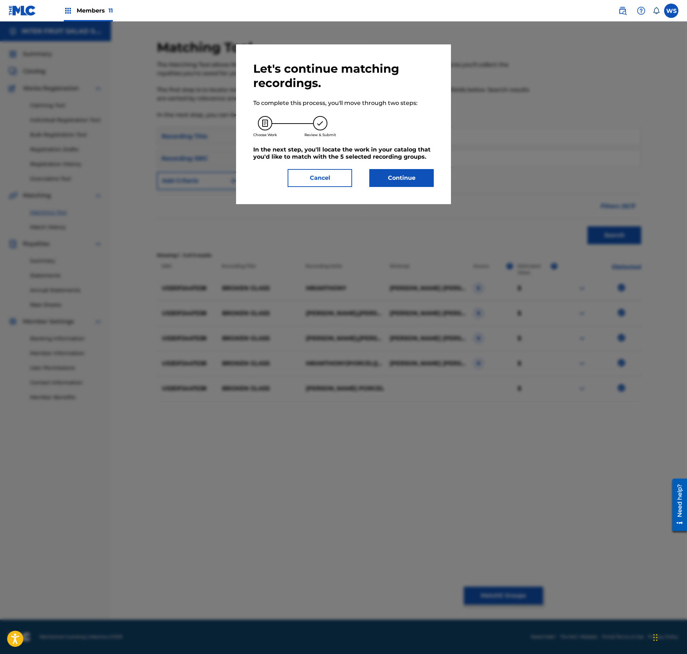
click at [413, 183] on button "Continue" at bounding box center [402, 178] width 65 height 18
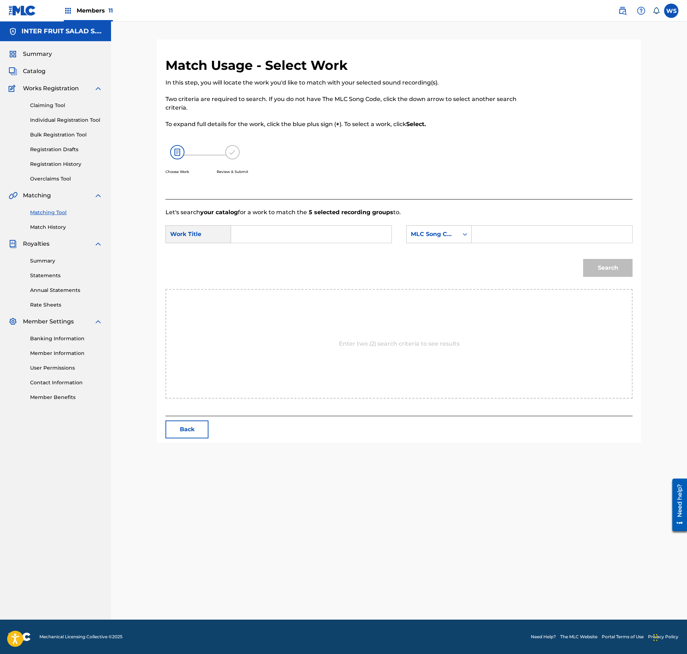
click at [274, 230] on input "Search Form" at bounding box center [311, 234] width 148 height 17
click at [473, 232] on div "Search Form" at bounding box center [552, 234] width 161 height 18
click at [495, 233] on input "Search Form" at bounding box center [552, 234] width 148 height 17
click at [606, 268] on button "Search" at bounding box center [607, 268] width 49 height 18
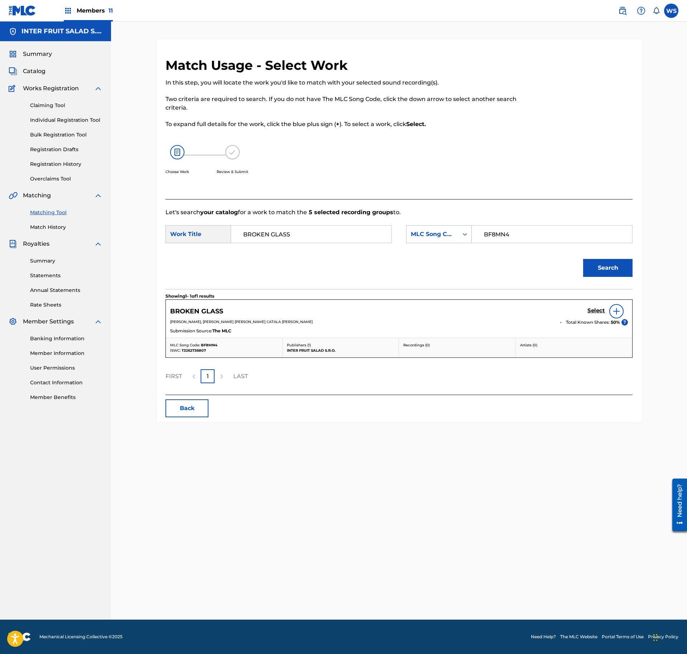
click at [596, 308] on div "Select" at bounding box center [608, 311] width 40 height 14
click at [594, 310] on h5 "Select" at bounding box center [597, 310] width 18 height 7
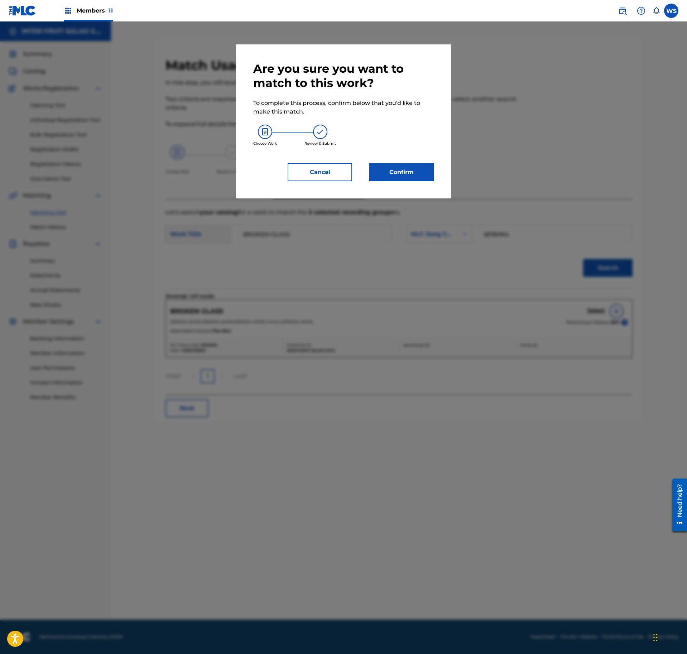
click at [411, 165] on button "Confirm" at bounding box center [402, 172] width 65 height 18
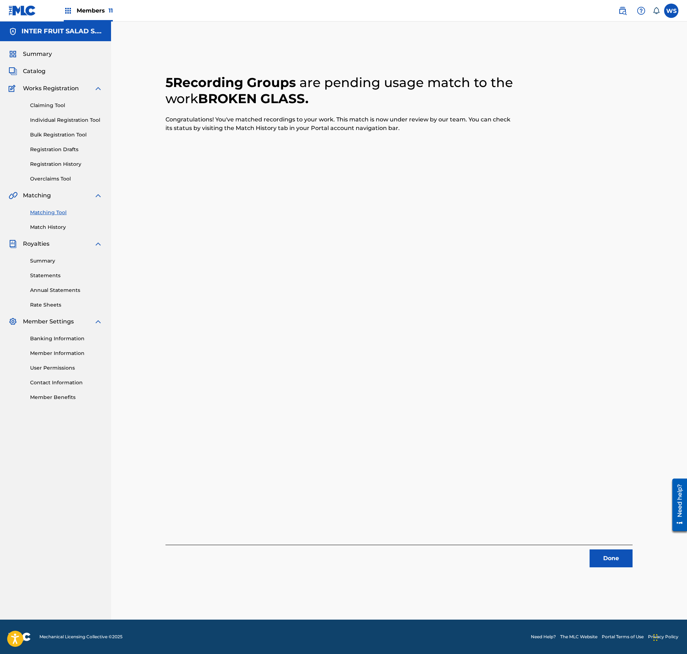
click at [614, 568] on button "Done" at bounding box center [611, 559] width 43 height 18
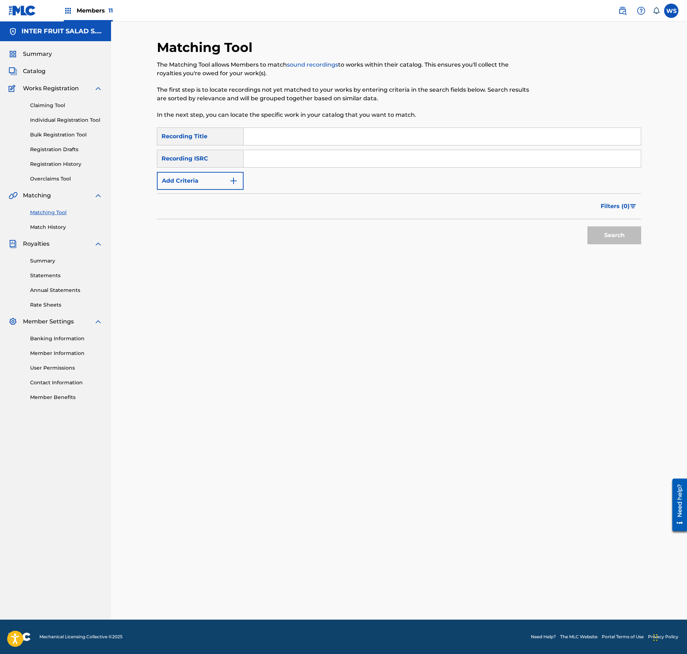
click at [315, 148] on div "SearchWithCriteriaae93e99d-3d7e-496b-ae6d-6dfb8676b07f Recording Title SearchWi…" at bounding box center [399, 159] width 485 height 62
click at [315, 141] on input "Search Form" at bounding box center [442, 136] width 397 height 17
click at [313, 178] on div "SearchWithCriteriaae93e99d-3d7e-496b-ae6d-6dfb8676b07f Recording Title PALM TRE…" at bounding box center [399, 159] width 485 height 62
click at [288, 150] on div "Search Form" at bounding box center [443, 159] width 398 height 18
click at [292, 154] on input "Search Form" at bounding box center [442, 158] width 397 height 17
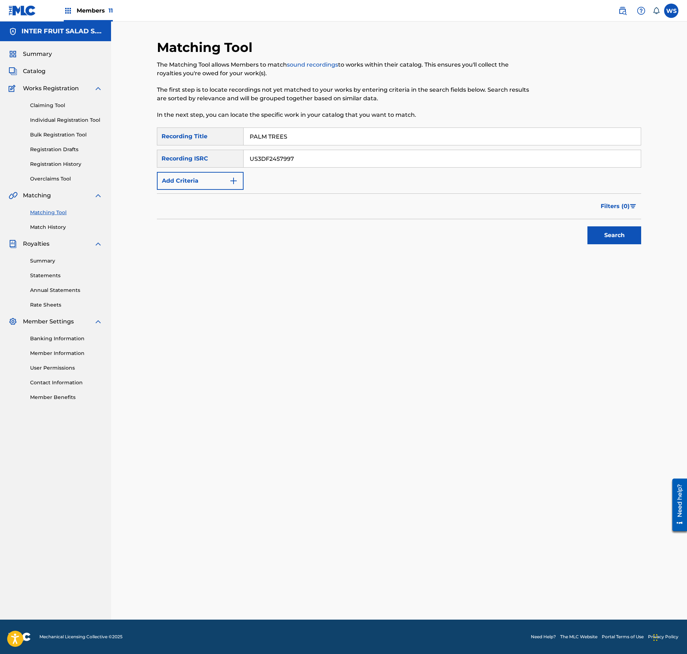
click at [614, 222] on div "Search" at bounding box center [612, 233] width 57 height 29
click at [626, 234] on button "Search" at bounding box center [615, 236] width 54 height 18
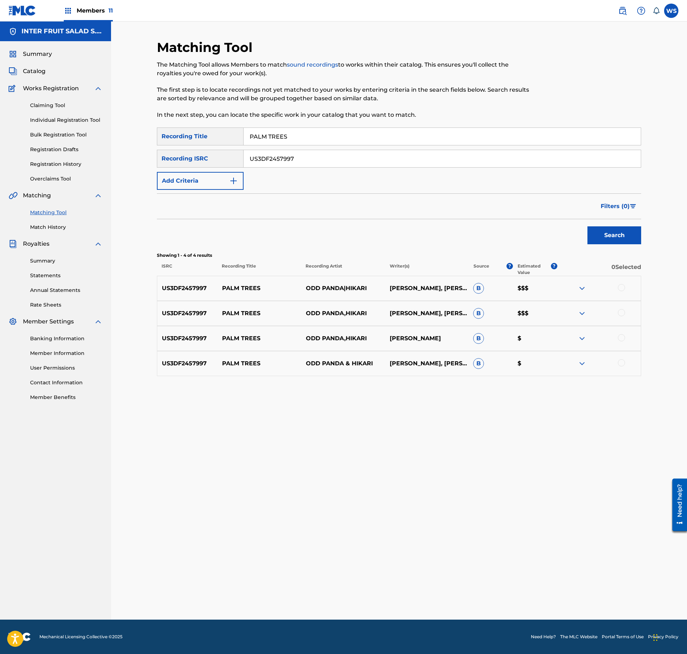
click at [622, 289] on div at bounding box center [621, 287] width 7 height 7
click at [625, 314] on div at bounding box center [599, 313] width 84 height 9
click at [622, 316] on div at bounding box center [621, 312] width 7 height 7
click at [622, 338] on div at bounding box center [621, 337] width 7 height 7
click at [621, 368] on div at bounding box center [599, 363] width 84 height 9
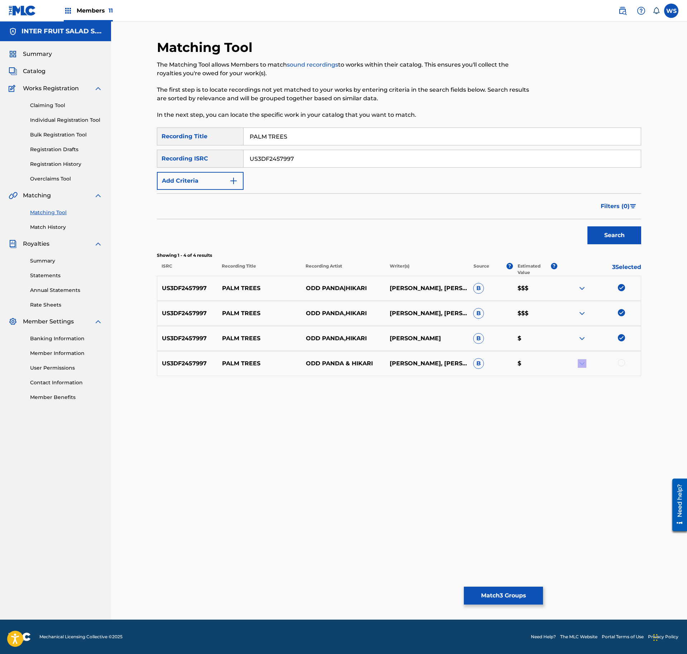
click at [621, 366] on div at bounding box center [599, 363] width 84 height 9
click at [621, 366] on div at bounding box center [621, 362] width 7 height 7
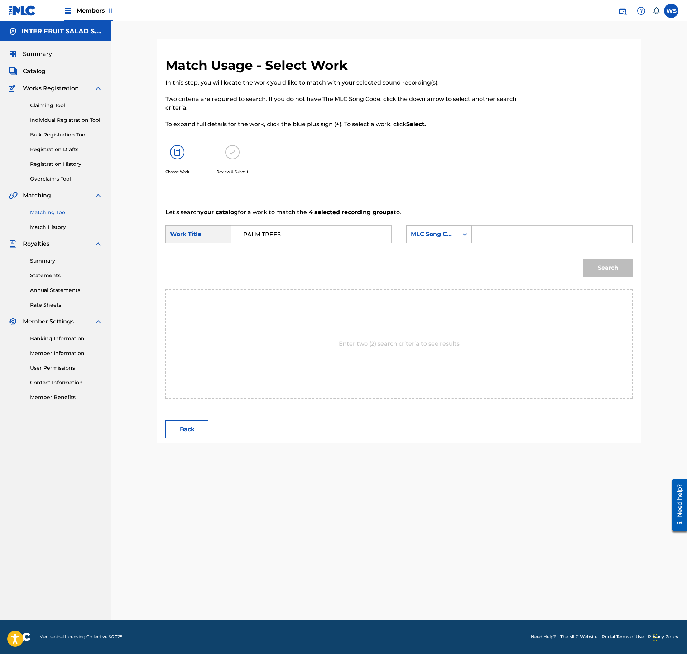
drag, startPoint x: 497, startPoint y: 234, endPoint x: 521, endPoint y: 239, distance: 24.3
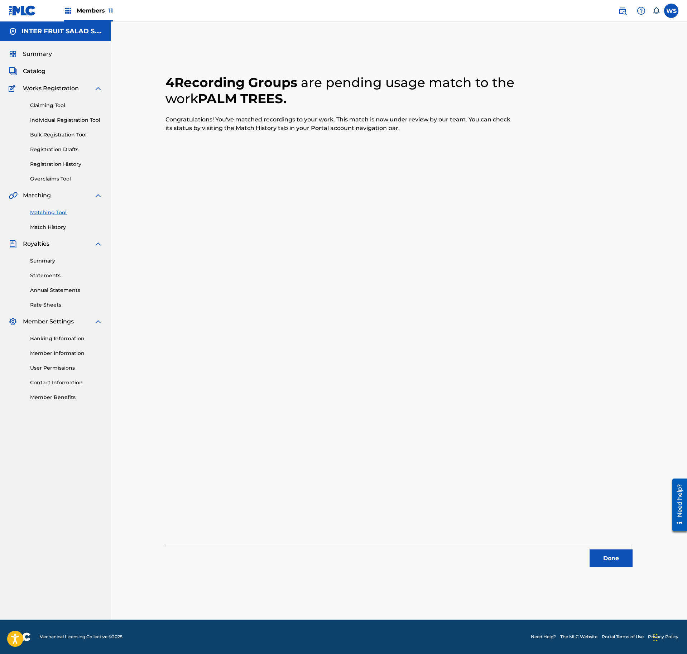
click at [614, 559] on button "Done" at bounding box center [611, 559] width 43 height 18
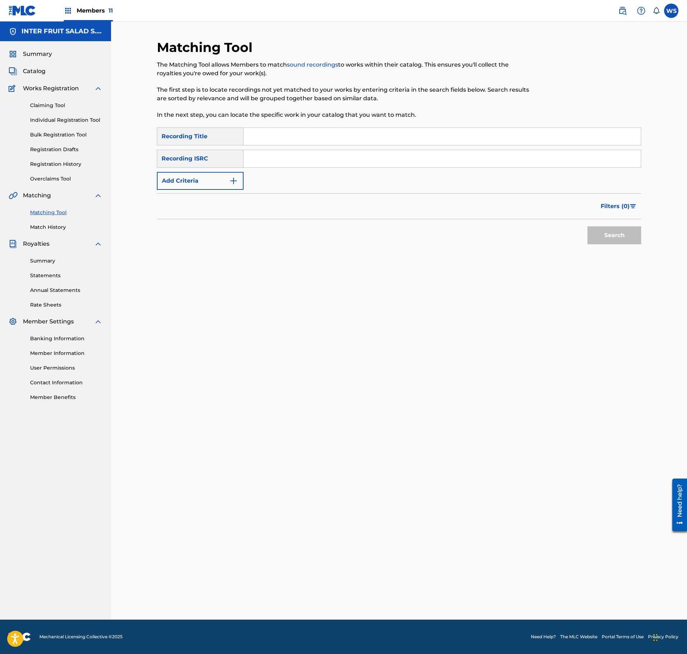
click at [344, 150] on div "Search Form" at bounding box center [443, 159] width 398 height 18
click at [344, 144] on div "SearchWithCriteriaae93e99d-3d7e-496b-ae6d-6dfb8676b07f Recording Title SearchWi…" at bounding box center [399, 159] width 485 height 62
click at [345, 143] on input "Search Form" at bounding box center [442, 136] width 397 height 17
click at [352, 168] on div "SearchWithCriteriaae93e99d-3d7e-496b-ae6d-6dfb8676b07f Recording Title SUNSHINE…" at bounding box center [399, 159] width 485 height 62
click at [351, 159] on input "Search Form" at bounding box center [442, 158] width 397 height 17
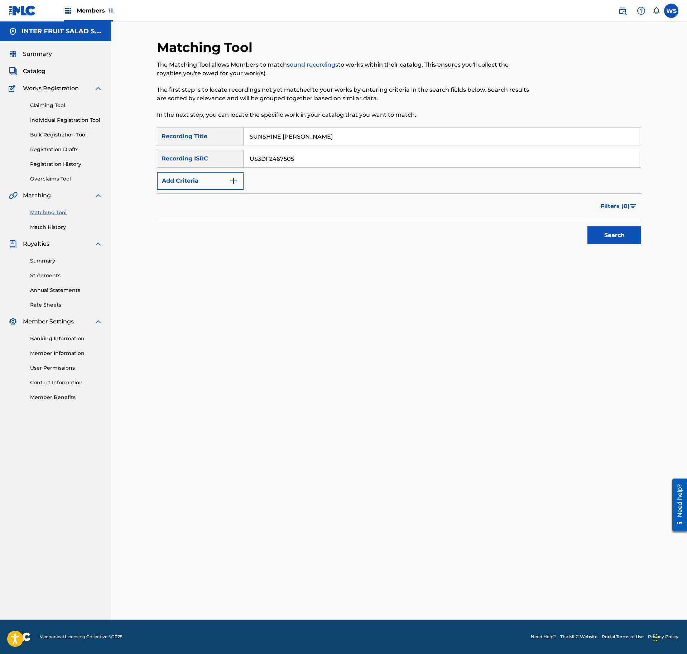
click at [616, 224] on div "Search" at bounding box center [612, 233] width 57 height 29
click at [620, 229] on button "Search" at bounding box center [615, 236] width 54 height 18
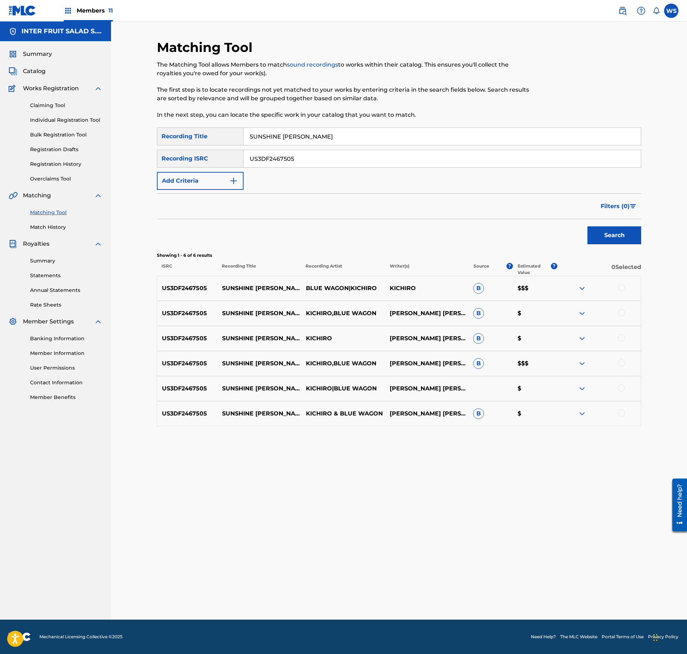
click at [623, 288] on div at bounding box center [621, 287] width 7 height 7
click at [624, 317] on div at bounding box center [599, 313] width 84 height 9
click at [626, 337] on div at bounding box center [599, 338] width 84 height 9
click at [622, 341] on div at bounding box center [621, 337] width 7 height 7
click at [621, 318] on div at bounding box center [599, 313] width 84 height 9
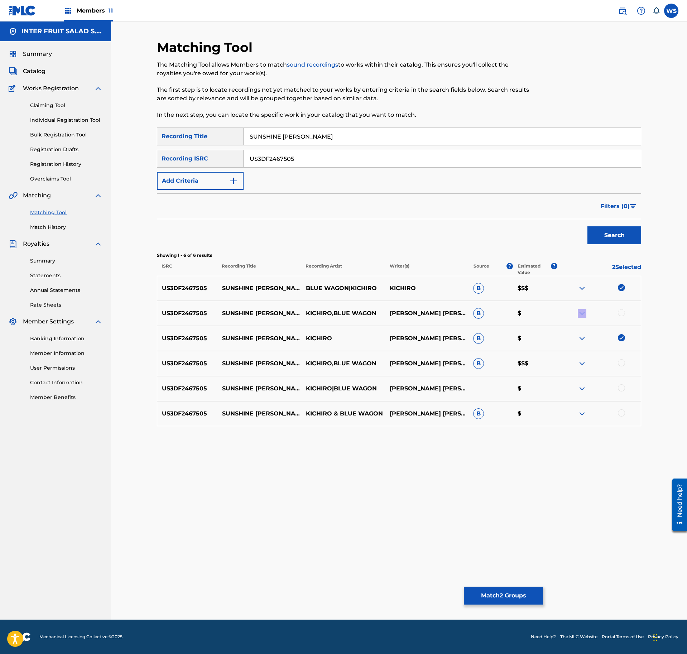
click at [620, 315] on div at bounding box center [621, 312] width 7 height 7
click at [622, 365] on div at bounding box center [621, 362] width 7 height 7
click at [622, 393] on div at bounding box center [599, 389] width 84 height 9
click at [623, 391] on div at bounding box center [621, 388] width 7 height 7
click at [621, 414] on div at bounding box center [621, 413] width 7 height 7
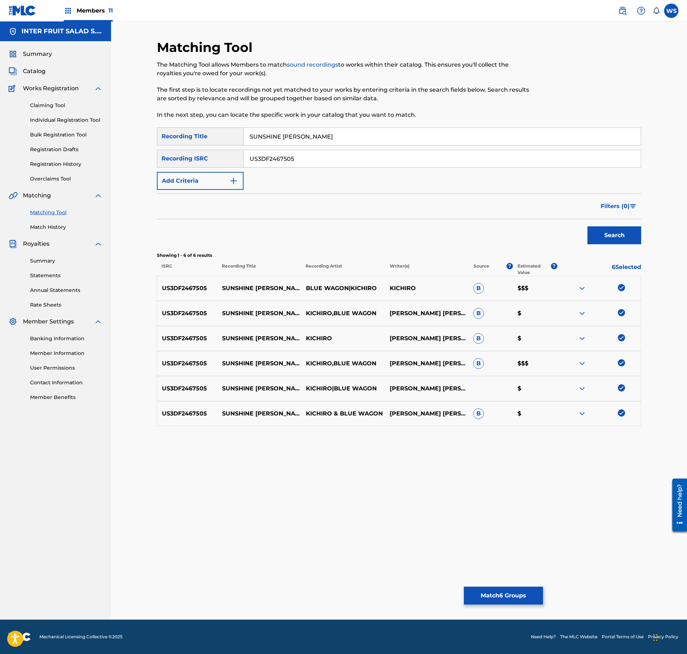
click at [515, 600] on button "Match 6 Groups" at bounding box center [503, 596] width 79 height 18
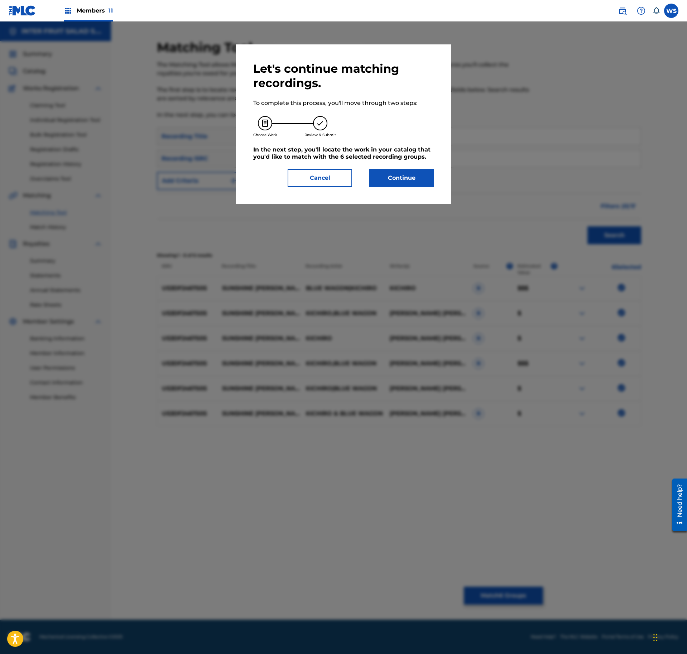
click at [421, 181] on button "Continue" at bounding box center [402, 178] width 65 height 18
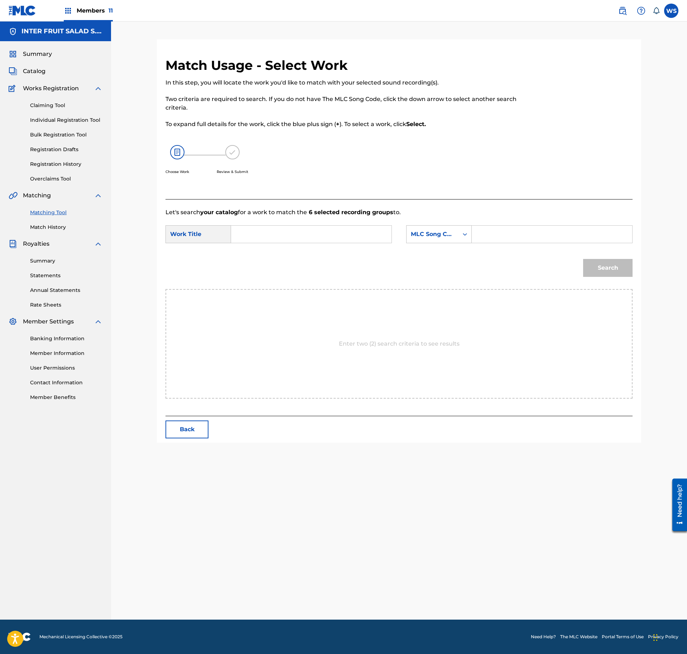
click at [324, 229] on input "Search Form" at bounding box center [311, 234] width 148 height 17
click at [465, 229] on div "Search Form" at bounding box center [465, 234] width 13 height 13
click at [511, 236] on input "Search Form" at bounding box center [552, 234] width 148 height 17
drag, startPoint x: 474, startPoint y: 234, endPoint x: 499, endPoint y: 233, distance: 25.1
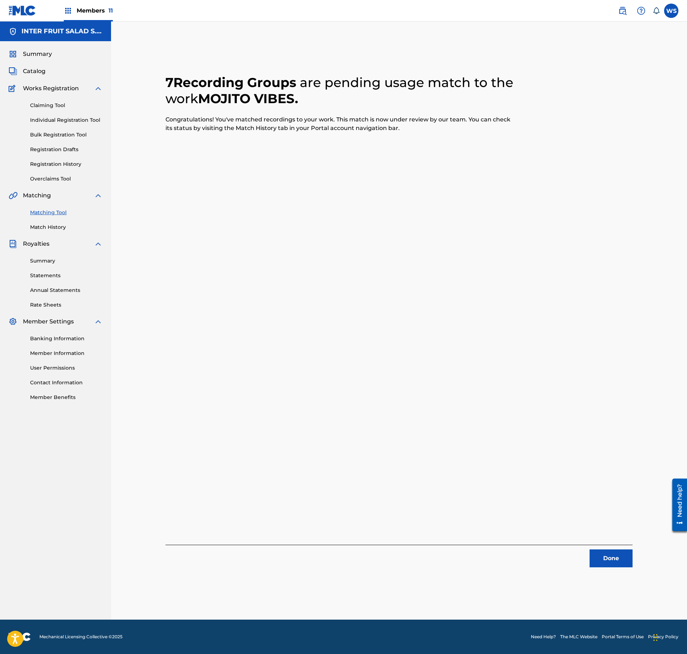
drag, startPoint x: 621, startPoint y: 560, endPoint x: 19, endPoint y: 17, distance: 811.1
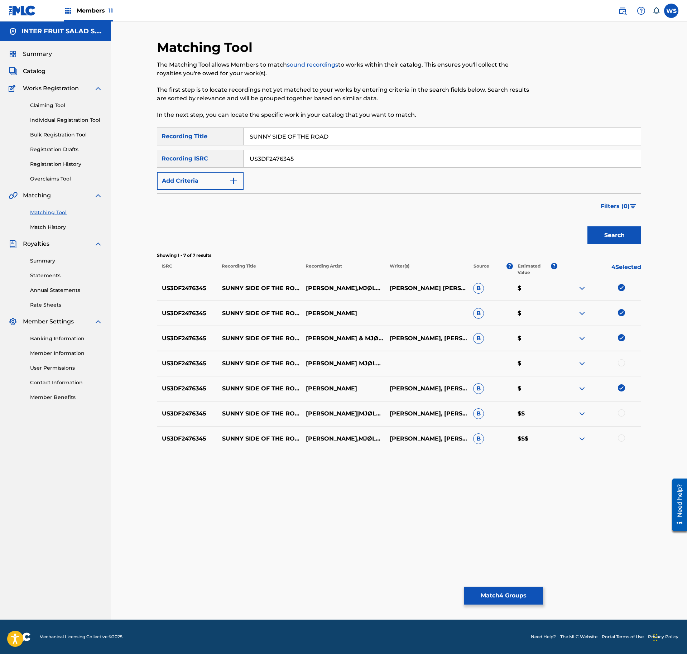
drag, startPoint x: 621, startPoint y: 364, endPoint x: 619, endPoint y: 376, distance: 11.6
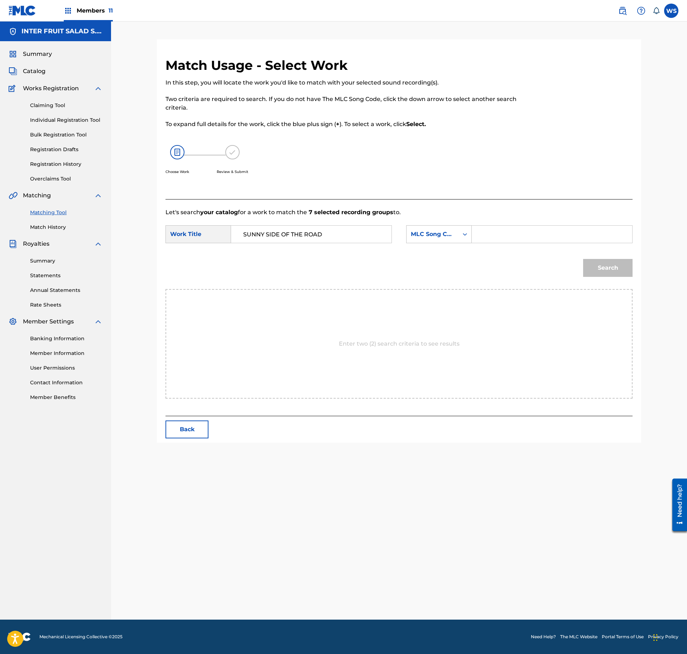
drag, startPoint x: 538, startPoint y: 224, endPoint x: 532, endPoint y: 229, distance: 8.6
drag, startPoint x: 474, startPoint y: 231, endPoint x: 485, endPoint y: 233, distance: 11.7
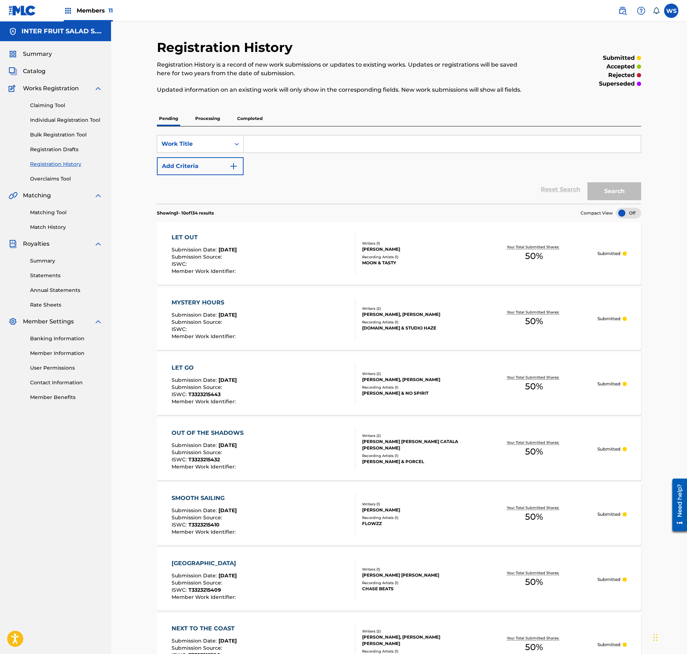
drag, startPoint x: 30, startPoint y: 72, endPoint x: 37, endPoint y: 76, distance: 8.4
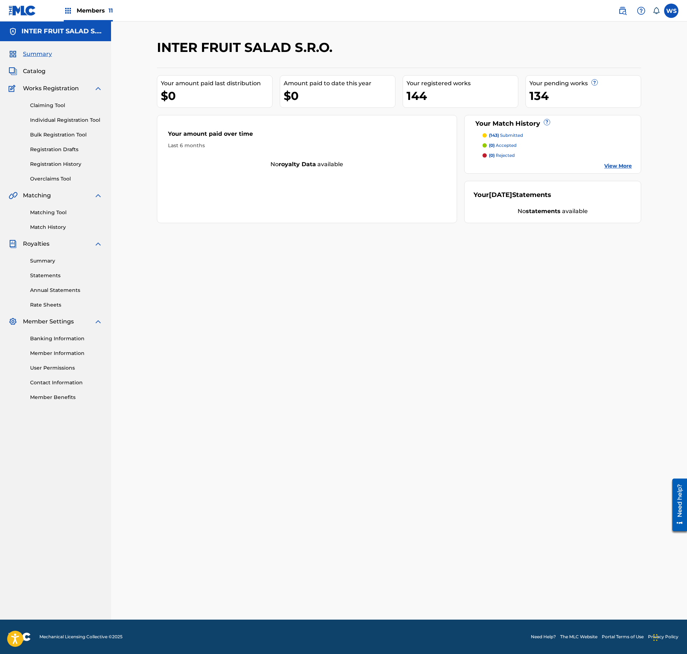
click at [38, 70] on span "Catalog" at bounding box center [34, 71] width 23 height 9
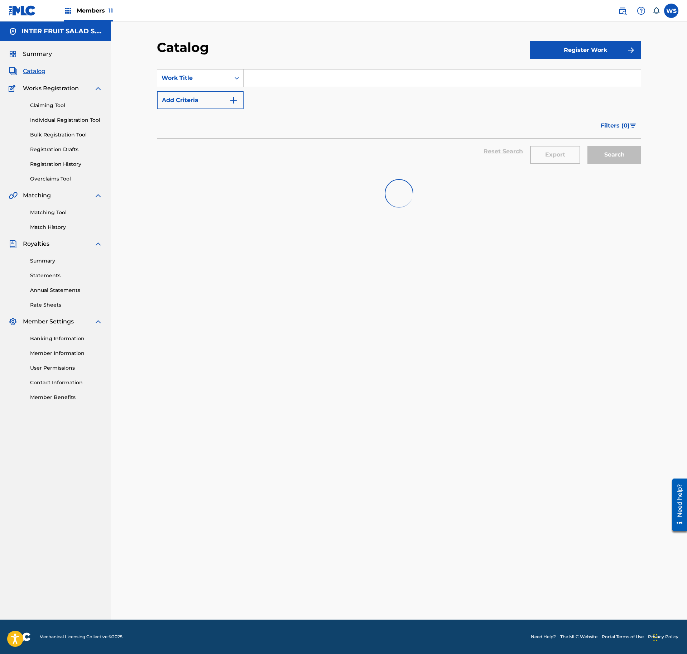
click at [586, 67] on section "SearchWithCriteriad62b4361-8e54-42b4-869e-0d9e8d13518c Work Title Add Criteria …" at bounding box center [399, 116] width 485 height 110
click at [592, 54] on button "Register Work" at bounding box center [585, 50] width 111 height 18
click at [586, 70] on link "Individual" at bounding box center [585, 73] width 111 height 17
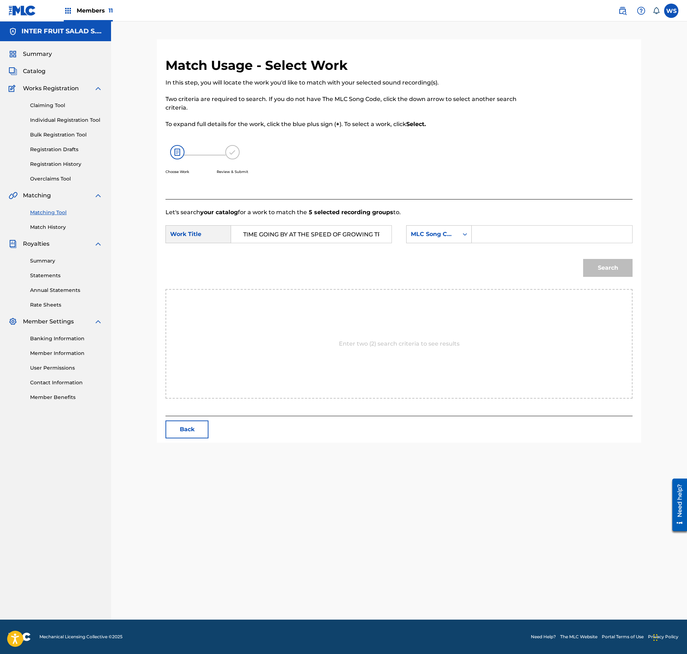
scroll to position [0, 16]
drag, startPoint x: 328, startPoint y: 224, endPoint x: 320, endPoint y: 232, distance: 12.2
drag, startPoint x: 330, startPoint y: 214, endPoint x: 318, endPoint y: 229, distance: 18.4
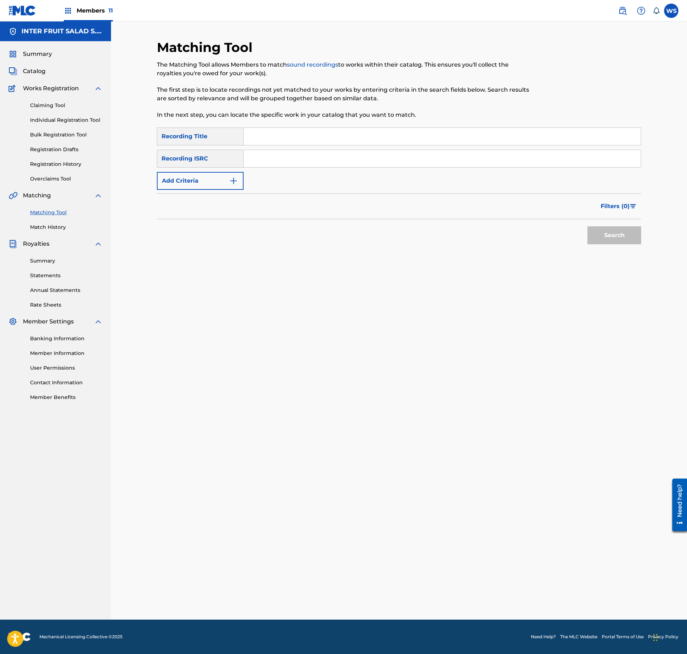
click at [39, 75] on span "Catalog" at bounding box center [34, 71] width 23 height 9
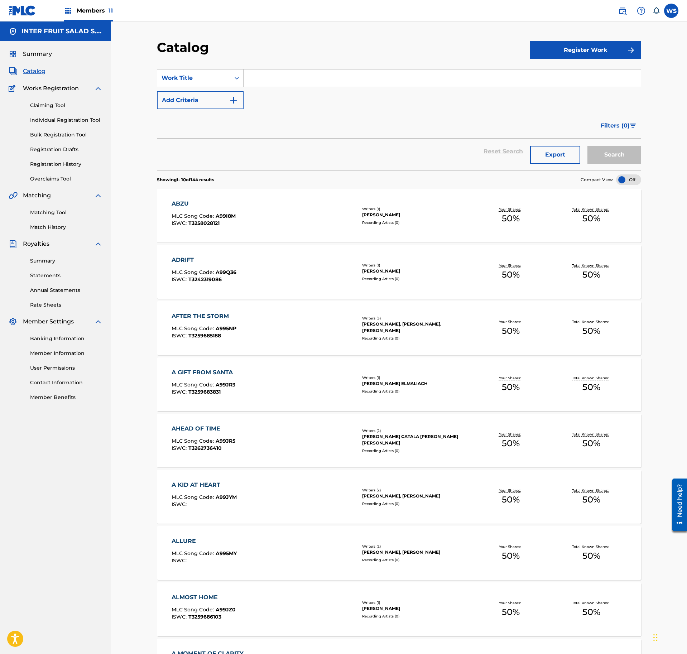
click at [73, 14] on div "Members 11" at bounding box center [88, 10] width 49 height 21
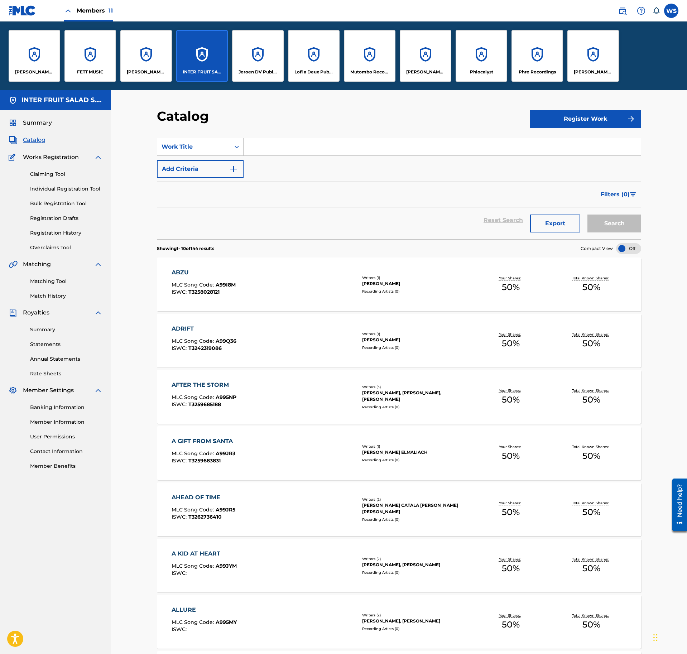
click at [73, 14] on div "Members 11" at bounding box center [88, 10] width 49 height 21
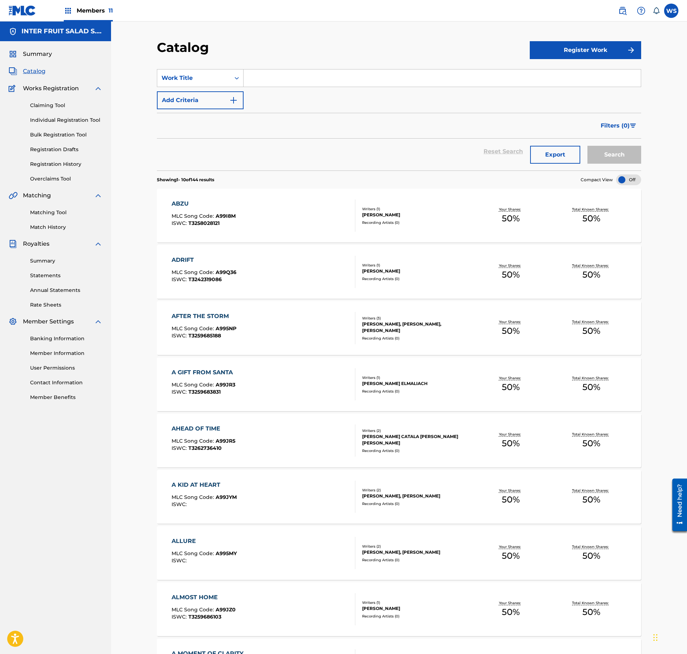
click at [79, 9] on span "Members 11" at bounding box center [95, 10] width 36 height 8
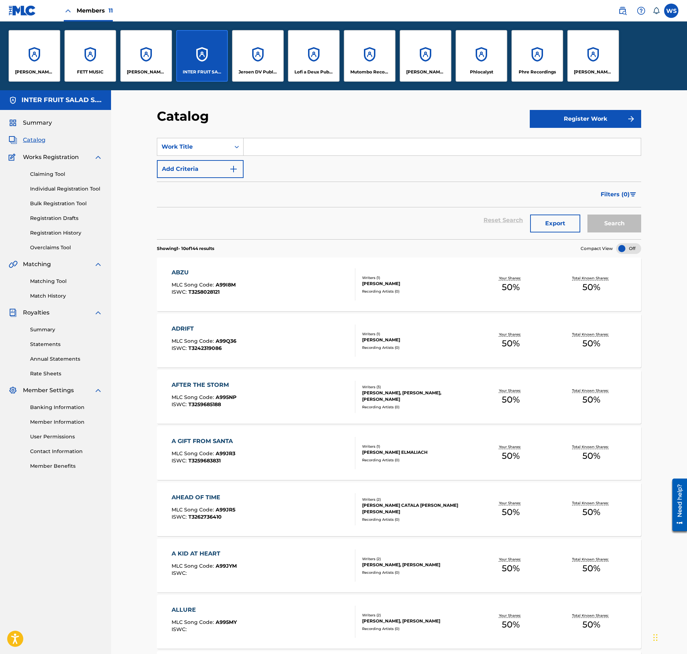
click at [37, 11] on div "Members 11" at bounding box center [61, 10] width 104 height 21
click at [19, 13] on img at bounding box center [23, 10] width 28 height 10
